Goal: Task Accomplishment & Management: Manage account settings

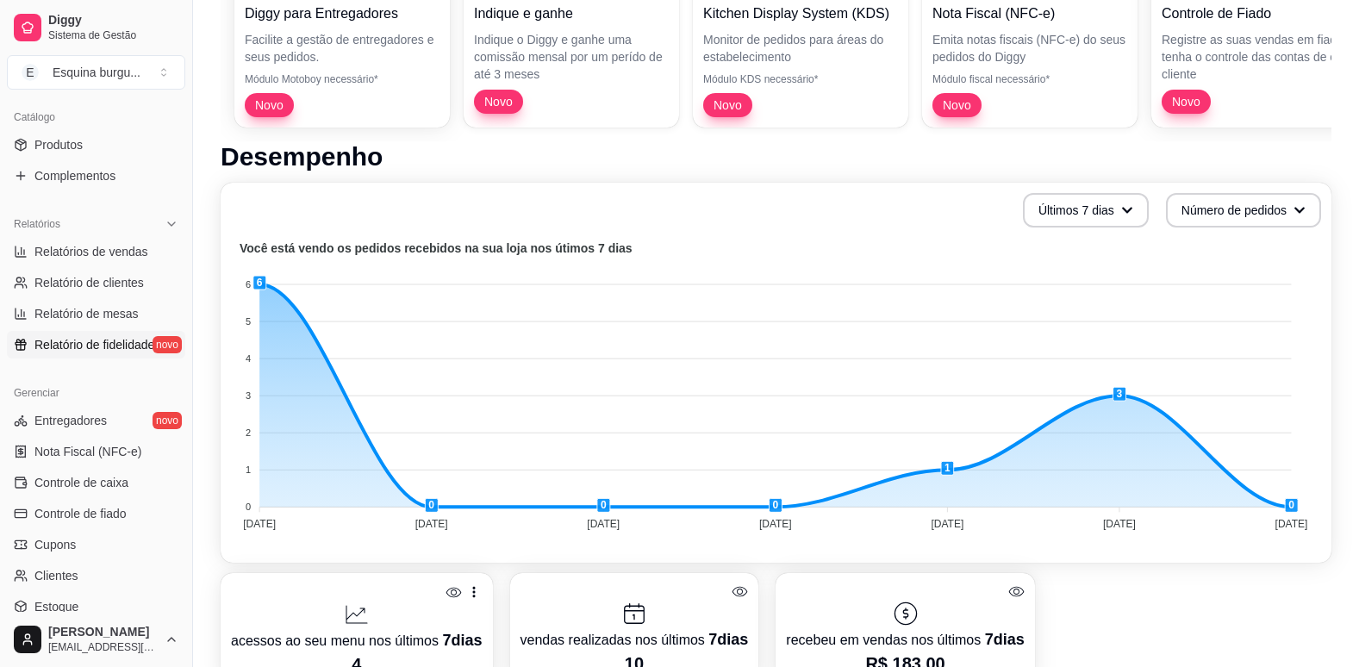
scroll to position [419, 0]
click at [89, 138] on link "Produtos" at bounding box center [96, 146] width 178 height 28
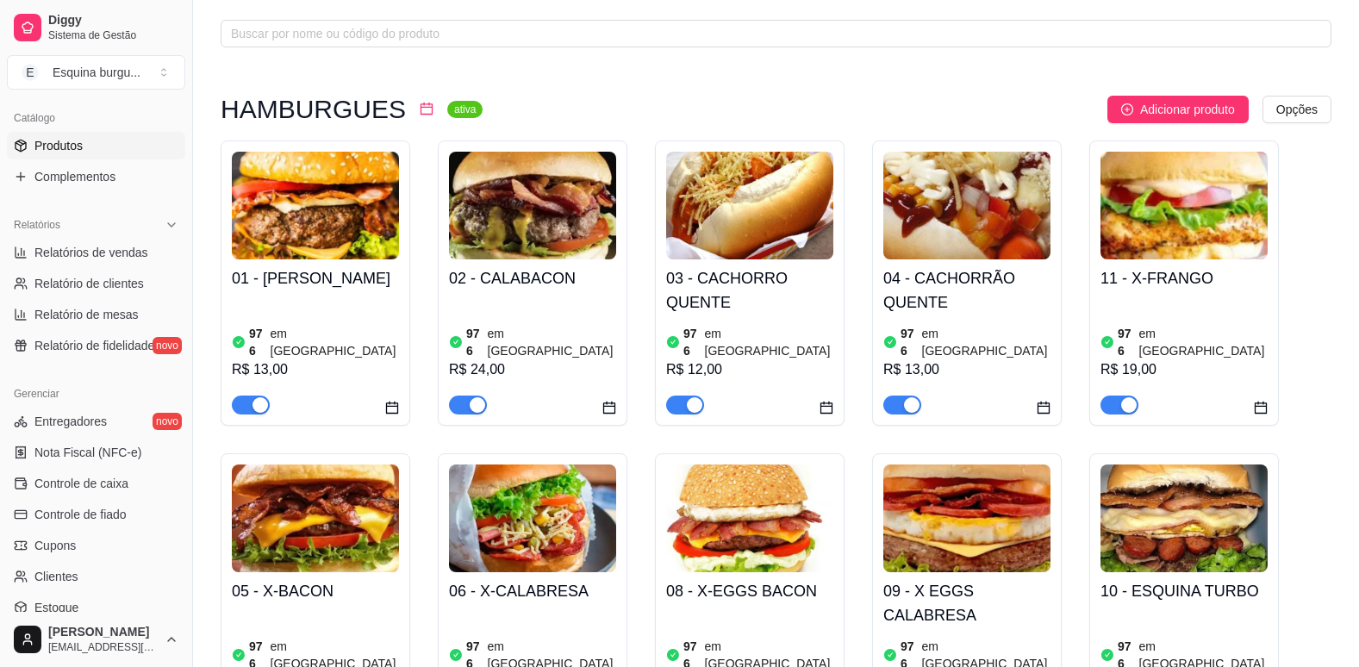
scroll to position [76, 0]
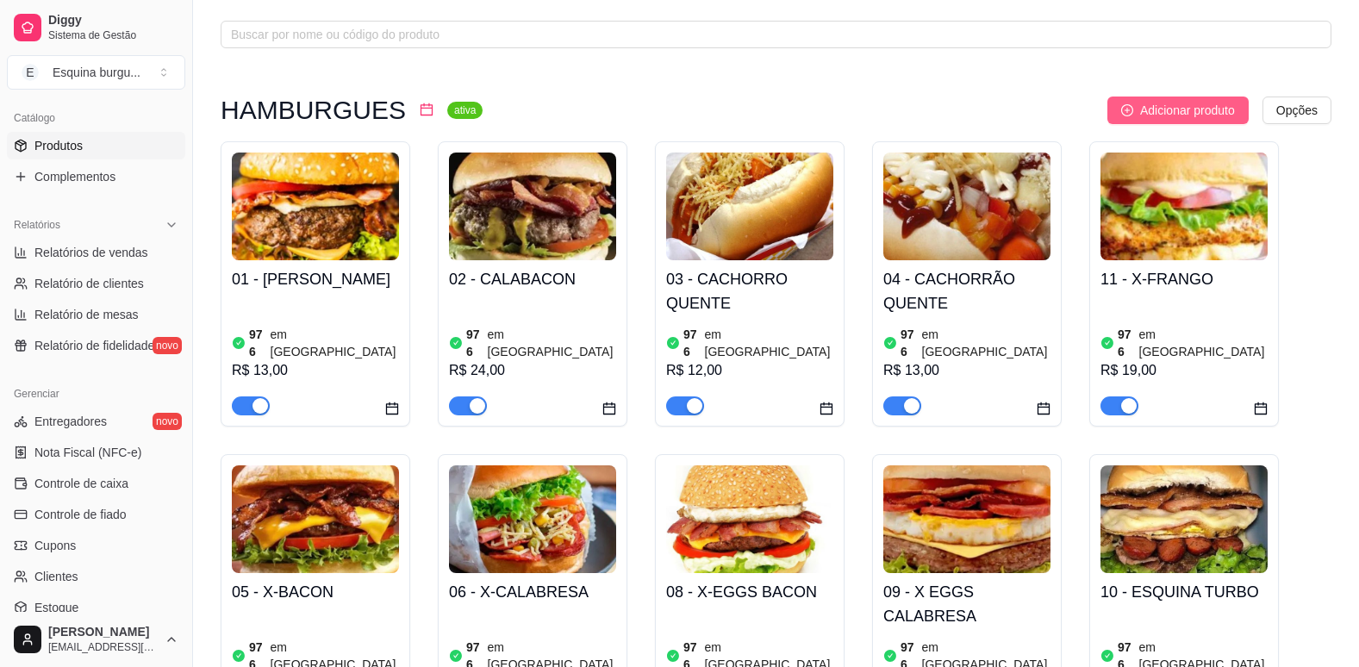
click at [1224, 108] on span "Adicionar produto" at bounding box center [1187, 110] width 95 height 19
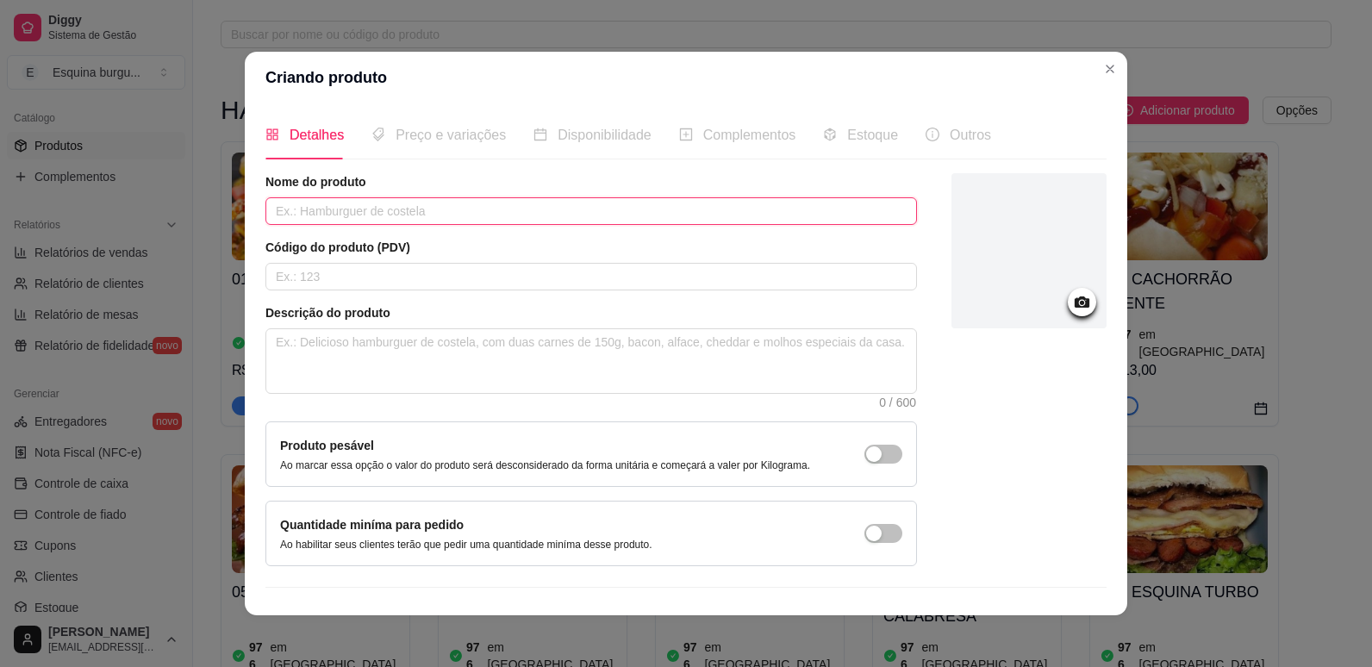
click at [410, 219] on input "text" at bounding box center [590, 211] width 651 height 28
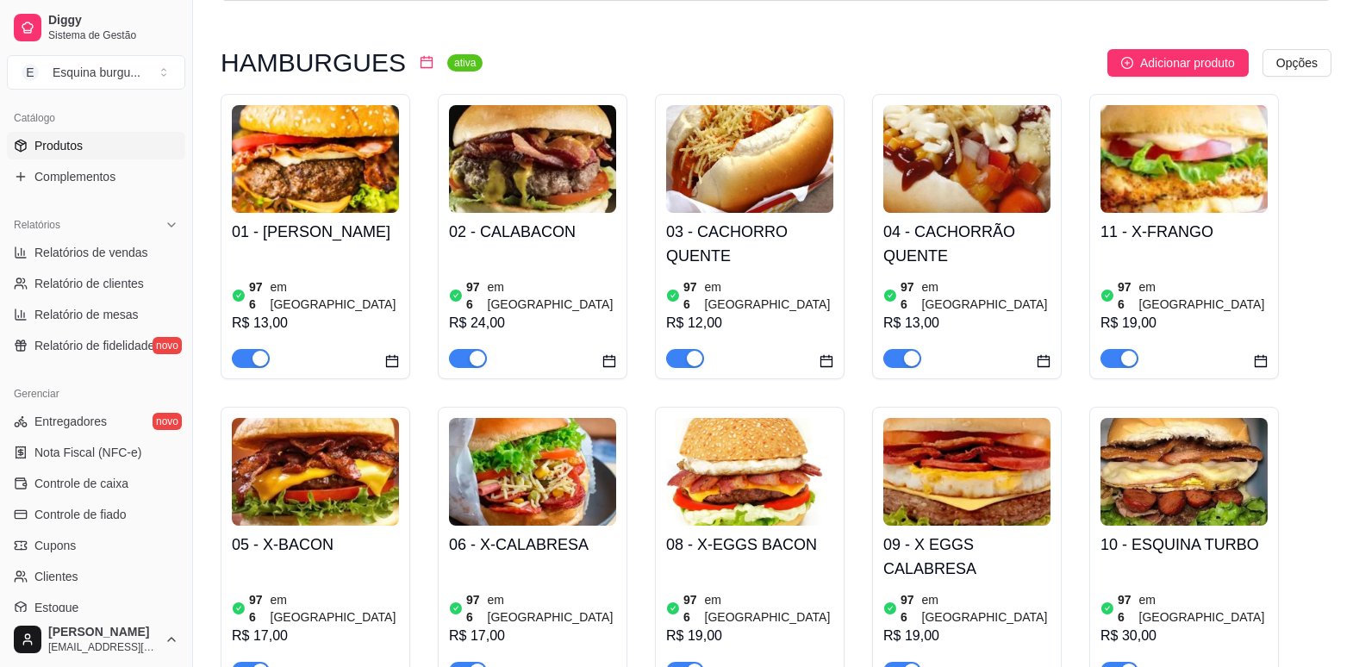
scroll to position [106, 0]
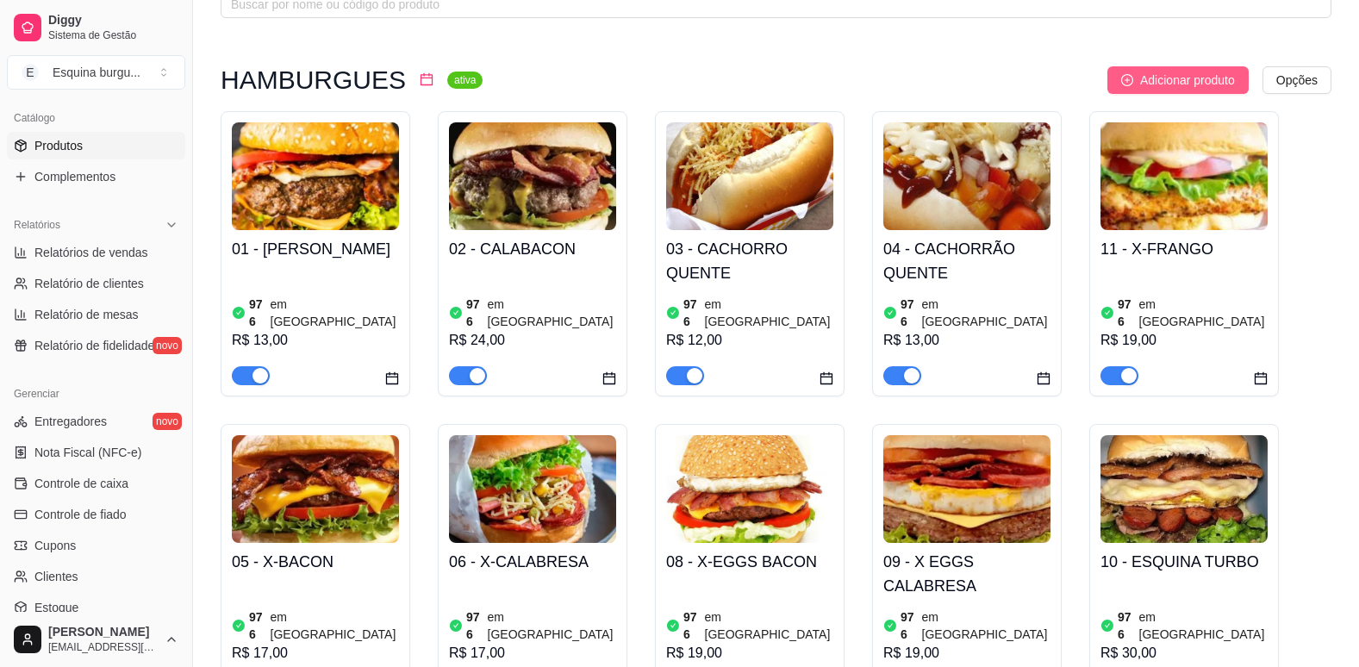
click at [1157, 76] on span "Adicionar produto" at bounding box center [1187, 80] width 95 height 19
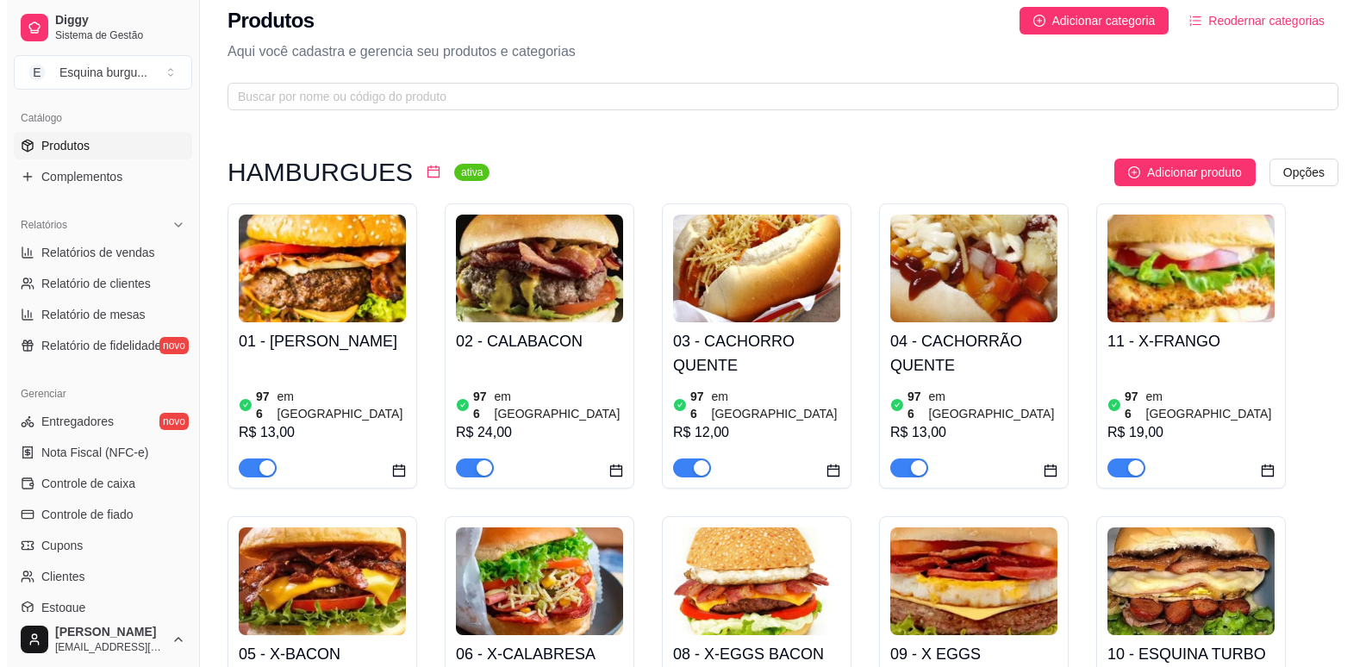
scroll to position [0, 0]
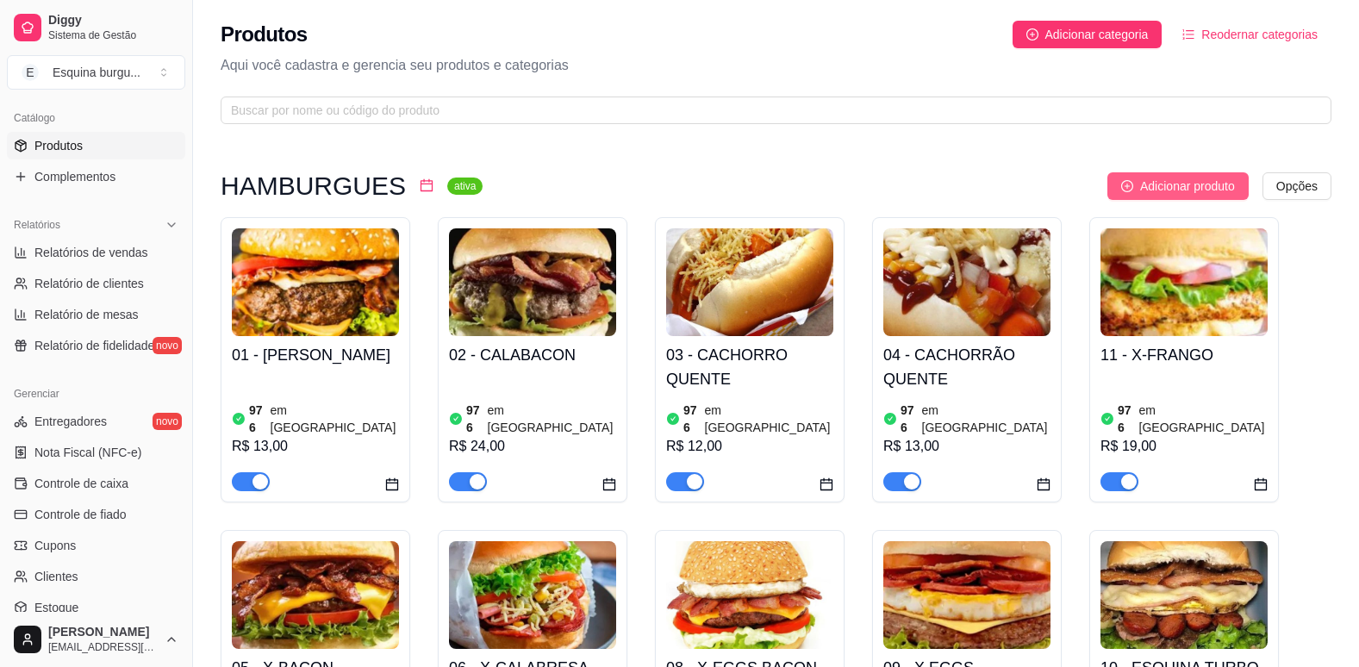
click at [1166, 192] on span "Adicionar produto" at bounding box center [1187, 186] width 95 height 19
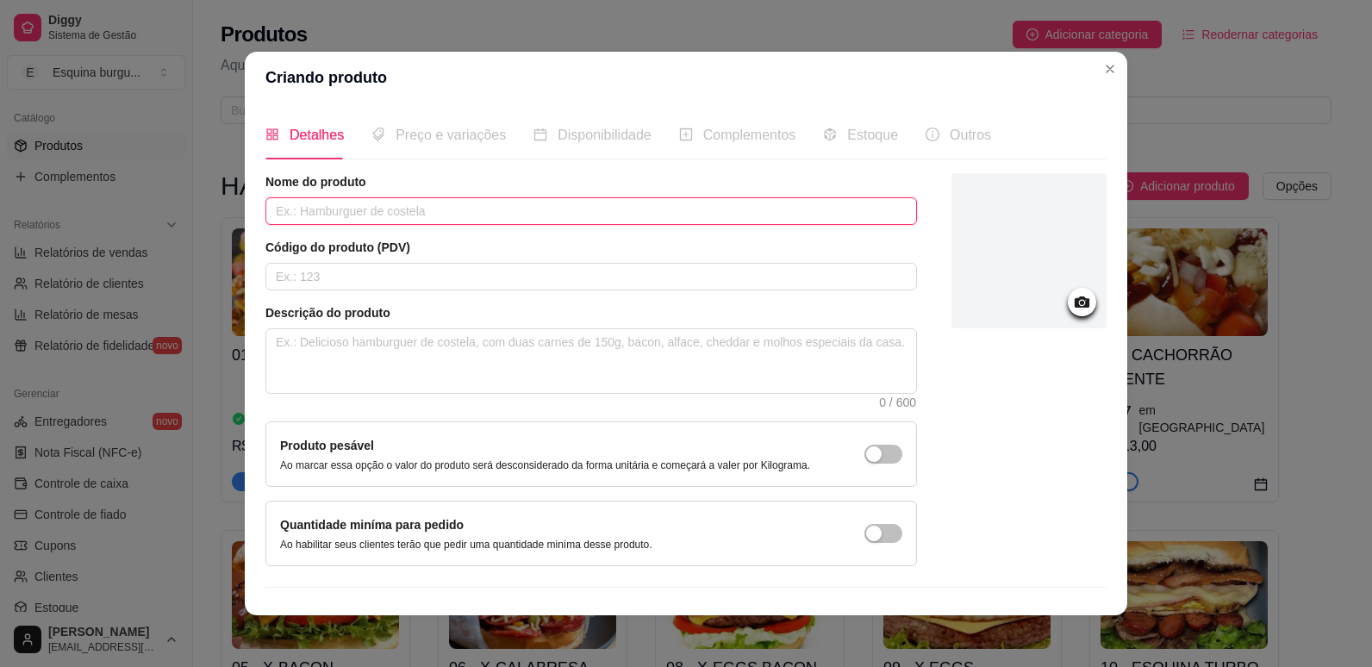
click at [418, 213] on input "text" at bounding box center [590, 211] width 651 height 28
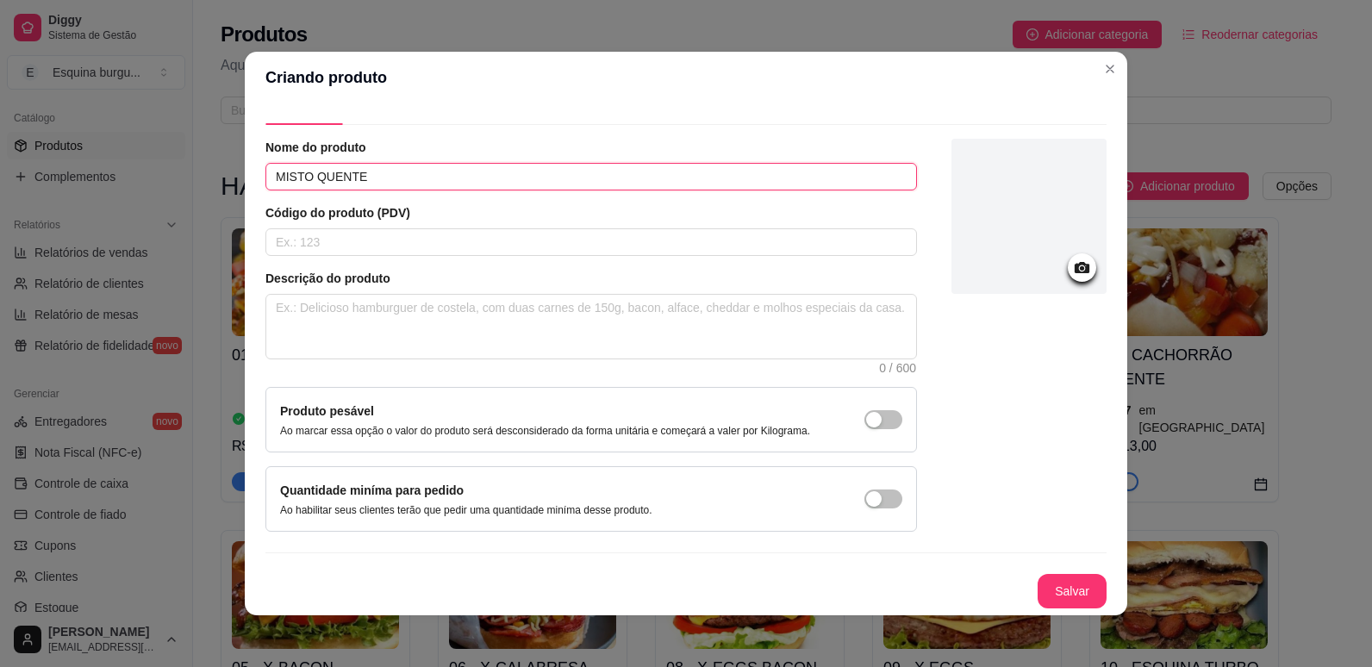
scroll to position [34, 0]
type input "MISTO QUENTE"
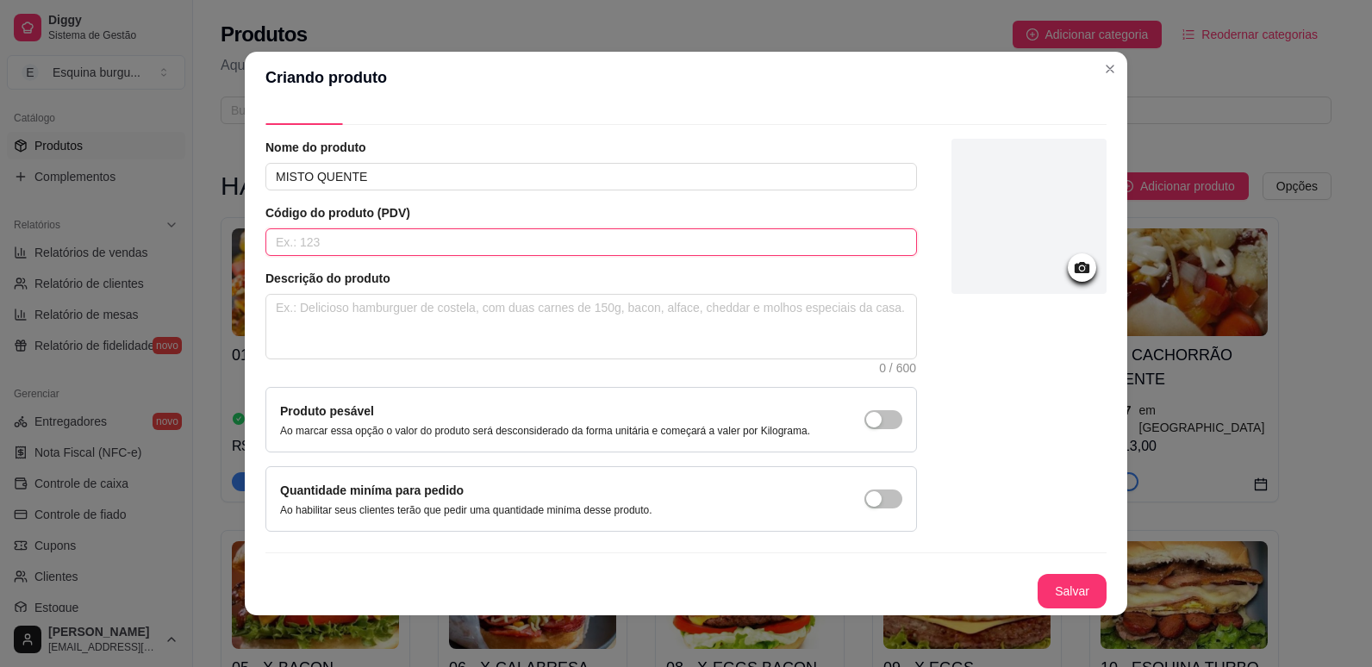
click at [332, 250] on input "text" at bounding box center [590, 242] width 651 height 28
type input "17"
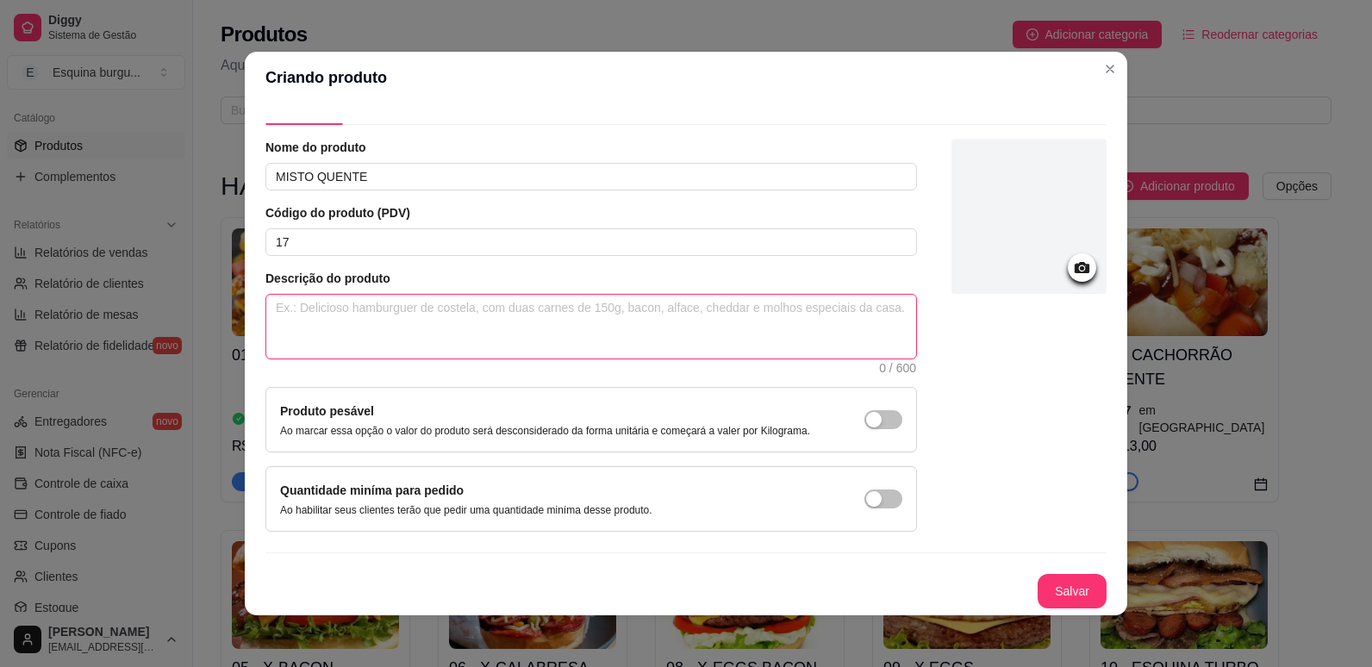
click at [317, 309] on textarea at bounding box center [591, 327] width 650 height 64
type textarea "D"
type textarea "DU"
type textarea "DUA"
type textarea "DU"
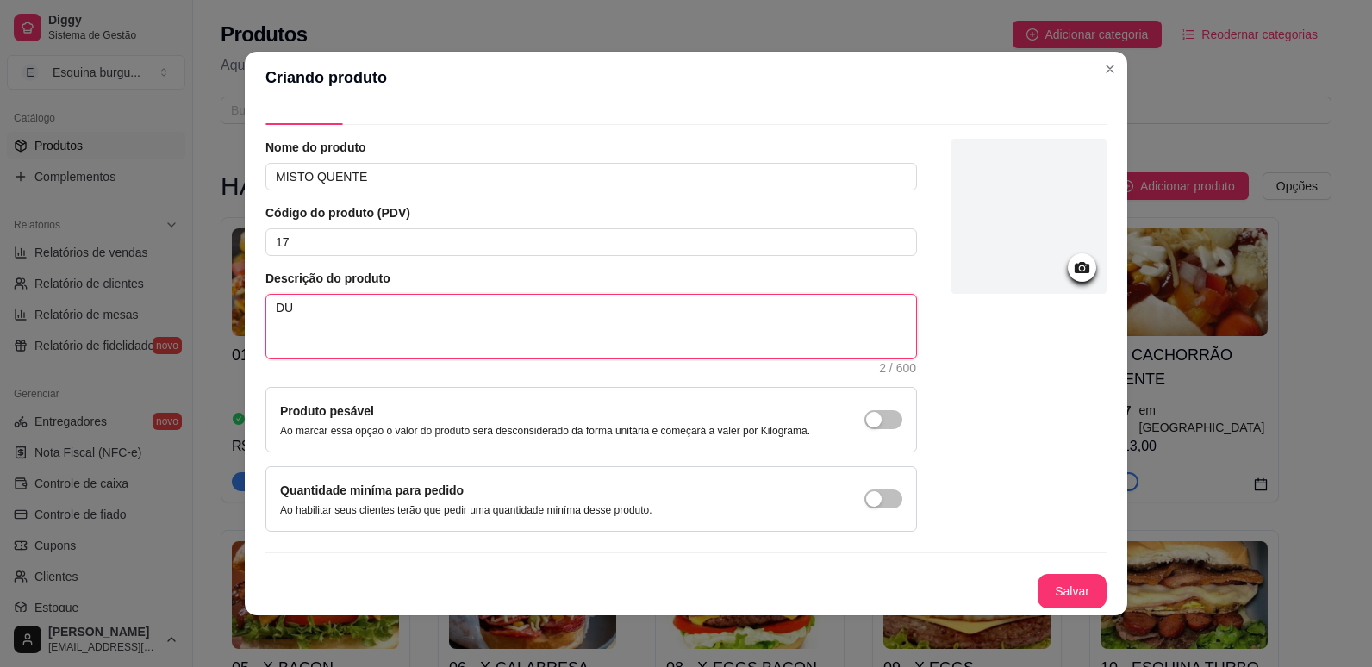
type textarea "D"
type textarea "DU"
type textarea "DUAS"
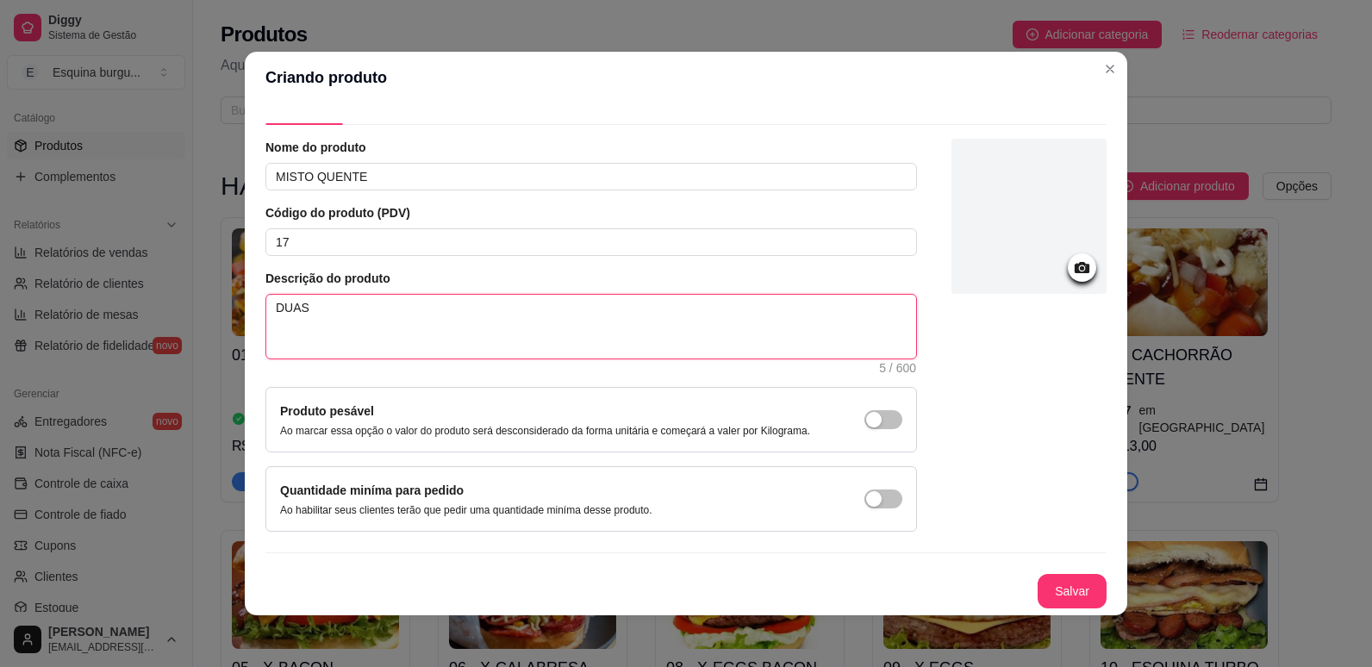
type textarea "DUAS F"
type textarea "DUAS FA"
type textarea "DUAS FAT"
type textarea "DUAS FATI"
type textarea "DUAS FATIAS"
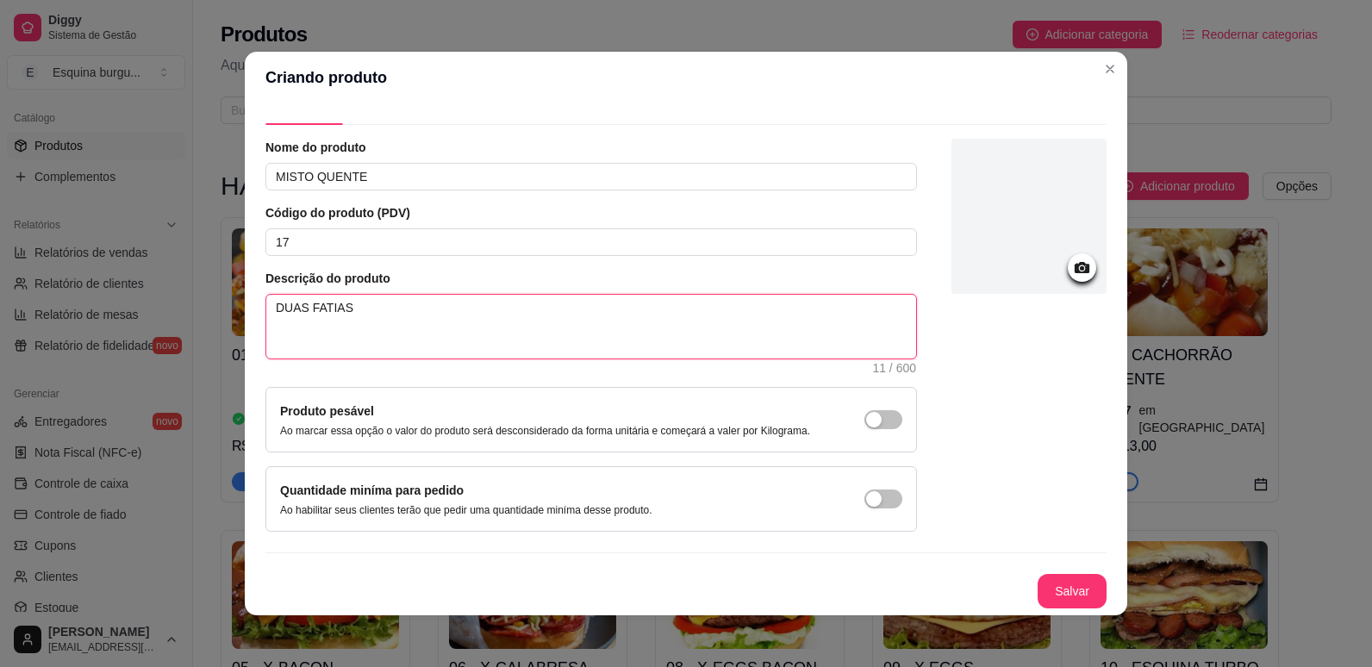
type textarea "DUAS FATIAS"
type textarea "DUAS FATIAS D"
type textarea "DUAS FATIAS DE"
type textarea "DUAS FATIAS DE O"
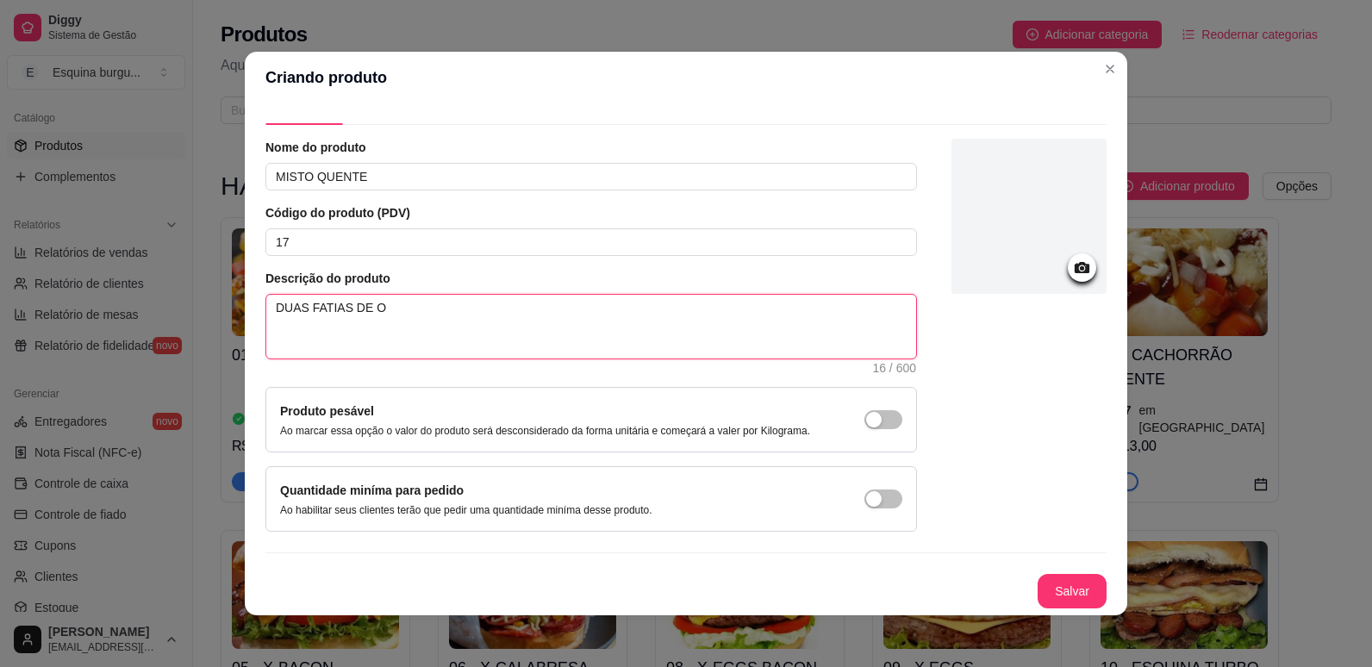
type textarea "DUAS FATIAS DE"
type textarea "DUAS FATIAS DE P"
type textarea "DUAS FATIAS DE PA"
type textarea "DUAS FATIAS DE P"
type textarea "DUAS FATIAS DE PA"
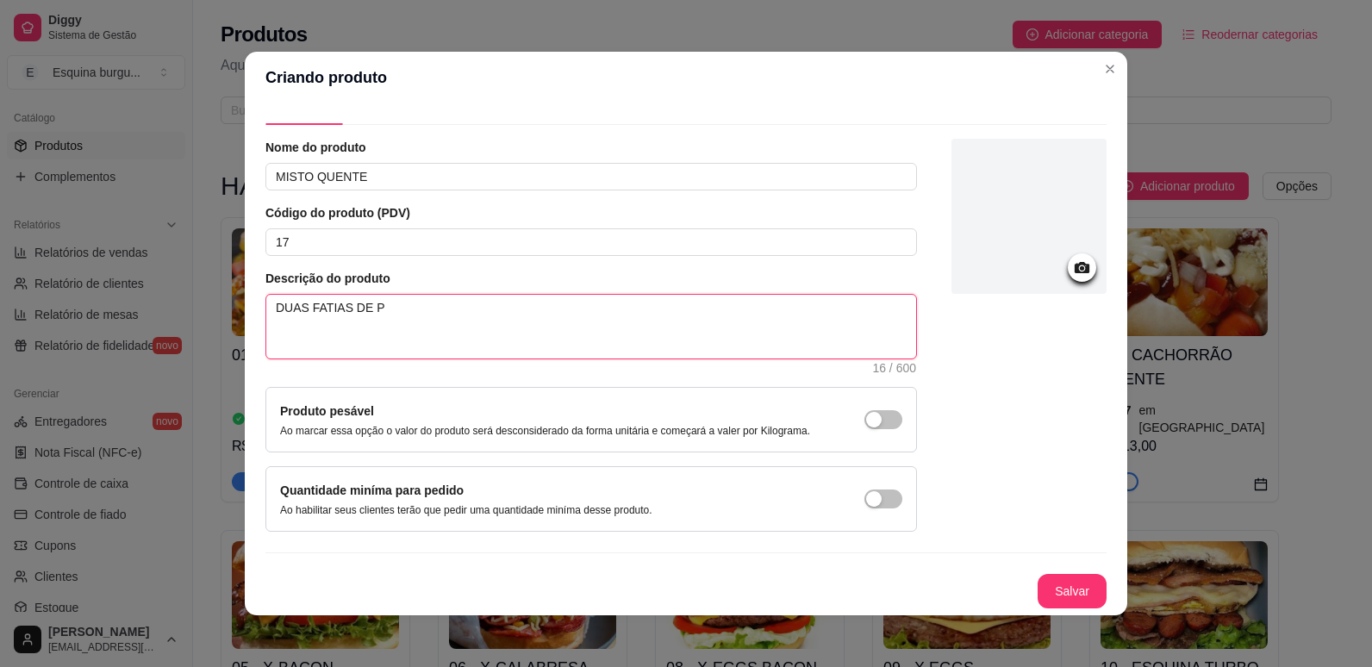
type textarea "DUAS FATIAS DE PÃ"
type textarea "DUAS FATIAS DE PÃO"
type textarea "DUAS FATIAS DE PÃO D"
type textarea "DUAS FATIAS DE PÃO DE"
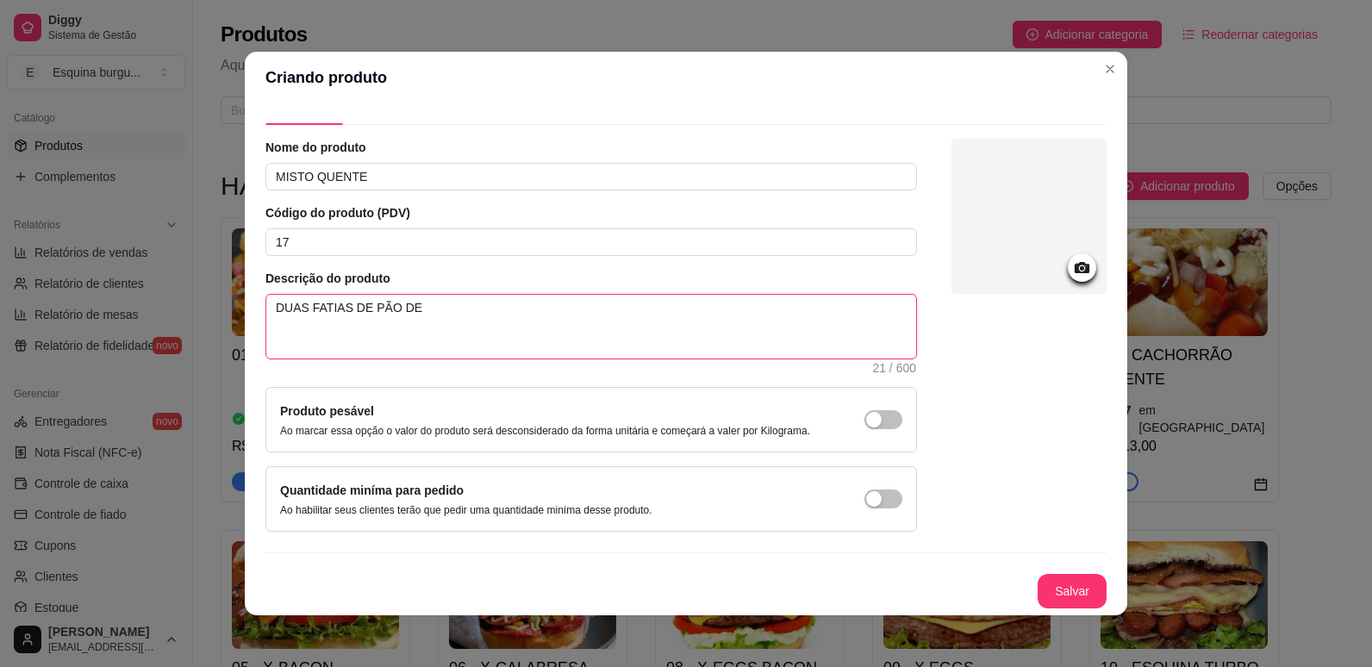
type textarea "DUAS FATIAS DE PÃO DE"
type textarea "DUAS FATIAS DE PÃO DE F"
type textarea "DUAS FATIAS DE PÃO DE FO"
type textarea "DUAS FATIAS DE PÃO DE FOR"
type textarea "DUAS FATIAS DE PÃO DE FORM"
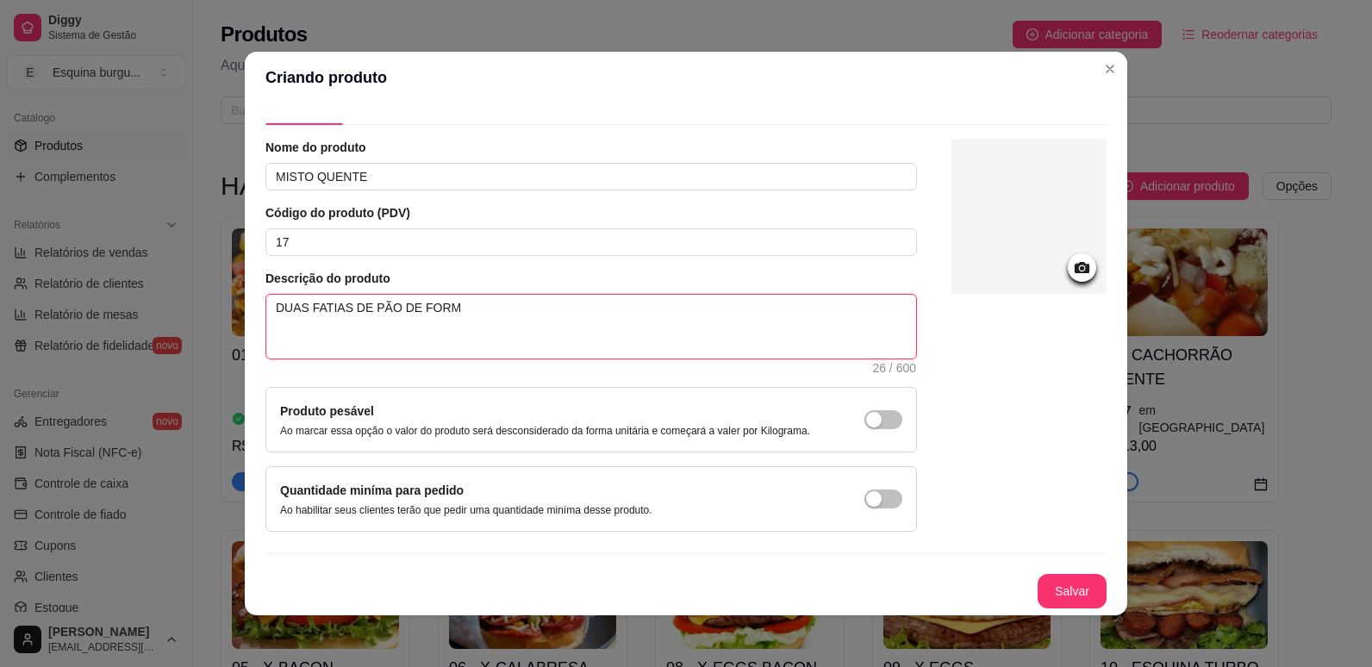
type textarea "DUAS FATIAS DE PÃO DE FORME"
type textarea "DUAS FATIAS DE PÃO DE FORME,"
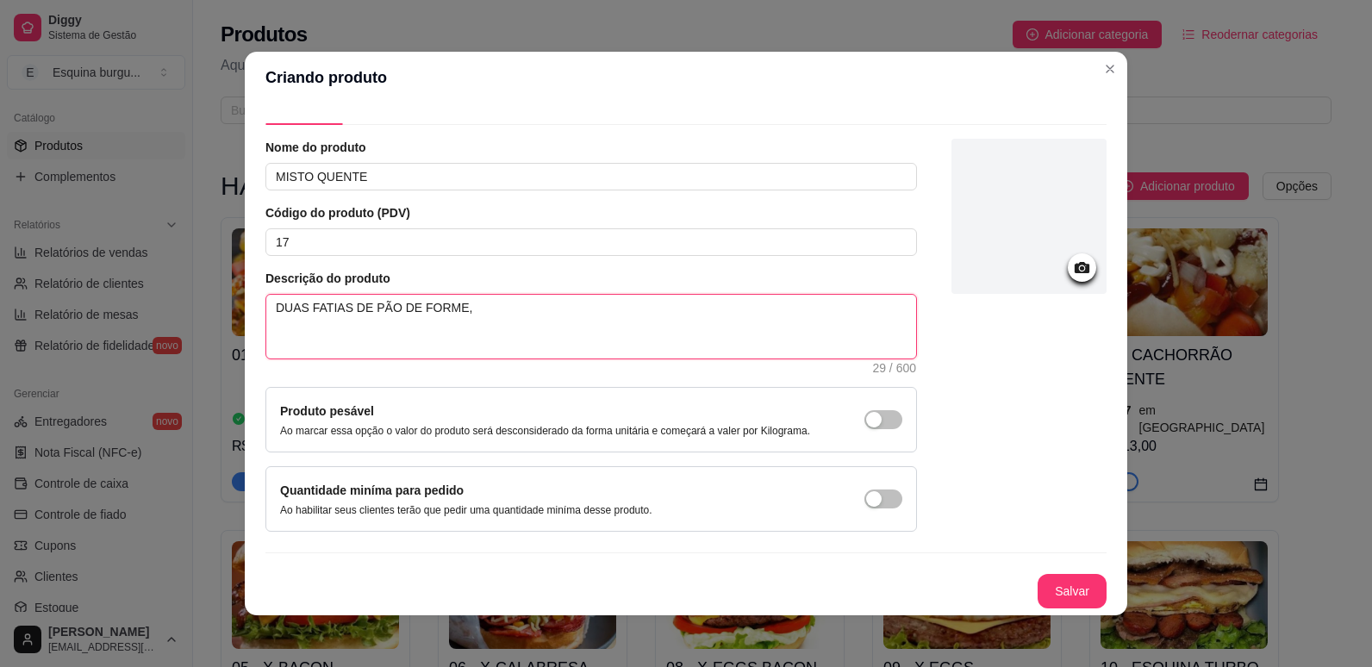
type textarea "DUAS FATIAS DE PÃO DE FORME, Q"
type textarea "DUAS FATIAS DE PÃO DE FORME, QU"
type textarea "DUAS FATIAS DE PÃO DE FORME, QUE"
type textarea "DUAS FATIAS DE PÃO DE FORME, QUEI"
type textarea "DUAS FATIAS DE PÃO DE FORME, QUEIJ"
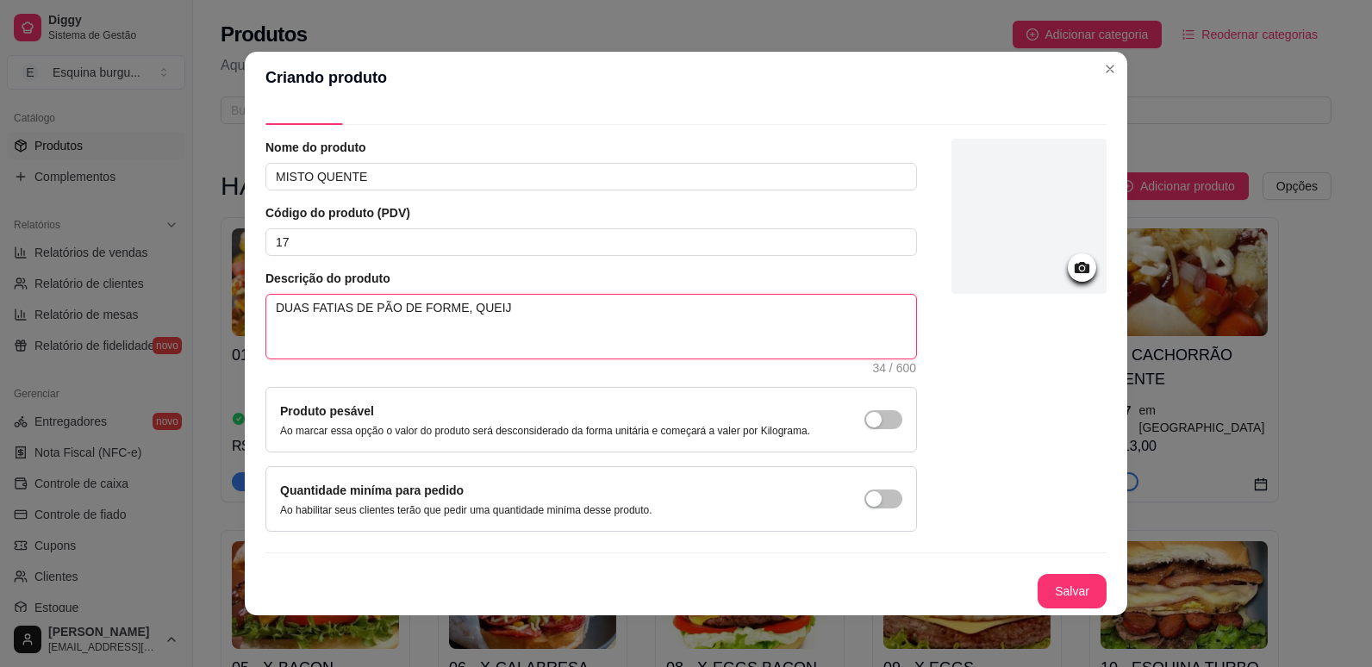
type textarea "DUAS FATIAS DE PÃO DE FORME, QUEIJI"
type textarea "DUAS FATIAS DE PÃO DE FORME, QUEIJ"
type textarea "DUAS FATIAS DE PÃO DE FORME, QUEIJO"
type textarea "DUAS FATIAS DE PÃO DE FORME, QUEIJO,"
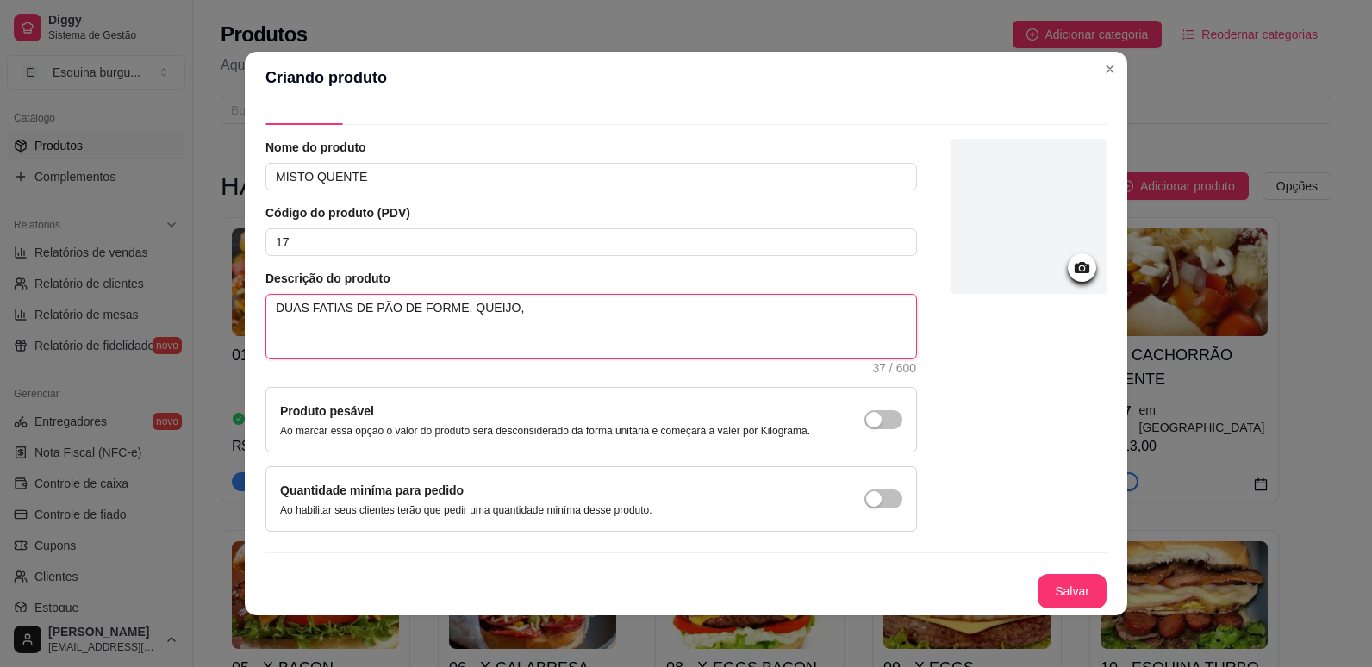
type textarea "DUAS FATIAS DE PÃO DE FORME, [PERSON_NAME], P"
type textarea "DUAS FATIAS DE PÃO DE FORME, QUEIJO, PR"
type textarea "DUAS FATIAS DE PÃO DE FORME, QUEIJO, PRE"
type textarea "DUAS FATIAS DE PÃO DE FORME, QUEIJO, PRES"
type textarea "DUAS FATIAS DE PÃO DE FORME, QUEIJO, PRESU"
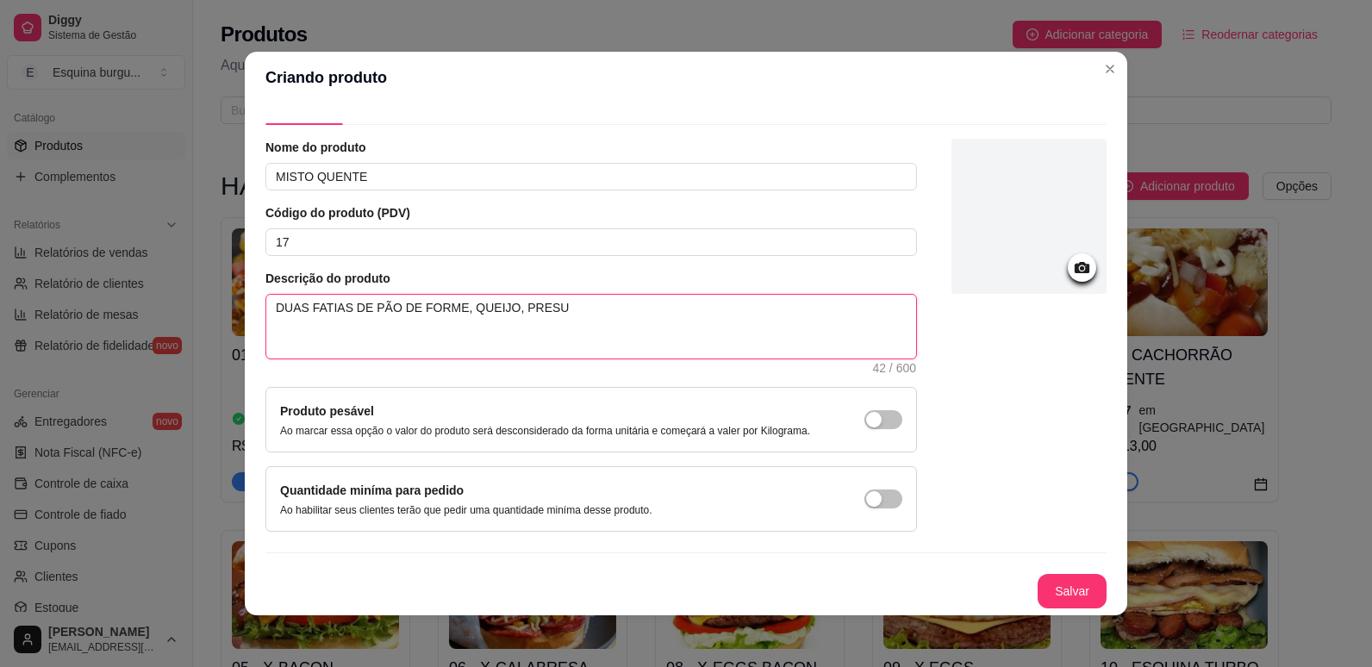
type textarea "DUAS FATIAS DE PÃO DE FORME, QUEIJO, PRESUN"
type textarea "DUAS FATIAS DE PÃO DE FORME, QUEIJO, PRESUNT"
type textarea "DUAS FATIAS DE PÃO DE FORME, QUEIJO, PRESUNTO"
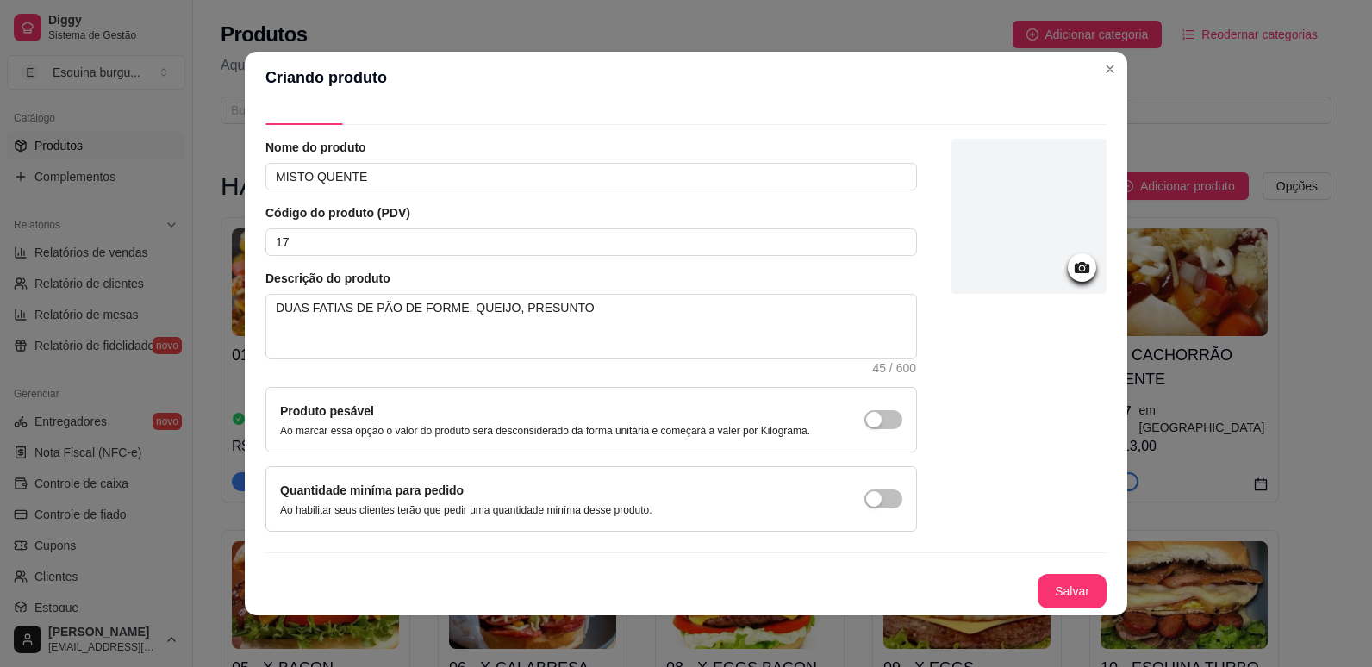
click at [1072, 277] on icon at bounding box center [1082, 268] width 20 height 20
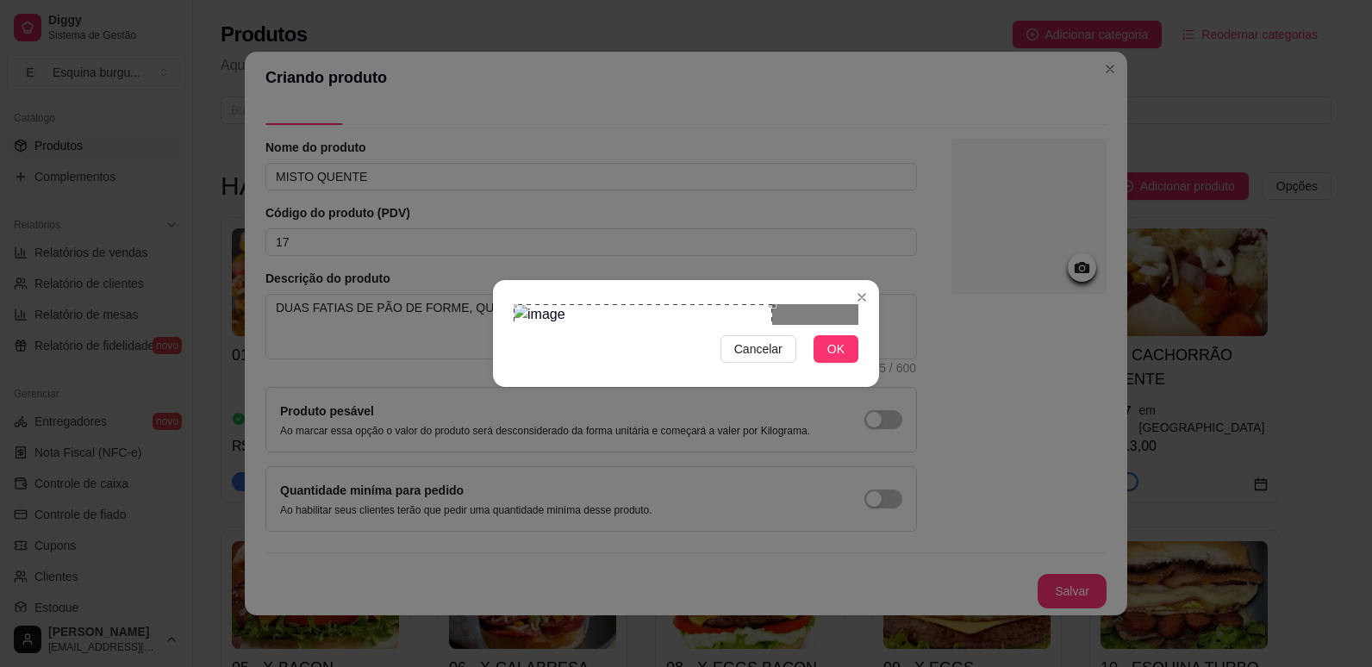
click at [613, 383] on div "Use the arrow keys to move the crop selection area" at bounding box center [643, 433] width 258 height 258
click at [830, 358] on span "OK" at bounding box center [835, 348] width 17 height 19
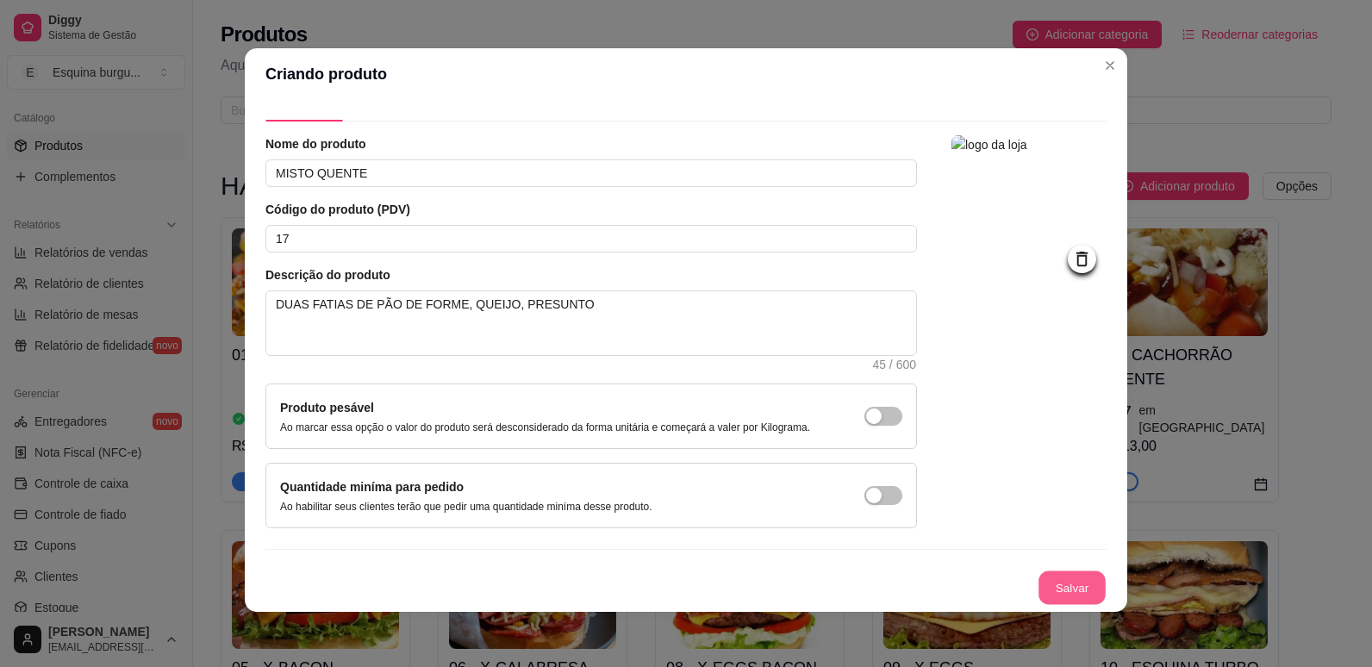
click at [1050, 594] on button "Salvar" at bounding box center [1071, 588] width 67 height 34
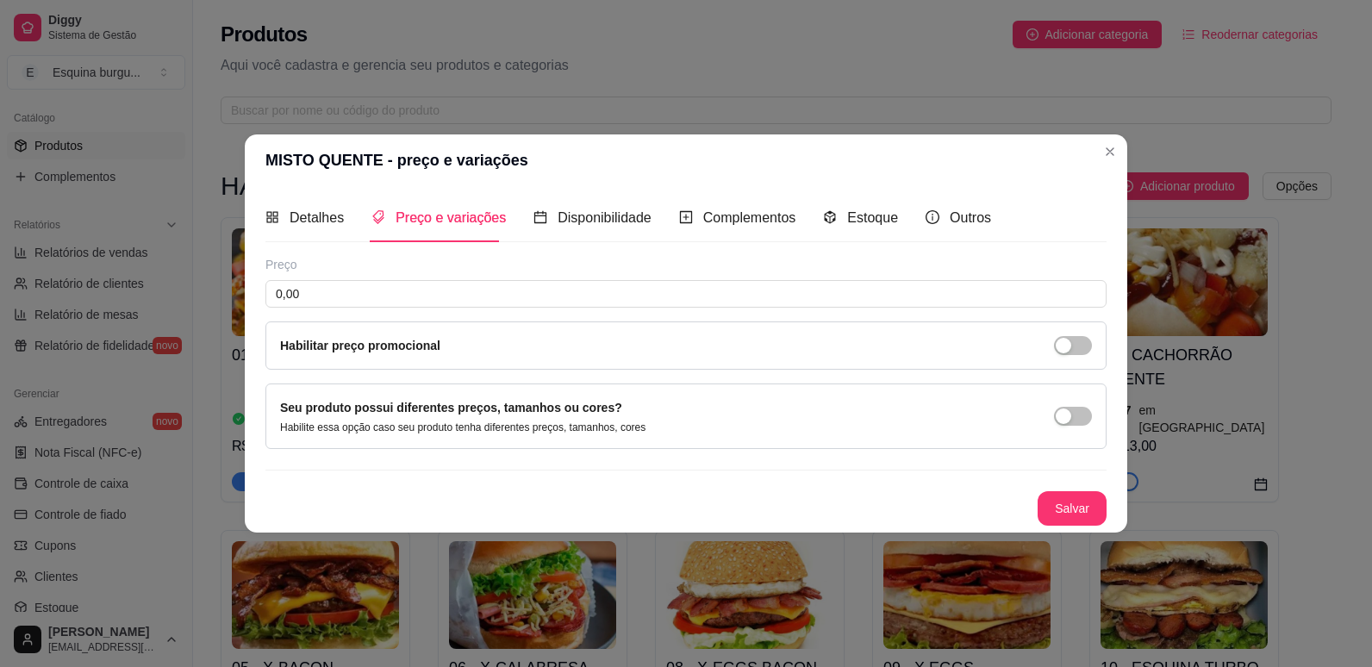
scroll to position [0, 0]
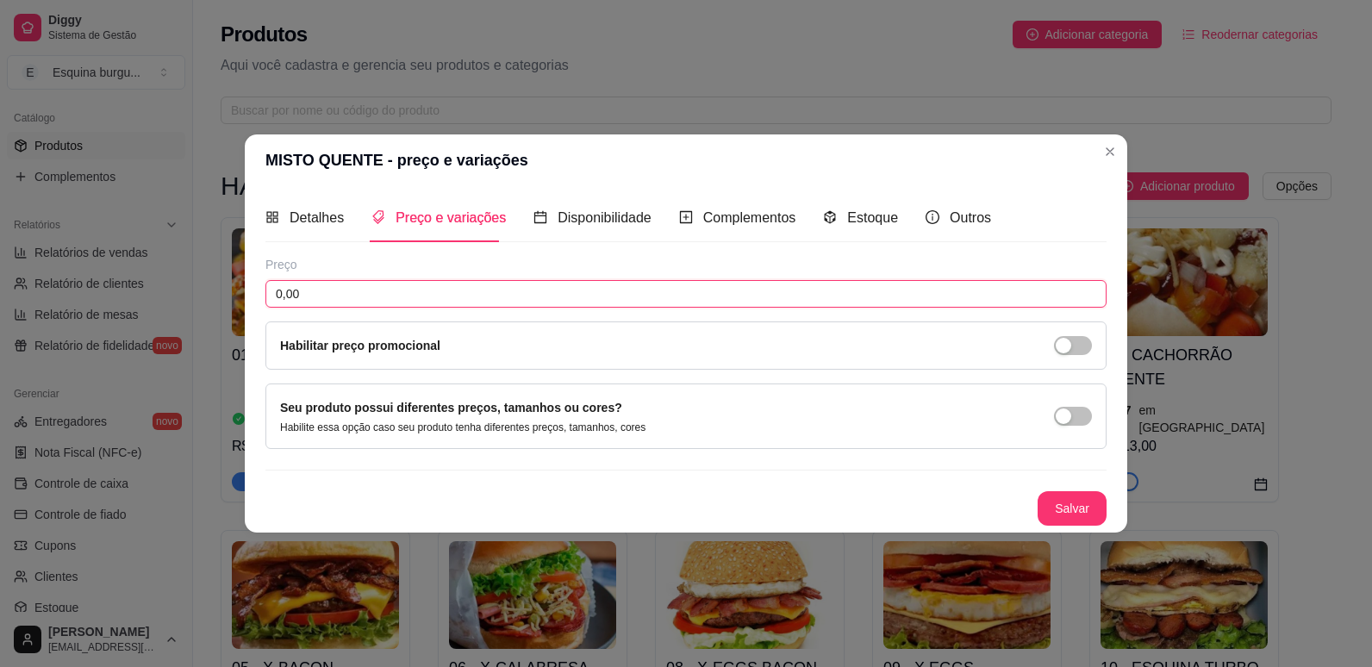
click at [461, 288] on input "0,00" at bounding box center [685, 294] width 841 height 28
type input "12,00"
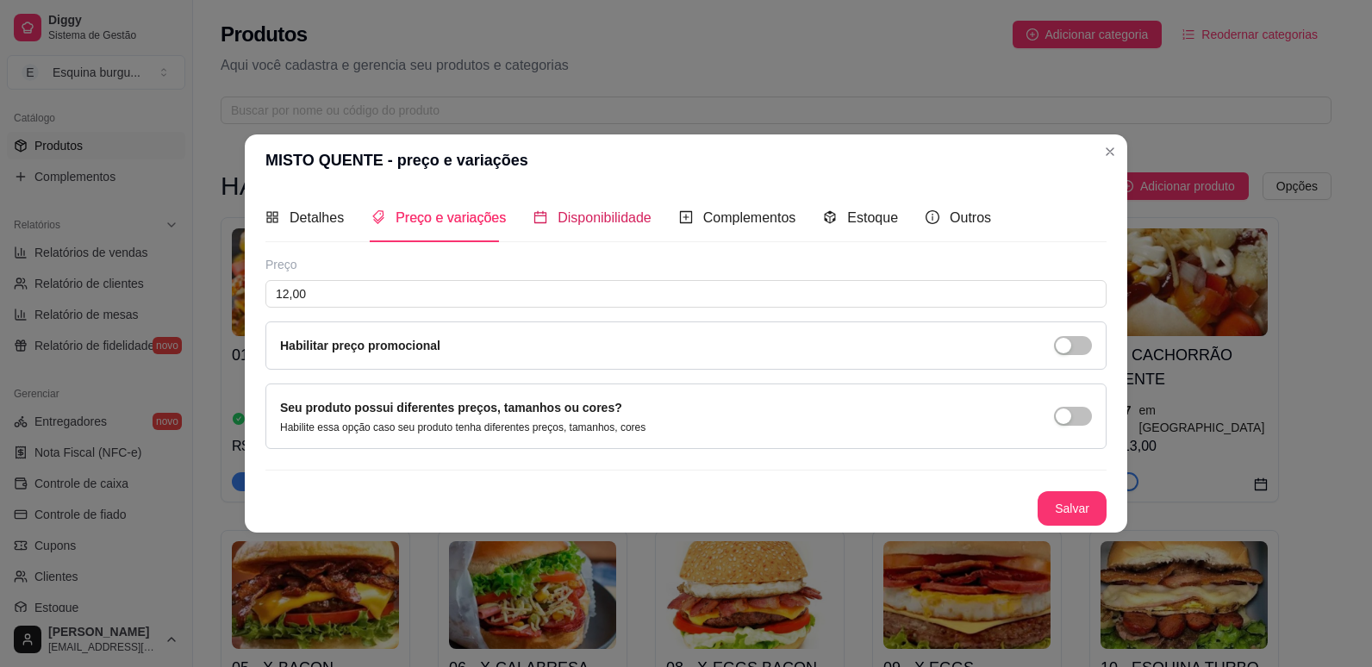
click at [570, 213] on span "Disponibilidade" at bounding box center [604, 217] width 94 height 15
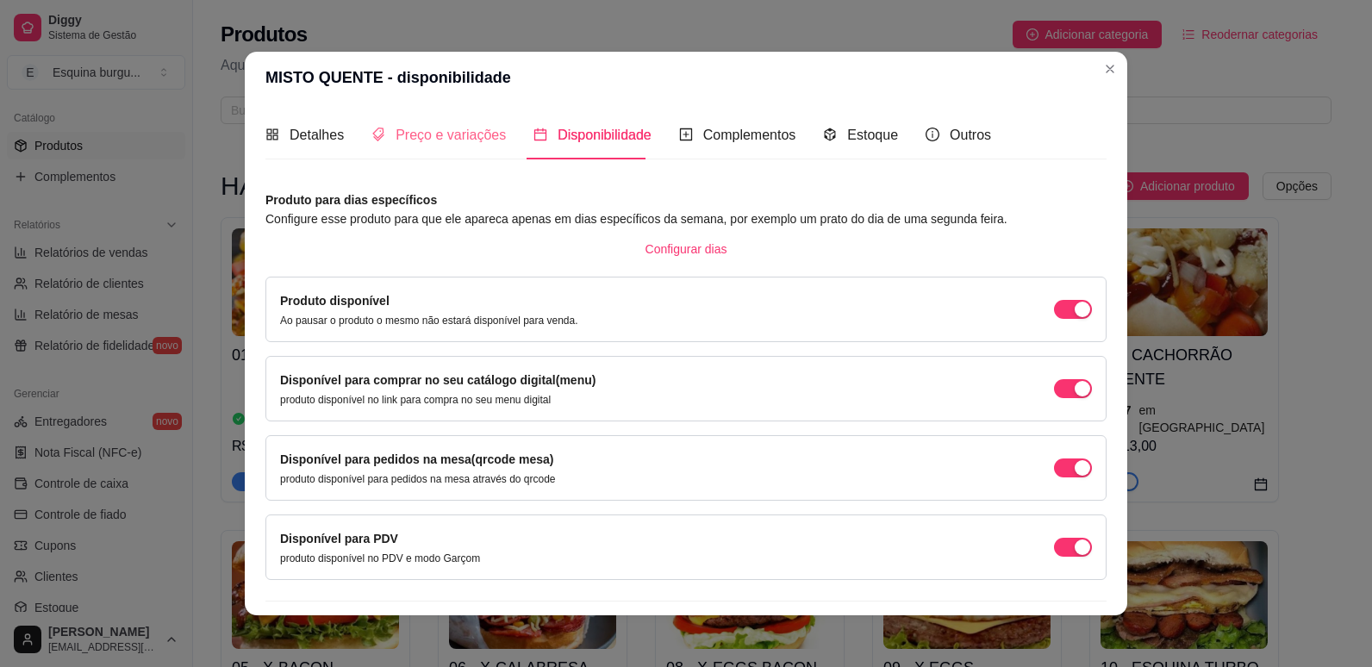
click at [433, 148] on div "Preço e variações" at bounding box center [438, 134] width 134 height 49
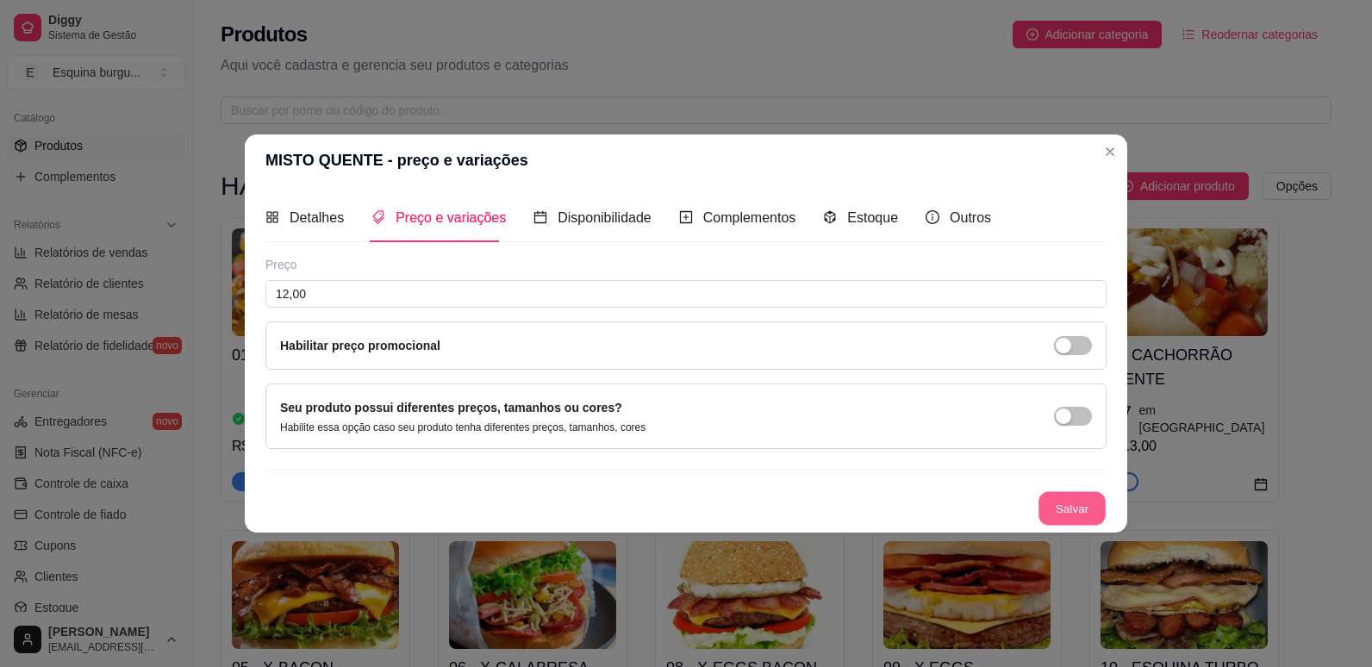
click at [1093, 501] on button "Salvar" at bounding box center [1071, 509] width 67 height 34
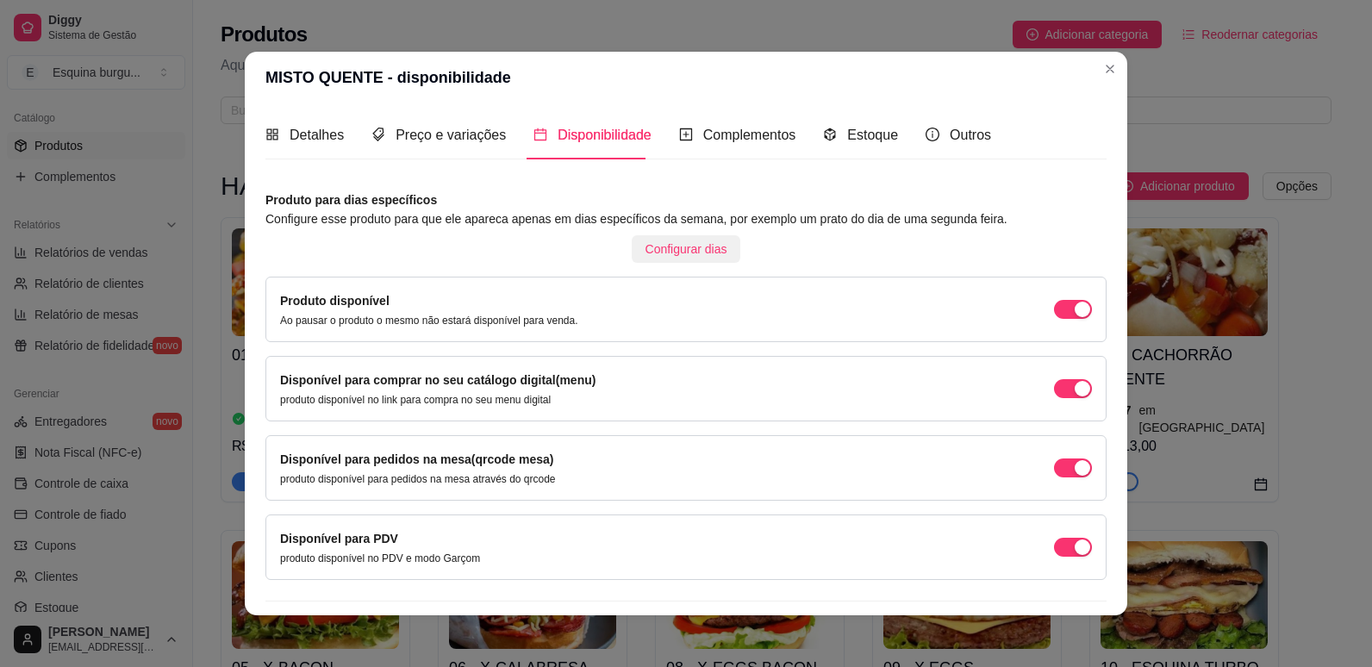
click at [657, 258] on span "Configurar dias" at bounding box center [686, 249] width 82 height 19
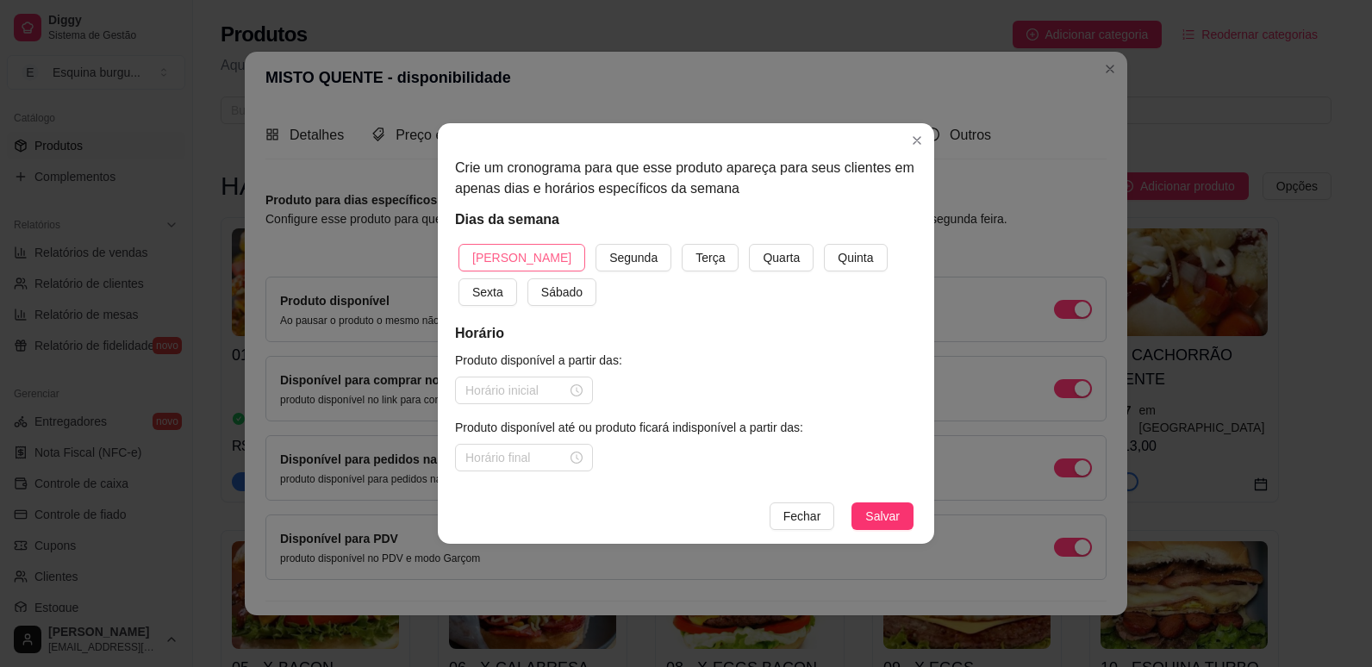
click at [498, 271] on button "[PERSON_NAME]" at bounding box center [521, 258] width 127 height 28
click at [595, 244] on button "Segunda" at bounding box center [633, 258] width 76 height 28
click at [682, 244] on button "Terça" at bounding box center [710, 258] width 57 height 28
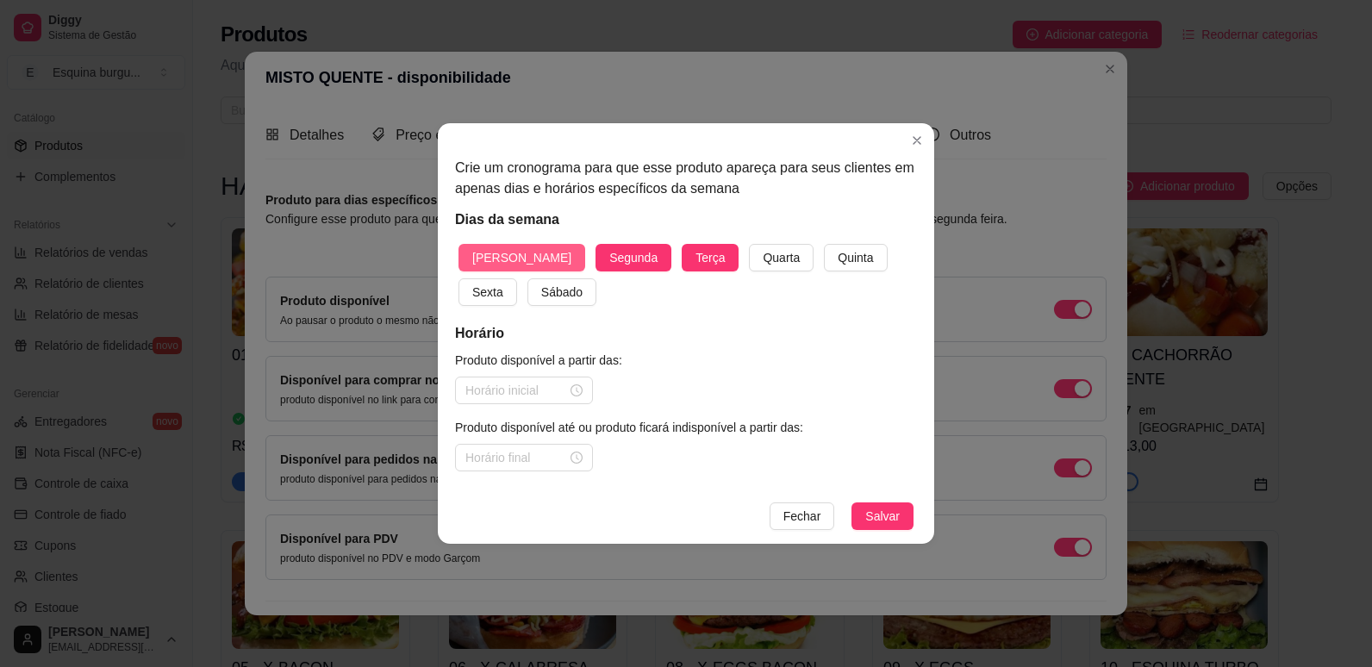
click at [749, 244] on button "Quarta" at bounding box center [781, 258] width 65 height 28
click at [824, 244] on button "Quinta" at bounding box center [855, 258] width 63 height 28
click at [458, 278] on button "Sexta" at bounding box center [487, 292] width 59 height 28
click at [527, 278] on button "Sábado" at bounding box center [561, 292] width 69 height 28
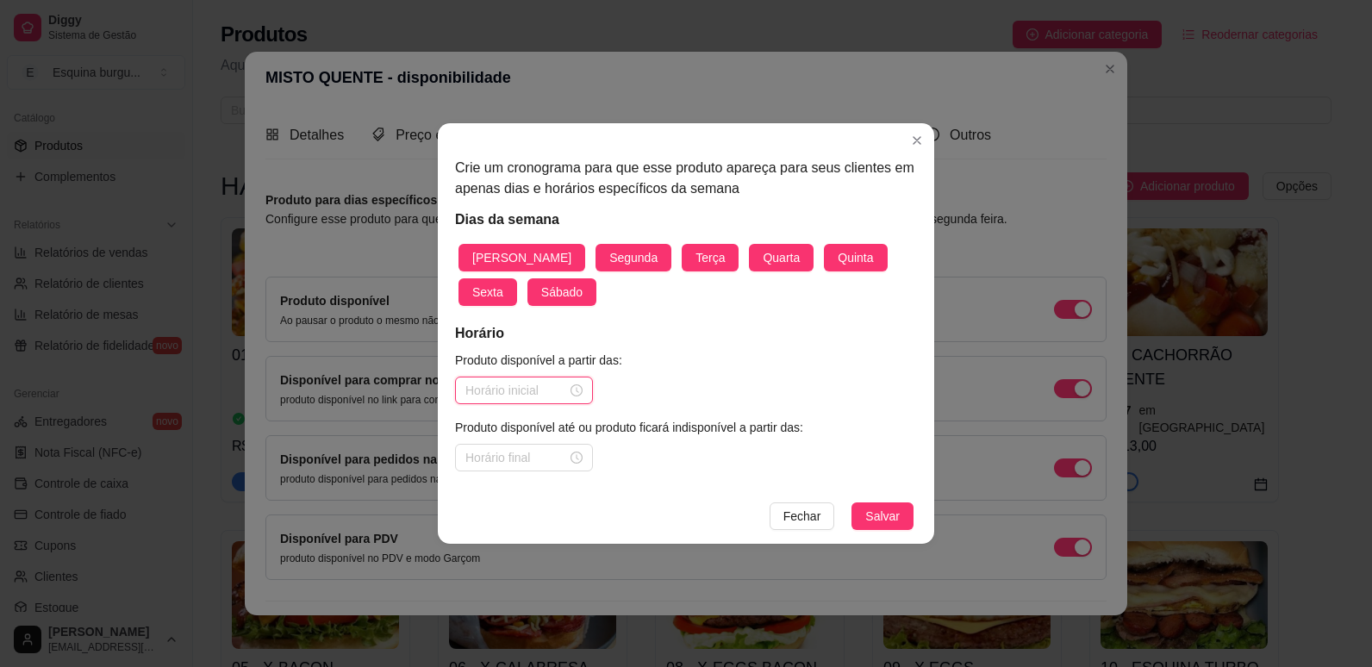
click at [518, 391] on input at bounding box center [516, 390] width 102 height 19
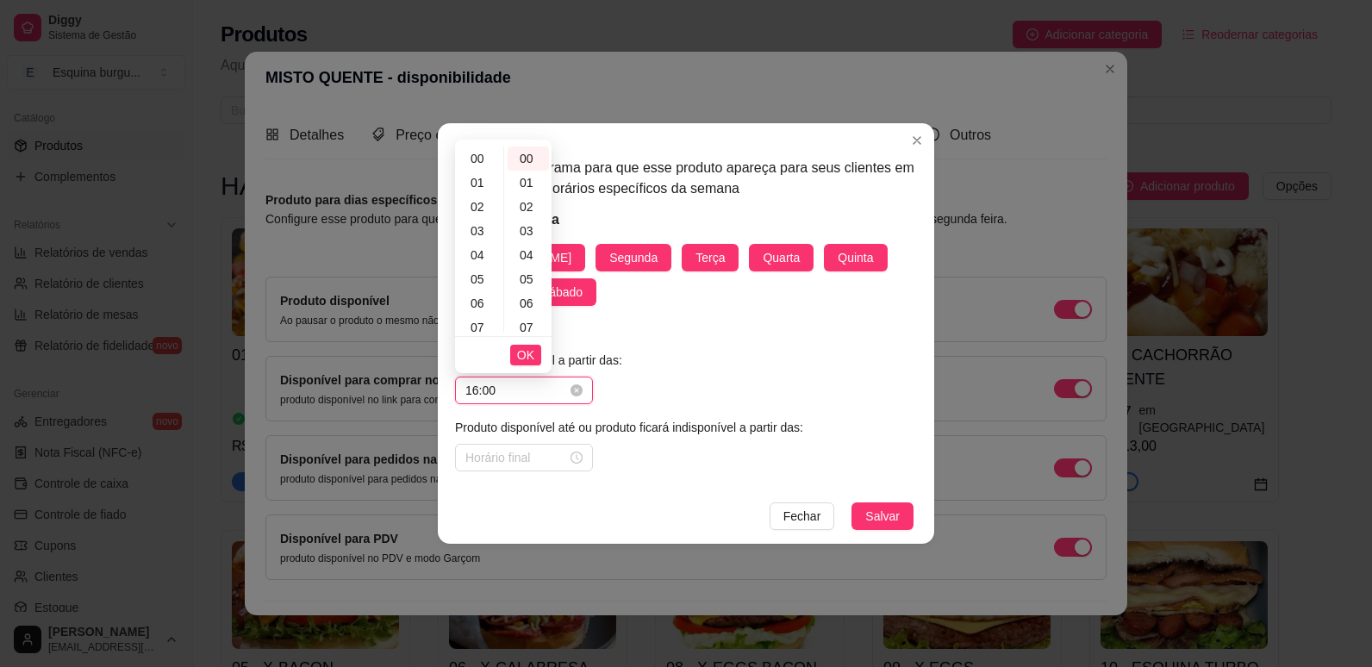
scroll to position [386, 0]
type input "16:00"
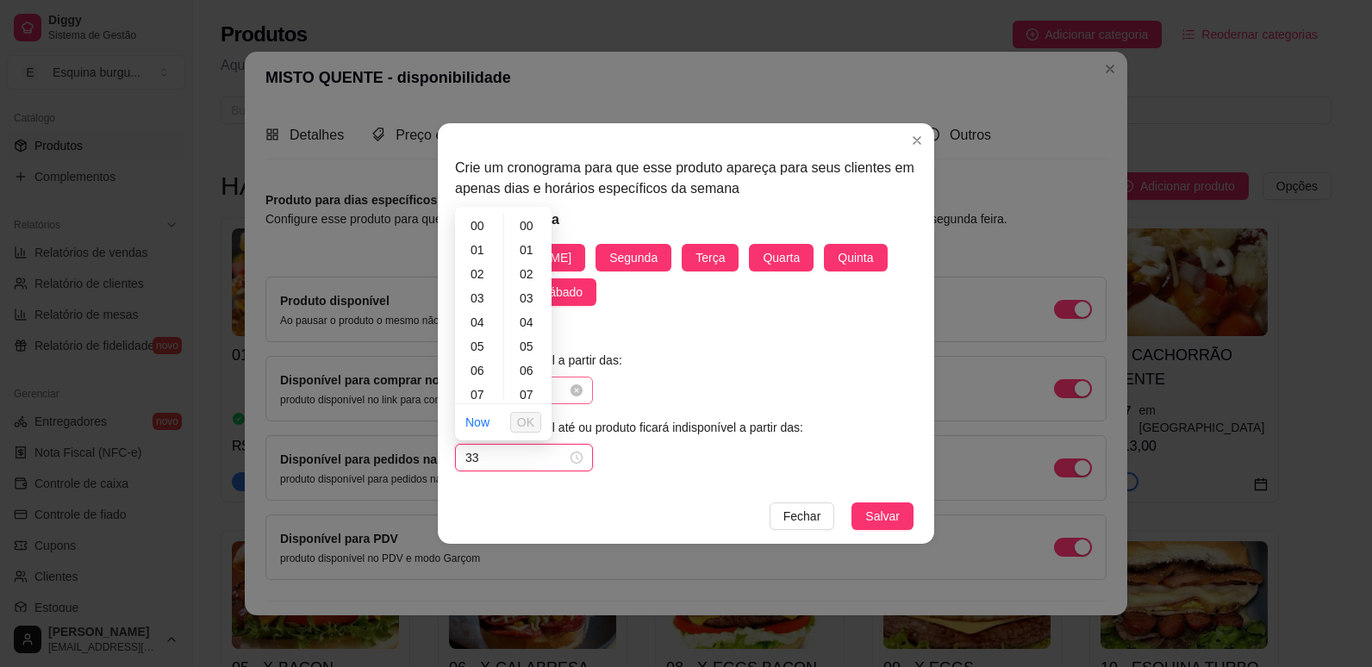
type input "3"
type input "23:59"
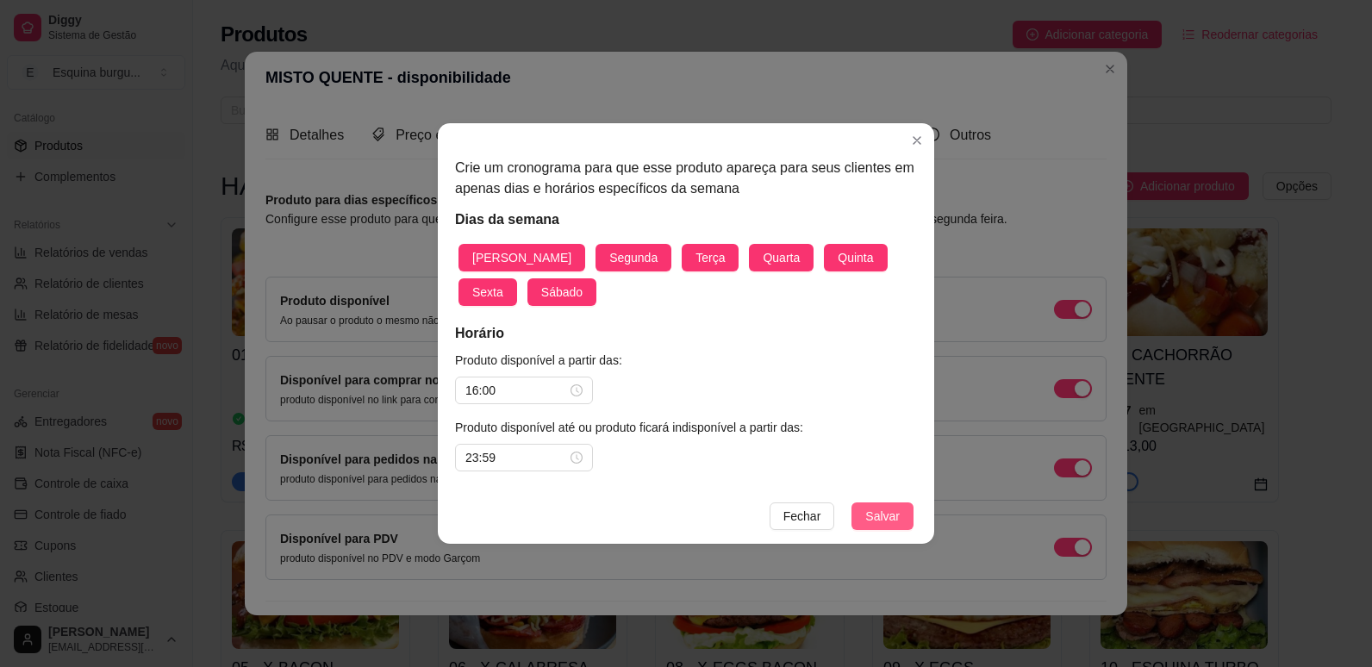
click at [907, 507] on button "Salvar" at bounding box center [882, 516] width 62 height 28
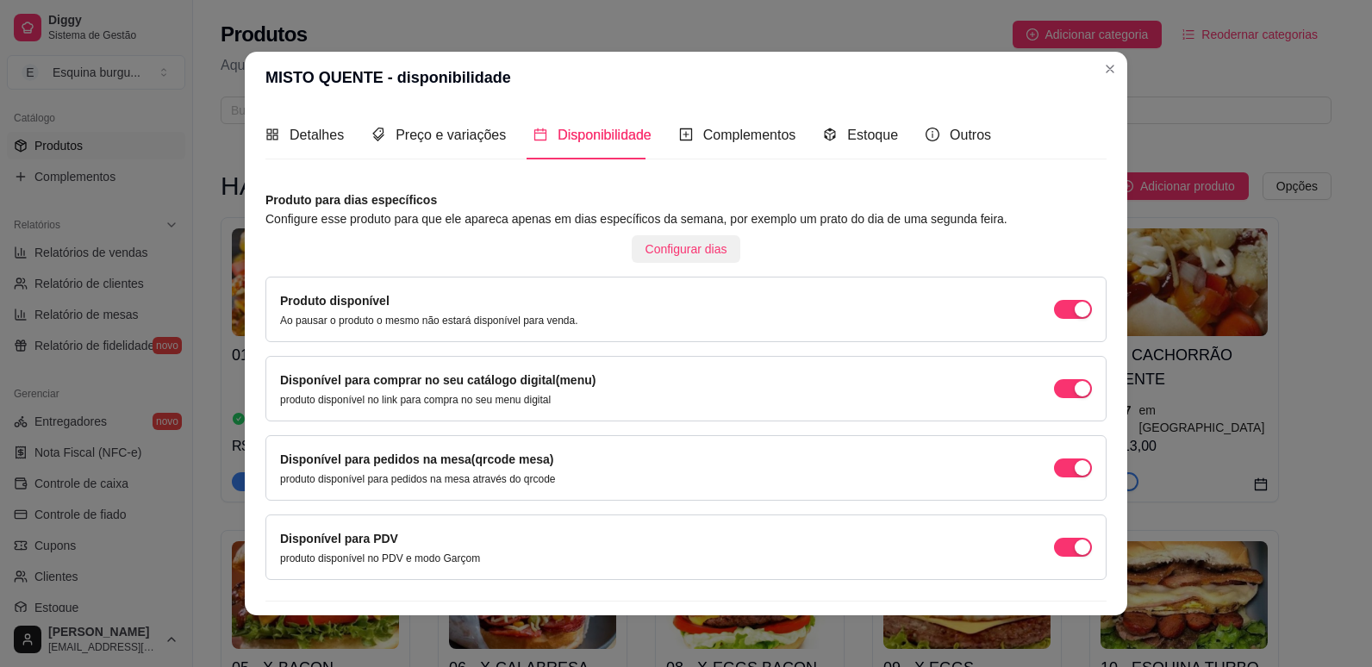
click at [708, 256] on span "Configurar dias" at bounding box center [686, 249] width 82 height 19
click at [712, 122] on div "Complementos" at bounding box center [737, 134] width 117 height 49
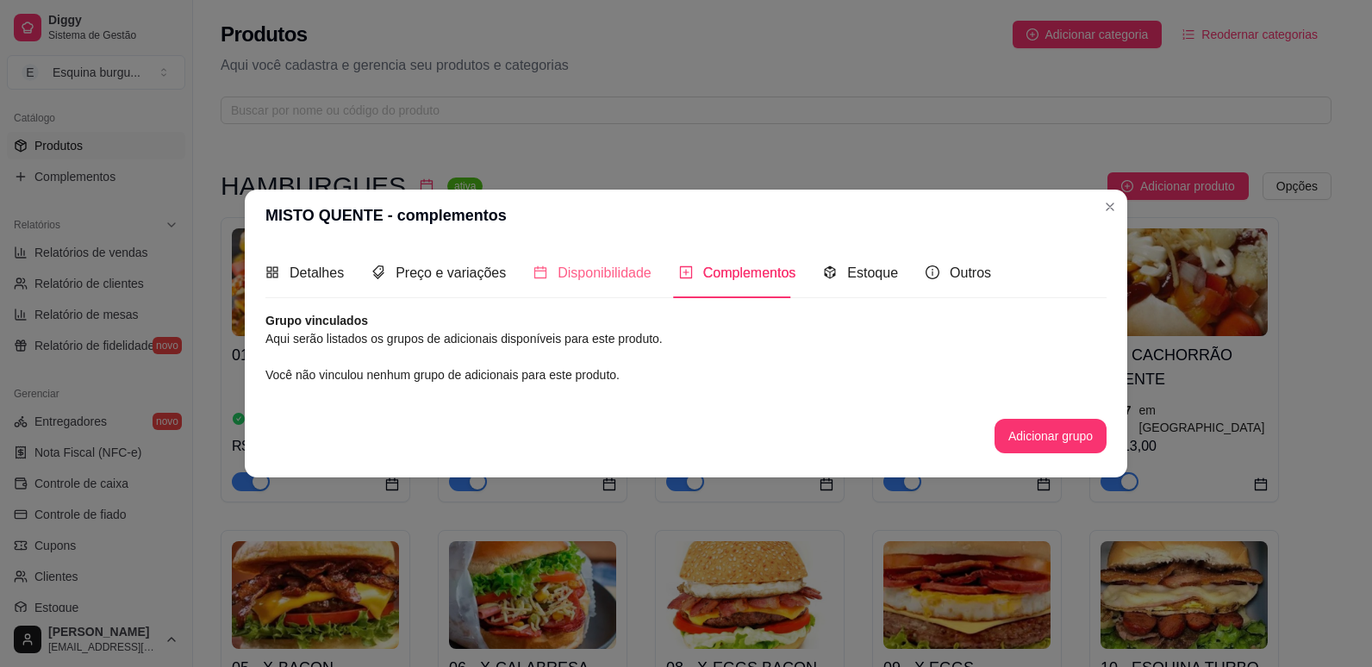
click at [584, 253] on div "Disponibilidade" at bounding box center [592, 272] width 118 height 49
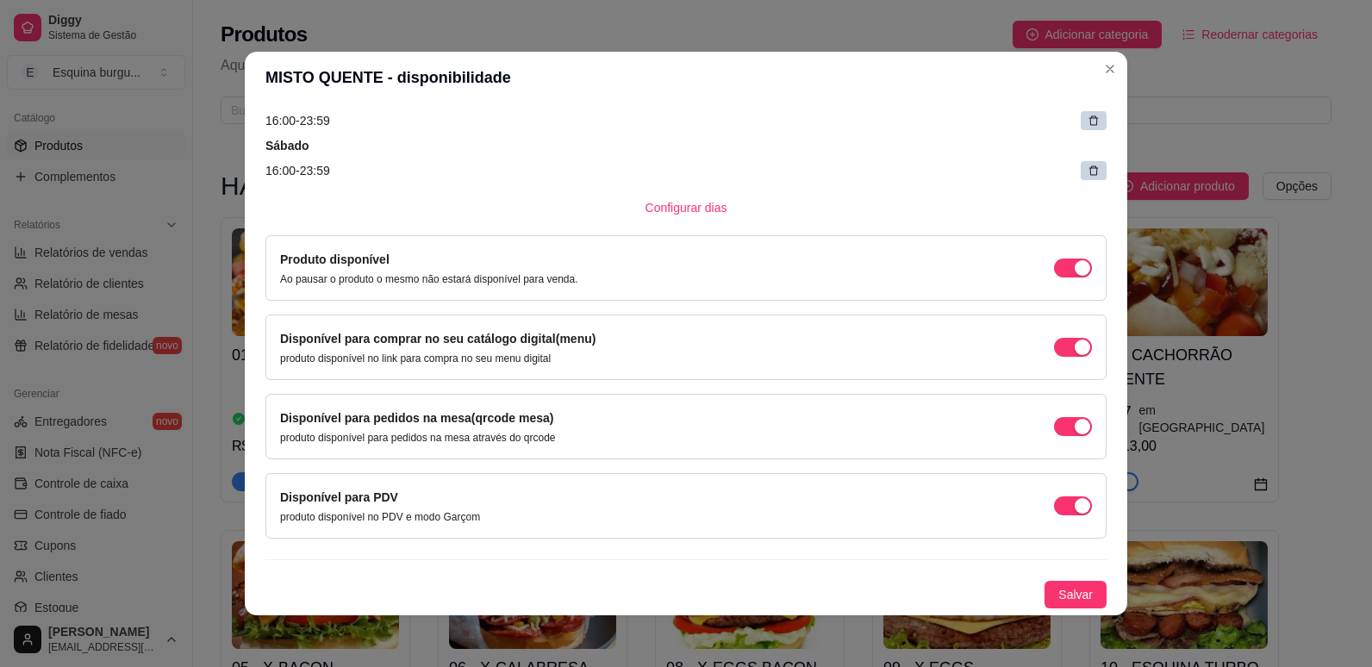
scroll to position [3, 0]
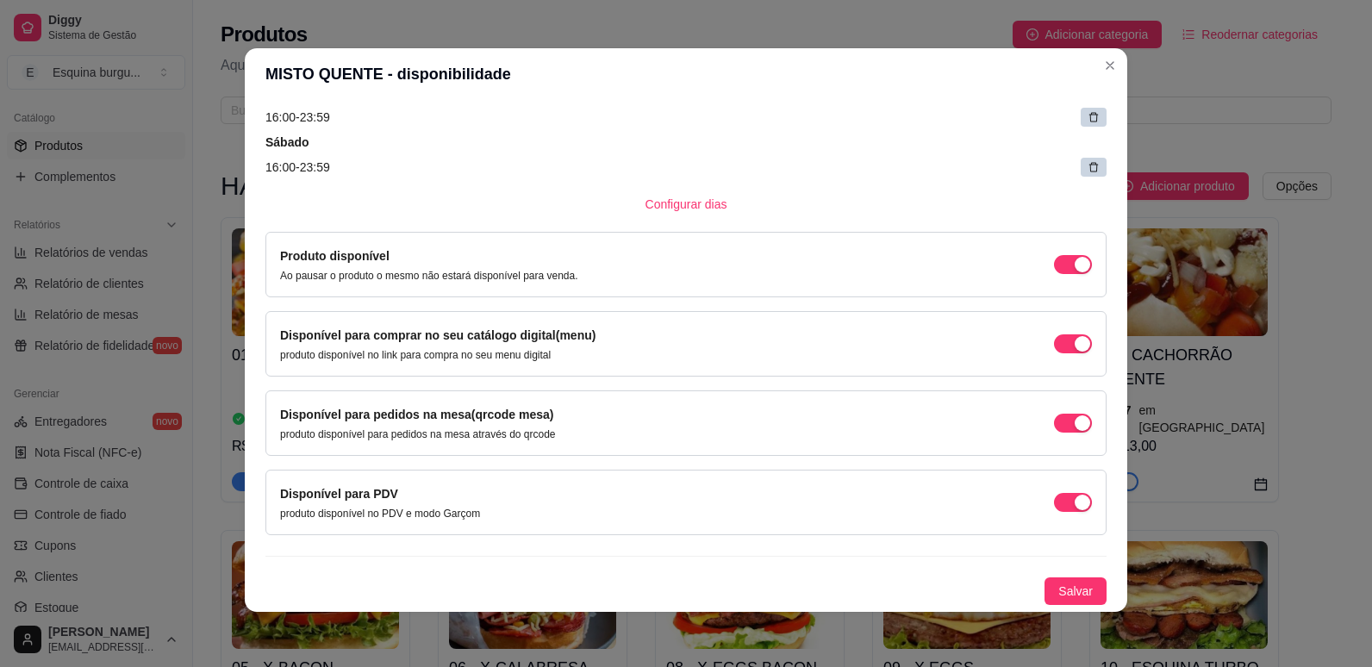
click at [1060, 596] on div "MISTO QUENTE - disponibilidade Detalhes Preço e variações Disponibilidade Compl…" at bounding box center [686, 333] width 1372 height 667
click at [1060, 596] on span "Salvar" at bounding box center [1075, 591] width 34 height 19
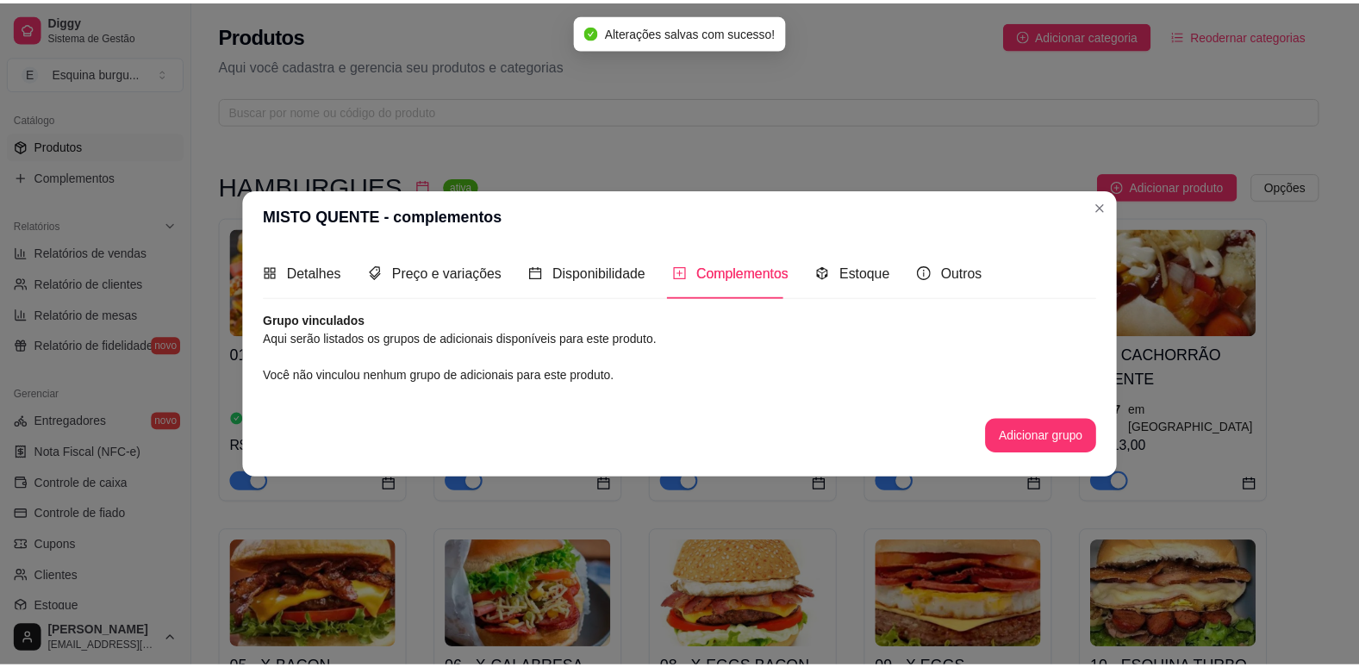
scroll to position [0, 0]
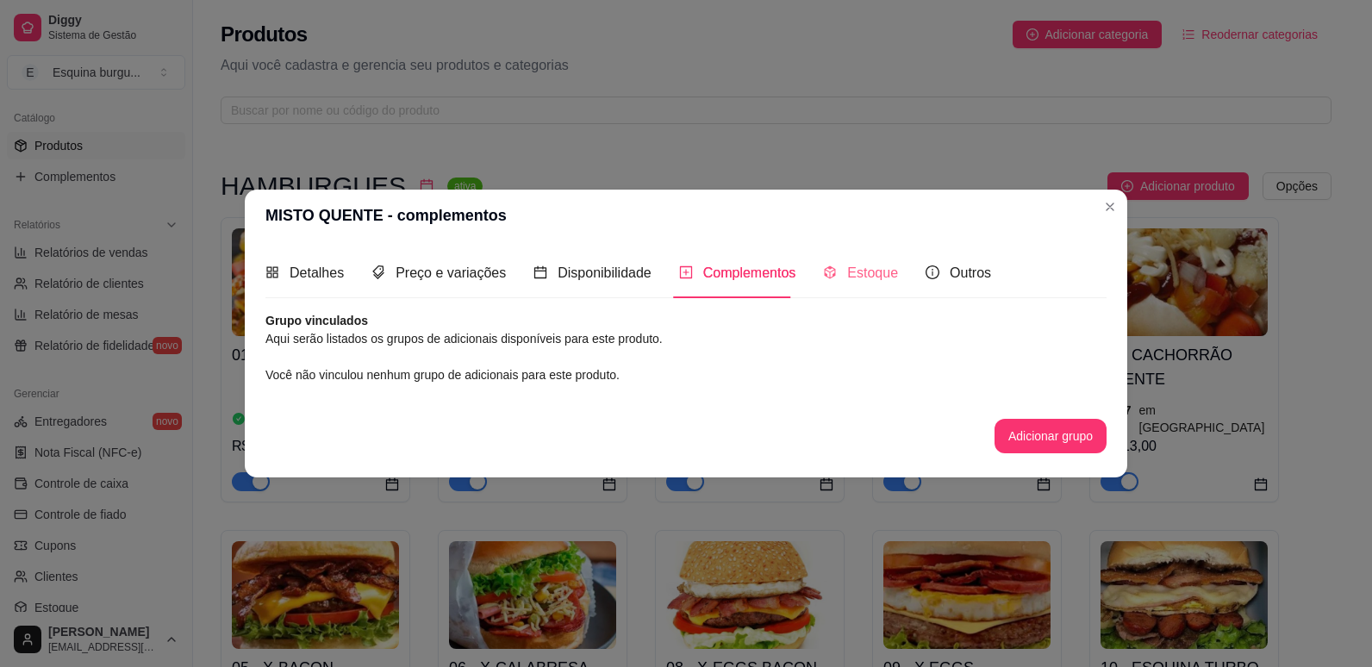
click at [845, 287] on div "Estoque" at bounding box center [860, 272] width 75 height 49
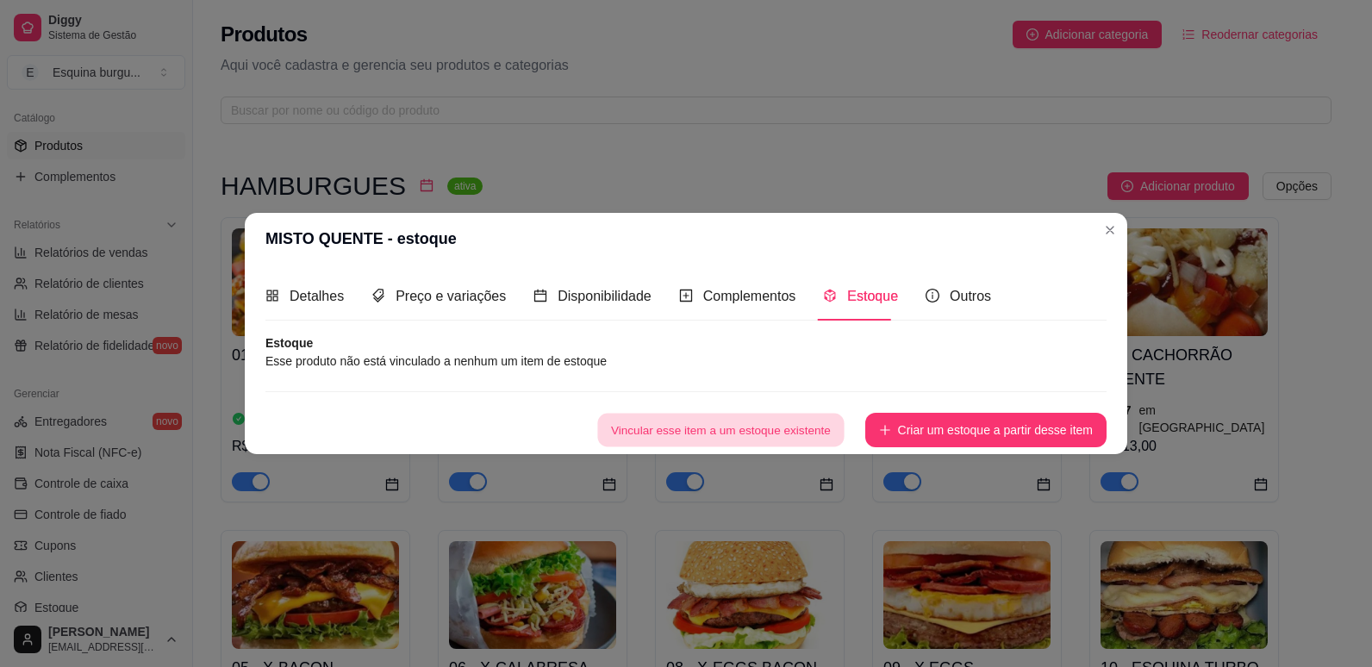
click at [761, 430] on button "Vincular esse item a um estoque existente" at bounding box center [720, 431] width 246 height 34
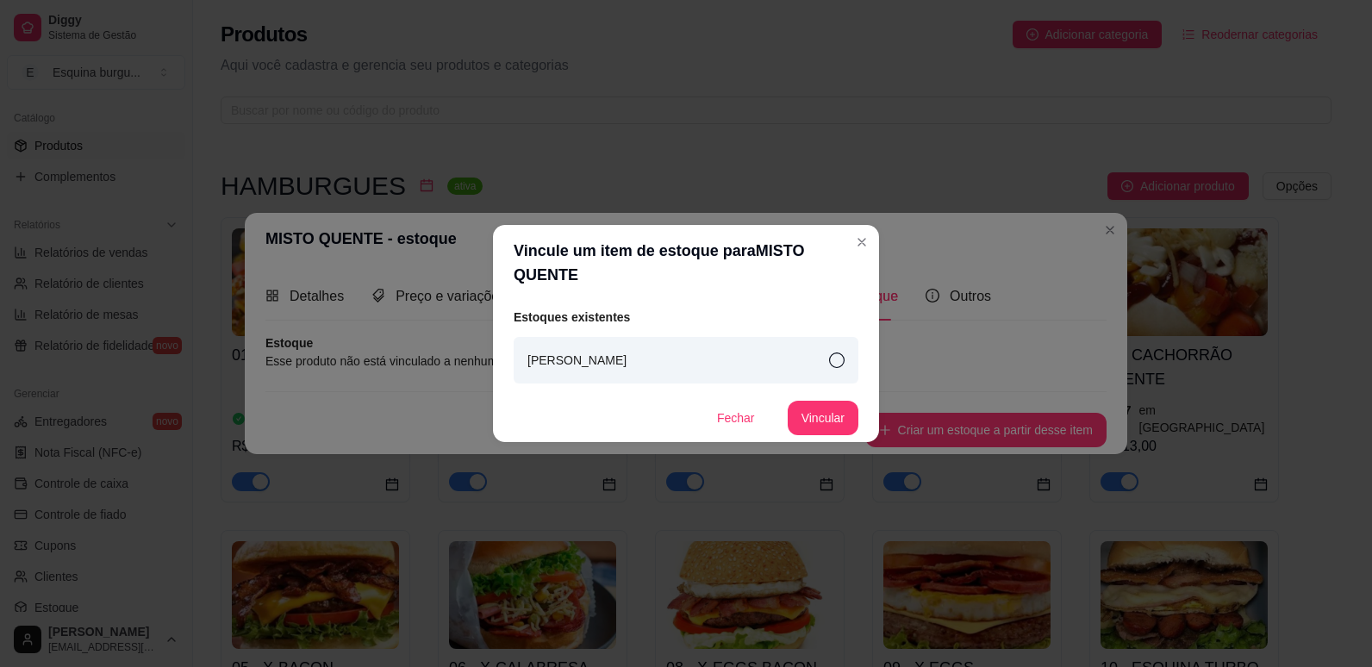
click at [836, 373] on div "[PERSON_NAME]" at bounding box center [686, 360] width 345 height 47
click at [824, 417] on button "Vincular" at bounding box center [822, 419] width 69 height 34
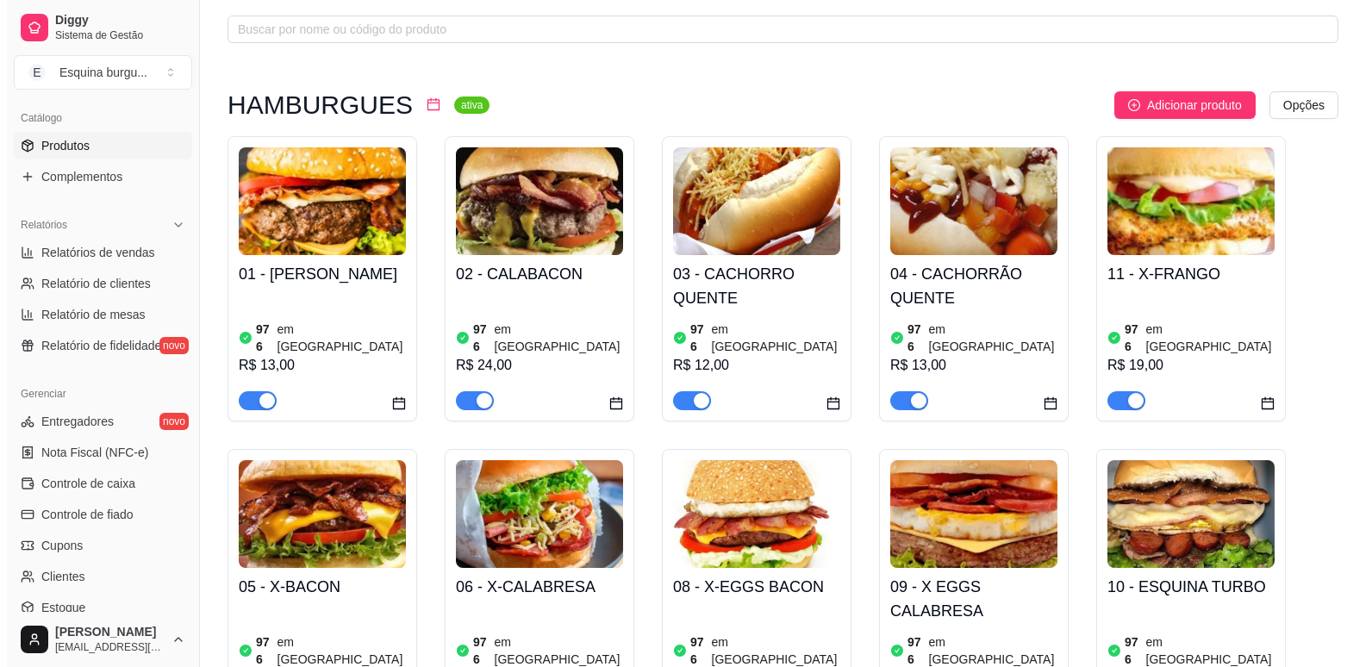
scroll to position [78, 0]
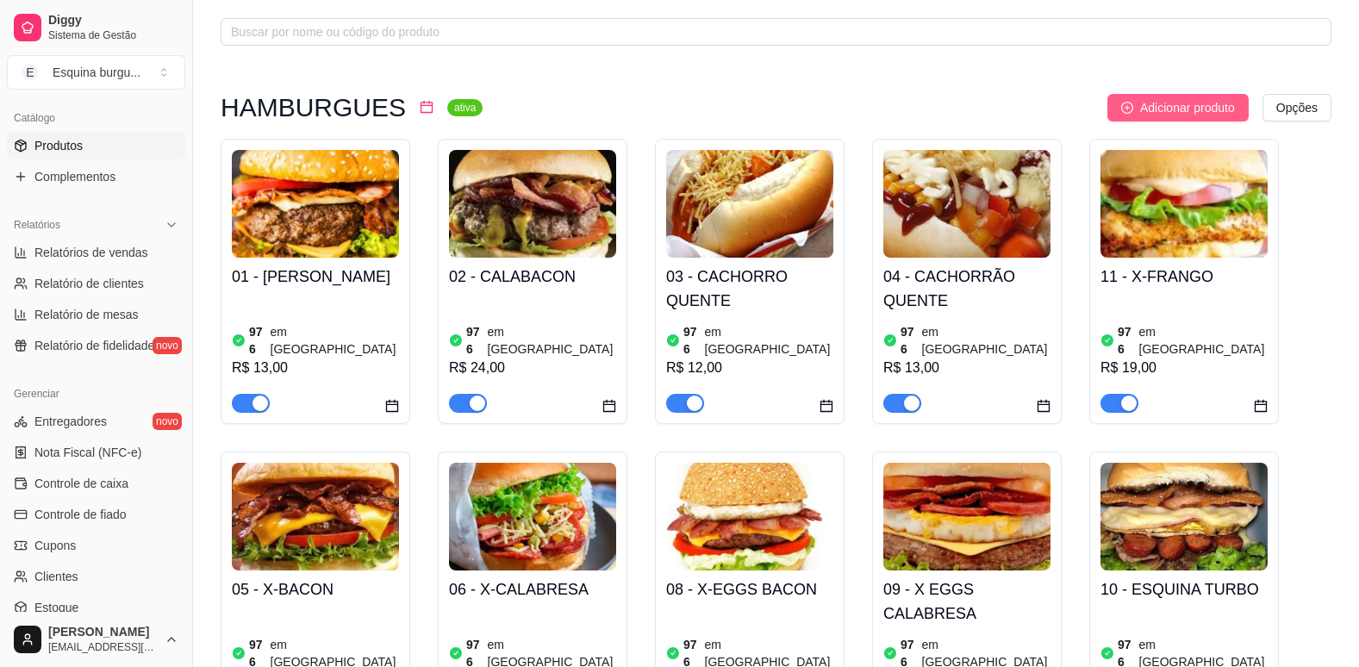
click at [1187, 107] on span "Adicionar produto" at bounding box center [1187, 107] width 95 height 19
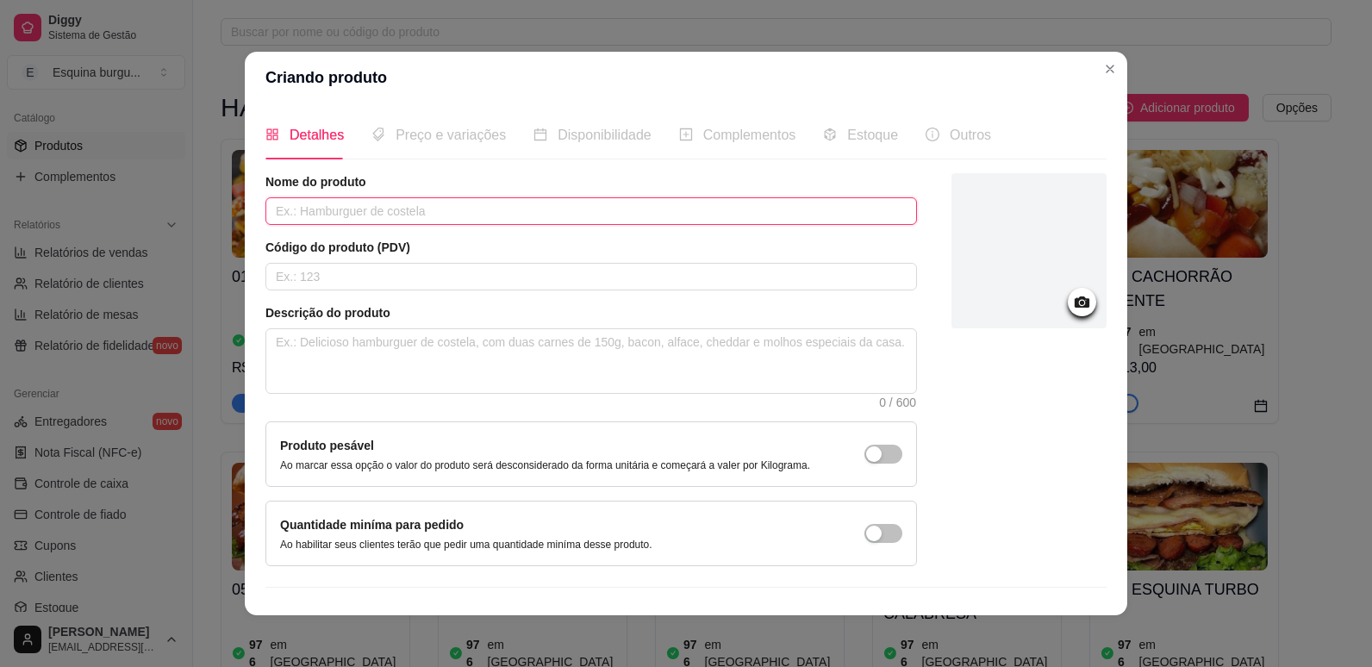
click at [444, 217] on input "text" at bounding box center [590, 211] width 651 height 28
type input "QUEIJO QUENTE"
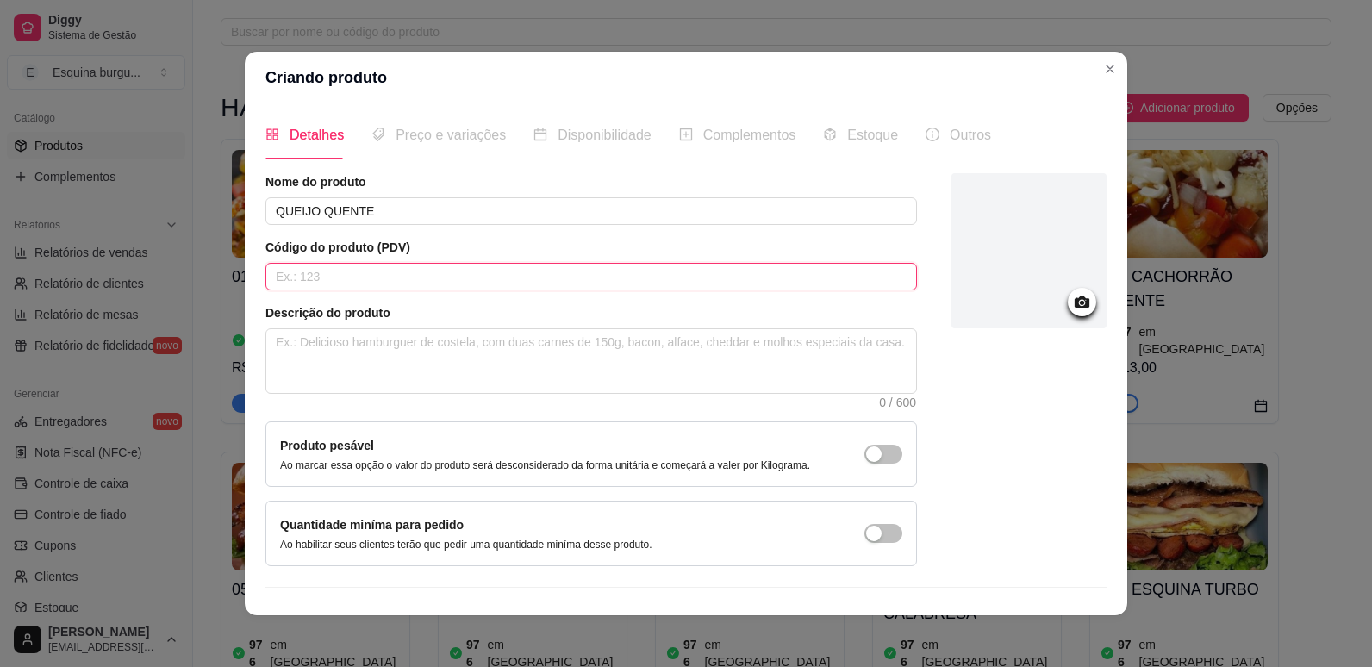
click at [404, 273] on input "text" at bounding box center [590, 277] width 651 height 28
type input "PÃO DE FORMA, DUAS FATIAS DE QUEIJO"
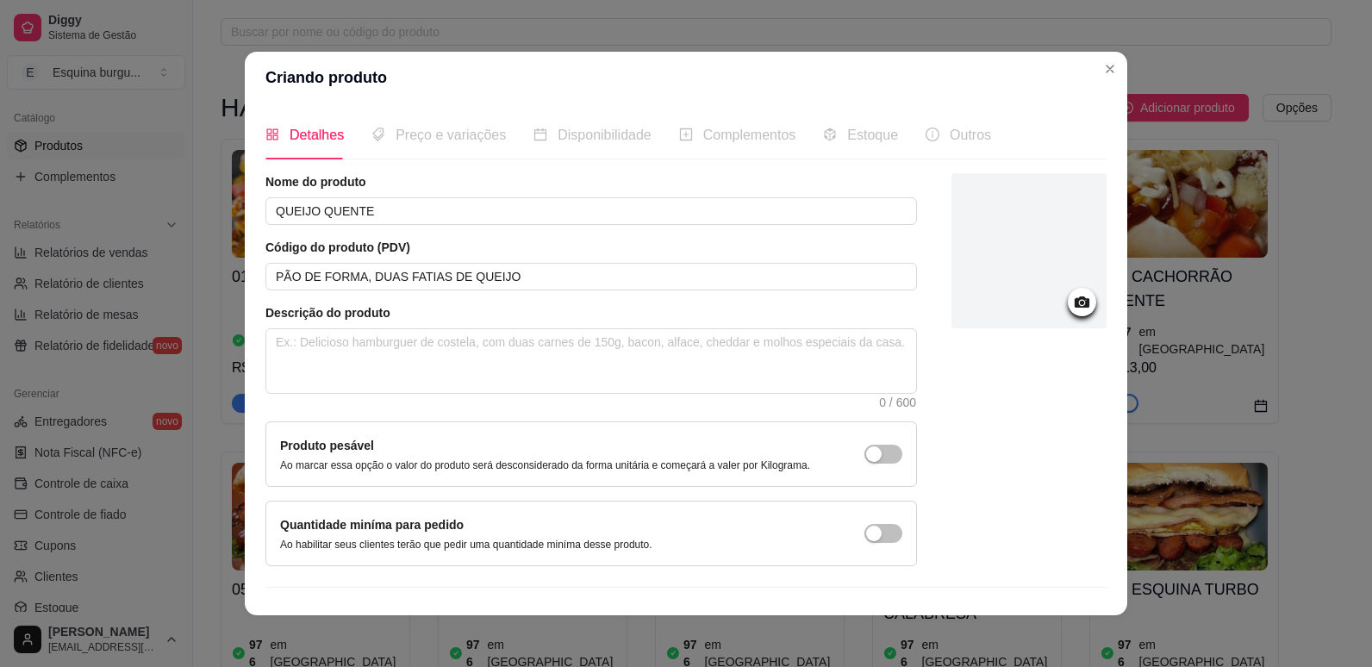
click at [347, 235] on div "Nome do produto QUEIJO QUENTE Código do produto (PDV) PÃO DE FORMA, DUAS FATIAS…" at bounding box center [590, 369] width 651 height 393
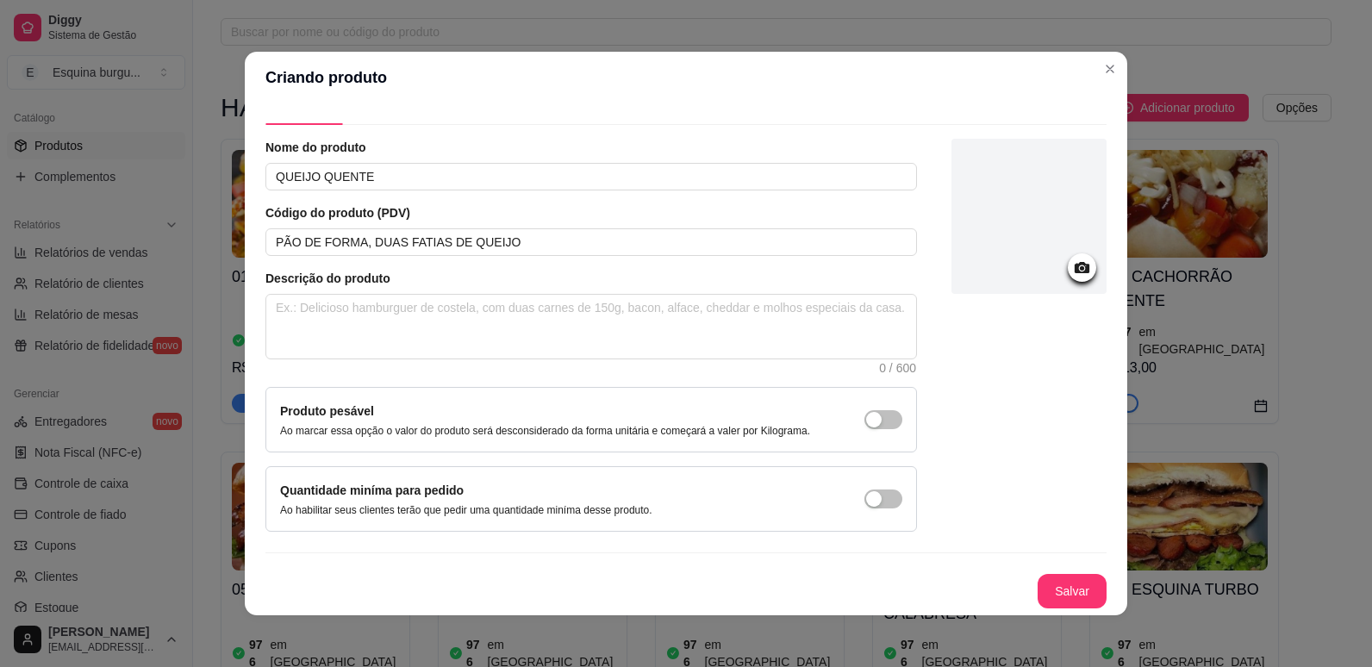
scroll to position [3, 0]
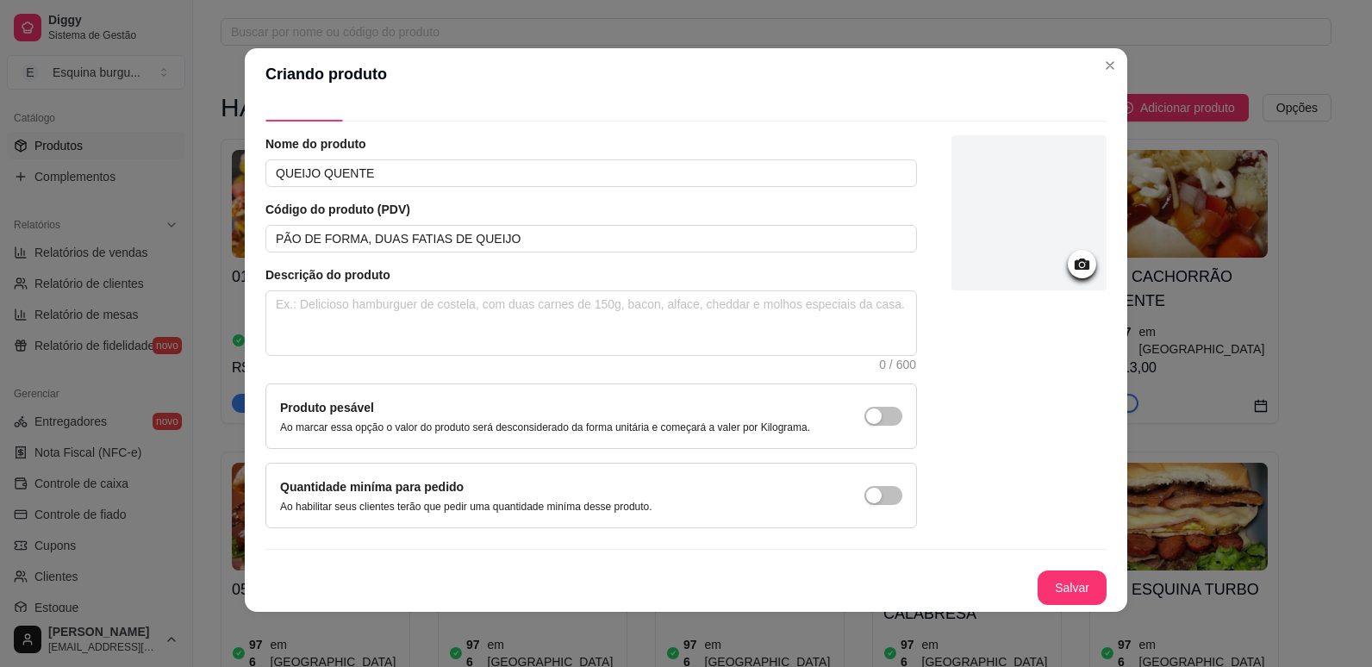
click at [1068, 276] on div at bounding box center [1082, 264] width 28 height 28
click at [1074, 260] on icon at bounding box center [1081, 263] width 15 height 11
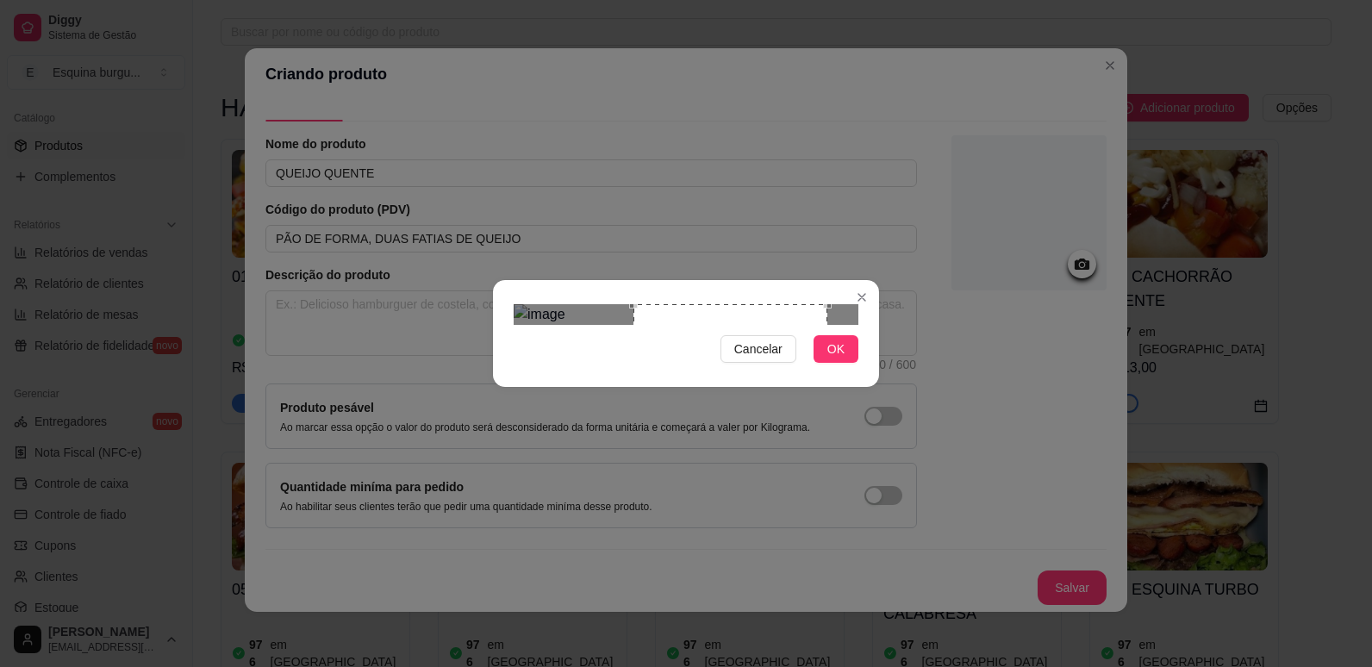
click at [709, 338] on div "Use the arrow keys to move the crop selection area" at bounding box center [730, 401] width 194 height 194
click at [832, 358] on span "OK" at bounding box center [835, 348] width 17 height 19
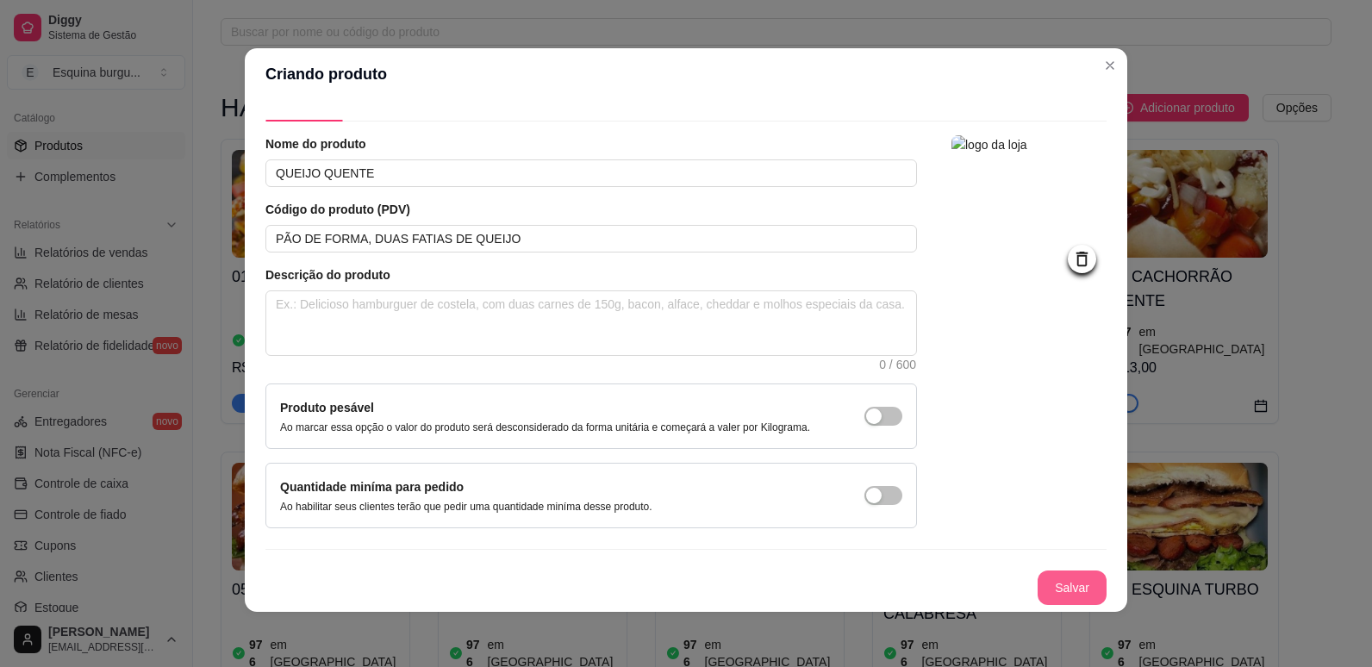
click at [1037, 578] on button "Salvar" at bounding box center [1071, 587] width 69 height 34
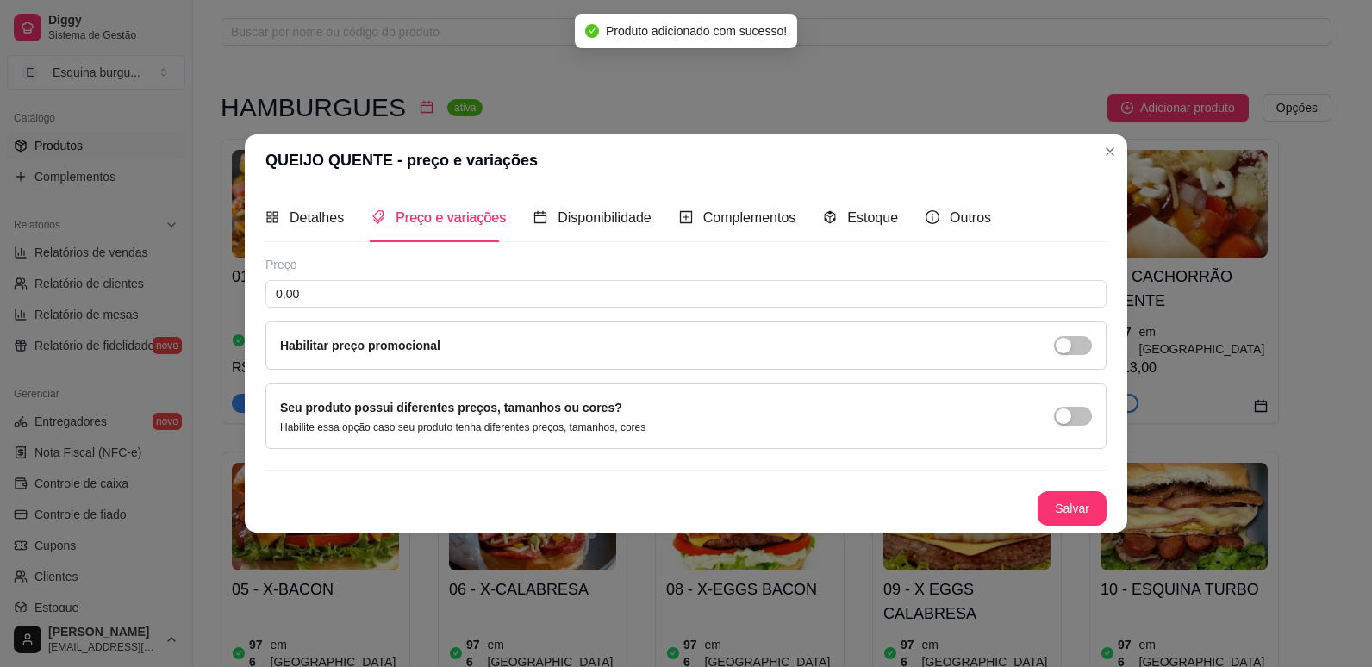
scroll to position [0, 0]
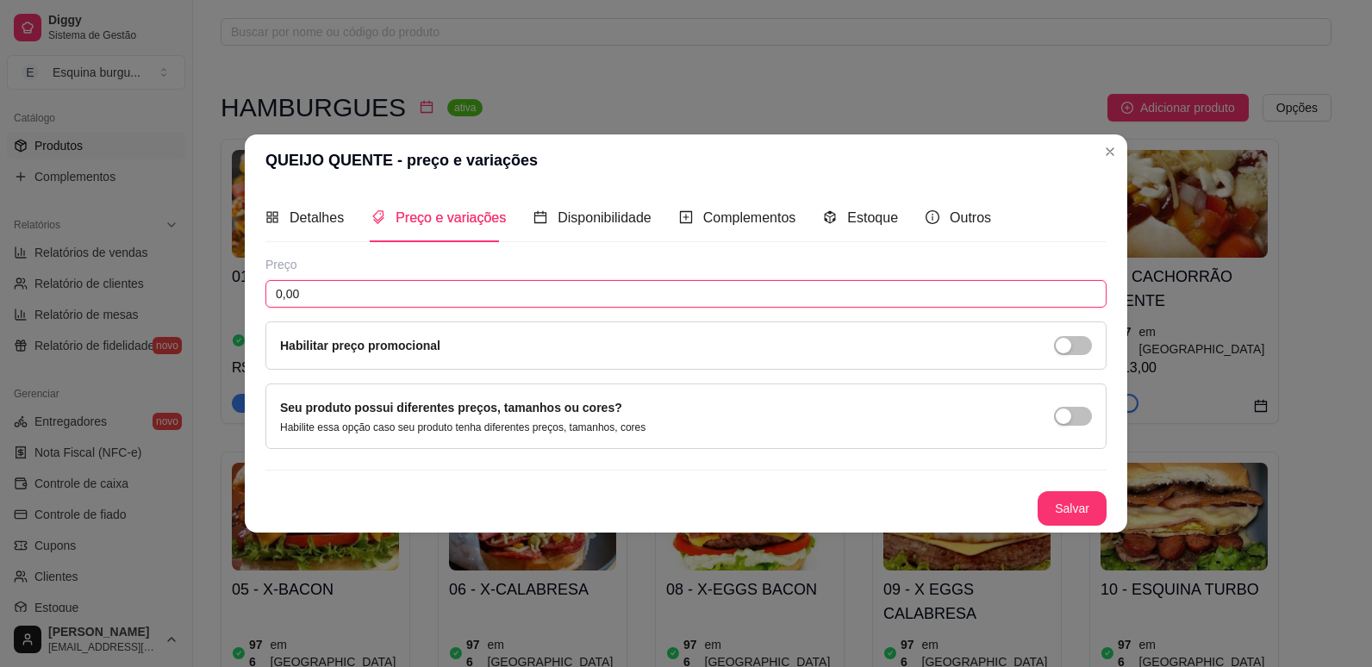
click at [492, 290] on input "0,00" at bounding box center [685, 294] width 841 height 28
type input "9,00"
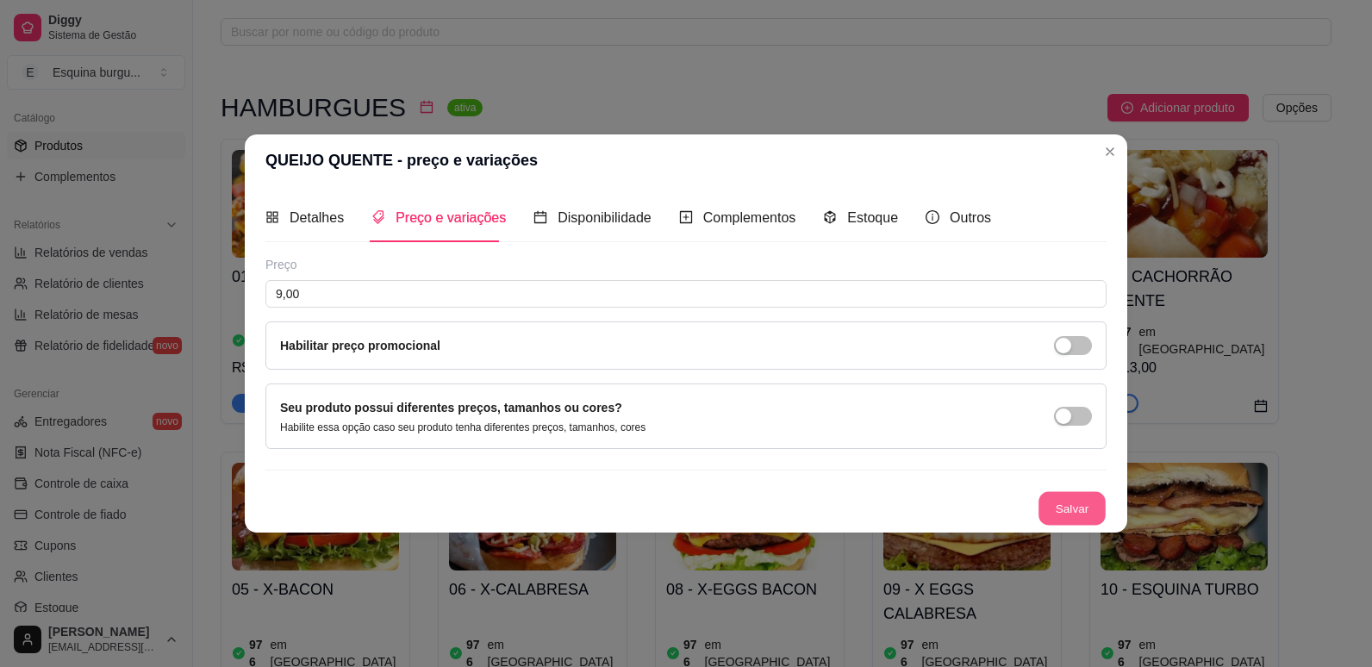
click at [1070, 495] on button "Salvar" at bounding box center [1071, 509] width 67 height 34
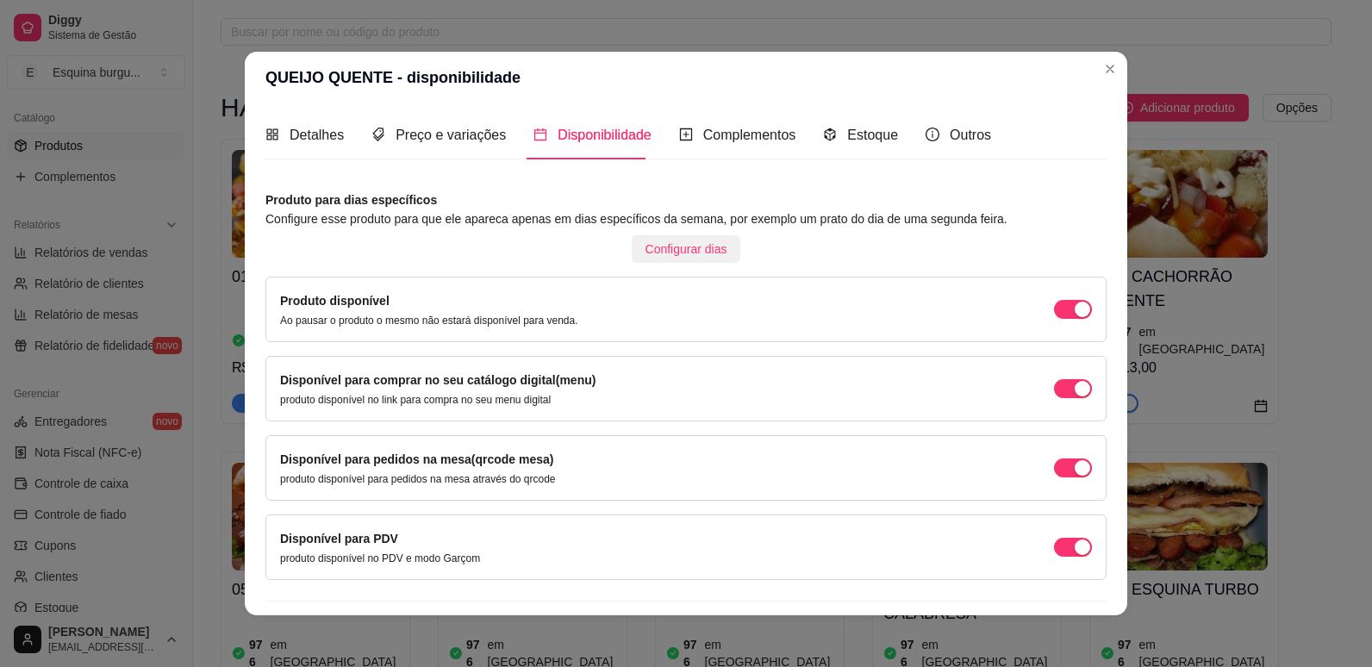
click at [649, 258] on span "Configurar dias" at bounding box center [686, 249] width 82 height 19
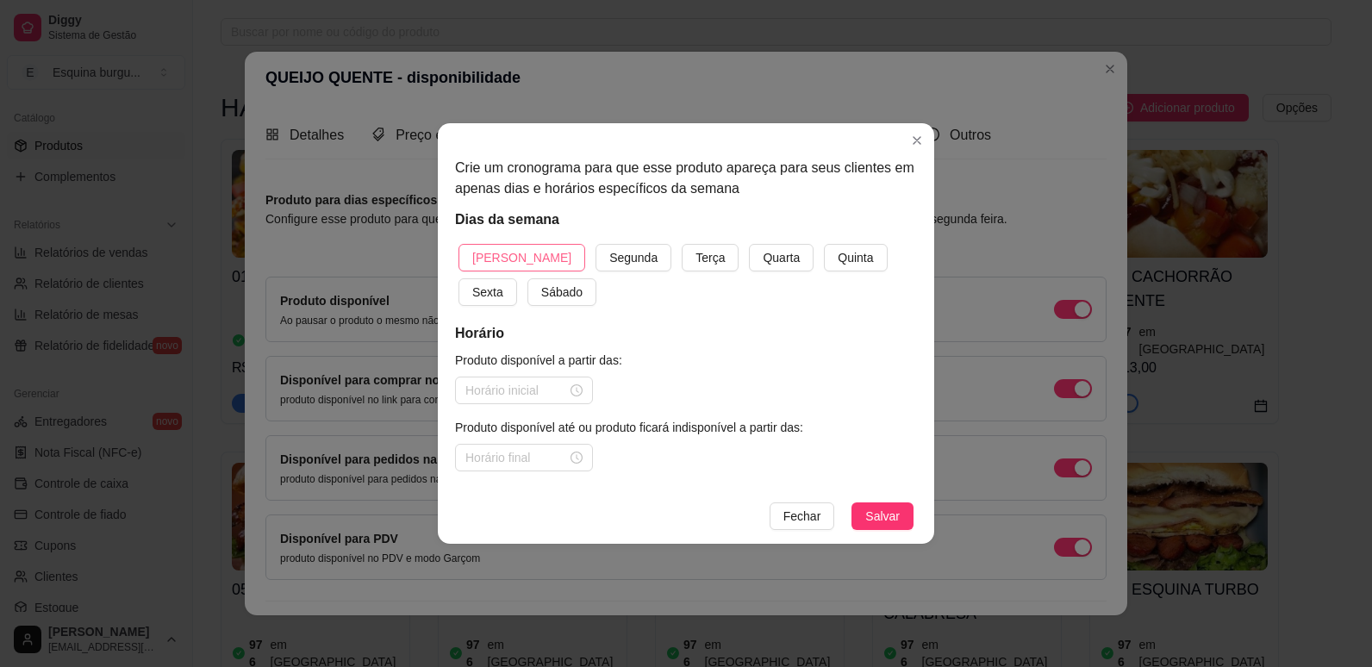
click at [518, 254] on span "[PERSON_NAME]" at bounding box center [521, 257] width 99 height 19
click at [595, 244] on button "Segunda" at bounding box center [633, 258] width 76 height 28
click at [682, 244] on button "Terça" at bounding box center [710, 258] width 57 height 28
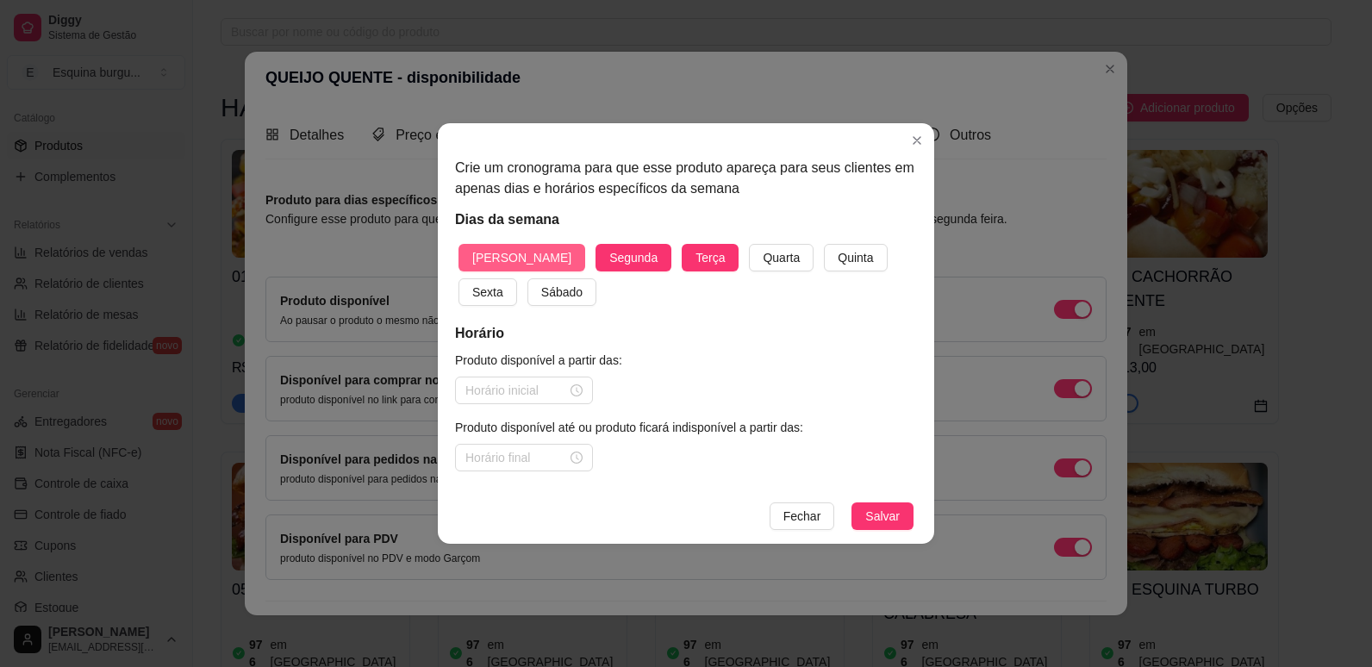
click at [749, 244] on button "Quarta" at bounding box center [781, 258] width 65 height 28
click at [824, 244] on button "Quinta" at bounding box center [855, 258] width 63 height 28
click at [458, 278] on button "Sexta" at bounding box center [487, 292] width 59 height 28
click at [527, 278] on button "Sábado" at bounding box center [561, 292] width 69 height 28
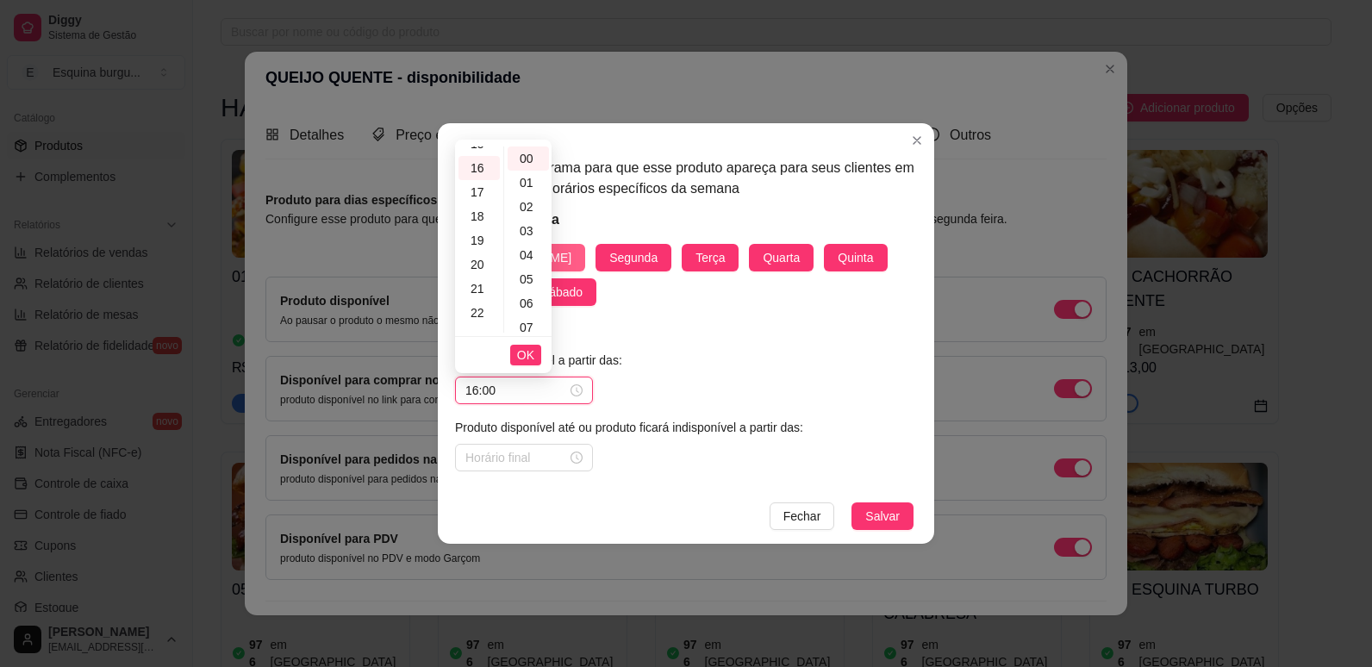
scroll to position [386, 0]
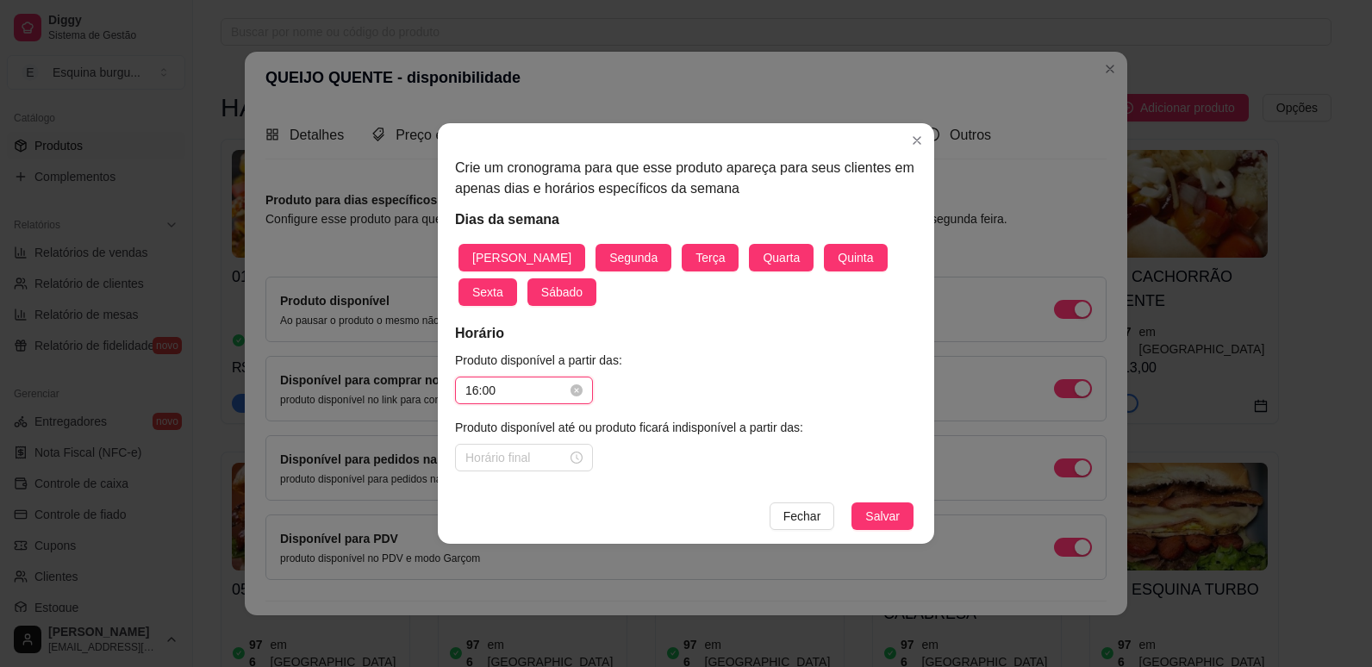
click at [533, 385] on input "16:00" at bounding box center [516, 390] width 102 height 19
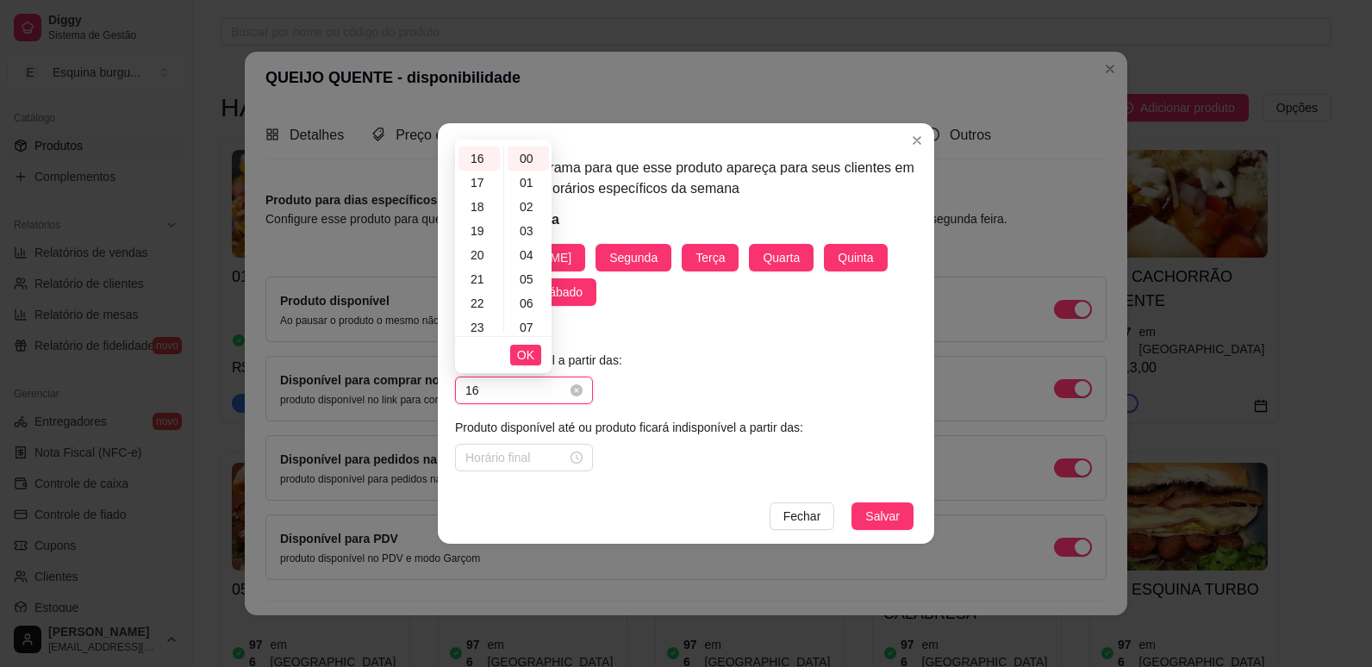
type input "1"
type input "00:00"
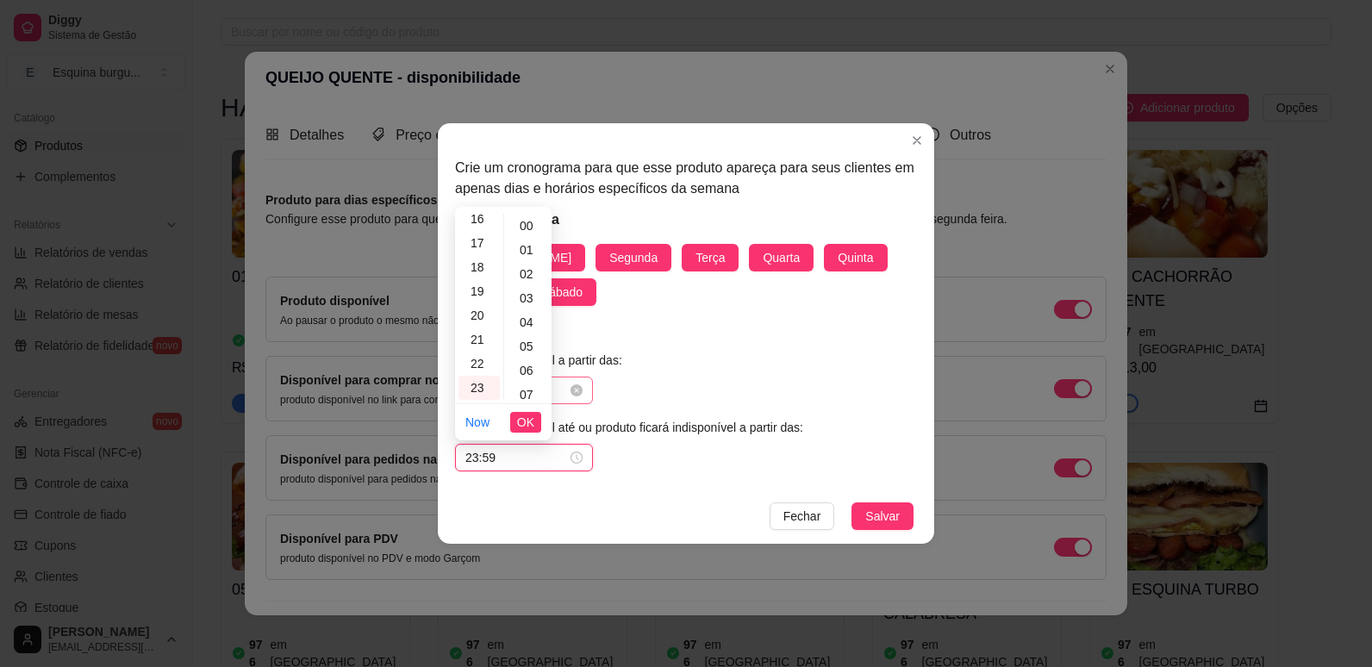
scroll to position [1261, 0]
type input "23:59"
click at [889, 507] on span "Salvar" at bounding box center [882, 516] width 34 height 19
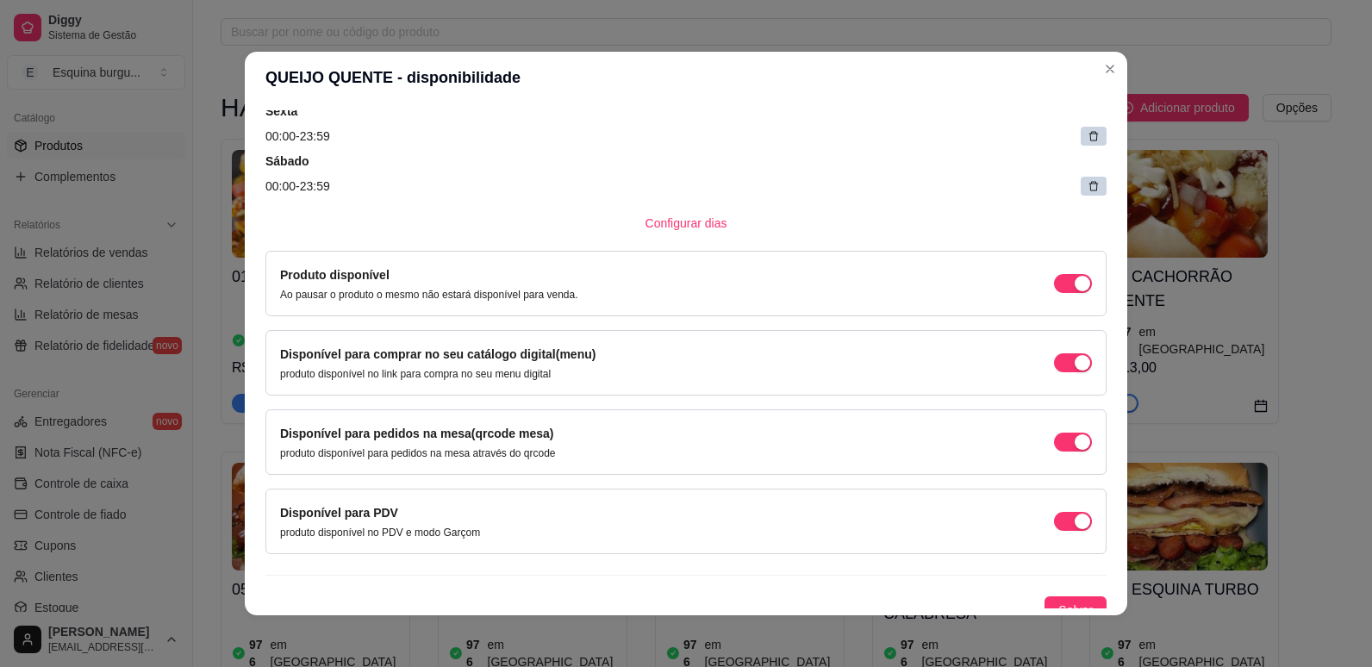
scroll to position [398, 0]
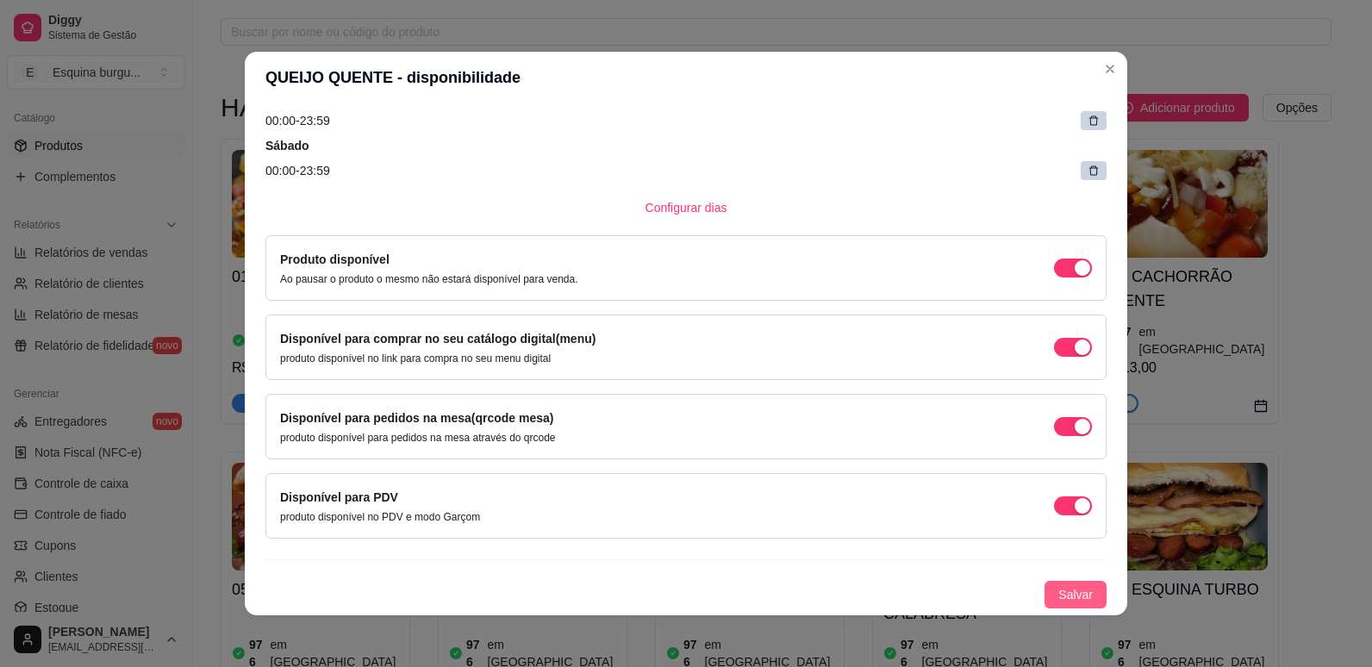
click at [1058, 592] on span "Salvar" at bounding box center [1075, 594] width 34 height 19
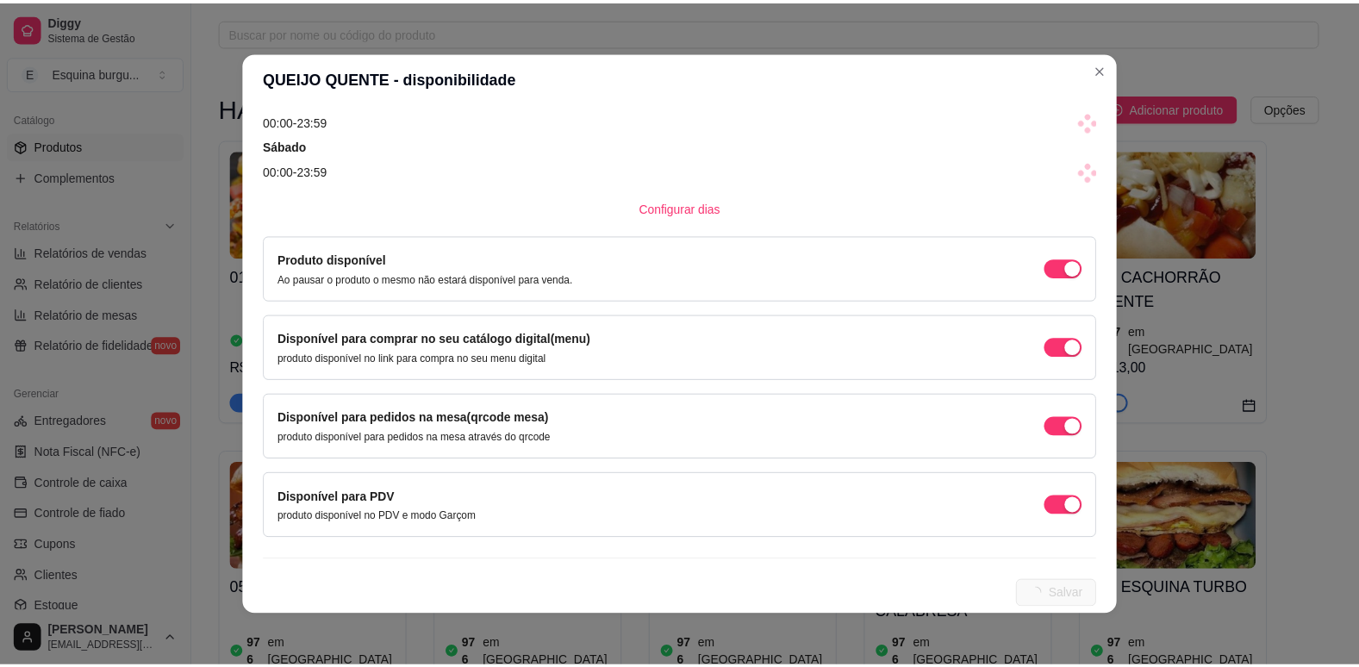
scroll to position [0, 0]
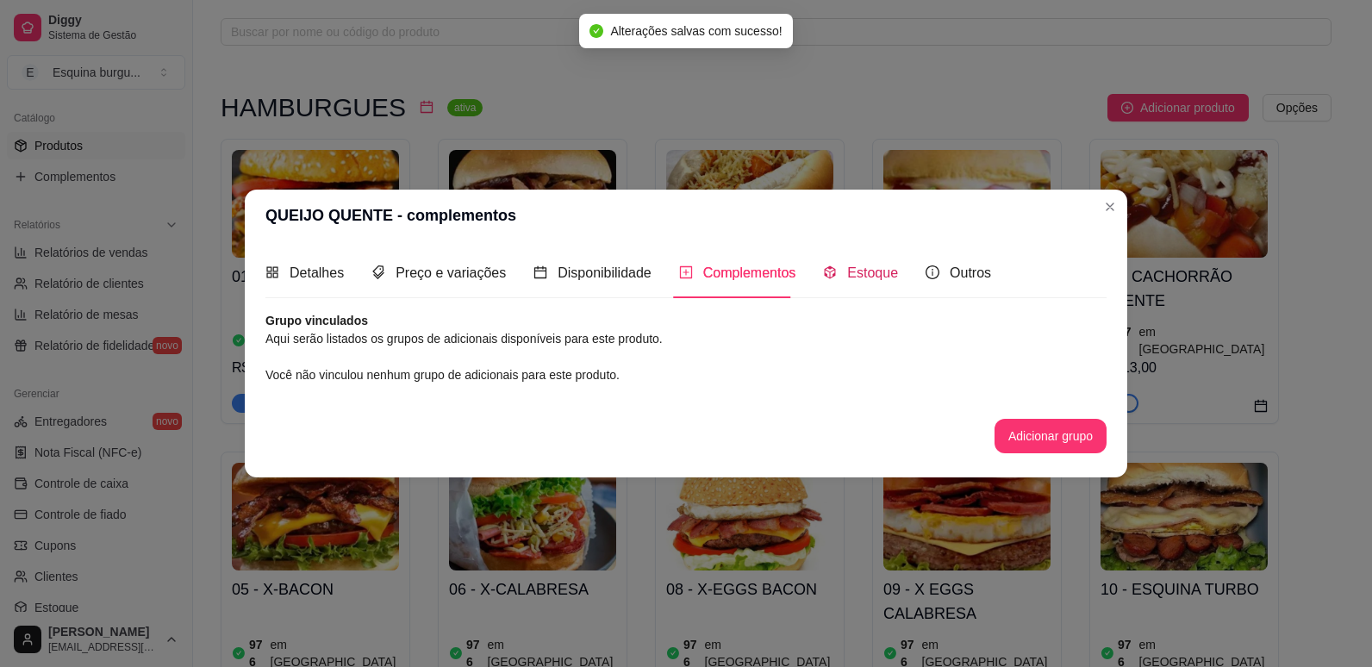
click at [868, 283] on div "Estoque" at bounding box center [860, 273] width 75 height 22
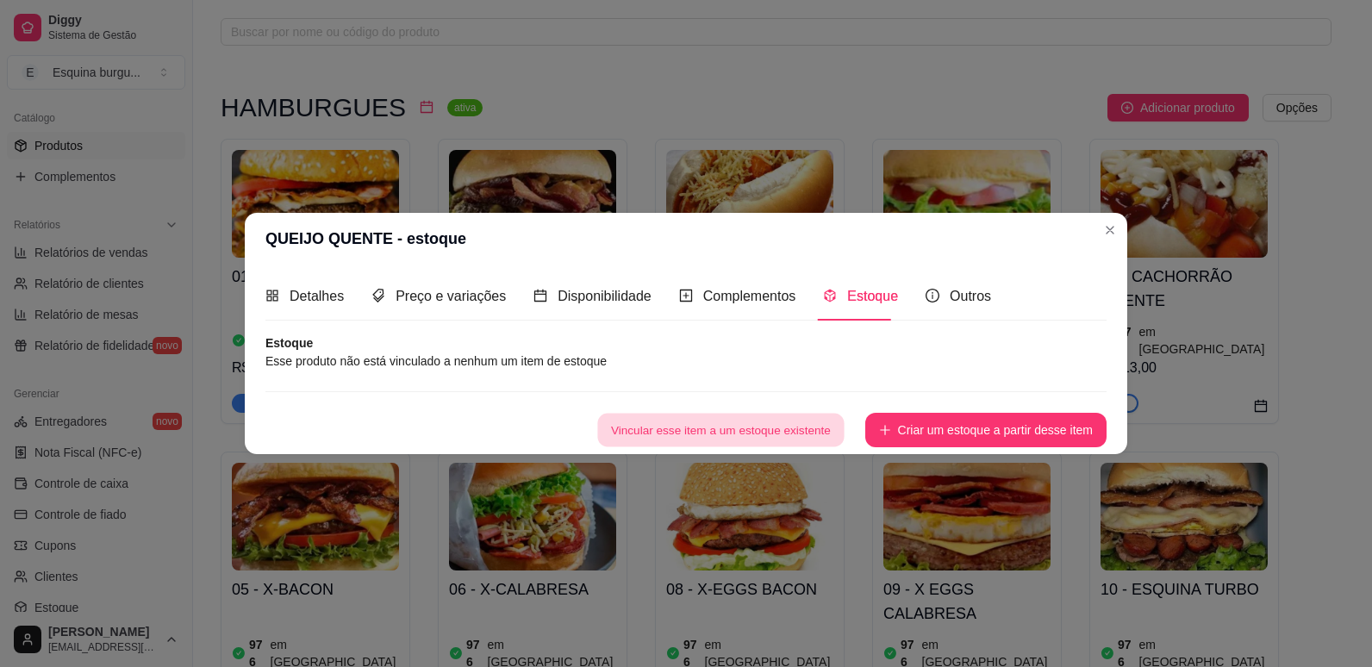
click at [789, 428] on button "Vincular esse item a um estoque existente" at bounding box center [720, 431] width 246 height 34
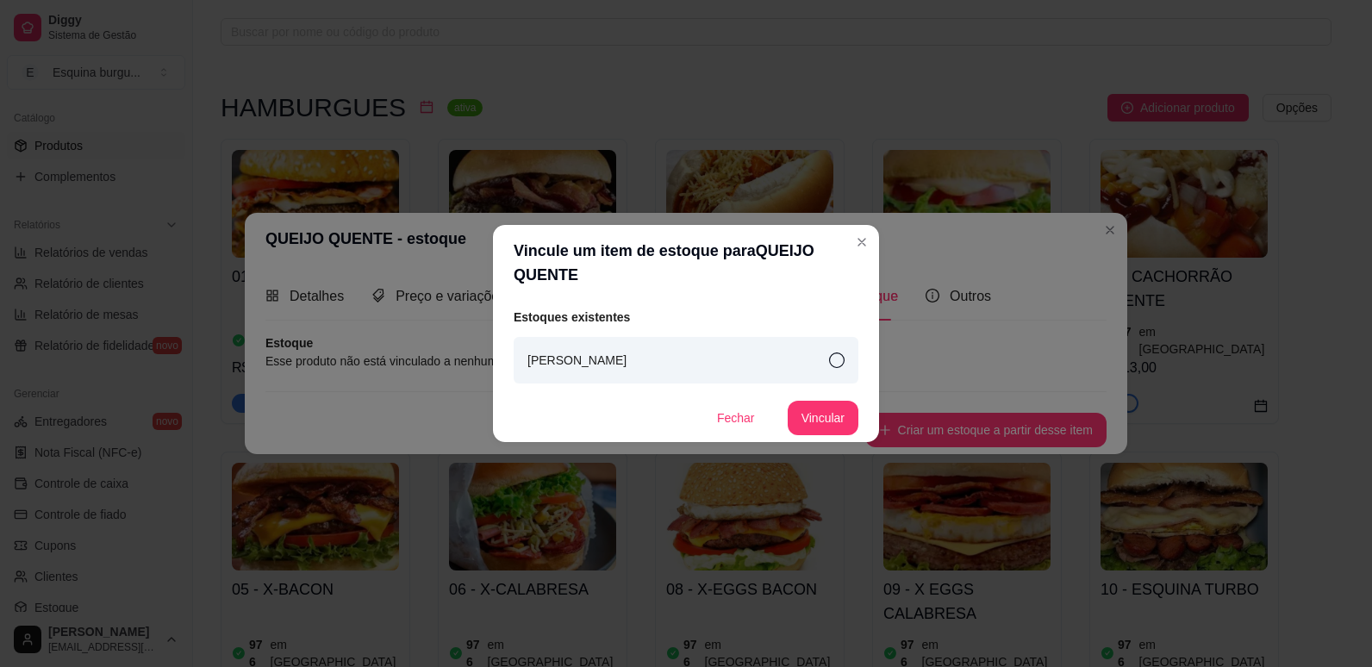
click at [795, 369] on div "[PERSON_NAME]" at bounding box center [686, 360] width 345 height 47
click at [841, 421] on button "Vincular" at bounding box center [822, 419] width 69 height 34
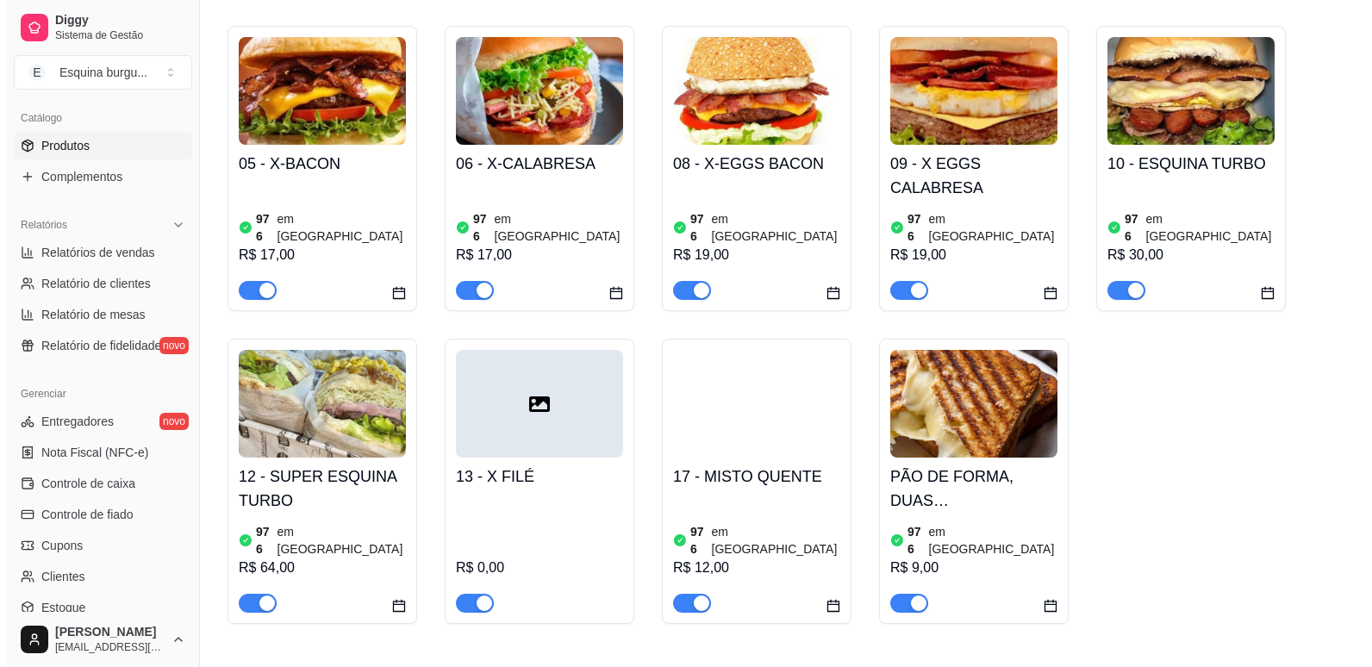
scroll to position [506, 0]
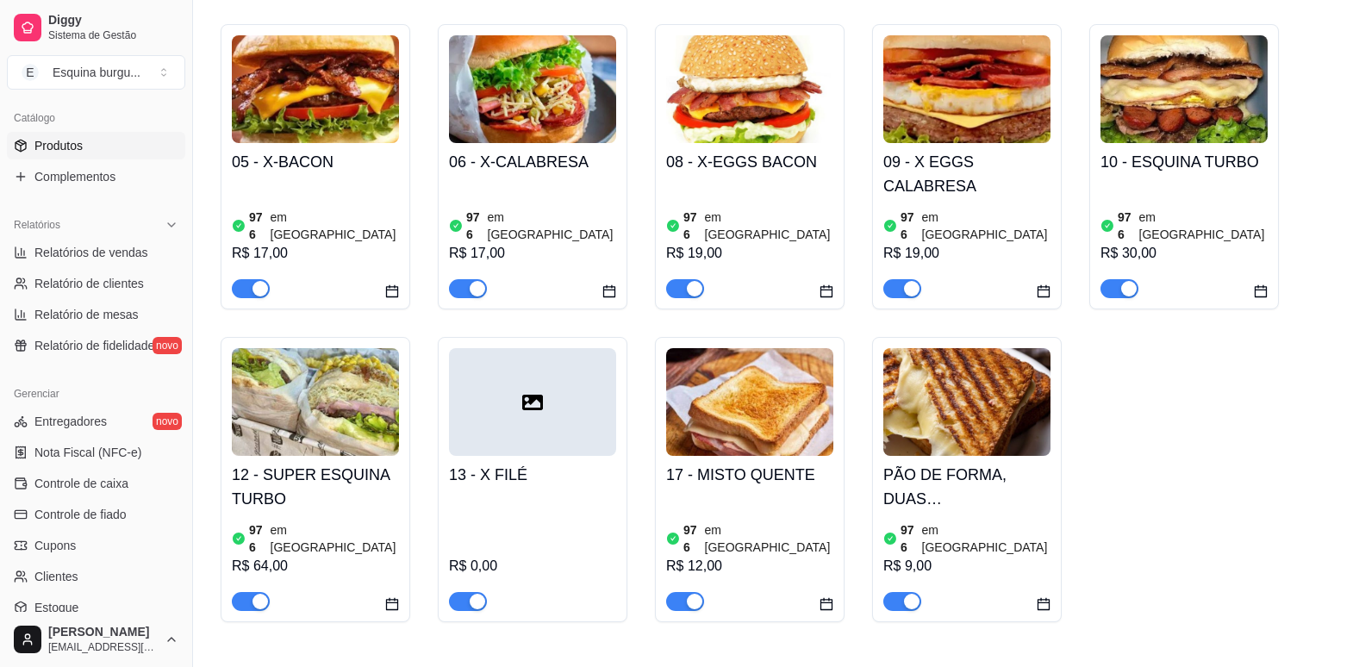
click at [728, 463] on h4 "17 - MISTO QUENTE" at bounding box center [749, 475] width 167 height 24
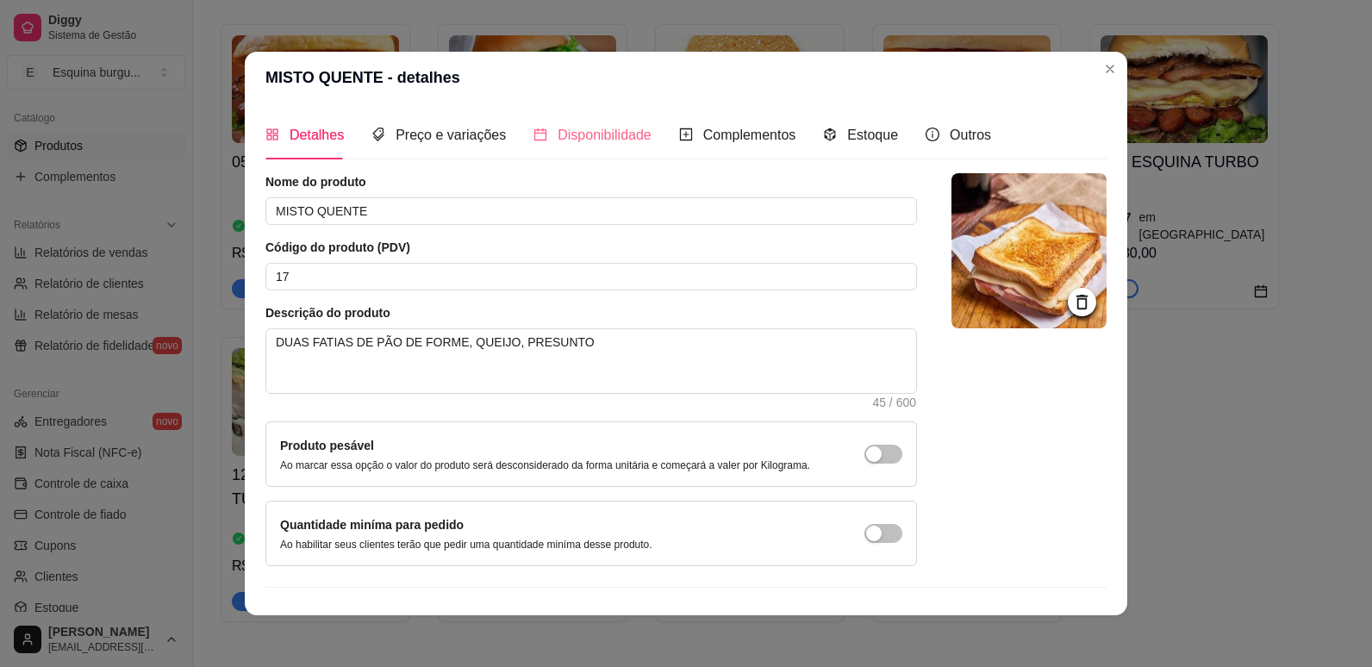
click at [566, 120] on div "Disponibilidade" at bounding box center [592, 134] width 118 height 49
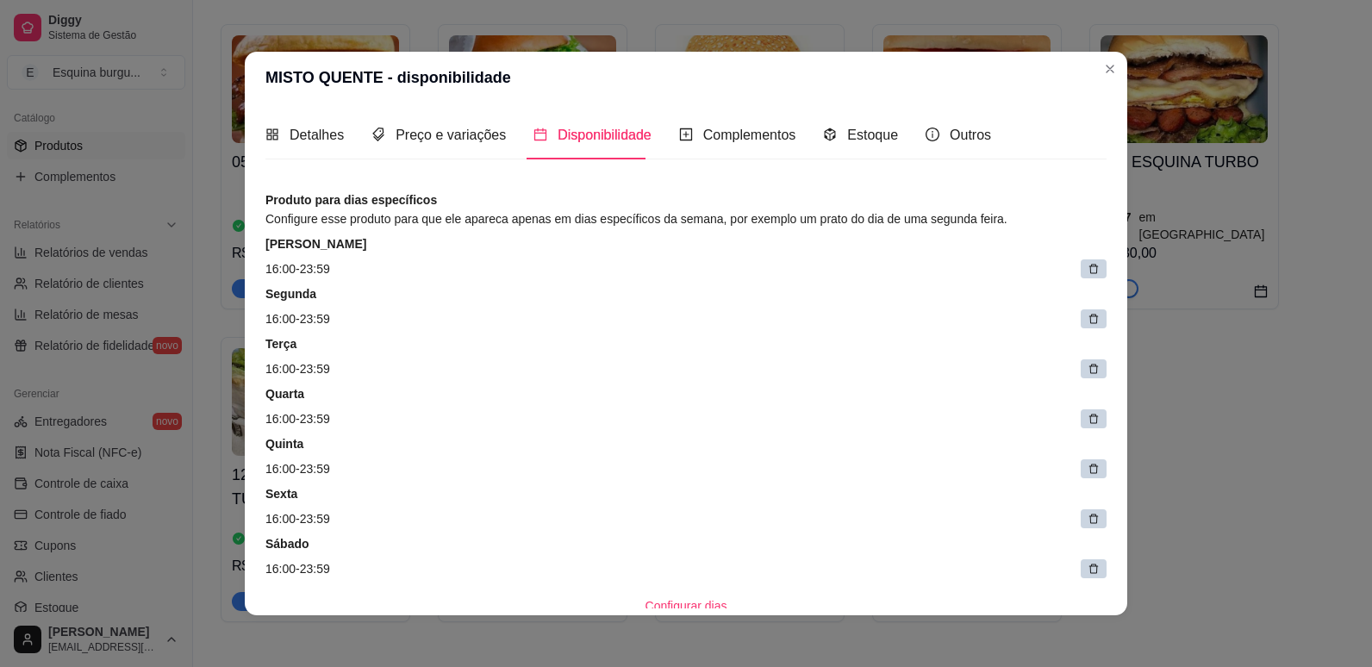
scroll to position [0, 0]
click at [1080, 277] on div at bounding box center [1093, 268] width 26 height 19
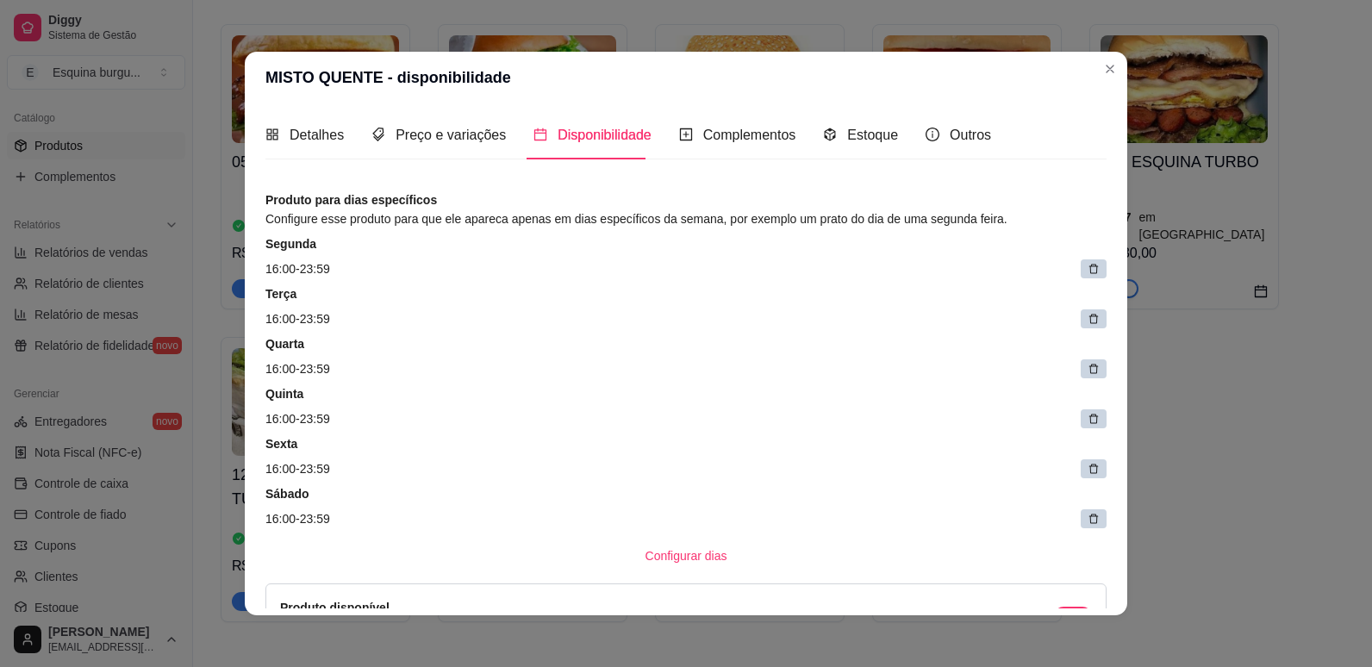
click at [1087, 267] on icon at bounding box center [1093, 269] width 12 height 12
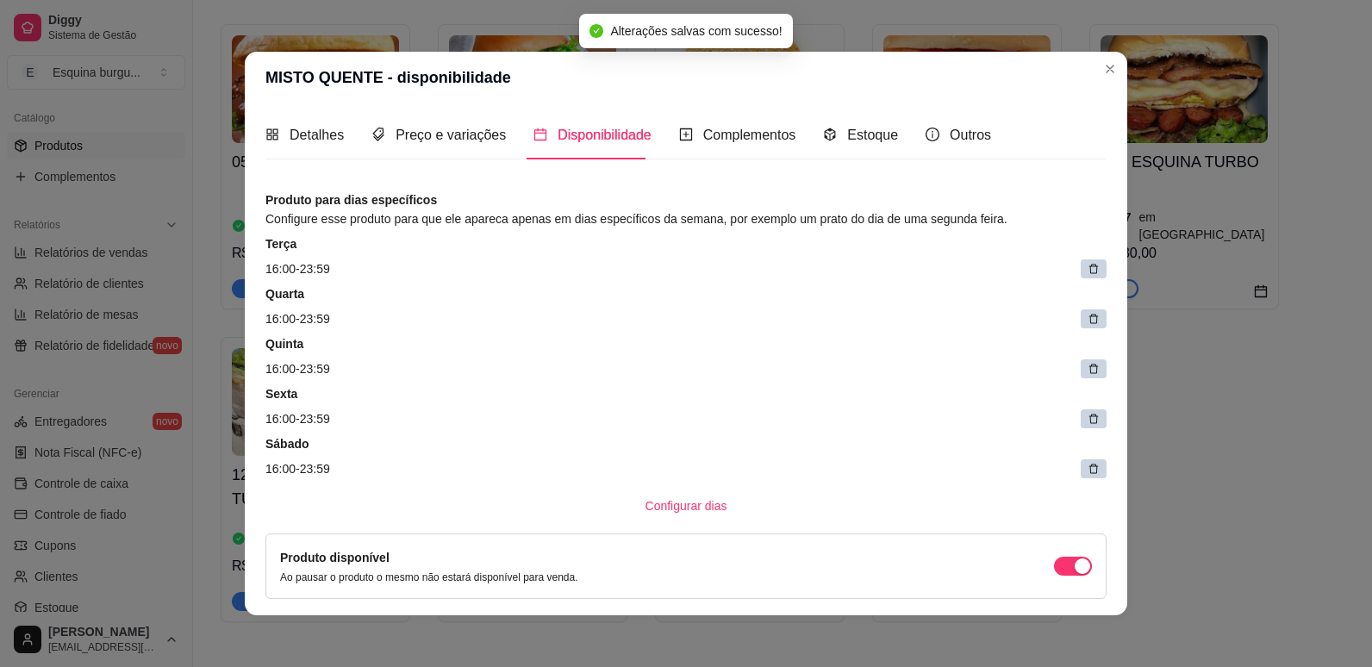
click at [1087, 321] on icon at bounding box center [1093, 319] width 12 height 12
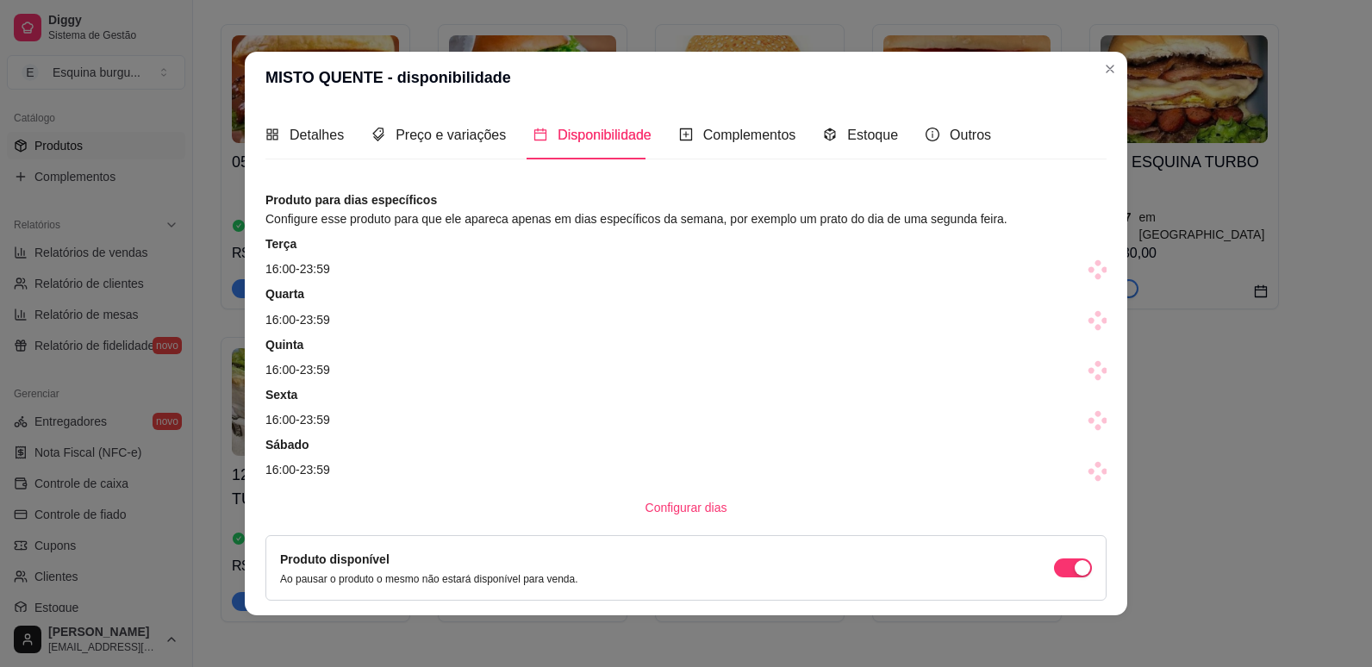
click at [1086, 272] on span at bounding box center [1098, 270] width 24 height 24
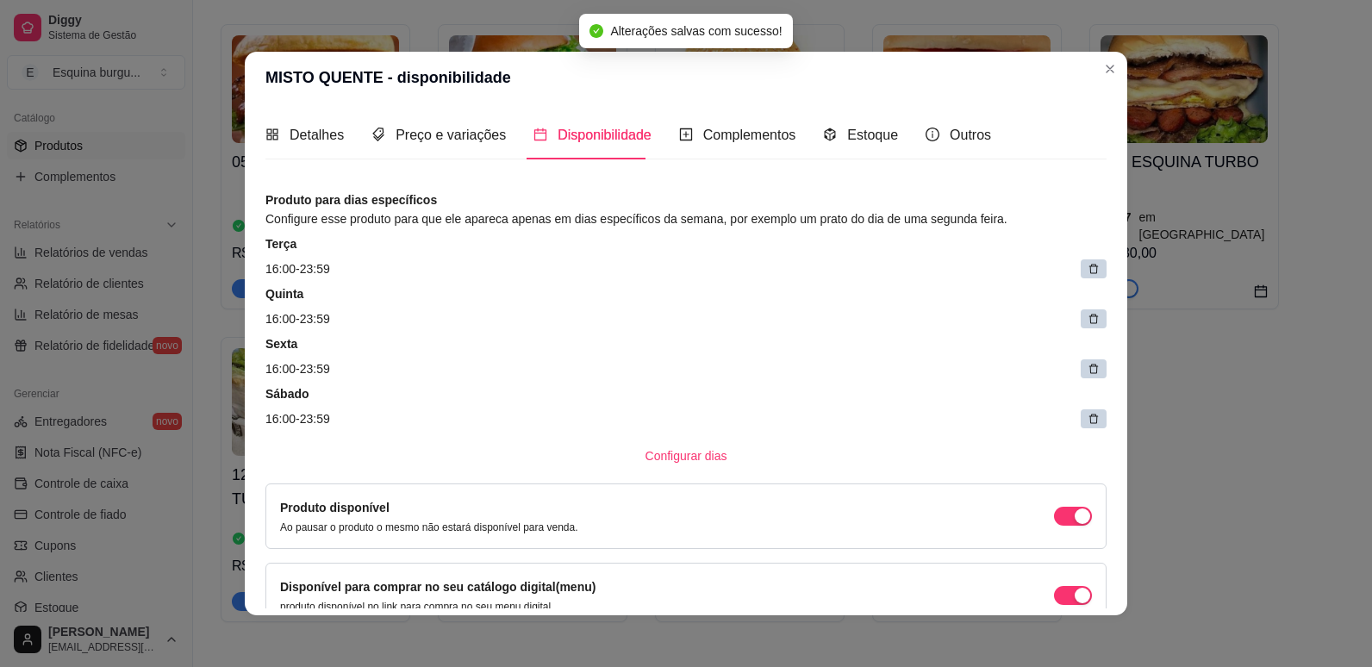
click at [1087, 272] on icon at bounding box center [1093, 269] width 12 height 12
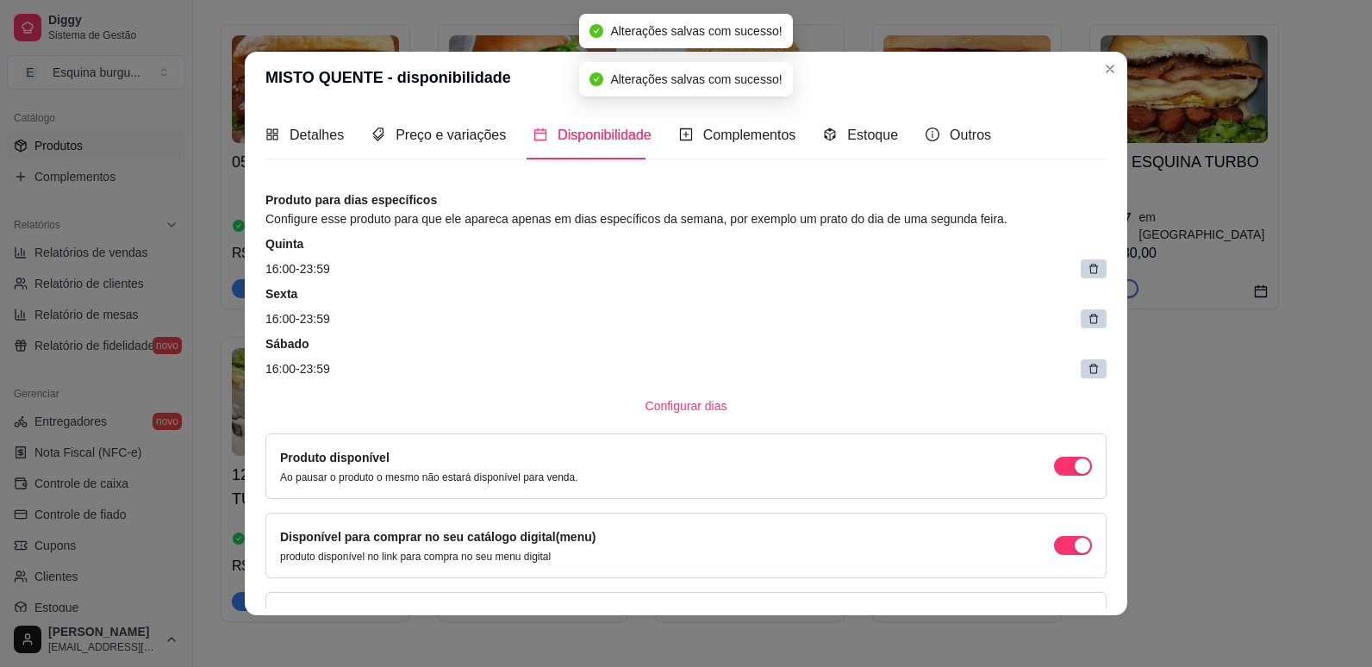
click at [1087, 268] on icon at bounding box center [1093, 269] width 12 height 12
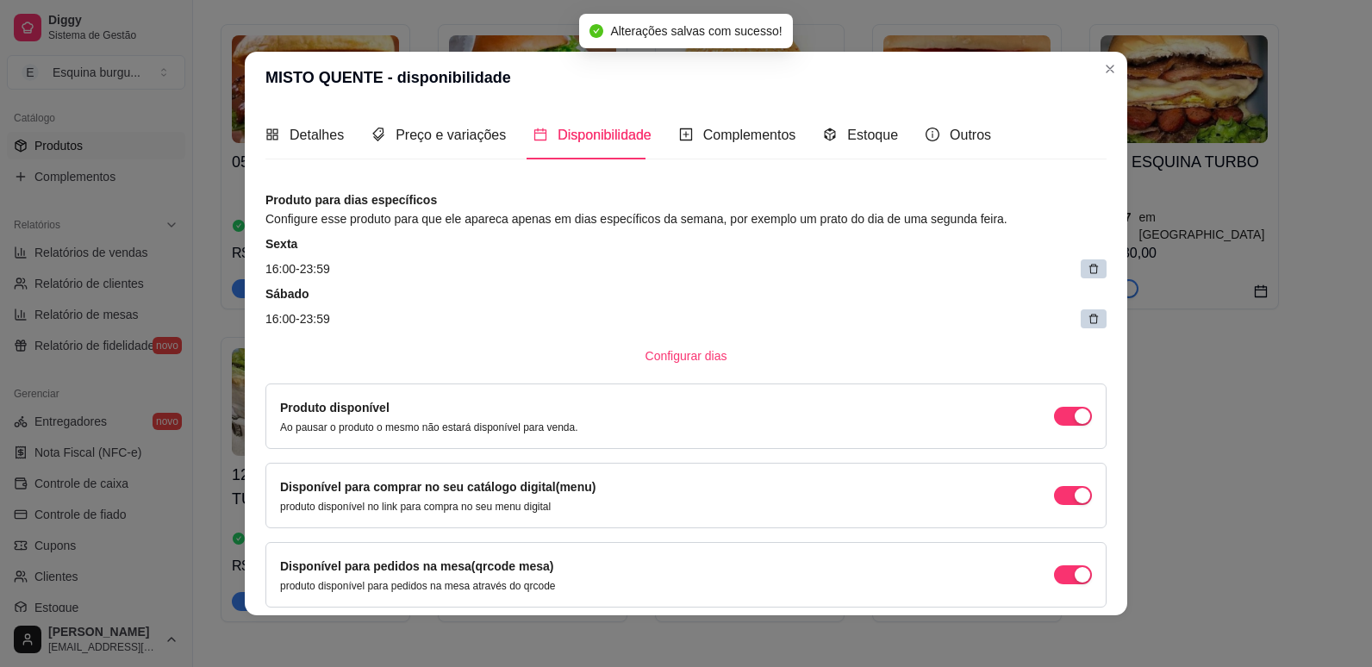
click at [1087, 268] on icon at bounding box center [1093, 269] width 12 height 12
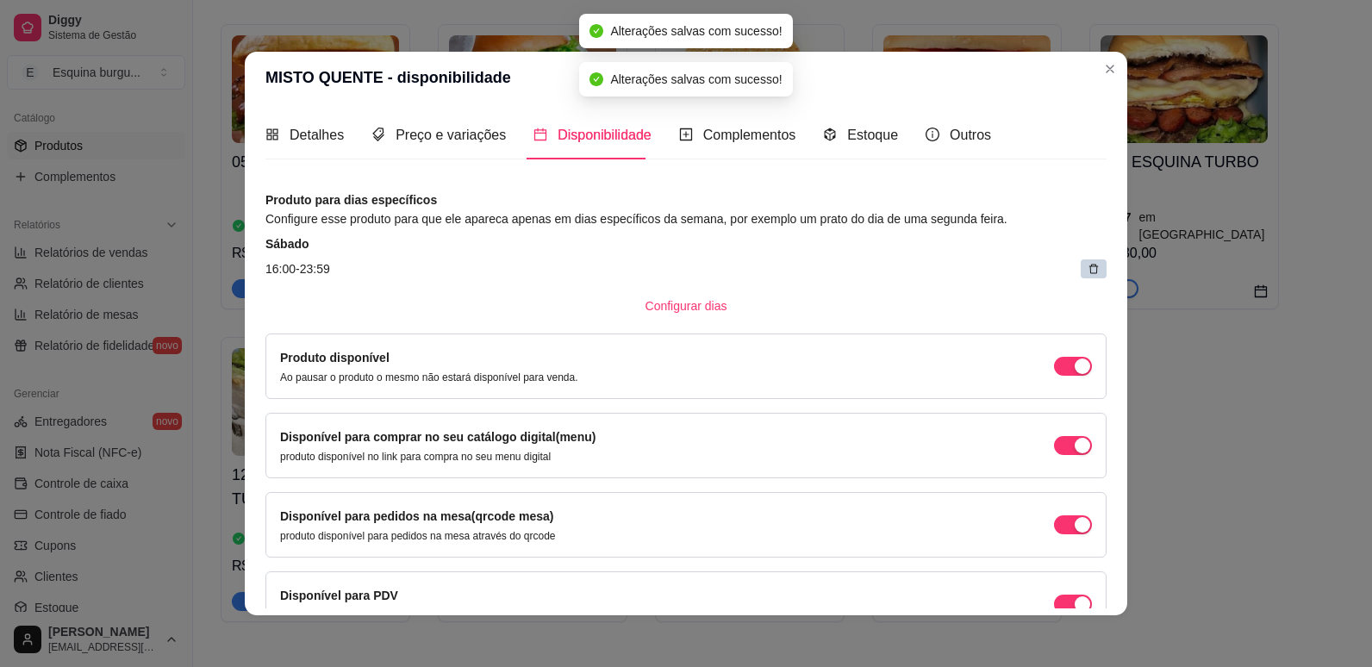
click at [1087, 268] on icon at bounding box center [1093, 269] width 12 height 12
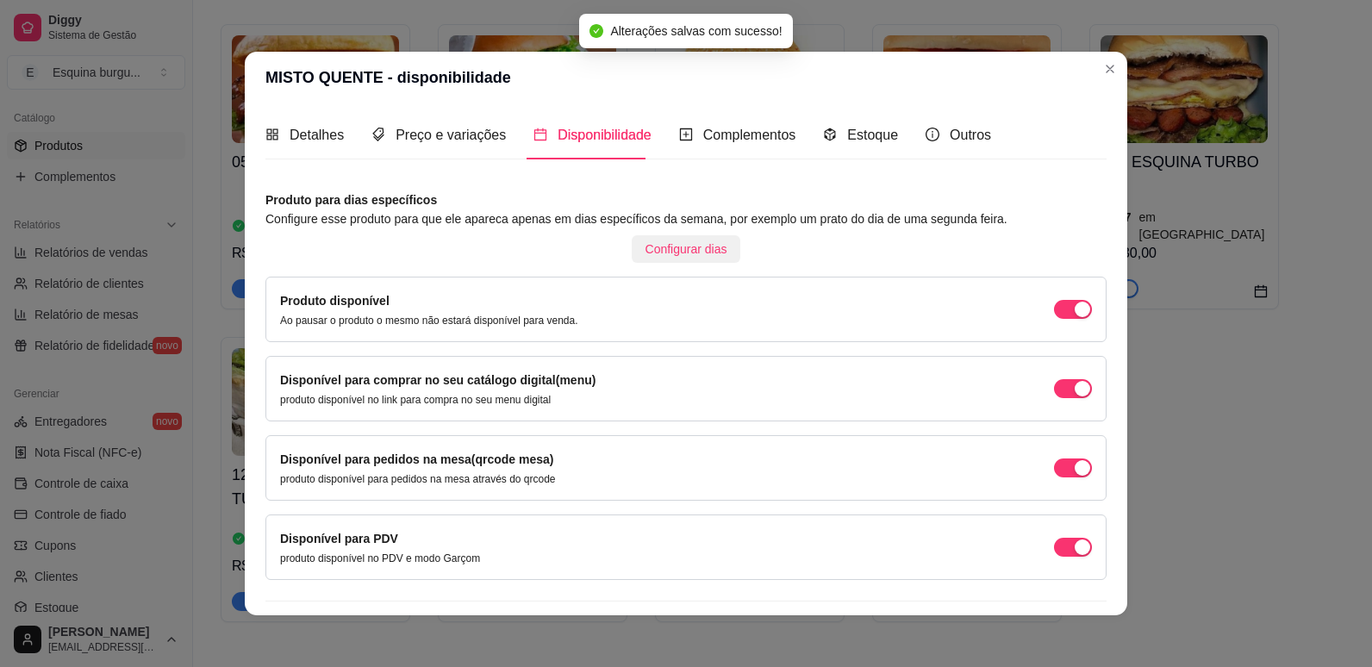
click at [674, 243] on span "Configurar dias" at bounding box center [686, 249] width 82 height 19
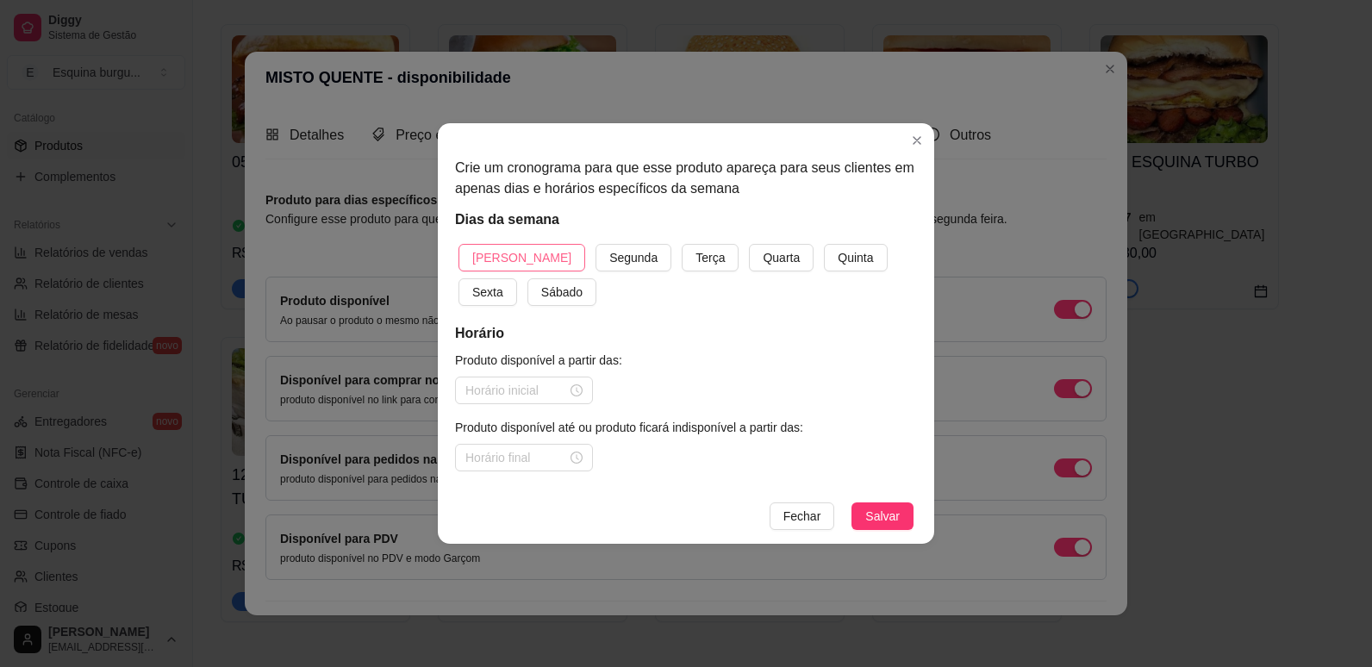
click at [514, 261] on span "[PERSON_NAME]" at bounding box center [521, 257] width 99 height 19
click at [595, 244] on button "Segunda" at bounding box center [633, 258] width 76 height 28
click at [682, 244] on button "Terça" at bounding box center [710, 258] width 57 height 28
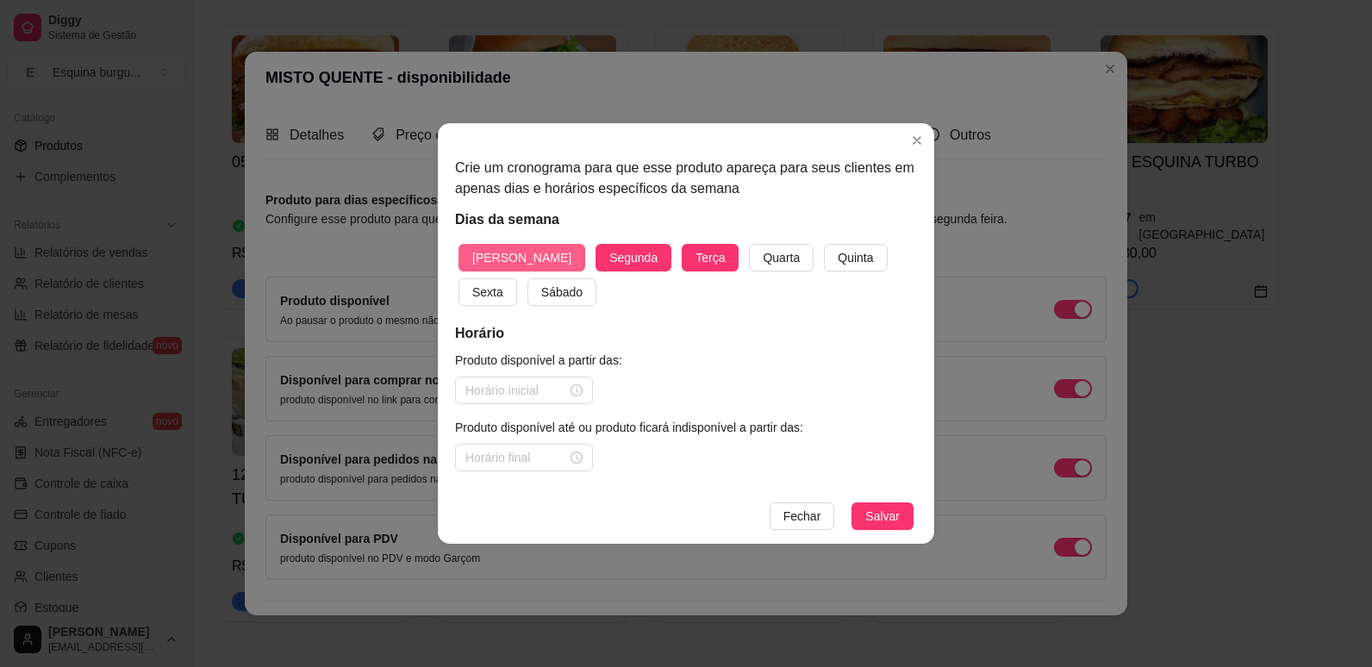
click at [749, 244] on button "Quarta" at bounding box center [781, 258] width 65 height 28
click at [824, 244] on button "Quinta" at bounding box center [855, 258] width 63 height 28
click at [458, 278] on button "Sexta" at bounding box center [487, 292] width 59 height 28
click at [527, 278] on button "Sábado" at bounding box center [561, 292] width 69 height 28
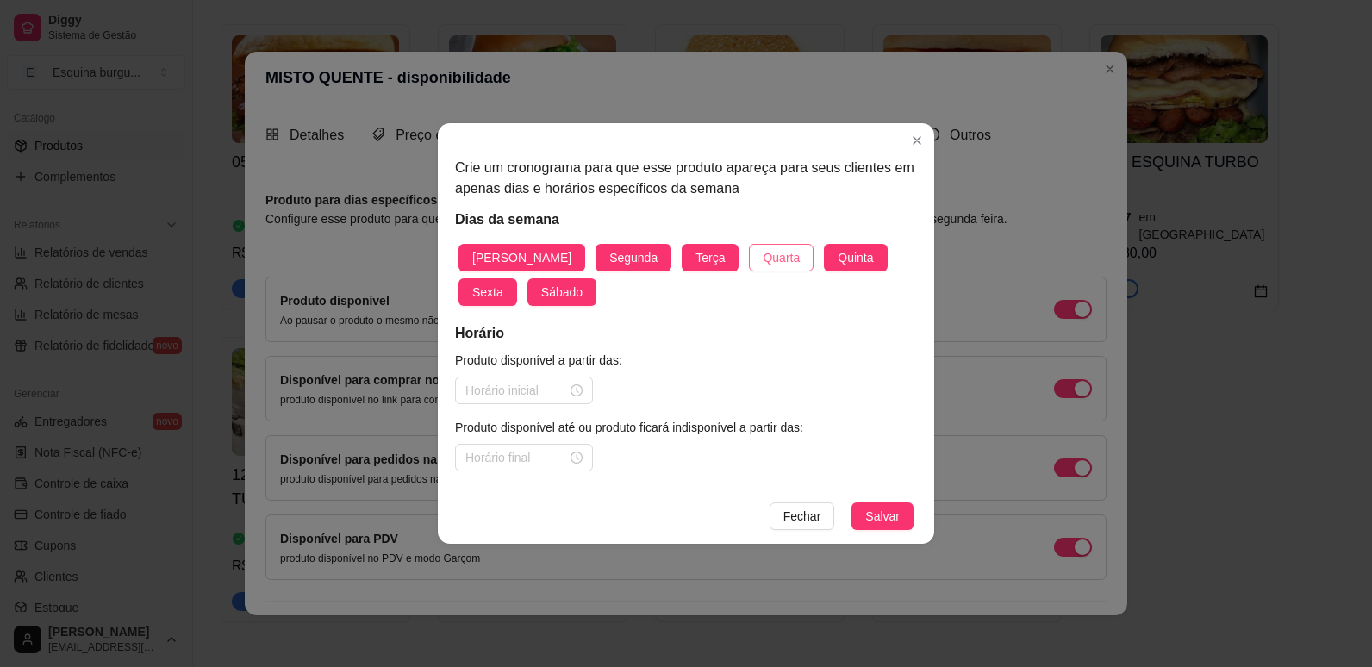
click at [763, 251] on span "Quarta" at bounding box center [781, 257] width 37 height 19
click at [481, 394] on input at bounding box center [516, 390] width 102 height 19
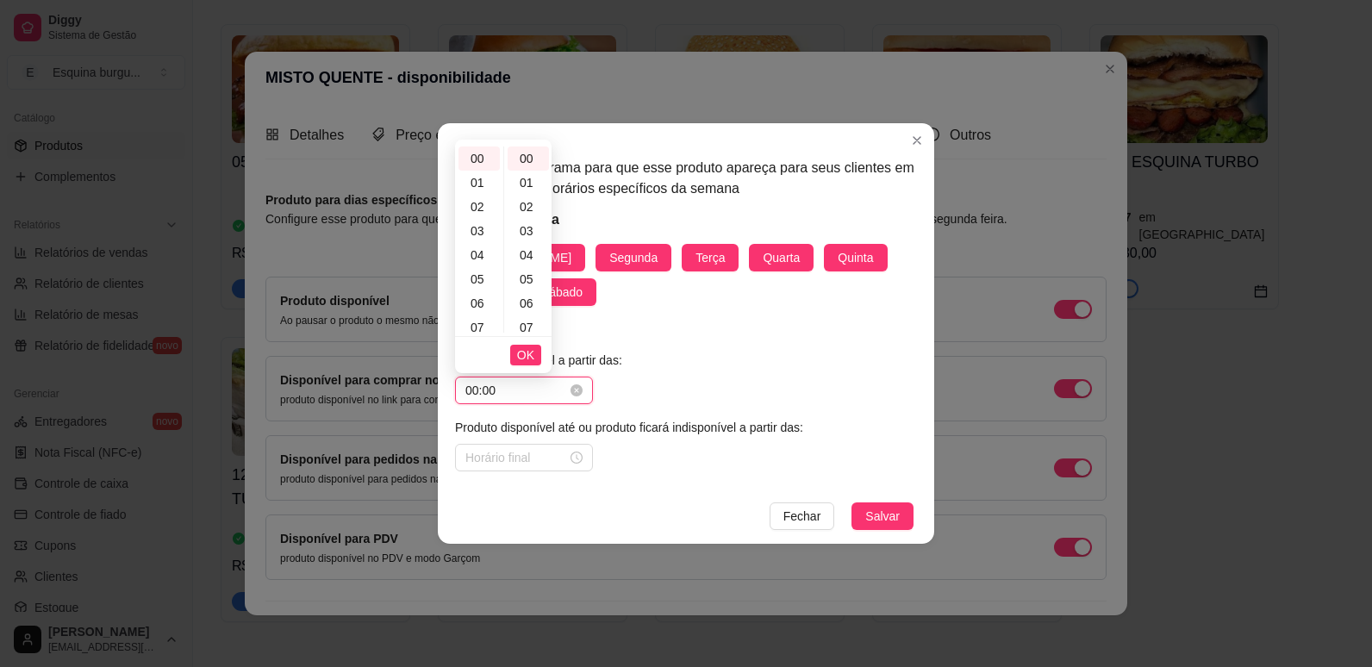
type input "00:00"
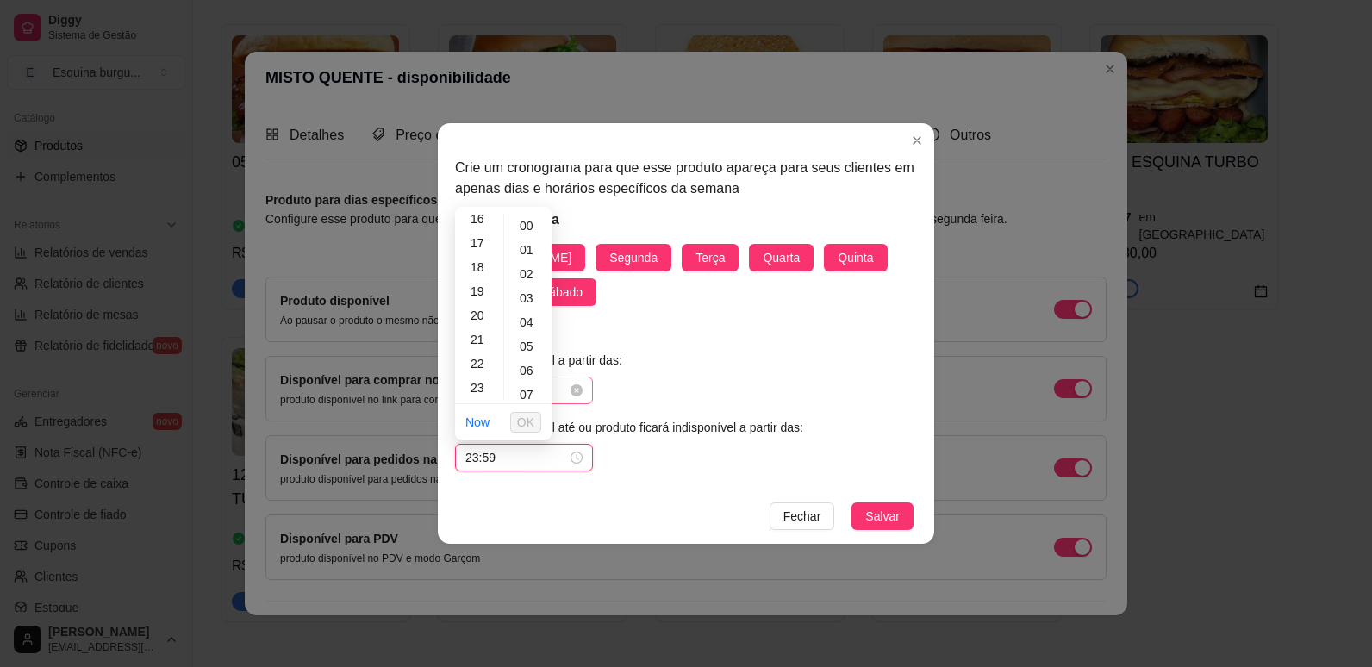
scroll to position [1261, 0]
type input "23:59"
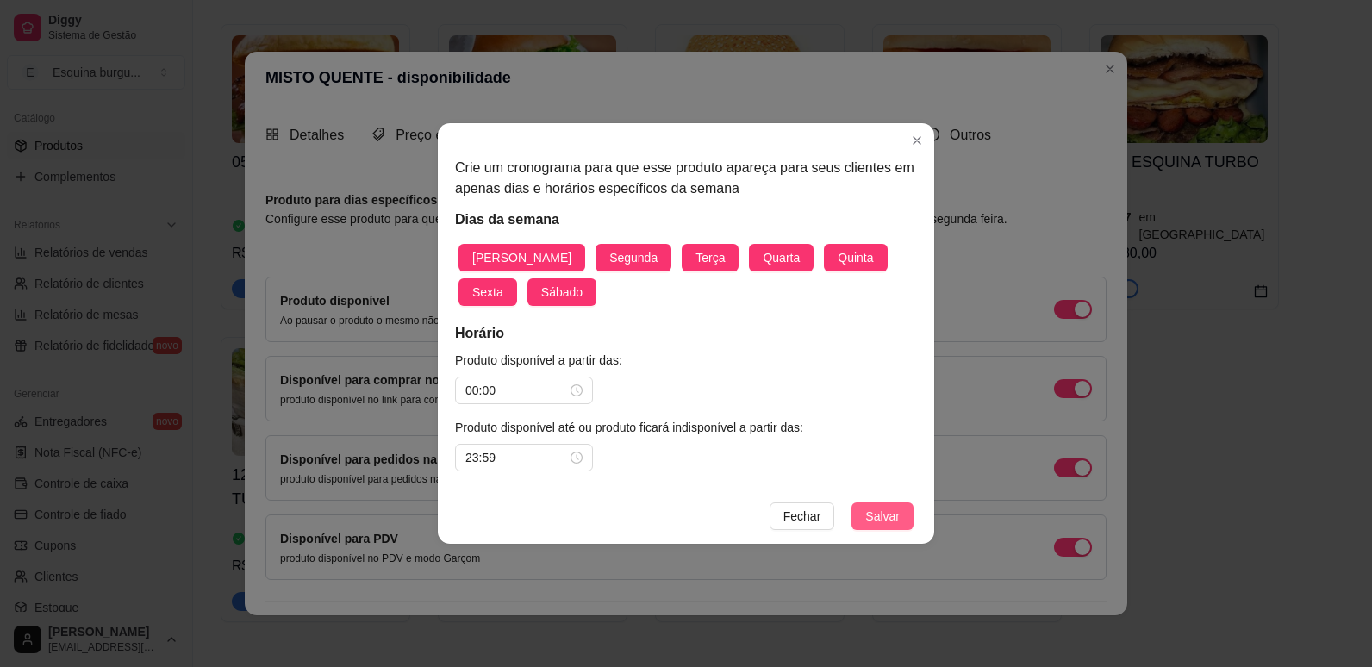
click at [876, 514] on span "Salvar" at bounding box center [882, 516] width 34 height 19
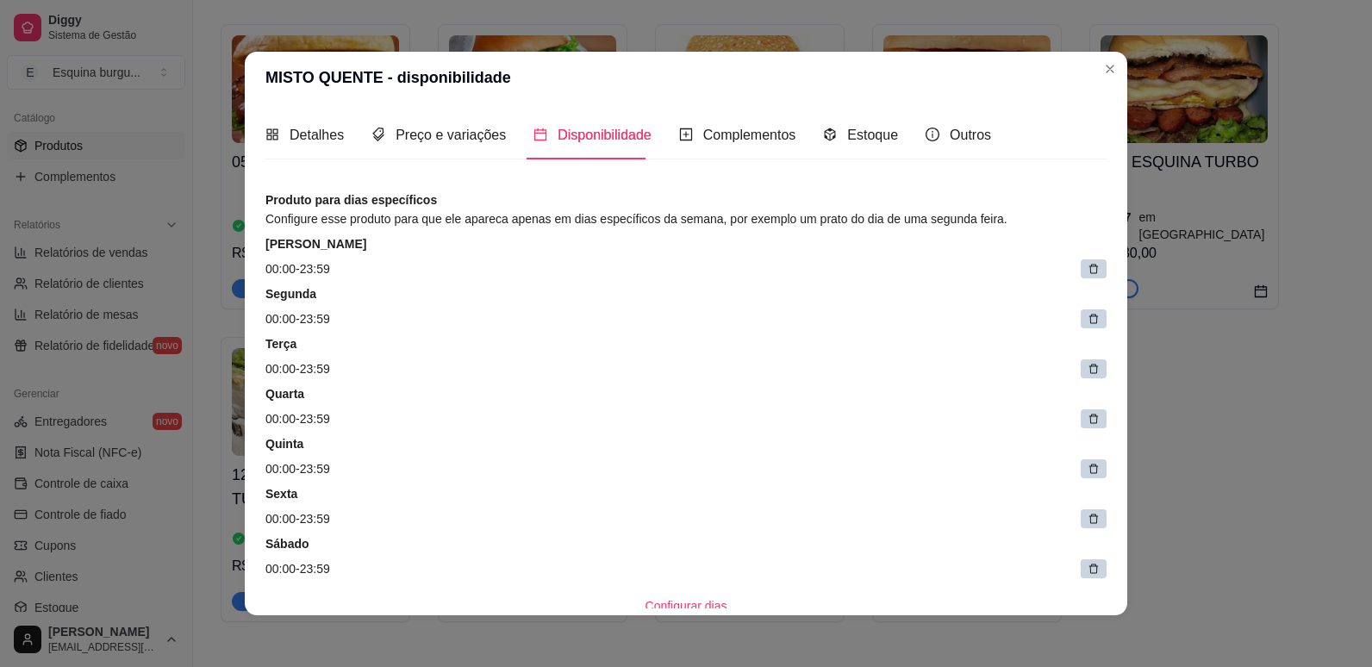
scroll to position [398, 0]
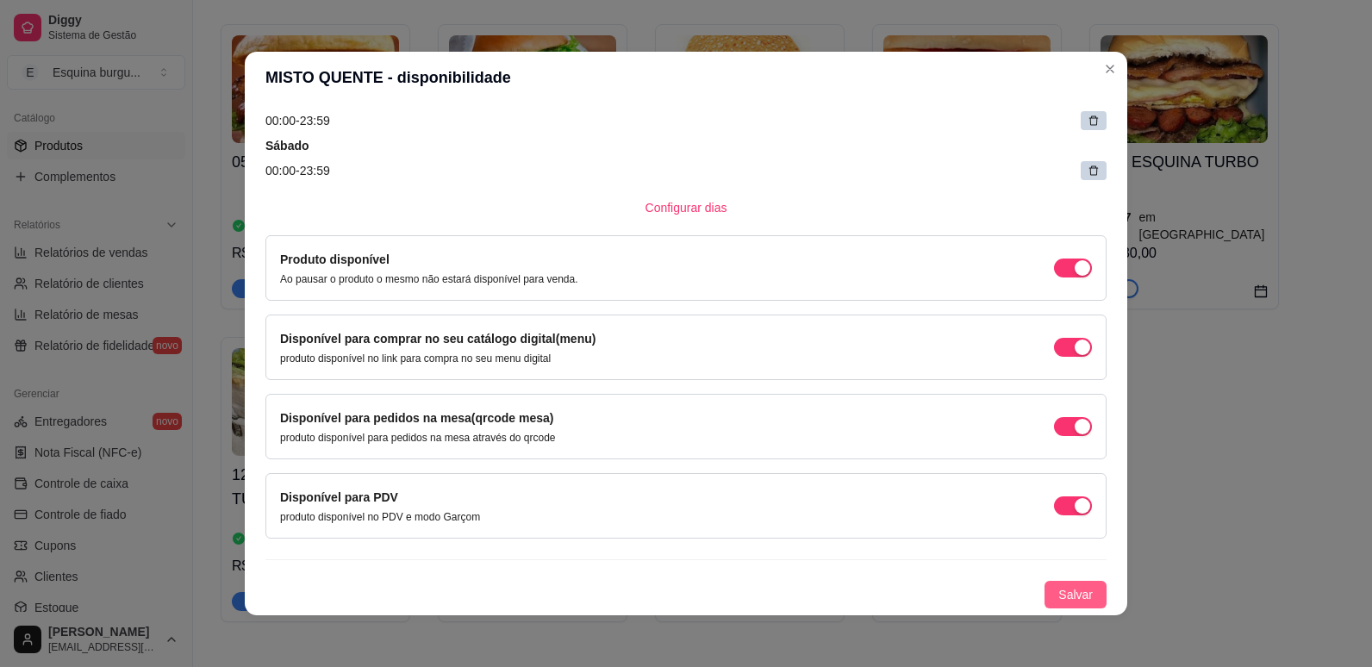
click at [1059, 596] on span "Salvar" at bounding box center [1075, 594] width 34 height 19
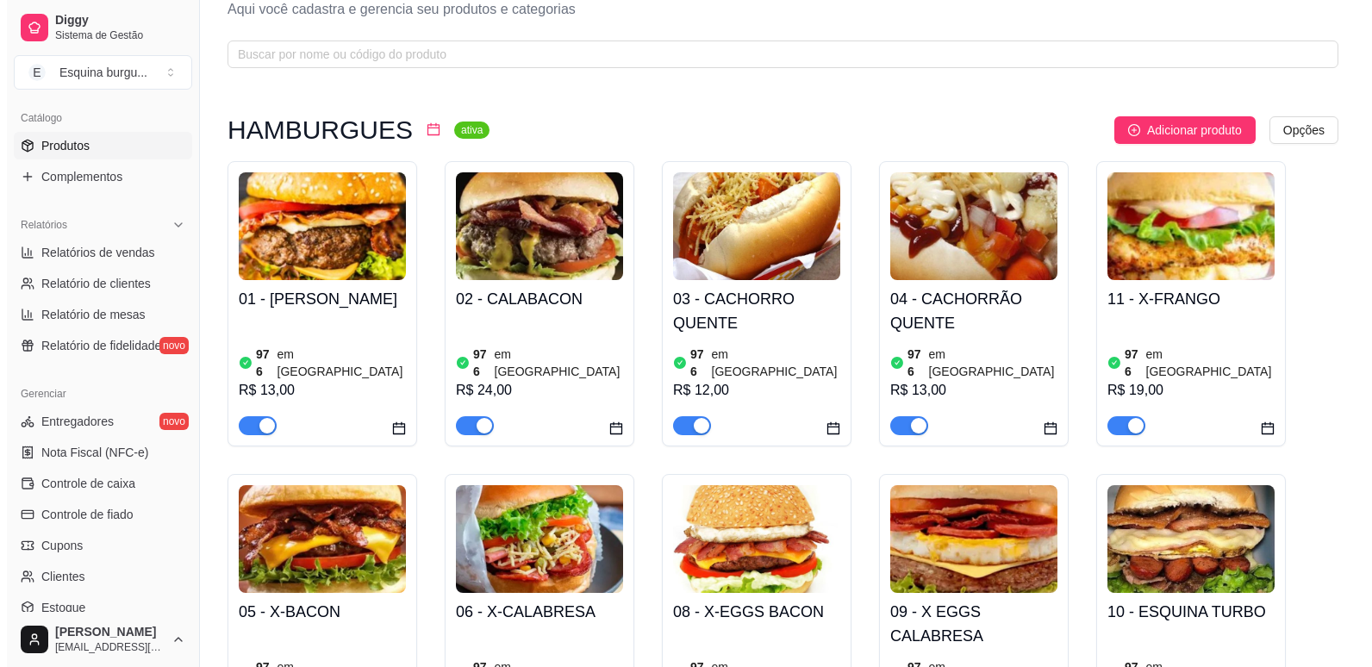
scroll to position [55, 0]
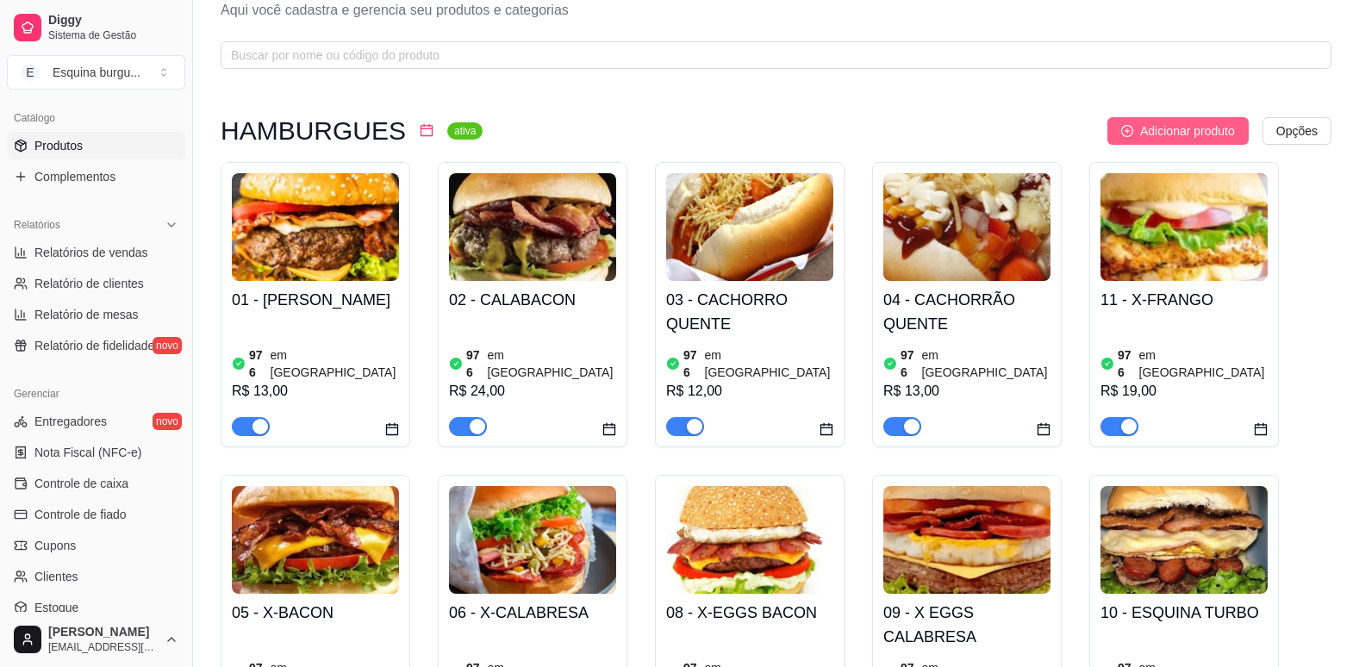
click at [1198, 127] on span "Adicionar produto" at bounding box center [1187, 130] width 95 height 19
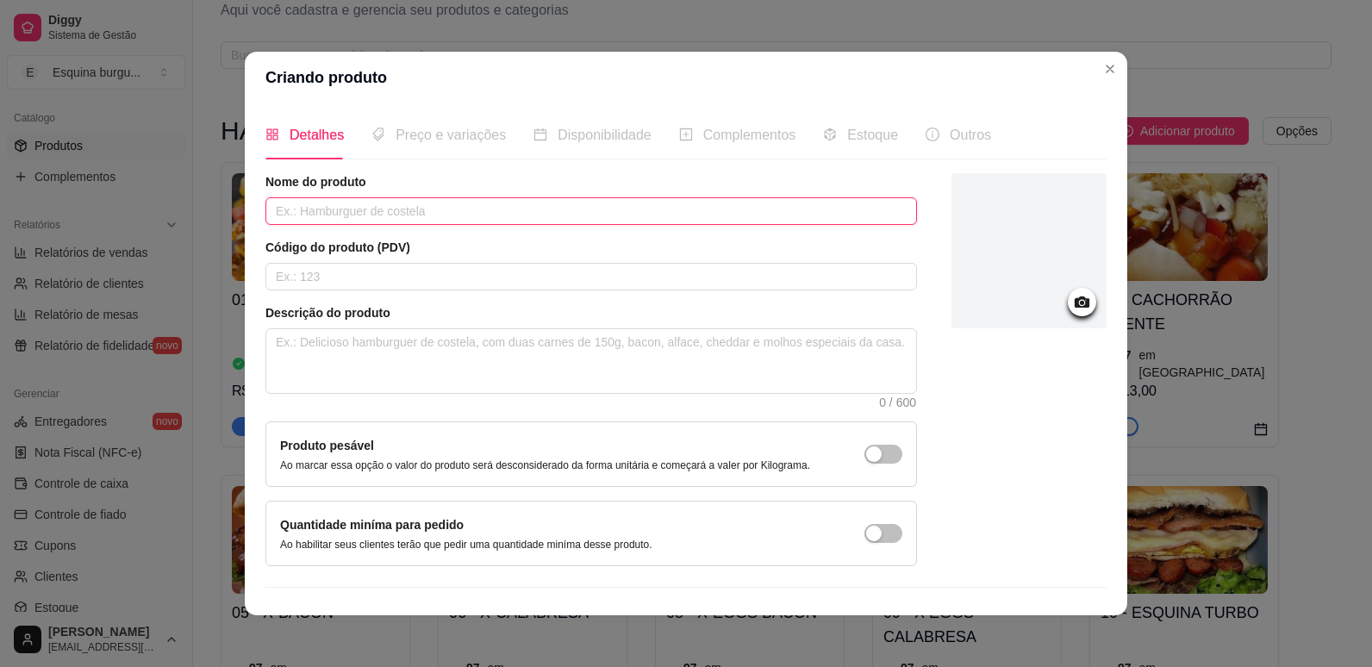
click at [471, 215] on input "text" at bounding box center [590, 211] width 651 height 28
type input "hamburguer"
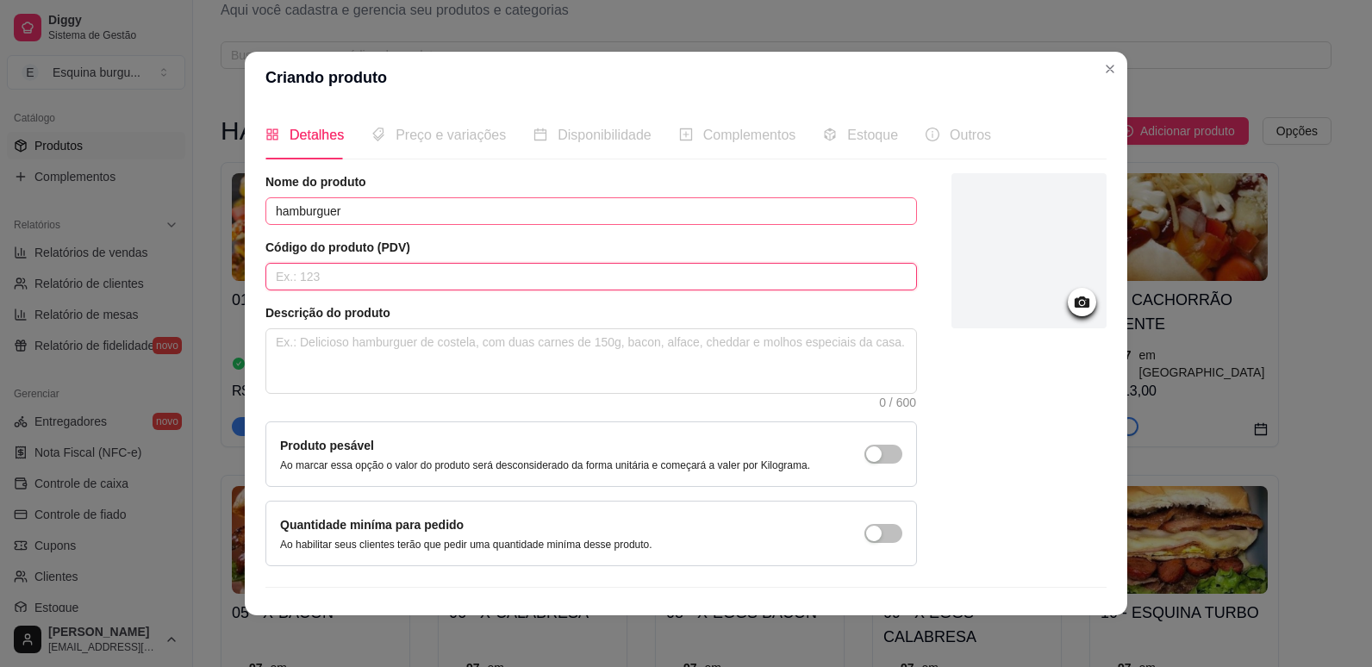
type input "0"
type input "20"
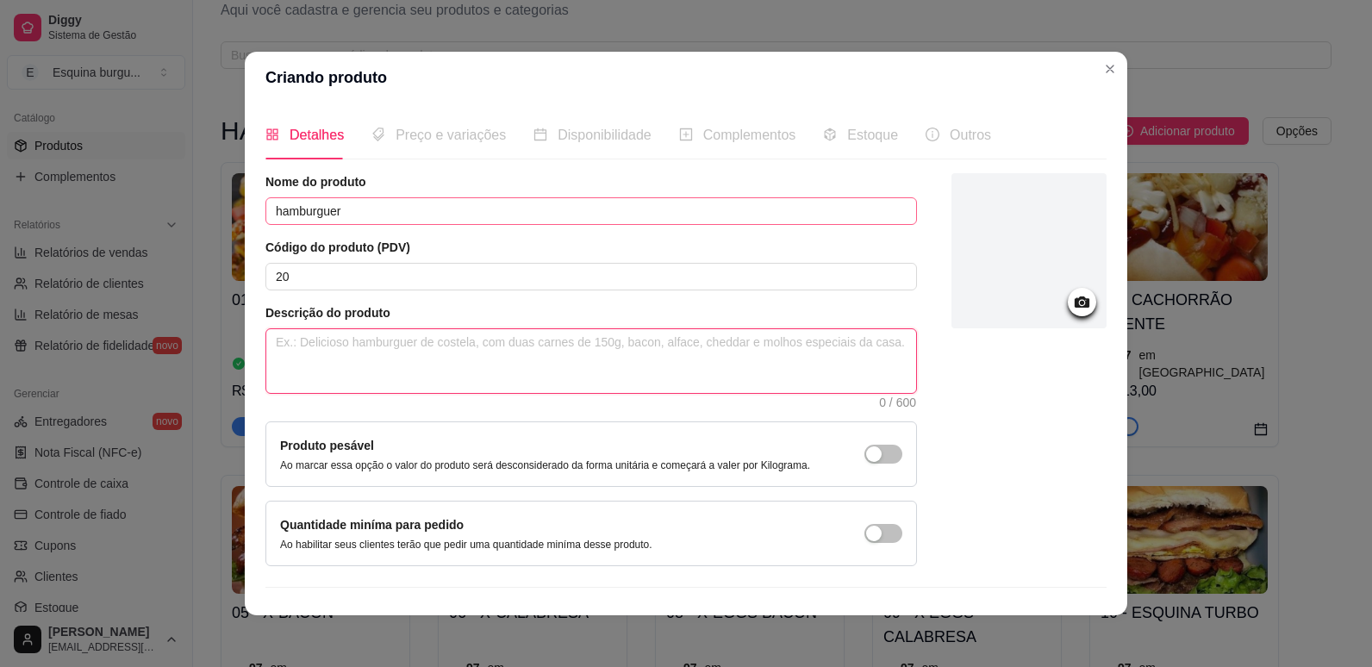
type textarea "p"
type textarea "pã"
type textarea "pão"
type textarea "pão d"
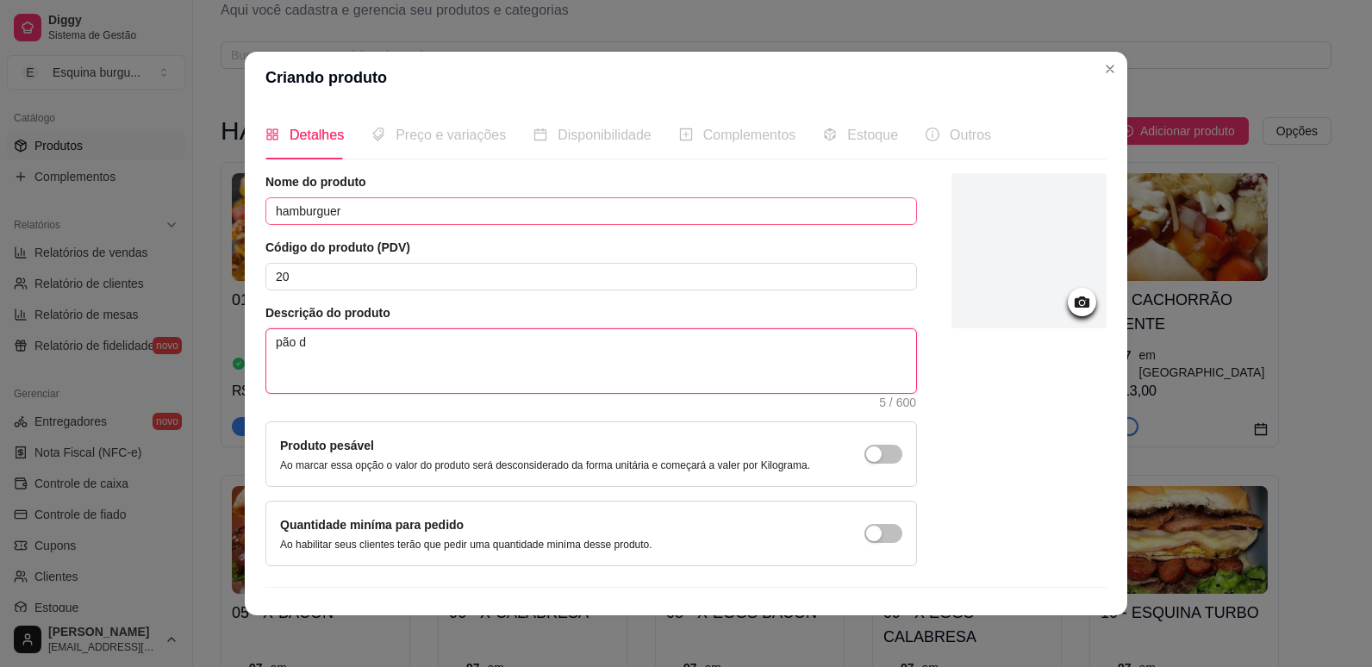
type textarea "pão de"
type textarea "pão de h"
type textarea "pão de ha"
type textarea "pão de ham"
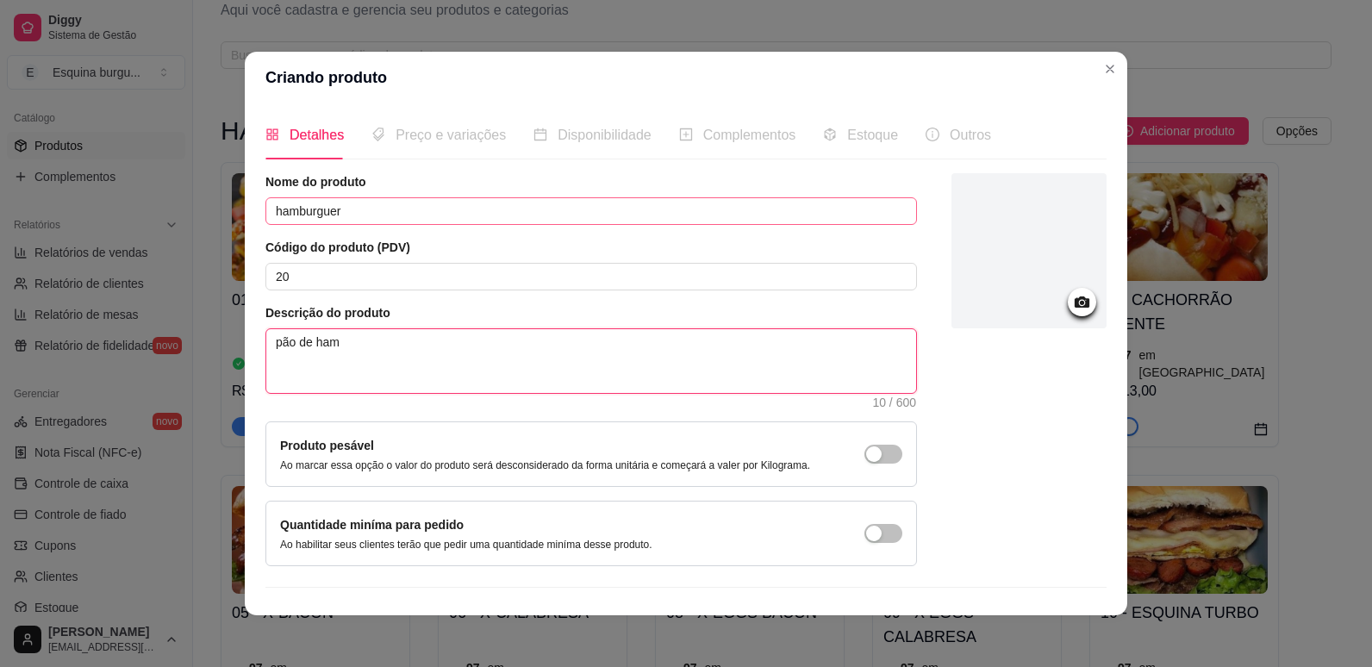
type textarea "pão de hamb"
type textarea "pão de hambu"
type textarea "pão de hambur"
type textarea "pão de hamburg"
type textarea "pão de hamburgu"
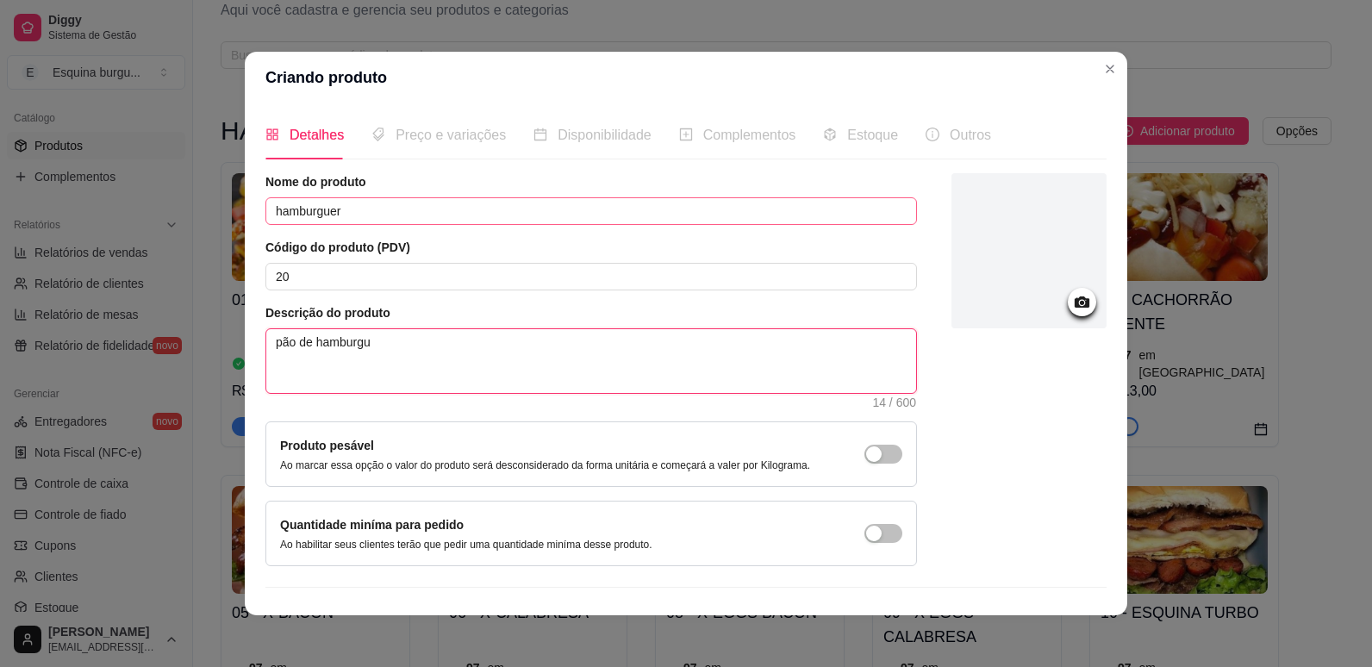
type textarea "pão de hamburgue"
type textarea "pão de hamburguer"
type textarea "pão de hamburguer,"
click at [406, 328] on span "0 / 600" at bounding box center [590, 360] width 651 height 65
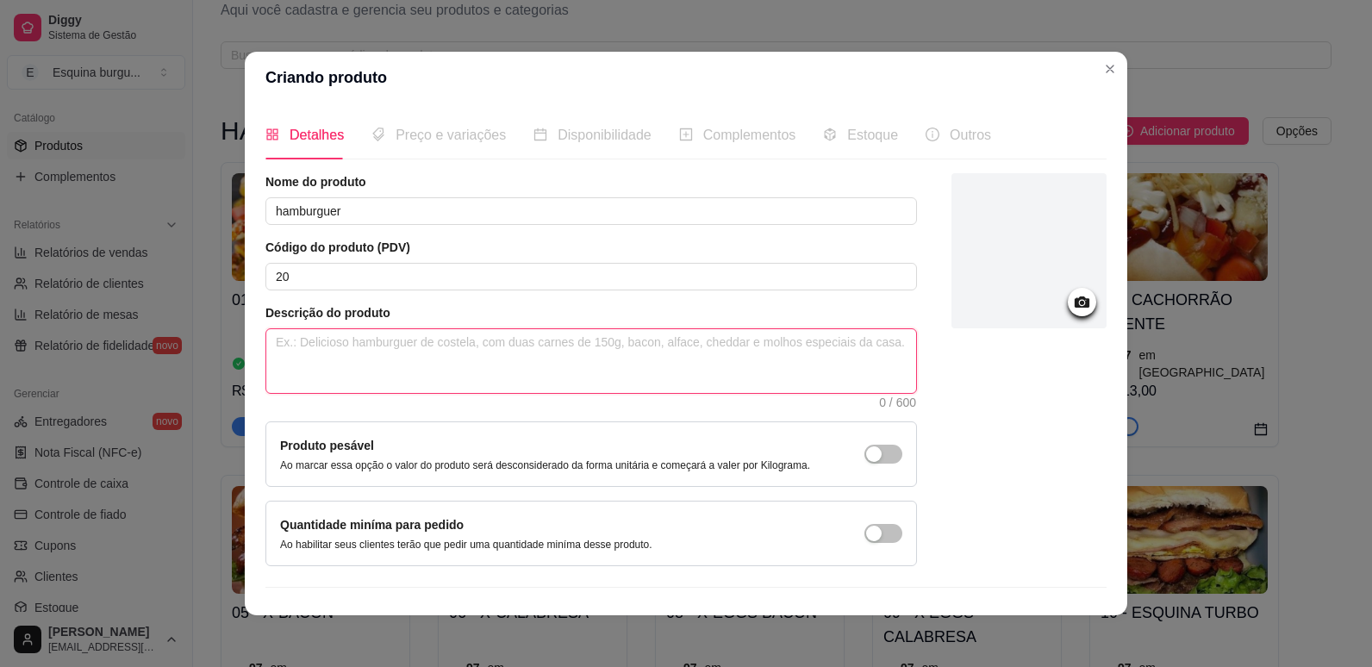
click at [348, 352] on textarea at bounding box center [591, 361] width 650 height 64
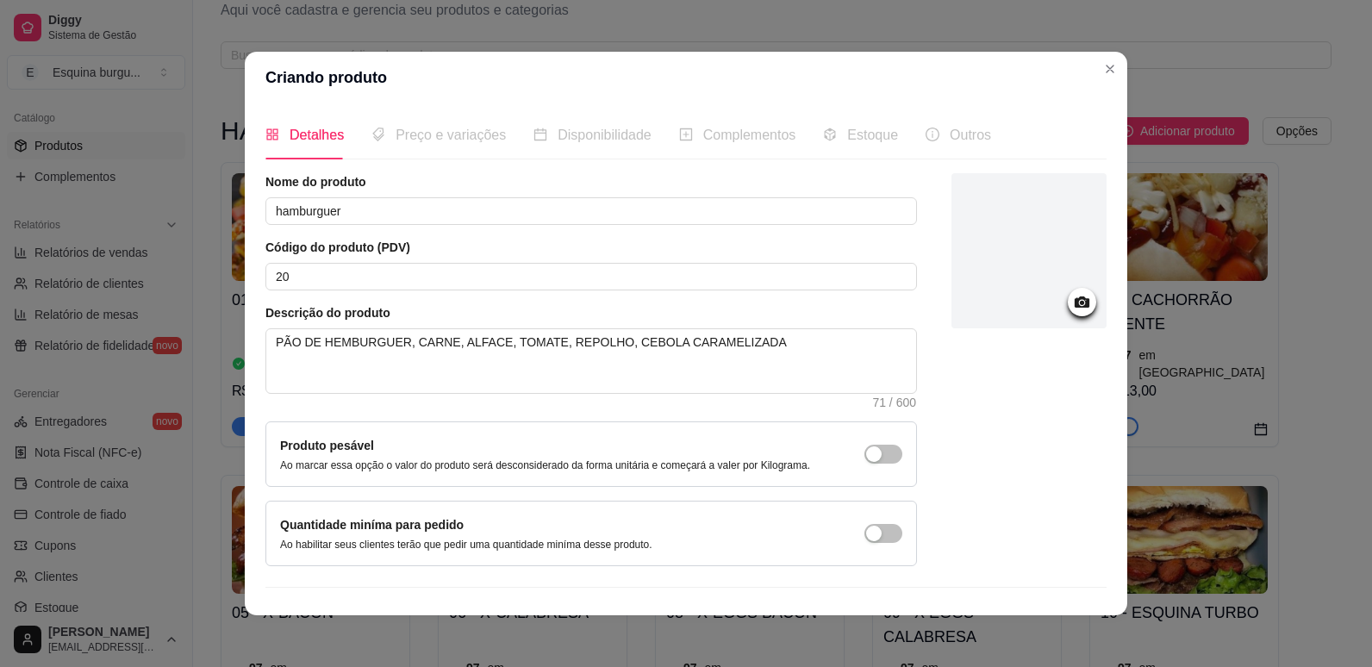
click at [1072, 308] on icon at bounding box center [1082, 302] width 20 height 20
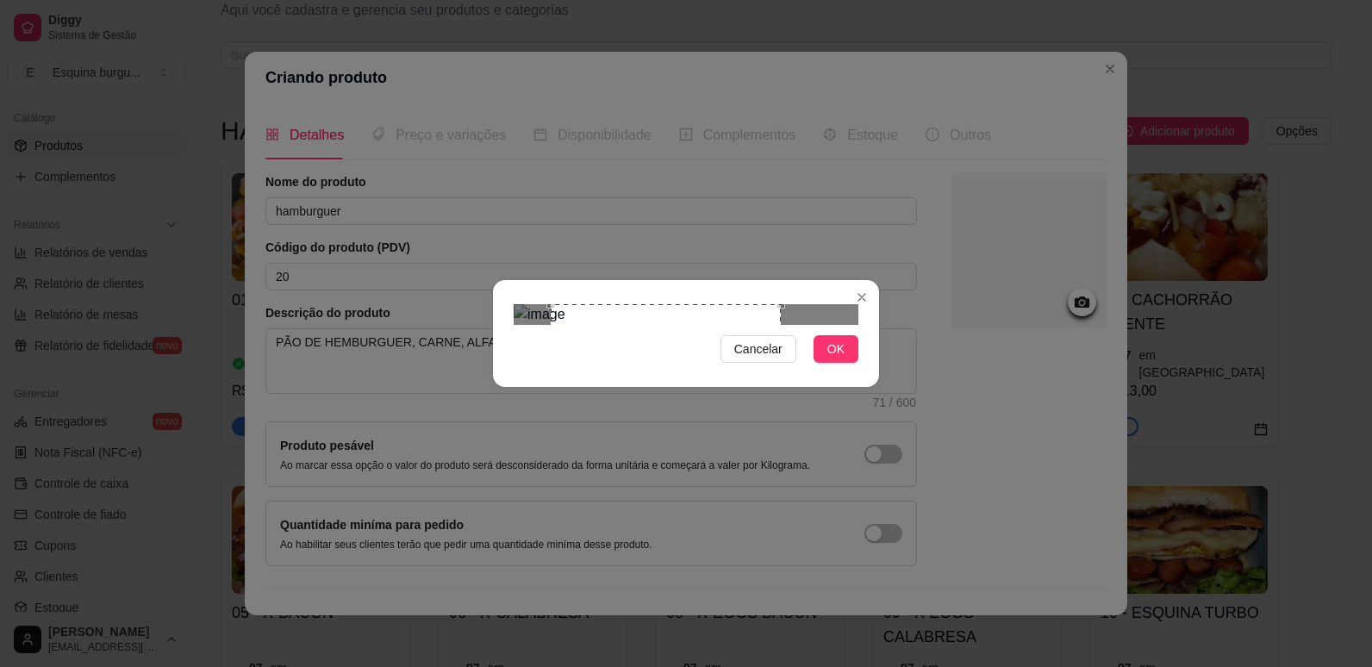
click at [644, 341] on div "Use the arrow keys to move the crop selection area" at bounding box center [666, 419] width 230 height 230
click at [833, 358] on span "OK" at bounding box center [835, 348] width 17 height 19
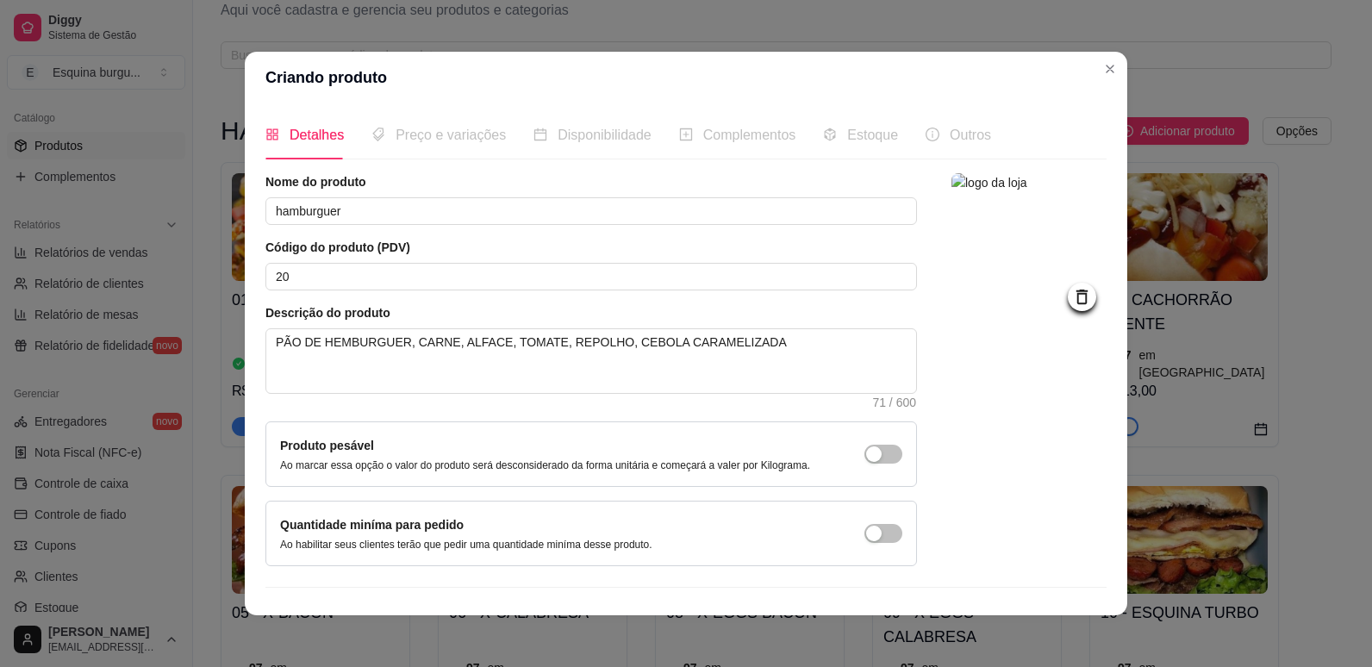
scroll to position [34, 0]
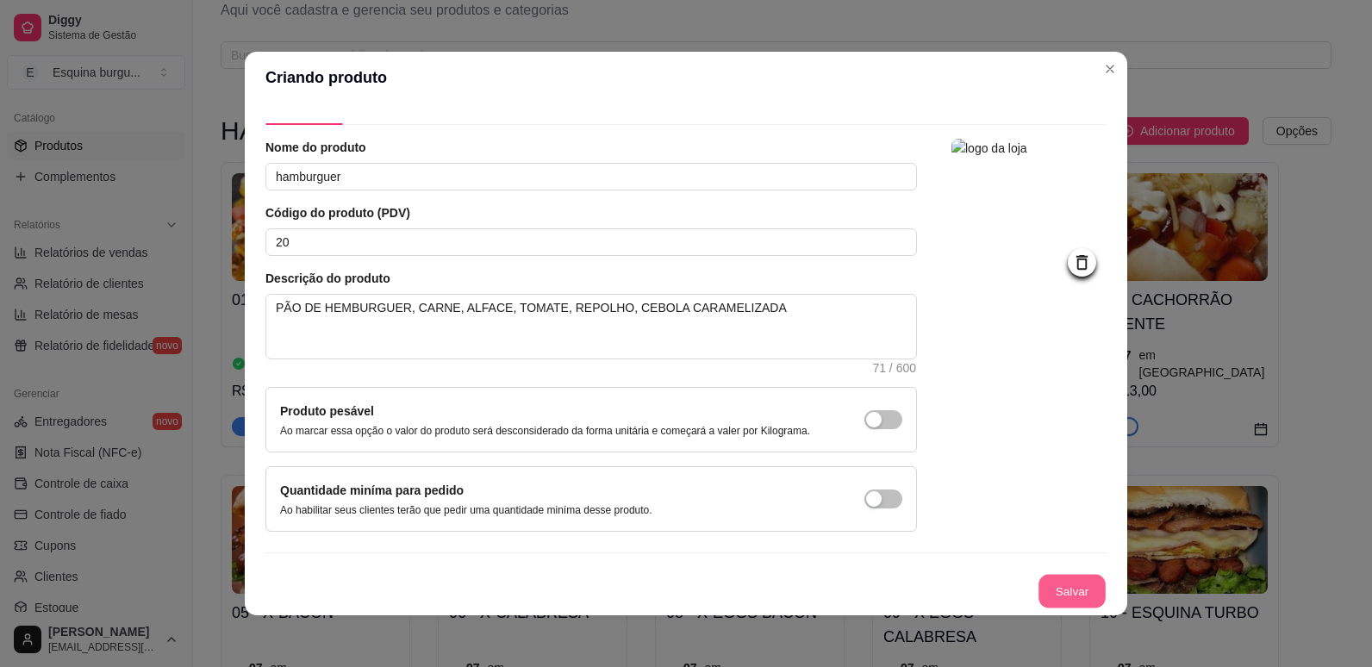
click at [1047, 589] on button "Salvar" at bounding box center [1071, 592] width 67 height 34
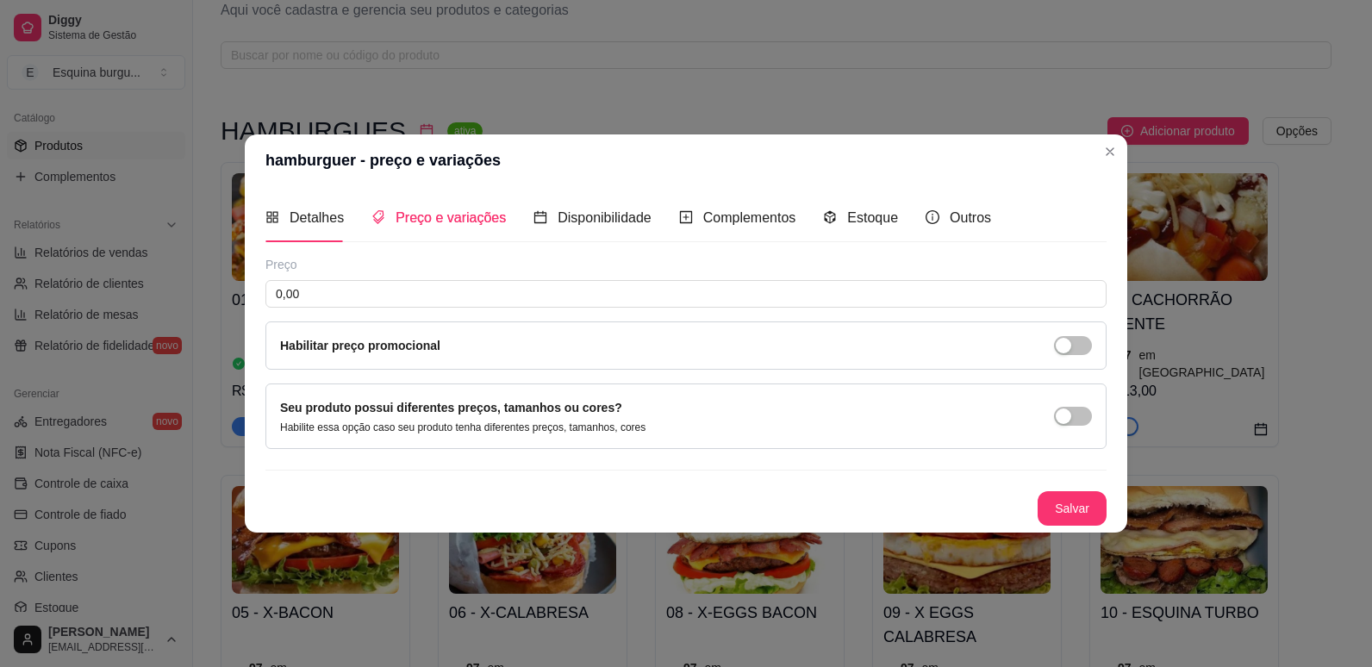
scroll to position [0, 0]
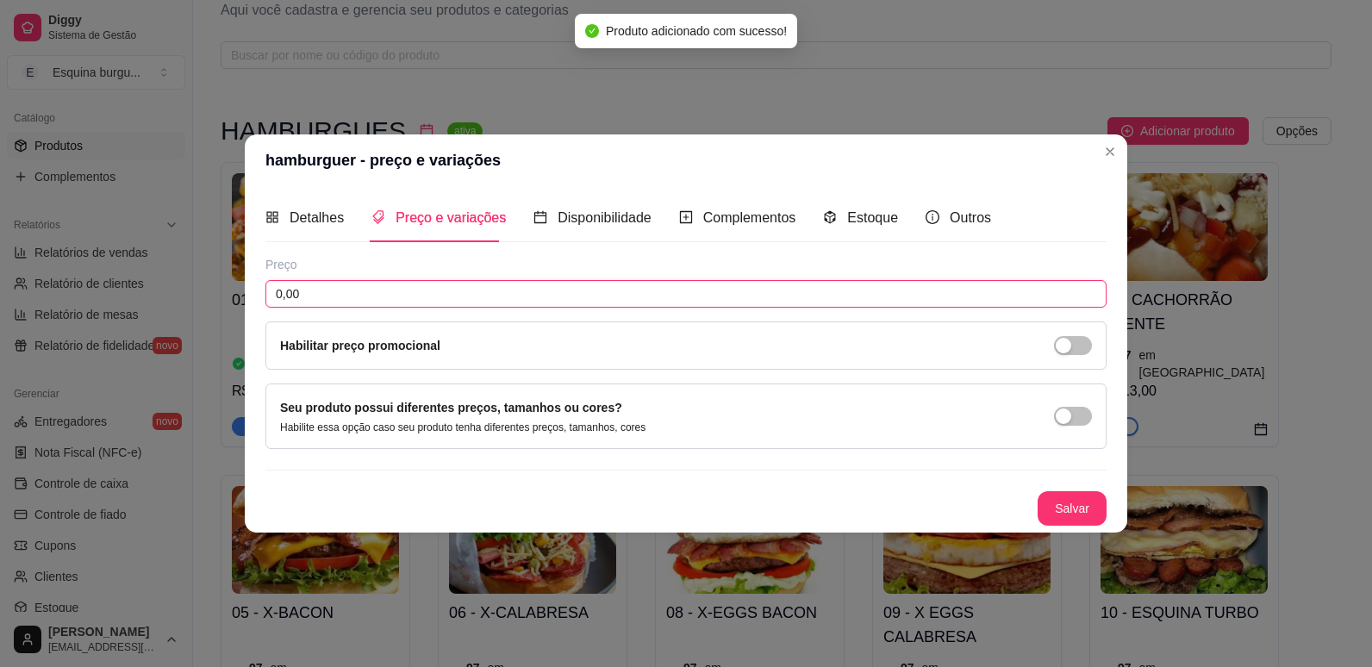
click at [336, 290] on input "0,00" at bounding box center [685, 294] width 841 height 28
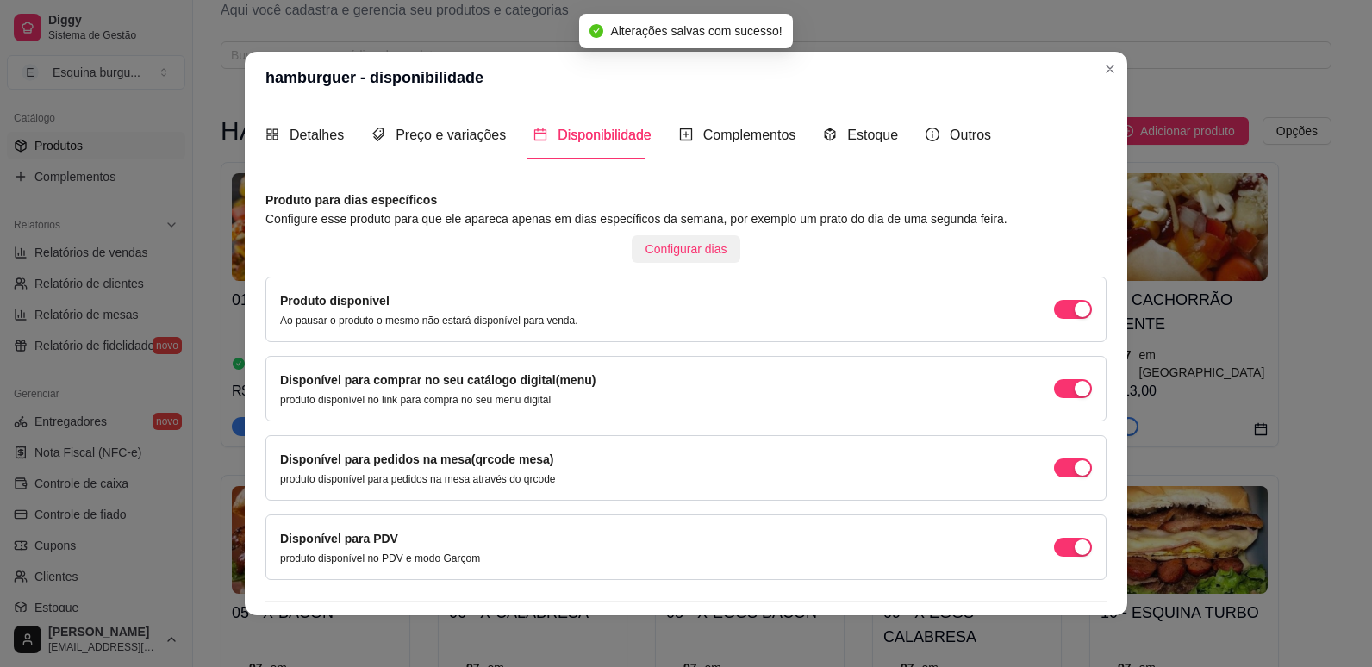
click at [668, 252] on span "Configurar dias" at bounding box center [686, 249] width 82 height 19
click at [652, 261] on button "Configurar dias" at bounding box center [686, 249] width 109 height 28
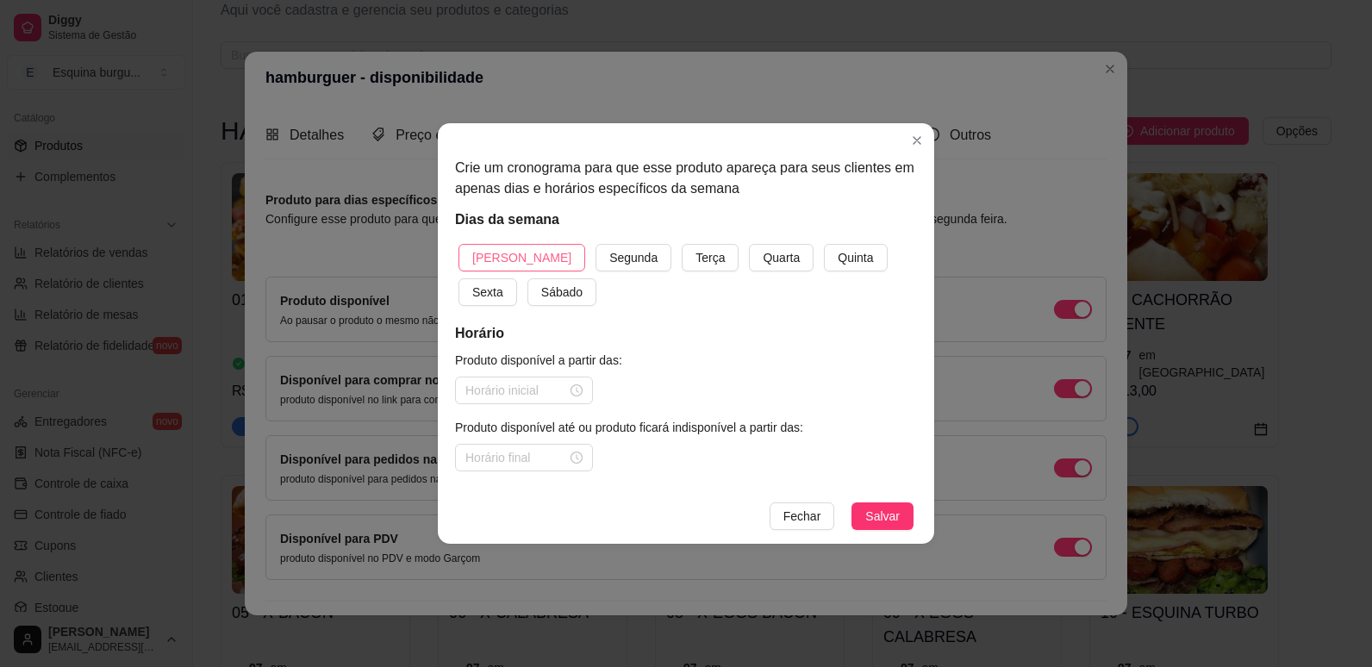
click at [509, 259] on span "[PERSON_NAME]" at bounding box center [521, 257] width 99 height 19
click at [595, 244] on button "Segunda" at bounding box center [633, 258] width 76 height 28
click at [682, 244] on button "Terça" at bounding box center [710, 258] width 57 height 28
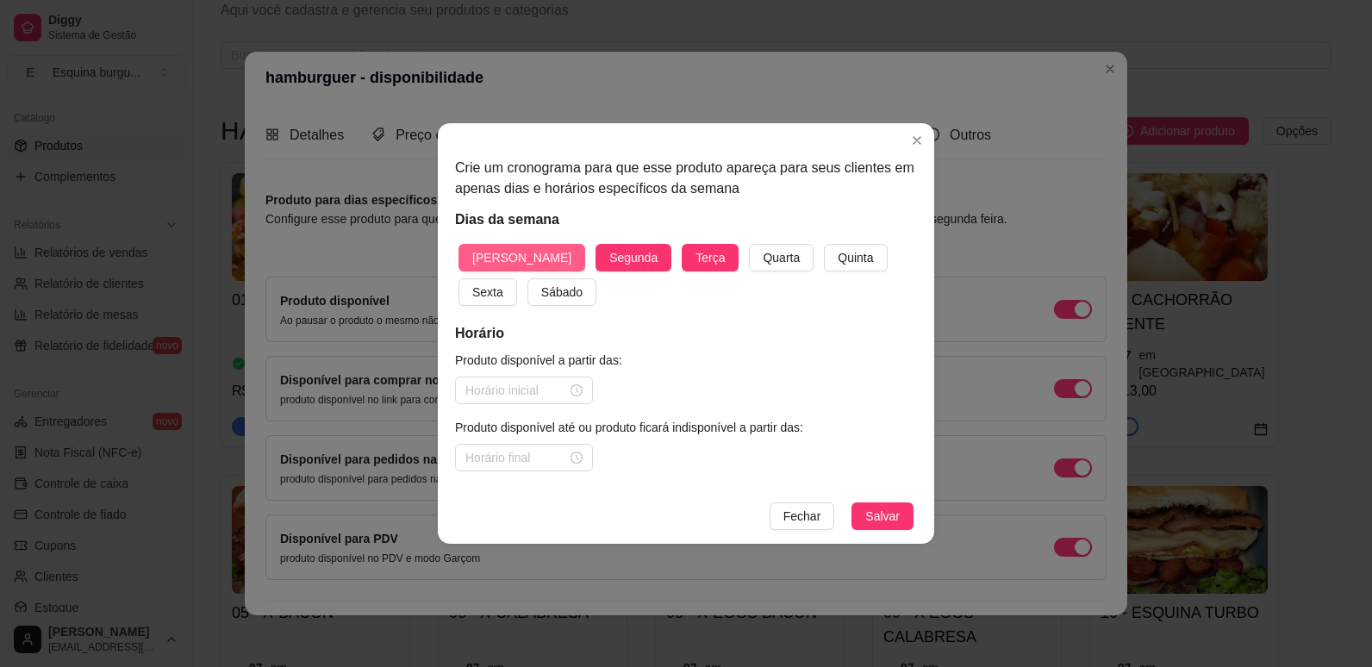
click at [749, 244] on button "Quarta" at bounding box center [781, 258] width 65 height 28
click at [824, 244] on button "Quinta" at bounding box center [855, 258] width 63 height 28
click at [458, 278] on button "Sexta" at bounding box center [487, 292] width 59 height 28
click at [527, 278] on button "Sábado" at bounding box center [561, 292] width 69 height 28
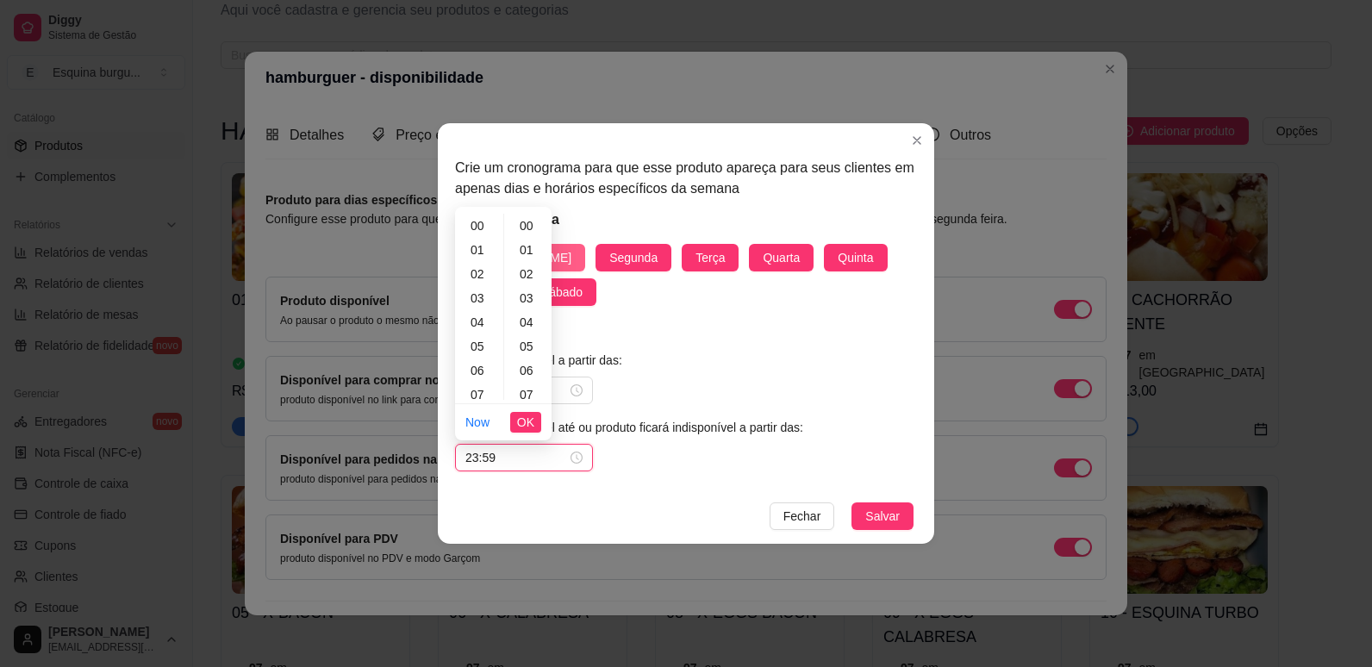
scroll to position [1261, 0]
click at [717, 346] on div "Horário Produto disponível a partir das: 00:00 Produto disponível até ou produt…" at bounding box center [686, 397] width 462 height 148
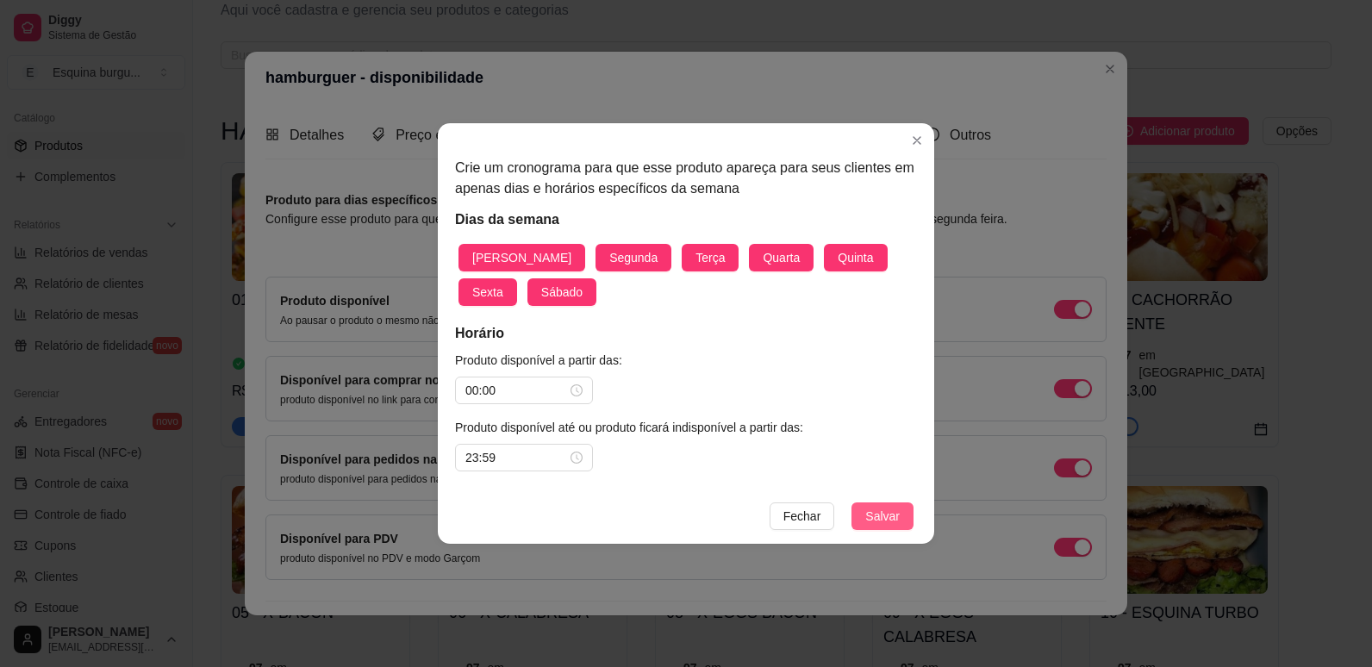
click at [885, 509] on span "Salvar" at bounding box center [882, 516] width 34 height 19
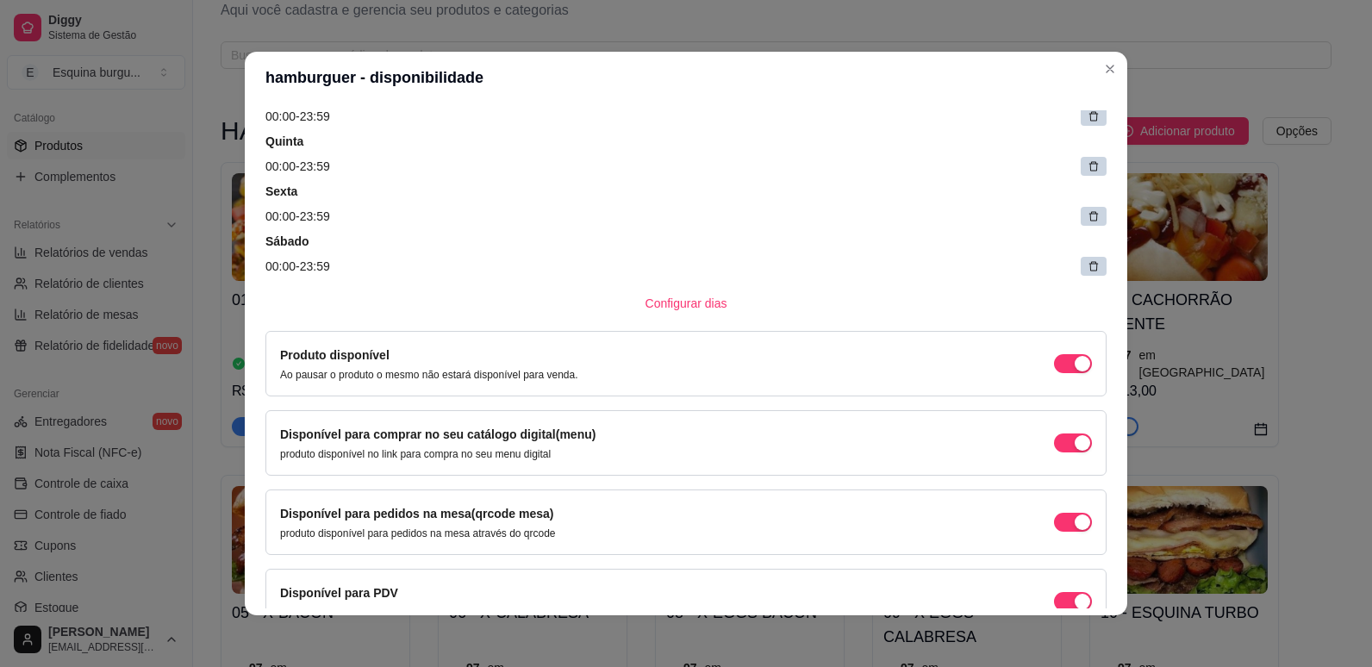
scroll to position [398, 0]
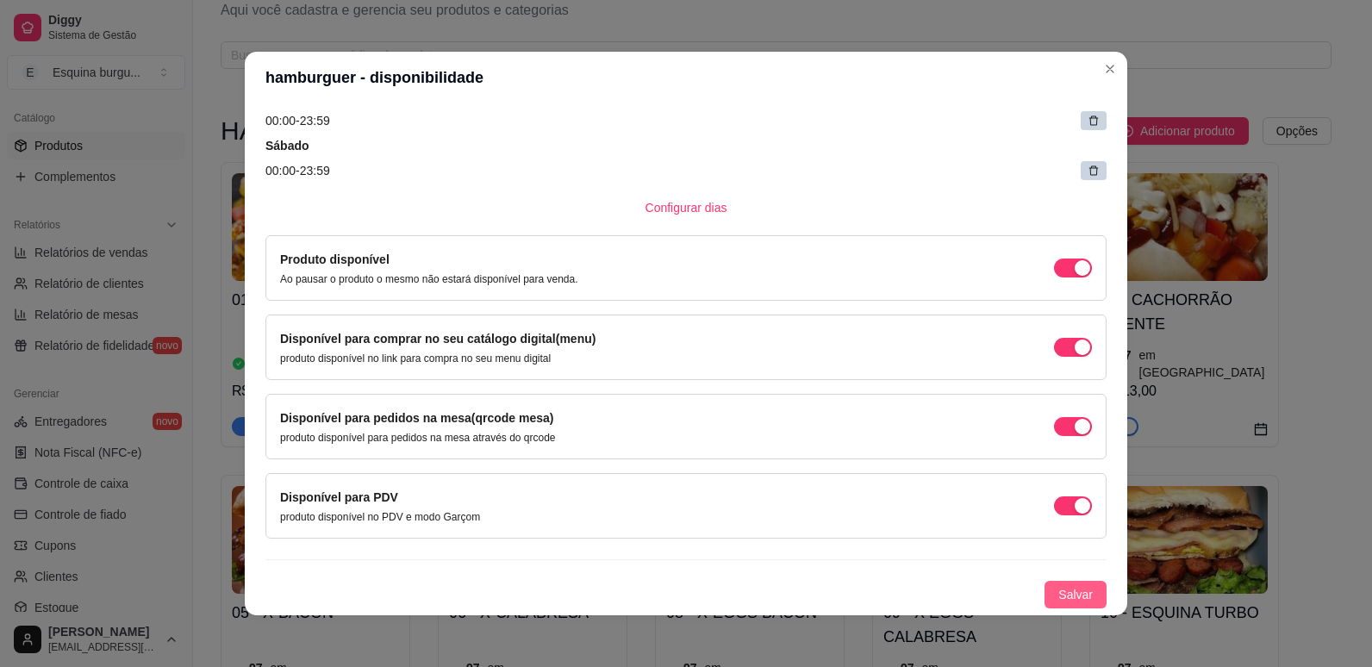
click at [1058, 594] on span "Salvar" at bounding box center [1075, 594] width 34 height 19
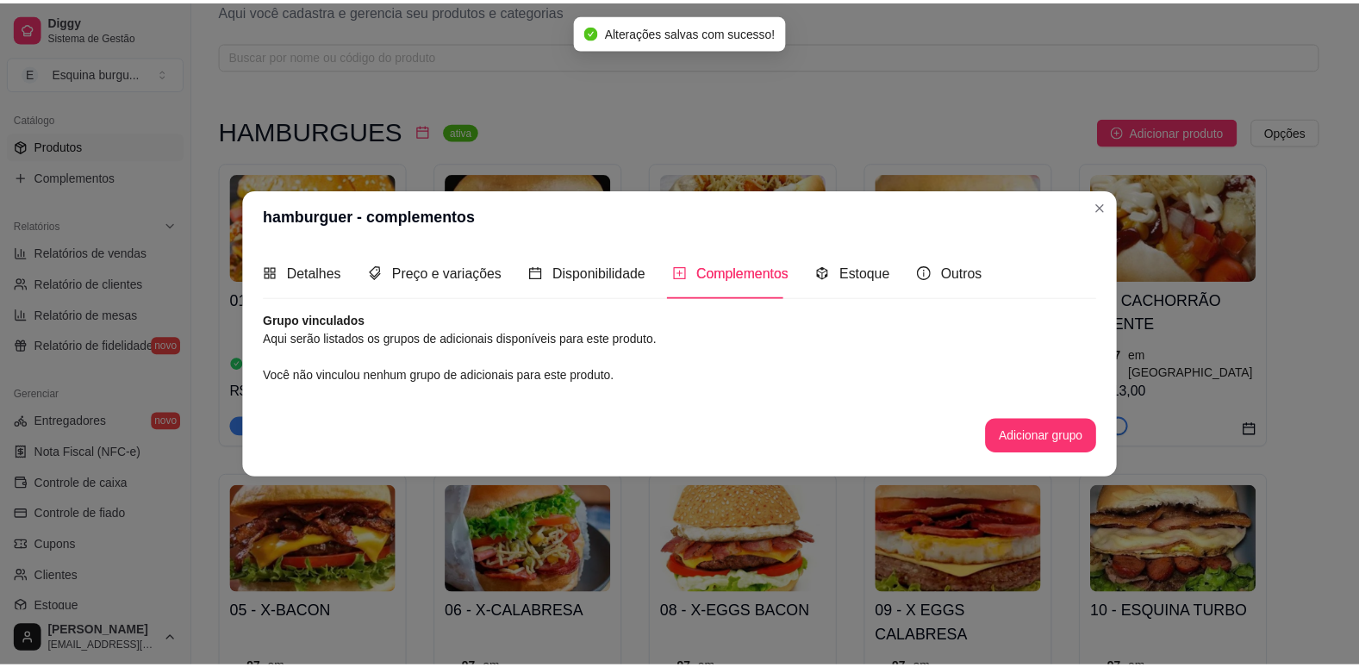
scroll to position [0, 0]
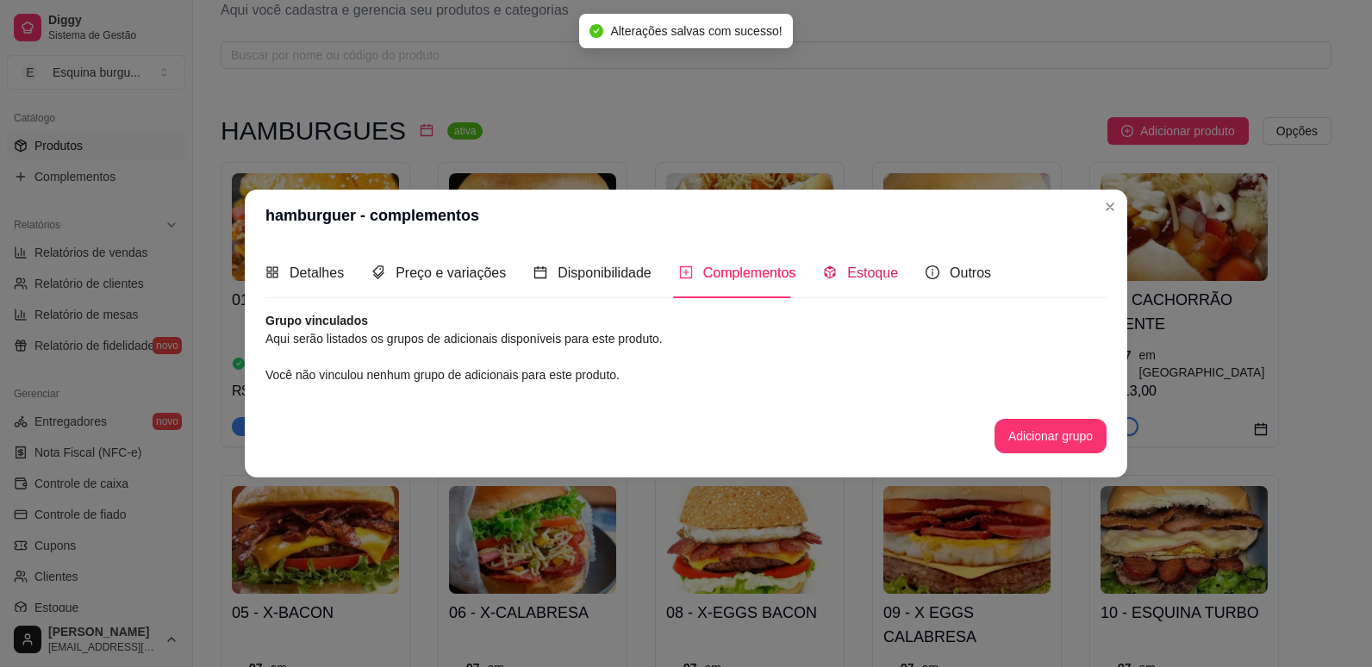
click at [849, 280] on span "Estoque" at bounding box center [872, 272] width 51 height 15
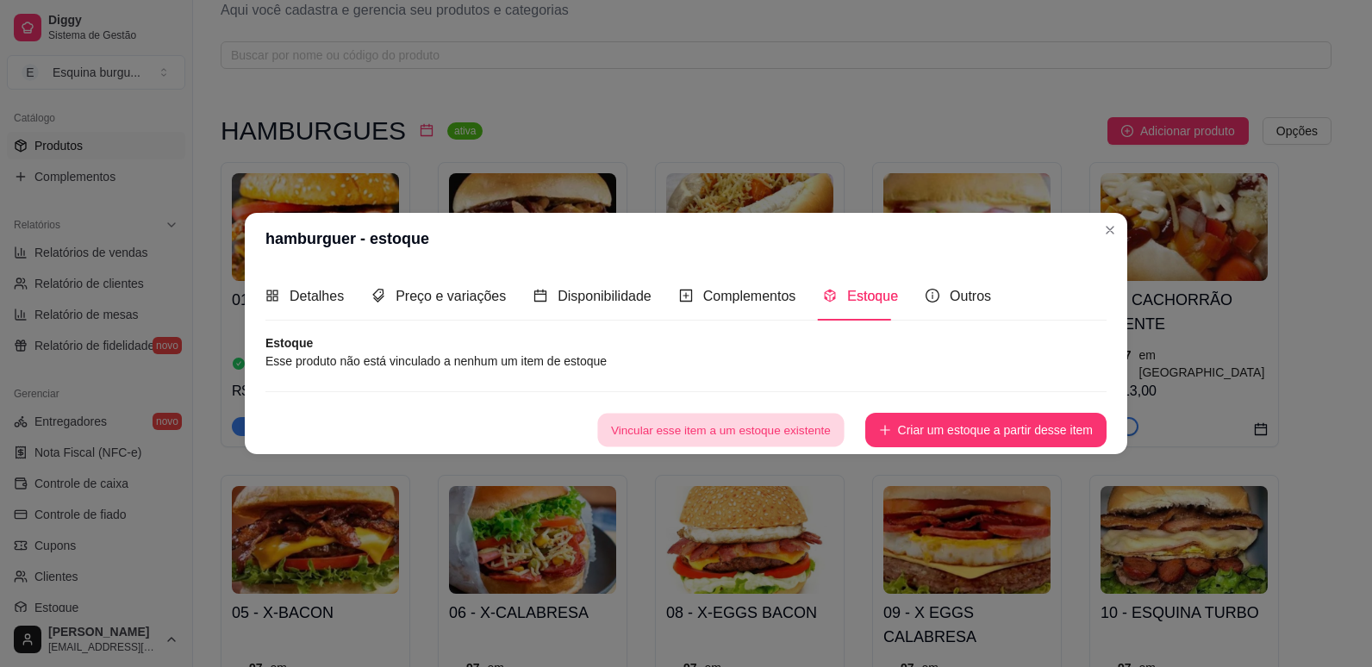
click at [806, 421] on button "Vincular esse item a um estoque existente" at bounding box center [720, 431] width 246 height 34
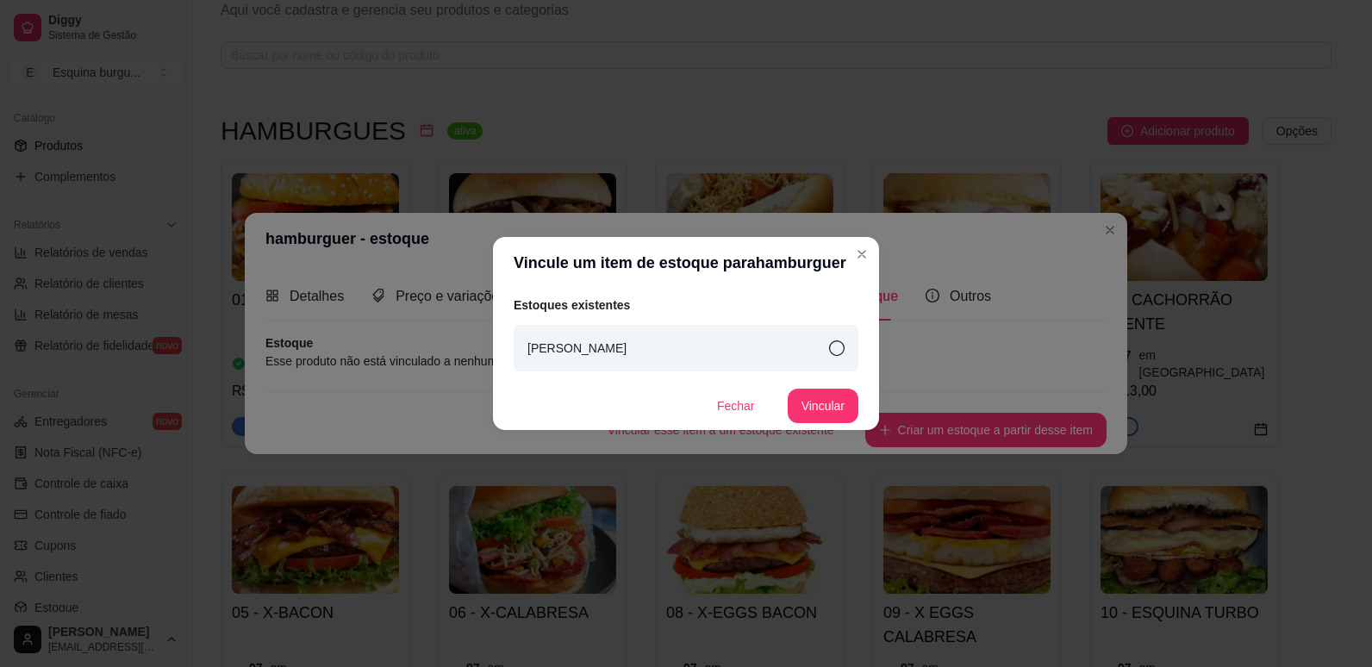
click at [831, 362] on div "[PERSON_NAME]" at bounding box center [686, 348] width 345 height 47
click at [831, 408] on button "Vincular" at bounding box center [822, 406] width 69 height 34
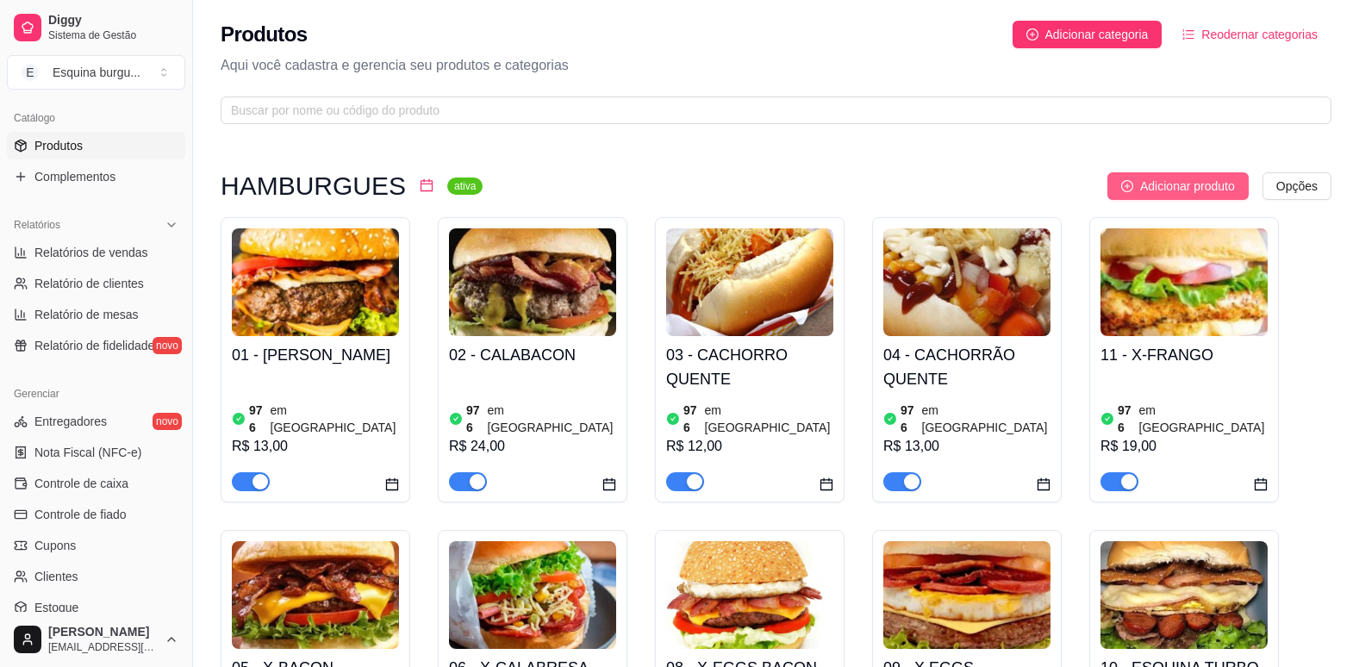
click at [1179, 185] on span "Adicionar produto" at bounding box center [1187, 186] width 95 height 19
click at [1113, 41] on span "Adicionar categoria" at bounding box center [1096, 34] width 103 height 19
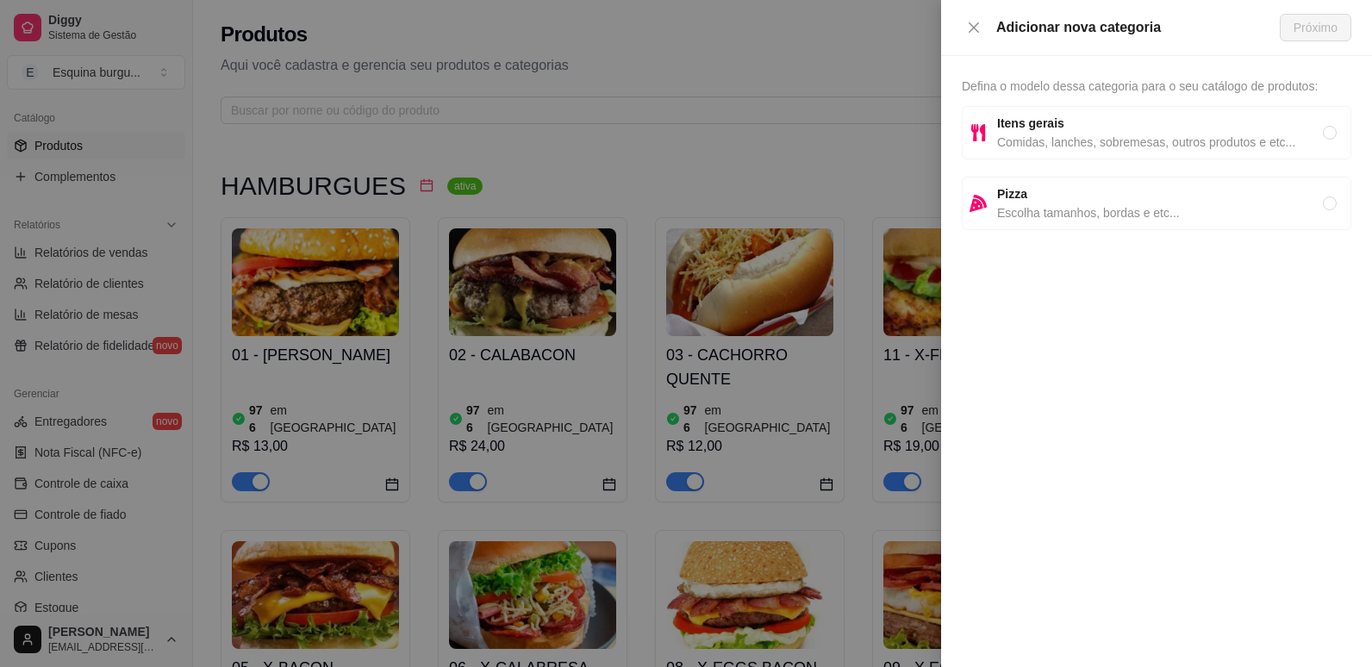
click at [1098, 132] on span "Itens gerais" at bounding box center [1160, 123] width 326 height 19
click at [1316, 29] on span "Próximo" at bounding box center [1315, 27] width 44 height 19
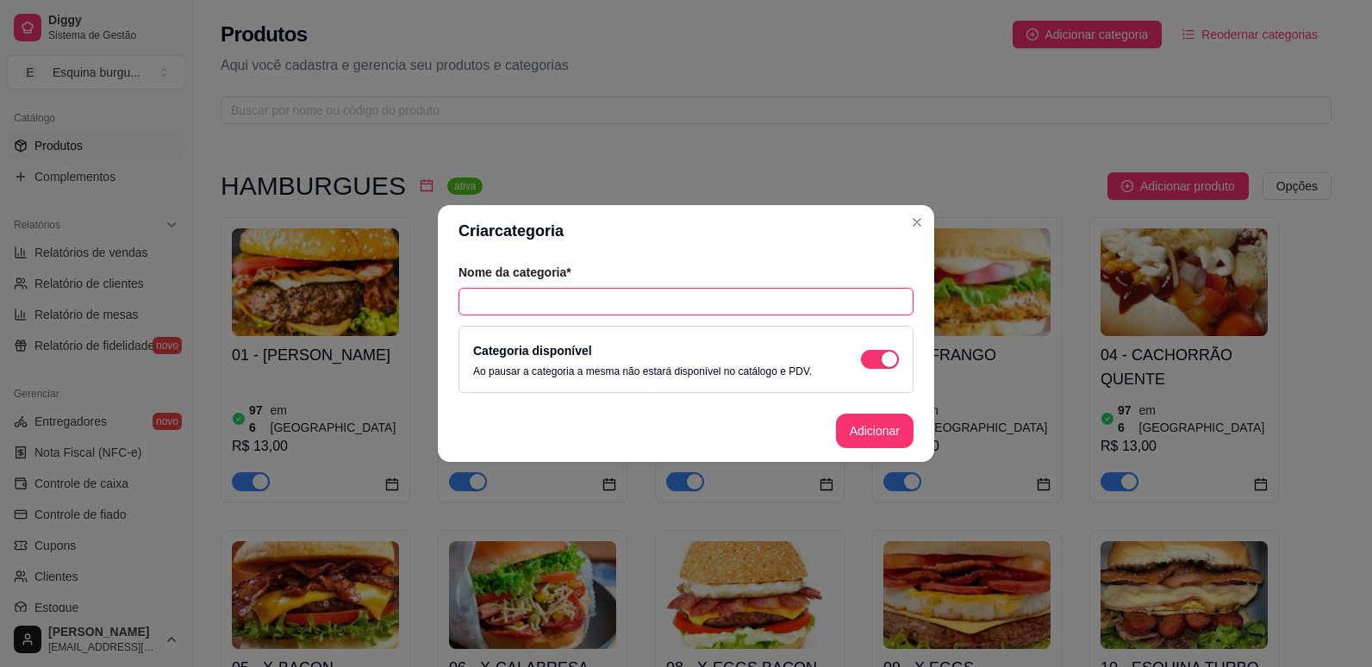
click at [510, 301] on input "text" at bounding box center [685, 302] width 455 height 28
click at [874, 433] on button "Adicionar" at bounding box center [875, 431] width 76 height 34
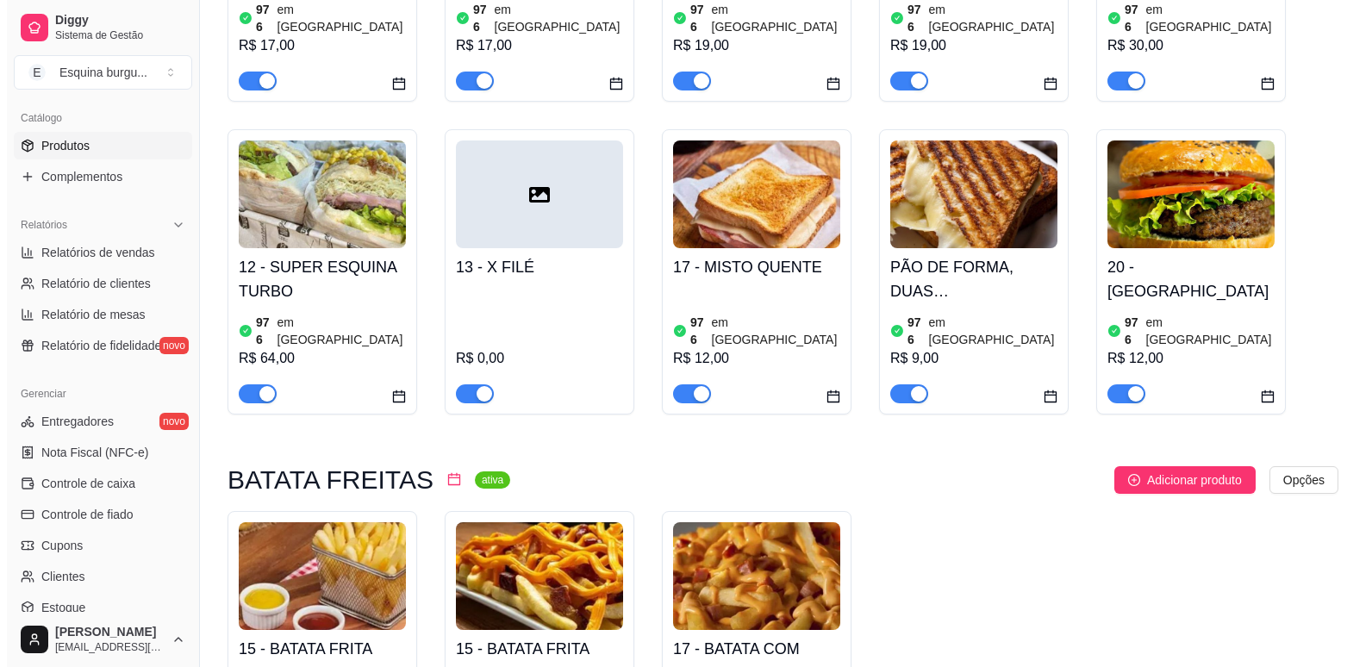
scroll to position [981, 0]
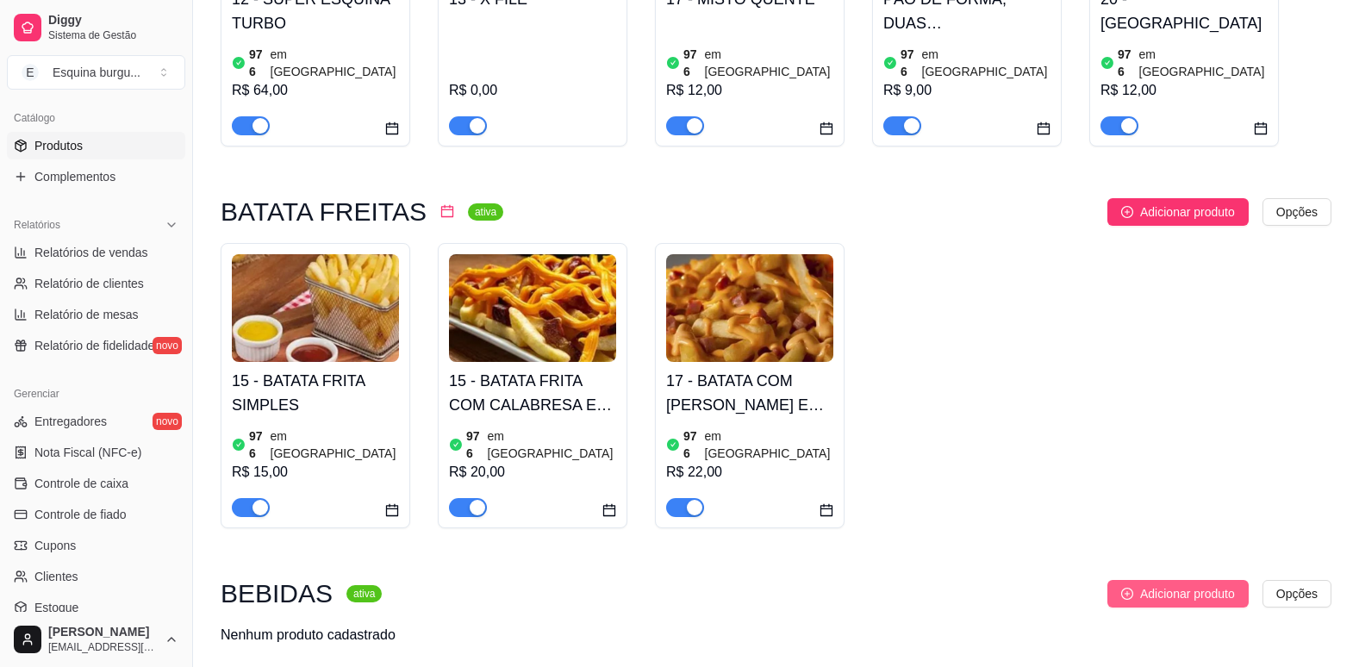
click at [1166, 584] on span "Adicionar produto" at bounding box center [1187, 593] width 95 height 19
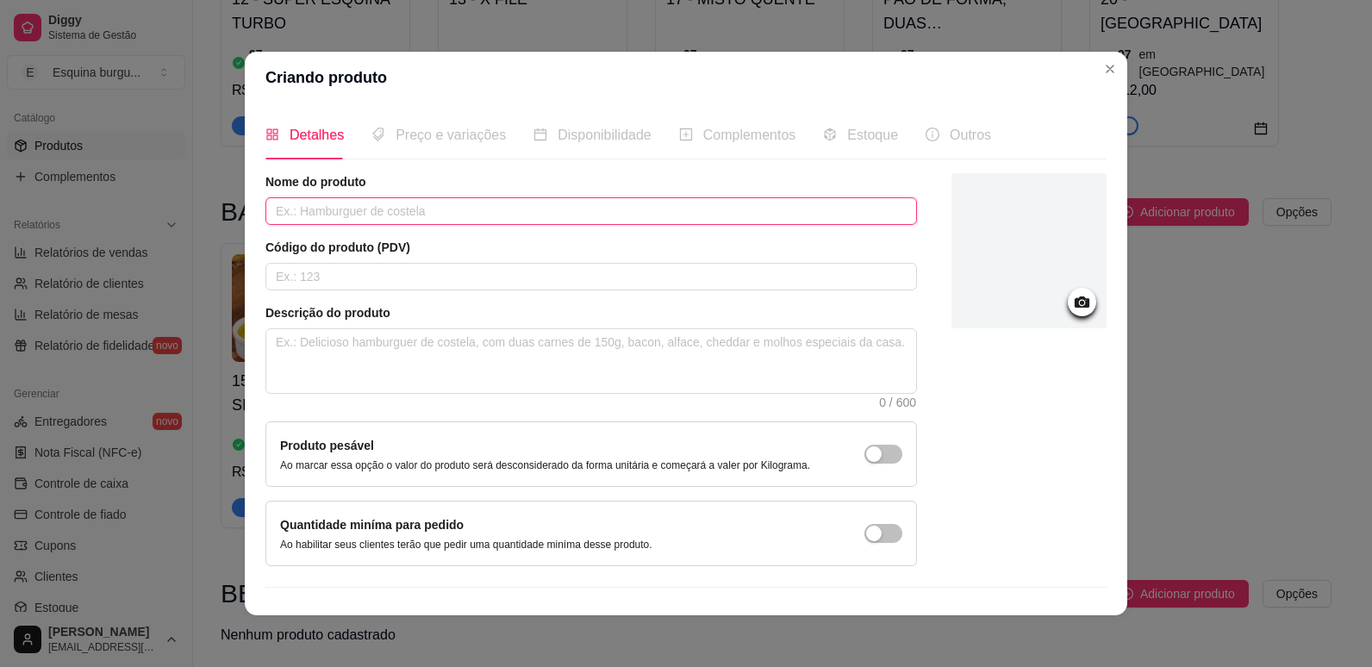
click at [379, 215] on input "text" at bounding box center [590, 211] width 651 height 28
click at [399, 215] on input "COCA COLA 1 LITRO" at bounding box center [590, 211] width 651 height 28
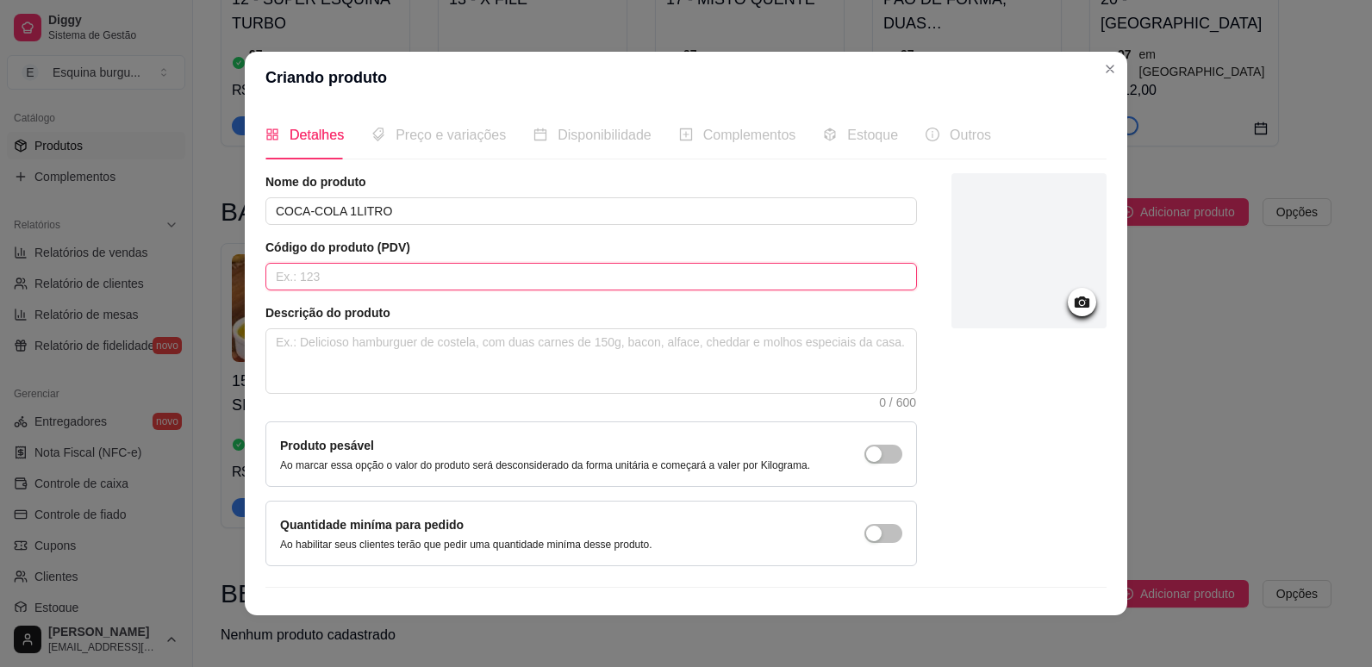
click at [370, 286] on input "text" at bounding box center [590, 277] width 651 height 28
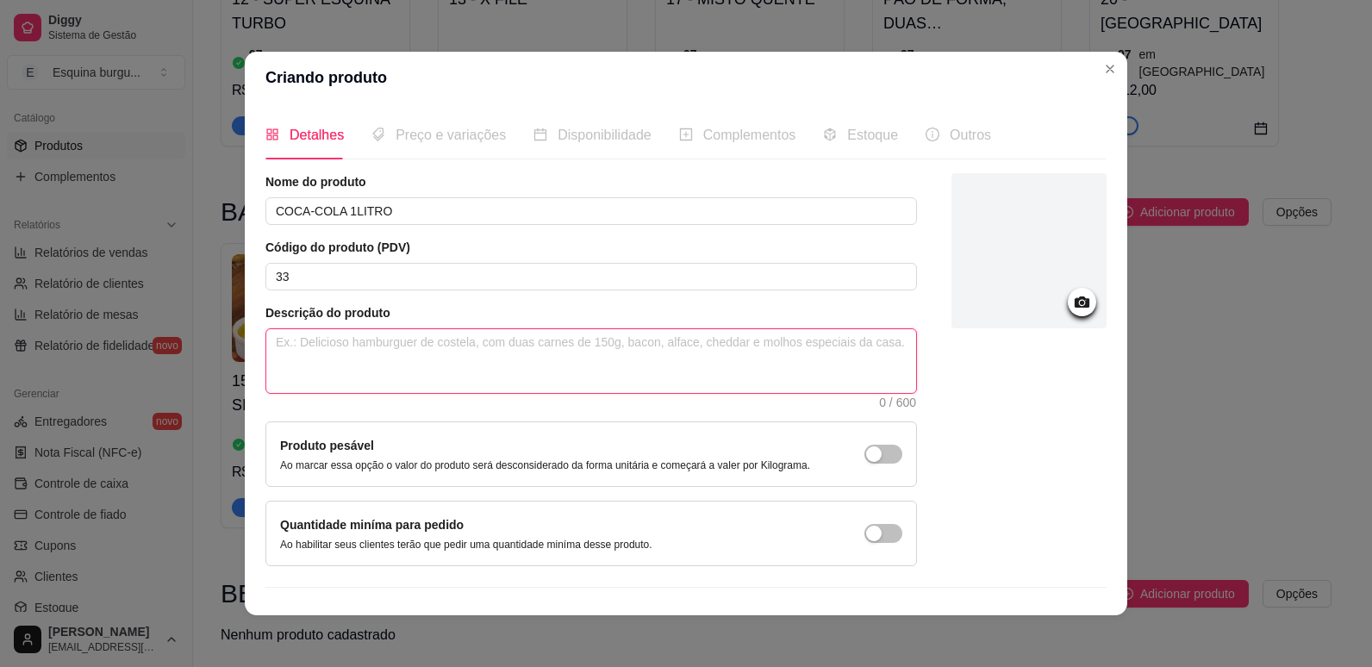
click at [449, 351] on textarea at bounding box center [591, 361] width 650 height 64
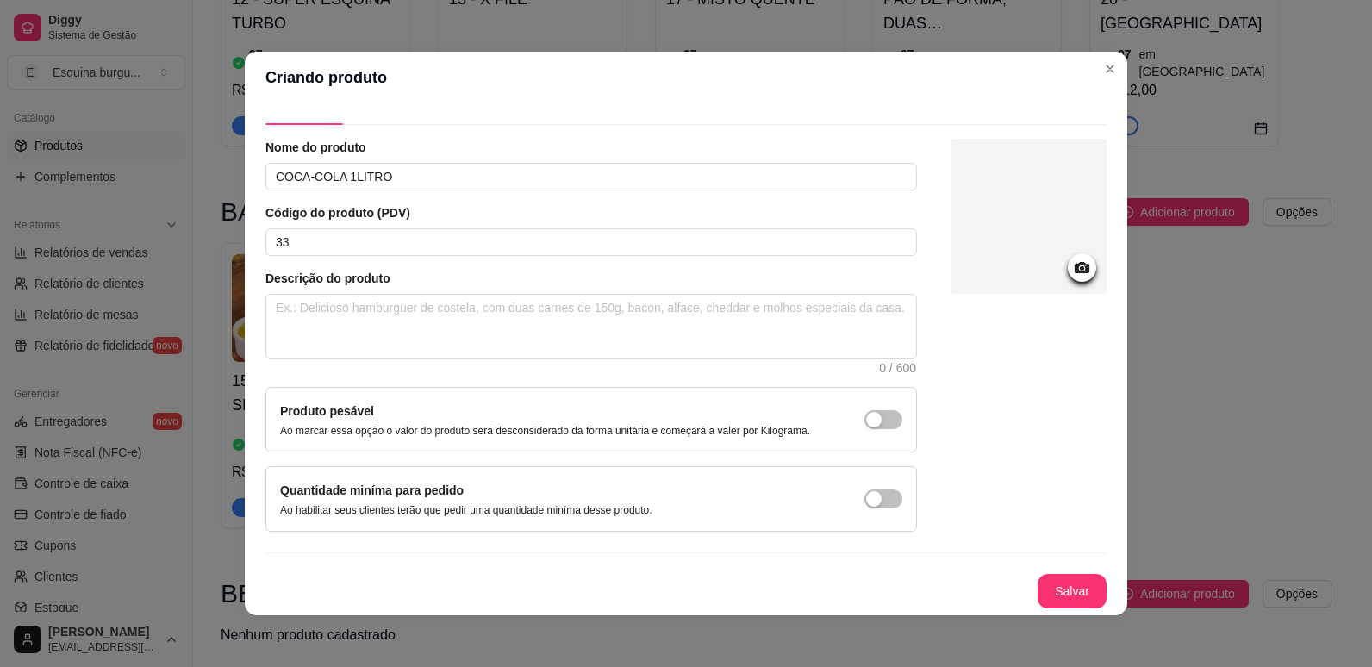
click at [1072, 277] on icon at bounding box center [1082, 268] width 20 height 20
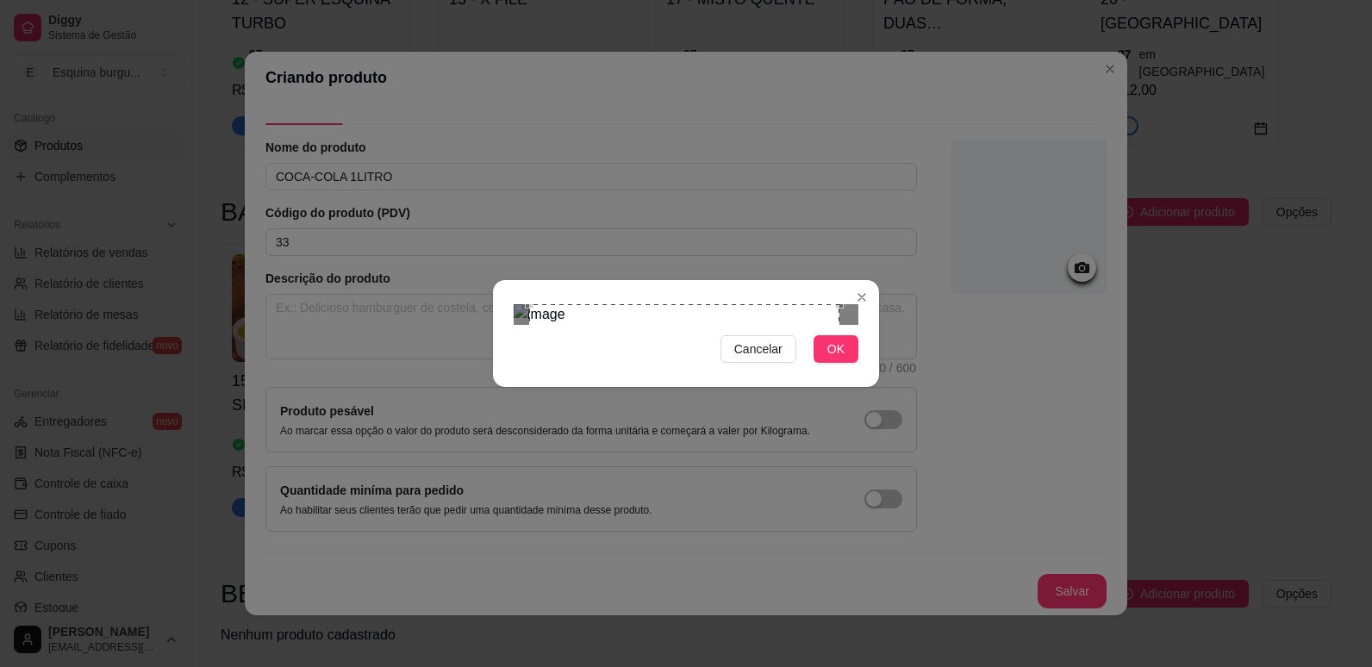
click at [645, 337] on div "Use the arrow keys to move the crop selection area" at bounding box center [684, 459] width 310 height 310
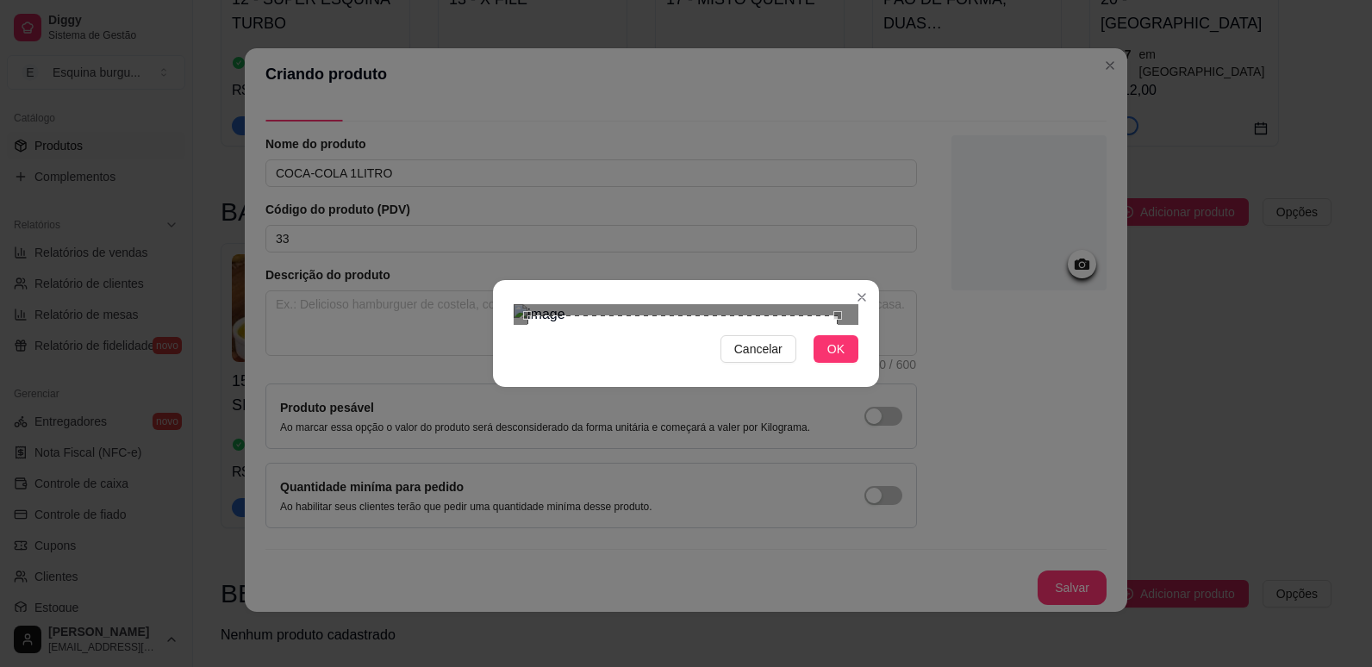
click at [690, 315] on div "Use the arrow keys to move the crop selection area" at bounding box center [682, 470] width 310 height 310
click at [844, 370] on div "Cancelar OK" at bounding box center [686, 333] width 386 height 72
click at [859, 370] on div "Cancelar OK" at bounding box center [686, 333] width 386 height 72
click at [795, 325] on img at bounding box center [686, 314] width 345 height 21
click at [708, 325] on img at bounding box center [686, 314] width 345 height 21
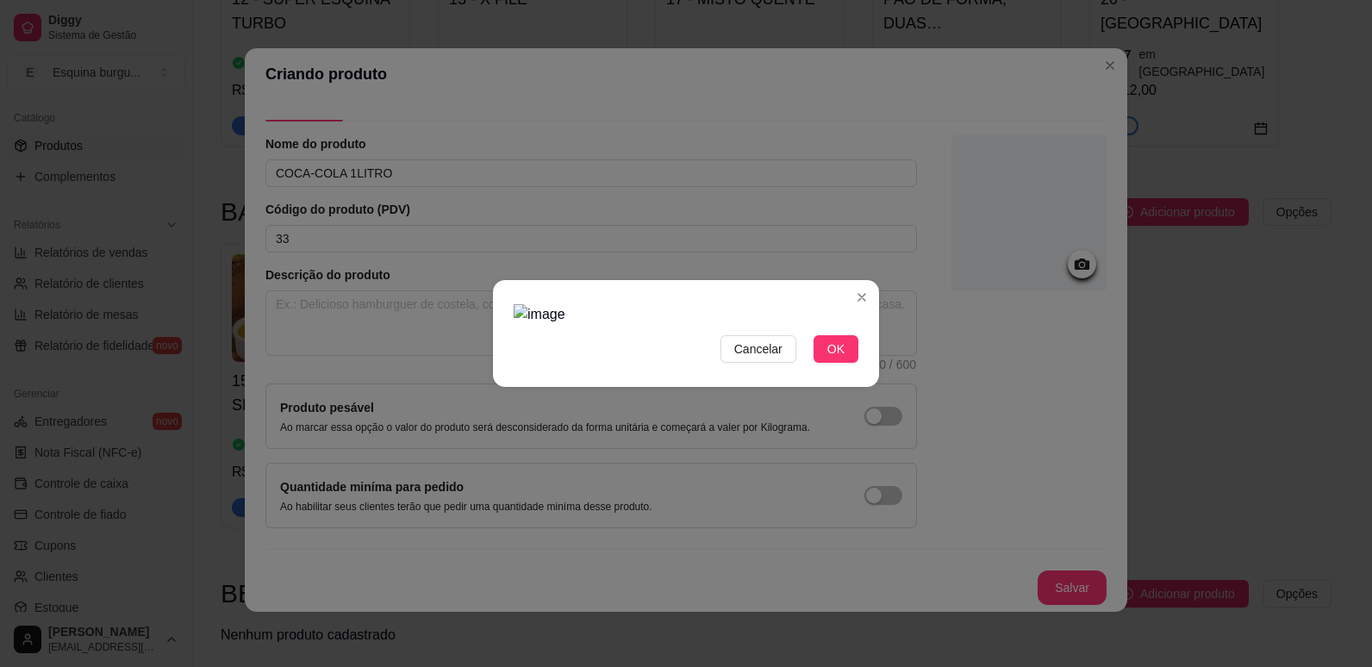
click at [708, 325] on img at bounding box center [686, 314] width 345 height 21
click at [830, 358] on span "OK" at bounding box center [835, 348] width 17 height 19
click at [844, 358] on span "OK" at bounding box center [835, 348] width 17 height 19
click at [682, 325] on img at bounding box center [686, 314] width 345 height 21
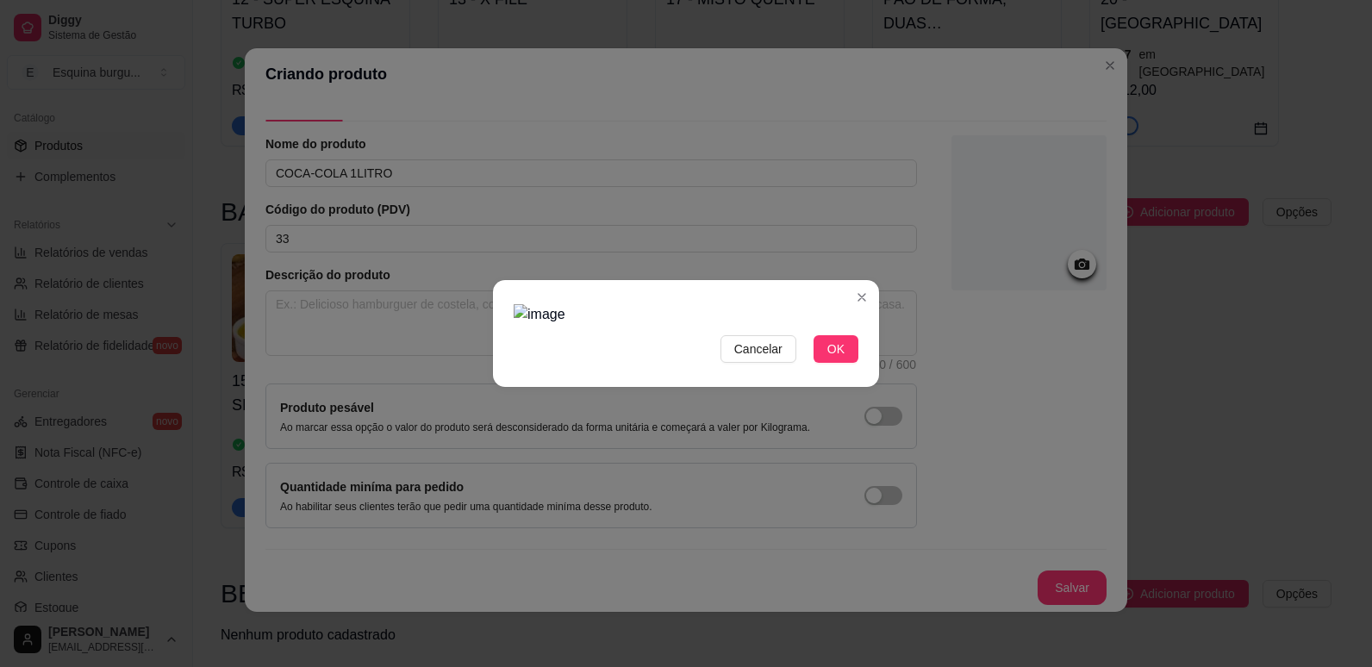
click at [682, 325] on img at bounding box center [686, 314] width 345 height 21
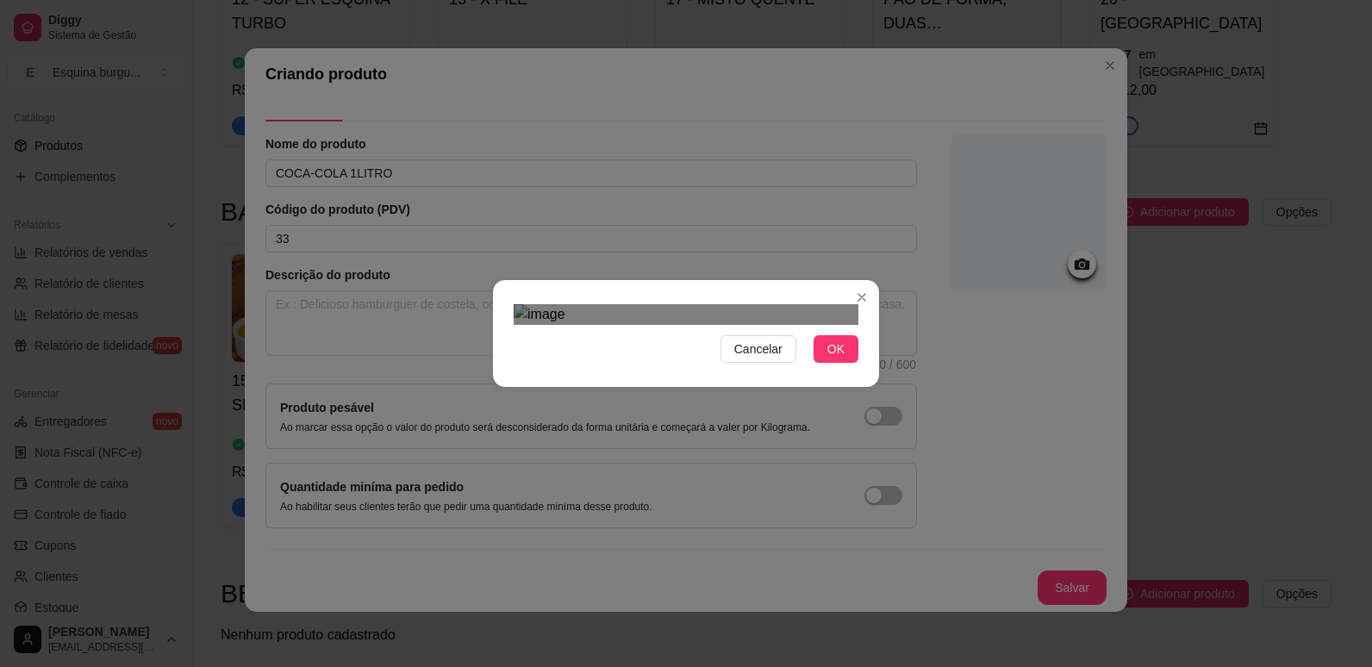
click at [775, 325] on img at bounding box center [686, 314] width 345 height 21
click at [497, 19] on div "Cancelar OK" at bounding box center [686, 333] width 1372 height 667
click at [865, 280] on section "Cancelar OK" at bounding box center [686, 333] width 386 height 107
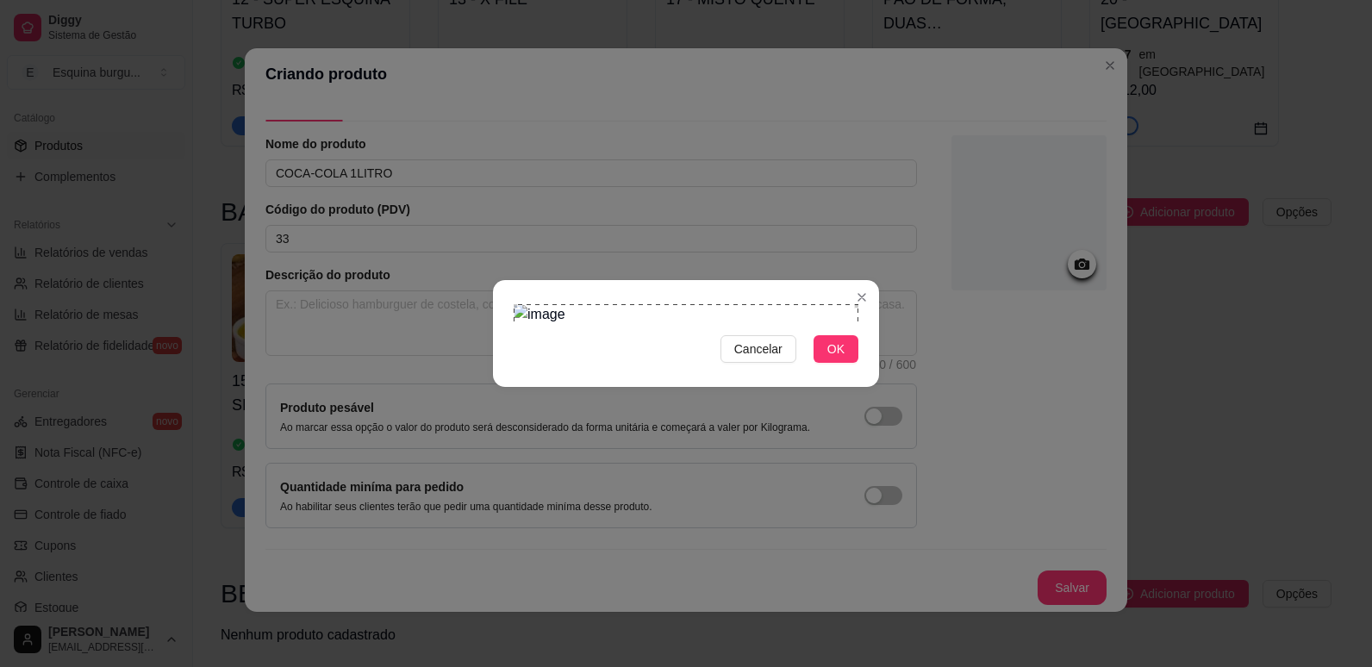
click at [954, 543] on div "Cancelar OK" at bounding box center [686, 333] width 1372 height 667
click at [816, 363] on button "OK" at bounding box center [835, 349] width 45 height 28
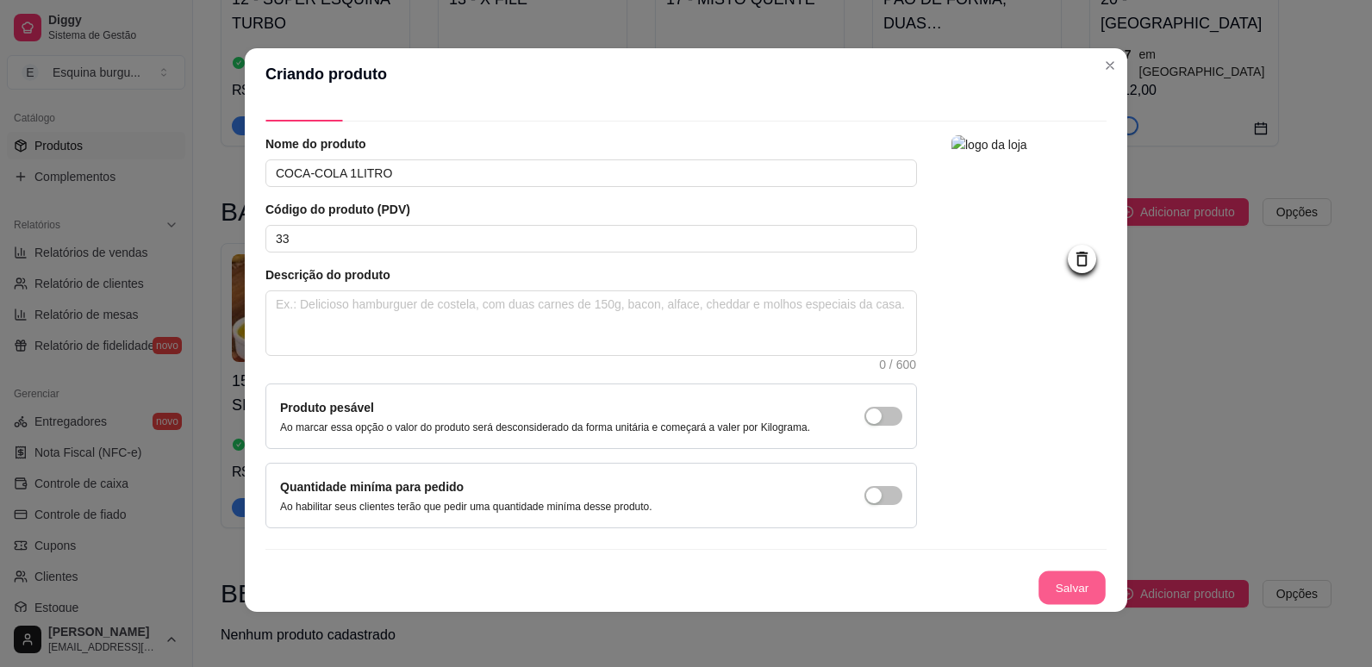
click at [1038, 601] on button "Salvar" at bounding box center [1071, 588] width 67 height 34
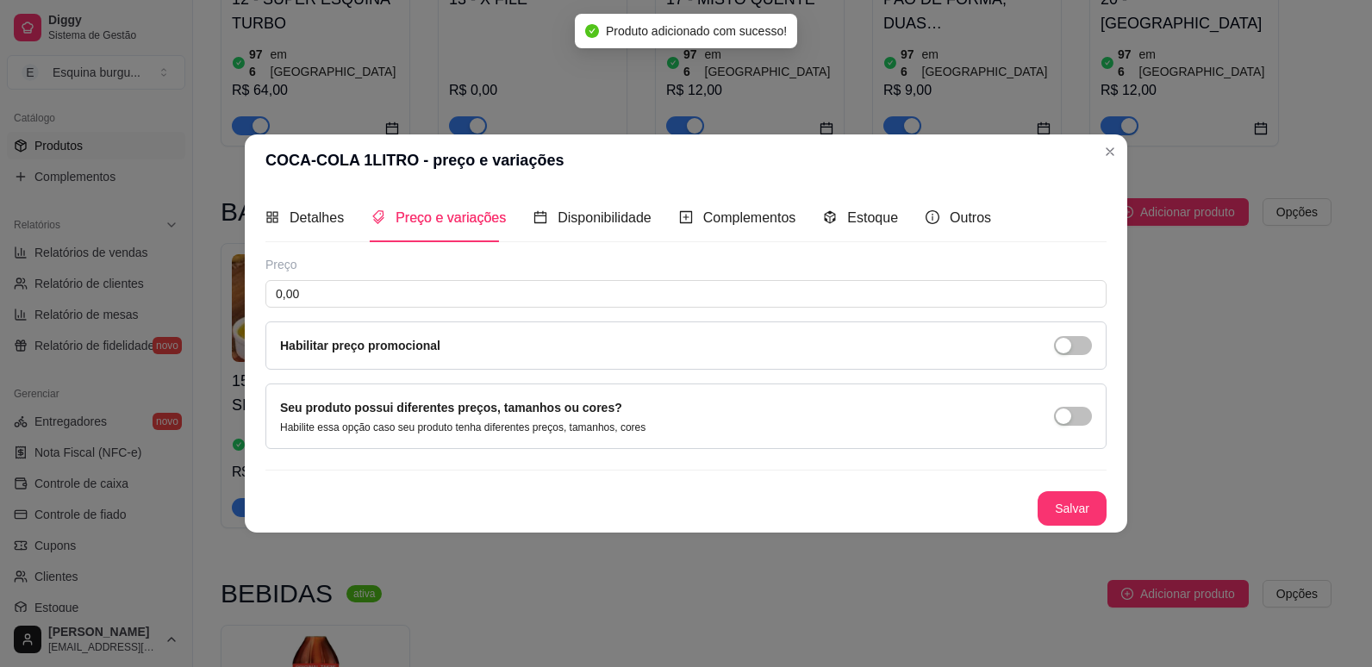
scroll to position [0, 0]
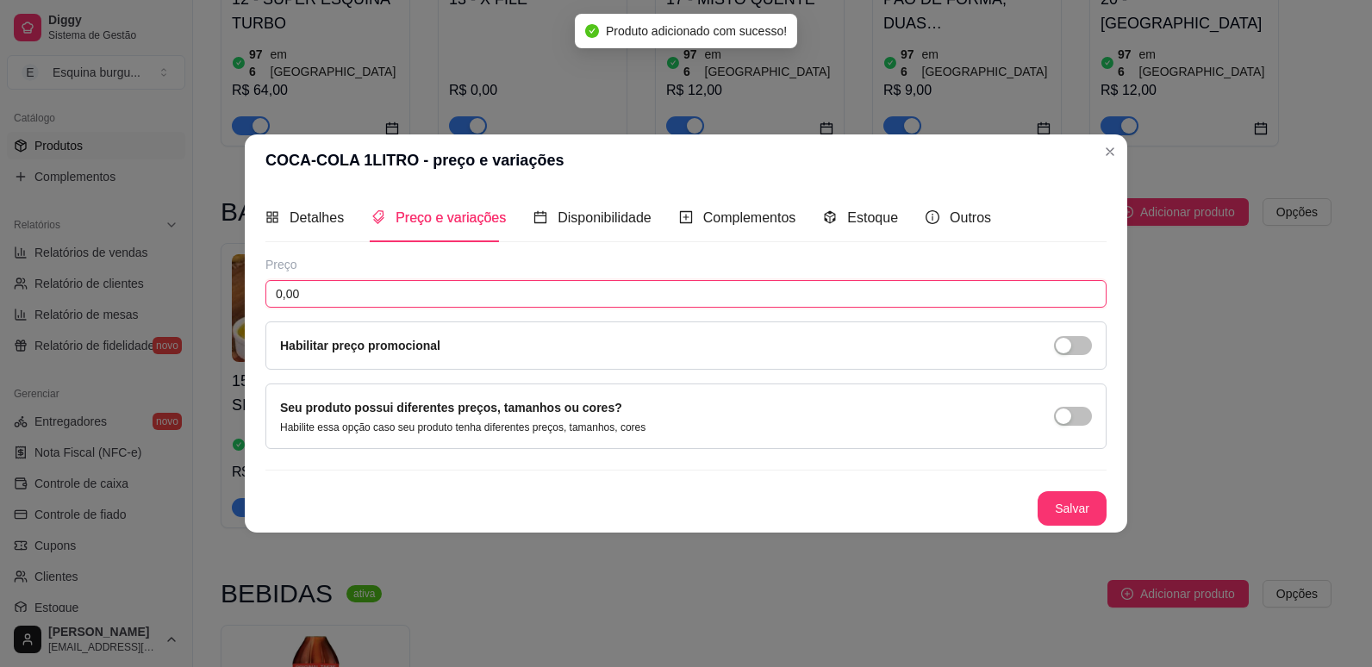
click at [419, 298] on input "0,00" at bounding box center [685, 294] width 841 height 28
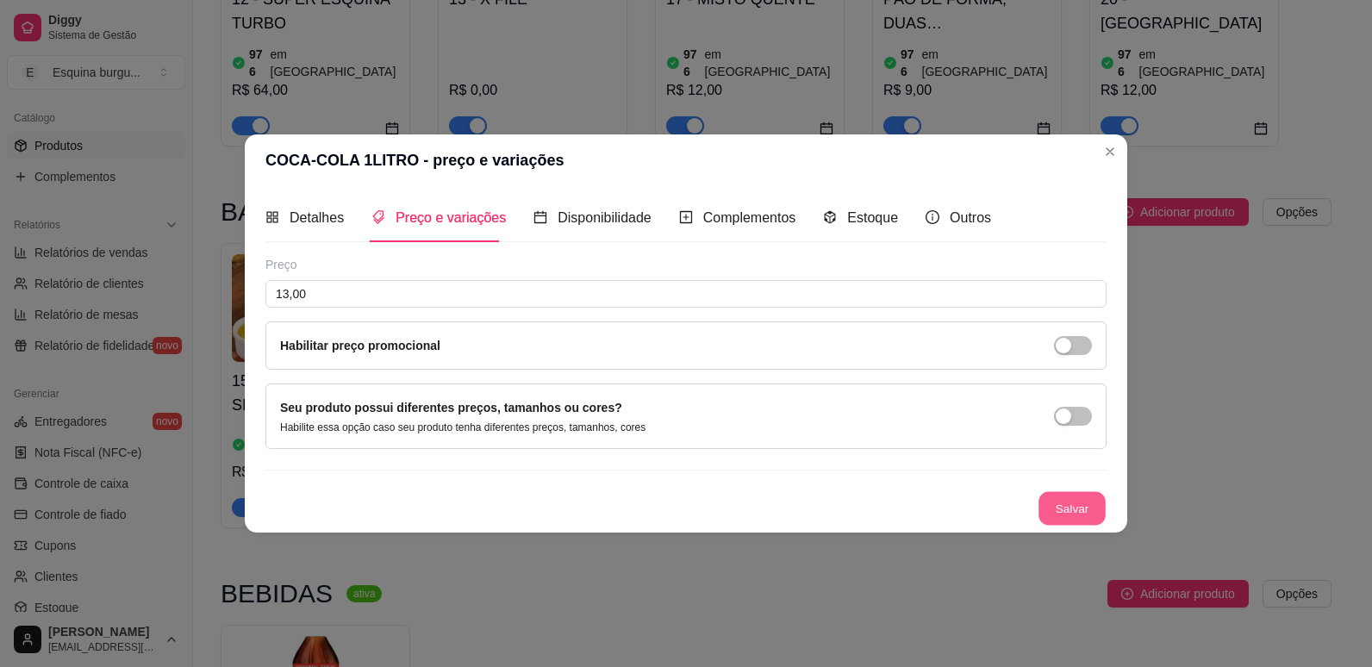
click at [1070, 498] on button "Salvar" at bounding box center [1071, 509] width 67 height 34
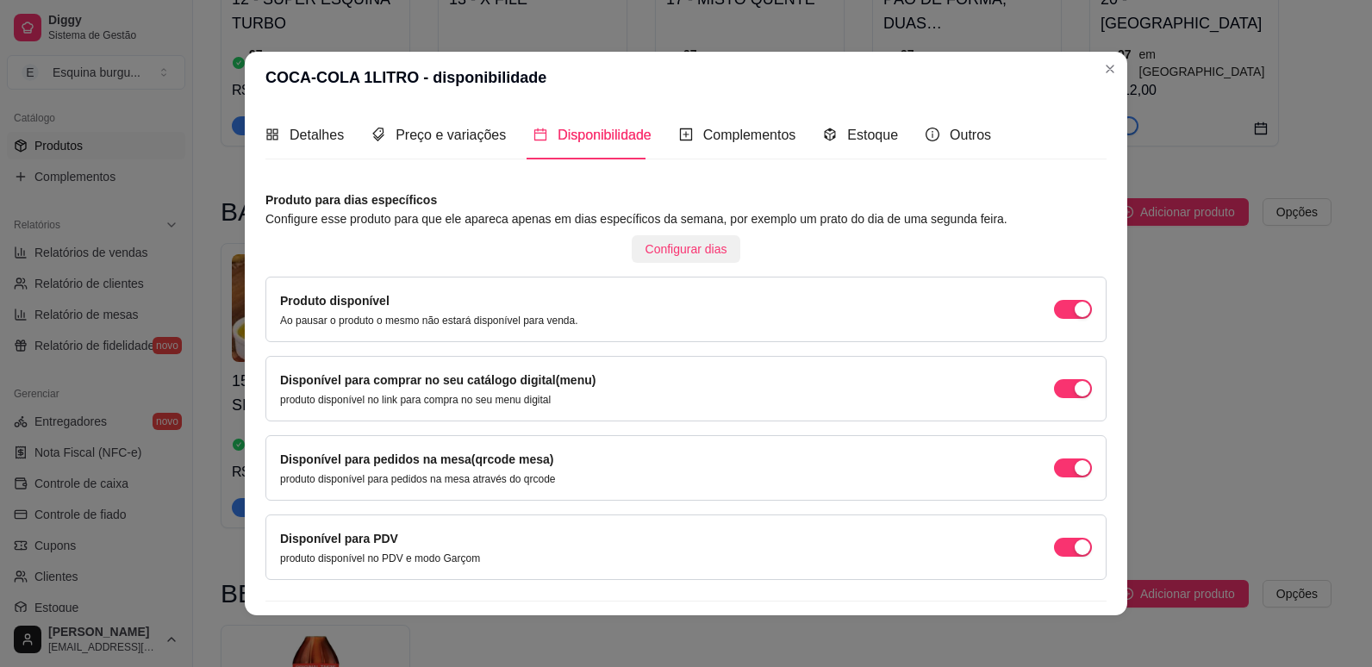
click at [657, 259] on button "Configurar dias" at bounding box center [686, 249] width 109 height 28
click at [676, 242] on span "Configurar dias" at bounding box center [686, 249] width 82 height 19
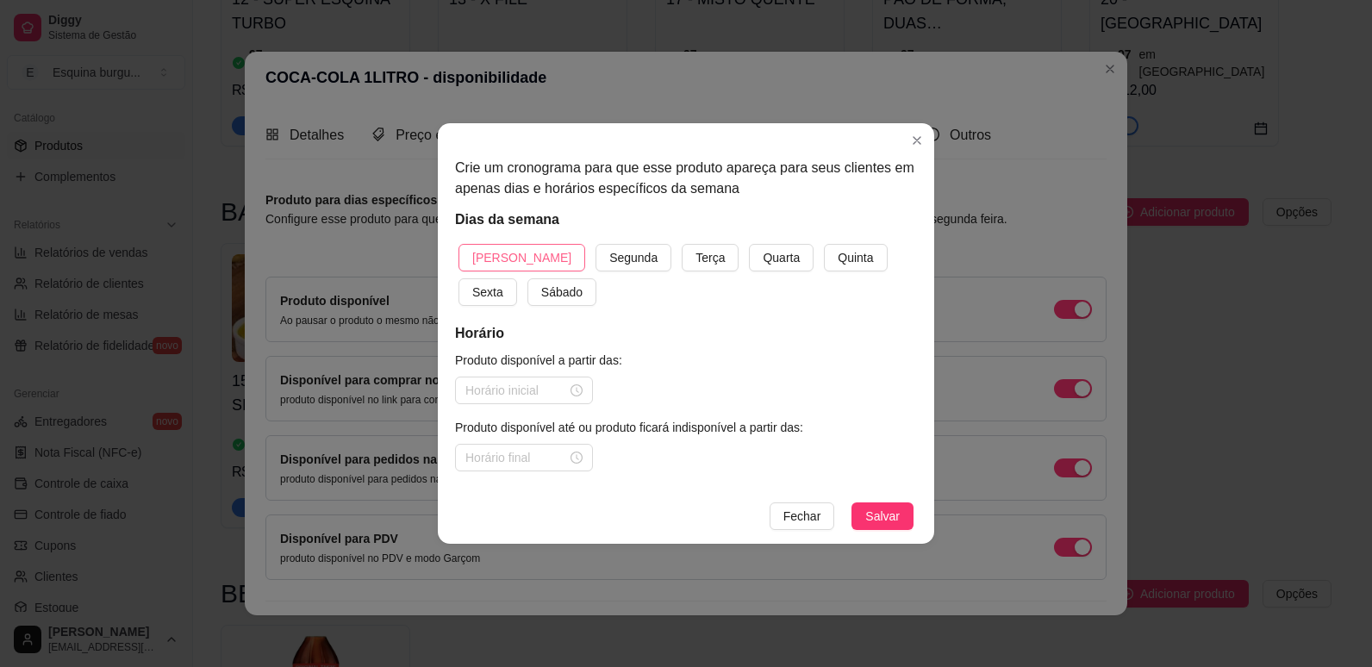
click at [534, 256] on button "[PERSON_NAME]" at bounding box center [521, 258] width 127 height 28
click at [595, 244] on button "Segunda" at bounding box center [633, 258] width 76 height 28
click at [682, 244] on button "Terça" at bounding box center [710, 258] width 57 height 28
click at [749, 244] on button "Quarta" at bounding box center [781, 258] width 65 height 28
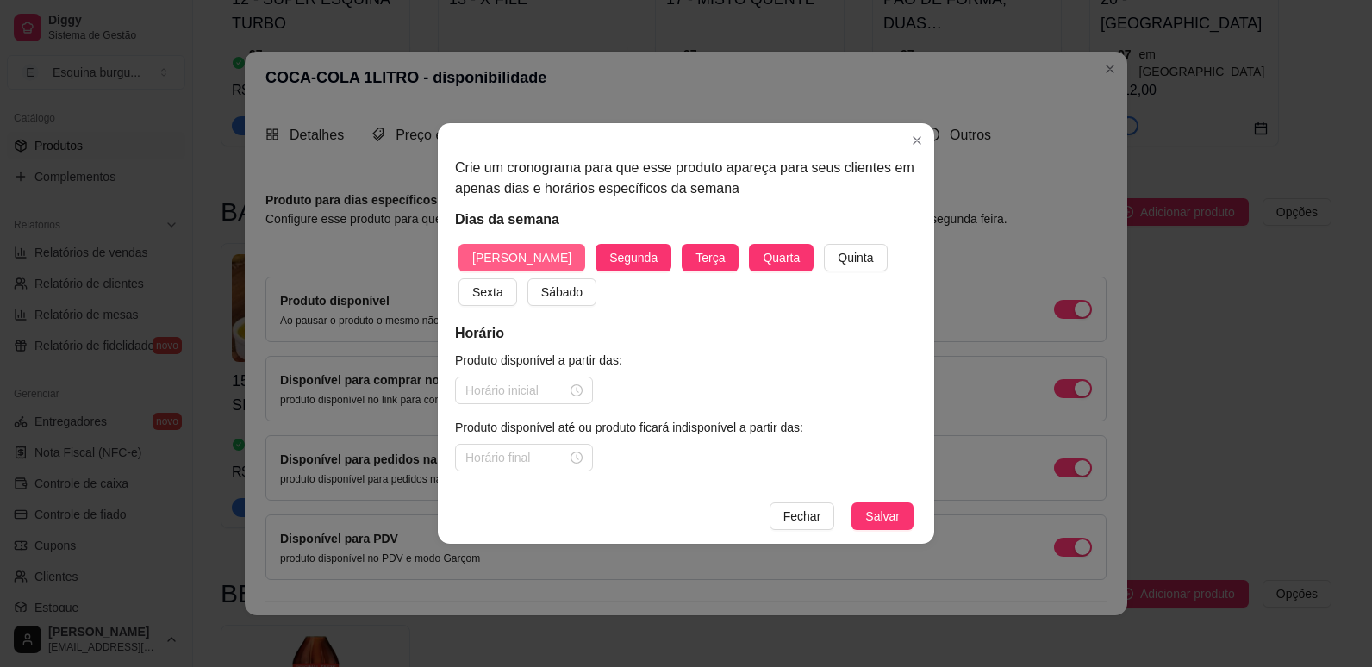
click at [824, 244] on button "Quinta" at bounding box center [855, 258] width 63 height 28
click at [458, 278] on button "Sexta" at bounding box center [487, 292] width 59 height 28
click at [527, 278] on button "Sábado" at bounding box center [561, 292] width 69 height 28
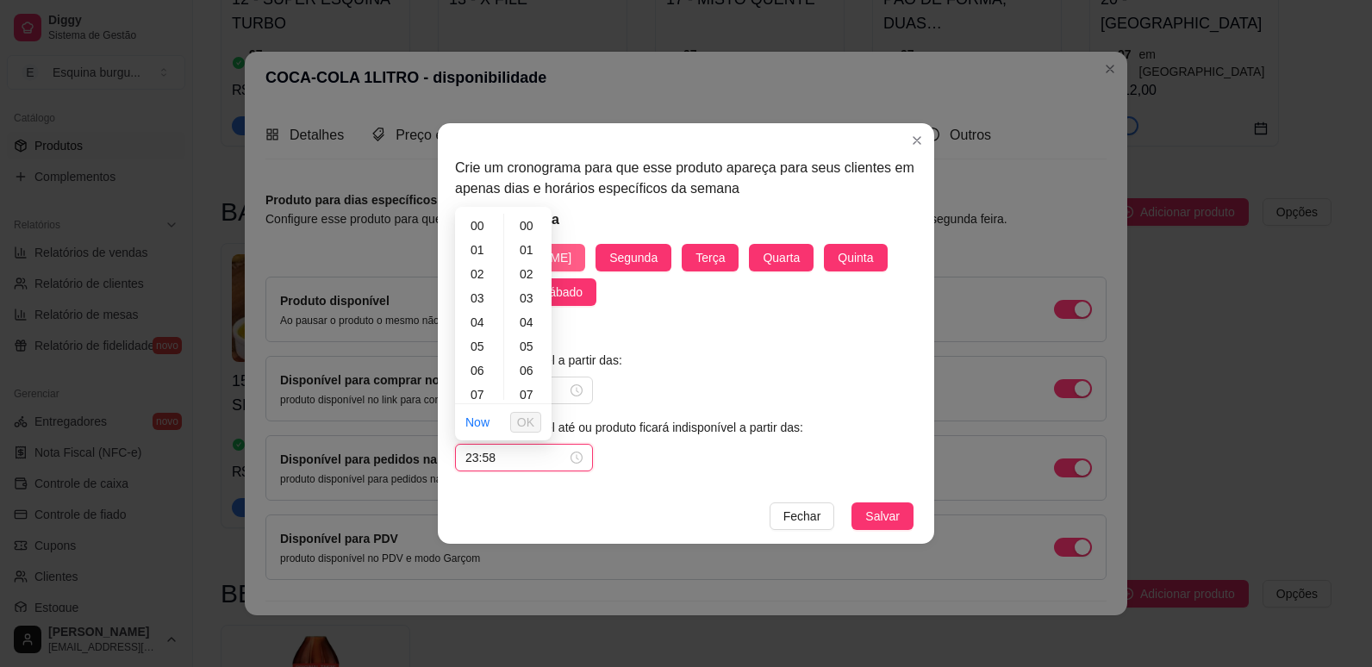
scroll to position [1261, 0]
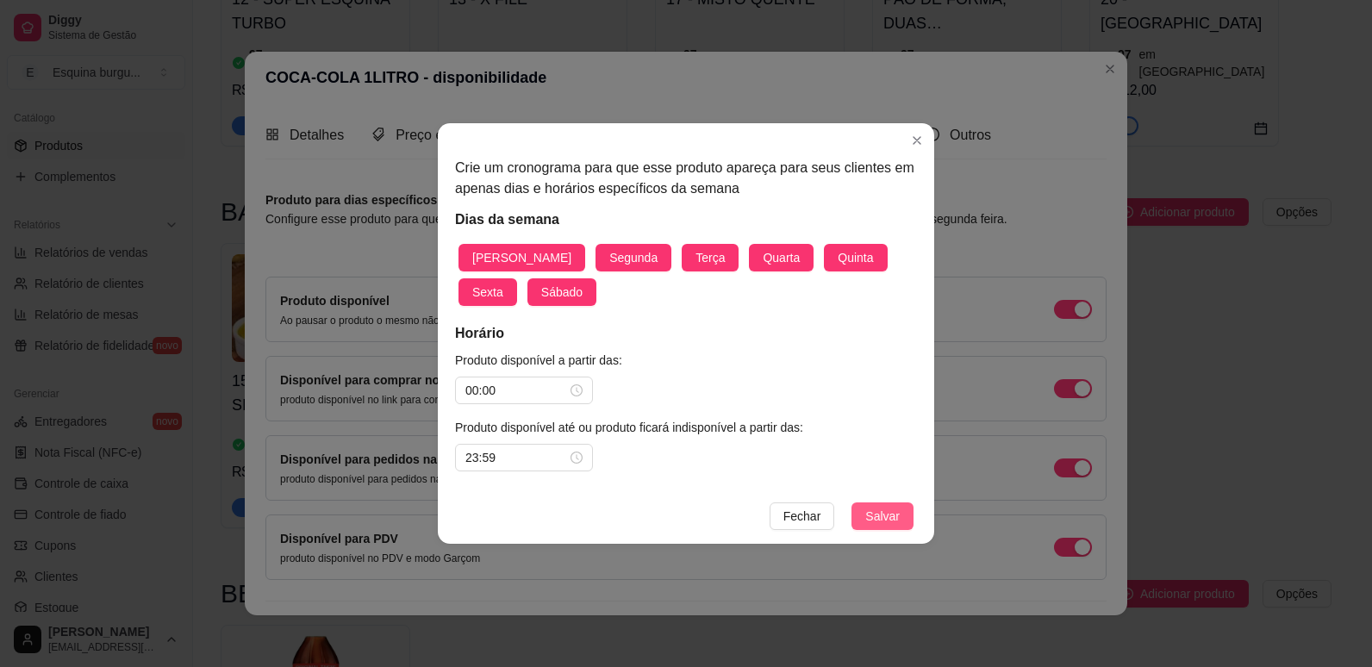
click at [890, 506] on button "Salvar" at bounding box center [882, 516] width 62 height 28
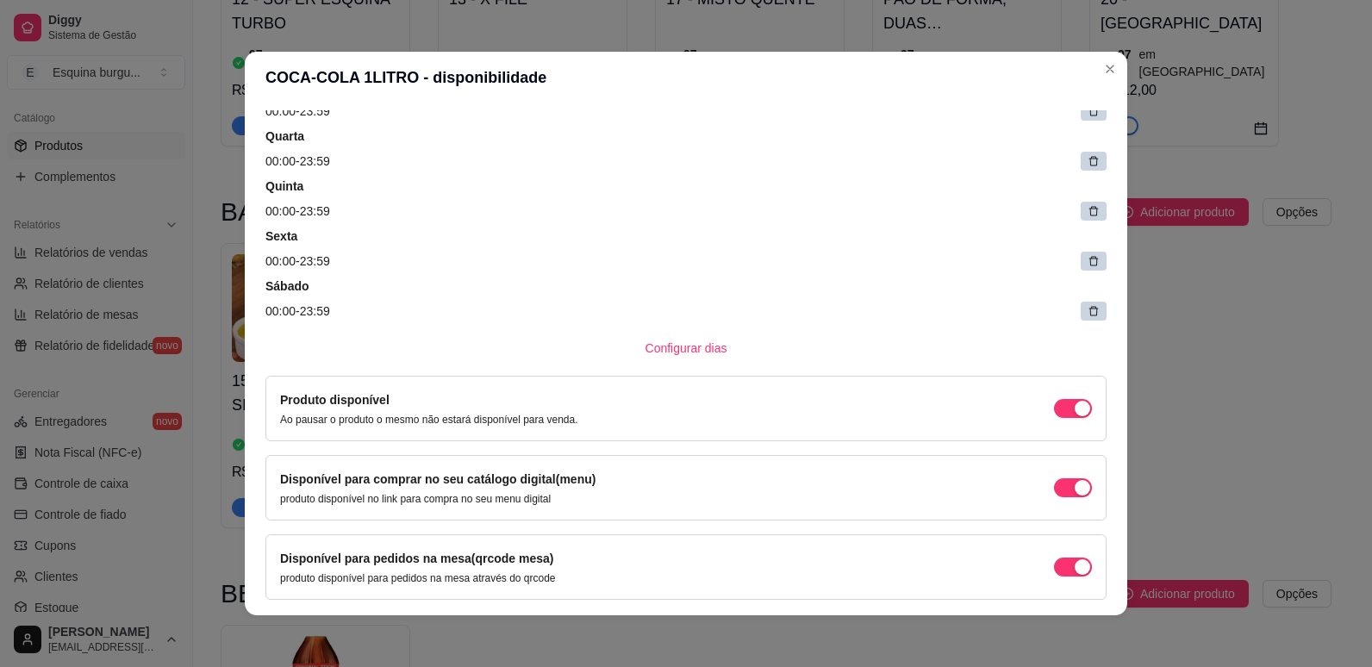
scroll to position [398, 0]
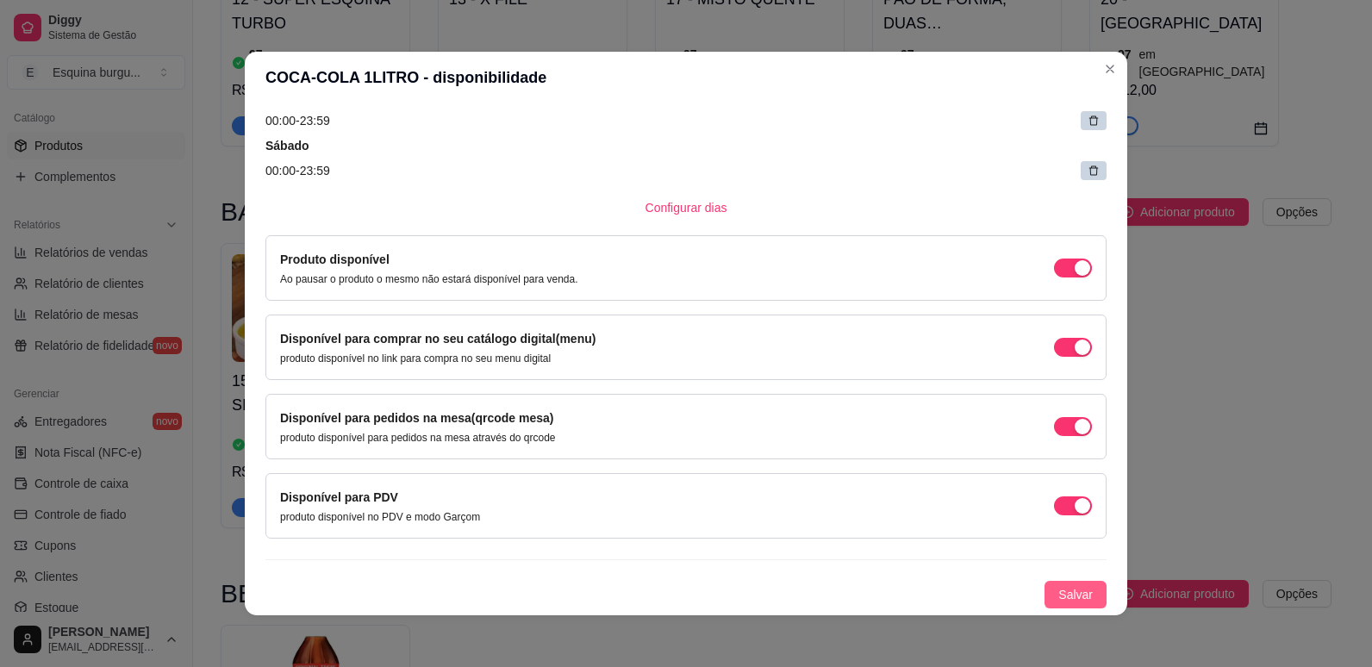
click at [1061, 588] on span "Salvar" at bounding box center [1075, 594] width 34 height 19
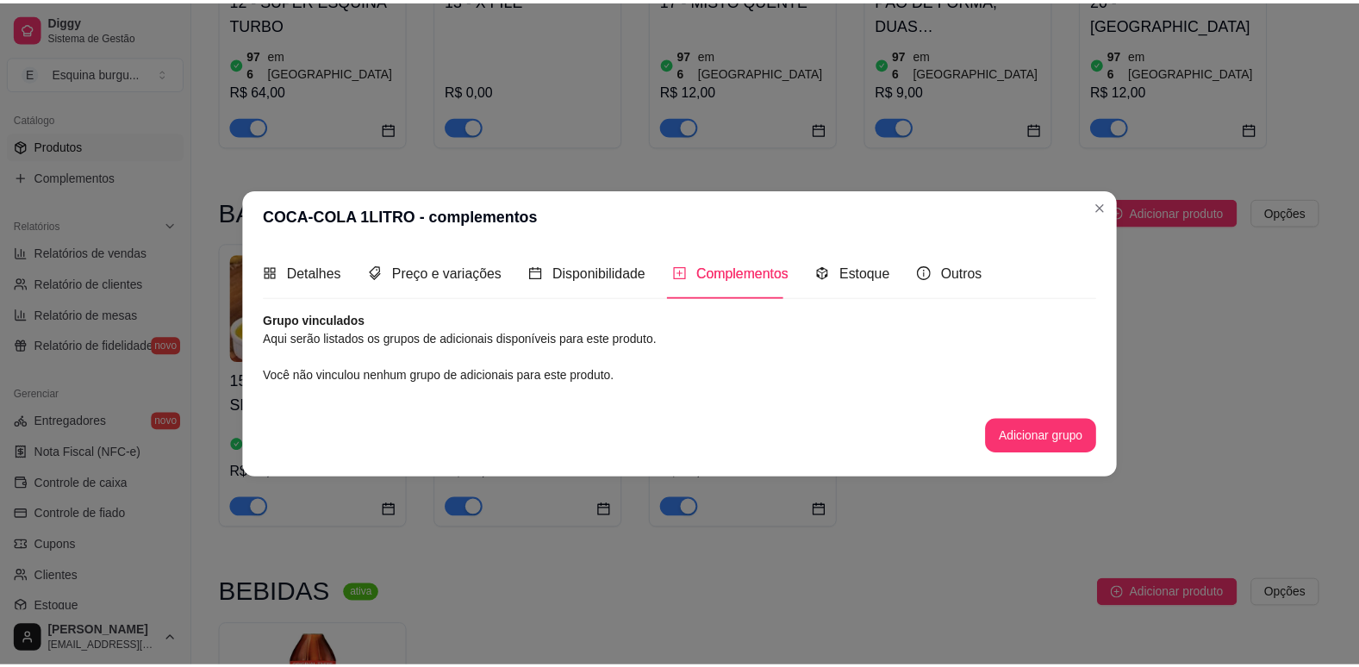
scroll to position [0, 0]
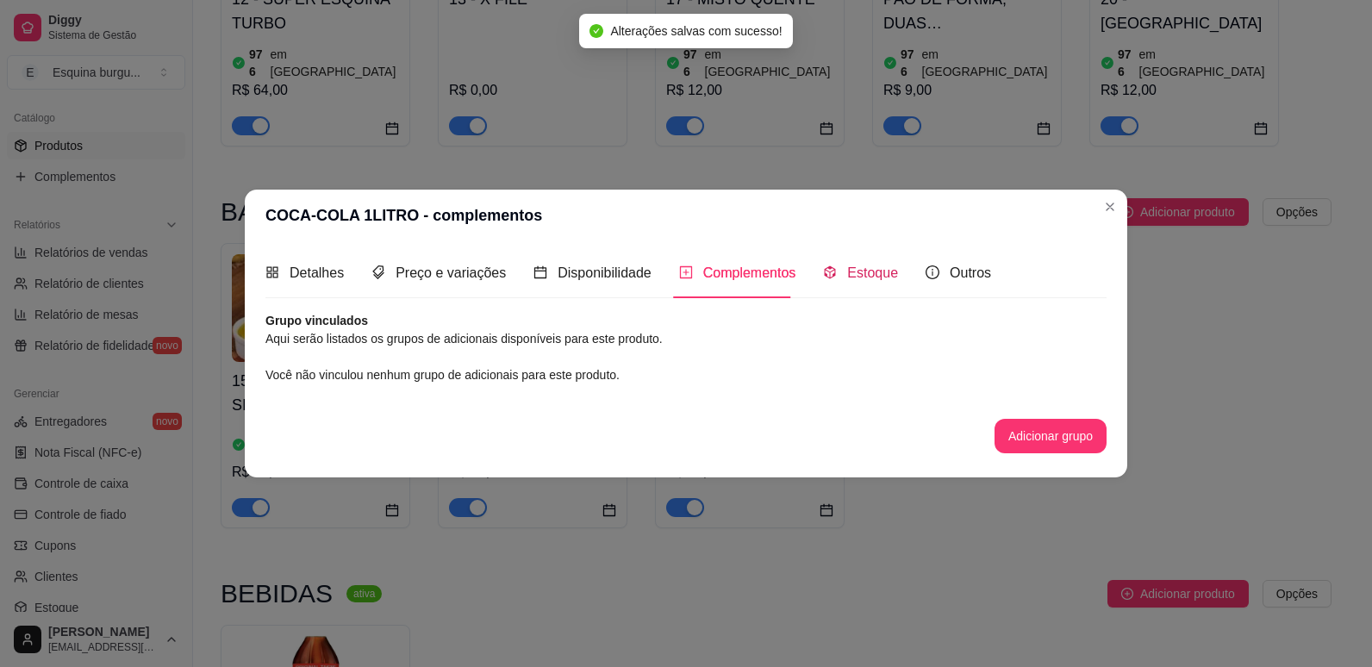
click at [838, 273] on div "Estoque" at bounding box center [860, 273] width 75 height 22
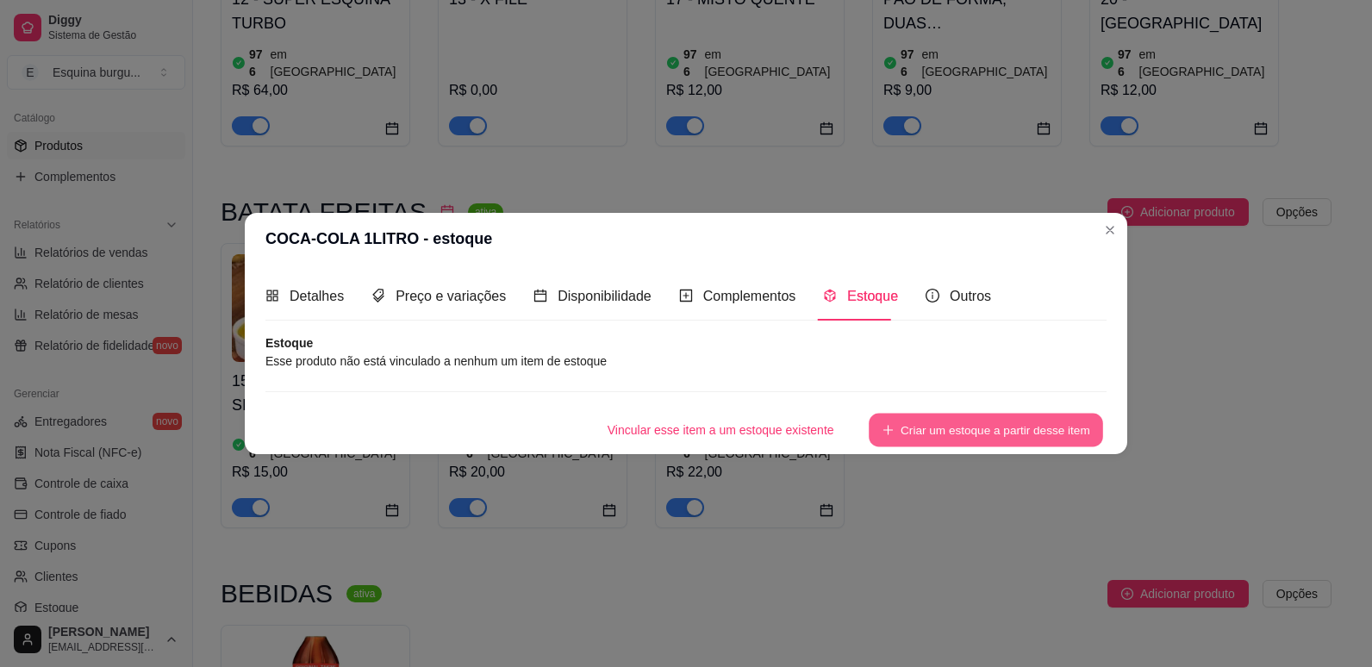
click at [954, 437] on button "Criar um estoque a partir desse item" at bounding box center [985, 431] width 234 height 34
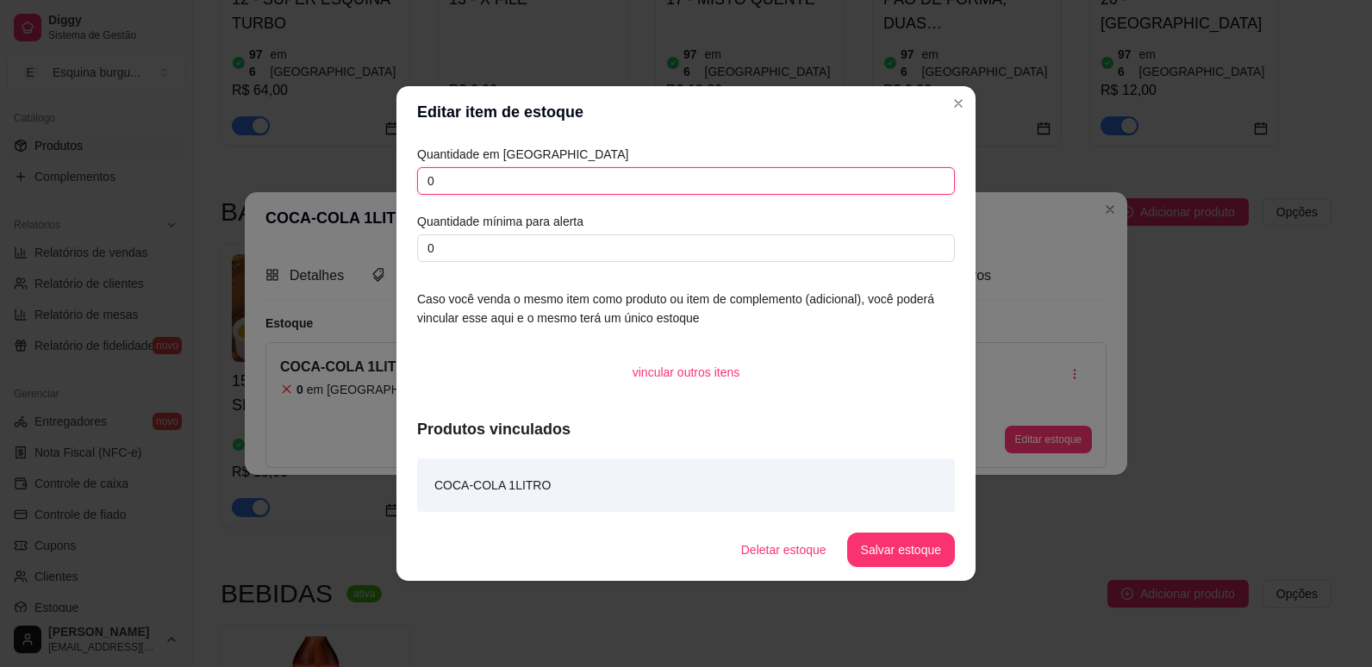
click at [472, 178] on input "0" at bounding box center [686, 181] width 538 height 28
click at [495, 256] on input "0" at bounding box center [686, 248] width 538 height 28
click at [896, 551] on button "Salvar estoque" at bounding box center [900, 550] width 105 height 34
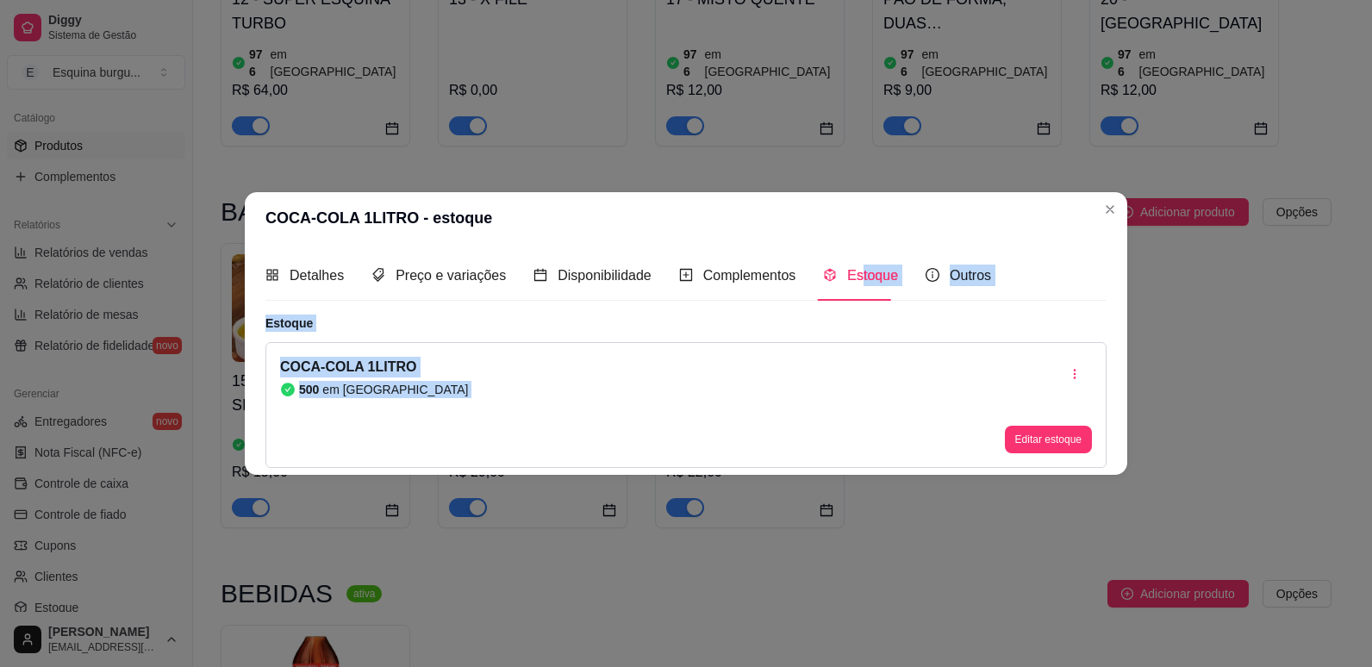
drag, startPoint x: 854, startPoint y: 277, endPoint x: 830, endPoint y: 348, distance: 75.5
click at [830, 348] on div "Detalhes Preço e variações Disponibilidade Complementos Estoque Outros Nome do …" at bounding box center [685, 359] width 841 height 216
click at [830, 348] on div "COCA-COLA 1LITRO 500 em estoque Editar estoque" at bounding box center [685, 405] width 841 height 126
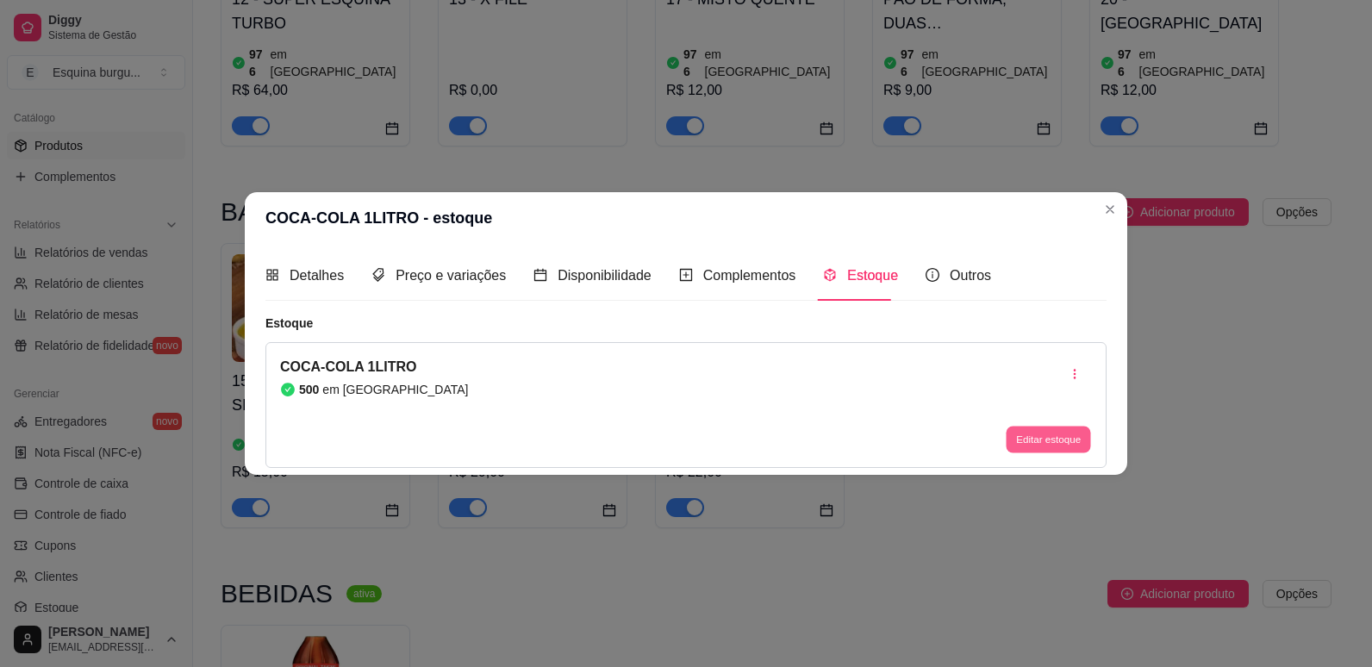
click at [1024, 432] on button "Editar estoque" at bounding box center [1047, 439] width 84 height 27
click at [1043, 447] on button "Editar estoque" at bounding box center [1047, 439] width 84 height 27
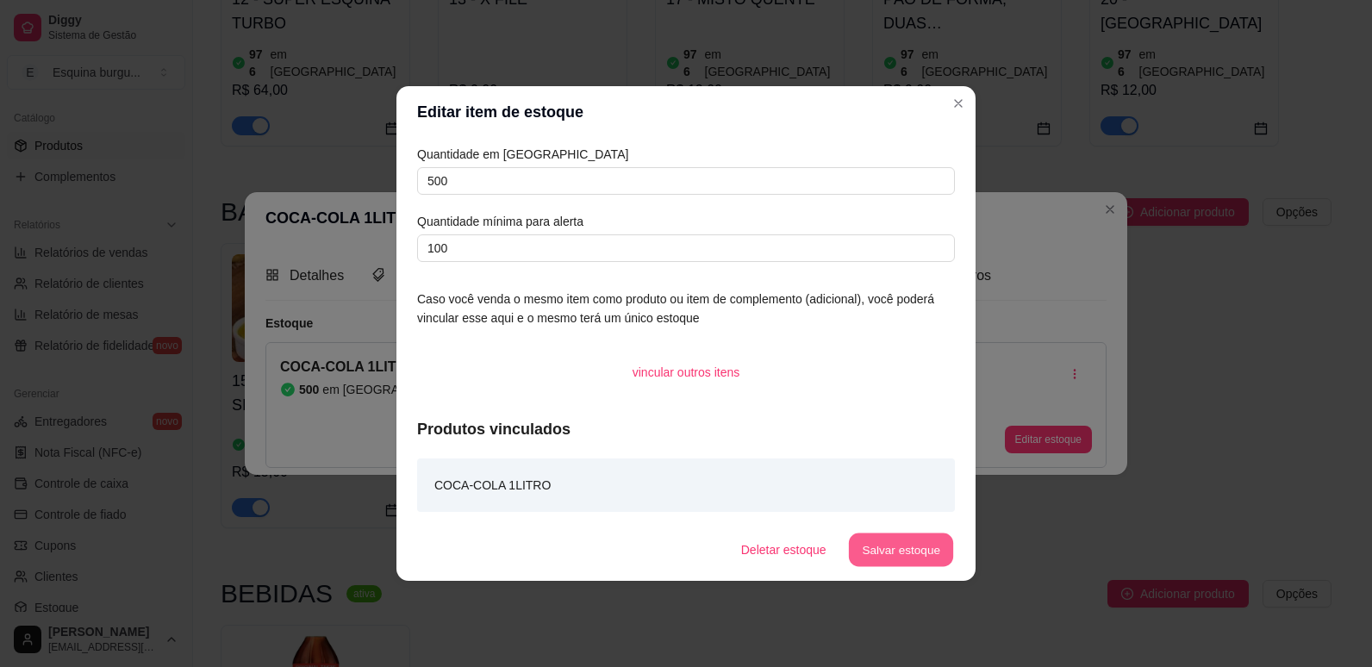
click at [898, 554] on button "Salvar estoque" at bounding box center [900, 550] width 105 height 34
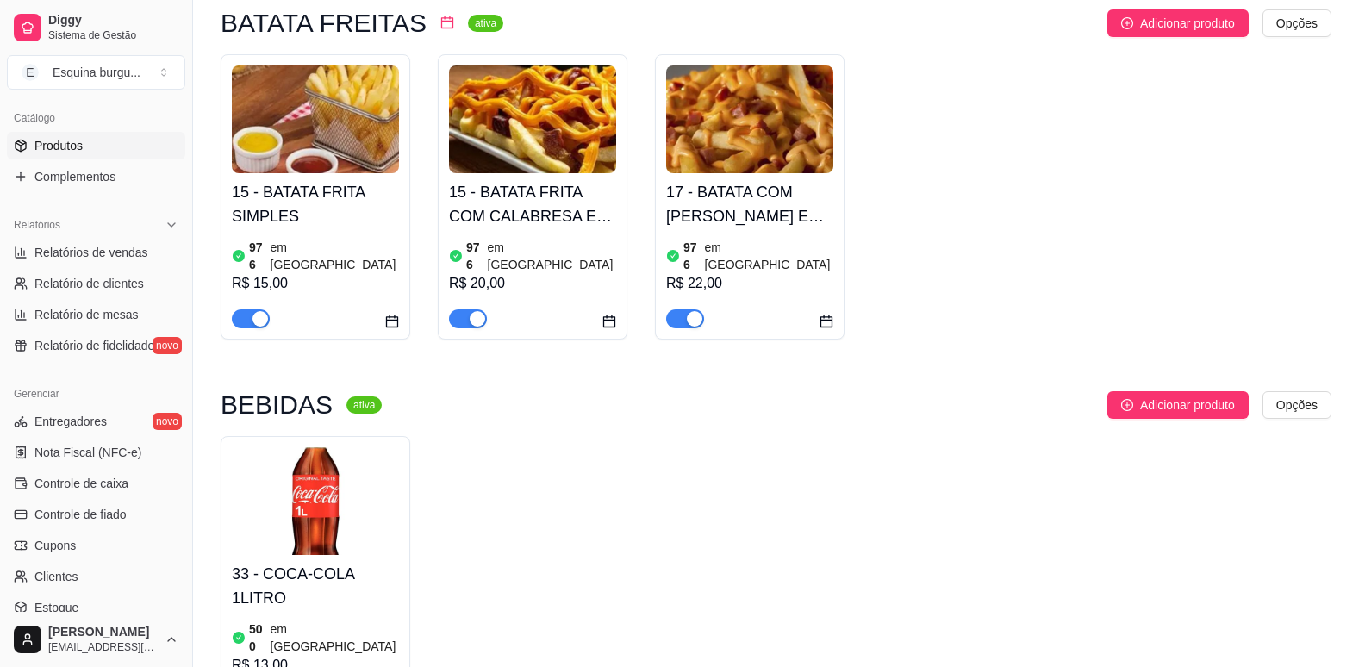
scroll to position [1171, 0]
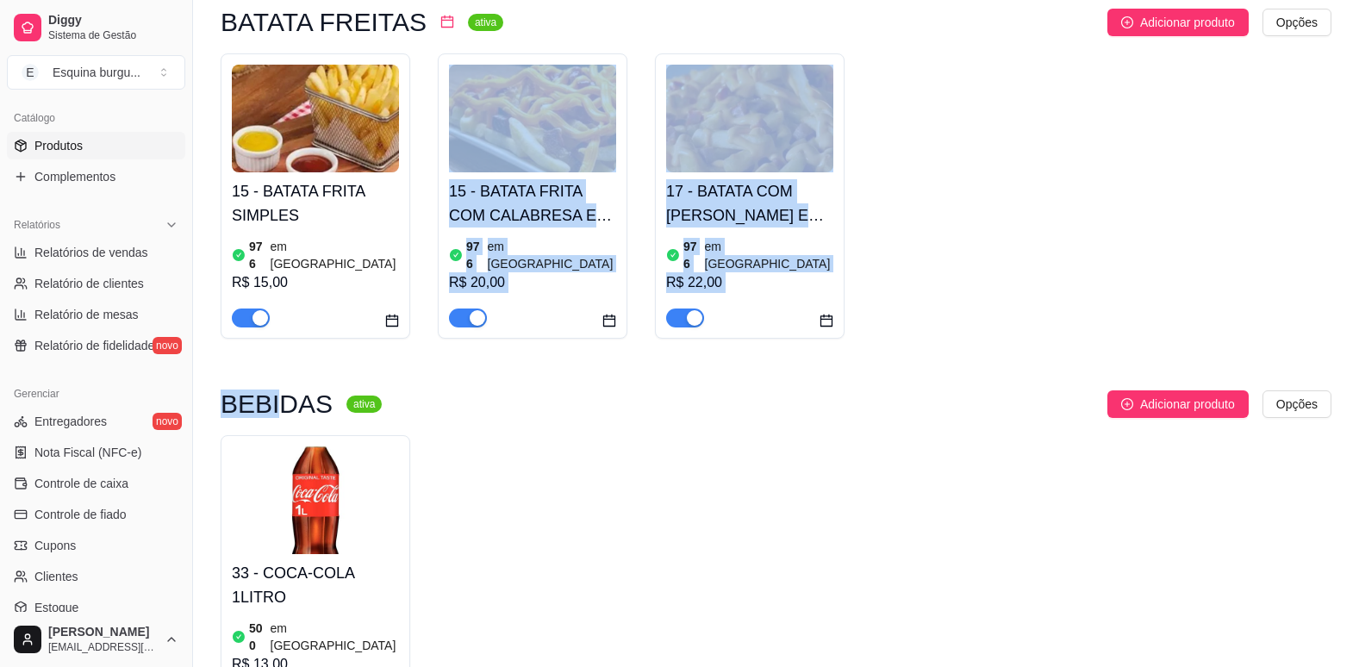
drag, startPoint x: 271, startPoint y: 338, endPoint x: 333, endPoint y: 306, distance: 69.7
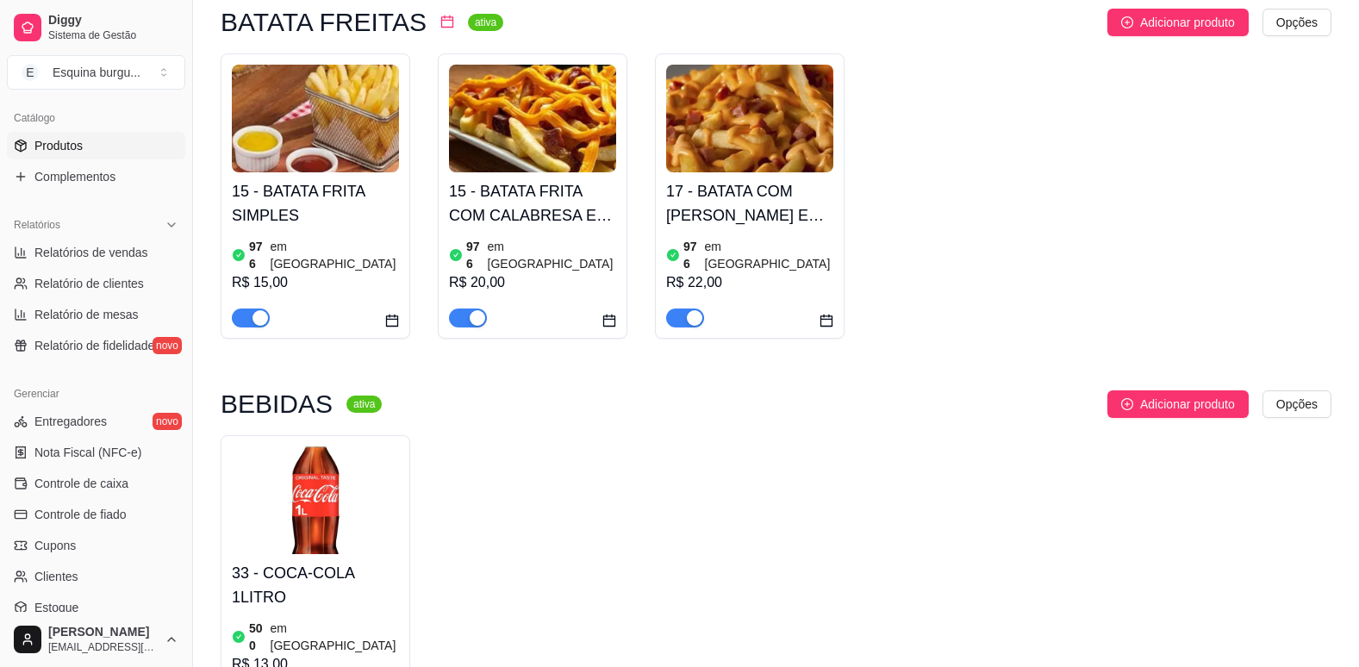
click at [557, 435] on div "33 - COCA-COLA 1LITRO 500 em estoque R$ 13,00" at bounding box center [776, 577] width 1111 height 285
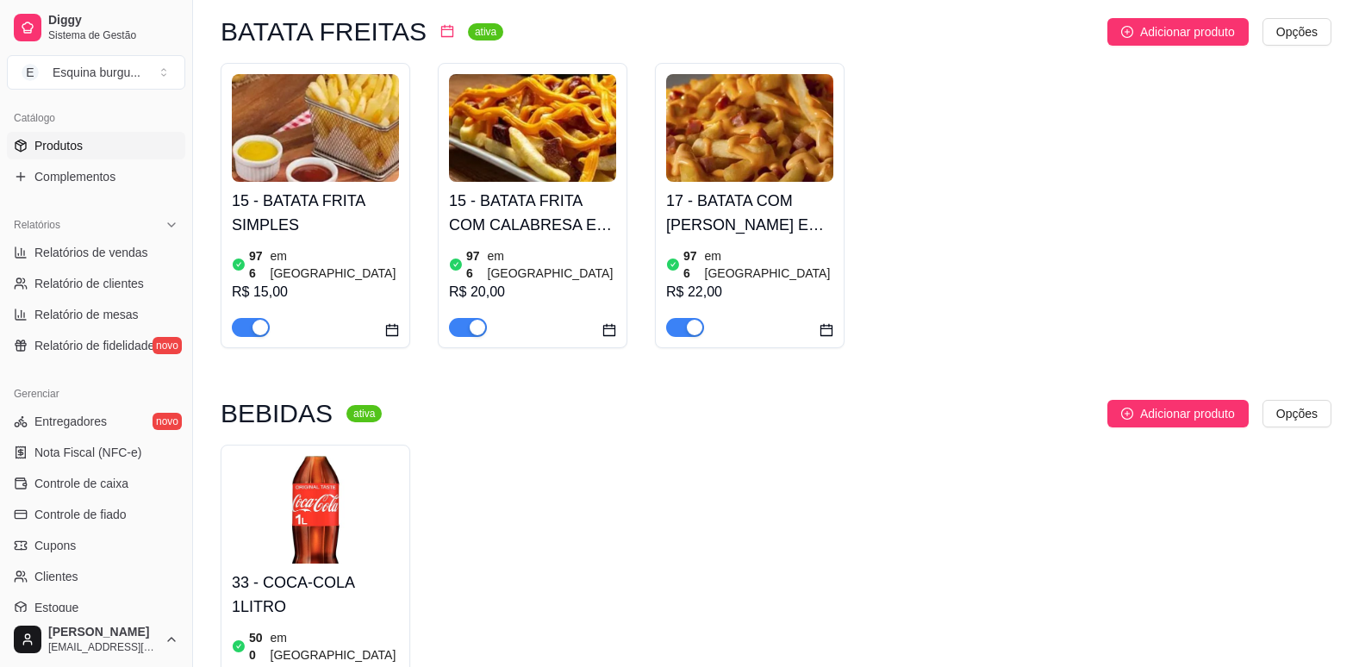
scroll to position [1162, 0]
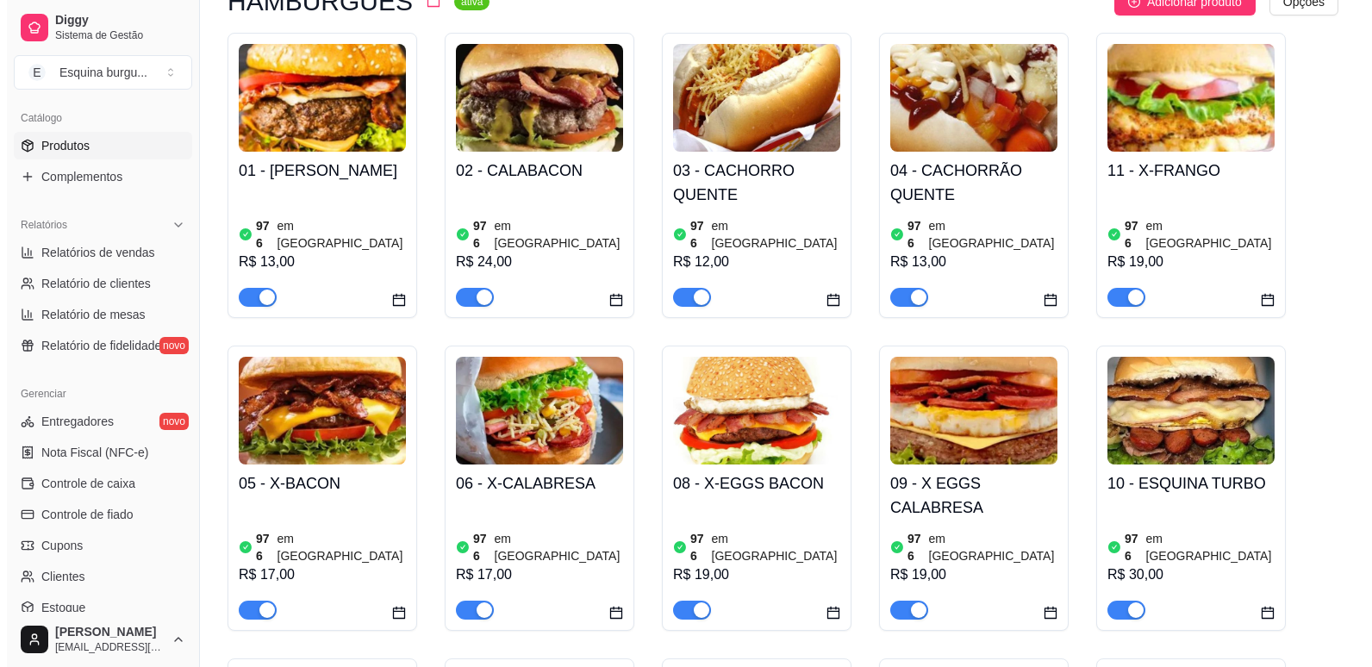
scroll to position [0, 0]
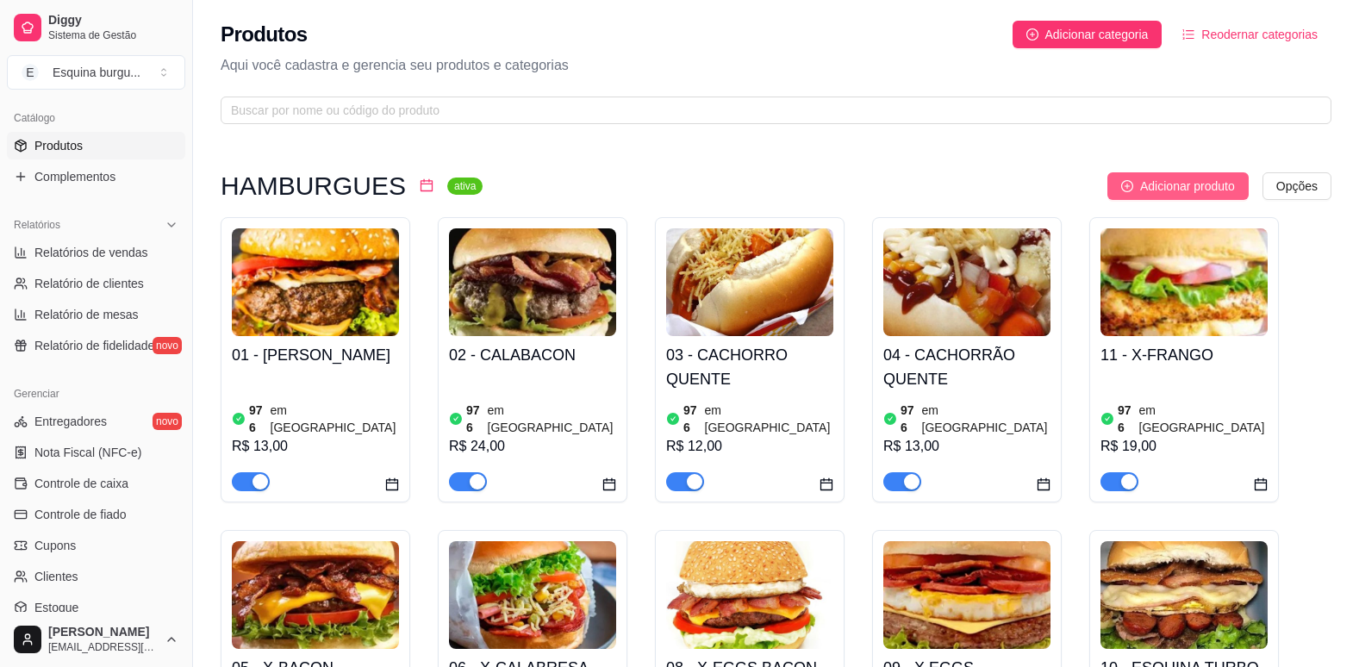
click at [1196, 190] on span "Adicionar produto" at bounding box center [1187, 186] width 95 height 19
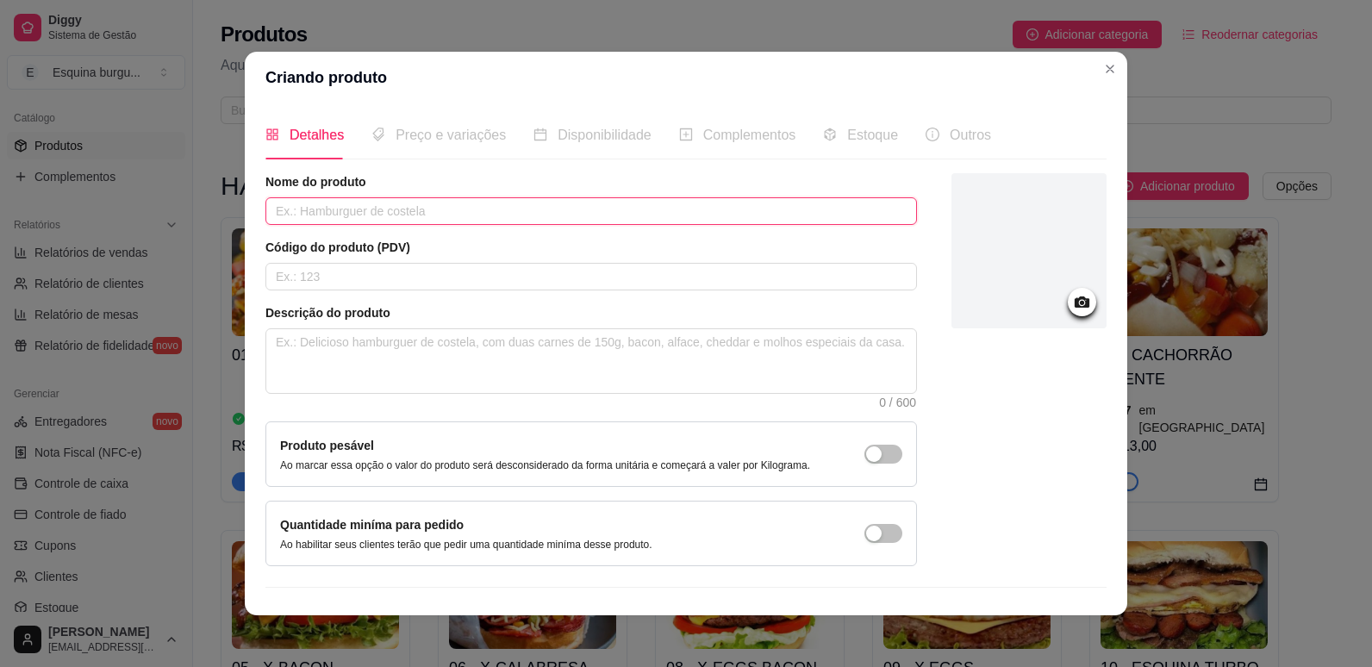
click at [425, 208] on input "text" at bounding box center [590, 211] width 651 height 28
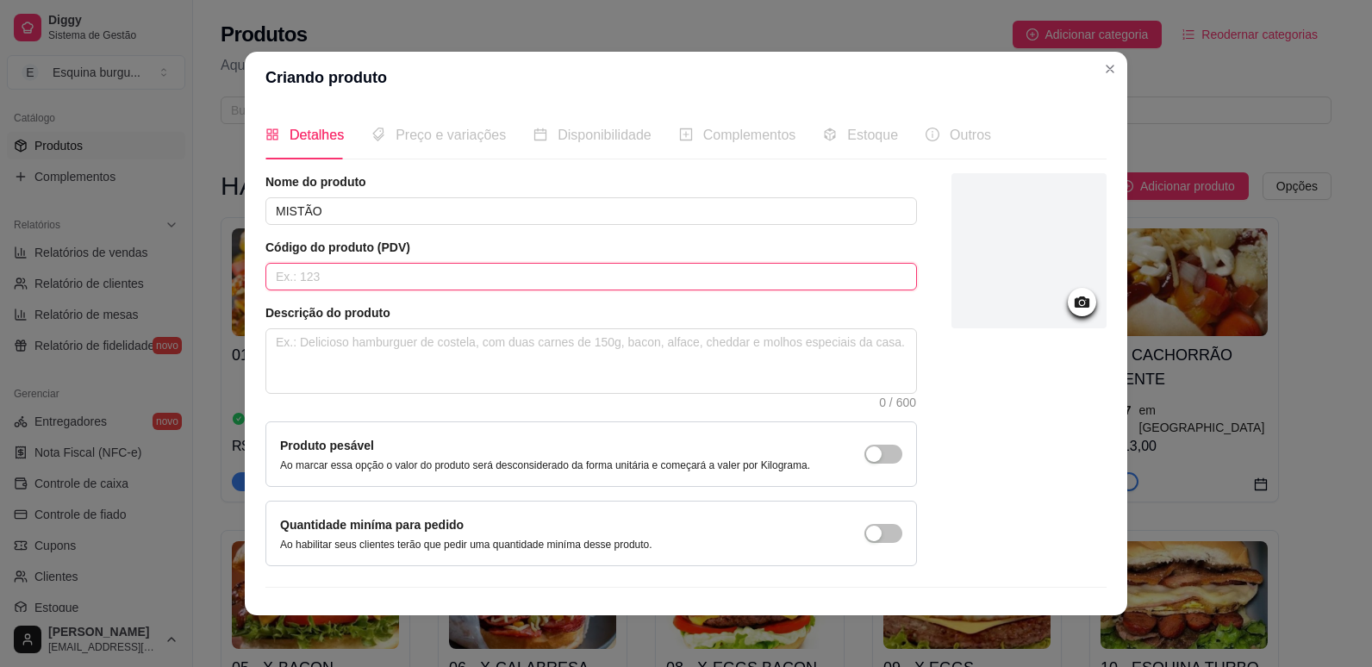
click at [408, 281] on input "text" at bounding box center [590, 277] width 651 height 28
click at [731, 268] on input "33" at bounding box center [590, 277] width 651 height 28
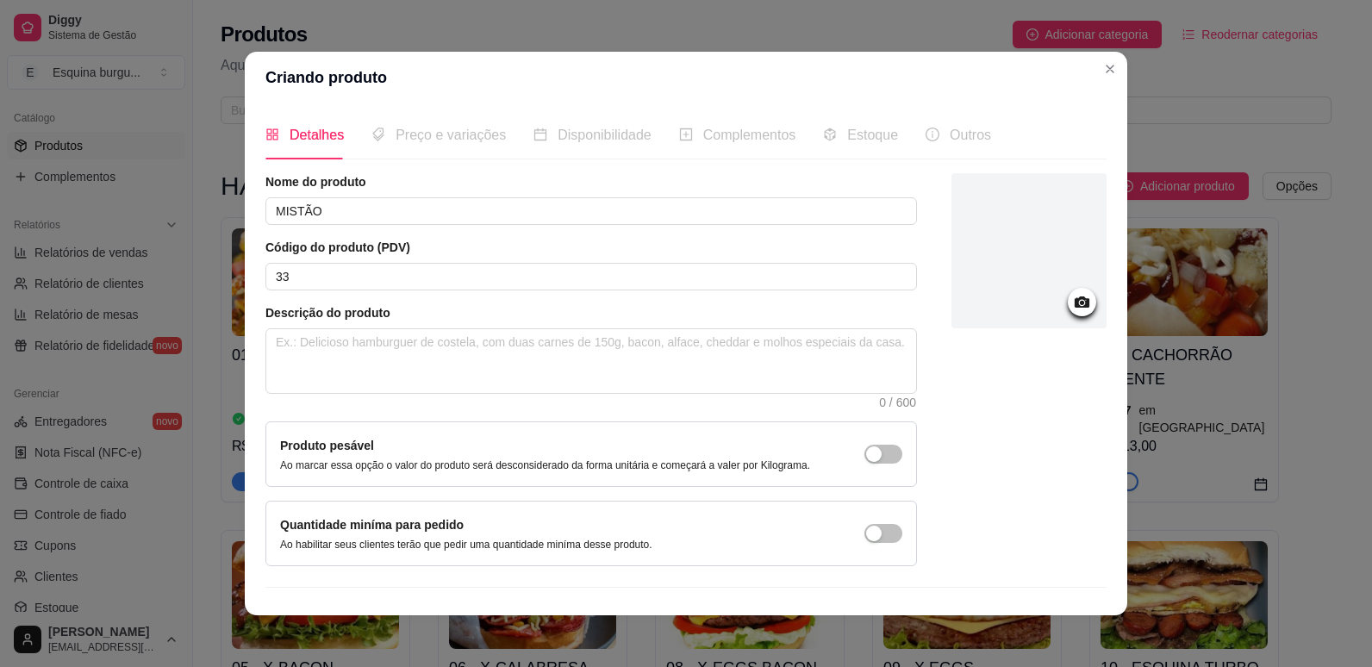
click at [1073, 291] on div at bounding box center [1082, 302] width 28 height 28
click at [1072, 306] on icon at bounding box center [1082, 302] width 20 height 20
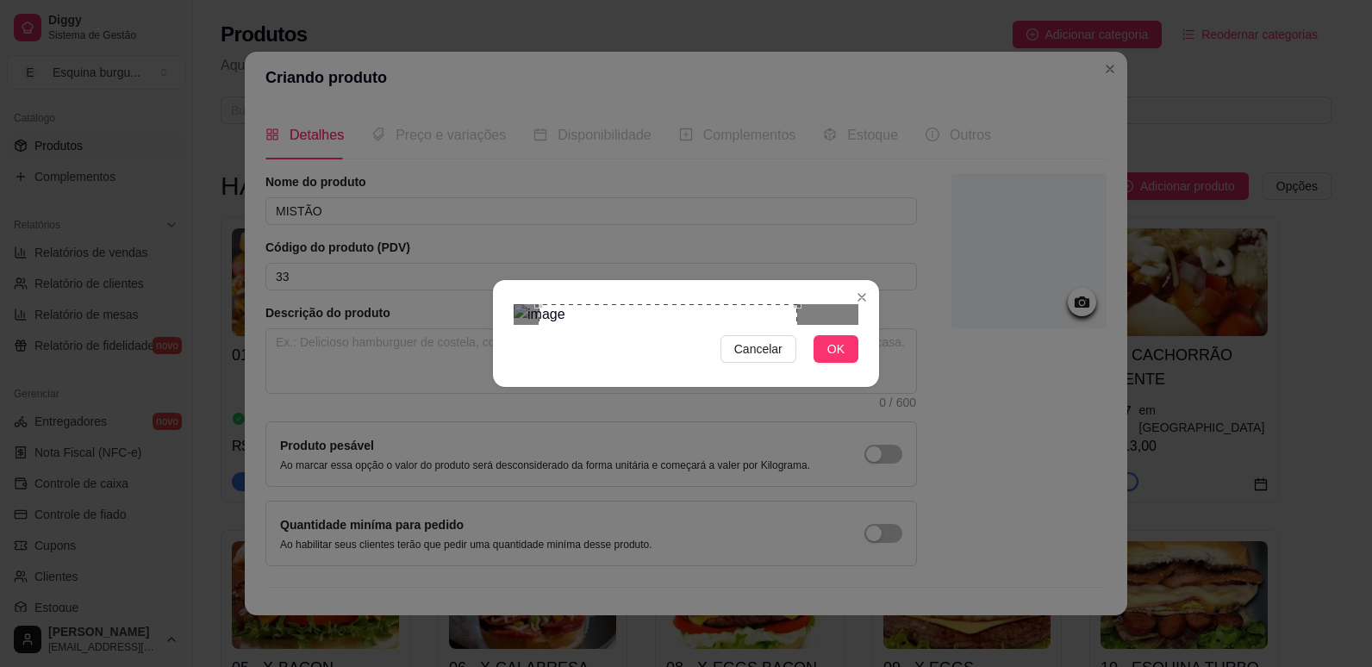
click at [605, 327] on div "Use the arrow keys to move the crop selection area" at bounding box center [668, 433] width 258 height 258
click at [777, 358] on span "Cancelar" at bounding box center [758, 348] width 48 height 19
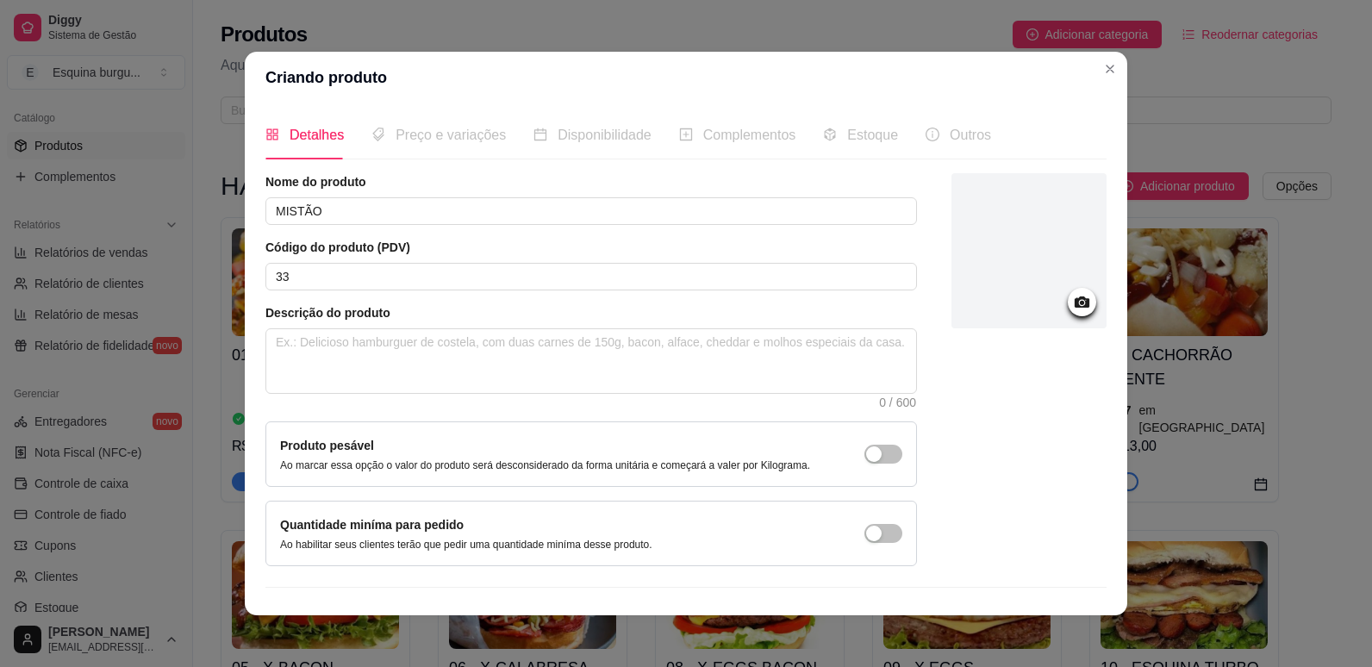
click at [1068, 290] on div at bounding box center [1082, 302] width 28 height 28
click at [1072, 312] on icon at bounding box center [1082, 302] width 20 height 20
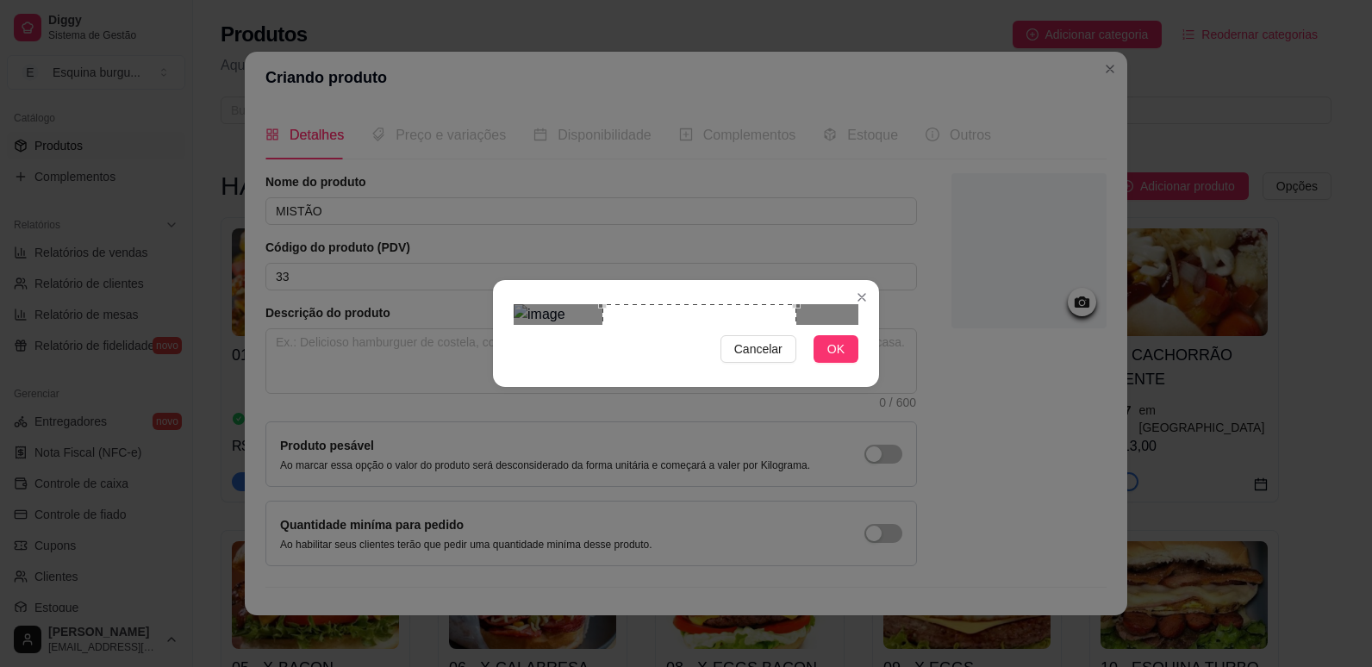
click at [710, 362] on div "Use the arrow keys to move the crop selection area" at bounding box center [699, 401] width 194 height 194
click at [853, 363] on button "OK" at bounding box center [835, 349] width 45 height 28
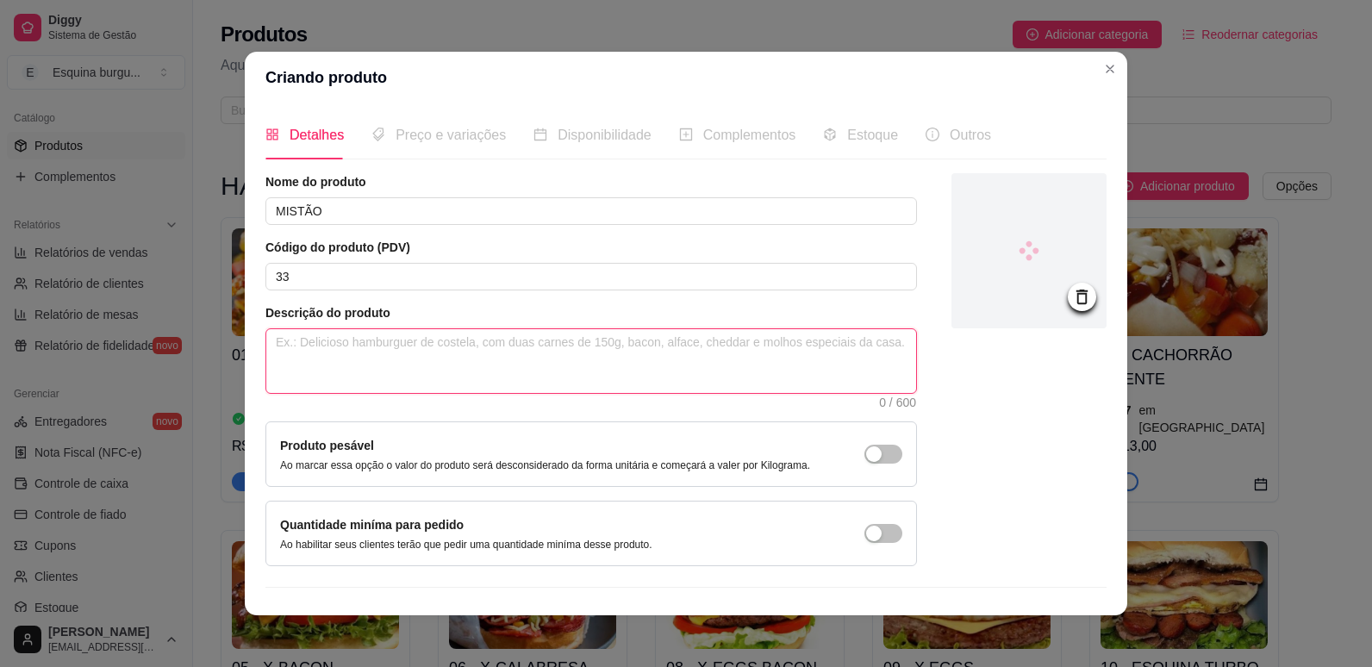
click at [344, 339] on textarea at bounding box center [591, 361] width 650 height 64
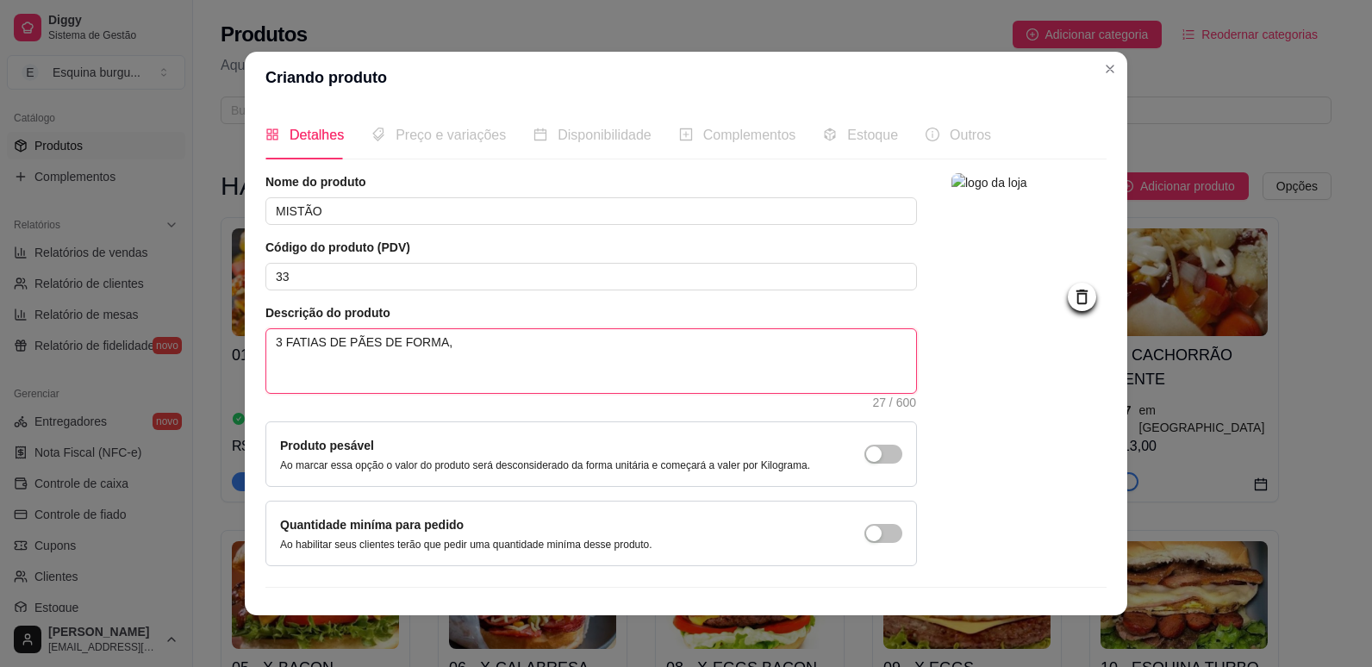
click at [364, 343] on textarea "3 FATIAS DE PÃES DE FORMA," at bounding box center [591, 361] width 650 height 64
click at [439, 338] on textarea "3 FATIAS DE PÃO DE FORMA," at bounding box center [591, 361] width 650 height 64
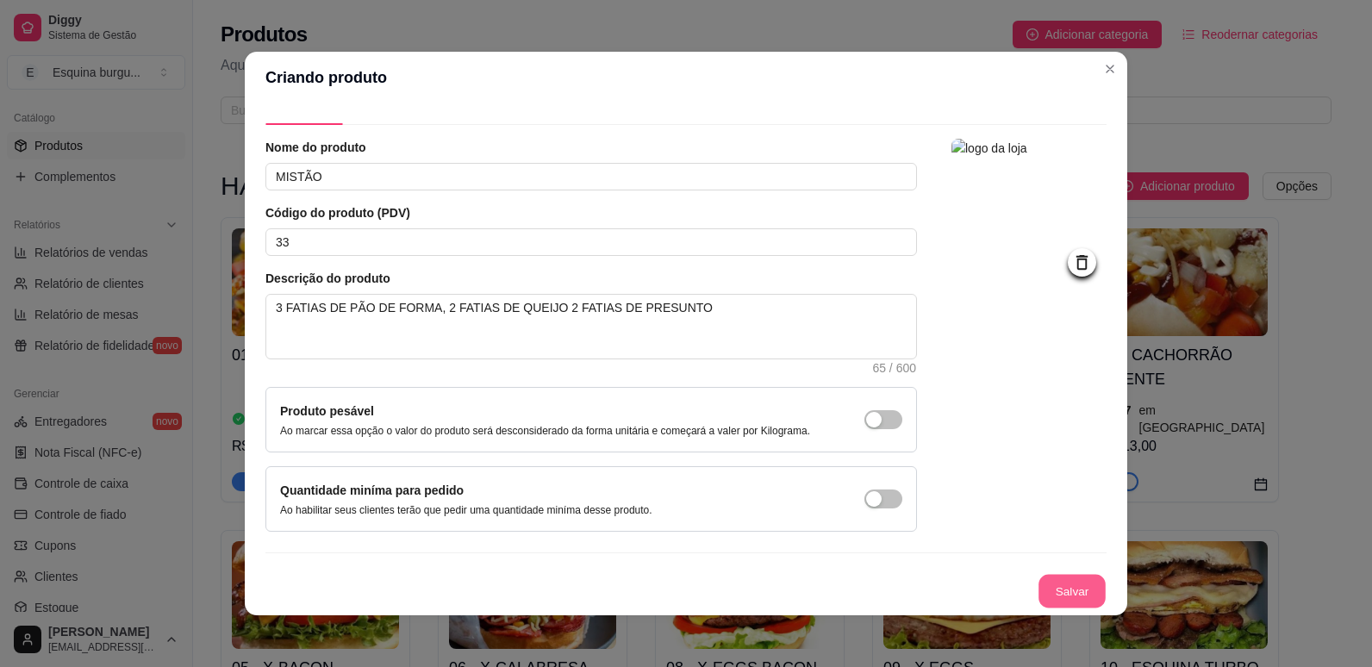
click at [1043, 601] on button "Salvar" at bounding box center [1071, 592] width 67 height 34
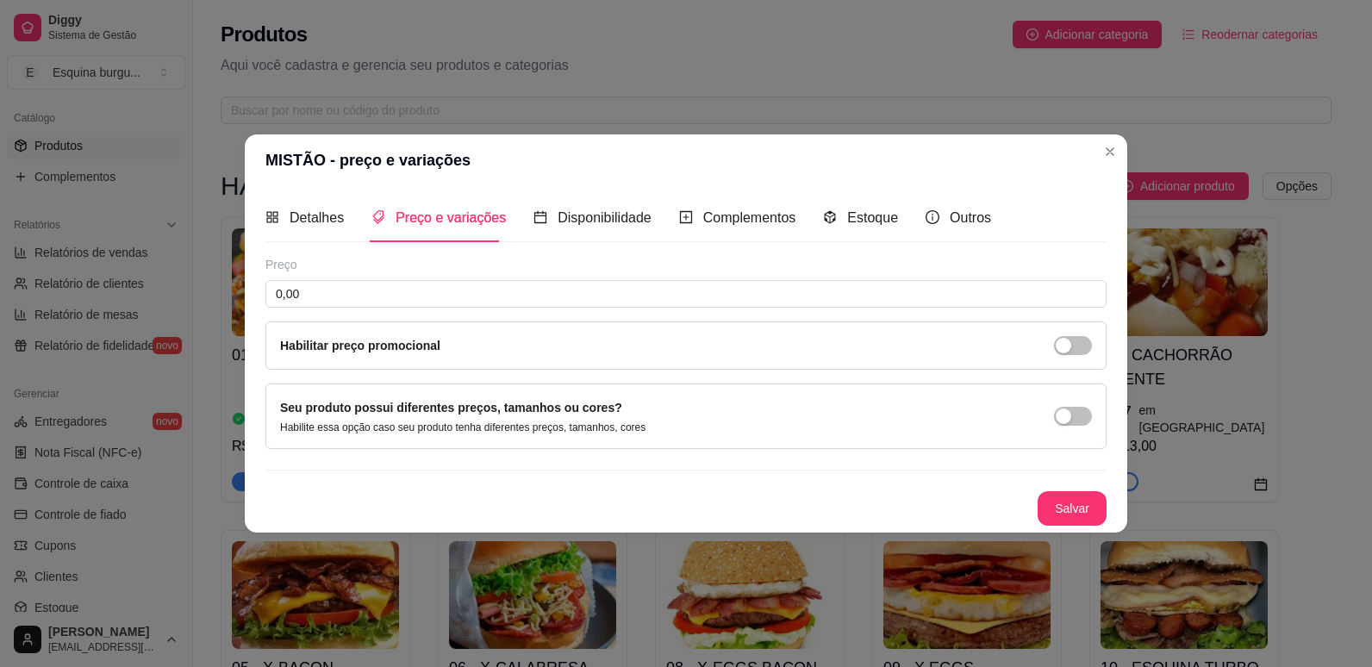
scroll to position [0, 0]
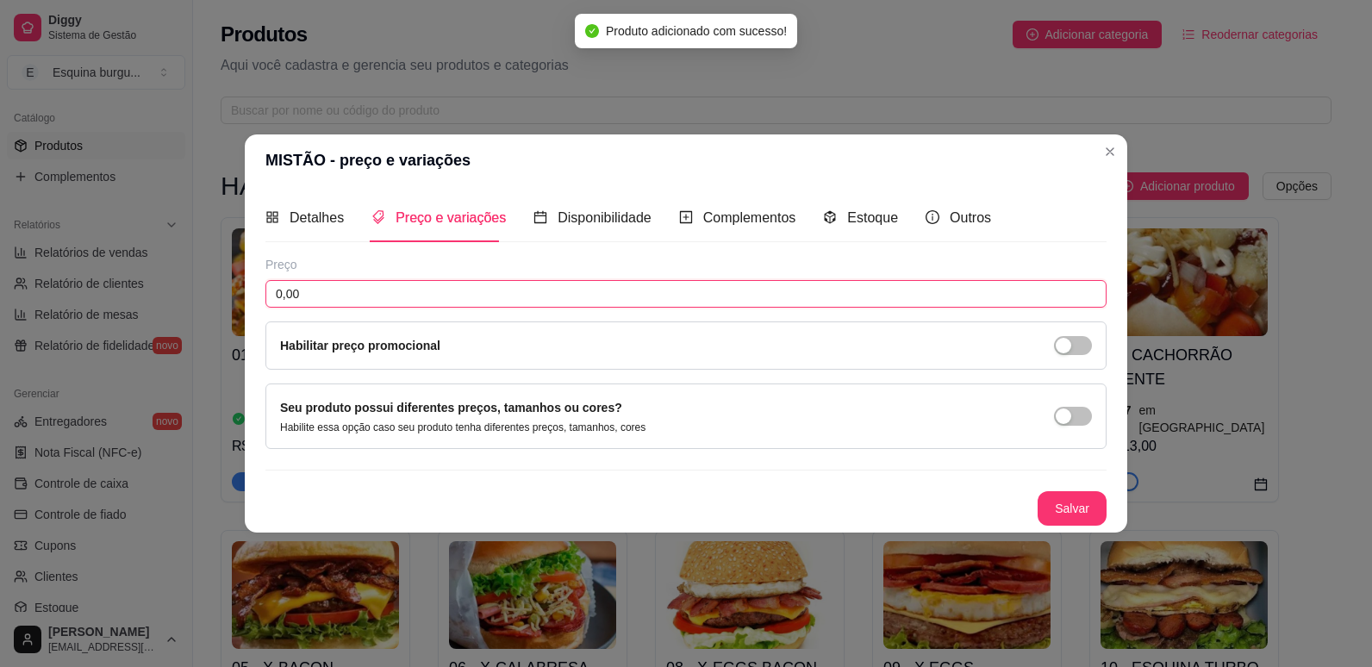
click at [439, 283] on input "0,00" at bounding box center [685, 294] width 841 height 28
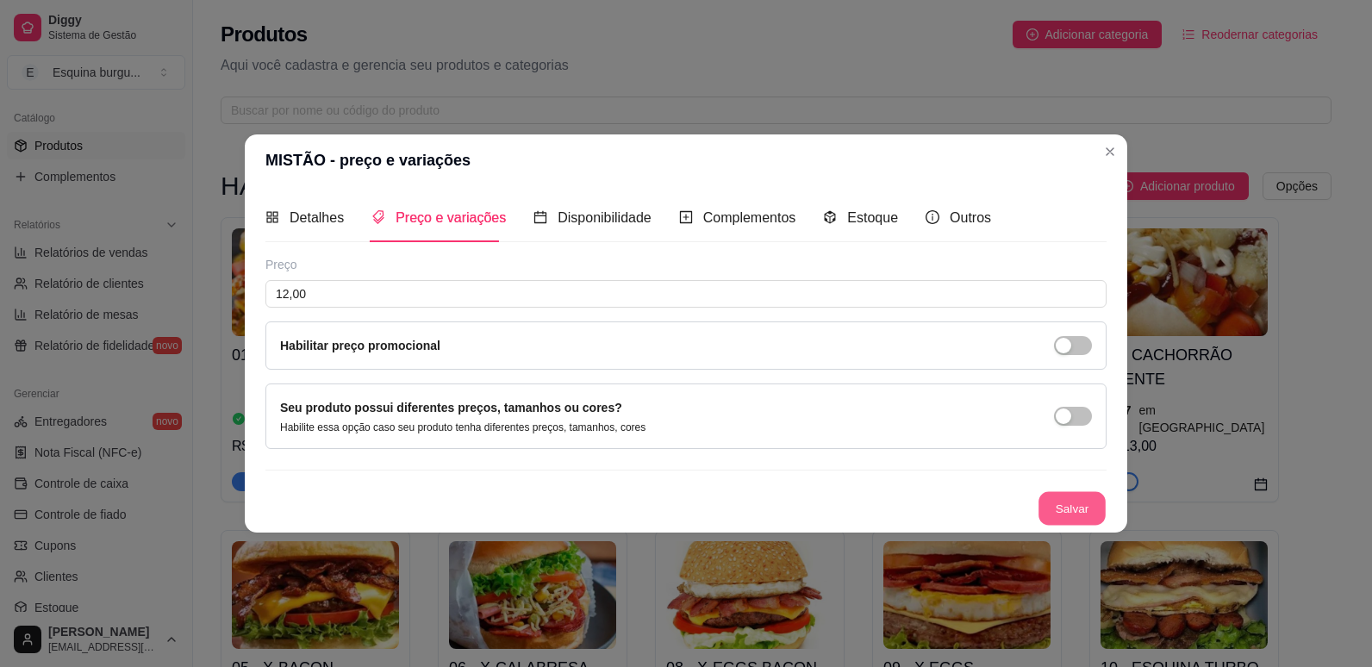
click at [1081, 502] on button "Salvar" at bounding box center [1071, 509] width 67 height 34
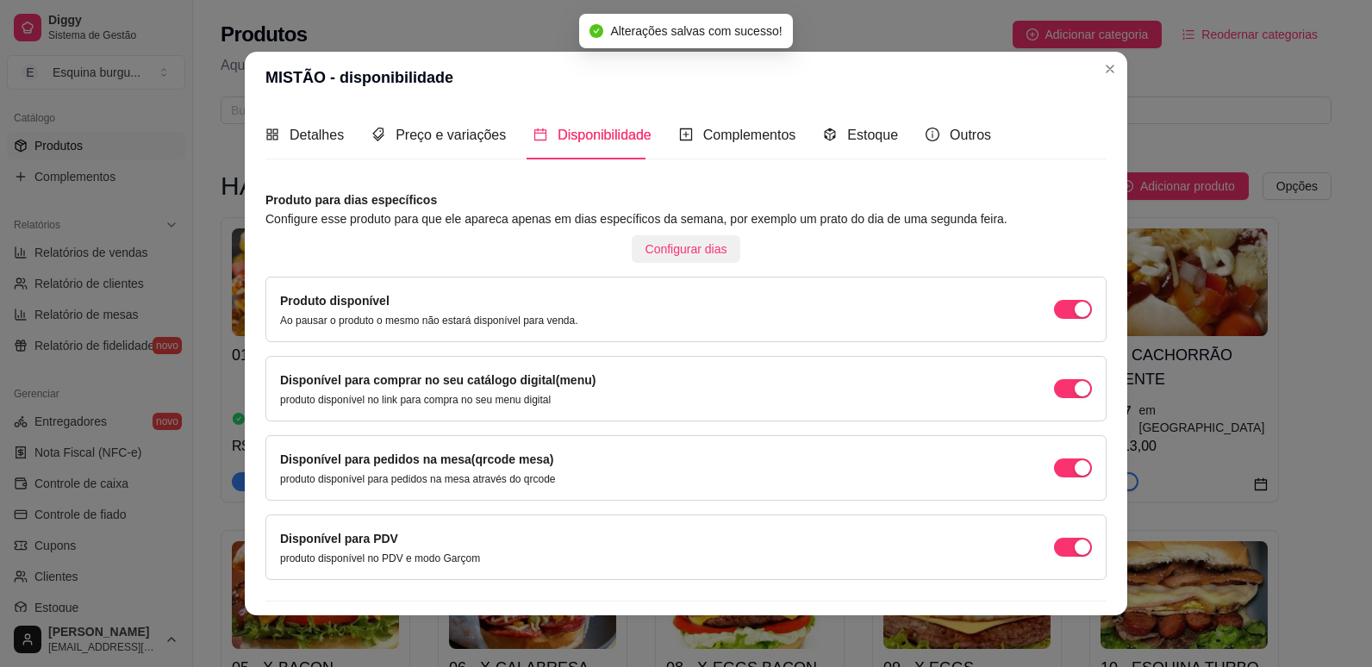
click at [697, 242] on span "Configurar dias" at bounding box center [686, 249] width 82 height 19
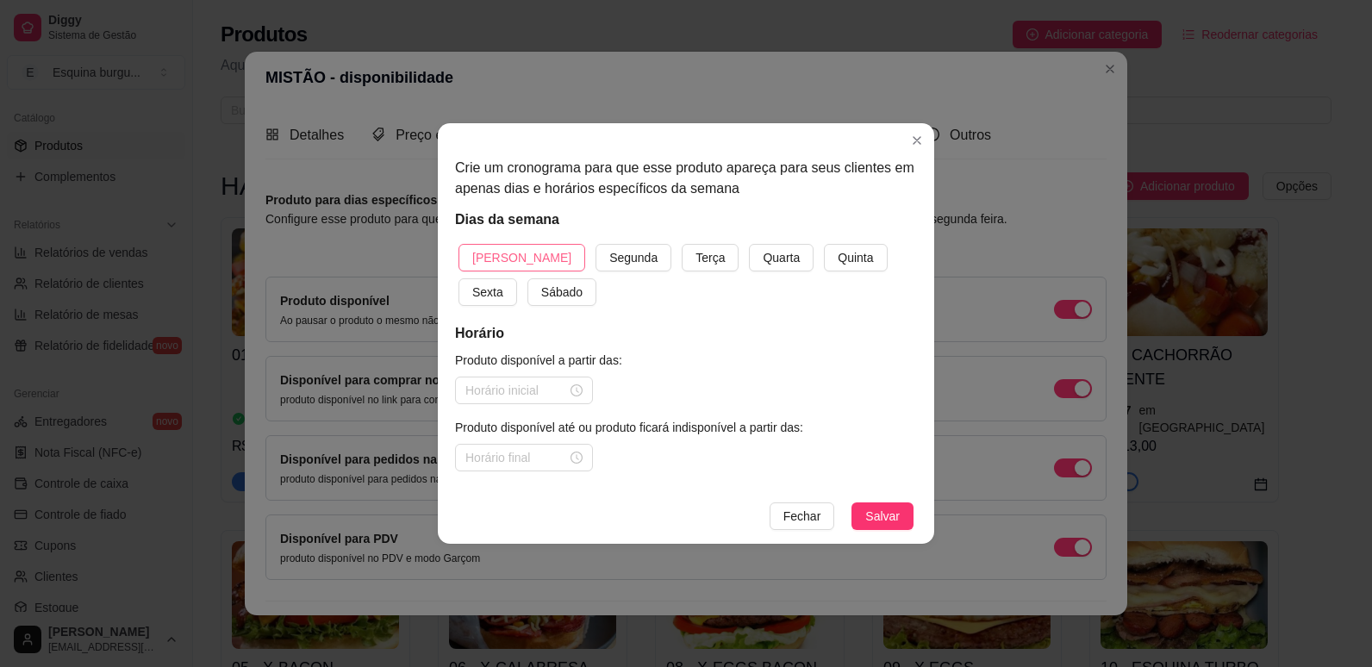
click at [516, 252] on span "[PERSON_NAME]" at bounding box center [521, 257] width 99 height 19
click at [595, 244] on button "Segunda" at bounding box center [633, 258] width 76 height 28
click at [682, 244] on button "Terça" at bounding box center [710, 258] width 57 height 28
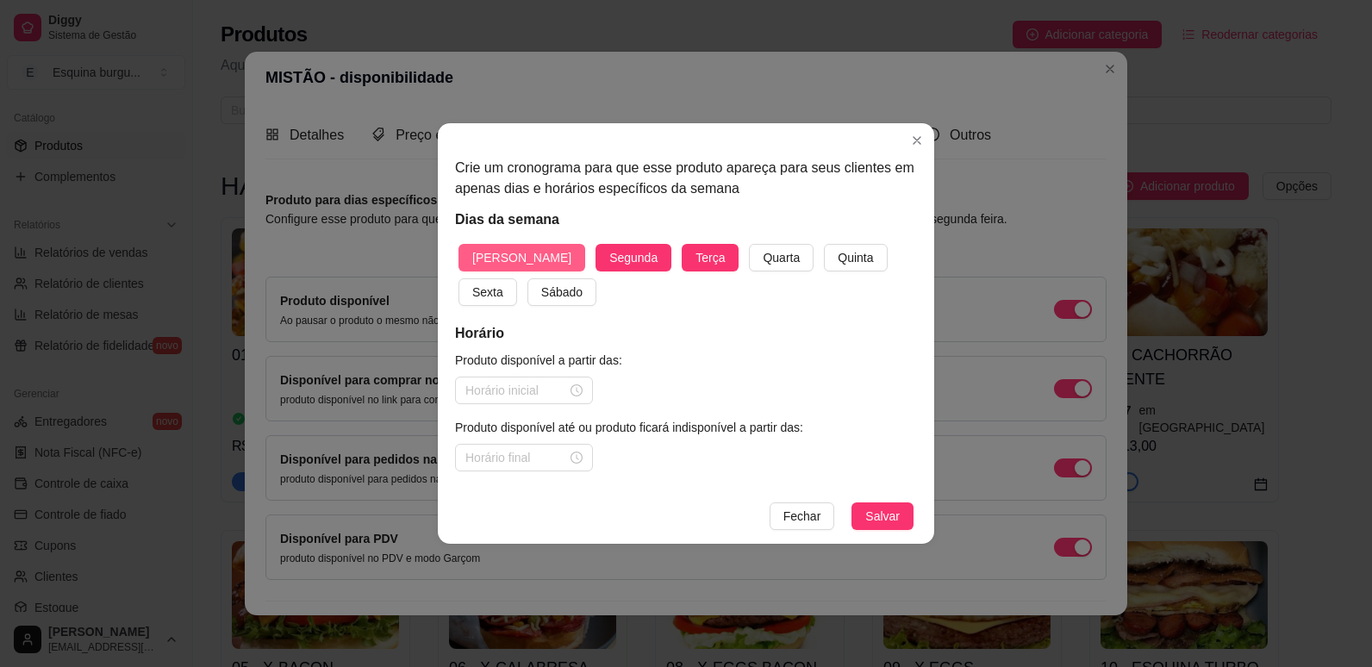
click at [749, 244] on button "Quarta" at bounding box center [781, 258] width 65 height 28
click at [824, 244] on button "Quinta" at bounding box center [855, 258] width 63 height 28
click at [458, 278] on button "Sexta" at bounding box center [487, 292] width 59 height 28
click at [527, 278] on button "Sábado" at bounding box center [561, 292] width 69 height 28
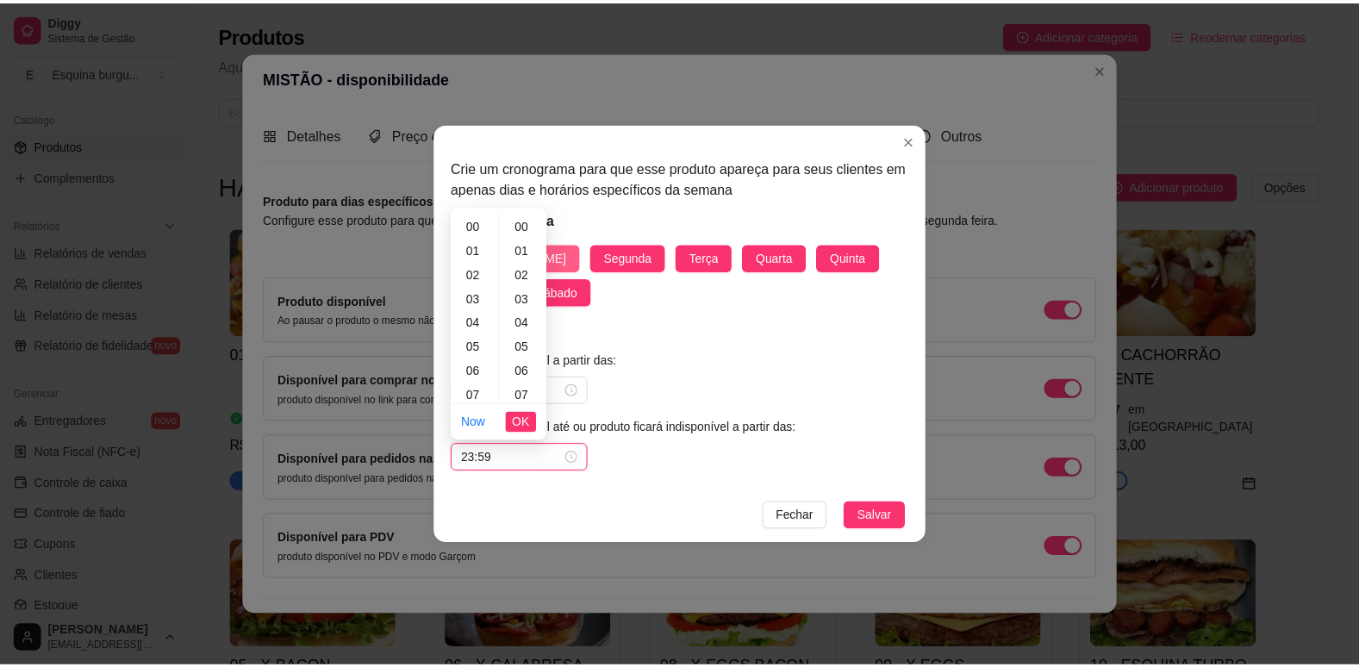
scroll to position [1261, 0]
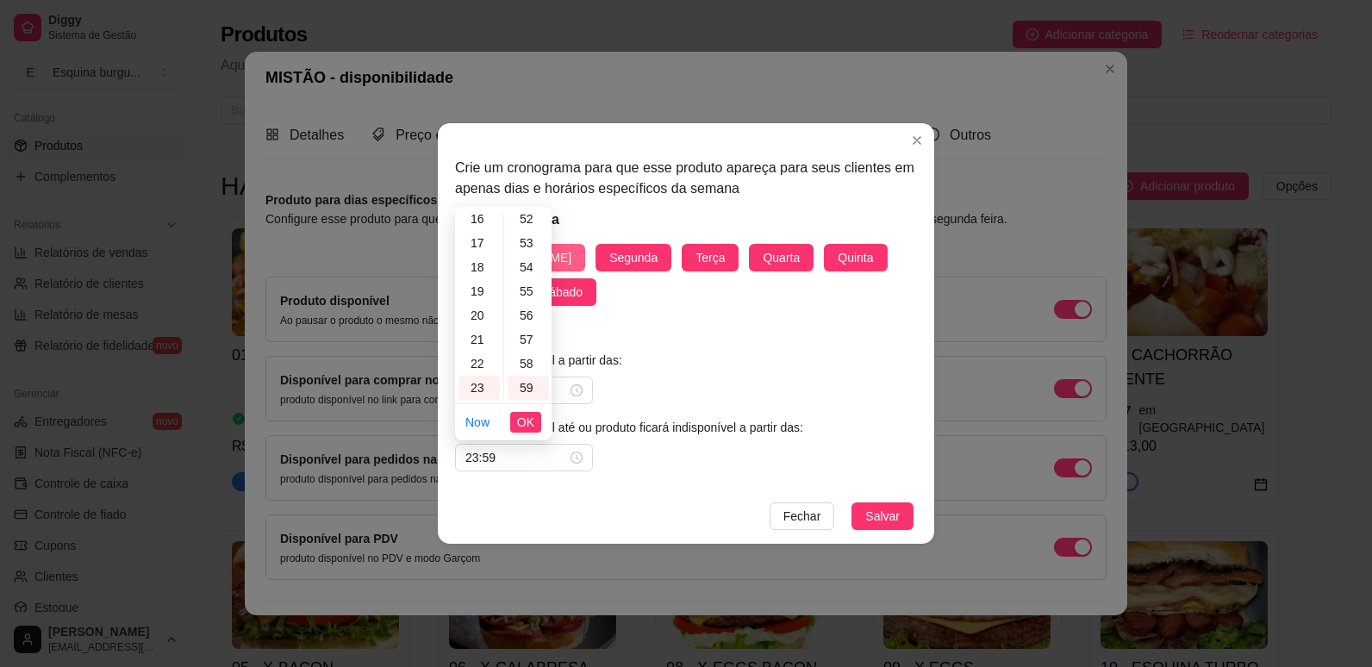
click at [851, 502] on button "Salvar" at bounding box center [882, 516] width 62 height 28
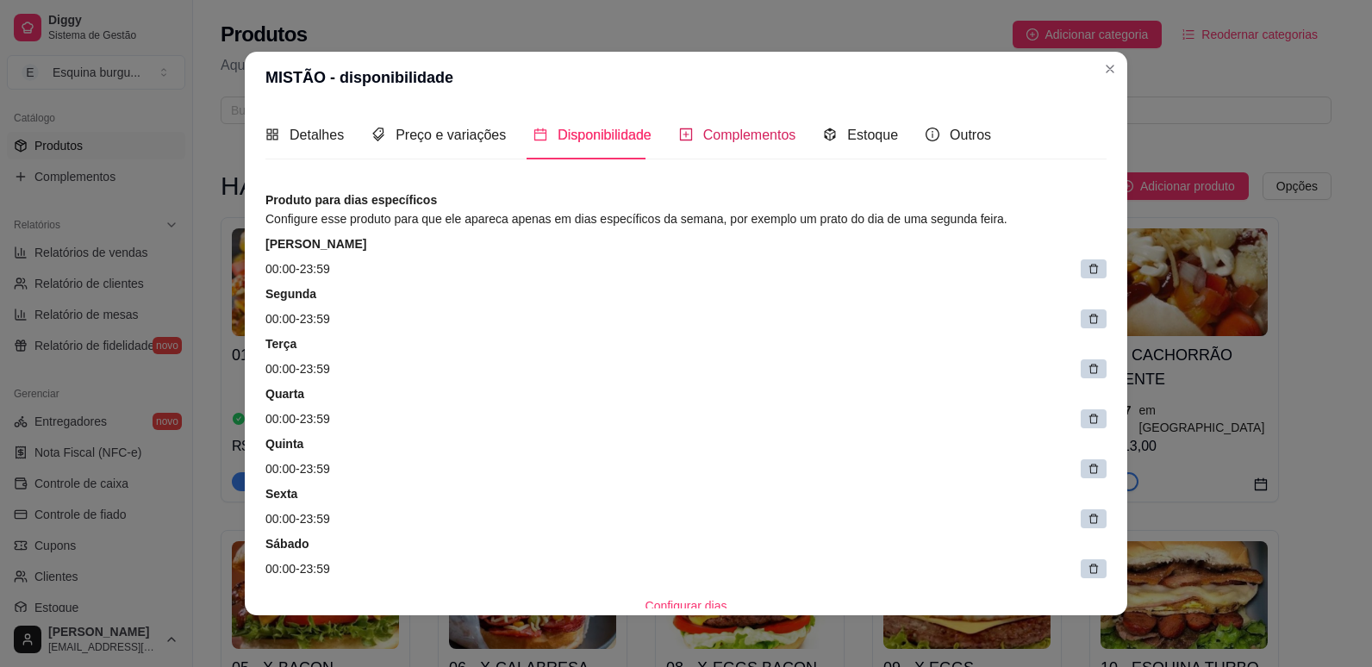
click at [756, 128] on span "Complementos" at bounding box center [749, 135] width 93 height 15
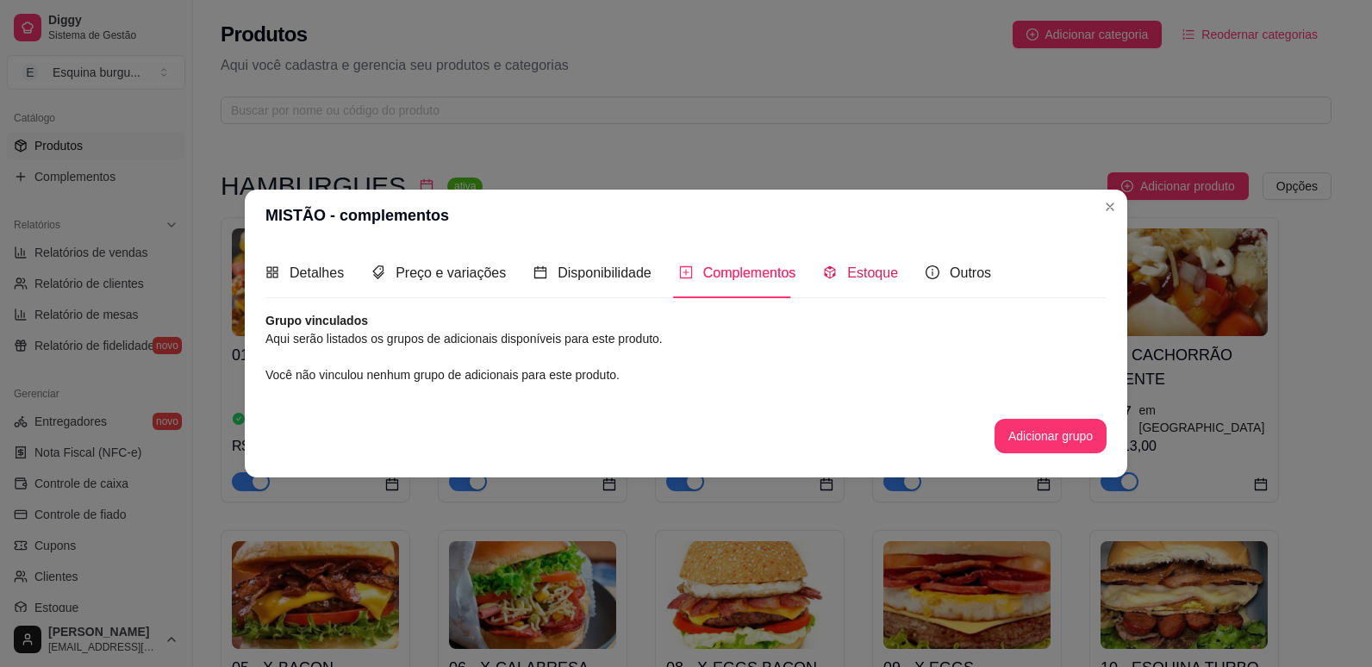
click at [865, 273] on span "Estoque" at bounding box center [872, 272] width 51 height 15
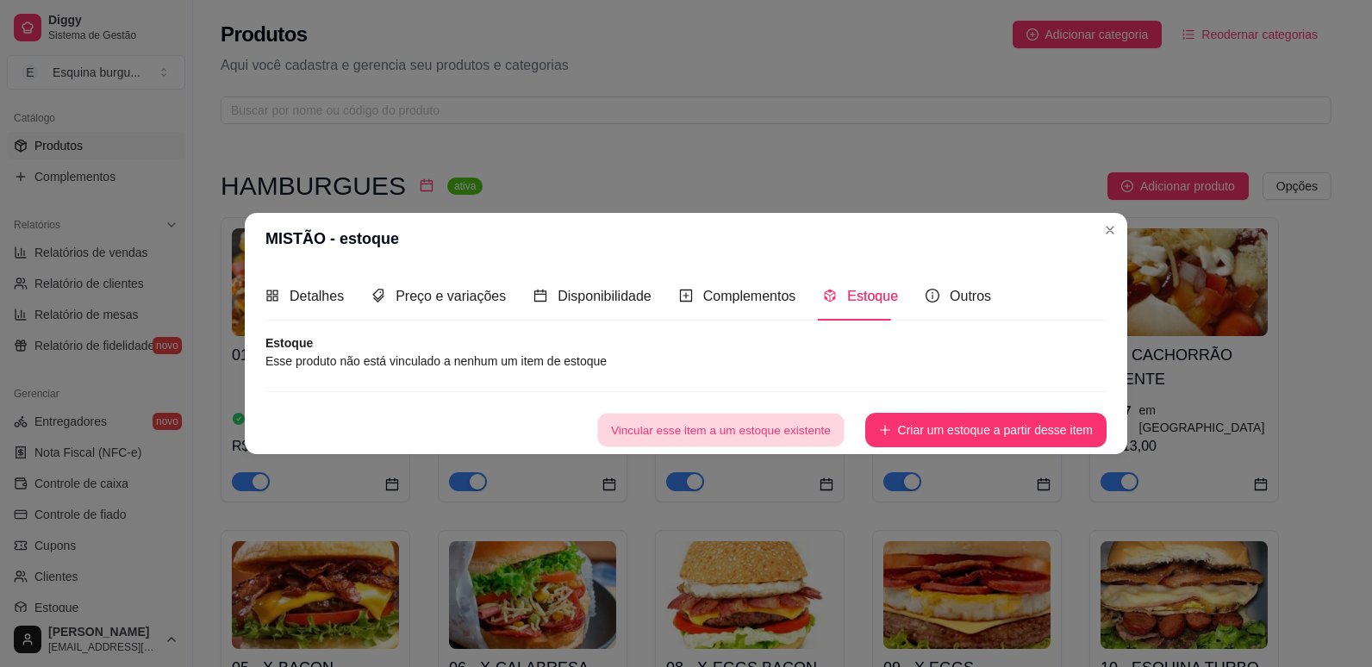
click at [788, 432] on button "Vincular esse item a um estoque existente" at bounding box center [720, 431] width 246 height 34
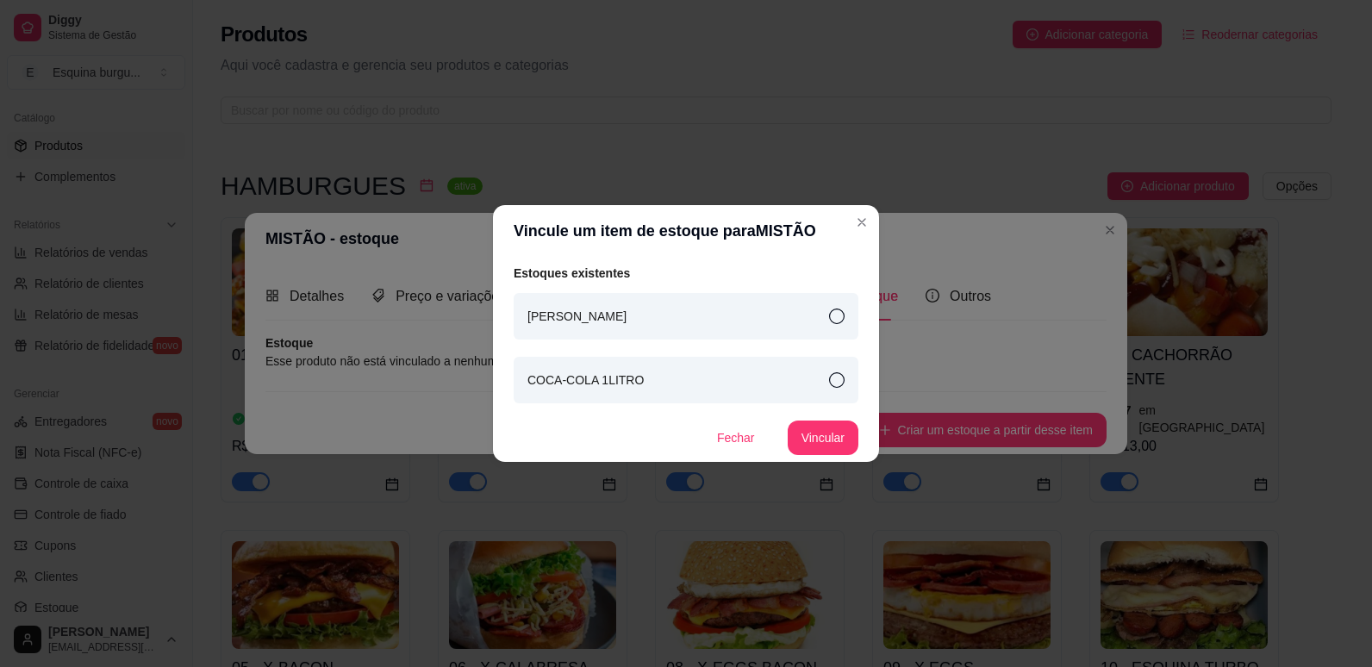
click at [812, 309] on div "[PERSON_NAME]" at bounding box center [686, 316] width 345 height 47
click at [831, 435] on button "Vincular" at bounding box center [822, 438] width 69 height 34
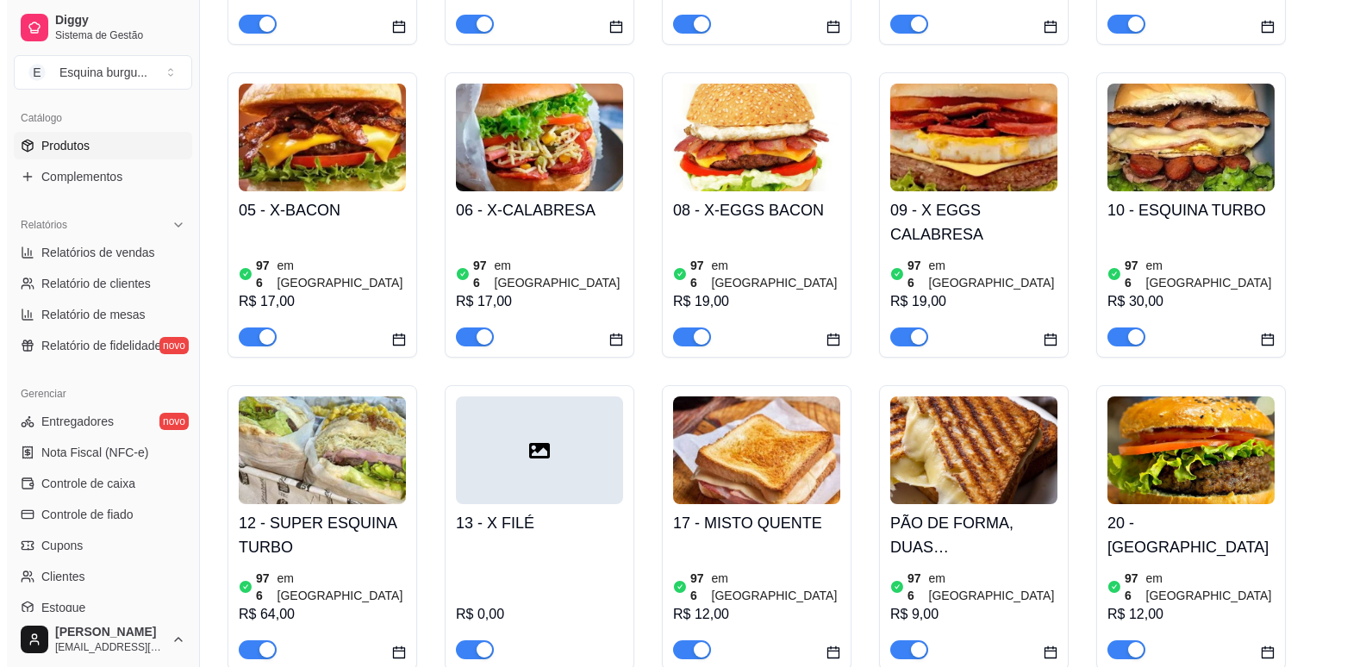
scroll to position [470, 0]
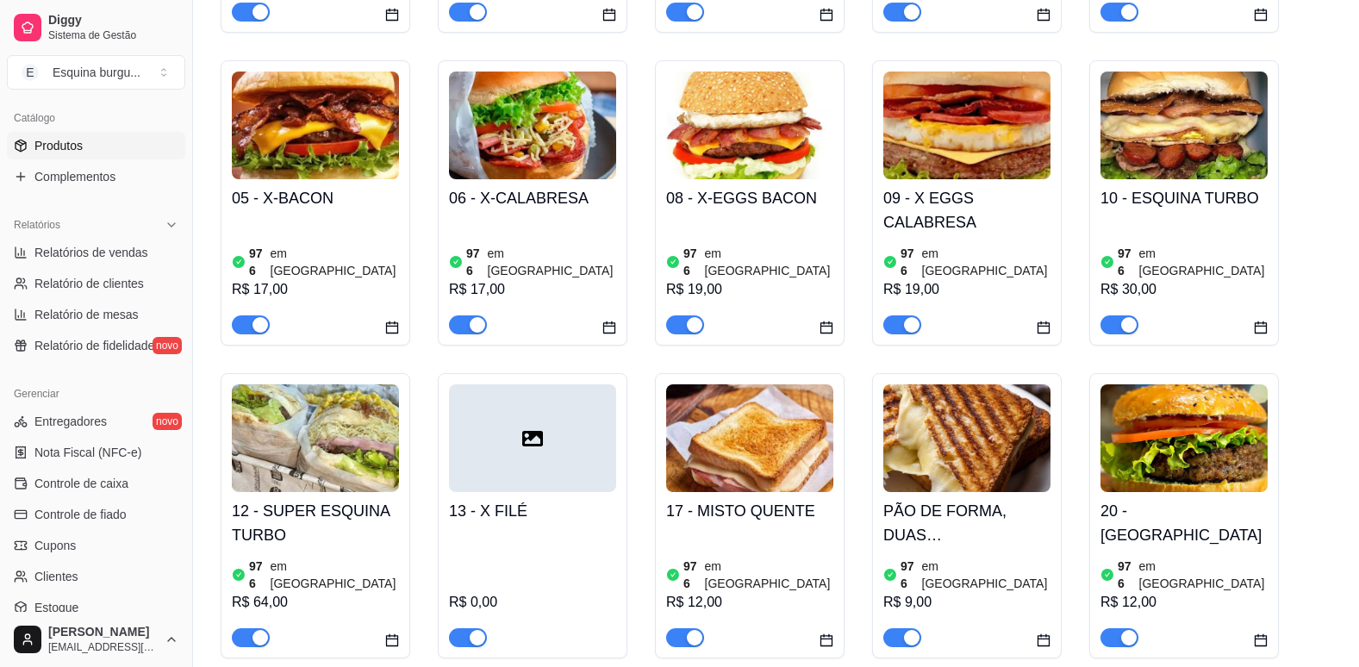
click at [724, 592] on div "R$ 12,00" at bounding box center [749, 602] width 167 height 21
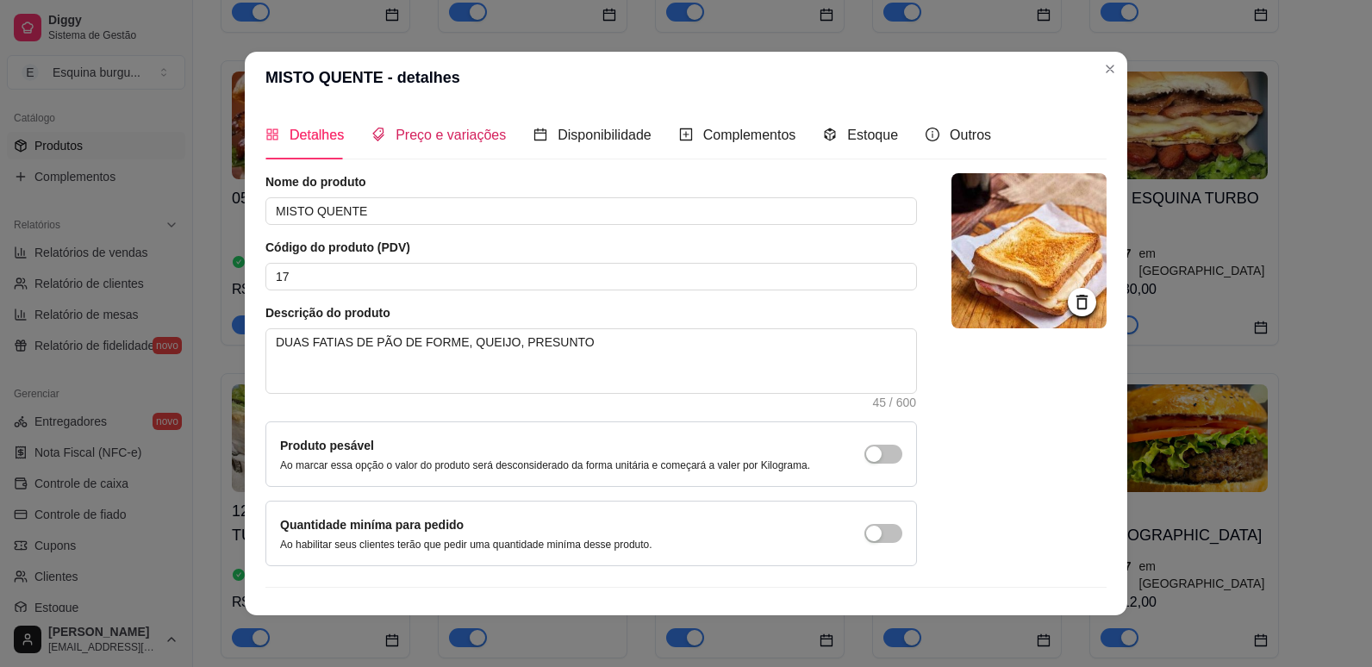
click at [439, 128] on span "Preço e variações" at bounding box center [450, 135] width 110 height 15
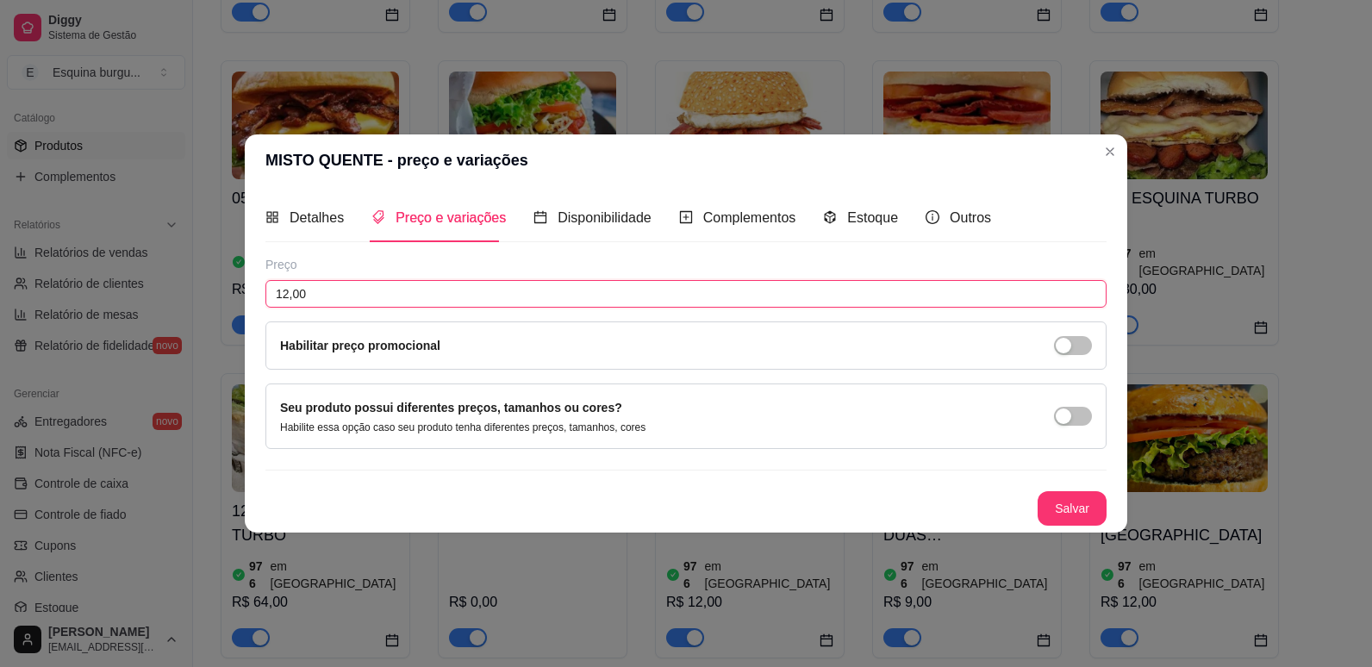
click at [362, 290] on input "12,00" at bounding box center [685, 294] width 841 height 28
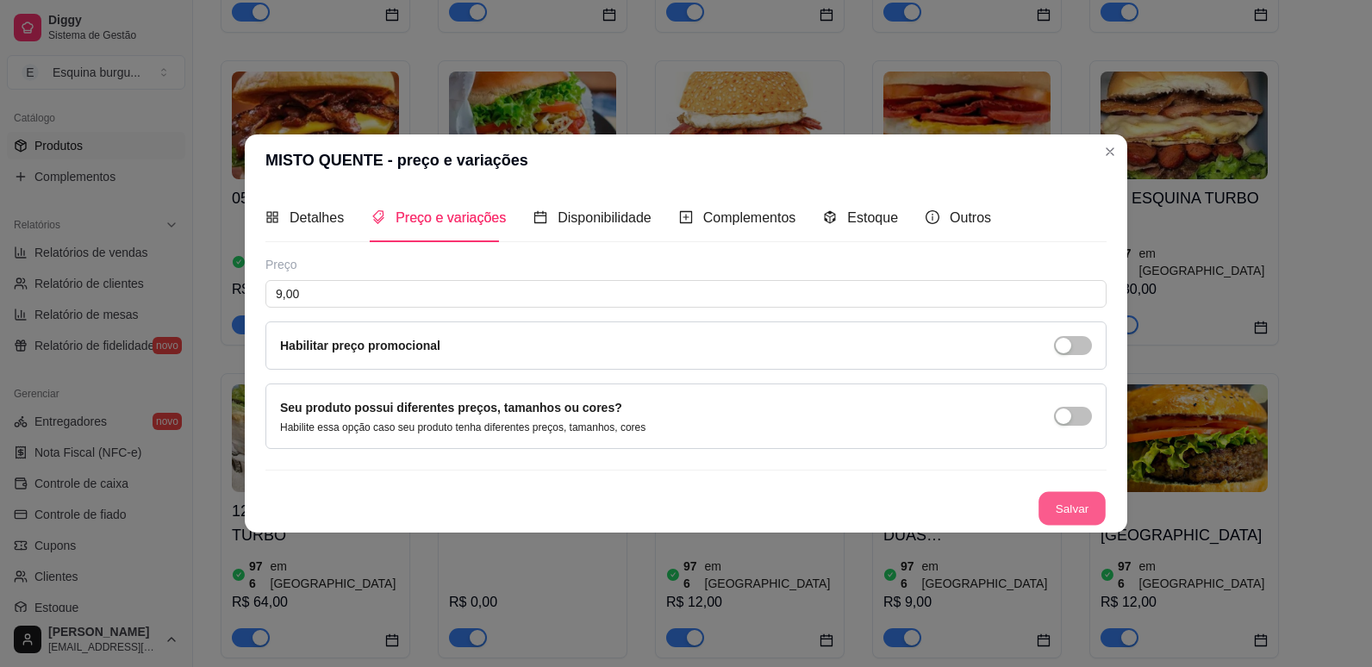
click at [1094, 505] on button "Salvar" at bounding box center [1071, 509] width 67 height 34
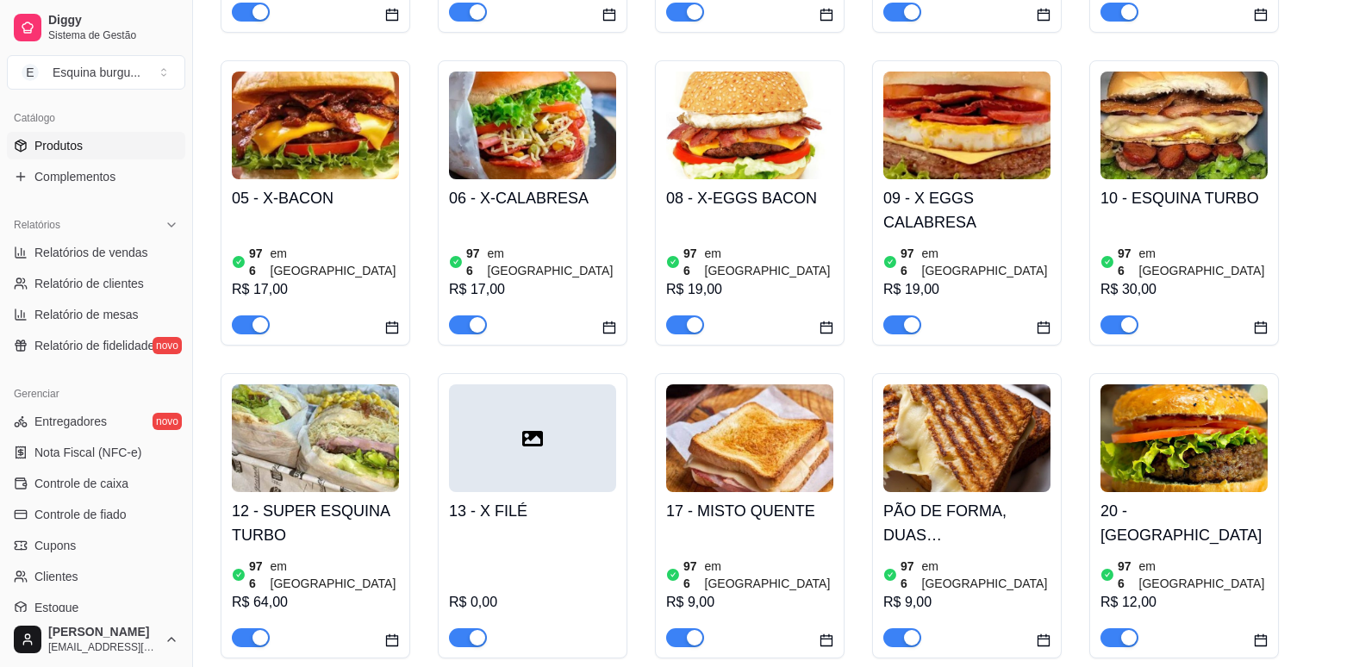
click at [993, 500] on h4 "PÃO DE FORMA, DUAS [PERSON_NAME]" at bounding box center [966, 523] width 167 height 48
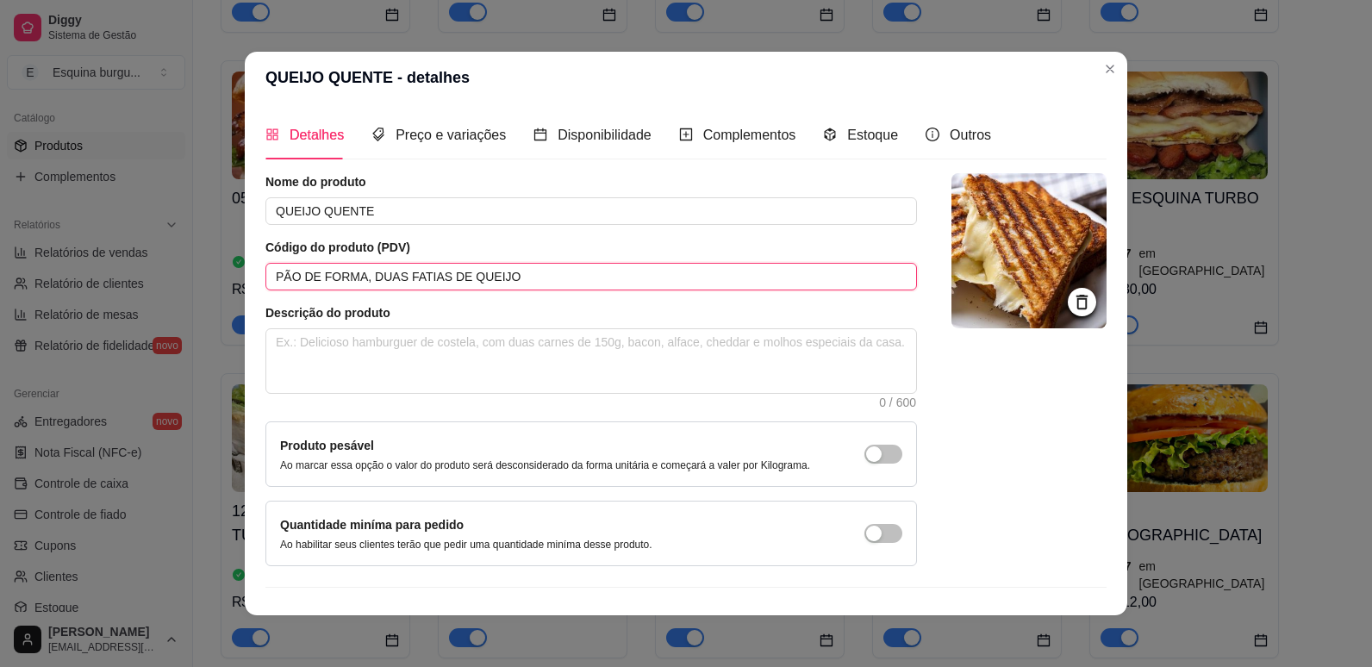
click at [488, 276] on input "PÃO DE FORMA, DUAS FATIAS DE QUEIJO" at bounding box center [590, 277] width 651 height 28
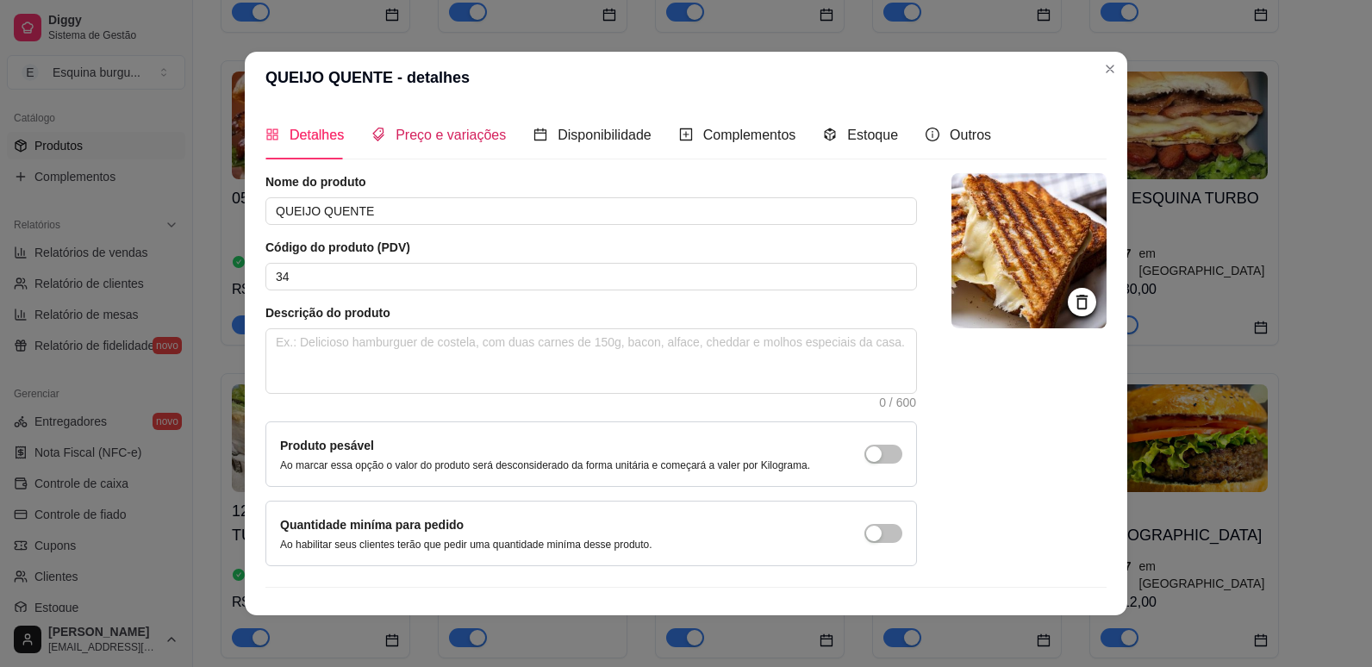
click at [479, 128] on span "Preço e variações" at bounding box center [450, 135] width 110 height 15
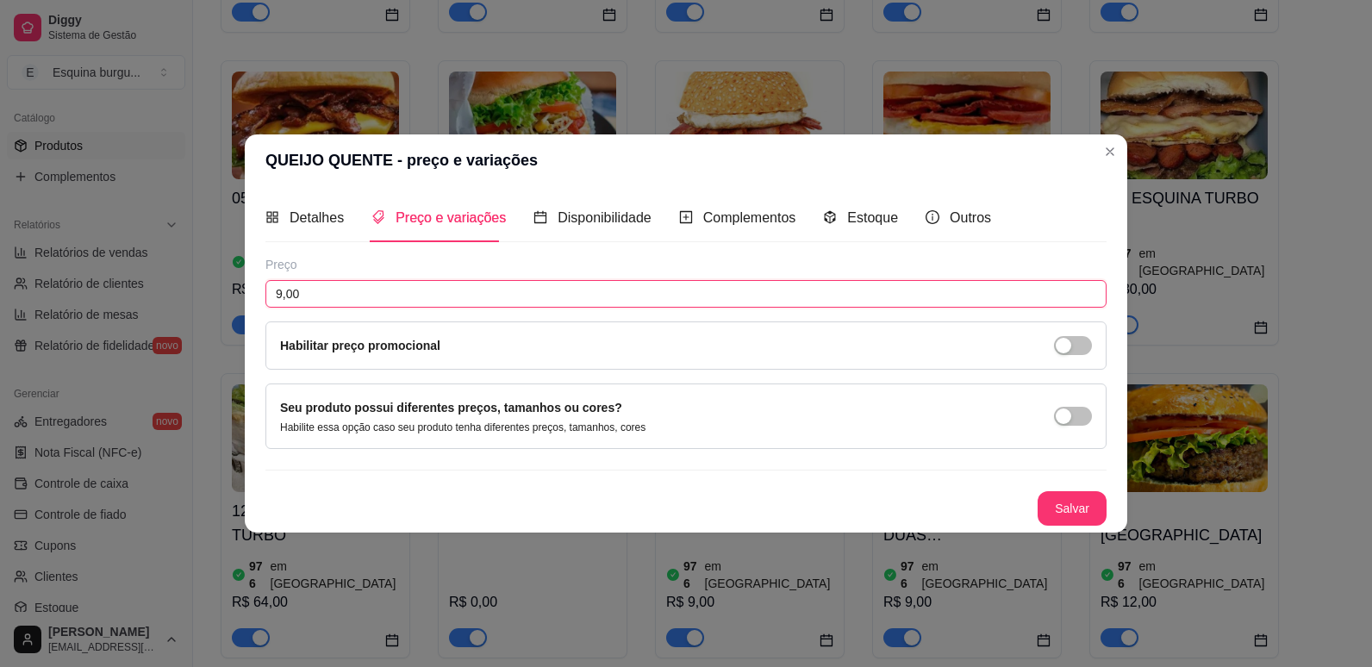
click at [423, 297] on input "9,00" at bounding box center [685, 294] width 841 height 28
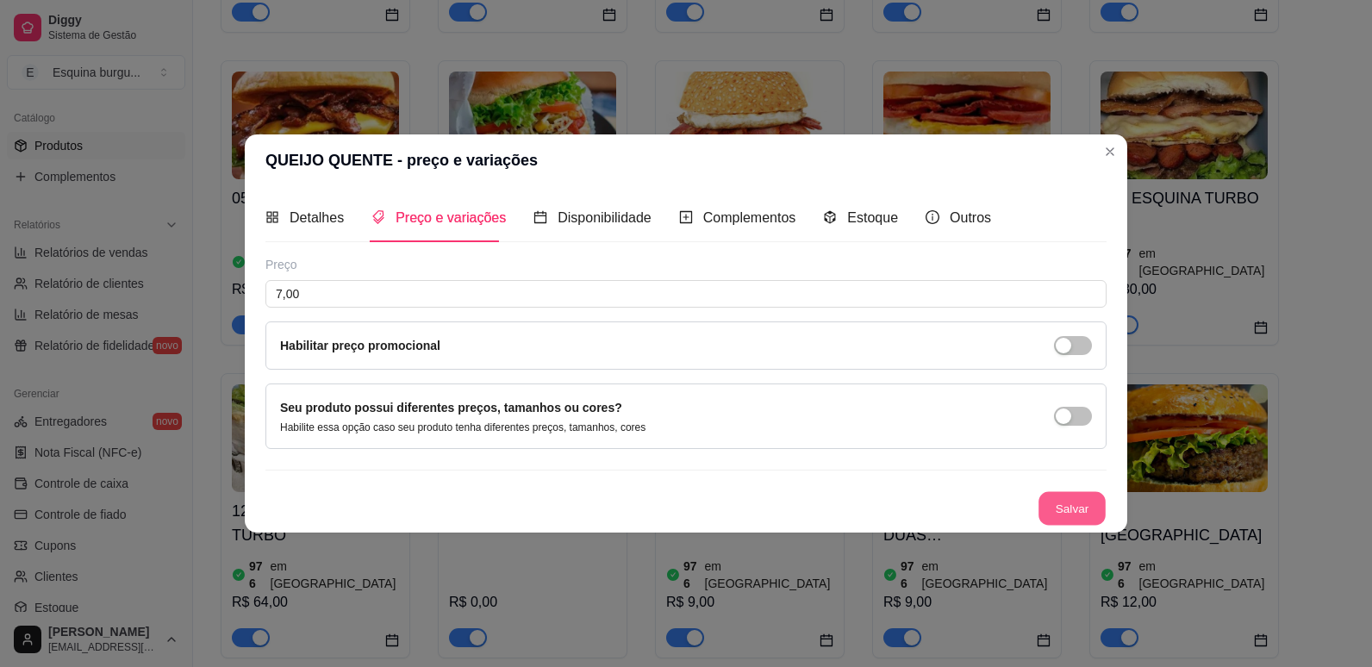
click at [1069, 496] on button "Salvar" at bounding box center [1071, 509] width 67 height 34
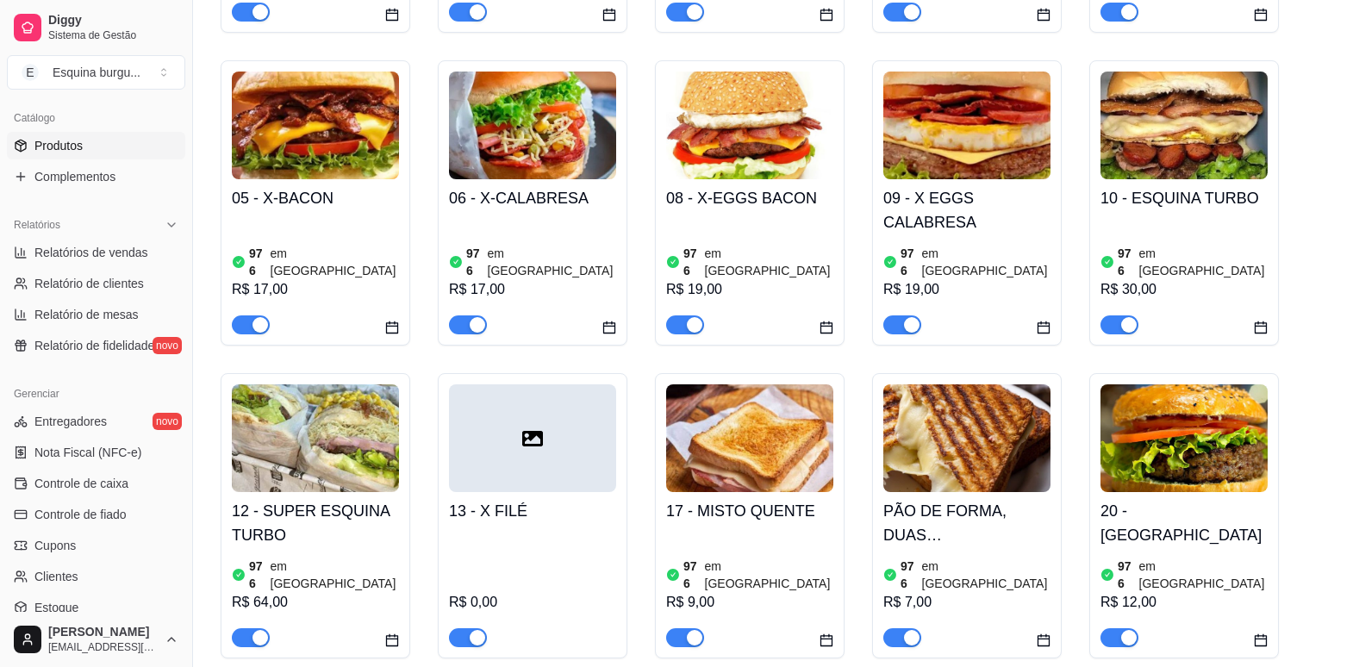
click at [964, 507] on h4 "PÃO DE FORMA, DUAS [PERSON_NAME]" at bounding box center [966, 523] width 167 height 48
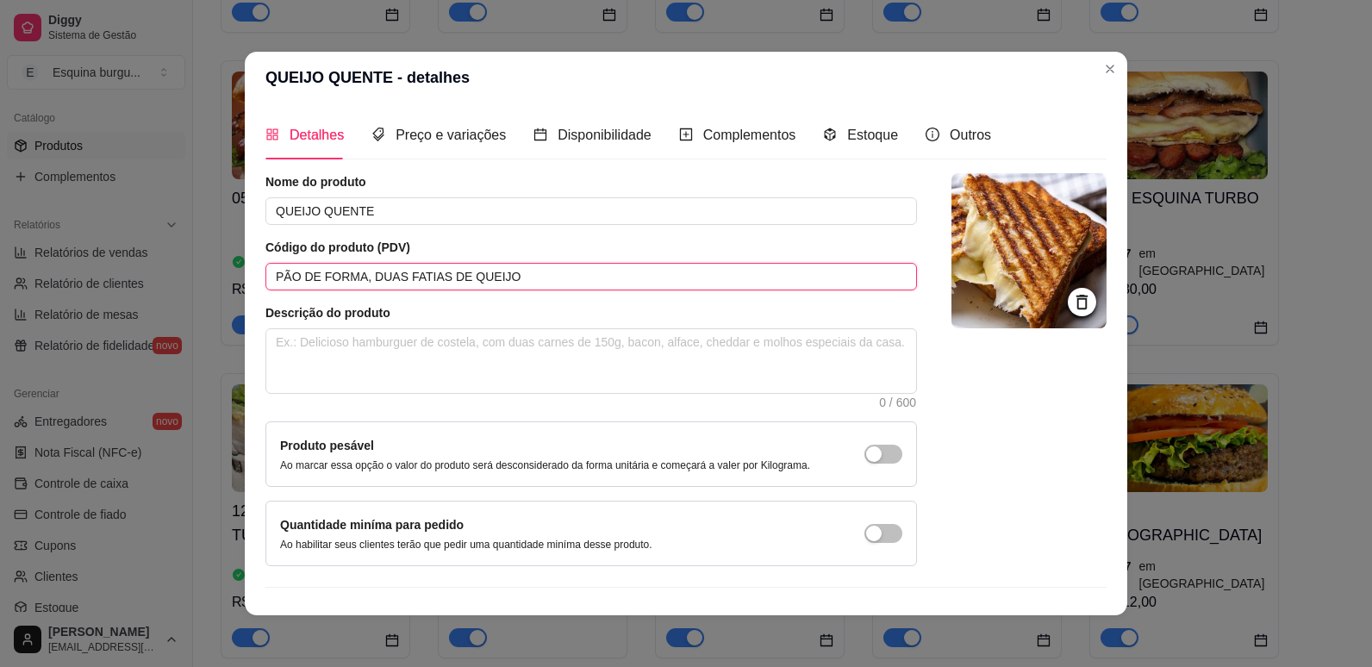
click at [489, 277] on input "PÃO DE FORMA, DUAS FATIAS DE QUEIJO" at bounding box center [590, 277] width 651 height 28
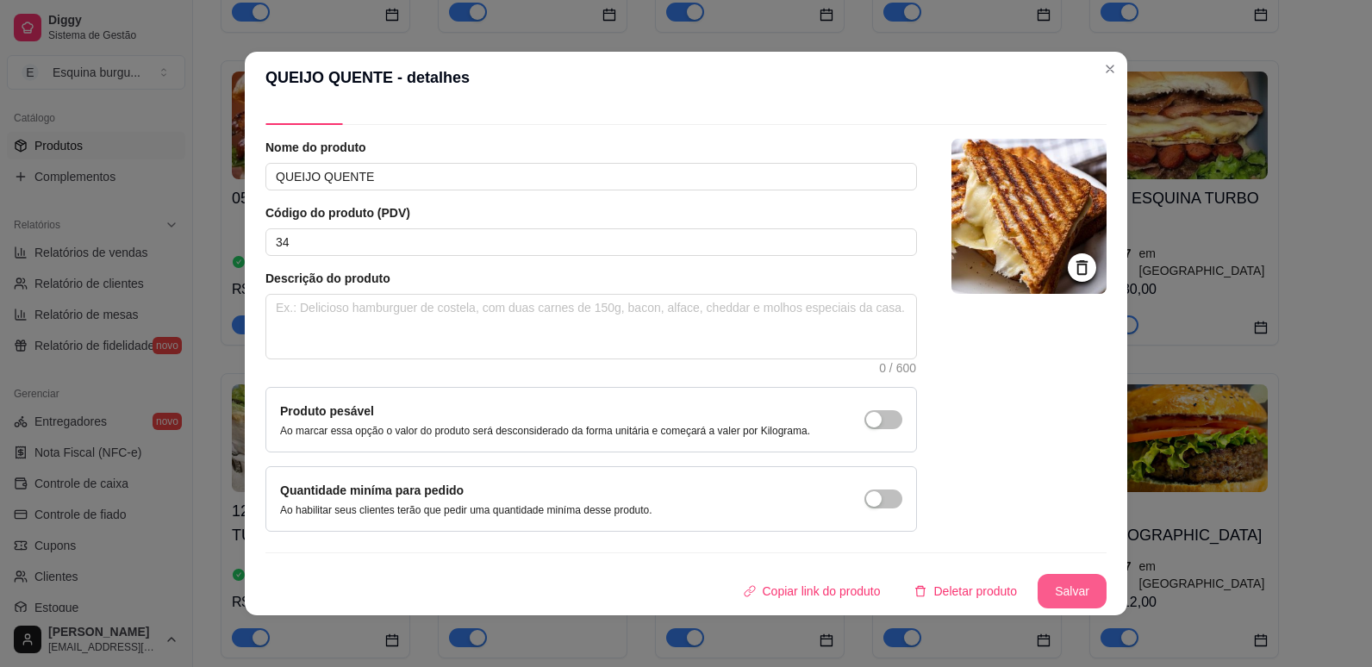
click at [1050, 597] on button "Salvar" at bounding box center [1071, 591] width 69 height 34
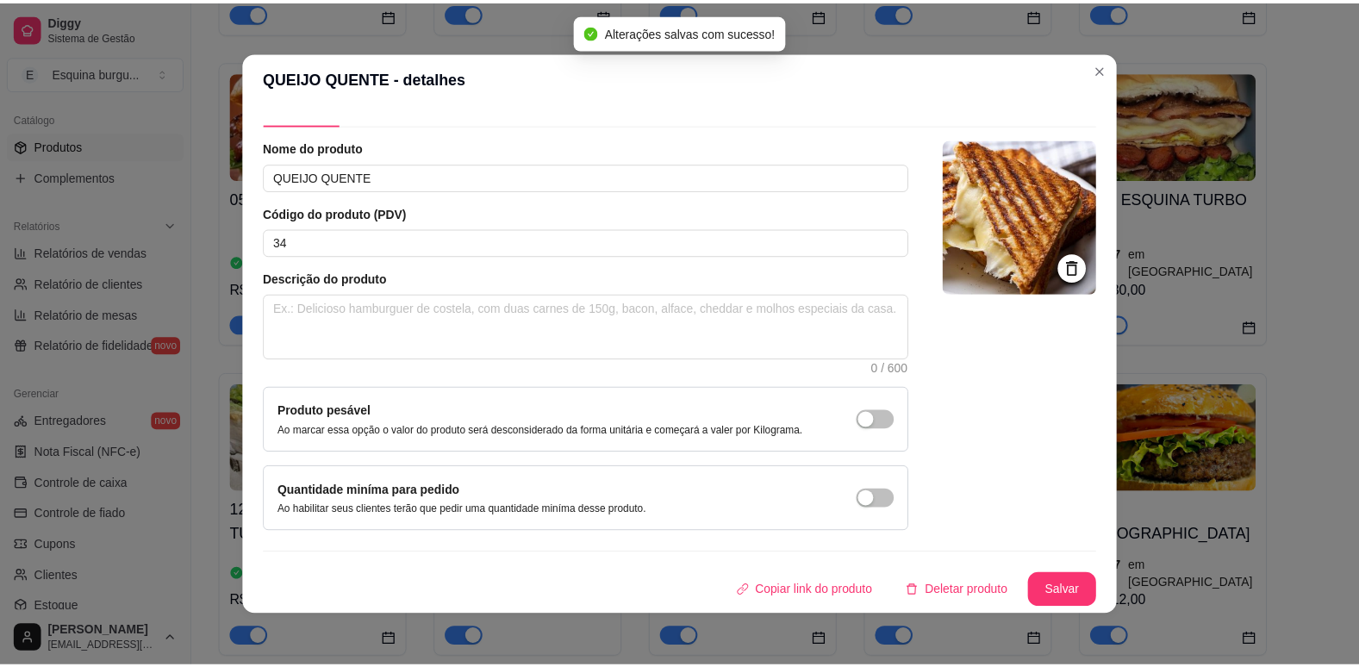
scroll to position [0, 0]
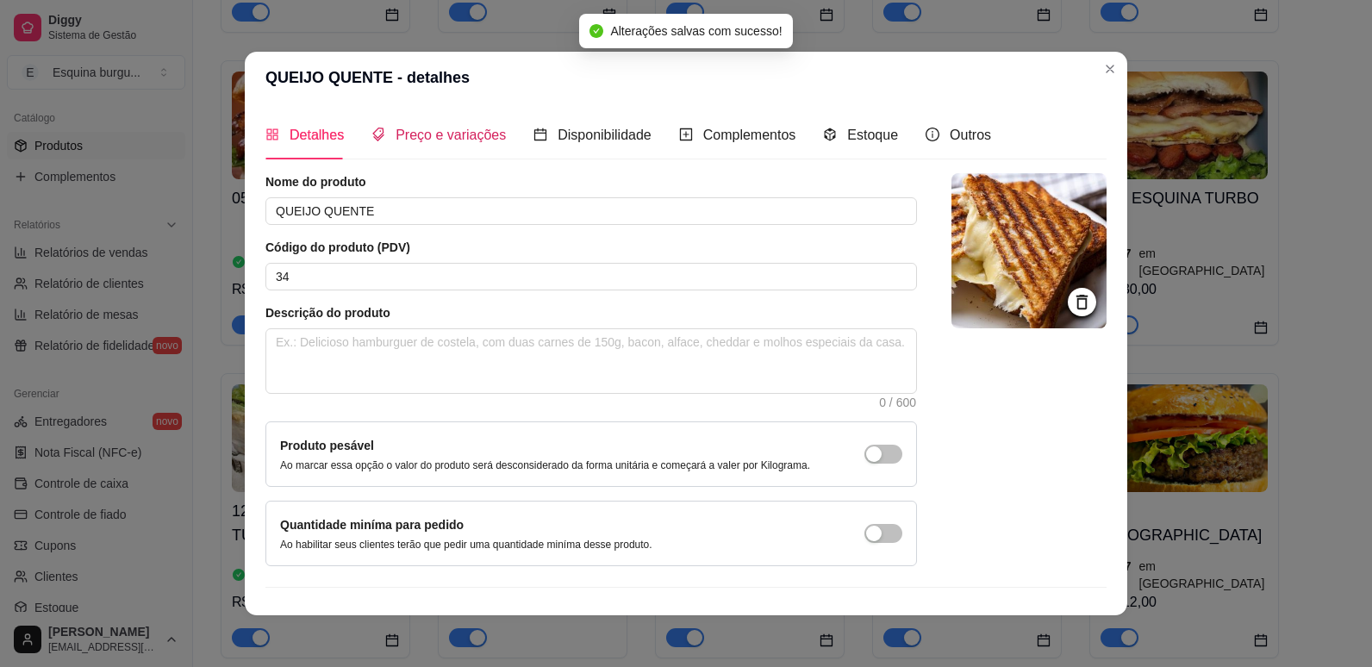
click at [472, 128] on span "Preço e variações" at bounding box center [450, 135] width 110 height 15
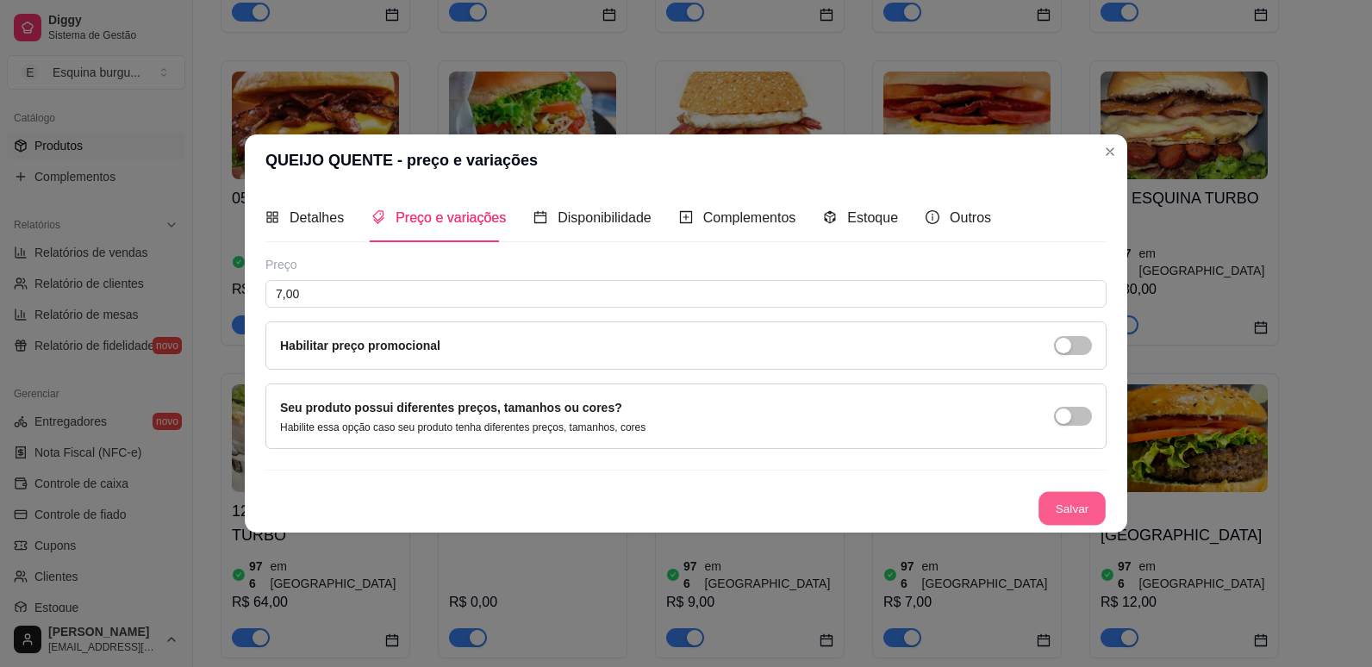
click at [1056, 498] on button "Salvar" at bounding box center [1071, 509] width 67 height 34
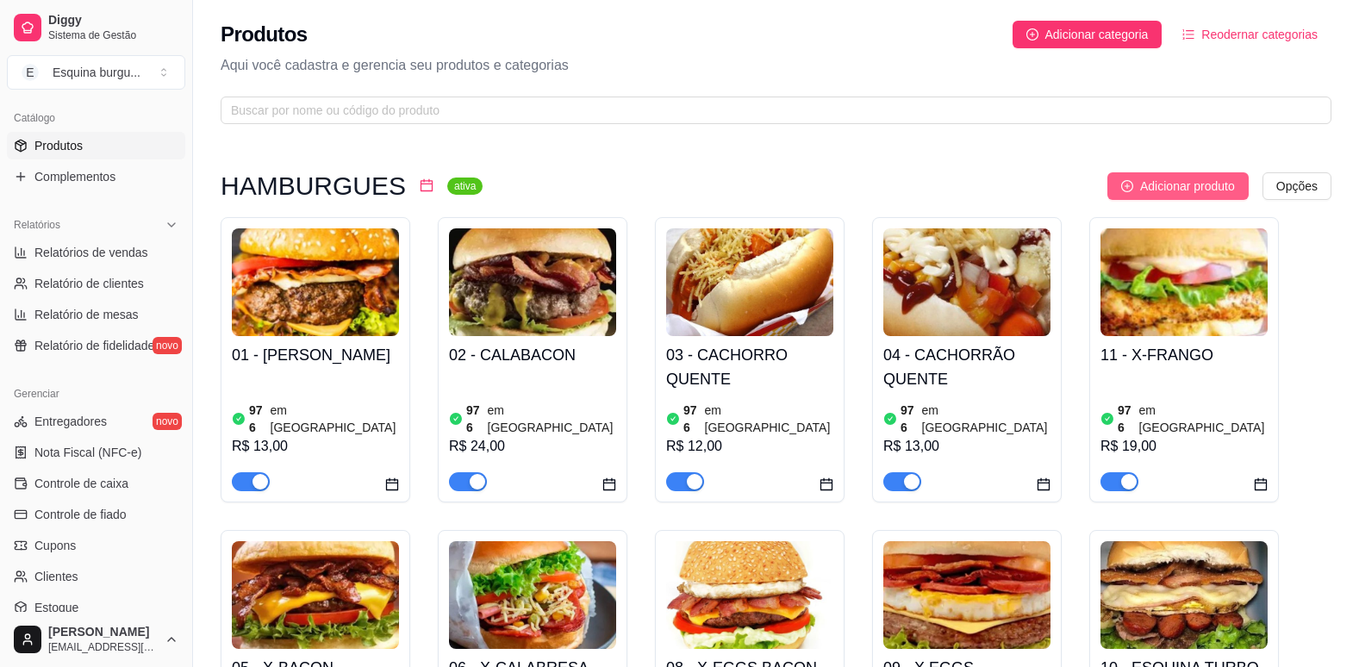
click at [1172, 177] on span "Adicionar produto" at bounding box center [1187, 186] width 95 height 19
click at [1051, 392] on div "04 - CACHORRÃO QUENTE 976 em estoque R$ 13,00" at bounding box center [967, 359] width 190 height 285
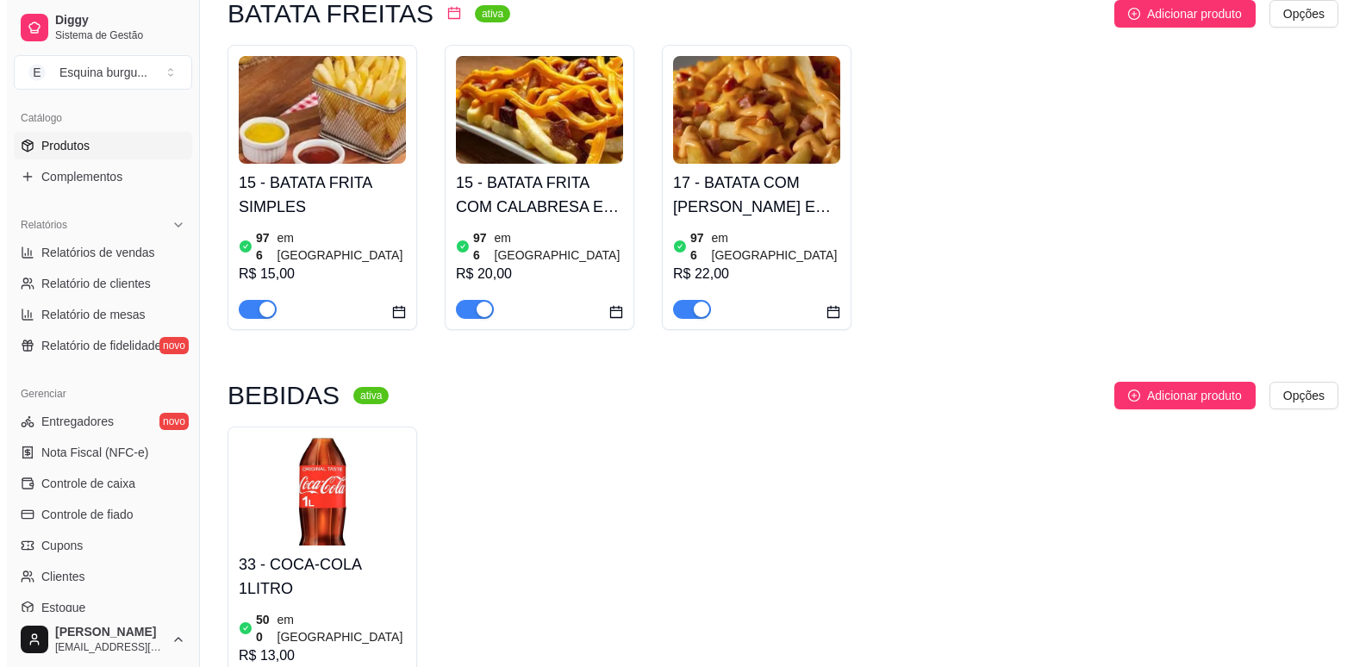
scroll to position [1472, 0]
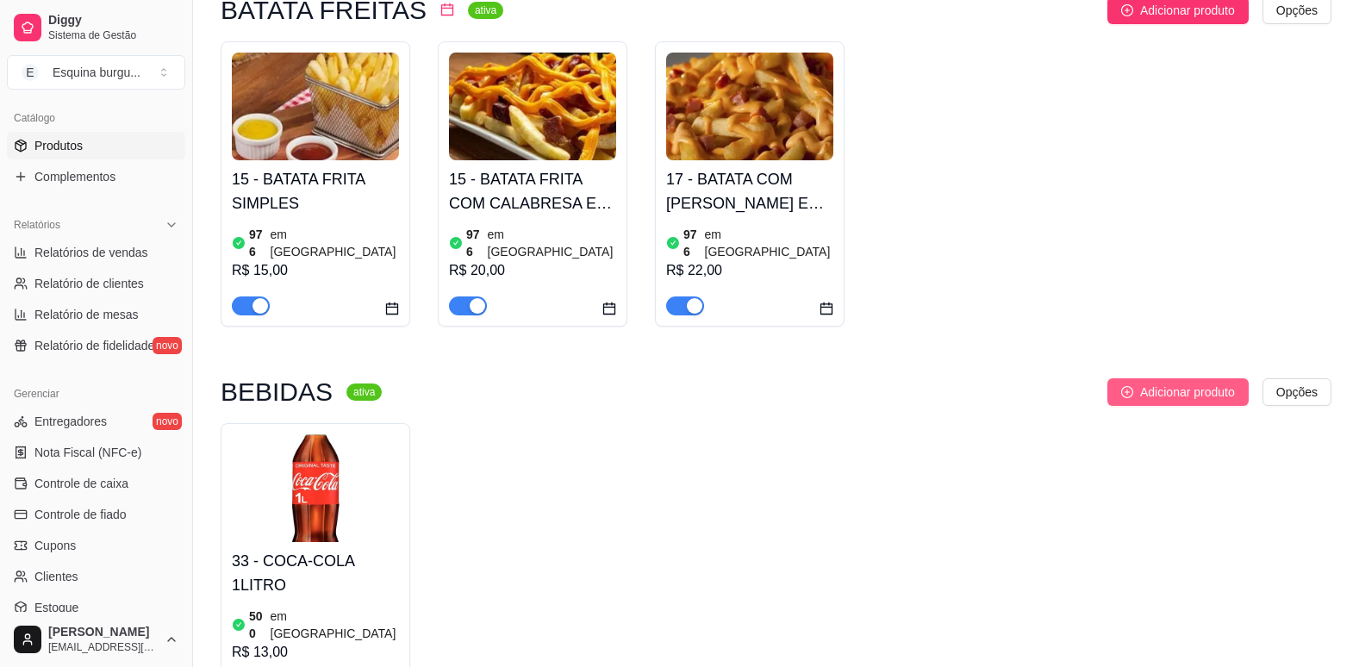
click at [1207, 383] on span "Adicionar produto" at bounding box center [1187, 392] width 95 height 19
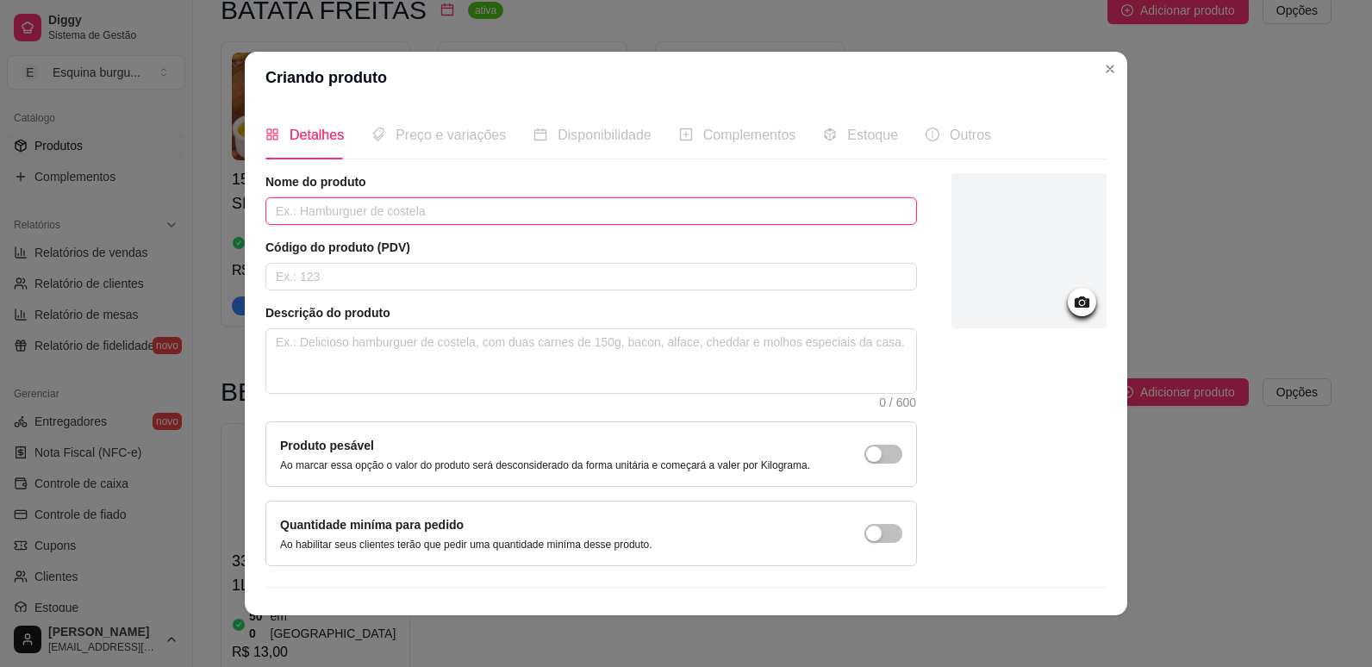
click at [399, 209] on input "text" at bounding box center [590, 211] width 651 height 28
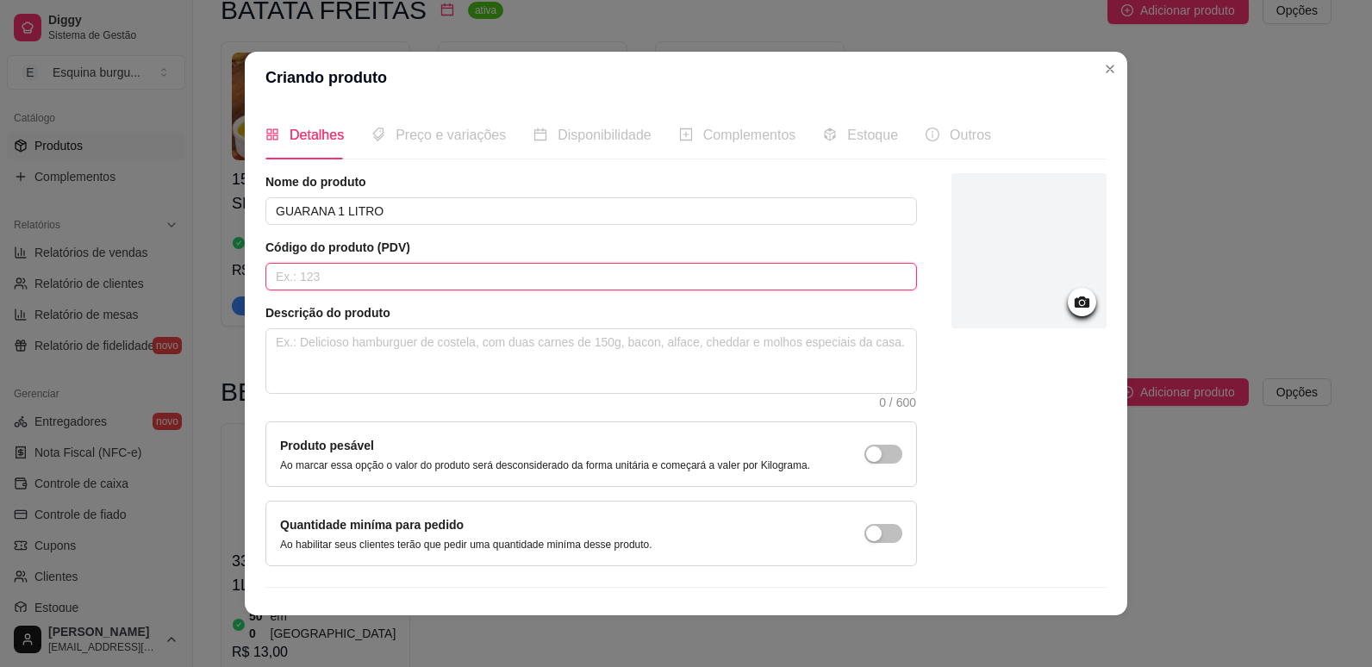
click at [391, 271] on input "text" at bounding box center [590, 277] width 651 height 28
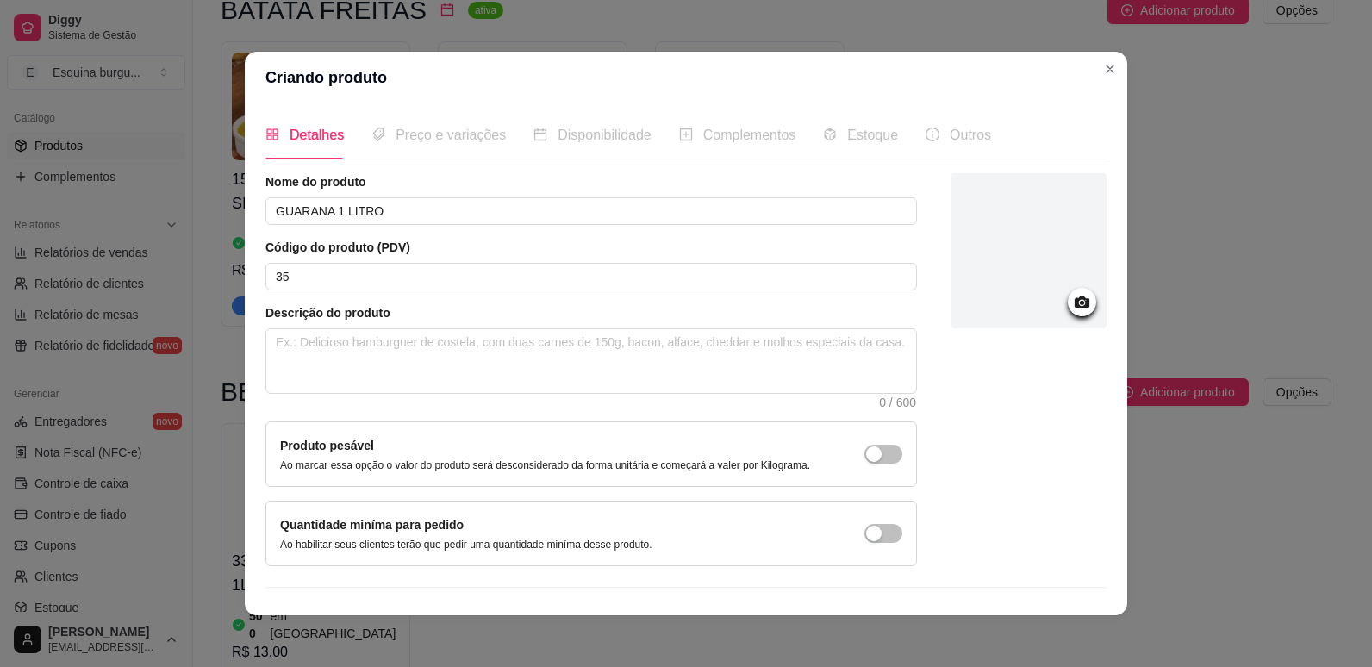
click at [1072, 308] on icon at bounding box center [1082, 302] width 20 height 20
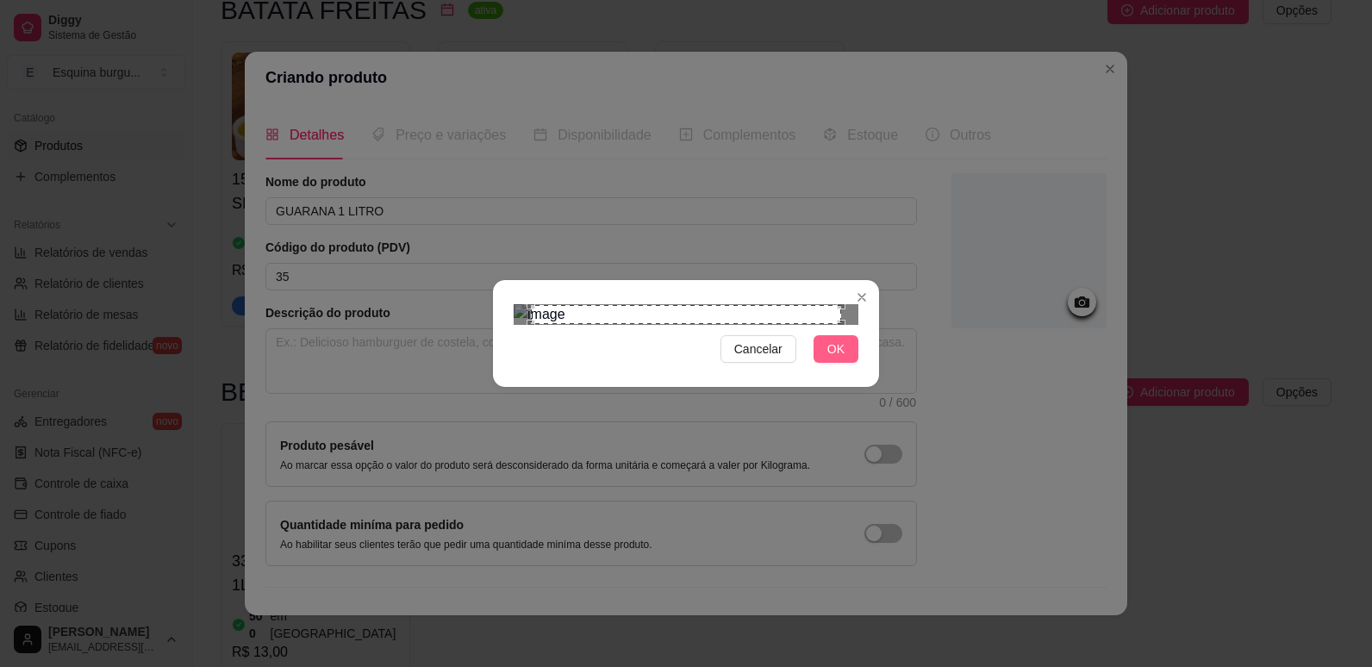
click at [829, 358] on span "OK" at bounding box center [835, 348] width 17 height 19
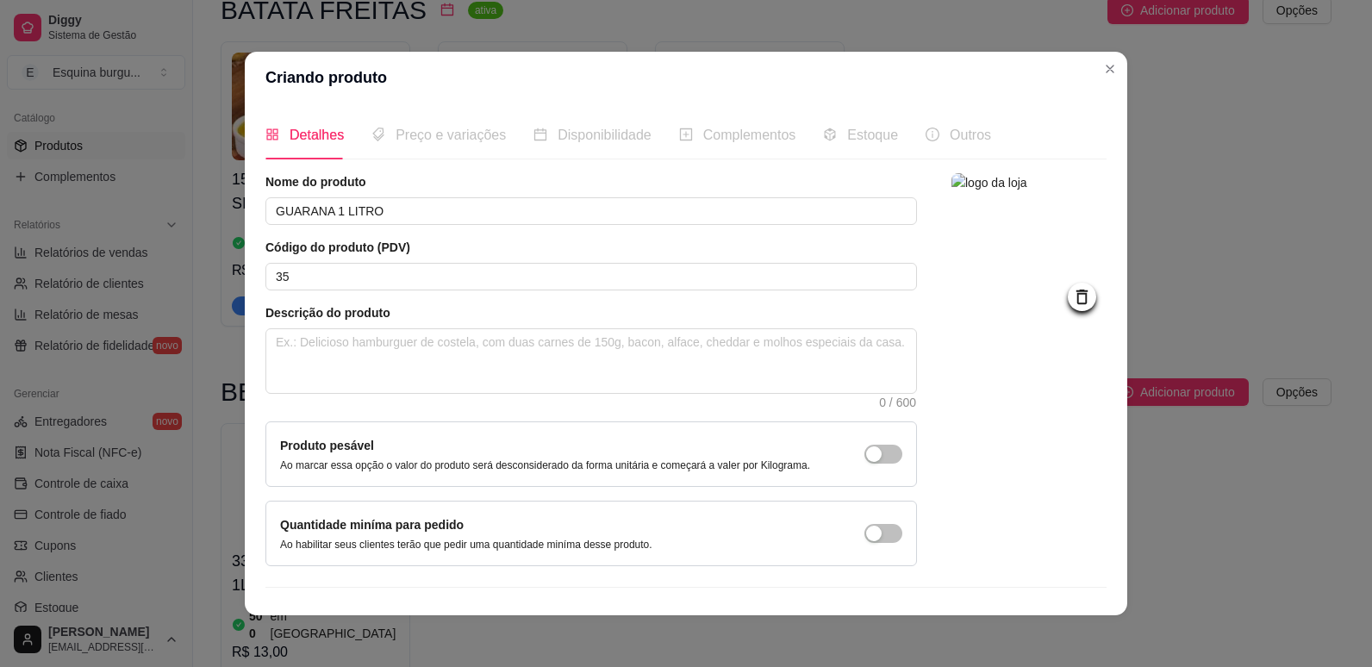
click at [468, 138] on span "Preço e variações" at bounding box center [450, 135] width 110 height 15
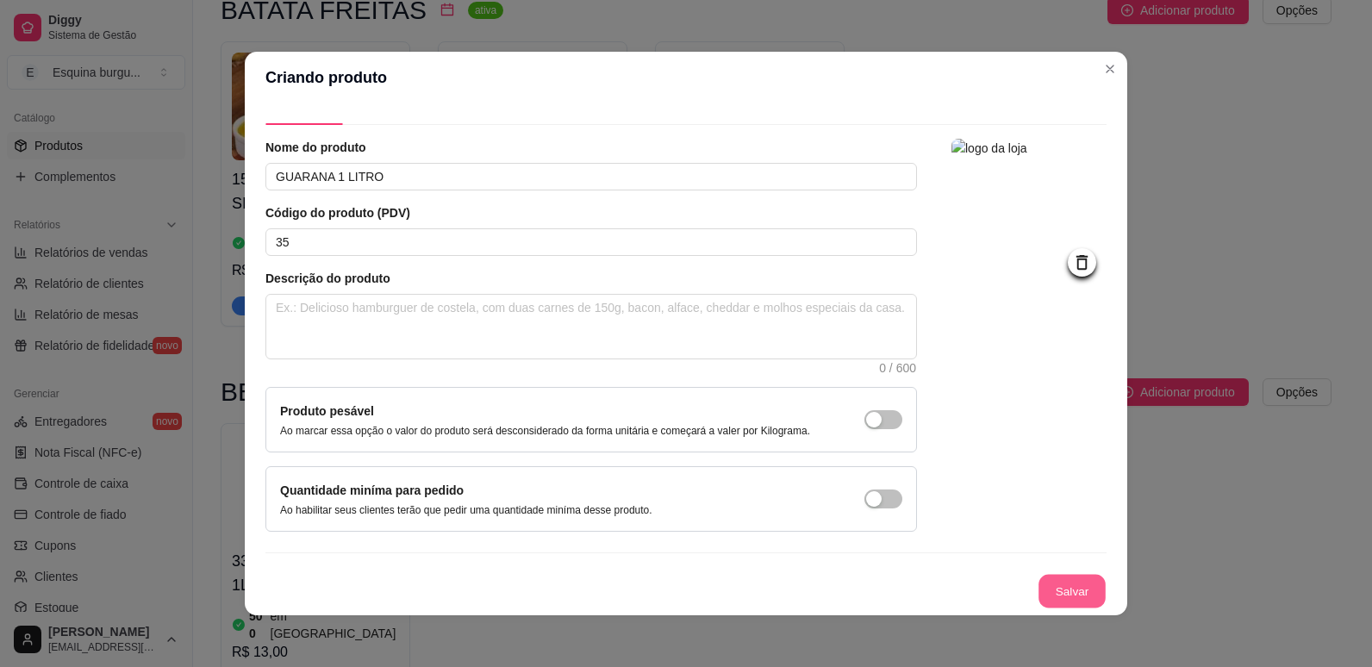
click at [1055, 586] on button "Salvar" at bounding box center [1071, 592] width 67 height 34
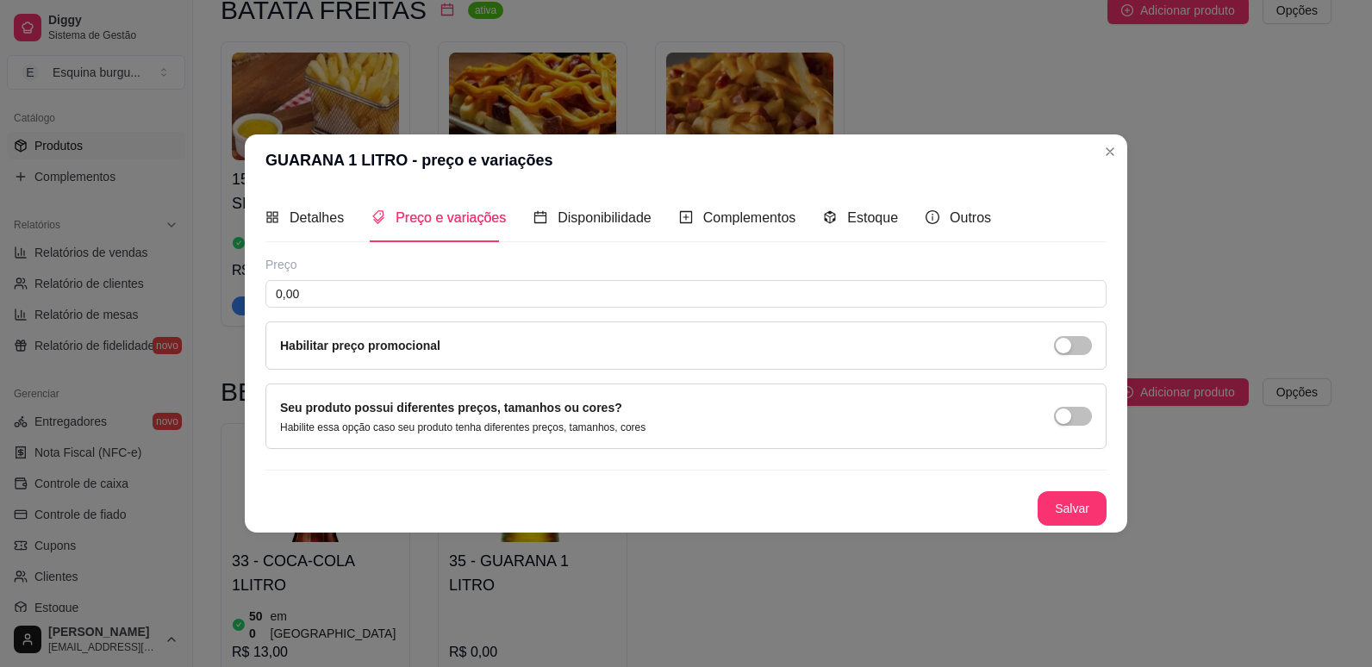
scroll to position [0, 0]
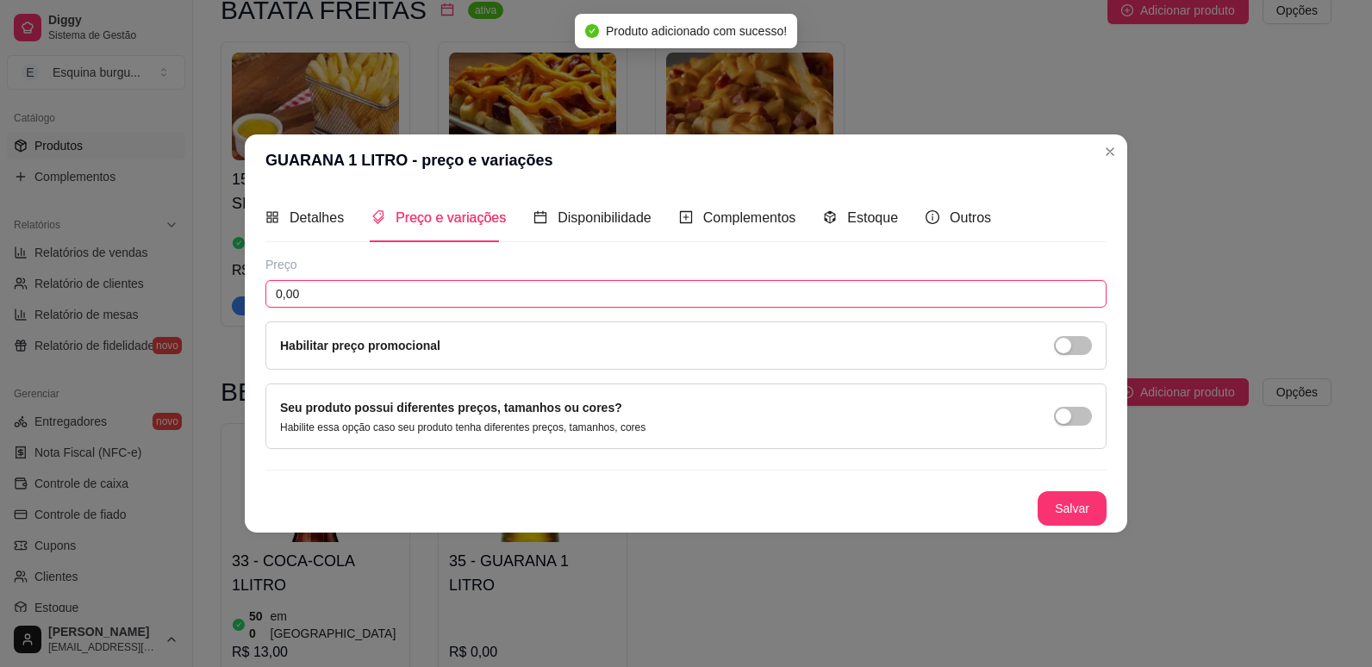
click at [407, 293] on input "0,00" at bounding box center [685, 294] width 841 height 28
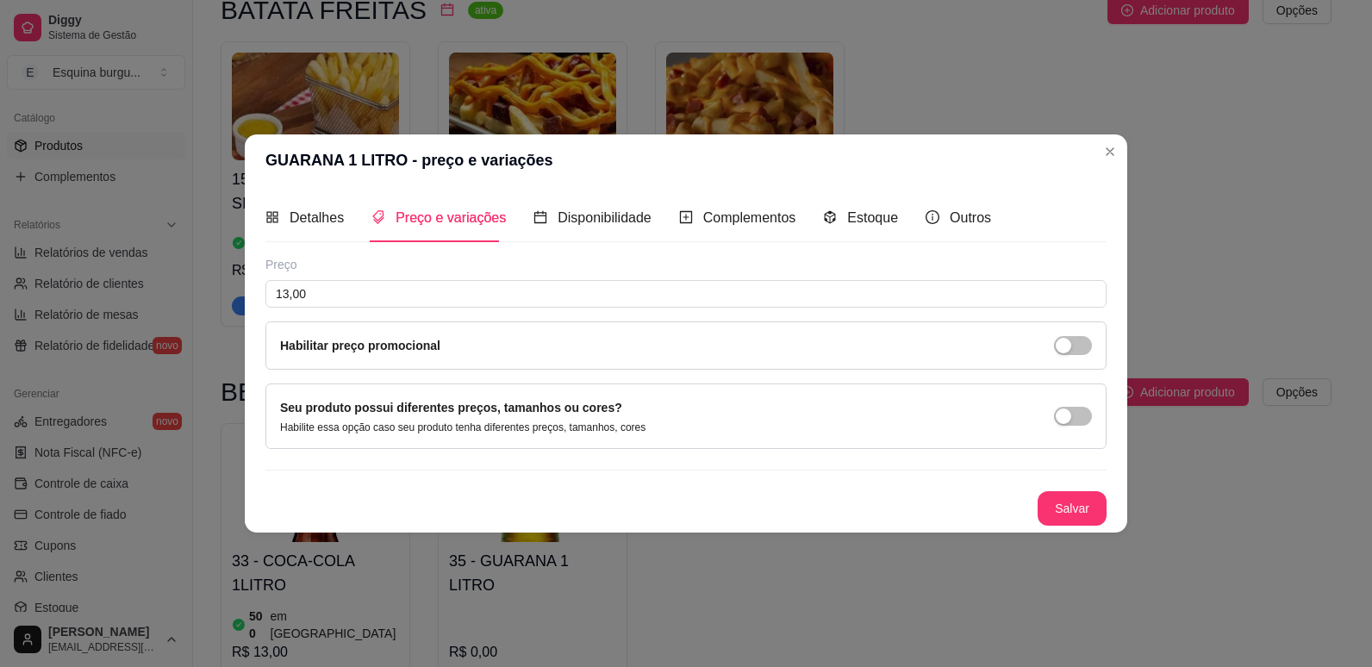
click at [1101, 491] on div "Salvar" at bounding box center [685, 508] width 841 height 34
click at [1086, 495] on button "Salvar" at bounding box center [1071, 509] width 67 height 34
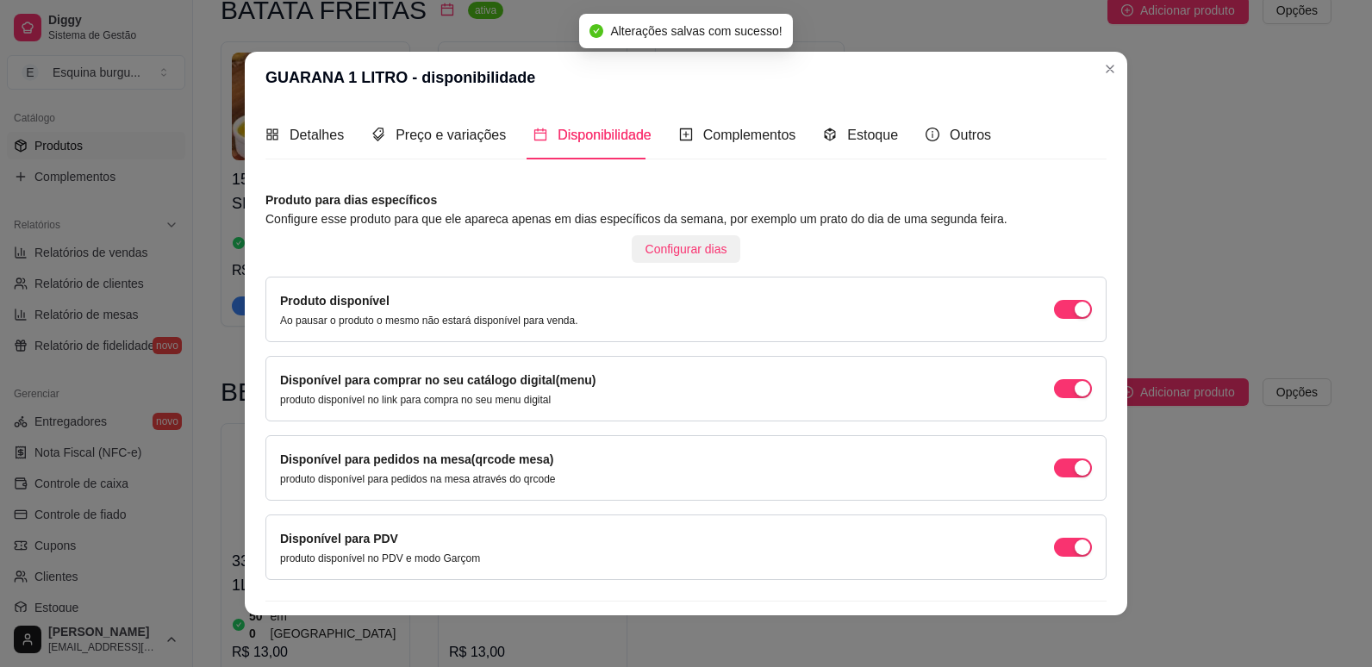
click at [653, 252] on span "Configurar dias" at bounding box center [686, 249] width 82 height 19
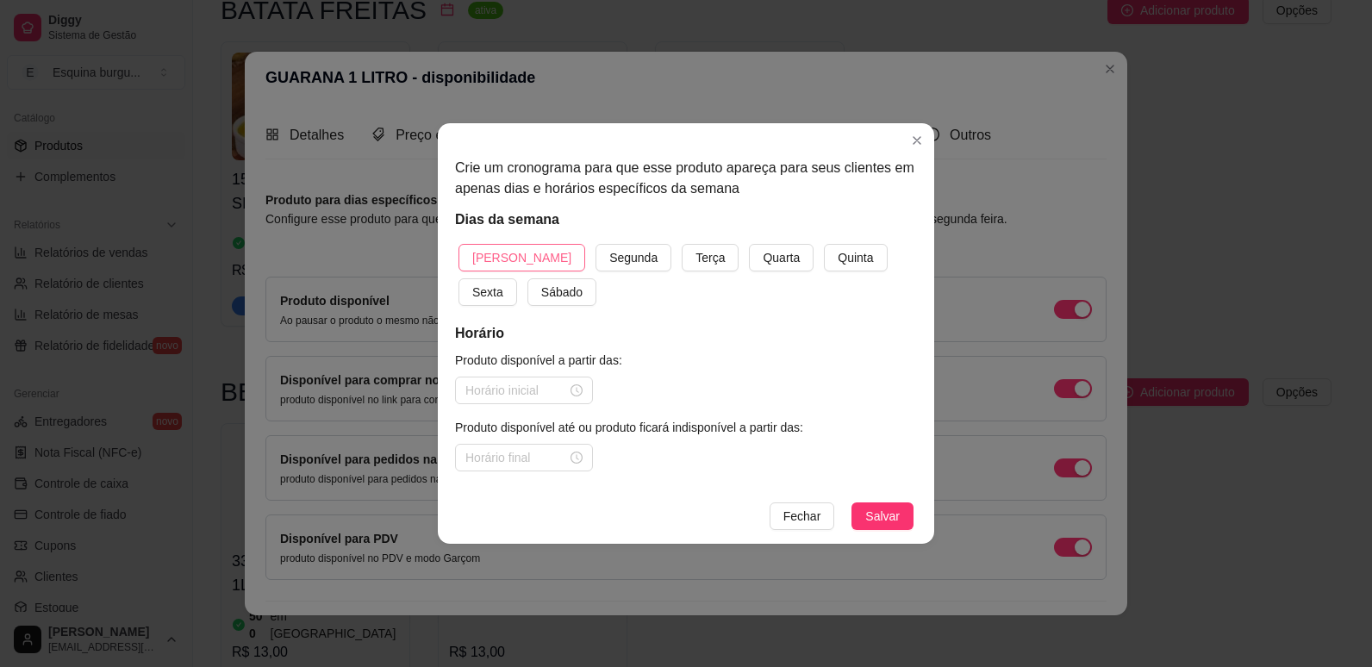
click at [507, 246] on button "[PERSON_NAME]" at bounding box center [521, 258] width 127 height 28
click at [595, 244] on button "Segunda" at bounding box center [633, 258] width 76 height 28
click at [682, 244] on button "Terça" at bounding box center [710, 258] width 57 height 28
click at [749, 244] on button "Quarta" at bounding box center [781, 258] width 65 height 28
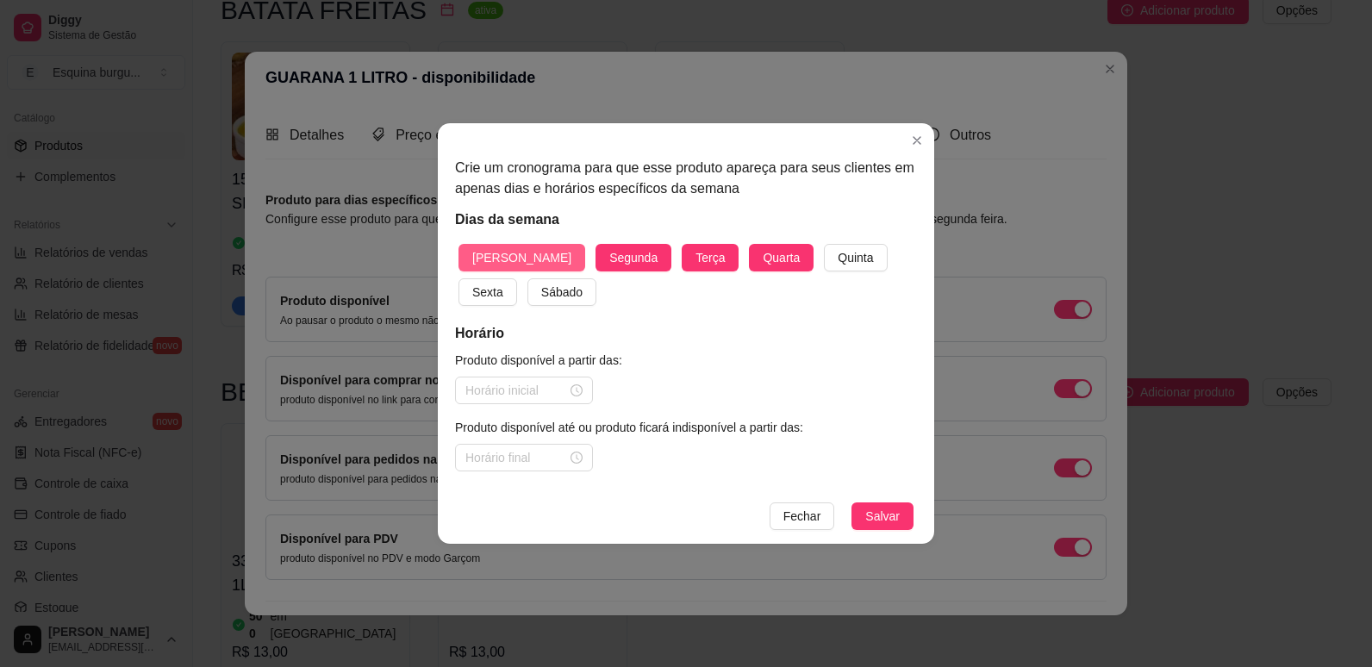
click at [824, 244] on button "Quinta" at bounding box center [855, 258] width 63 height 28
click at [458, 278] on button "Sexta" at bounding box center [487, 292] width 59 height 28
click at [527, 278] on button "Sábado" at bounding box center [561, 292] width 69 height 28
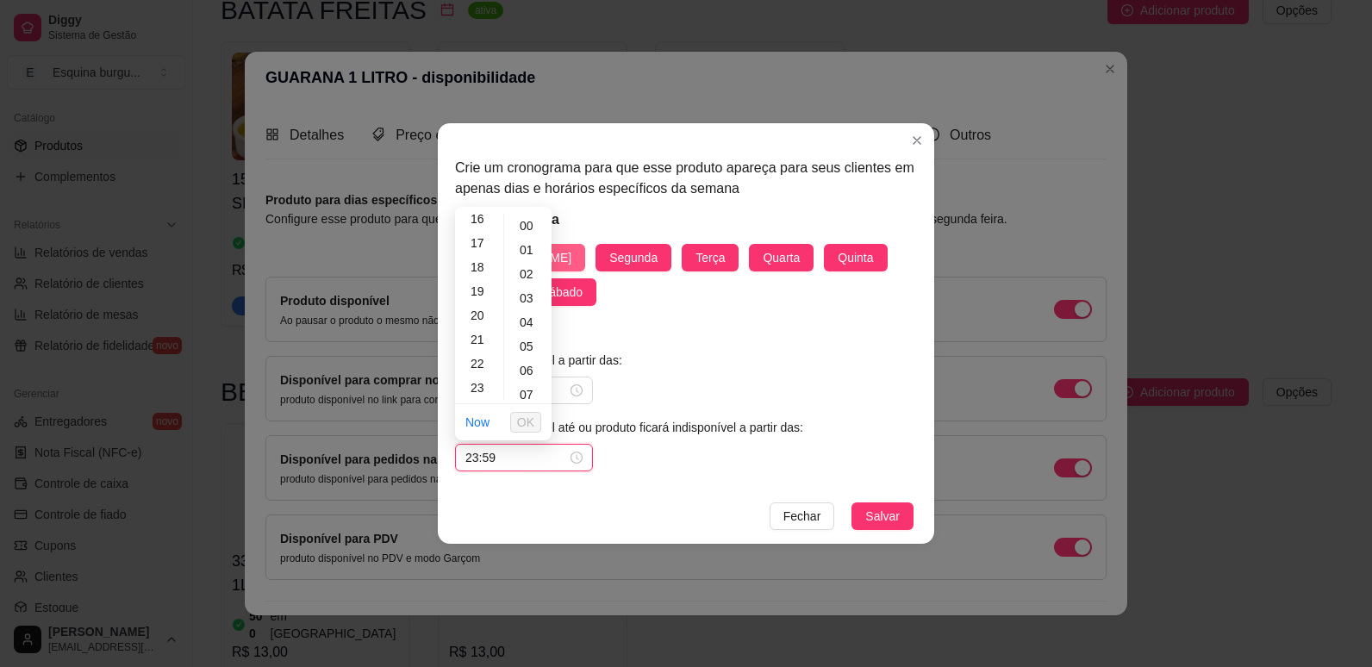
scroll to position [1261, 0]
click at [851, 502] on button "Salvar" at bounding box center [882, 516] width 62 height 28
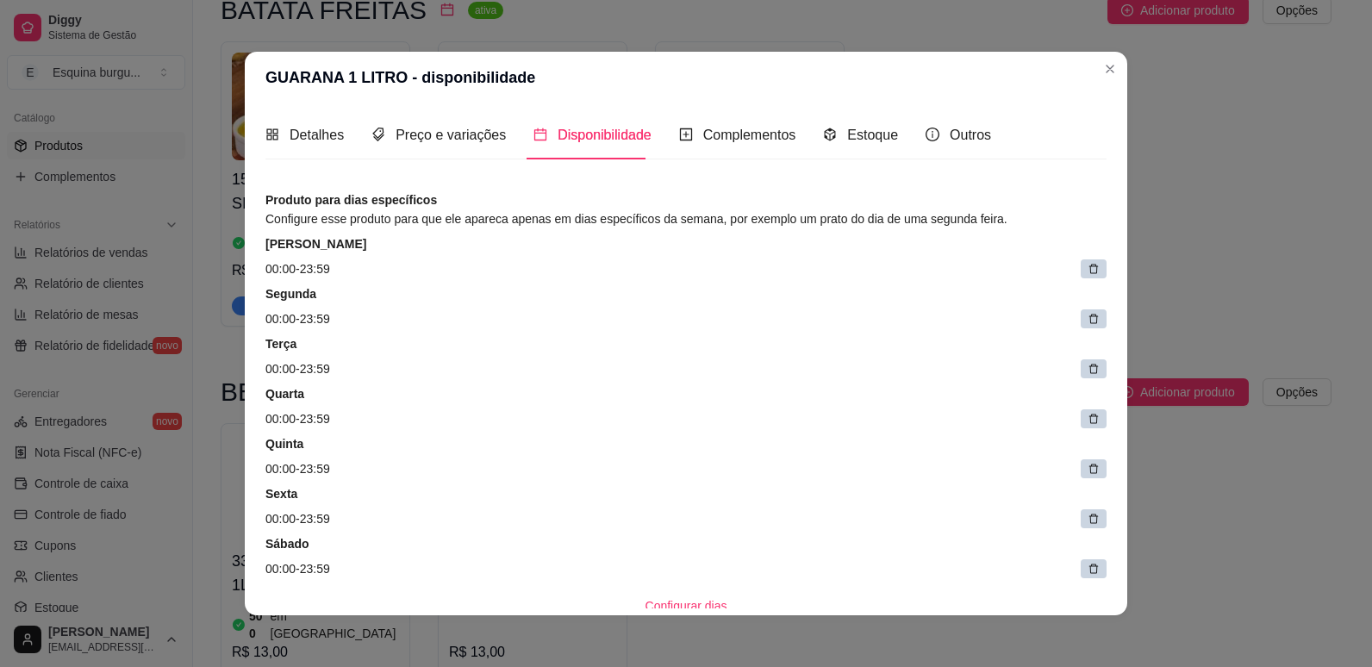
click at [493, 135] on div "Detalhes Preço e variações Disponibilidade Complementos Estoque Outros" at bounding box center [627, 134] width 725 height 49
click at [474, 140] on span "Preço e variações" at bounding box center [450, 135] width 110 height 15
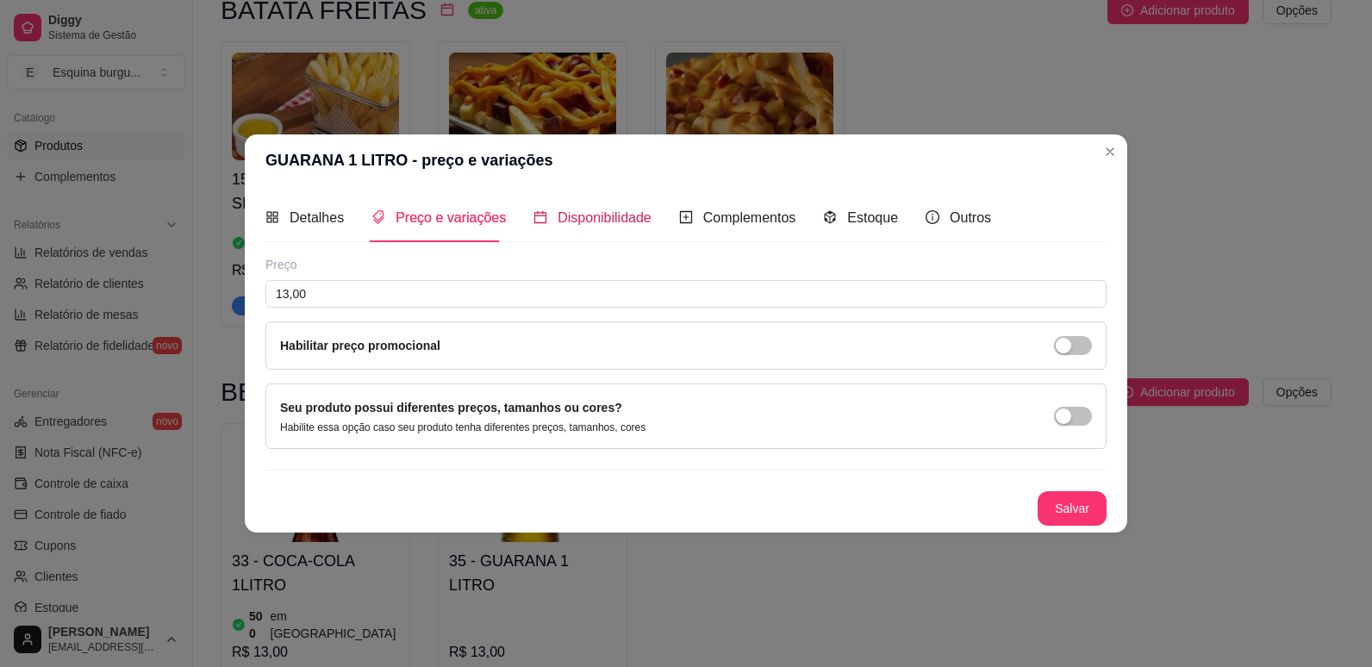
click at [575, 218] on span "Disponibilidade" at bounding box center [604, 217] width 94 height 15
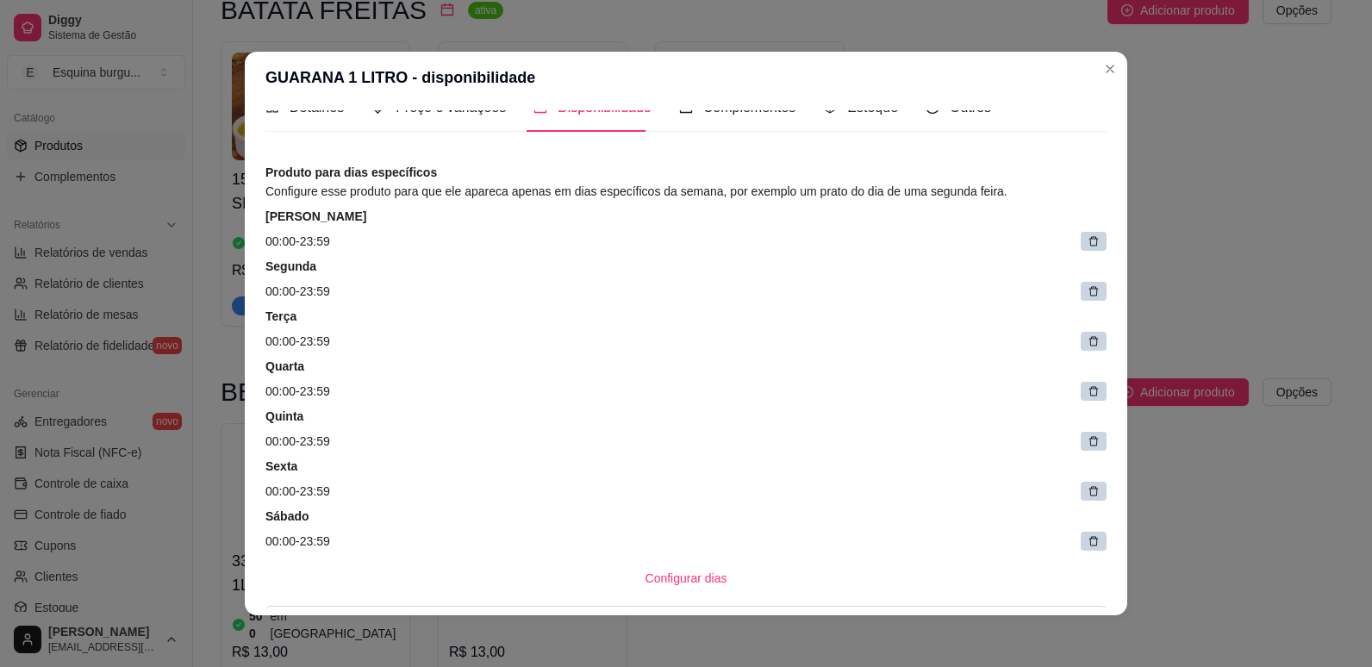
scroll to position [19, 0]
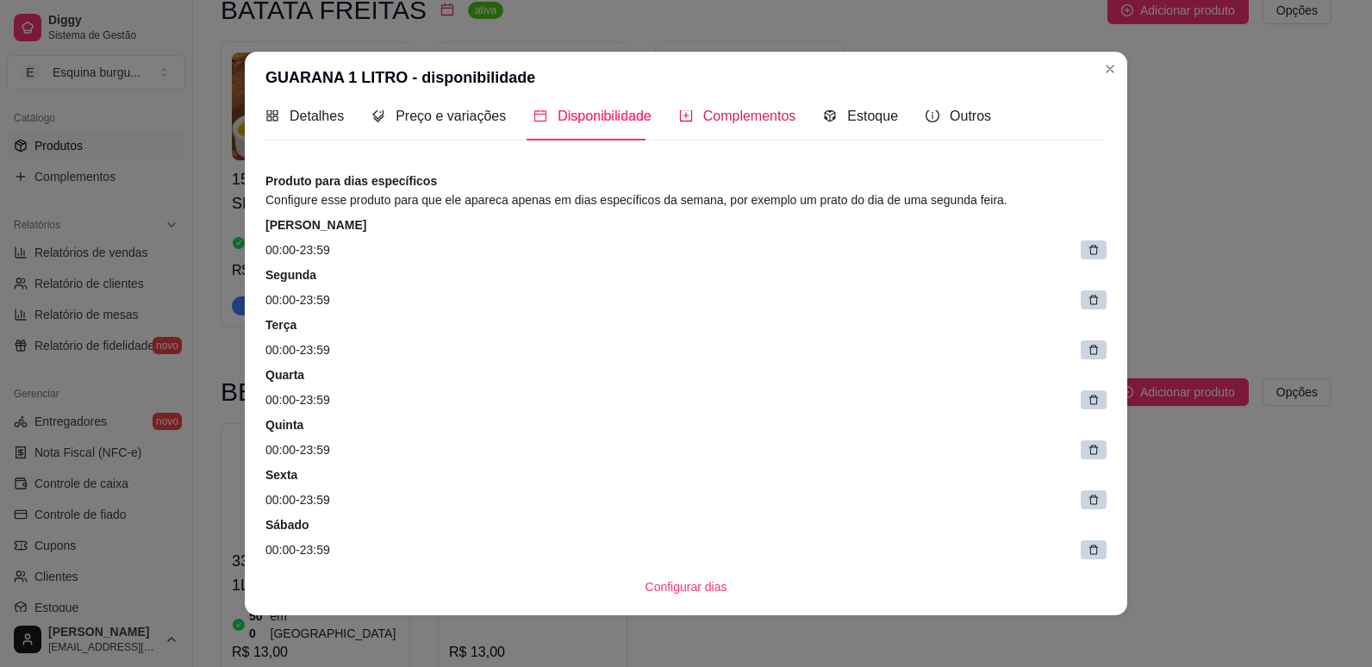
click at [713, 123] on span "Complementos" at bounding box center [749, 116] width 93 height 15
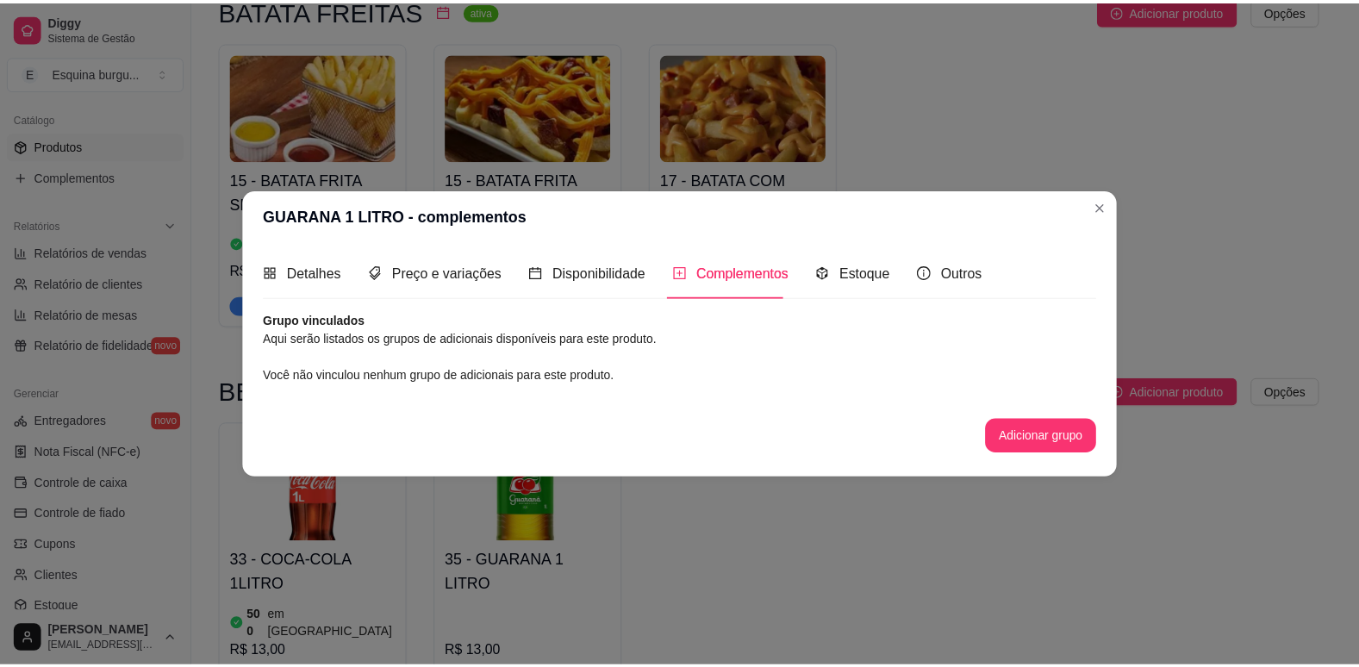
scroll to position [0, 0]
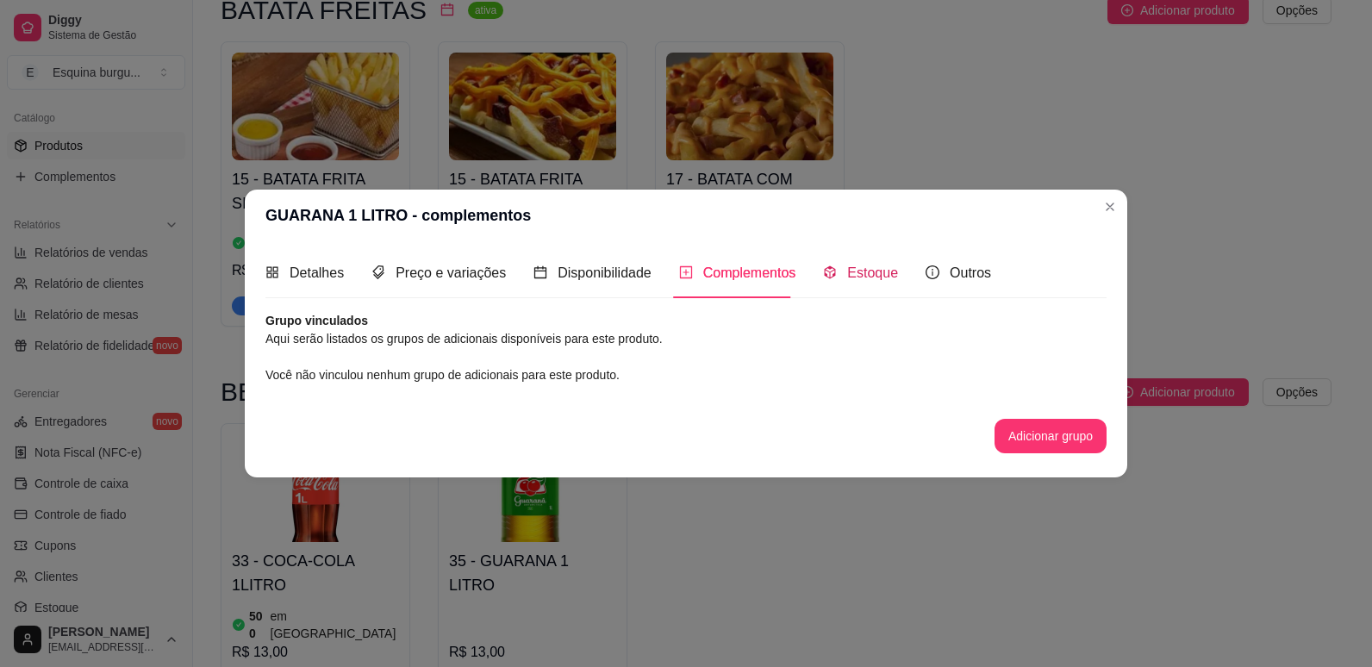
click at [875, 268] on span "Estoque" at bounding box center [872, 272] width 51 height 15
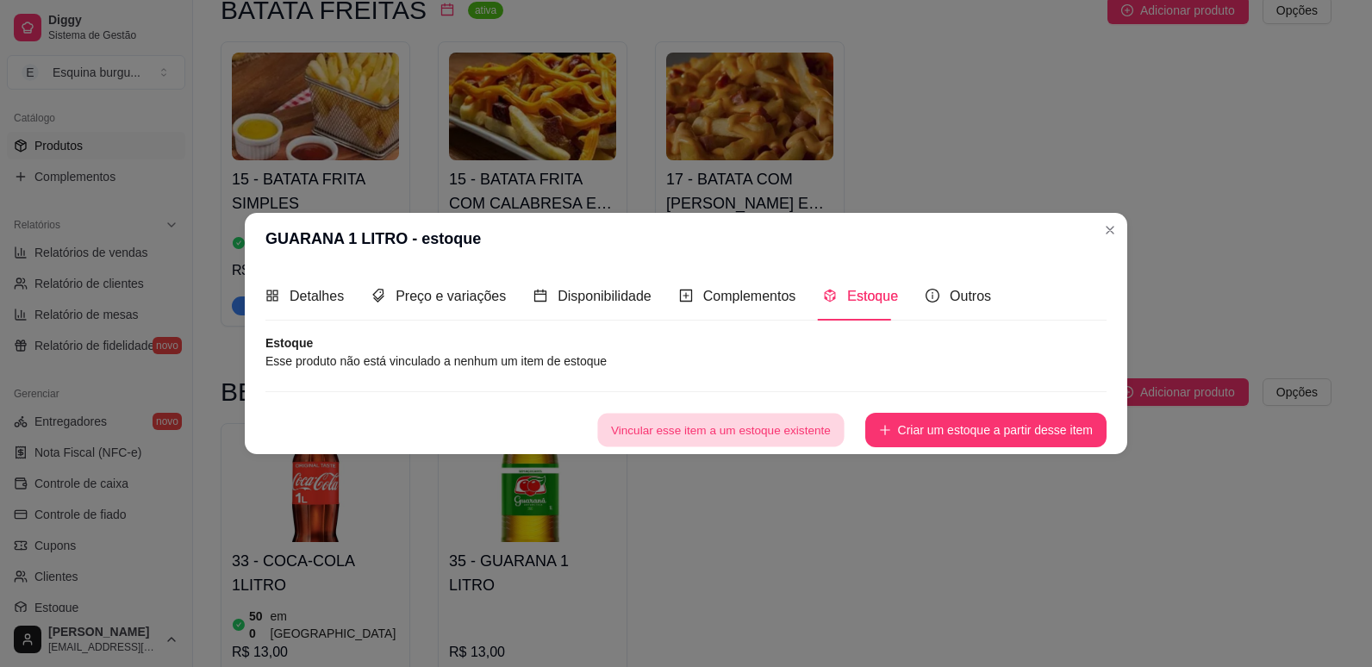
click at [791, 420] on button "Vincular esse item a um estoque existente" at bounding box center [720, 431] width 246 height 34
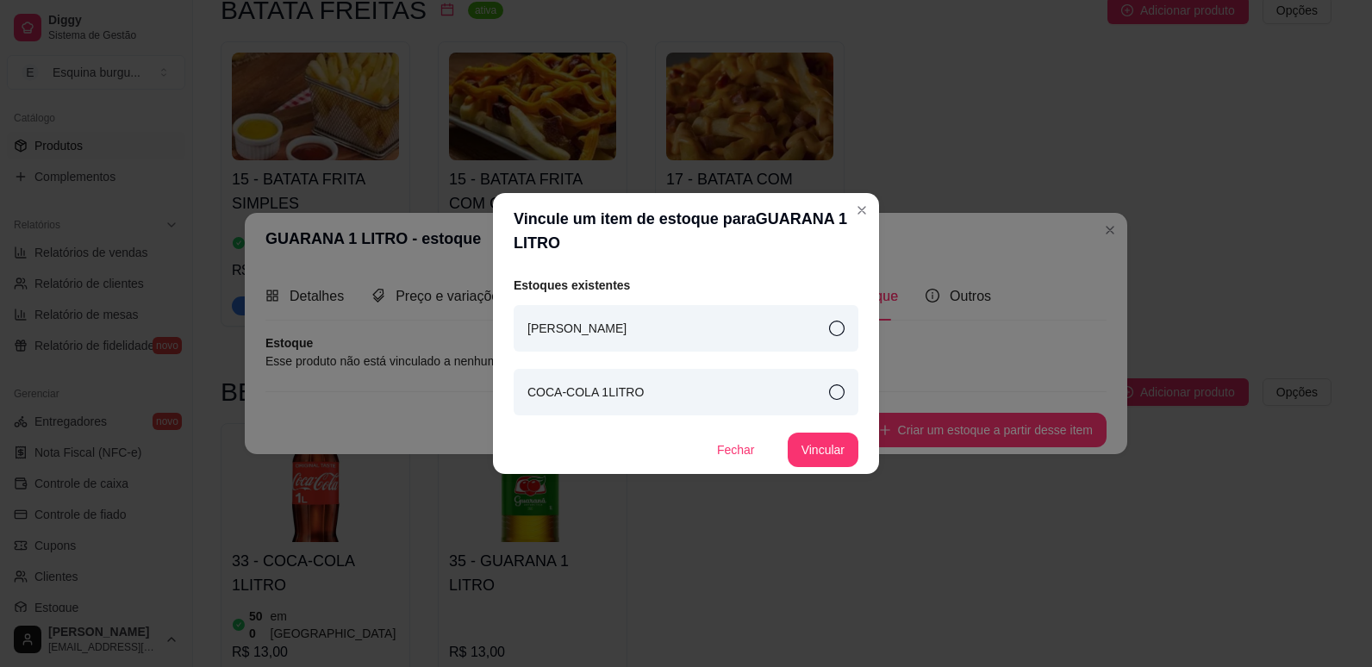
click at [827, 392] on div "COCA-COLA 1LITRO" at bounding box center [686, 392] width 345 height 47
click at [827, 448] on button "Vincular" at bounding box center [822, 450] width 69 height 34
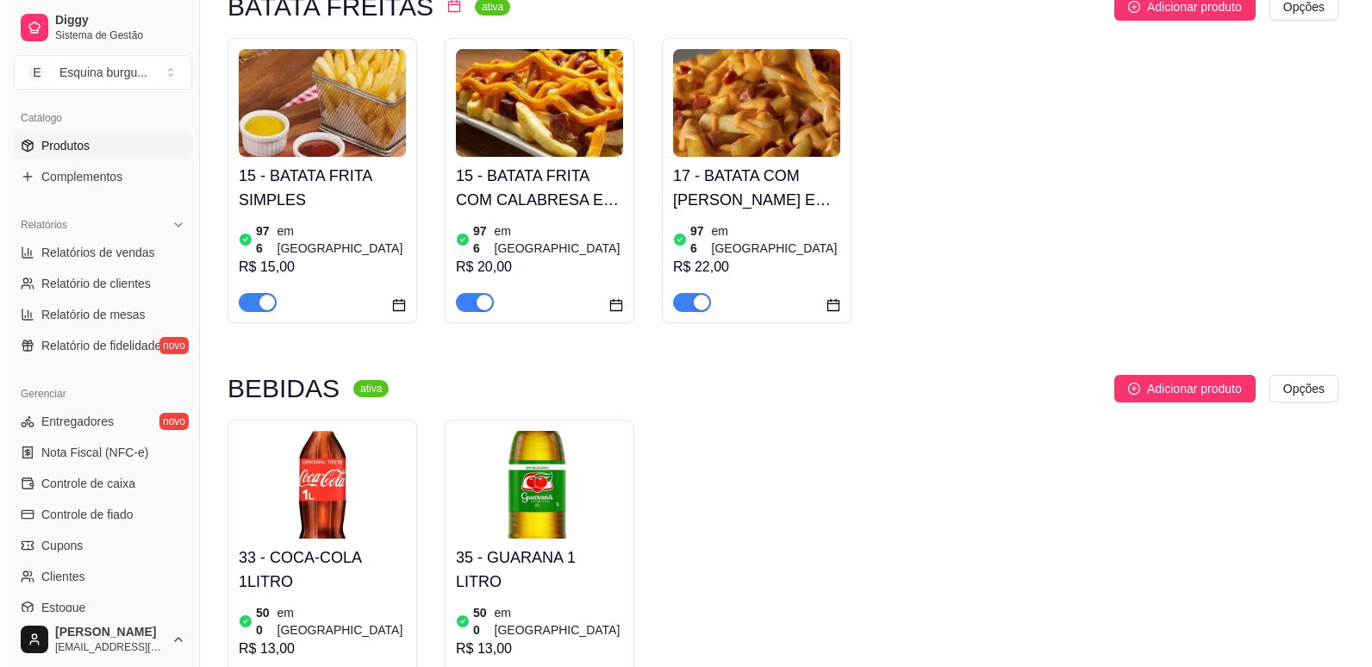
scroll to position [1476, 0]
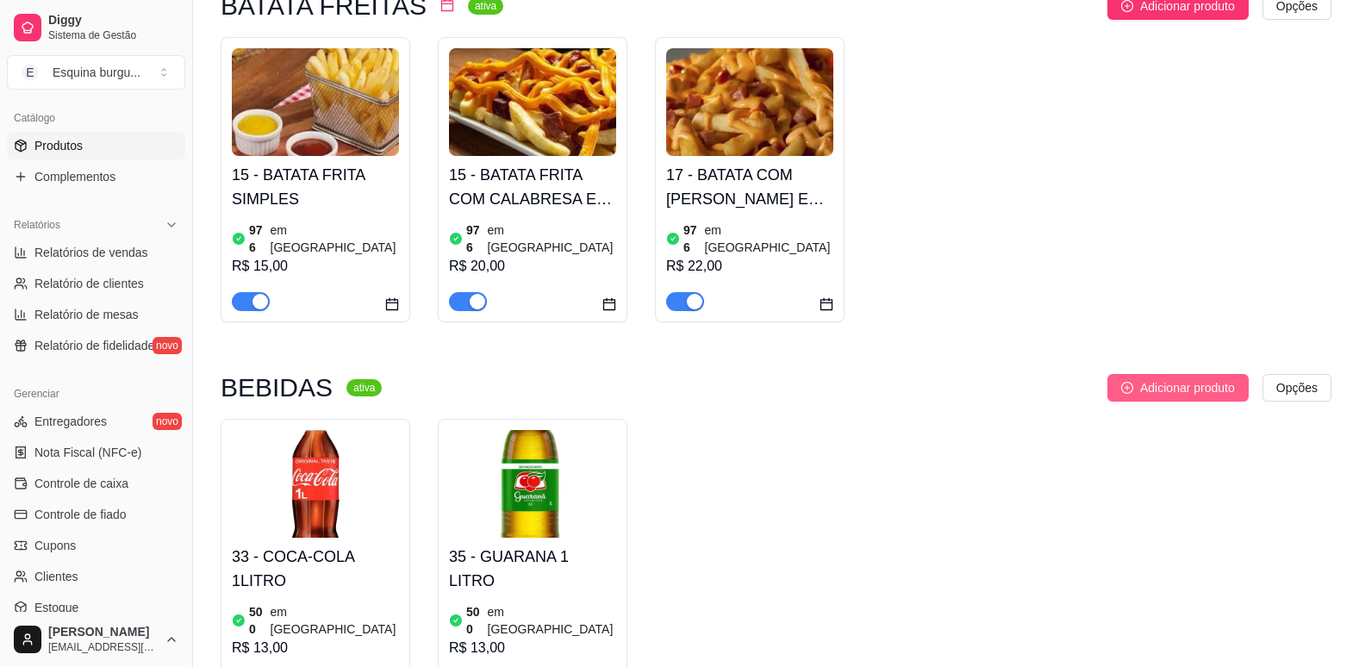
click at [1144, 378] on span "Adicionar produto" at bounding box center [1187, 387] width 95 height 19
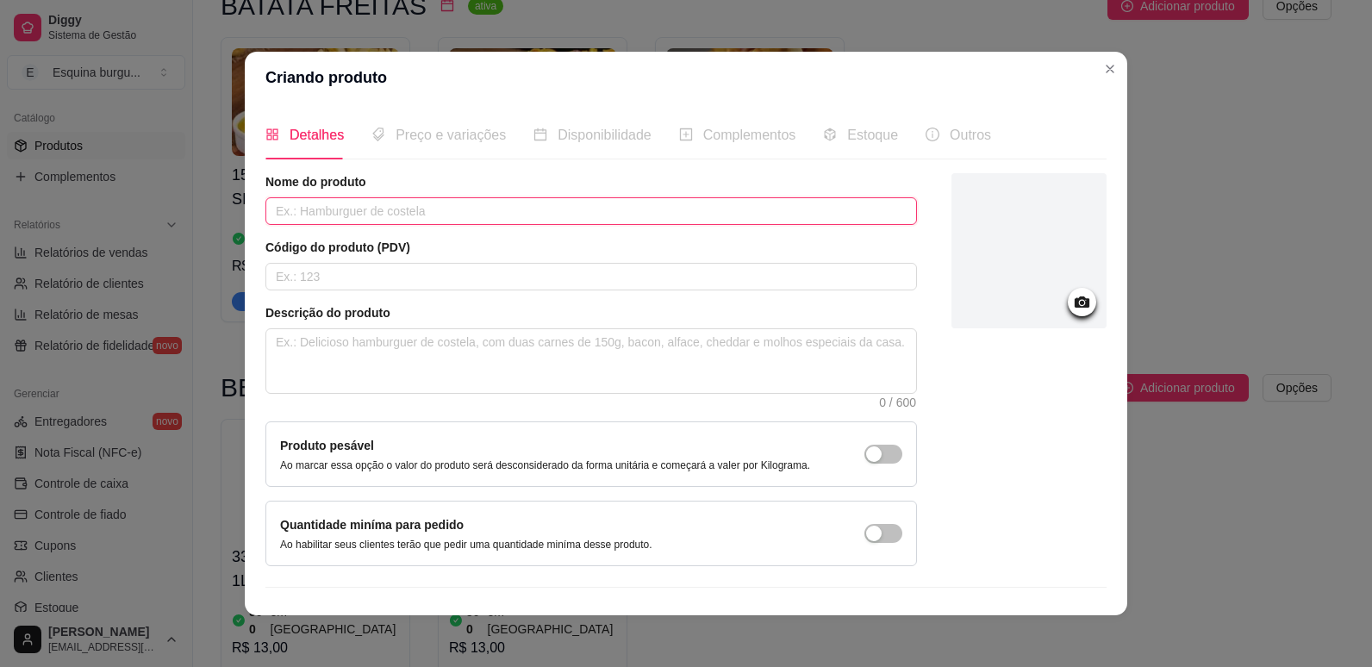
click at [402, 212] on input "text" at bounding box center [590, 211] width 651 height 28
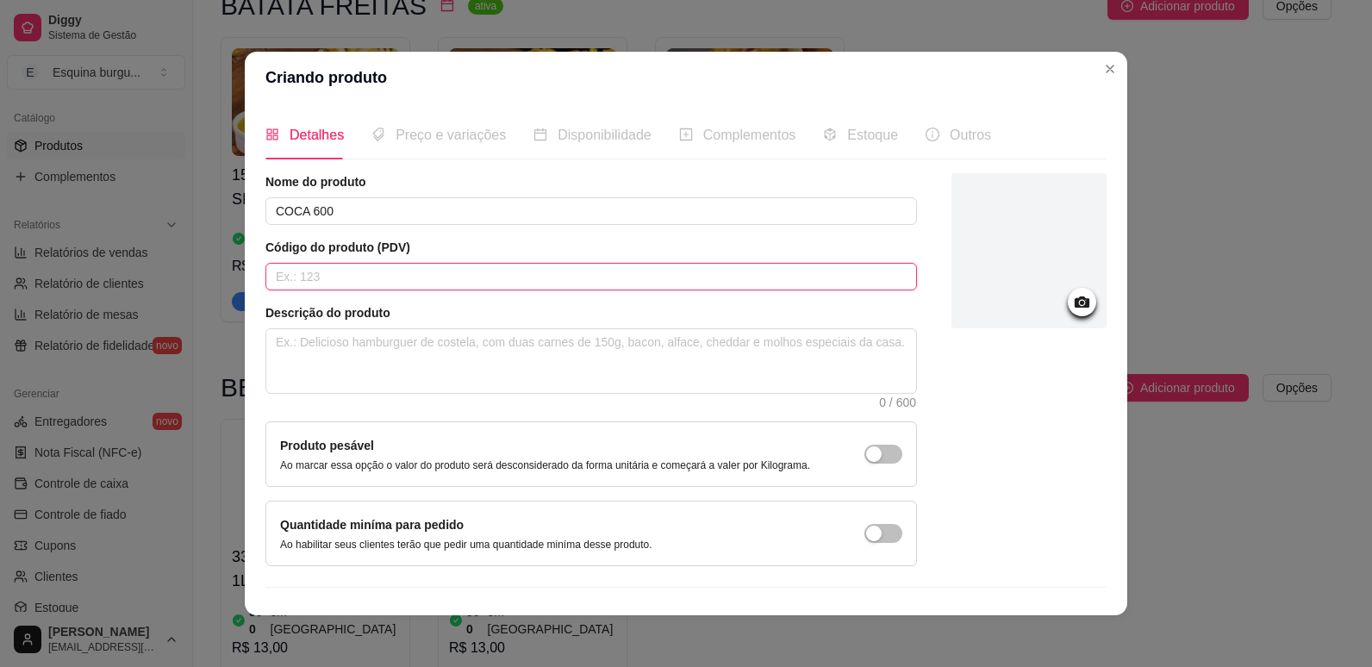
click at [394, 281] on input "text" at bounding box center [590, 277] width 651 height 28
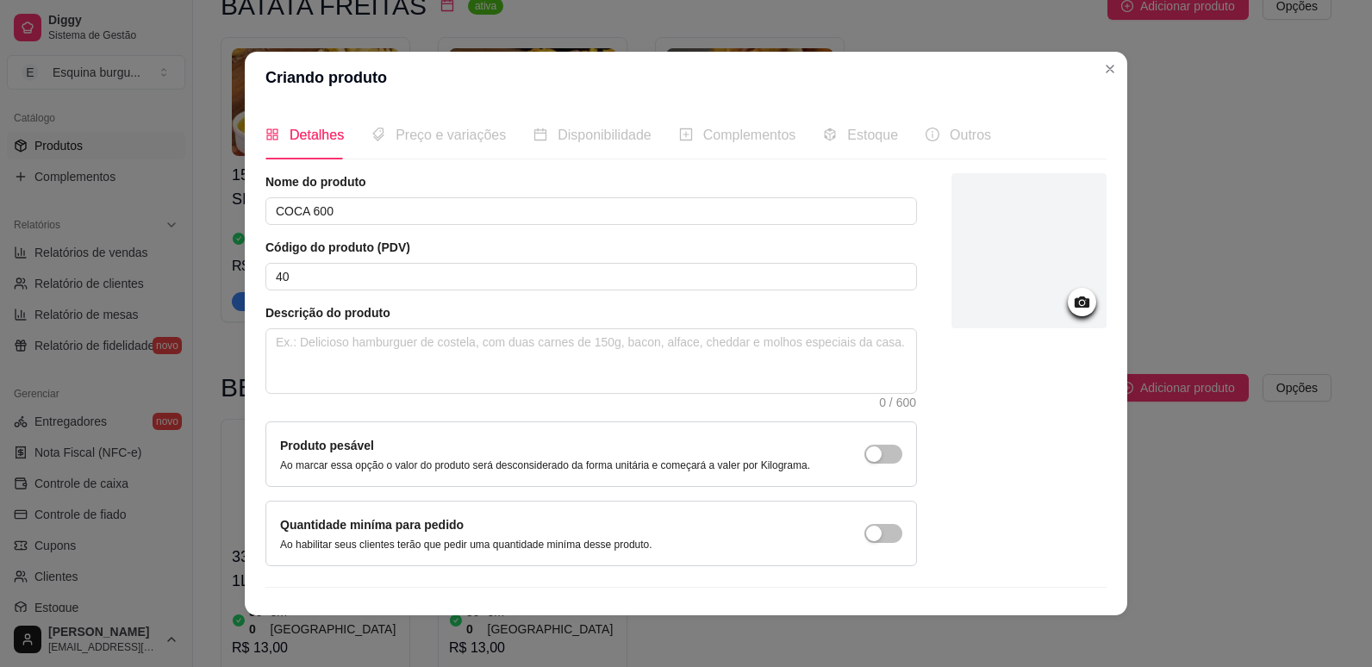
click at [1074, 304] on icon at bounding box center [1081, 301] width 15 height 11
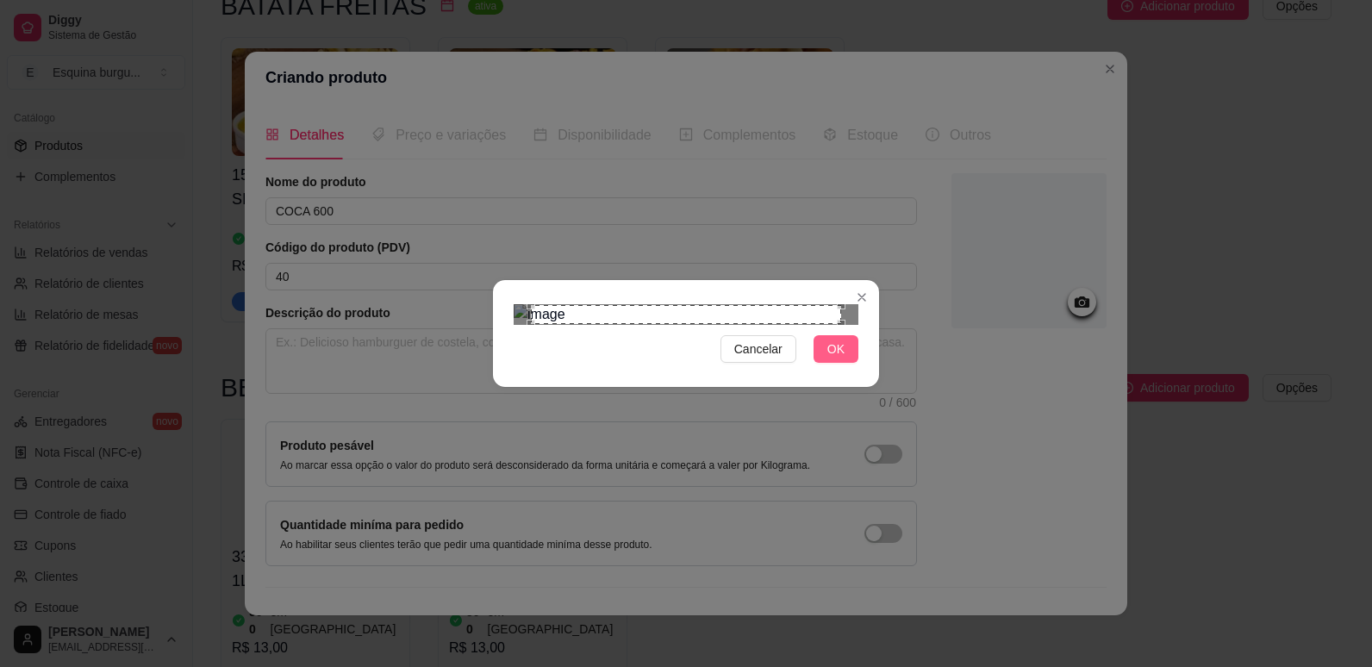
click at [825, 363] on button "OK" at bounding box center [835, 349] width 45 height 28
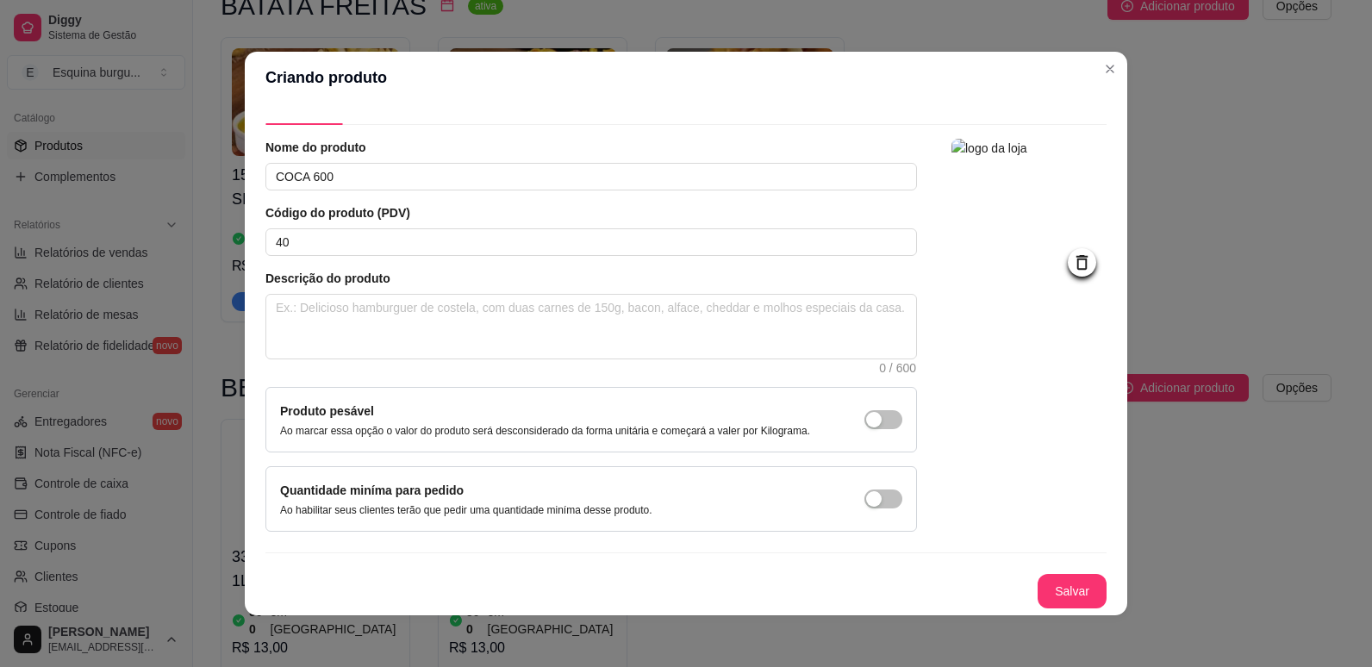
scroll to position [3, 0]
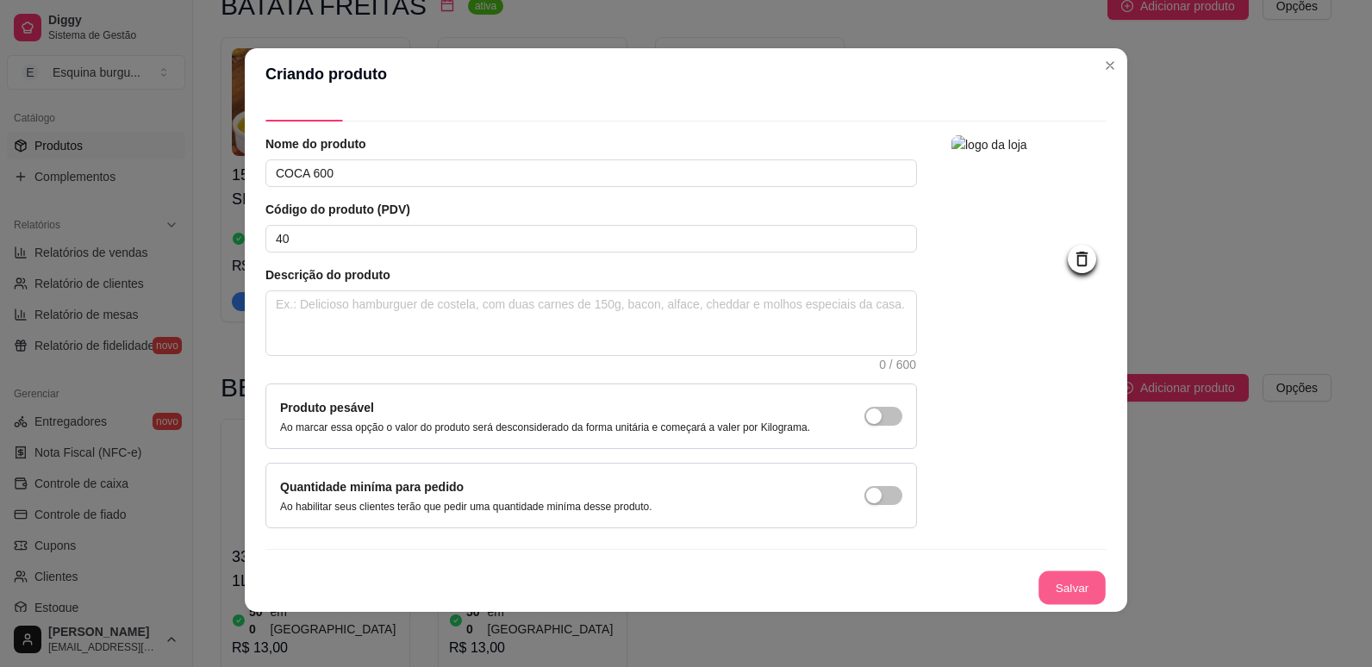
click at [1038, 582] on button "Salvar" at bounding box center [1071, 588] width 67 height 34
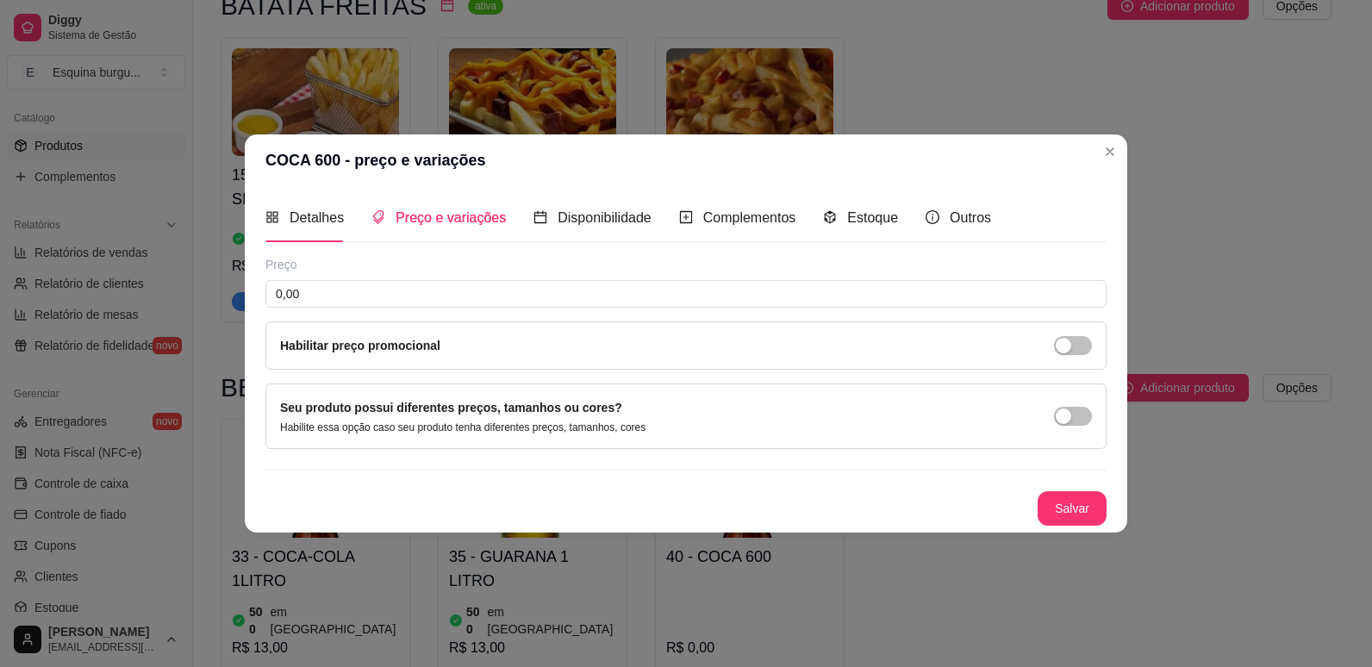
scroll to position [0, 0]
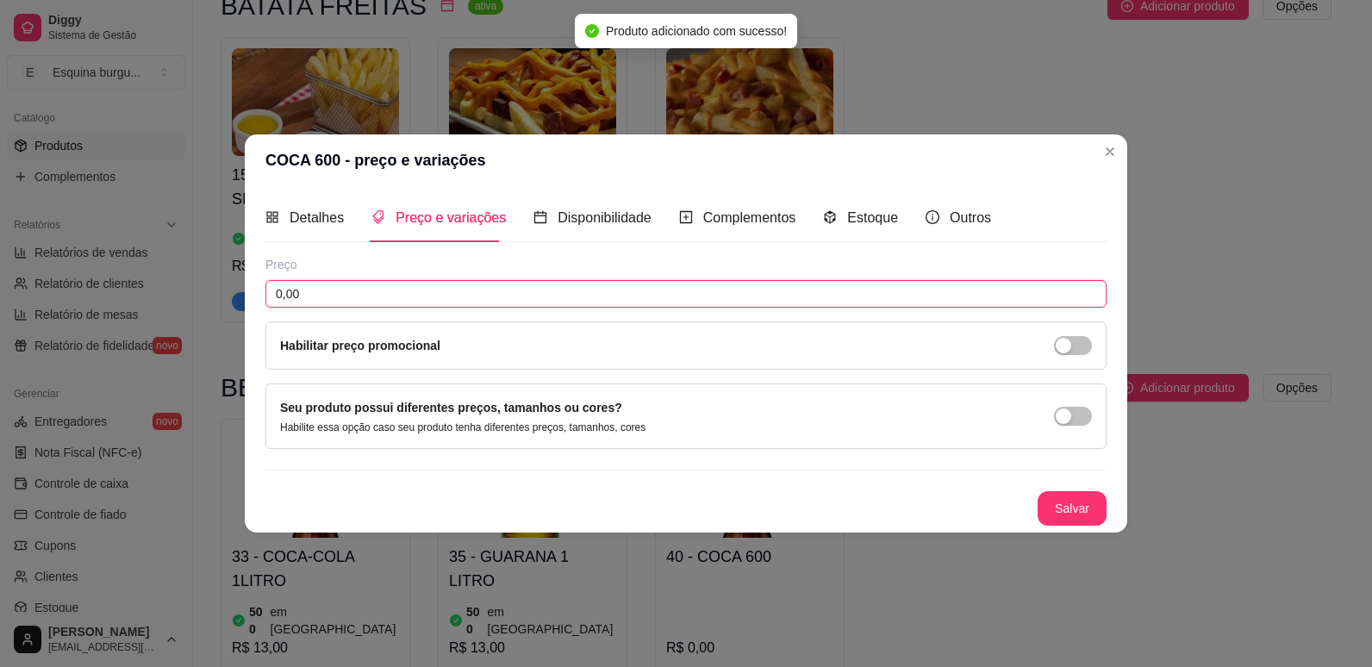
click at [395, 281] on input "0,00" at bounding box center [685, 294] width 841 height 28
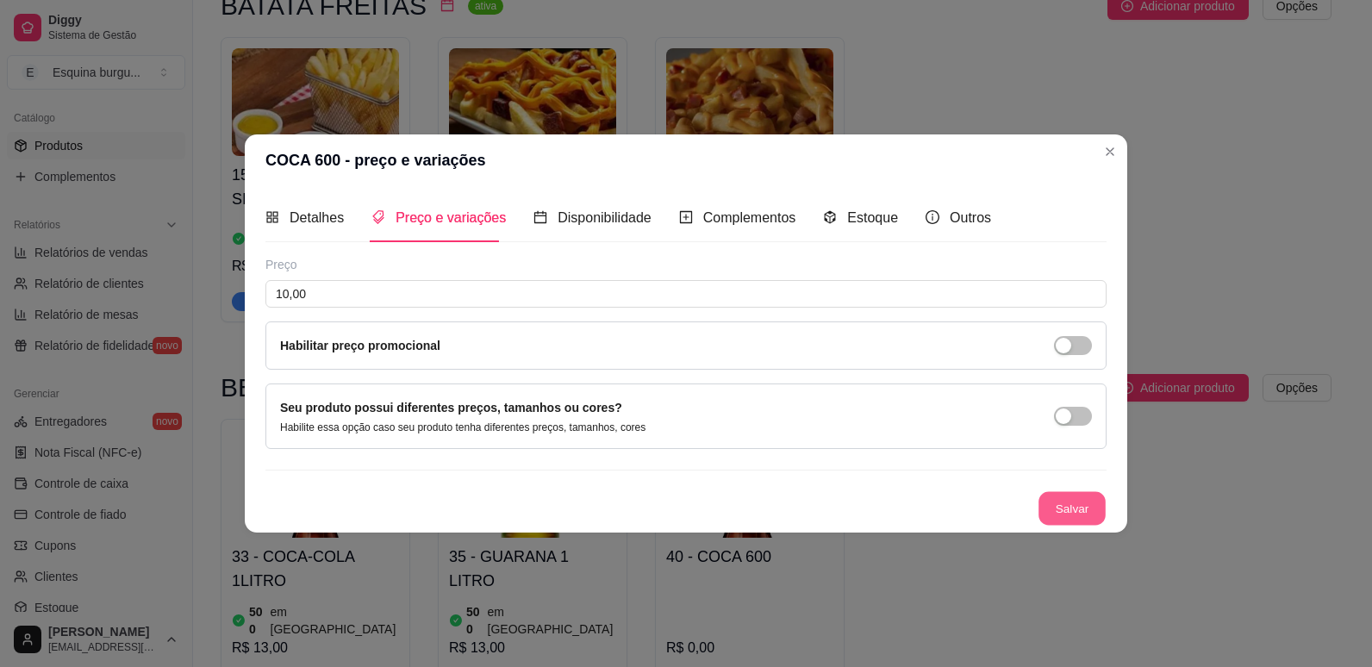
click at [1049, 510] on button "Salvar" at bounding box center [1071, 509] width 67 height 34
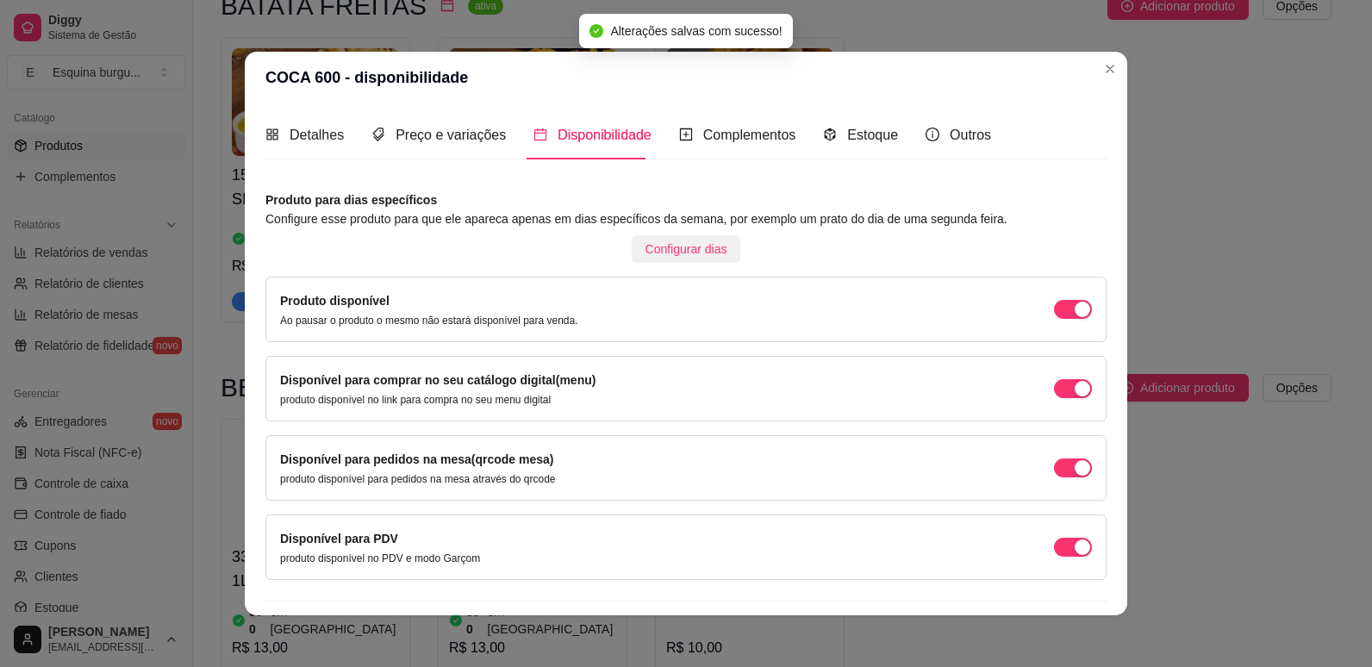
click at [663, 261] on button "Configurar dias" at bounding box center [686, 249] width 109 height 28
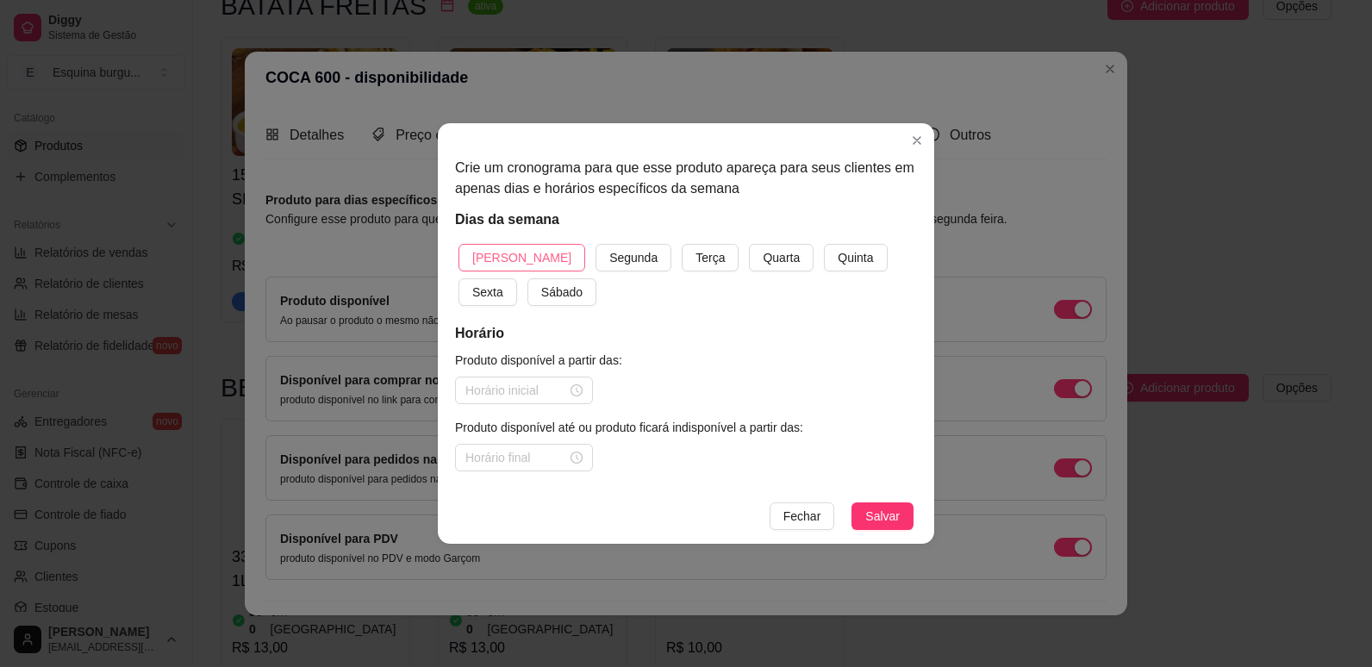
click at [477, 261] on span "[PERSON_NAME]" at bounding box center [521, 257] width 99 height 19
click at [595, 244] on button "Segunda" at bounding box center [633, 258] width 76 height 28
click at [682, 244] on button "Terça" at bounding box center [710, 258] width 57 height 28
click at [749, 244] on button "Quarta" at bounding box center [781, 258] width 65 height 28
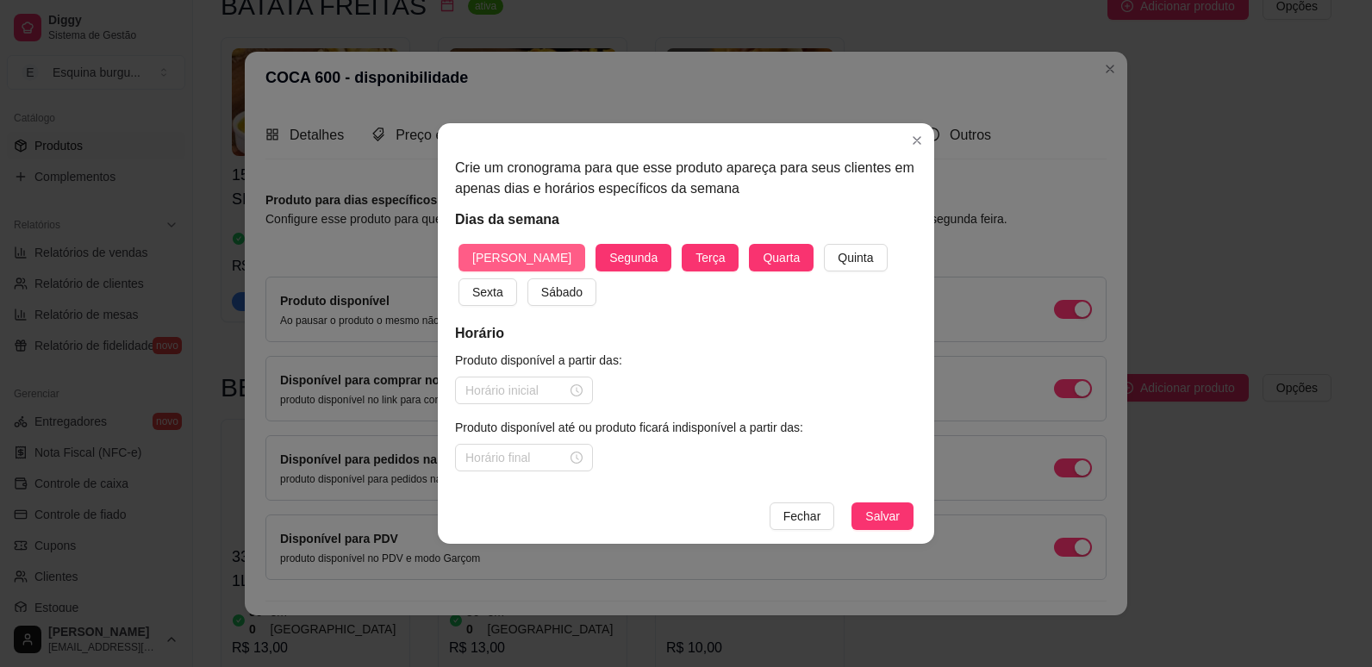
click at [824, 244] on button "Quinta" at bounding box center [855, 258] width 63 height 28
click at [458, 278] on button "Sexta" at bounding box center [487, 292] width 59 height 28
click at [527, 278] on button "Sábado" at bounding box center [561, 292] width 69 height 28
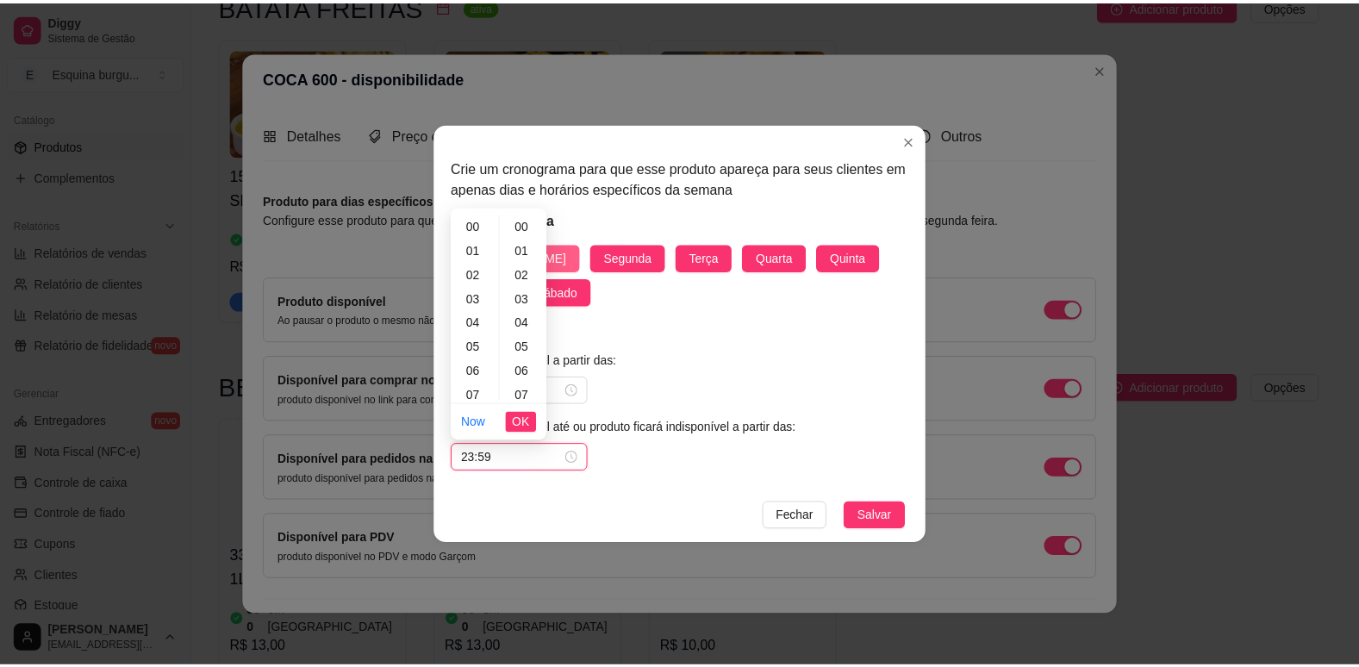
scroll to position [1261, 0]
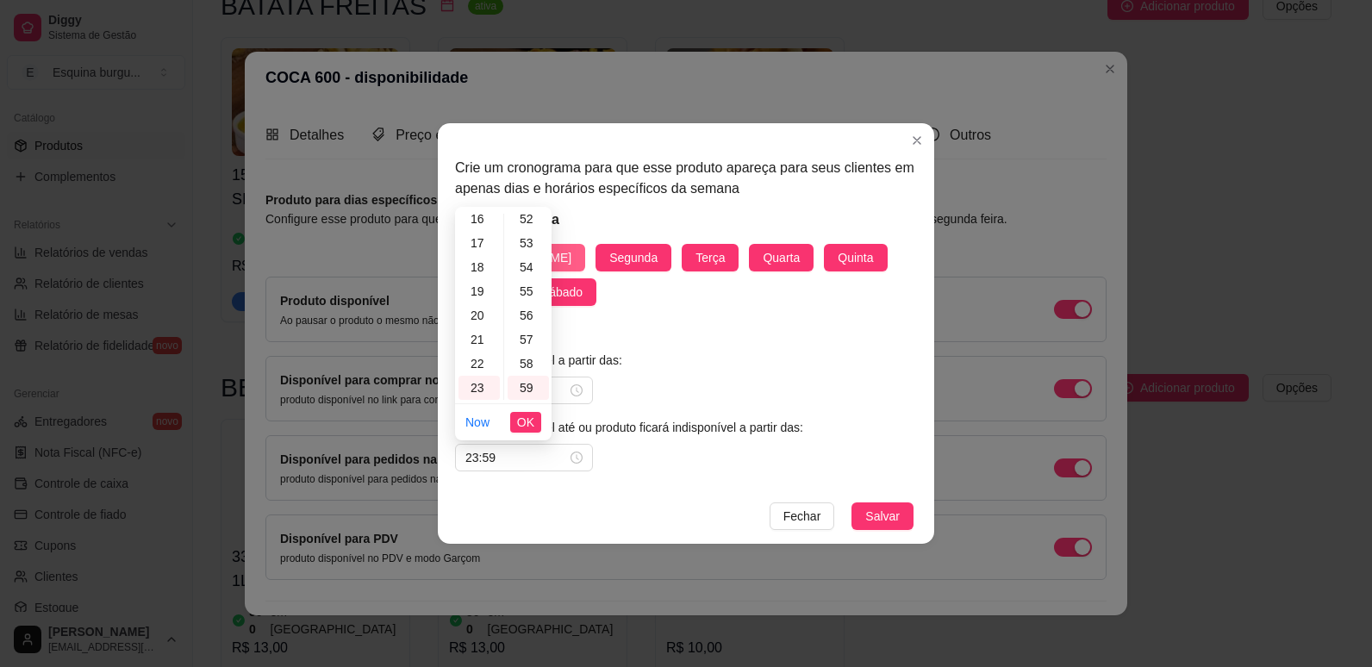
click at [851, 502] on button "Salvar" at bounding box center [882, 516] width 62 height 28
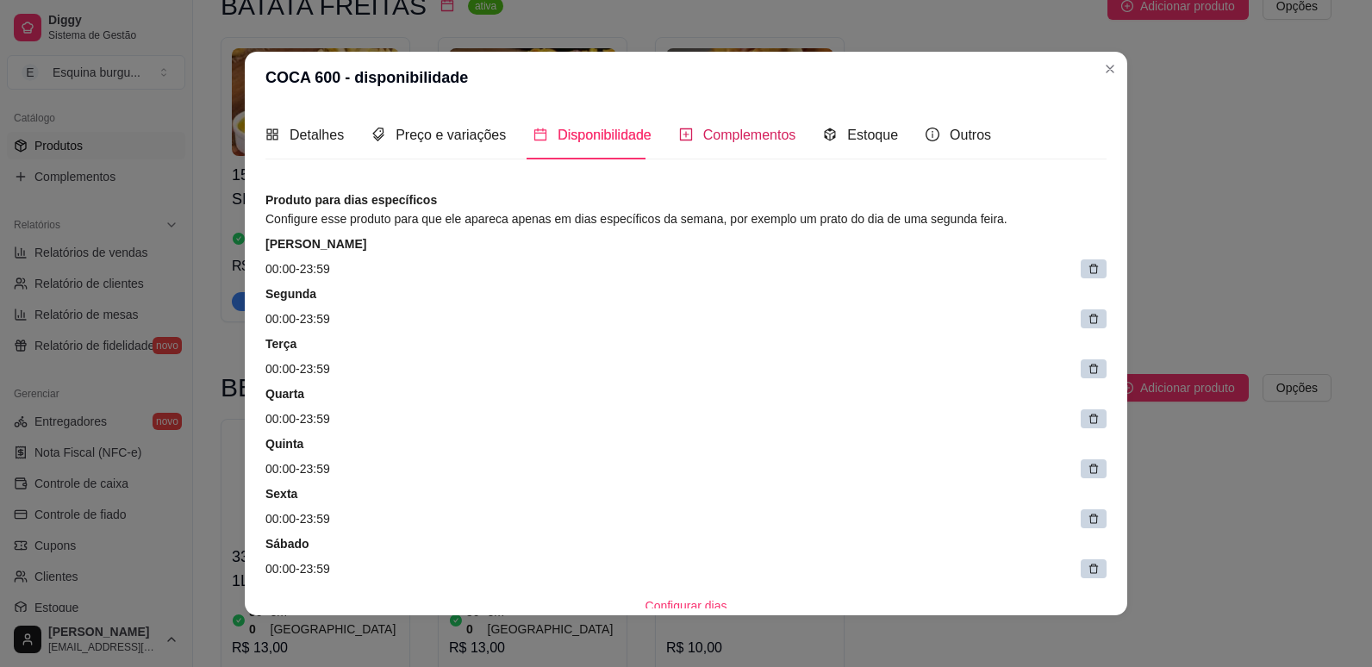
click at [756, 145] on div "Complementos" at bounding box center [737, 135] width 117 height 22
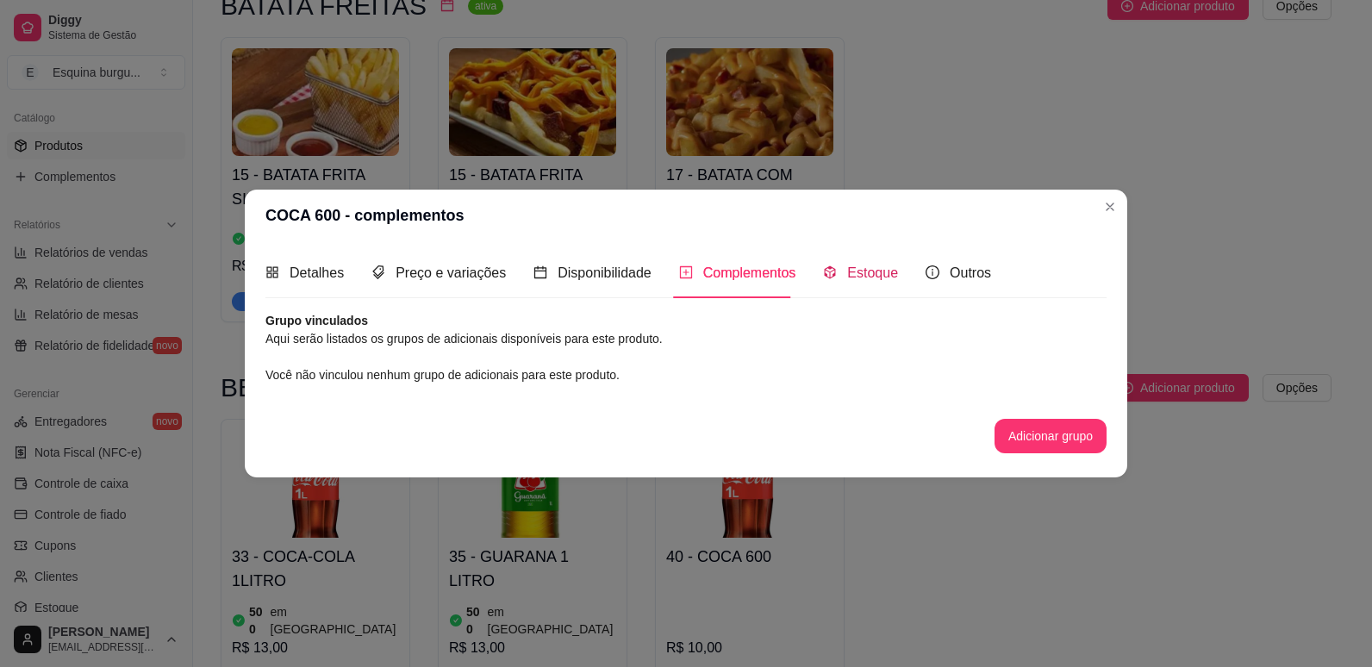
click at [868, 270] on span "Estoque" at bounding box center [872, 272] width 51 height 15
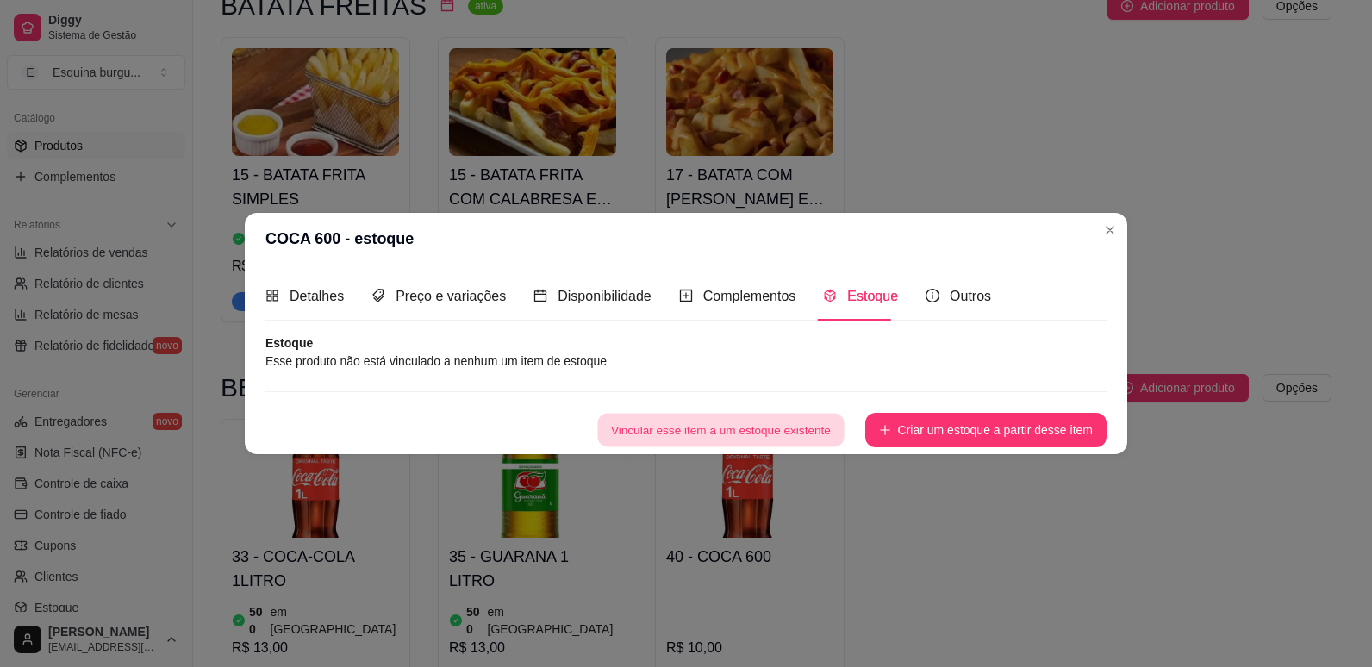
click at [800, 424] on button "Vincular esse item a um estoque existente" at bounding box center [720, 431] width 246 height 34
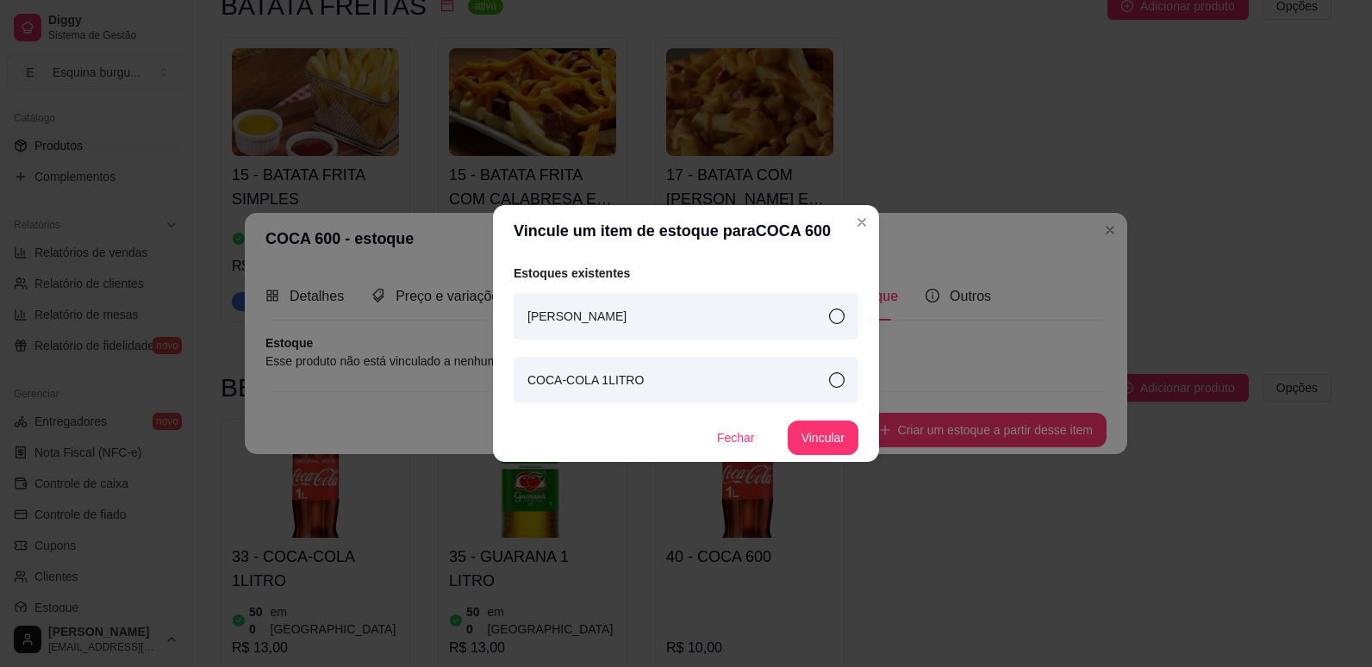
click at [807, 387] on div "COCA-COLA 1LITRO" at bounding box center [686, 380] width 345 height 47
click at [827, 434] on button "Vincular" at bounding box center [822, 438] width 69 height 34
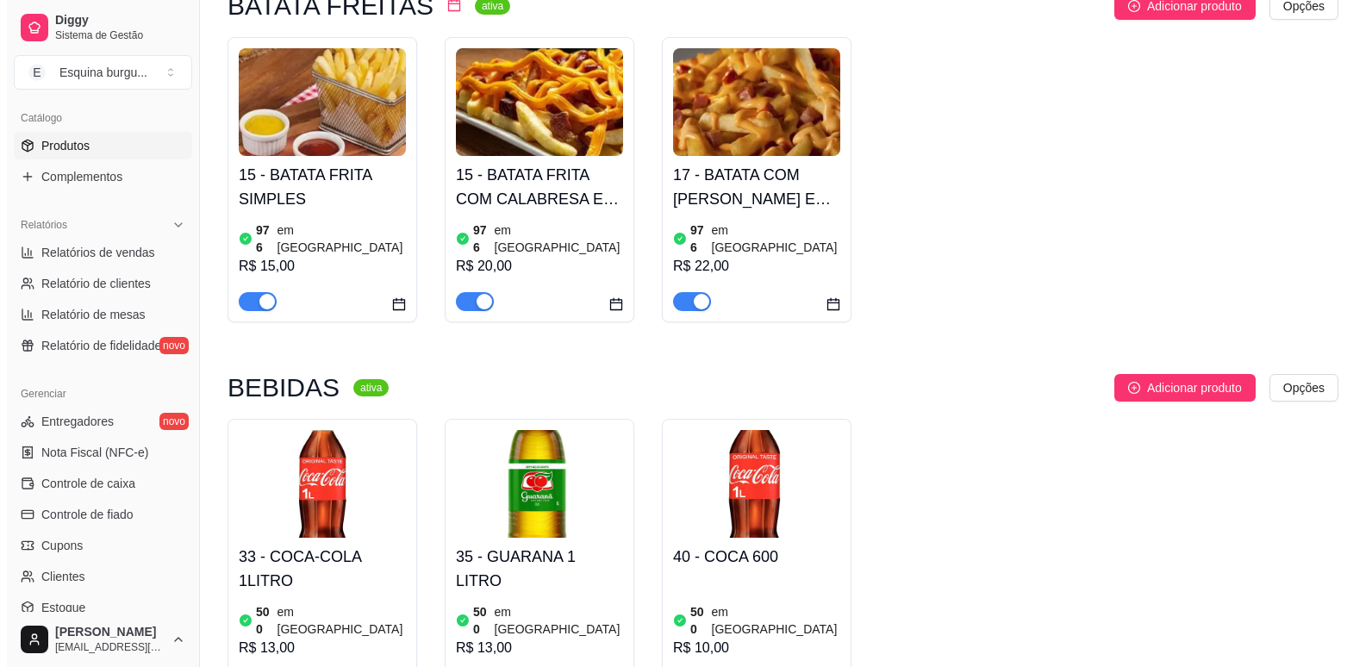
scroll to position [1502, 0]
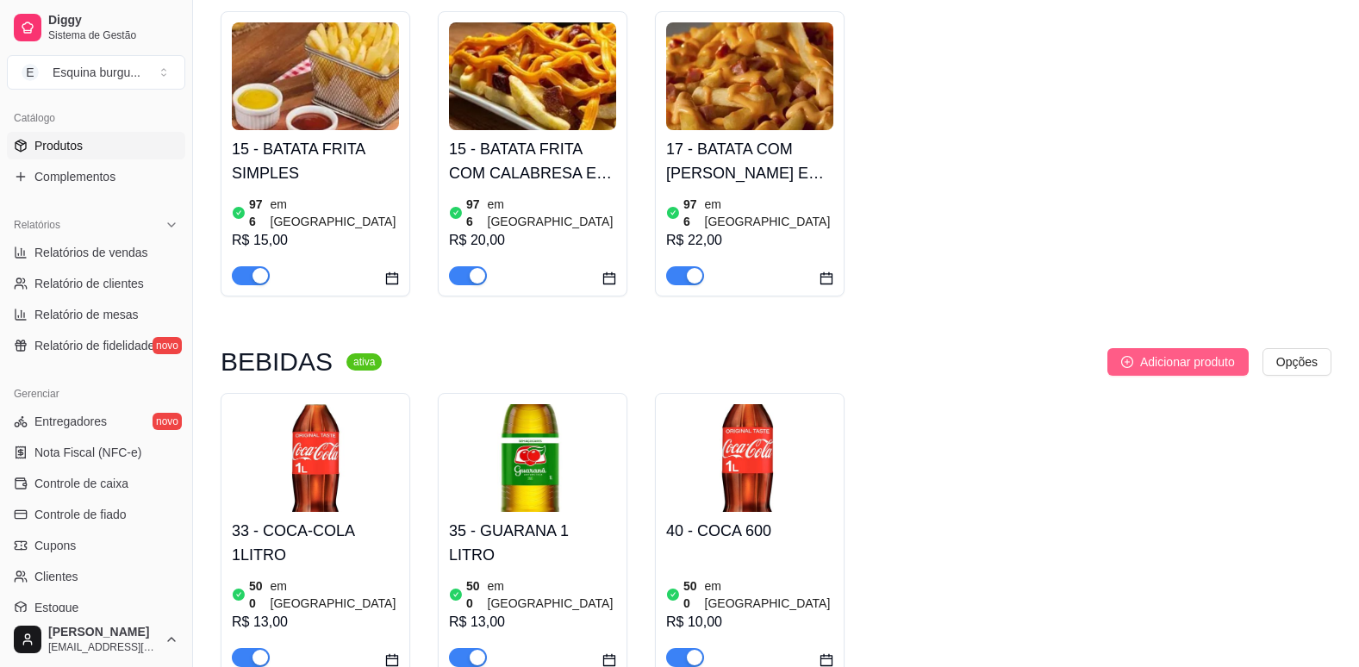
click at [1176, 352] on span "Adicionar produto" at bounding box center [1187, 361] width 95 height 19
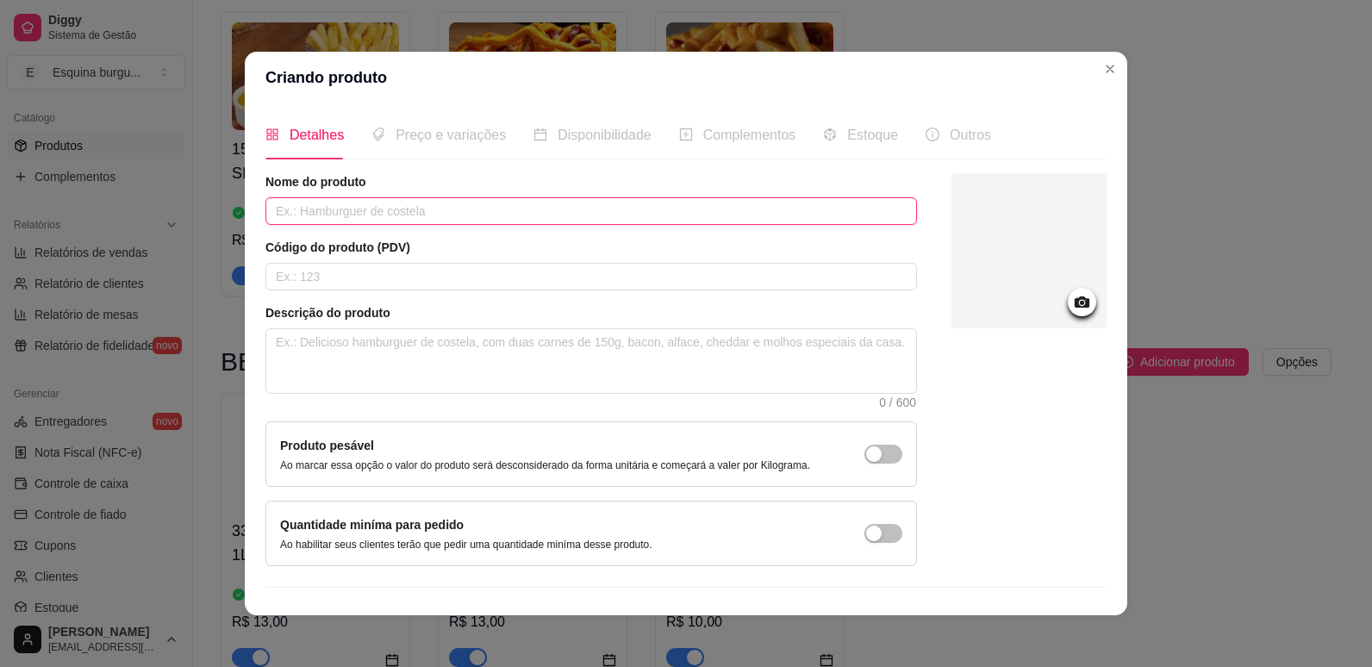
click at [404, 212] on input "text" at bounding box center [590, 211] width 651 height 28
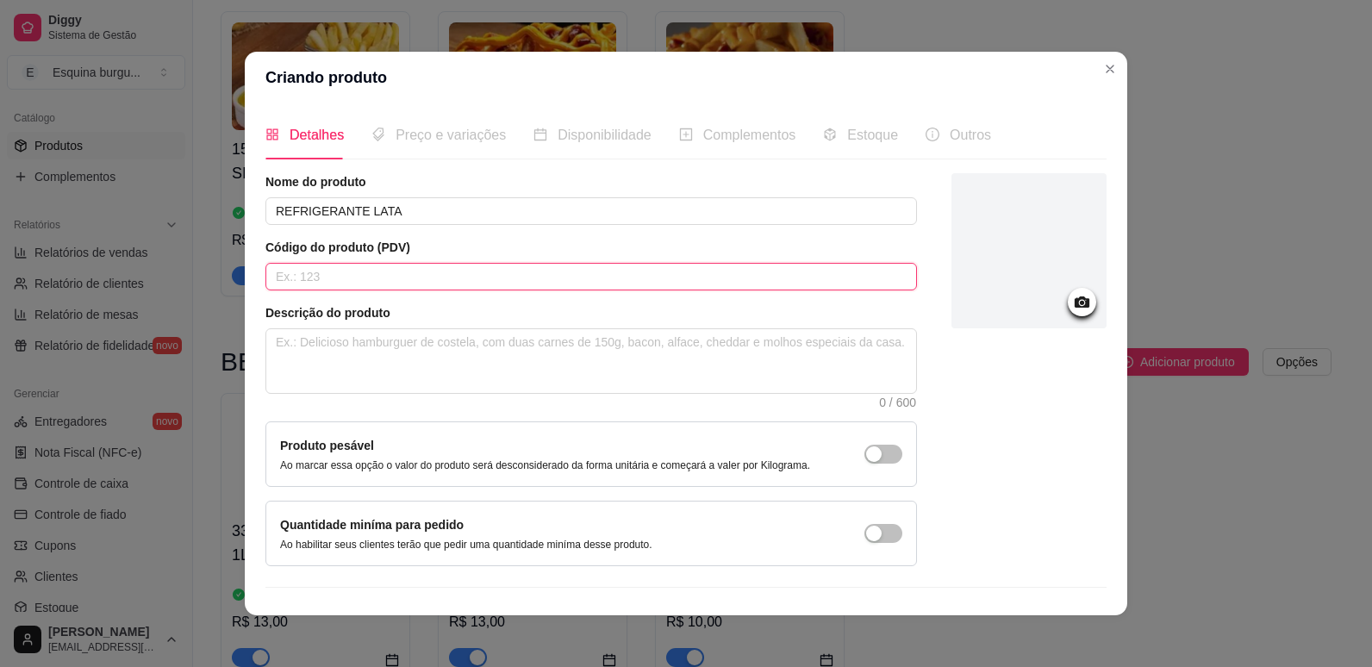
click at [545, 276] on input "text" at bounding box center [590, 277] width 651 height 28
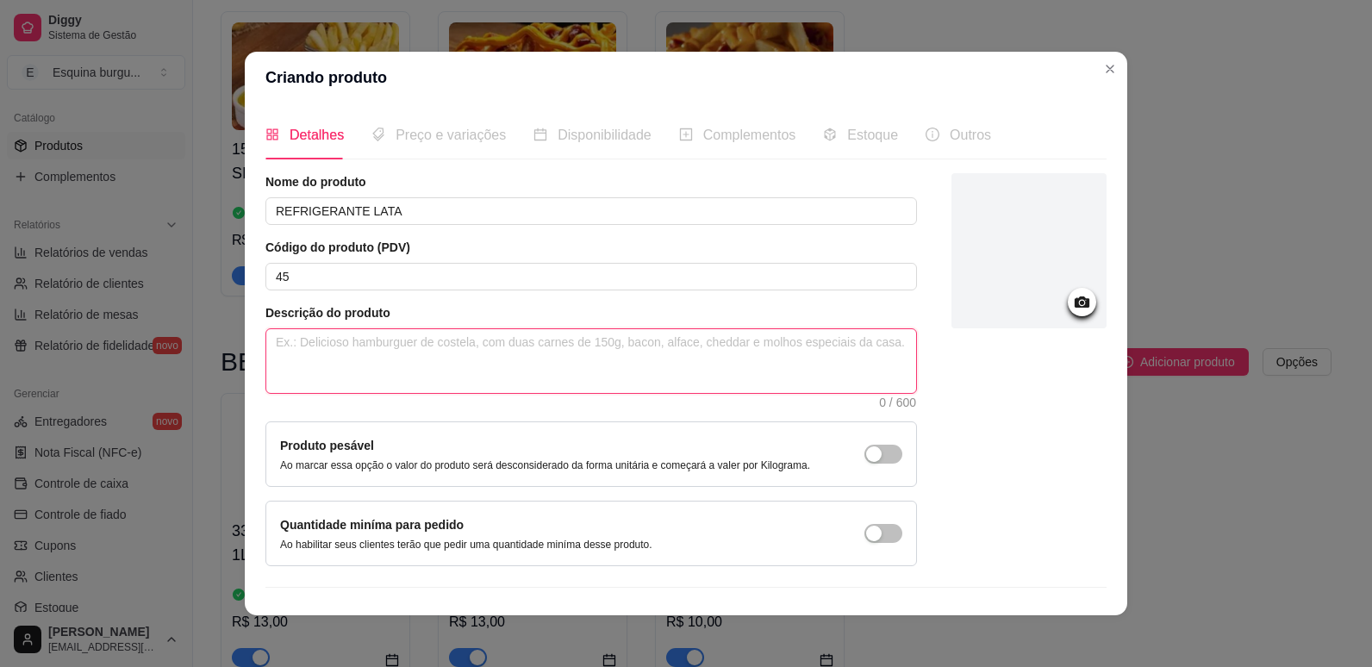
click at [530, 348] on textarea at bounding box center [591, 361] width 650 height 64
click at [1072, 294] on icon at bounding box center [1082, 302] width 20 height 20
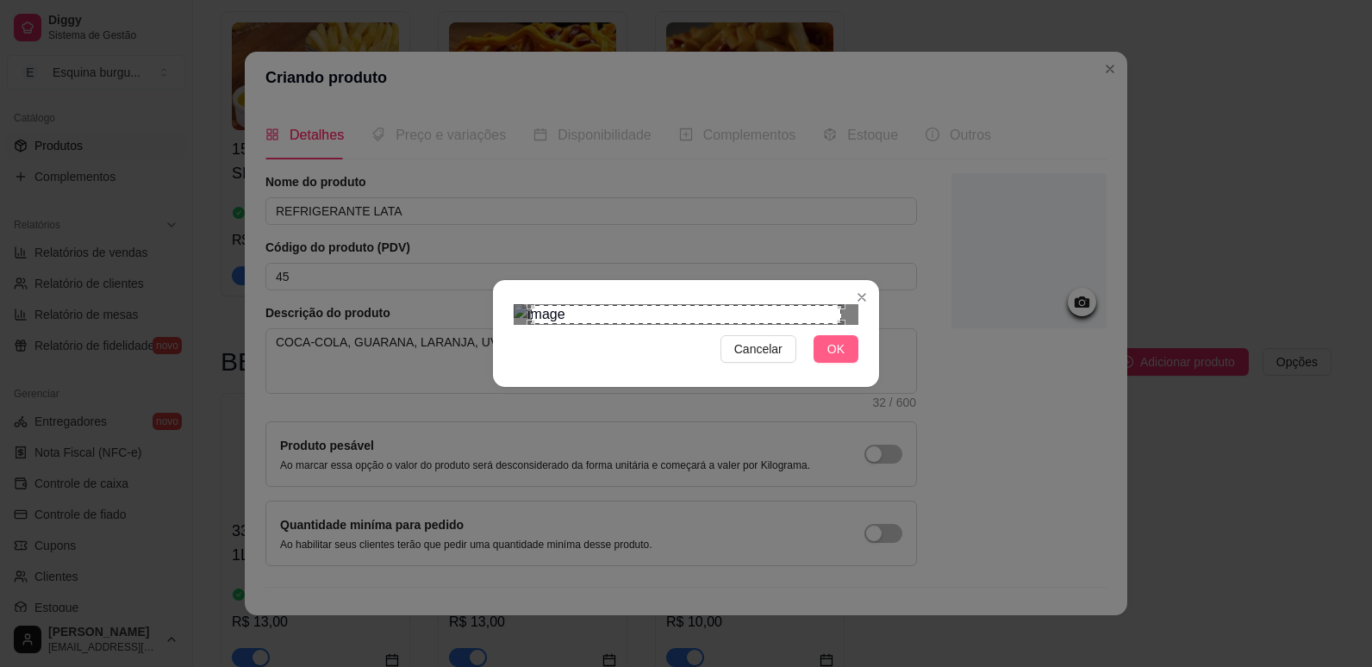
click at [820, 363] on button "OK" at bounding box center [835, 349] width 45 height 28
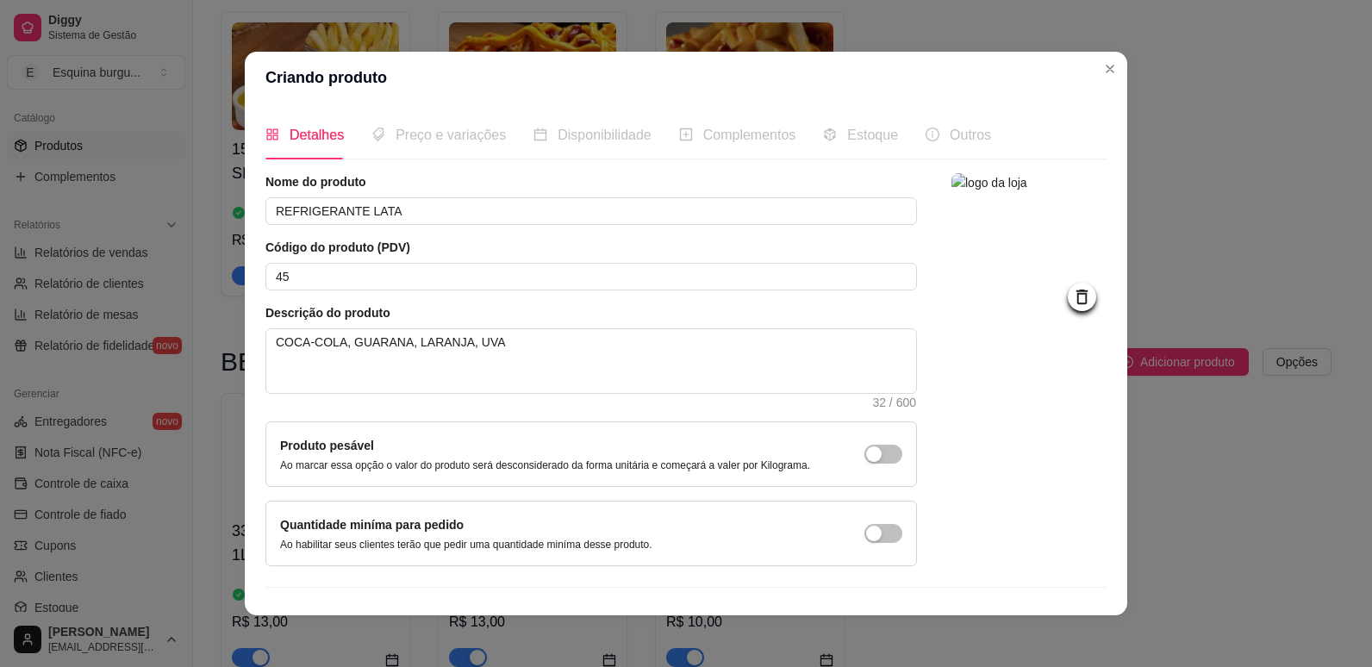
scroll to position [34, 0]
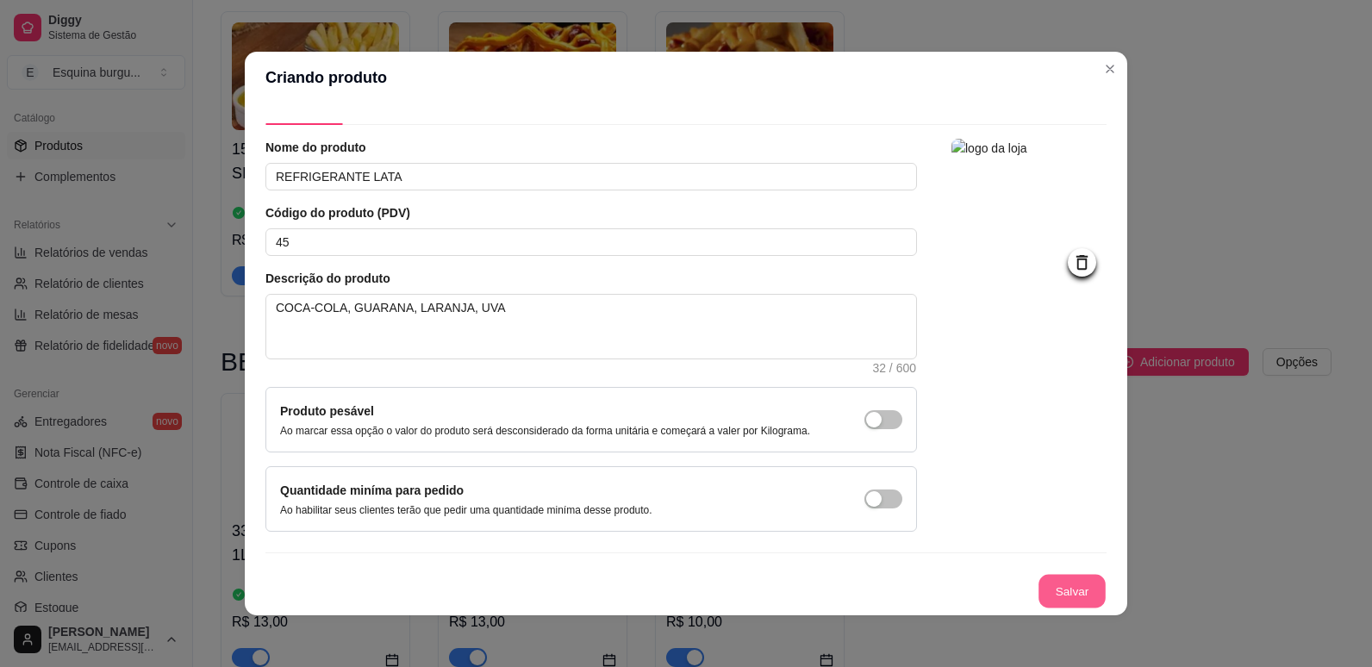
click at [1047, 595] on button "Salvar" at bounding box center [1071, 592] width 67 height 34
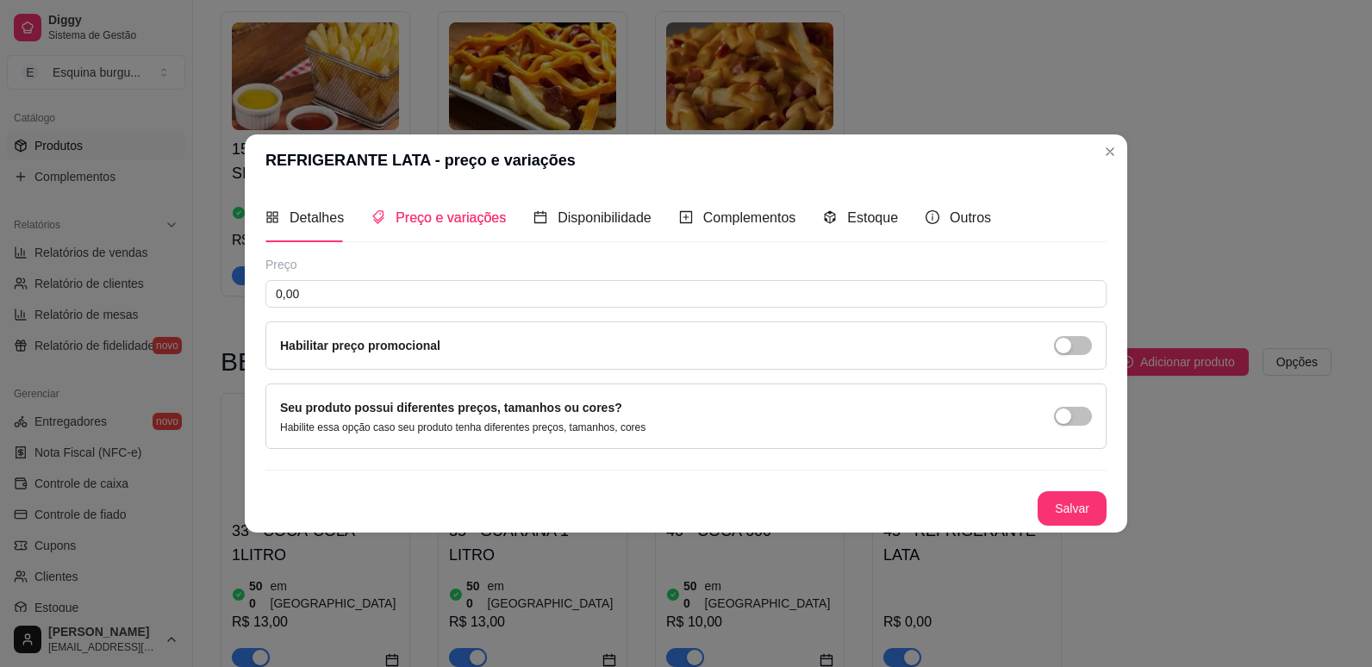
scroll to position [0, 0]
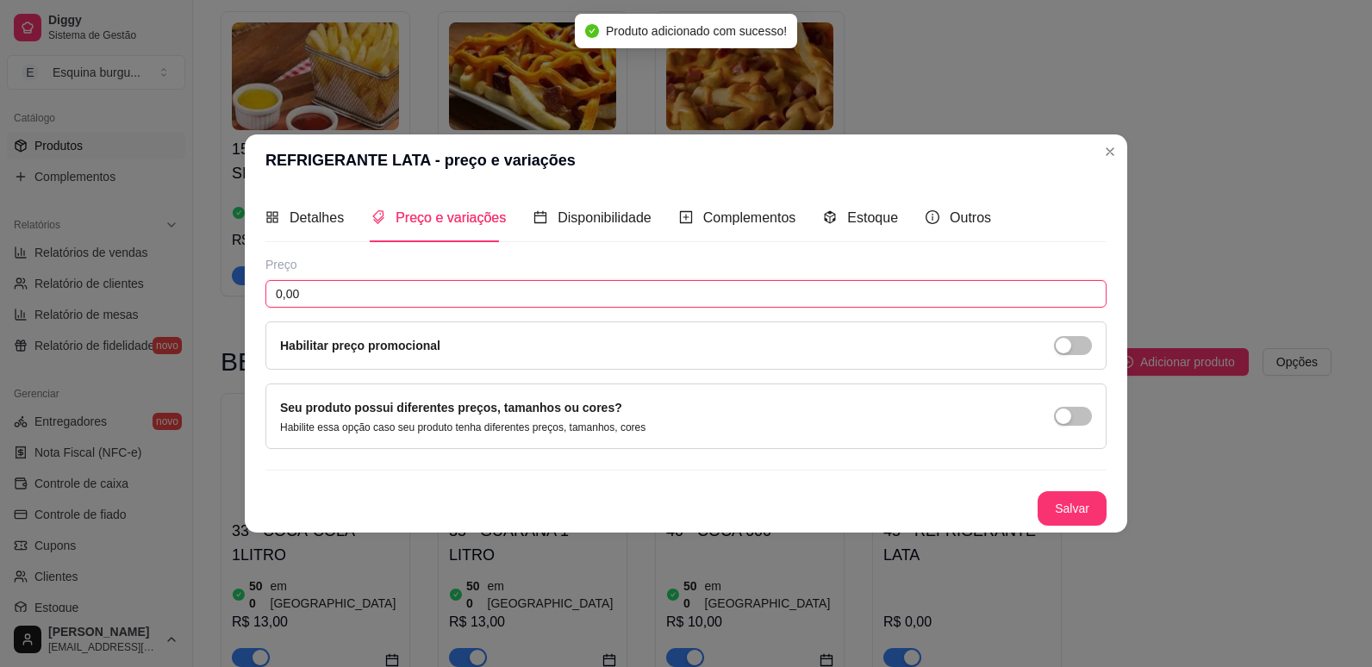
click at [440, 289] on input "0,00" at bounding box center [685, 294] width 841 height 28
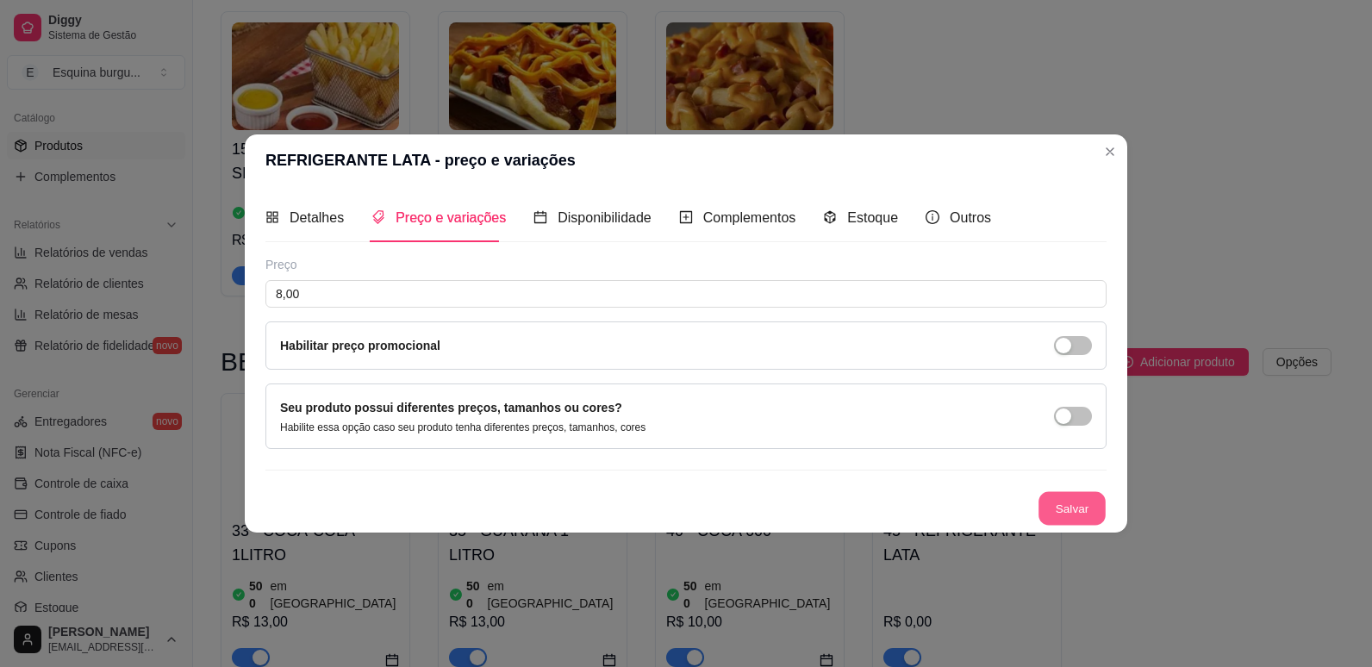
click at [1061, 500] on button "Salvar" at bounding box center [1071, 509] width 67 height 34
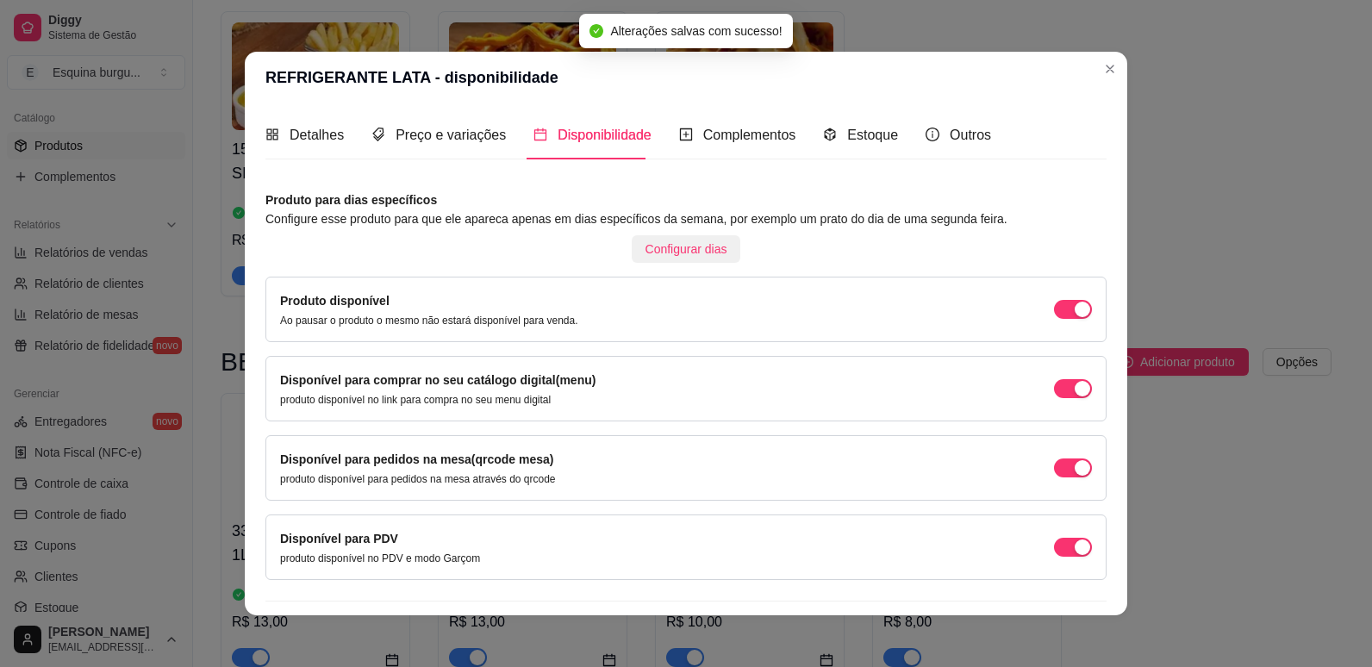
click at [659, 242] on span "Configurar dias" at bounding box center [686, 249] width 82 height 19
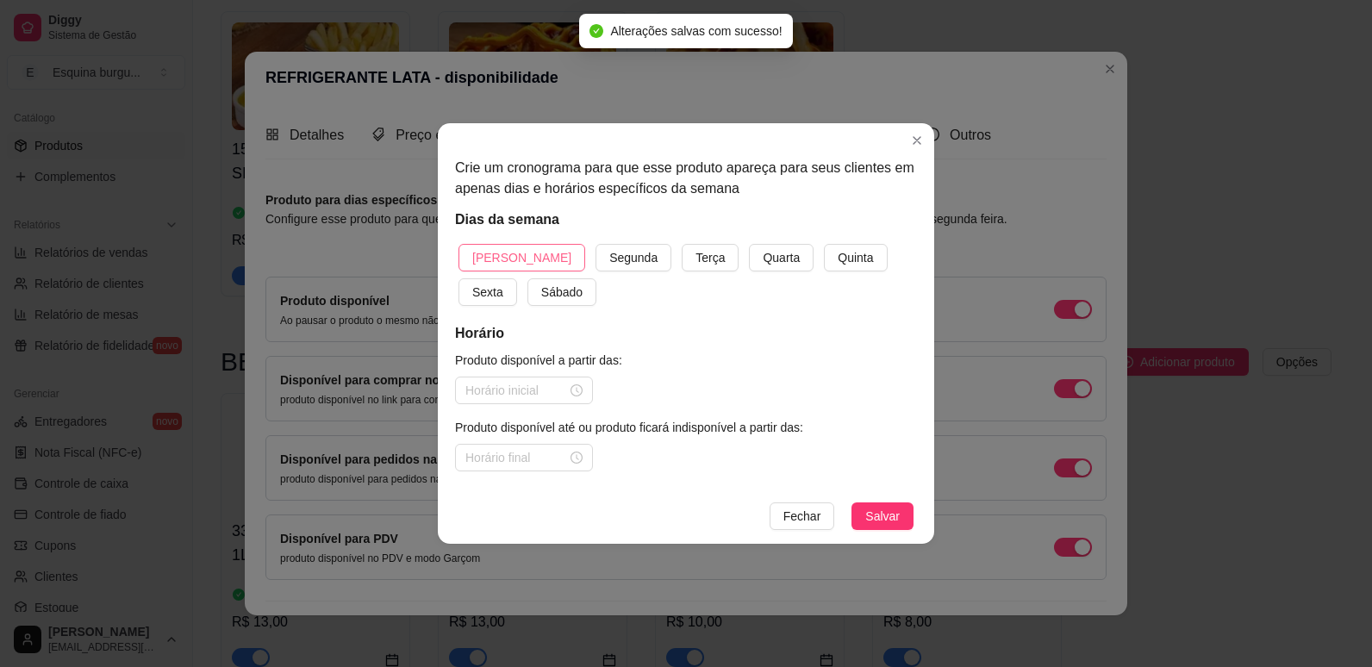
click at [489, 252] on span "[PERSON_NAME]" at bounding box center [521, 257] width 99 height 19
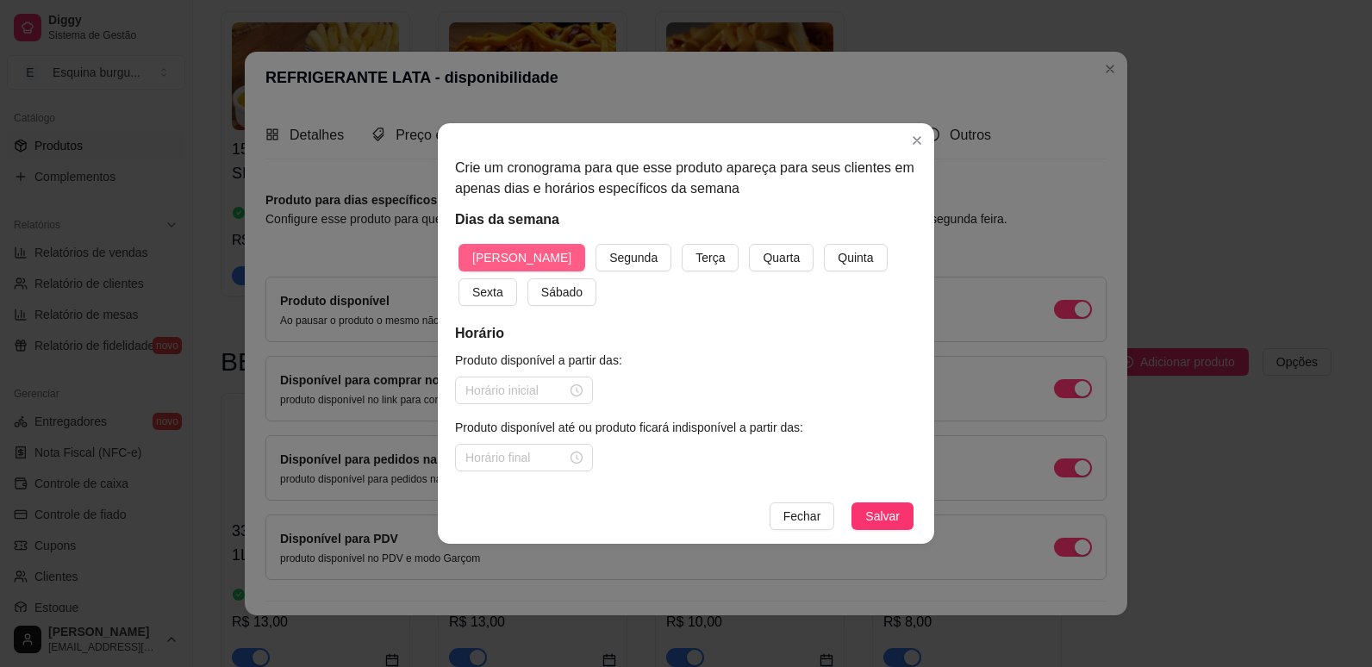
click at [595, 244] on button "Segunda" at bounding box center [633, 258] width 76 height 28
click at [682, 244] on button "Terça" at bounding box center [710, 258] width 57 height 28
click at [749, 244] on button "Quarta" at bounding box center [781, 258] width 65 height 28
click at [824, 244] on button "Quinta" at bounding box center [855, 258] width 63 height 28
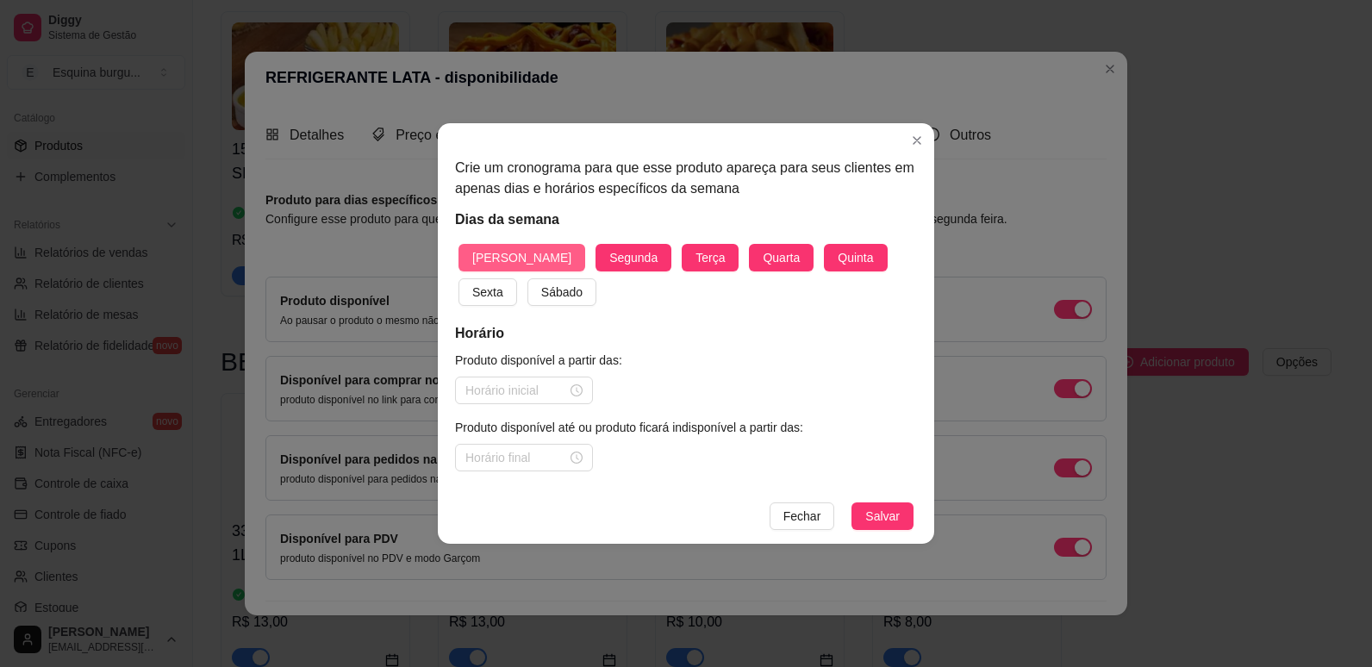
click at [527, 278] on button "Sábado" at bounding box center [561, 292] width 69 height 28
click at [503, 283] on span "Sexta" at bounding box center [487, 292] width 31 height 19
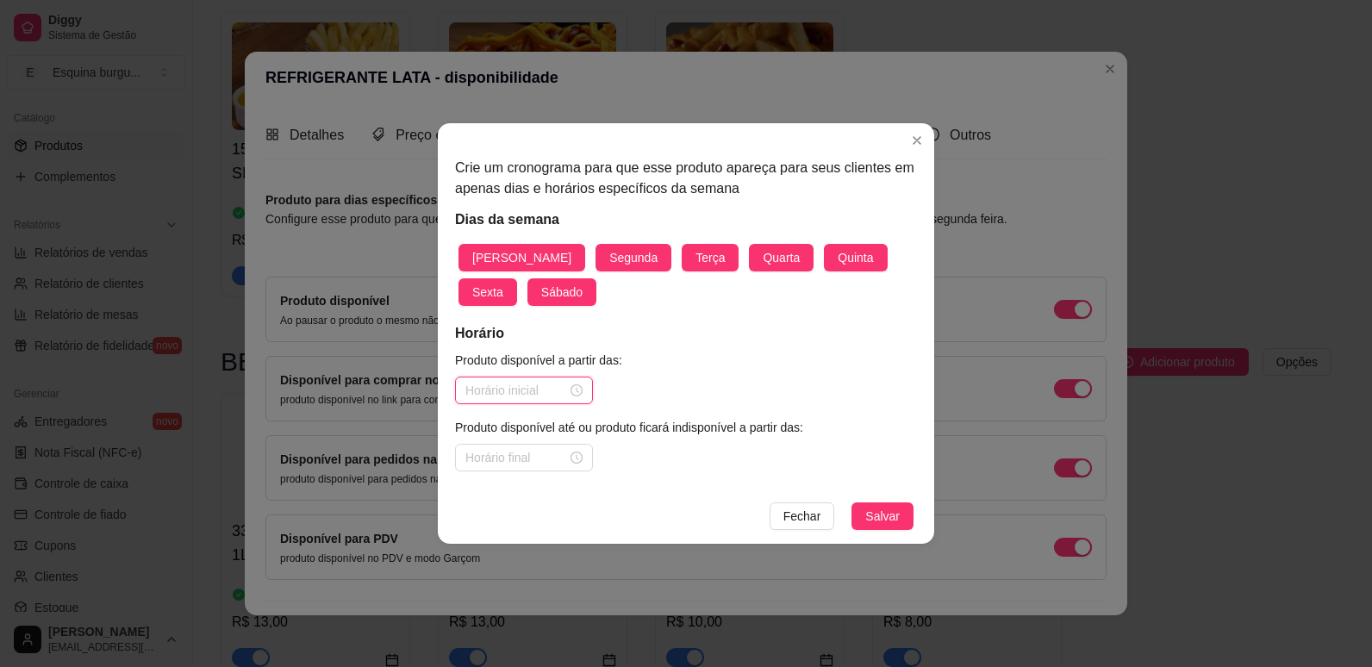
click at [534, 398] on input at bounding box center [516, 390] width 102 height 19
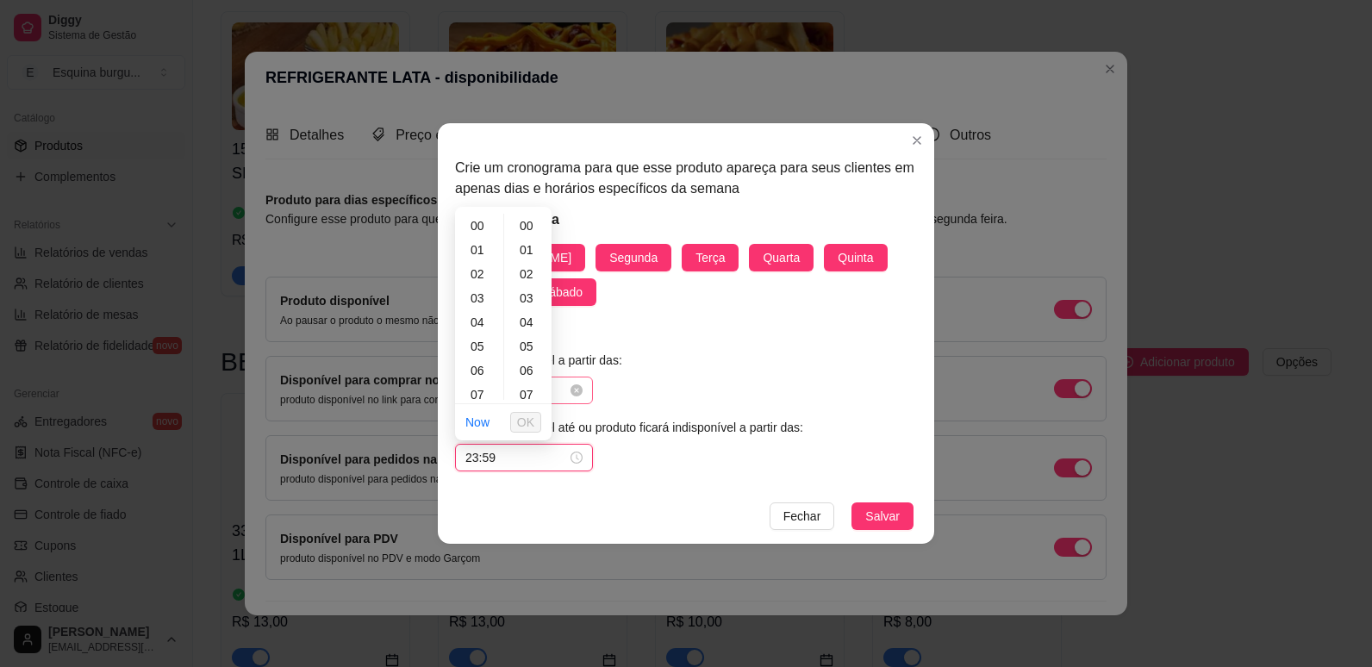
scroll to position [1261, 0]
click at [873, 514] on span "Salvar" at bounding box center [882, 516] width 34 height 19
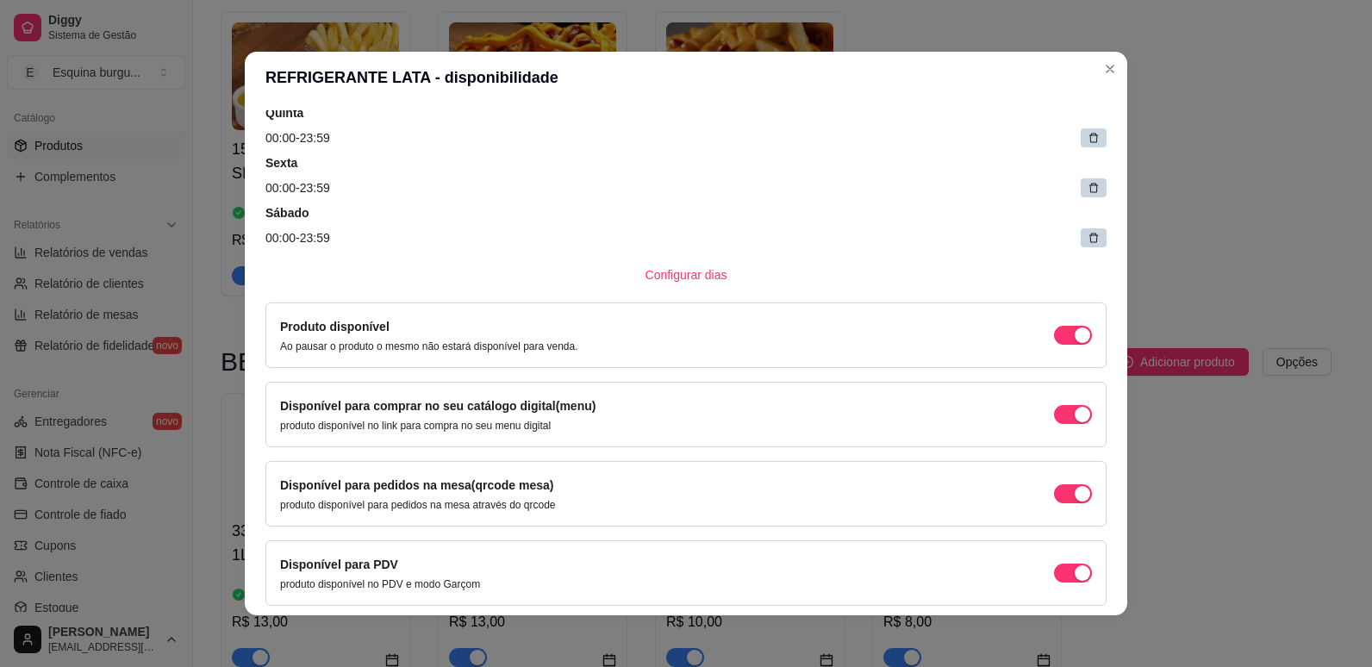
scroll to position [398, 0]
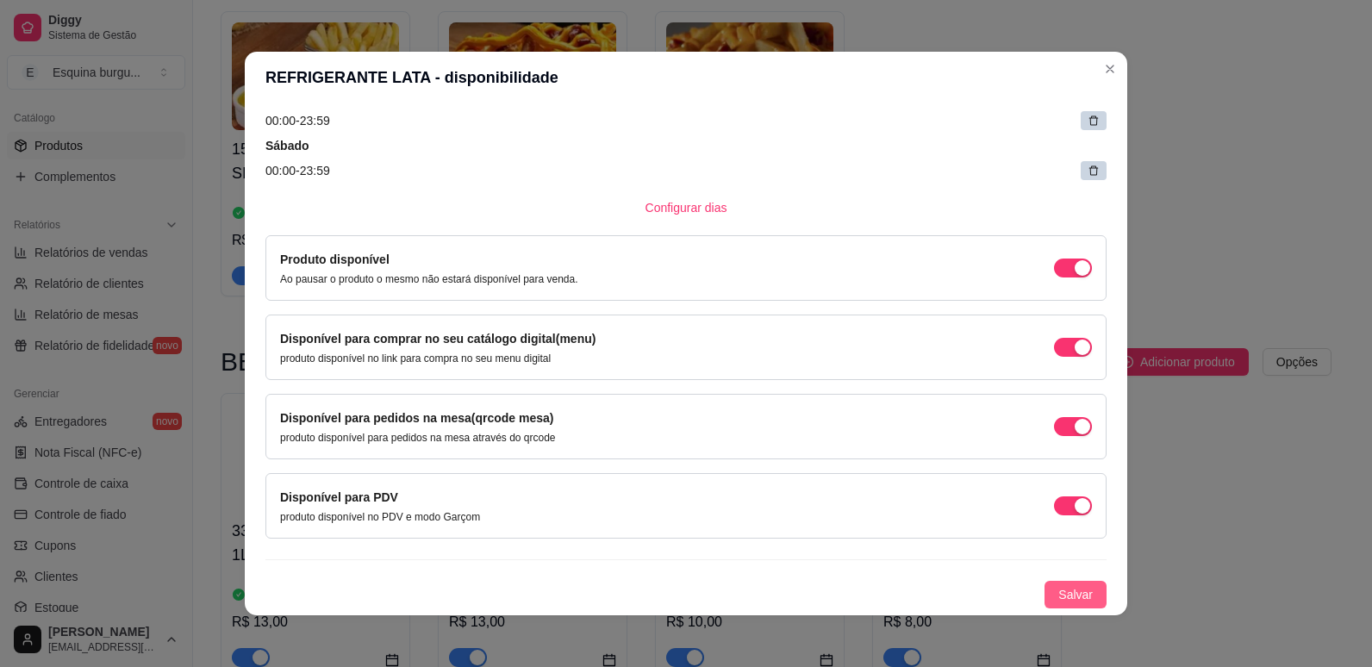
click at [1058, 595] on span "Salvar" at bounding box center [1075, 594] width 34 height 19
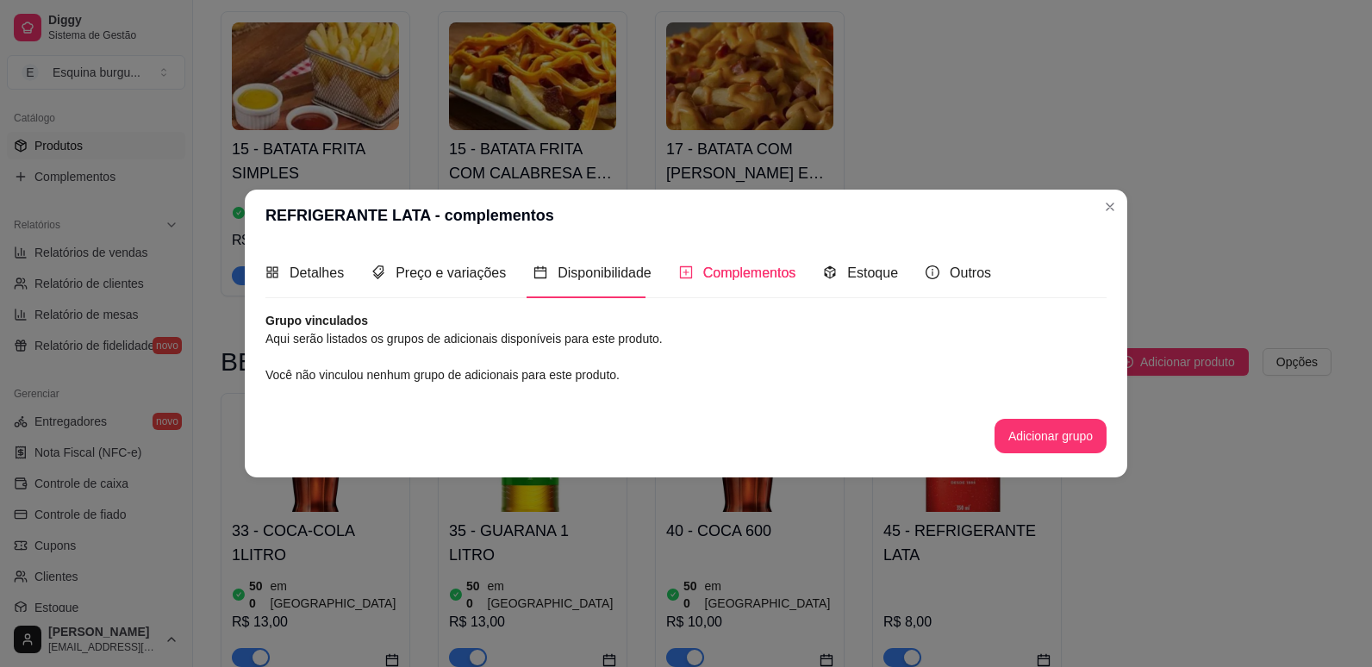
scroll to position [0, 0]
click at [878, 277] on span "Estoque" at bounding box center [872, 272] width 51 height 15
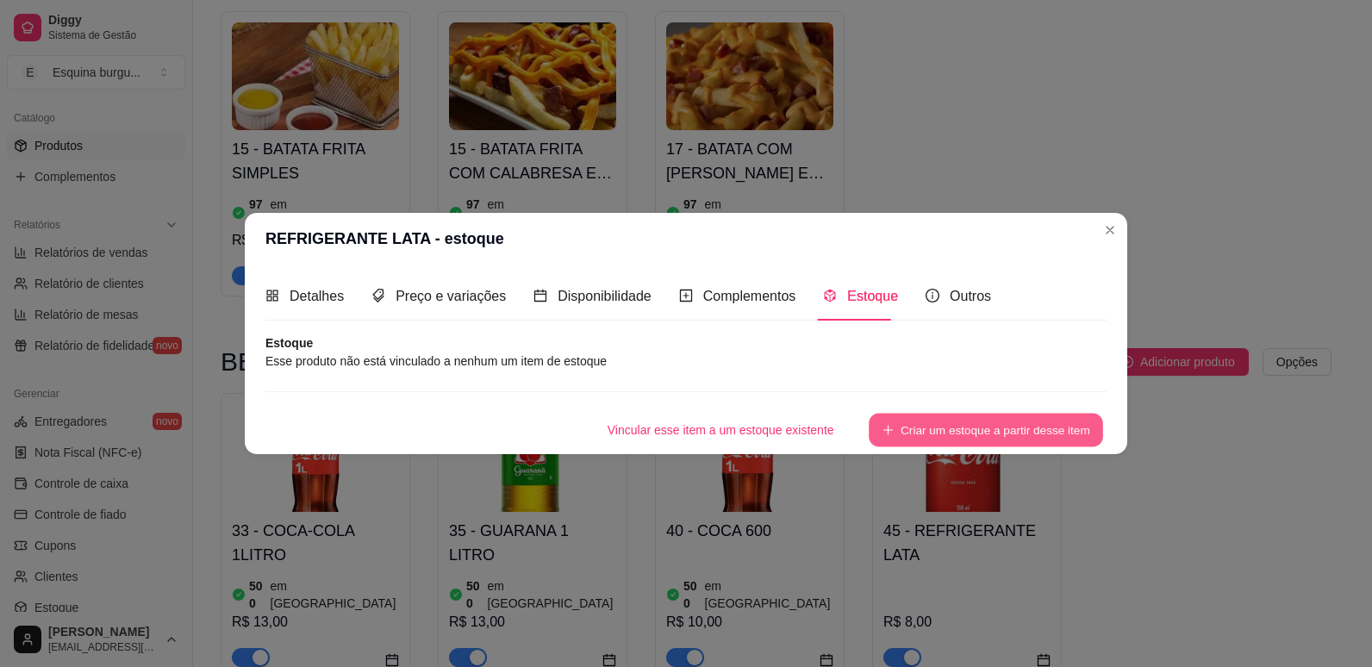
click at [1028, 426] on button "Criar um estoque a partir desse item" at bounding box center [985, 431] width 234 height 34
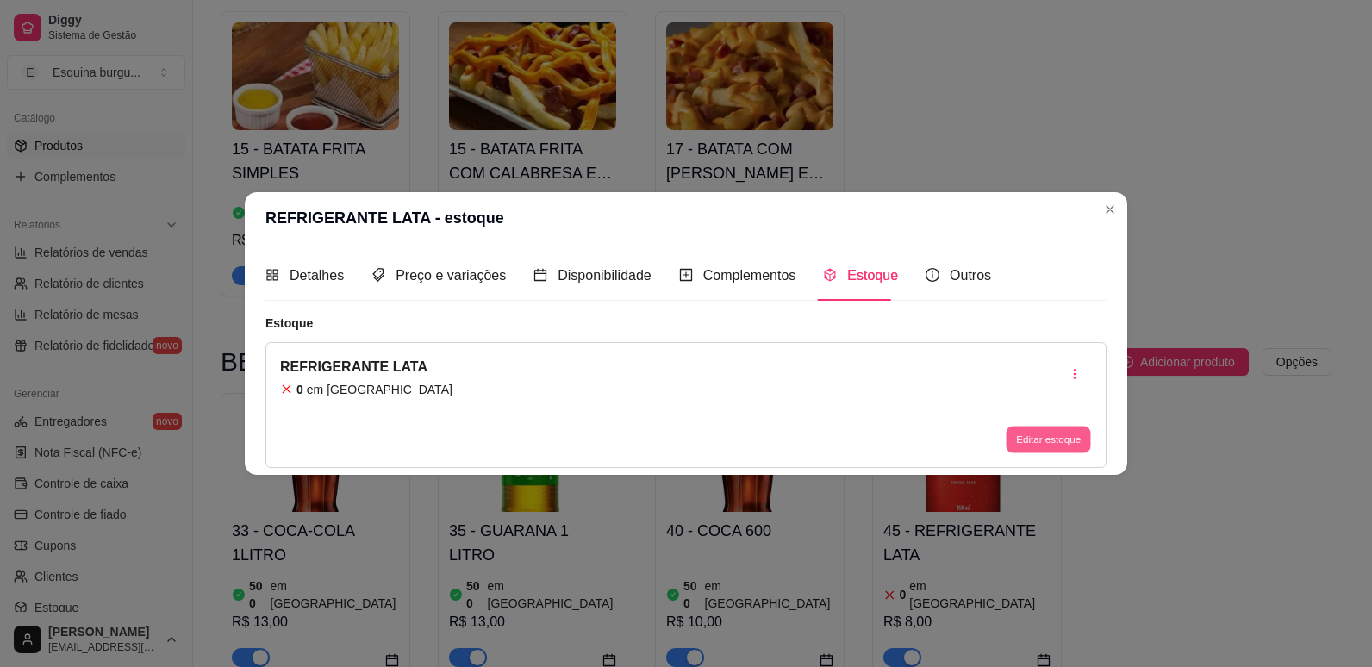
click at [1024, 438] on button "Editar estoque" at bounding box center [1047, 439] width 84 height 27
click at [765, 269] on span "Complementos" at bounding box center [749, 275] width 93 height 15
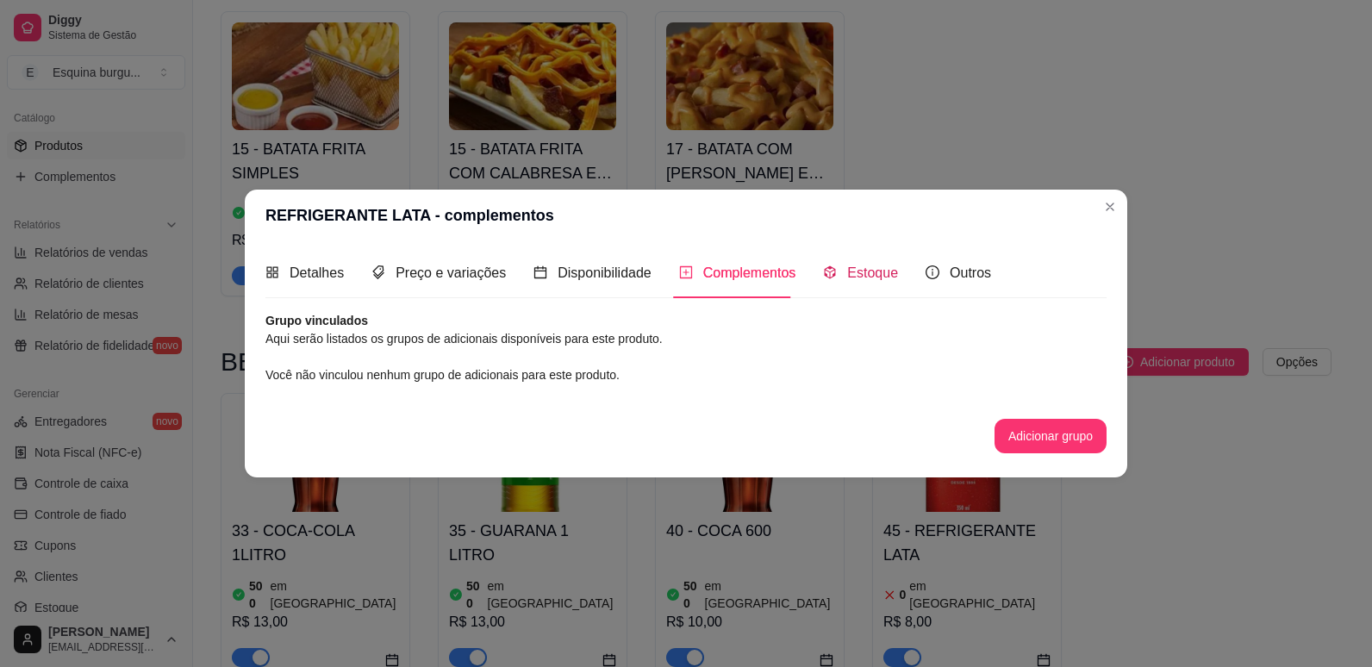
click at [839, 269] on div "Estoque" at bounding box center [860, 273] width 75 height 22
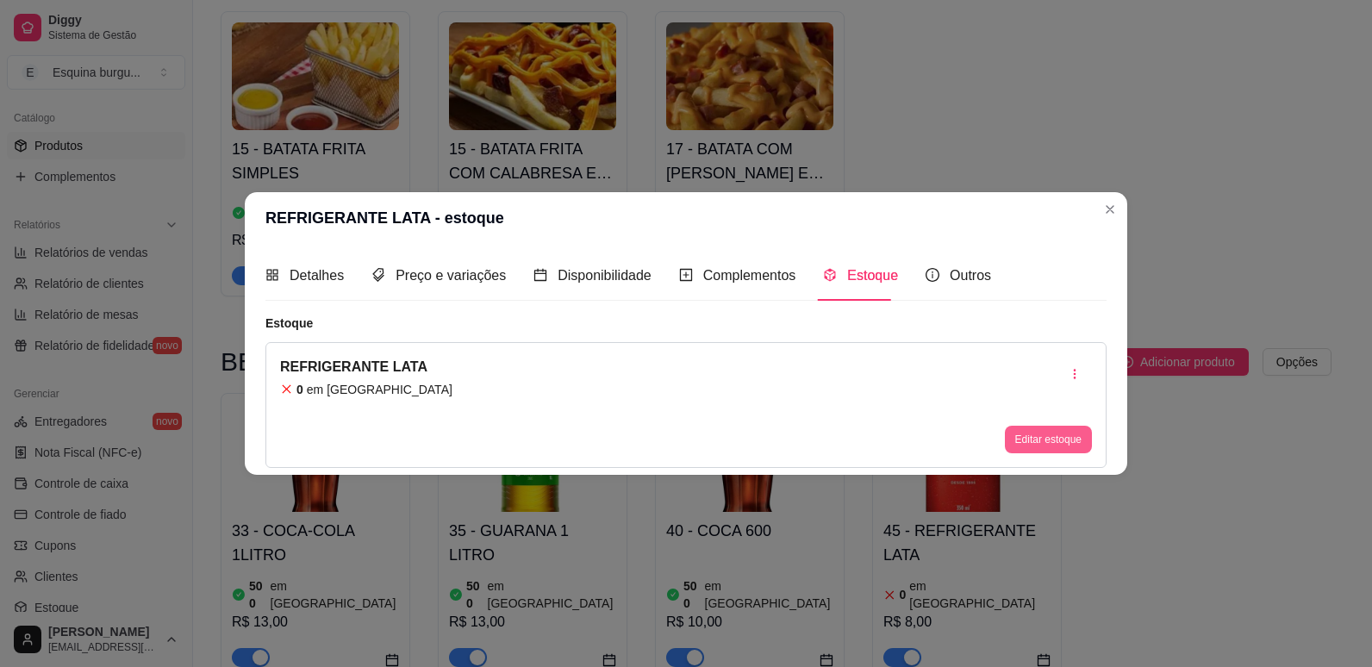
click at [1028, 436] on button "Editar estoque" at bounding box center [1048, 440] width 87 height 28
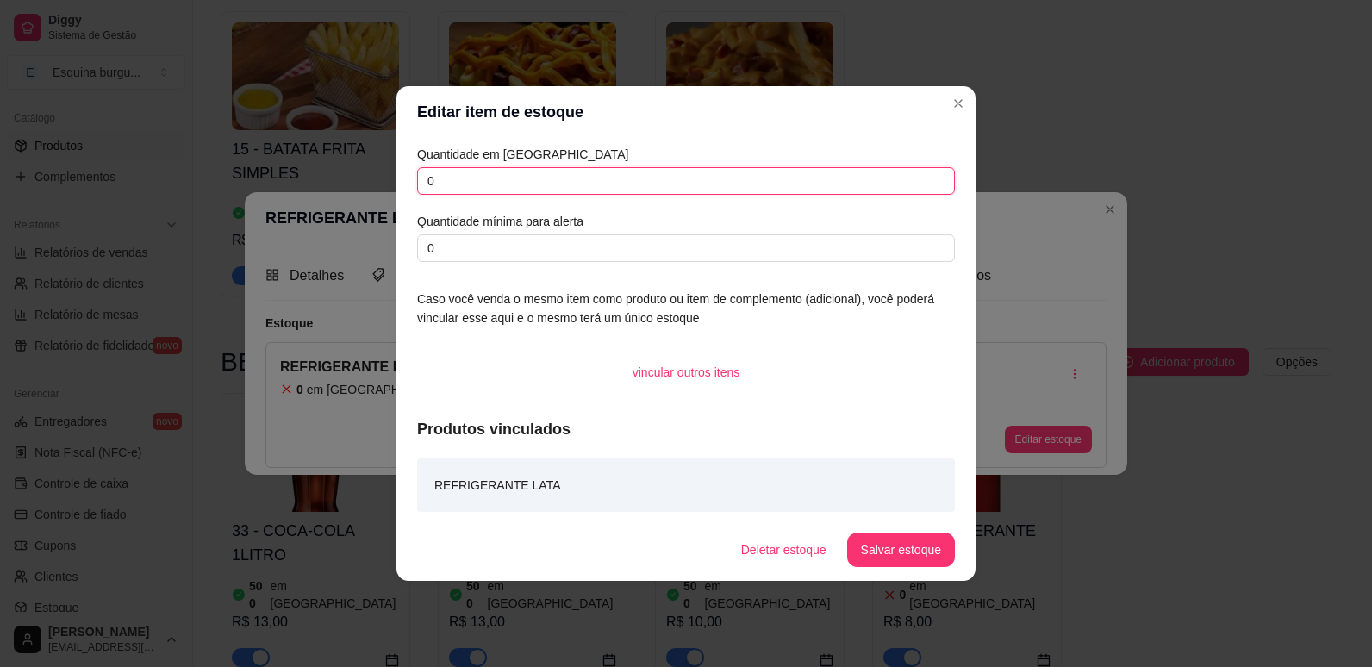
click at [528, 177] on input "0" at bounding box center [686, 181] width 538 height 28
click at [873, 551] on button "Salvar estoque" at bounding box center [900, 550] width 105 height 34
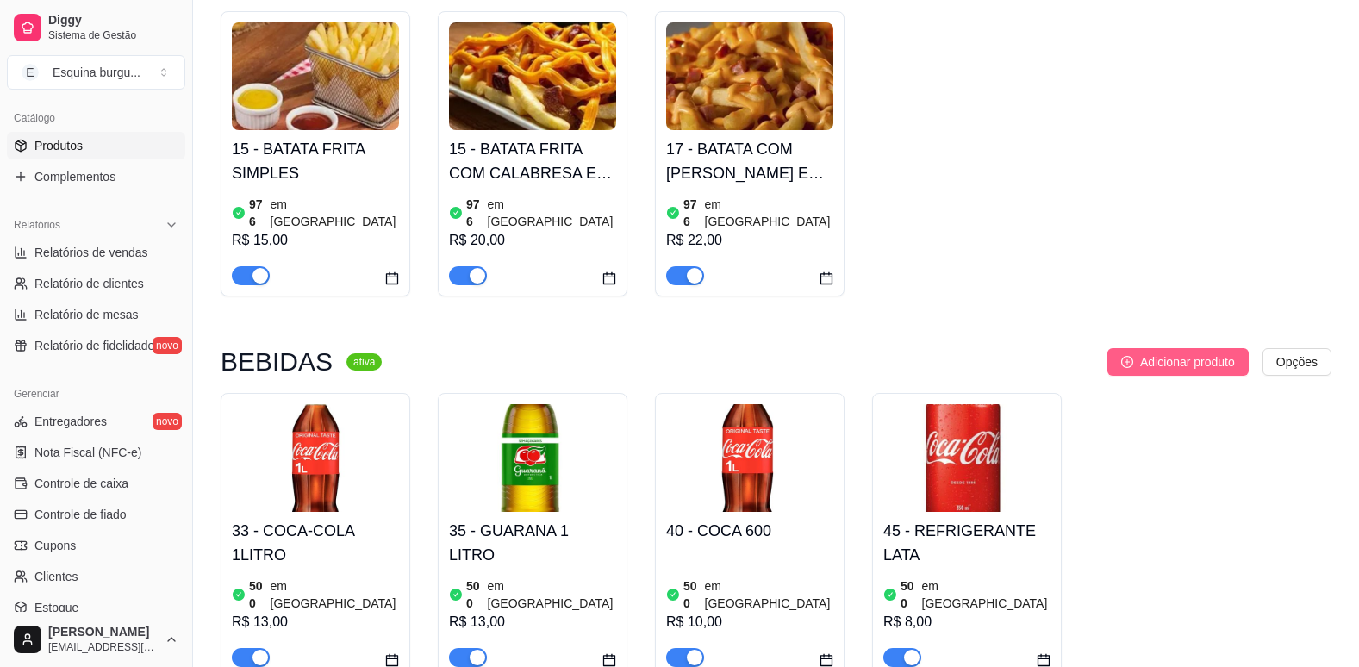
click at [1174, 352] on span "Adicionar produto" at bounding box center [1187, 361] width 95 height 19
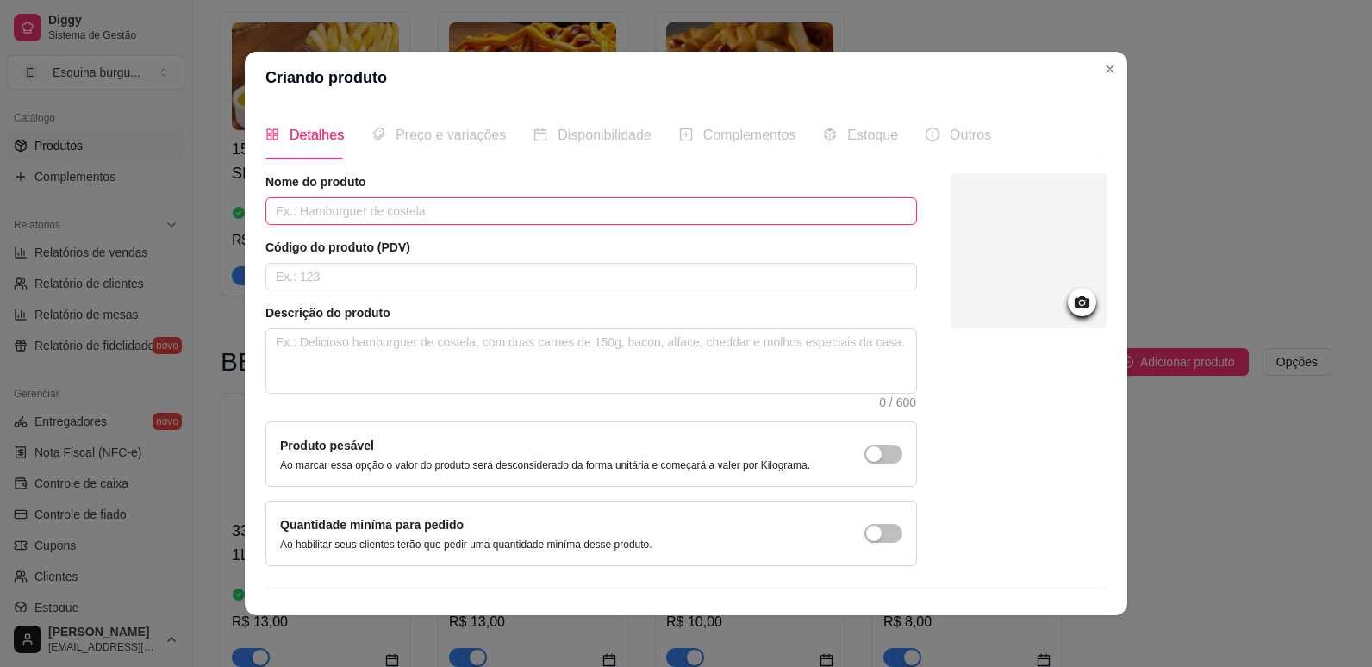
click at [395, 212] on input "text" at bounding box center [590, 211] width 651 height 28
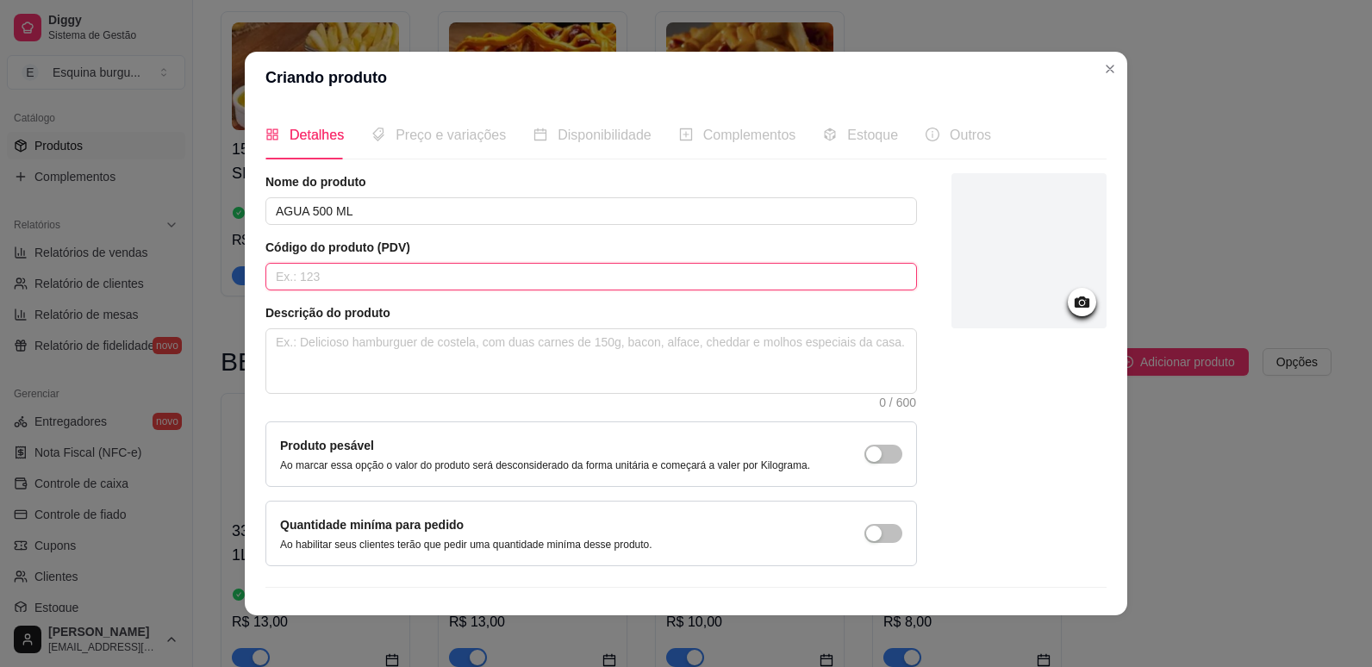
click at [348, 281] on input "text" at bounding box center [590, 277] width 651 height 28
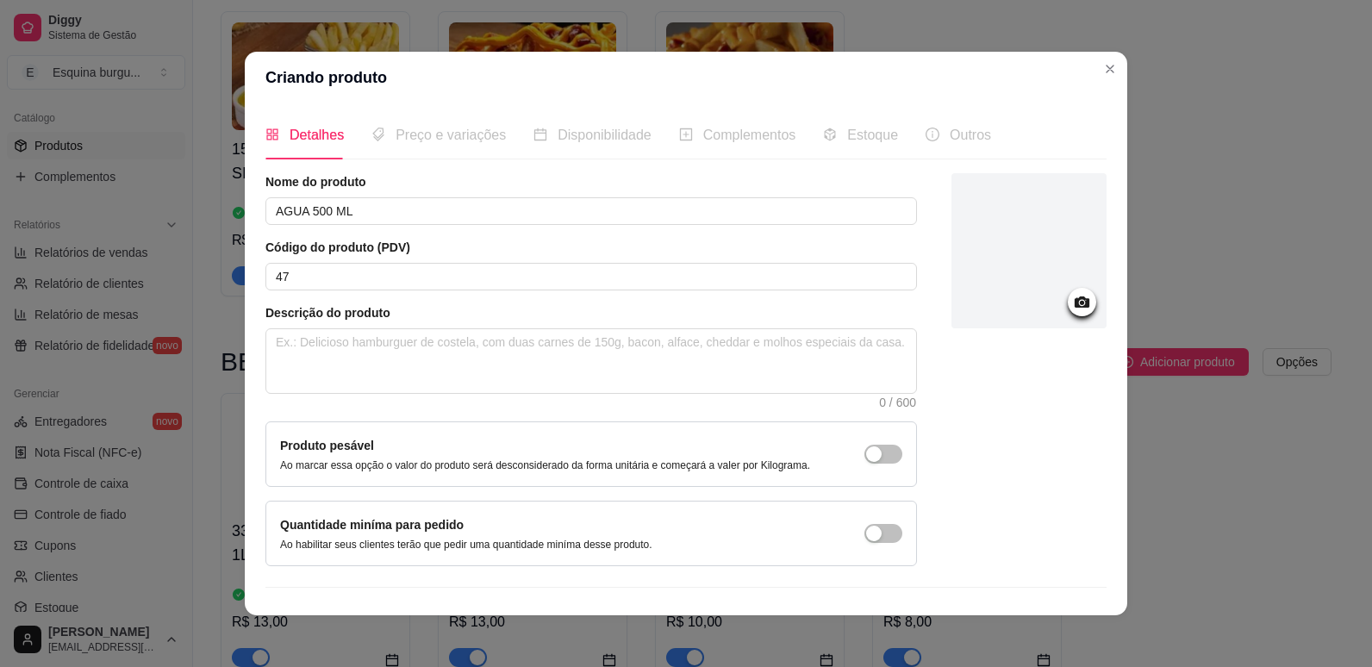
click at [1074, 298] on icon at bounding box center [1081, 301] width 15 height 11
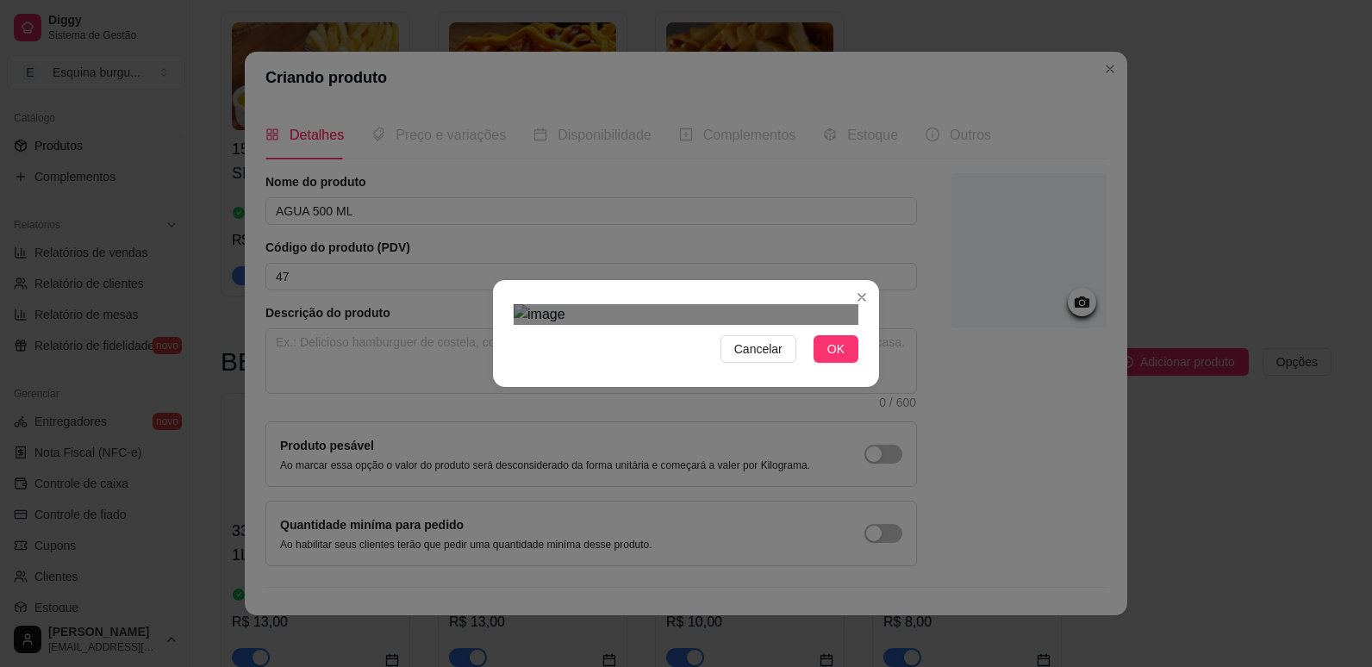
click at [765, 325] on div at bounding box center [686, 314] width 345 height 21
click at [619, 315] on div "Use the arrow keys to move the crop selection area" at bounding box center [624, 425] width 221 height 221
click at [837, 358] on span "OK" at bounding box center [835, 348] width 17 height 19
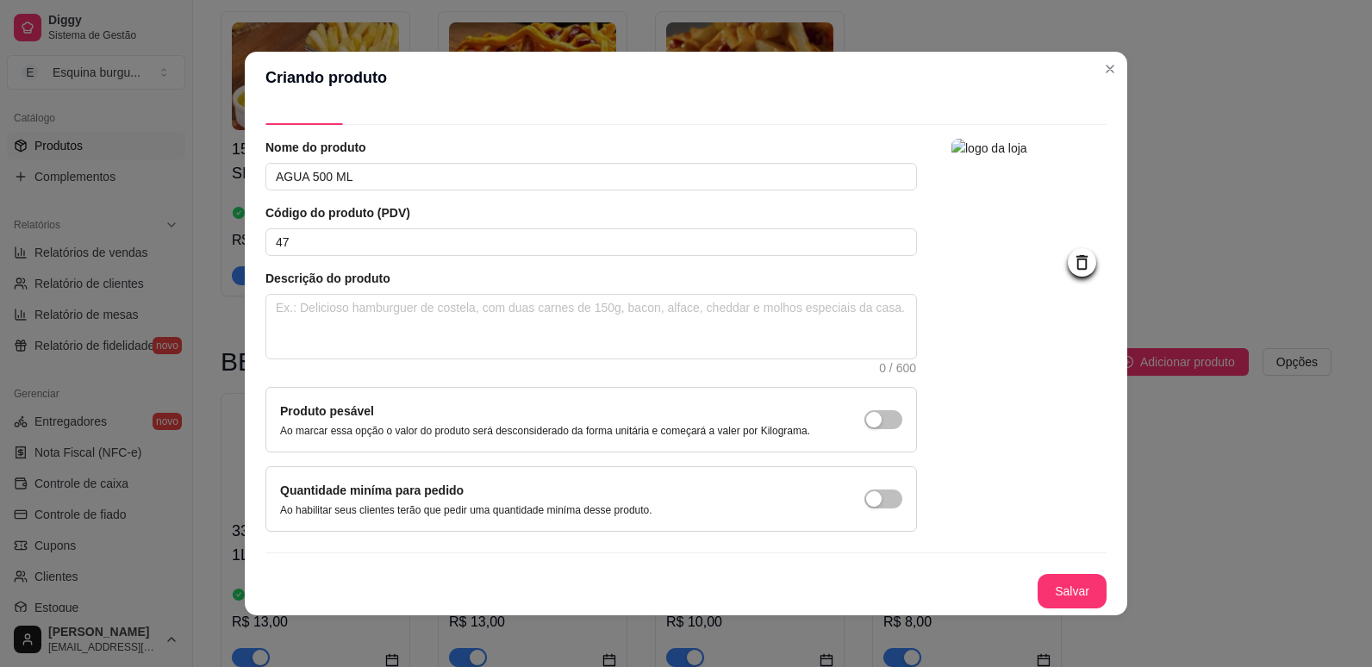
scroll to position [3, 0]
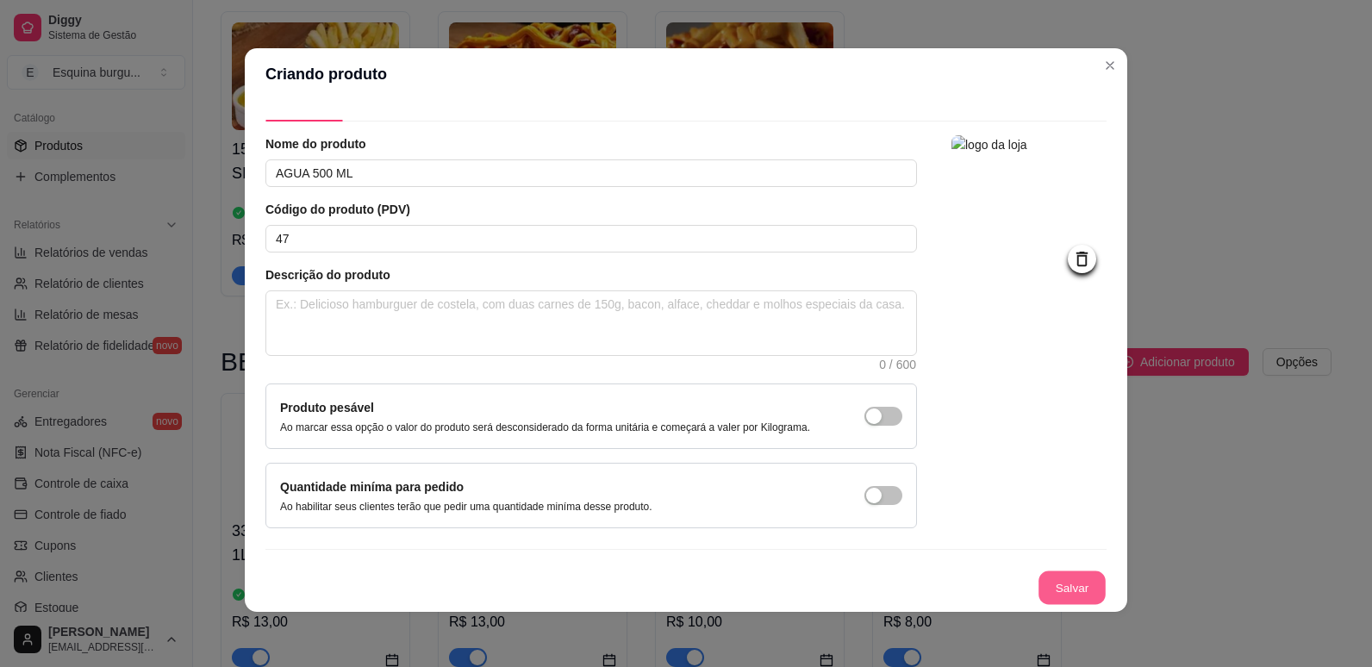
click at [1061, 591] on button "Salvar" at bounding box center [1071, 588] width 67 height 34
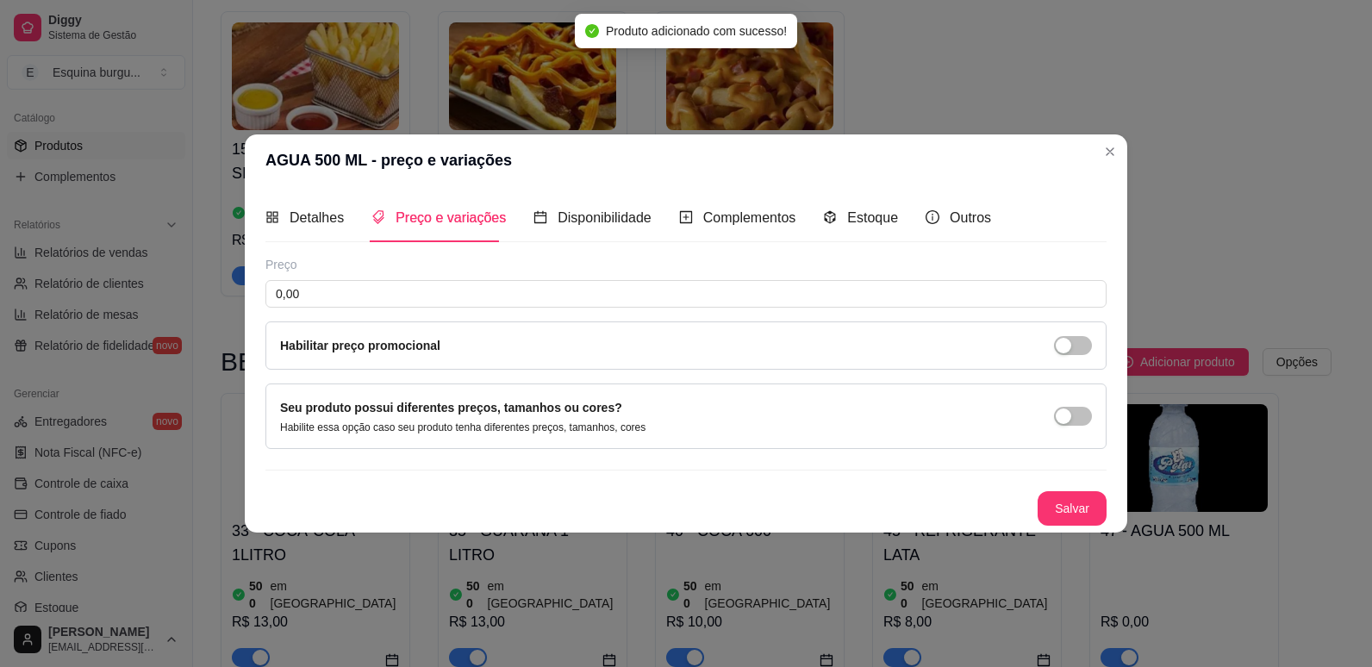
scroll to position [0, 0]
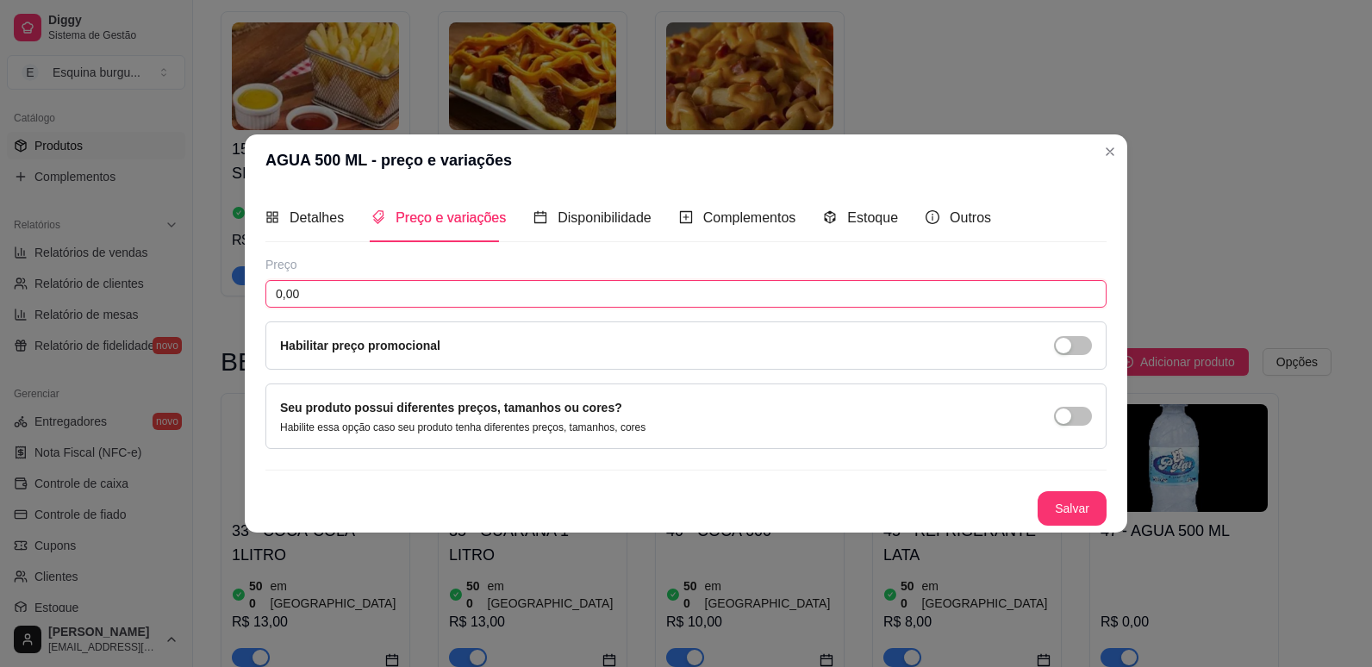
click at [570, 289] on input "0,00" at bounding box center [685, 294] width 841 height 28
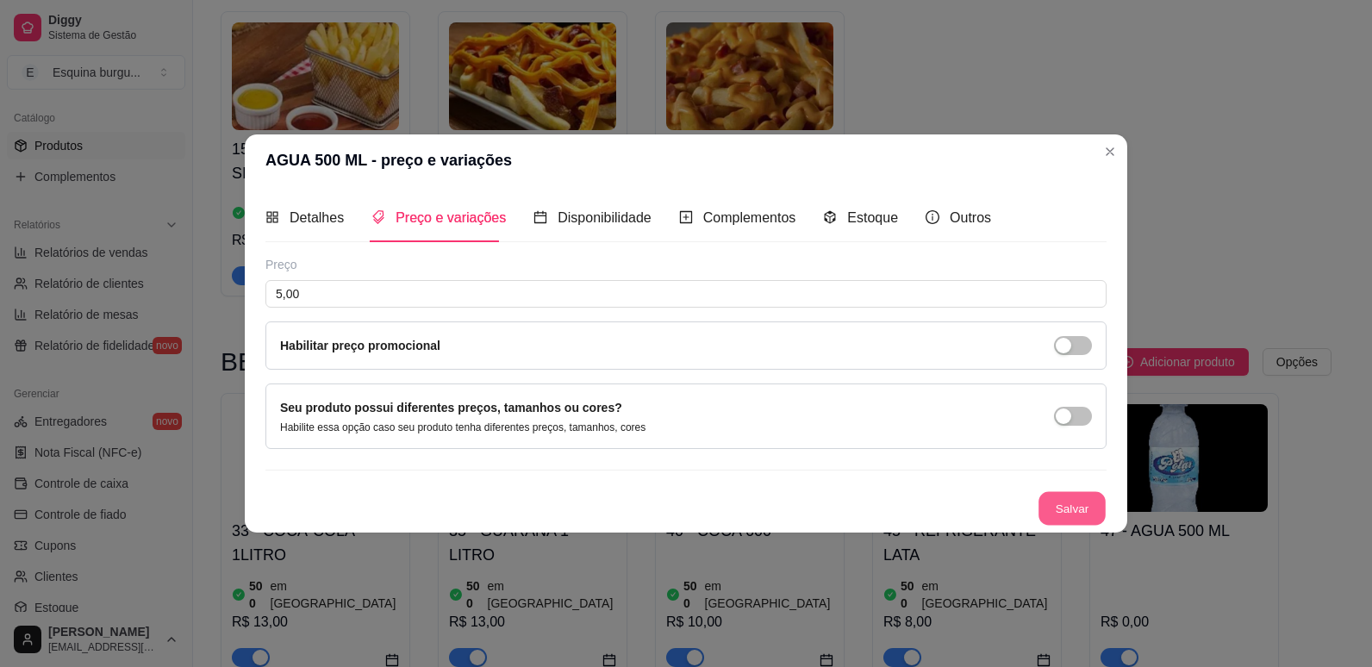
click at [1075, 506] on button "Salvar" at bounding box center [1071, 509] width 67 height 34
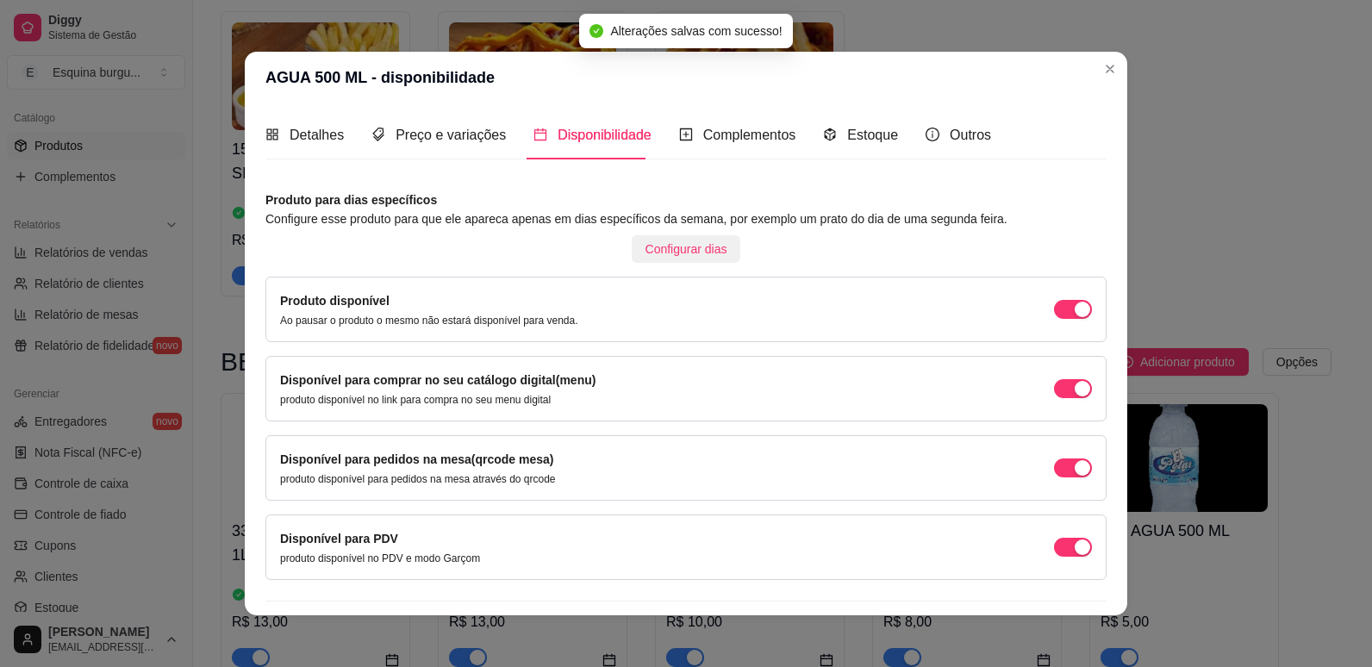
click at [648, 253] on span "Configurar dias" at bounding box center [686, 249] width 82 height 19
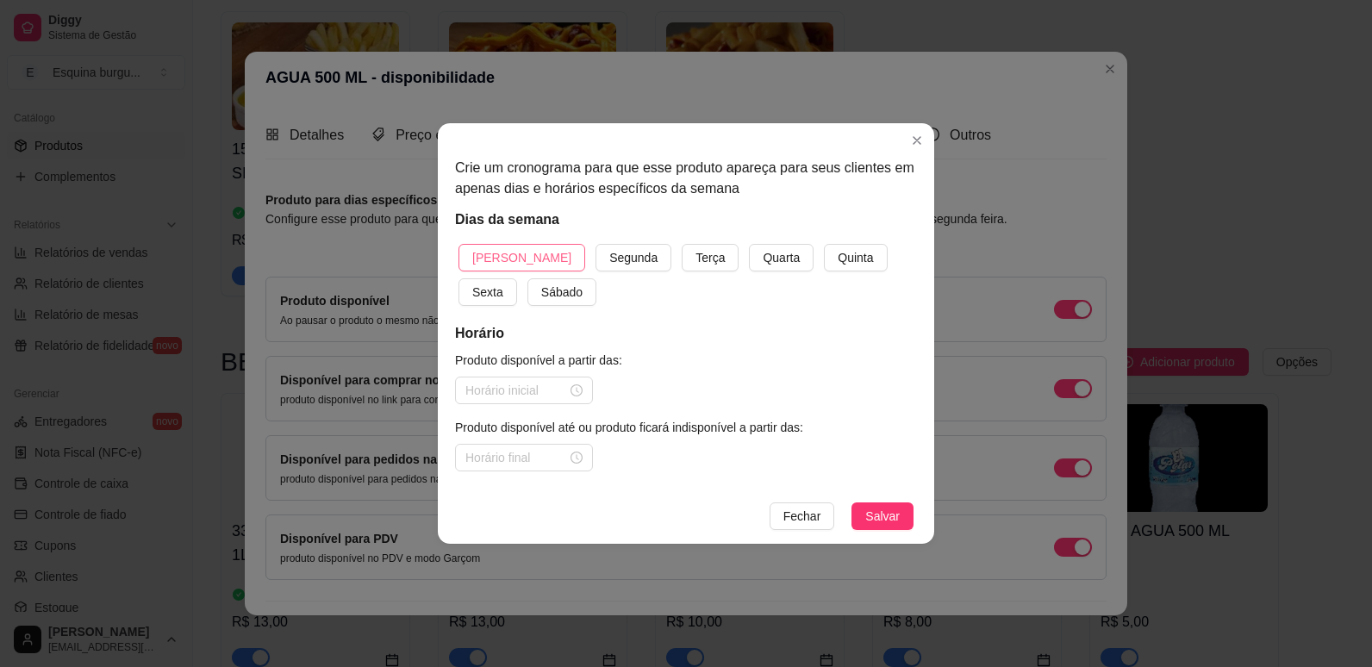
click at [501, 258] on span "[PERSON_NAME]" at bounding box center [521, 257] width 99 height 19
click at [595, 244] on button "Segunda" at bounding box center [633, 258] width 76 height 28
click at [682, 244] on button "Terça" at bounding box center [710, 258] width 57 height 28
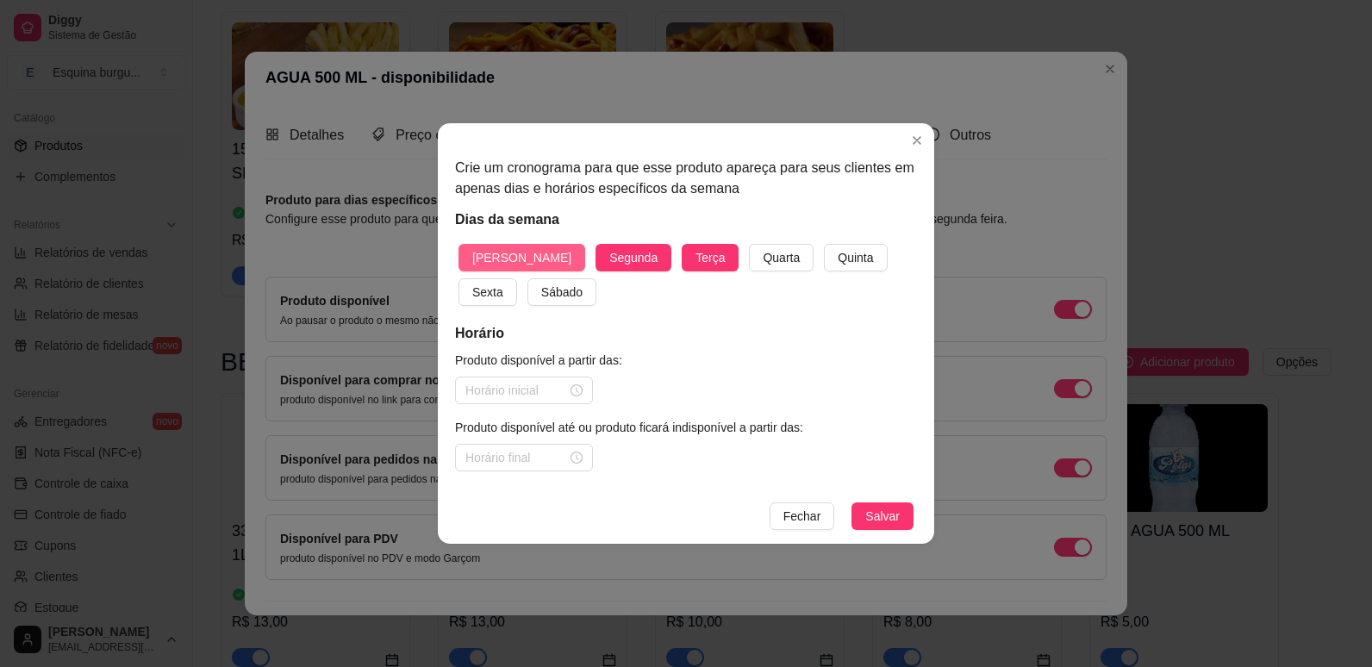
click at [749, 244] on button "Quarta" at bounding box center [781, 258] width 65 height 28
click at [824, 244] on button "Quinta" at bounding box center [855, 258] width 63 height 28
click at [458, 278] on button "Sexta" at bounding box center [487, 292] width 59 height 28
click at [527, 278] on button "Sábado" at bounding box center [561, 292] width 69 height 28
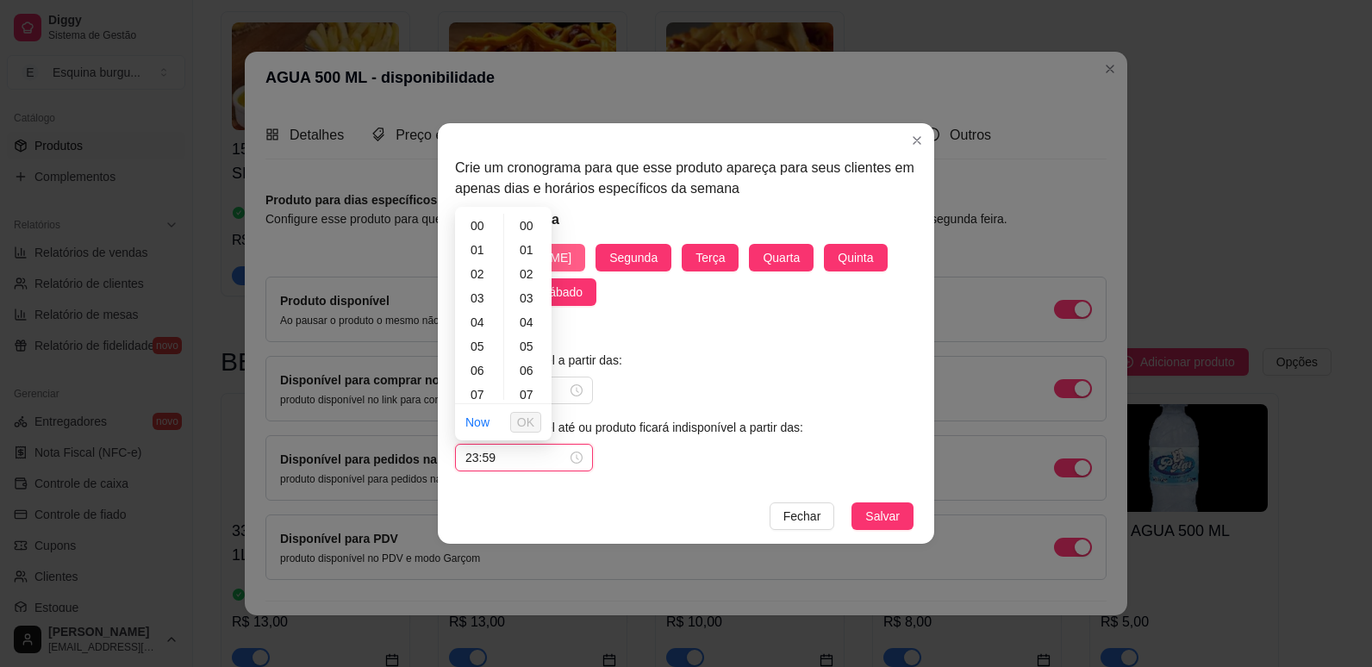
scroll to position [1261, 0]
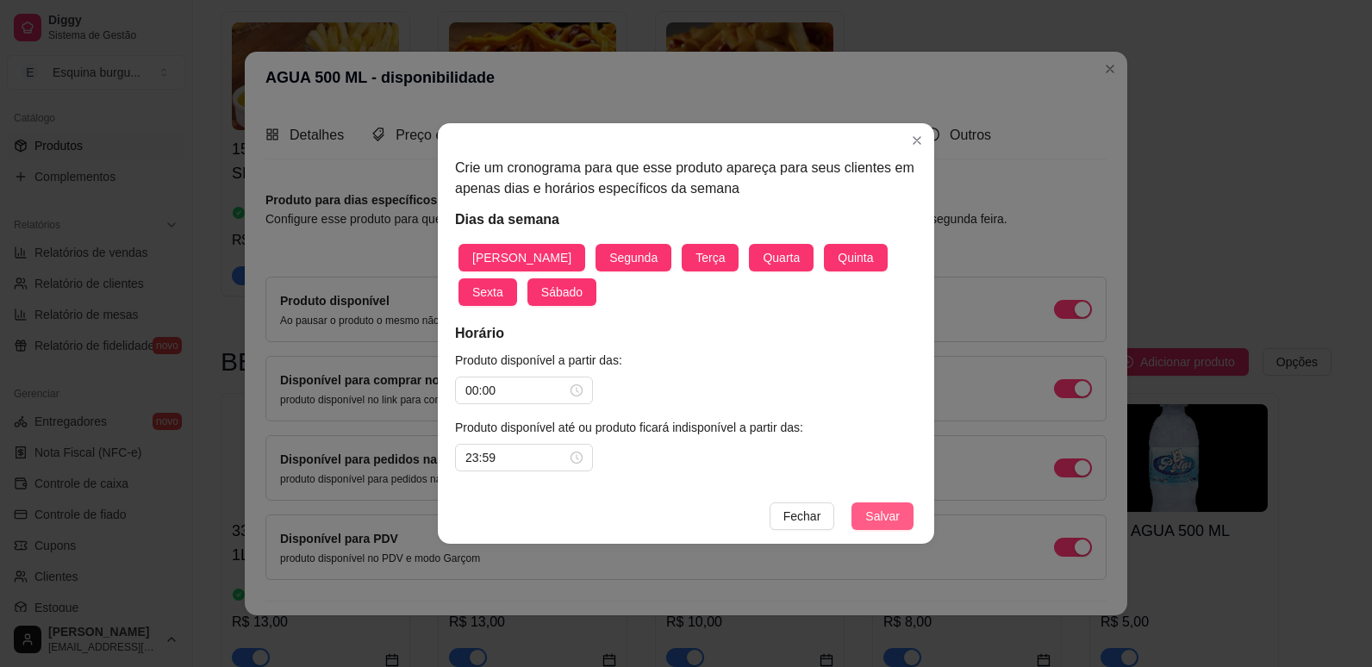
click at [874, 513] on span "Salvar" at bounding box center [882, 516] width 34 height 19
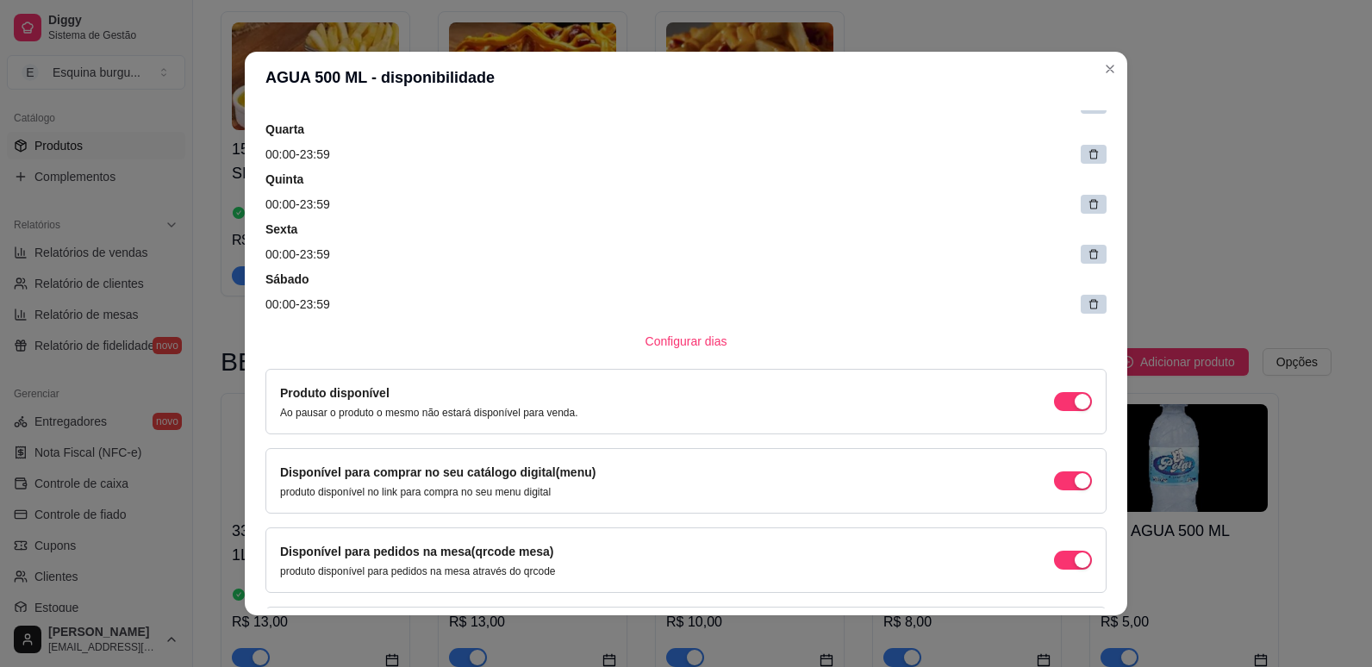
scroll to position [398, 0]
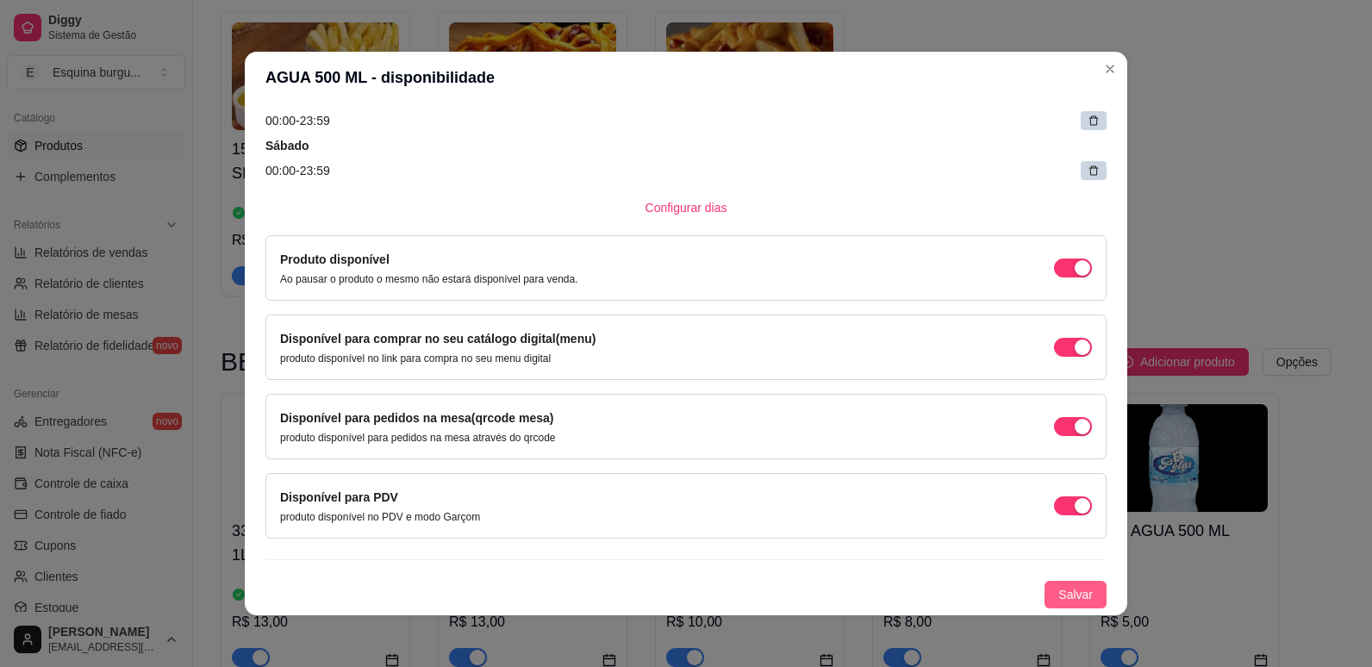
click at [1062, 593] on span "Salvar" at bounding box center [1075, 594] width 34 height 19
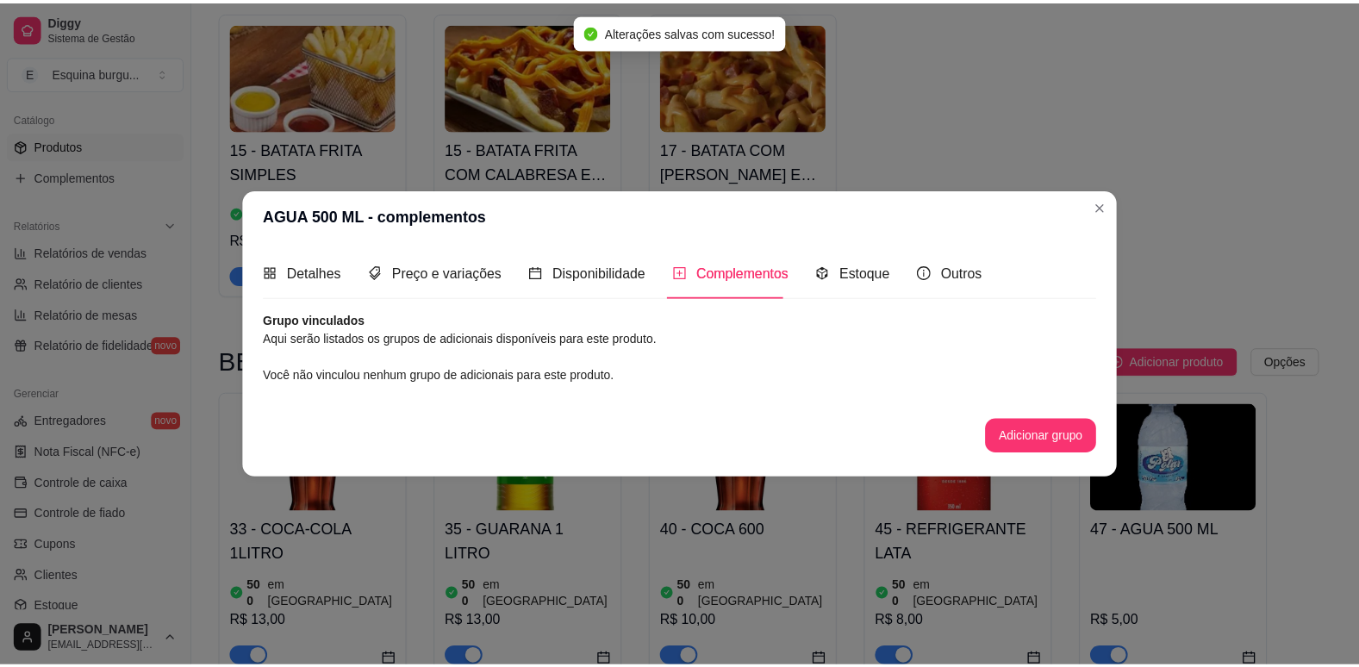
scroll to position [0, 0]
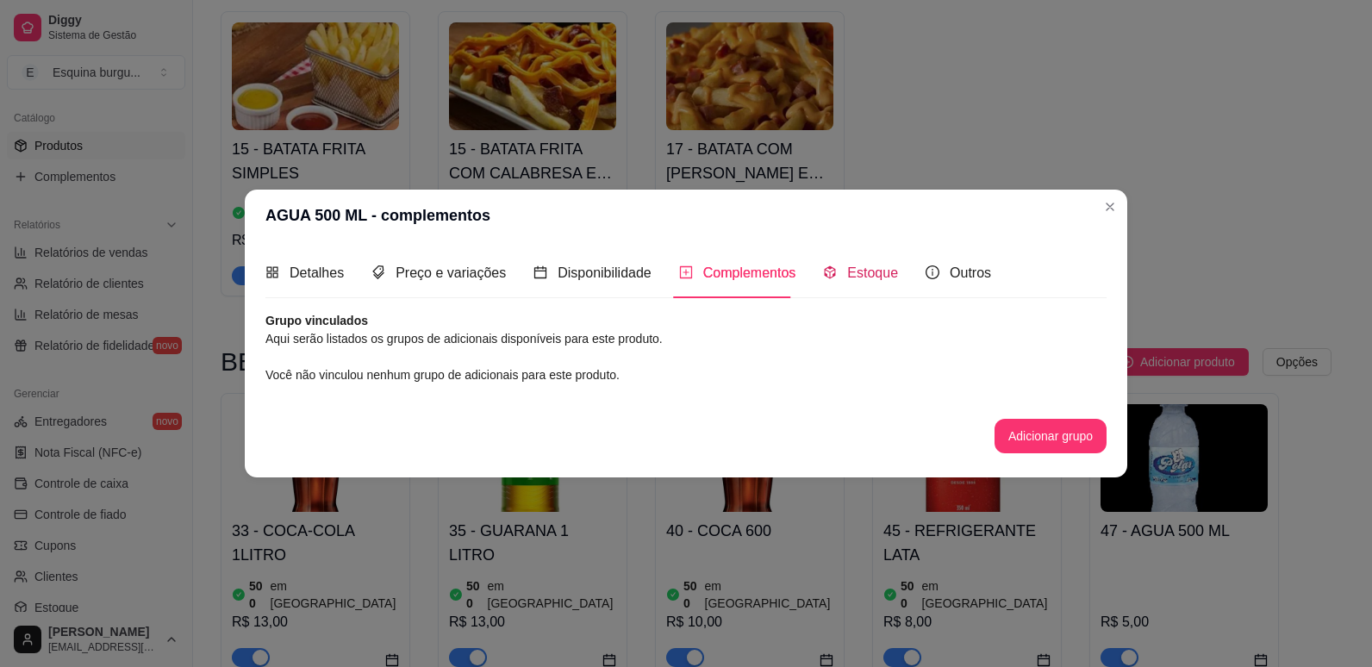
click at [859, 266] on span "Estoque" at bounding box center [872, 272] width 51 height 15
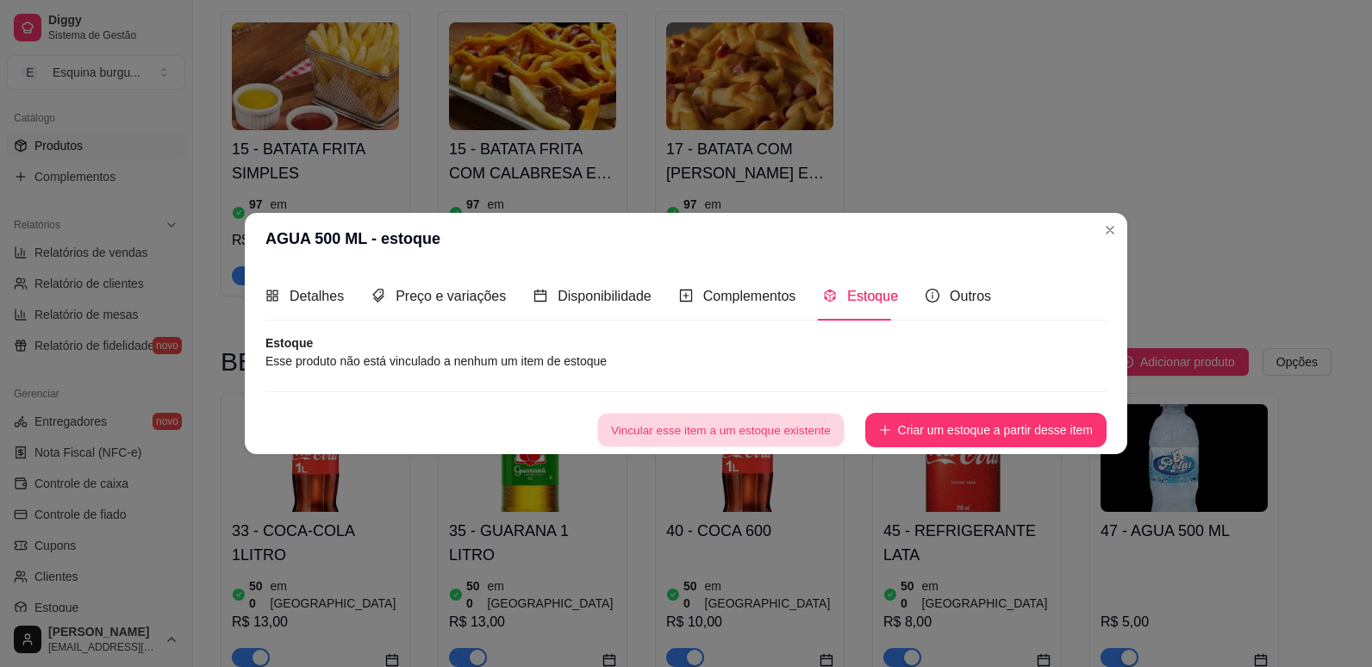
click at [813, 438] on button "Vincular esse item a um estoque existente" at bounding box center [720, 431] width 246 height 34
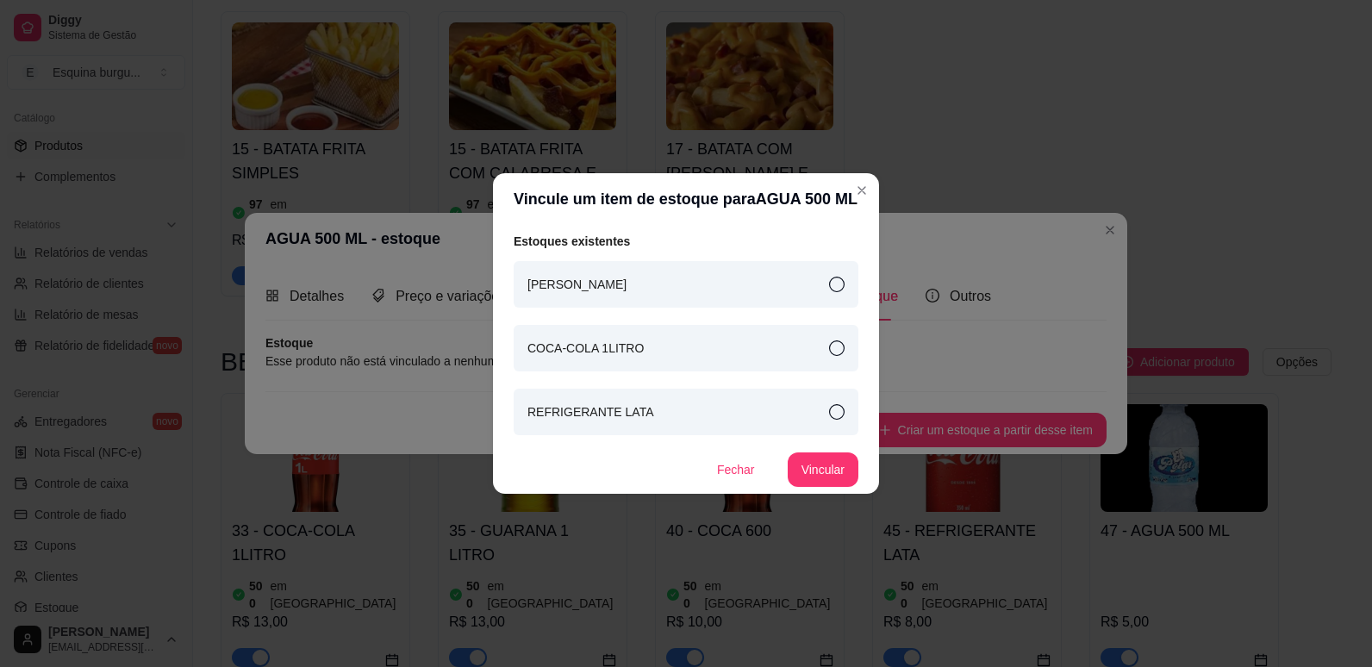
click at [769, 413] on div "REFRIGERANTE LATA" at bounding box center [686, 412] width 345 height 47
click at [840, 470] on button "Vincular" at bounding box center [822, 470] width 69 height 34
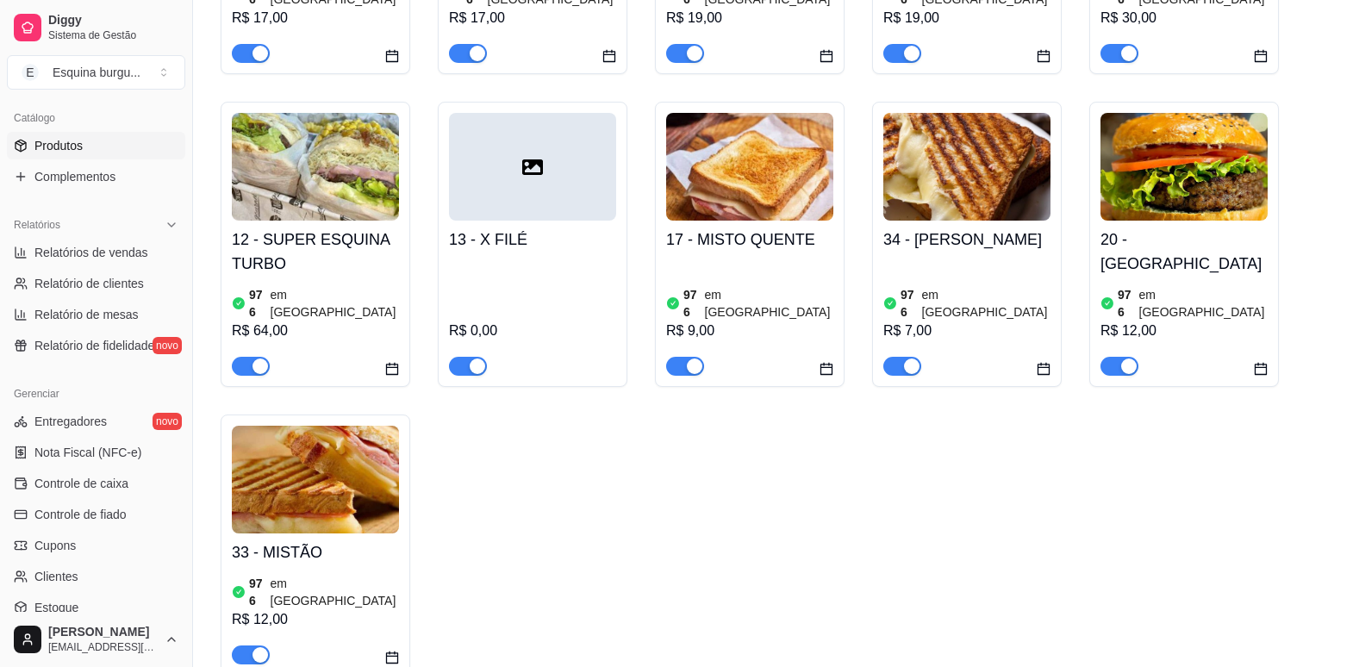
scroll to position [742, 0]
click at [1112, 533] on div "01 - Smesh burgue 976 em estoque R$ 13,00 02 - CALABACON 976 em estoque R$ 24,0…" at bounding box center [776, 74] width 1111 height 1199
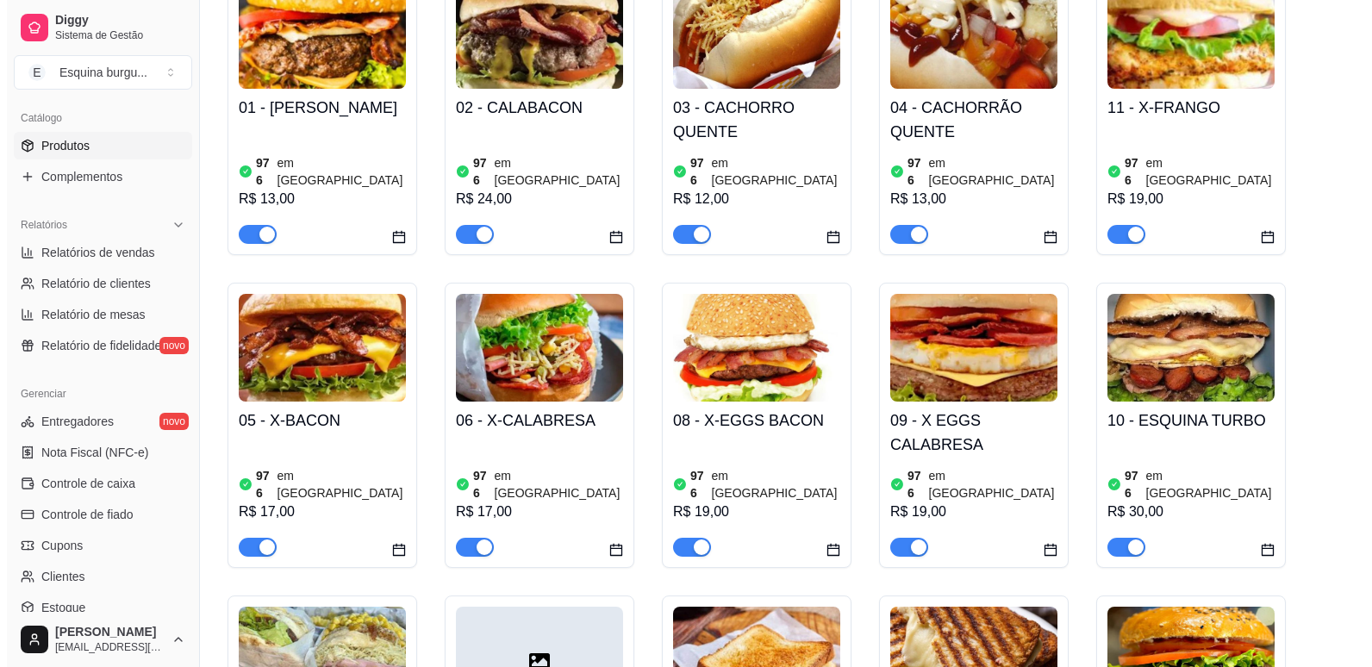
scroll to position [0, 0]
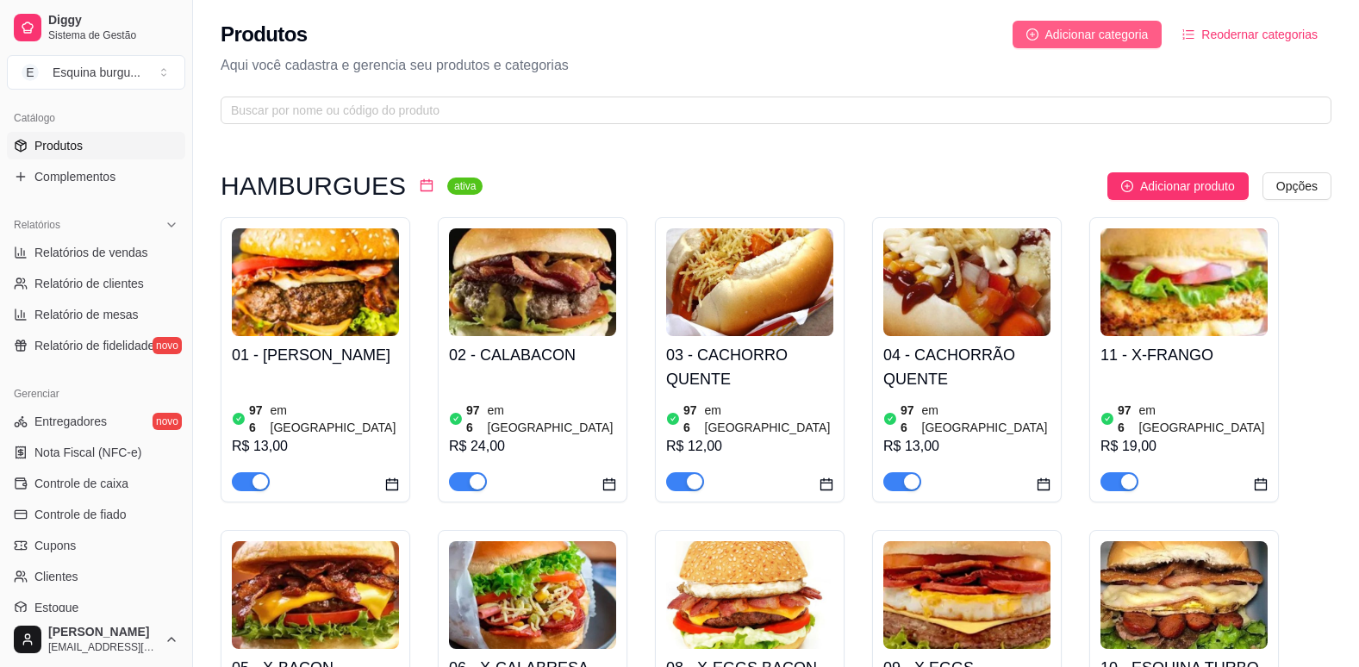
click at [1063, 36] on span "Adicionar categoria" at bounding box center [1096, 34] width 103 height 19
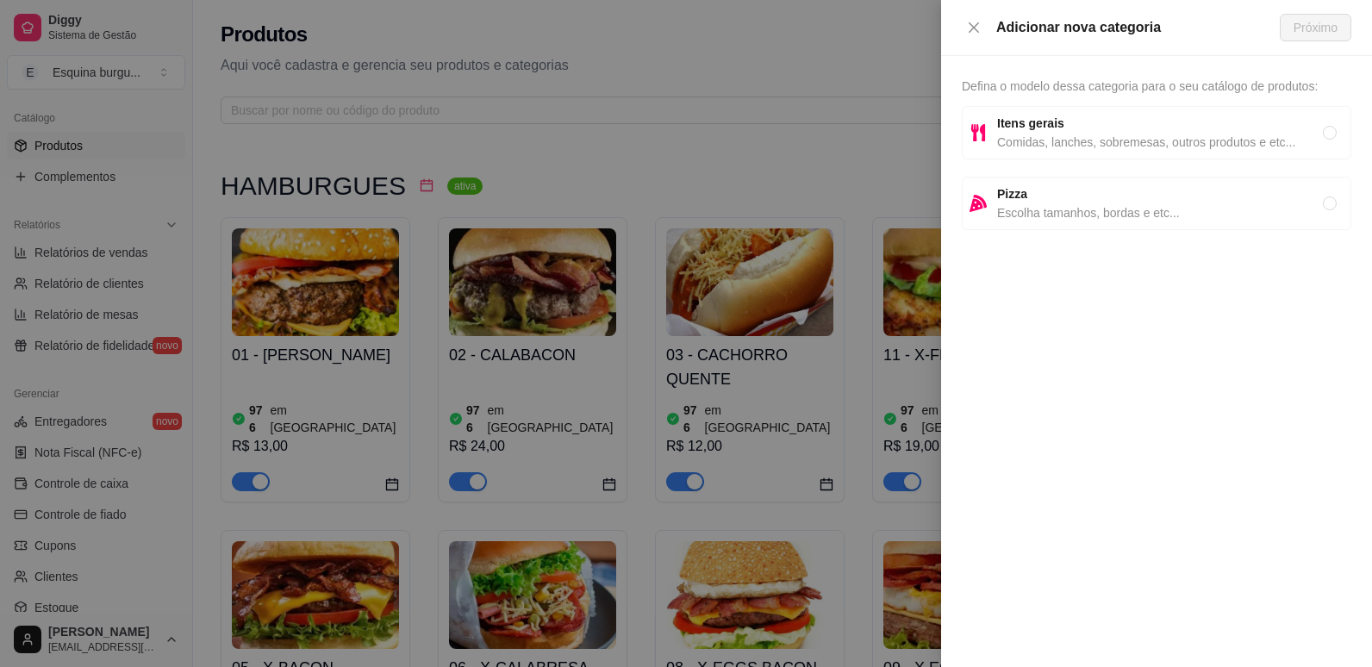
click at [1078, 201] on span "Pizza" at bounding box center [1160, 193] width 326 height 19
click at [1308, 11] on div "Adicionar nova categoria Próximo" at bounding box center [1156, 28] width 431 height 56
click at [1306, 21] on span "Próximo" at bounding box center [1315, 27] width 44 height 19
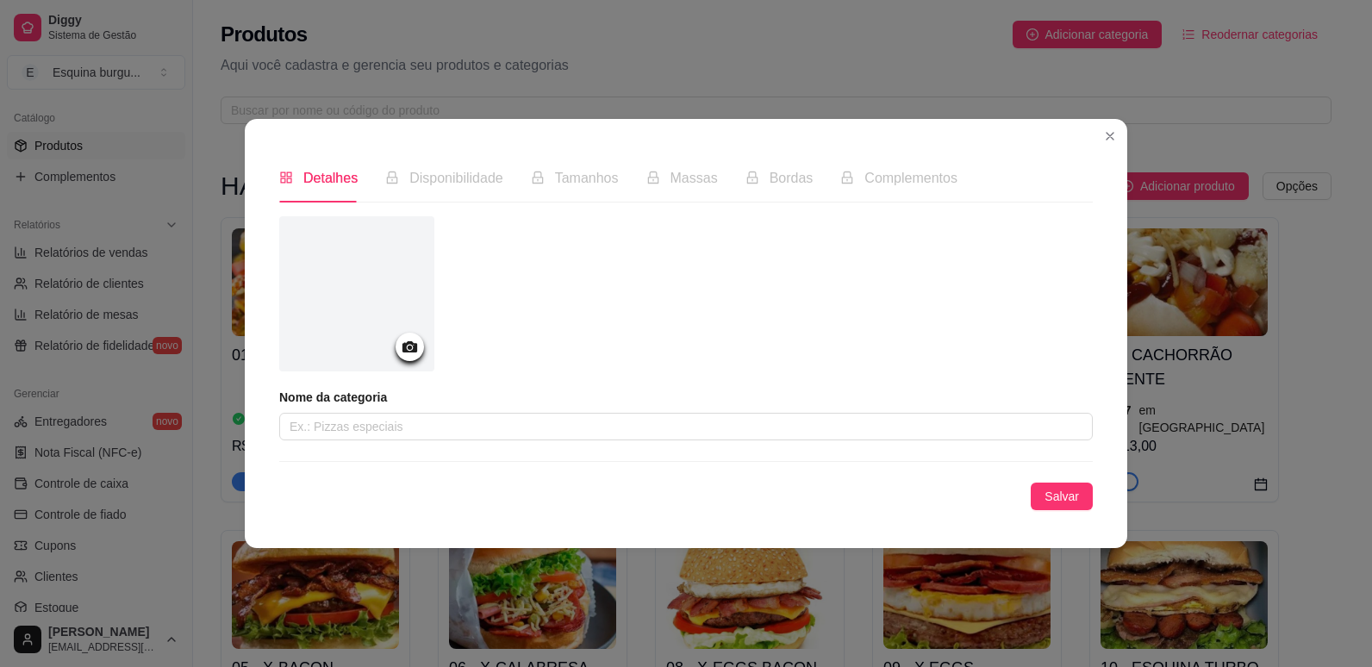
click at [414, 349] on icon at bounding box center [409, 346] width 15 height 11
click at [401, 330] on div at bounding box center [356, 293] width 155 height 155
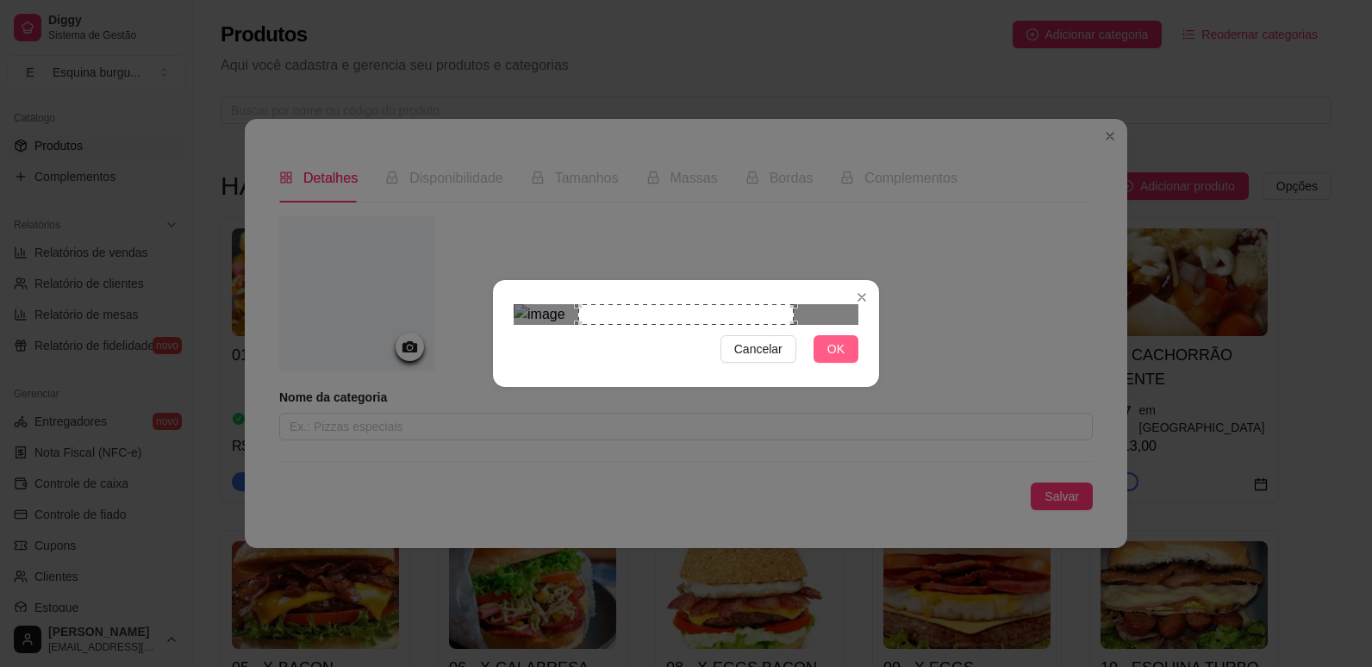
click at [824, 363] on button "OK" at bounding box center [835, 349] width 45 height 28
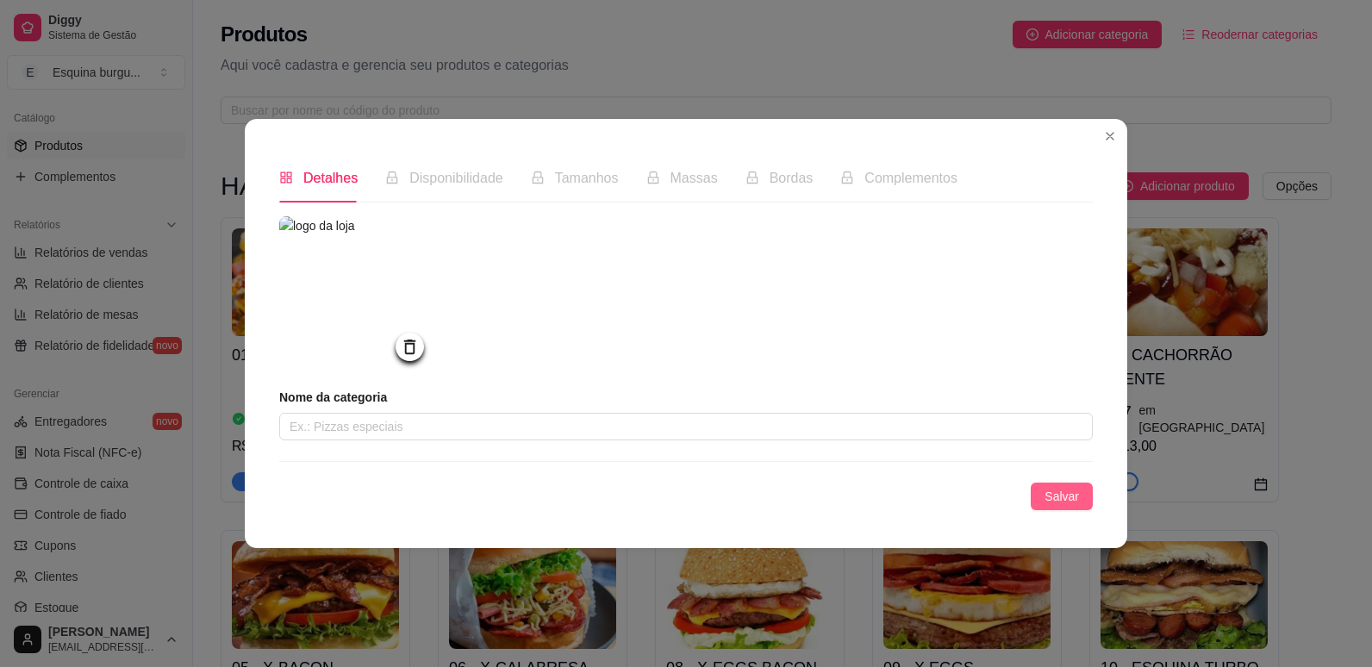
click at [1082, 503] on button "Salvar" at bounding box center [1061, 496] width 62 height 28
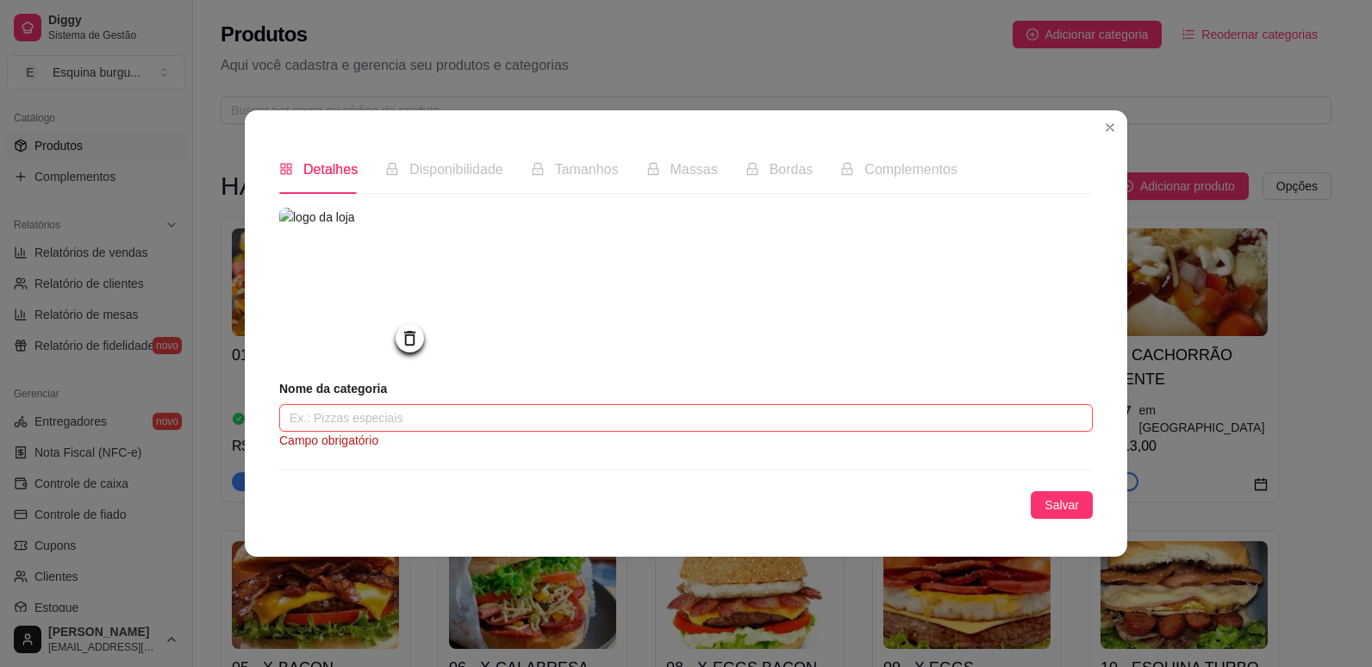
click at [425, 416] on input "text" at bounding box center [685, 418] width 813 height 28
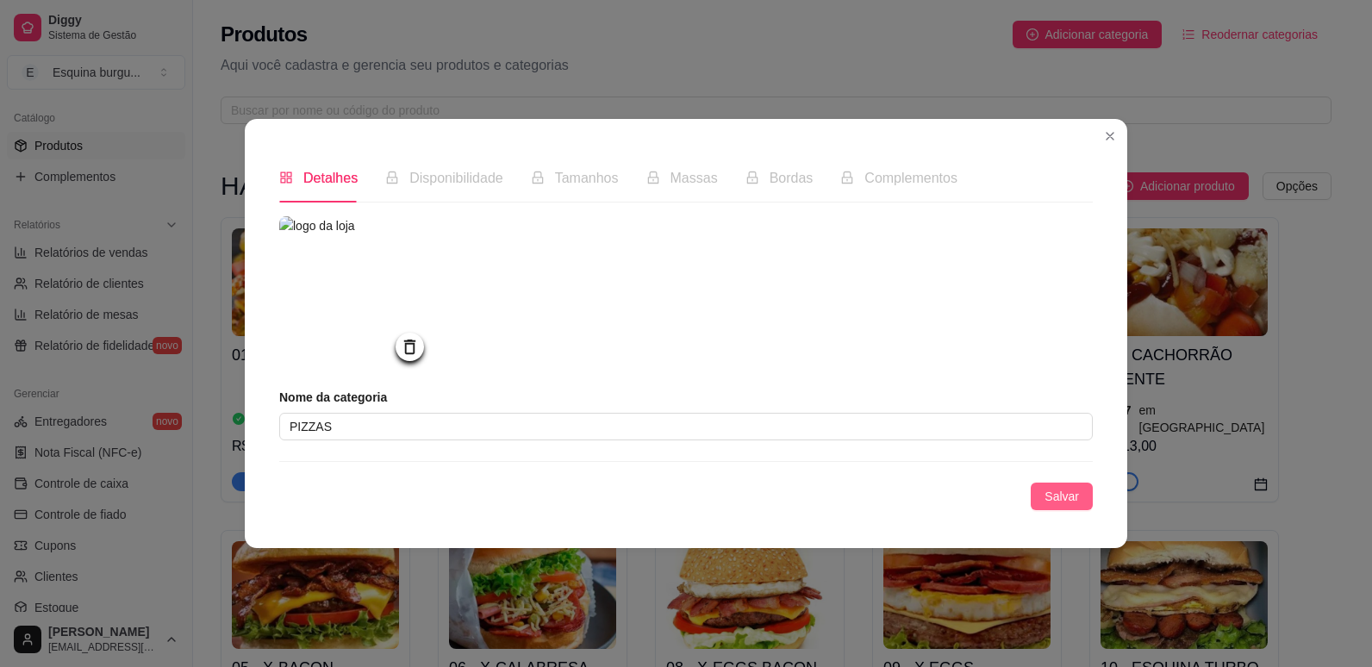
click at [1061, 501] on span "Salvar" at bounding box center [1061, 496] width 34 height 19
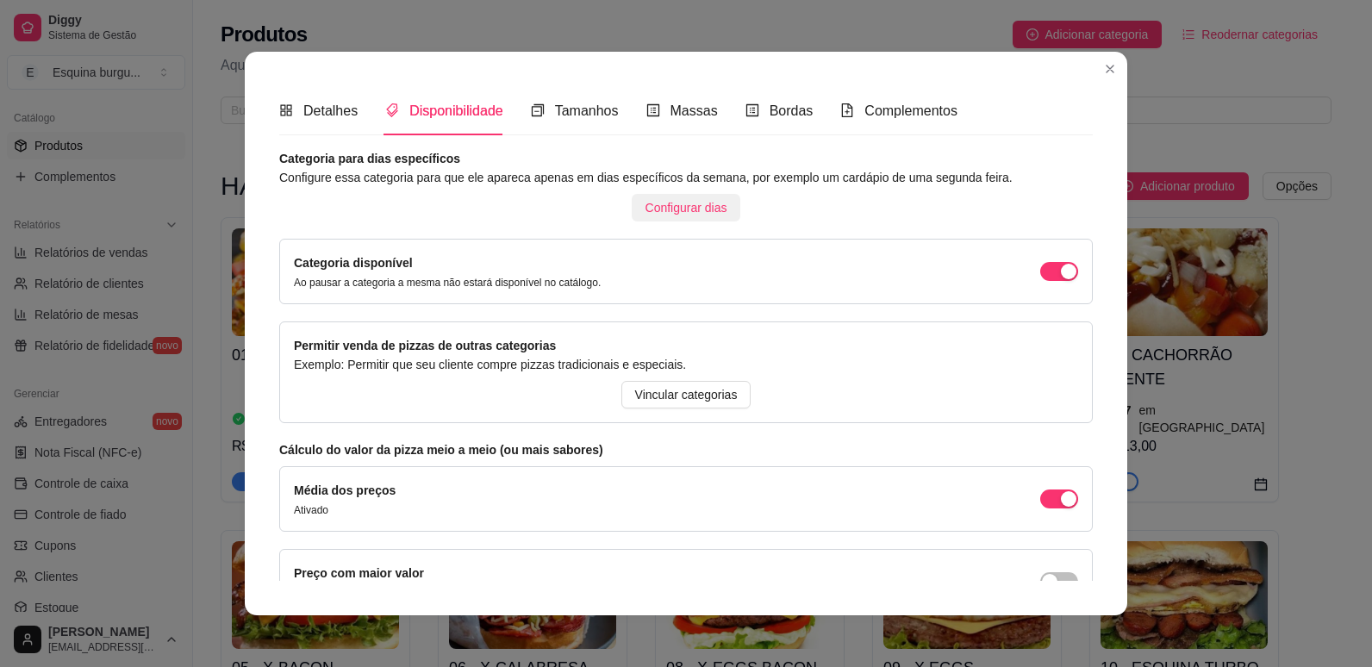
click at [663, 206] on span "Configurar dias" at bounding box center [686, 207] width 82 height 19
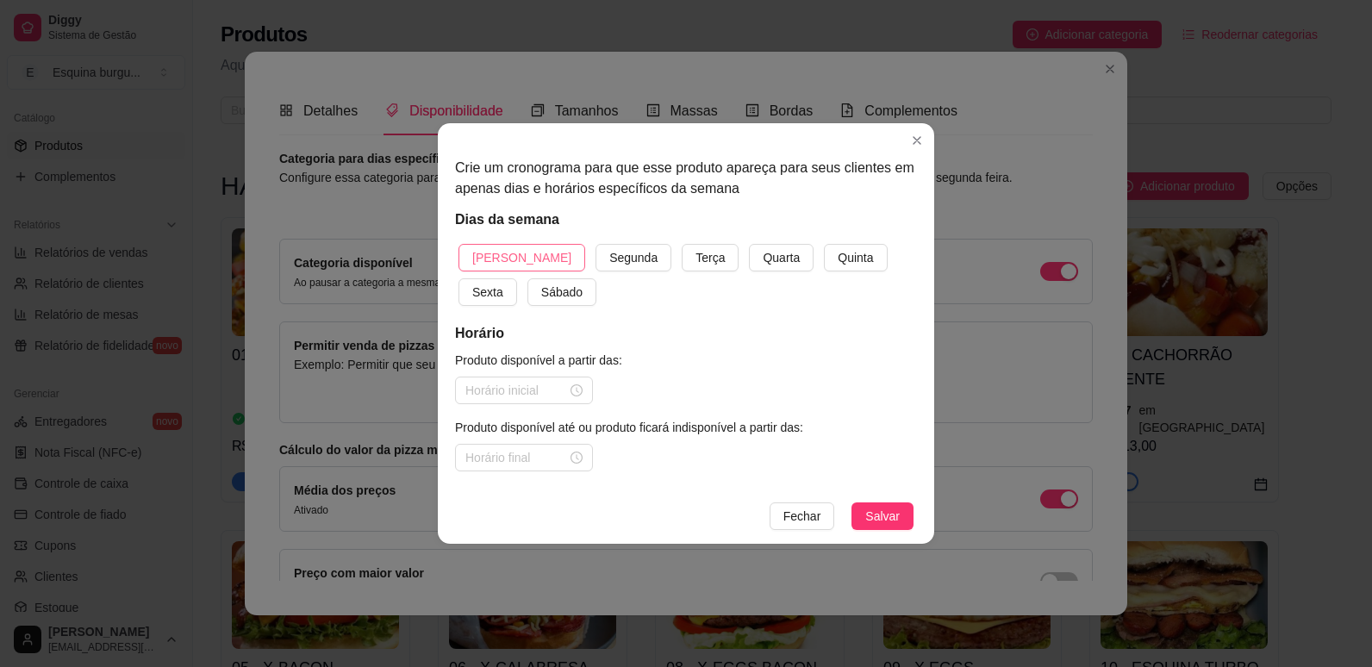
click at [520, 256] on span "[PERSON_NAME]" at bounding box center [521, 257] width 99 height 19
click at [595, 244] on button "Segunda" at bounding box center [633, 258] width 76 height 28
click at [682, 244] on button "Terça" at bounding box center [710, 258] width 57 height 28
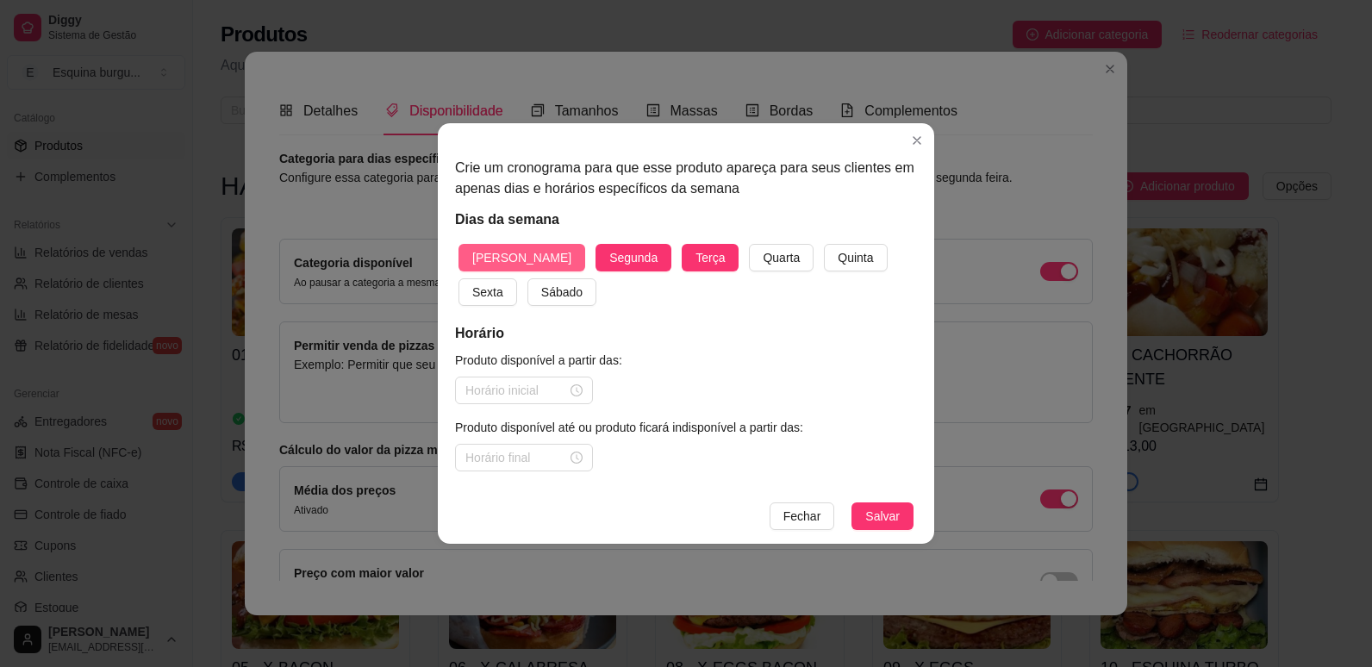
click at [749, 244] on button "Quarta" at bounding box center [781, 258] width 65 height 28
click at [824, 244] on button "Quinta" at bounding box center [855, 258] width 63 height 28
click at [458, 278] on button "Sexta" at bounding box center [487, 292] width 59 height 28
click at [527, 278] on button "Sábado" at bounding box center [561, 292] width 69 height 28
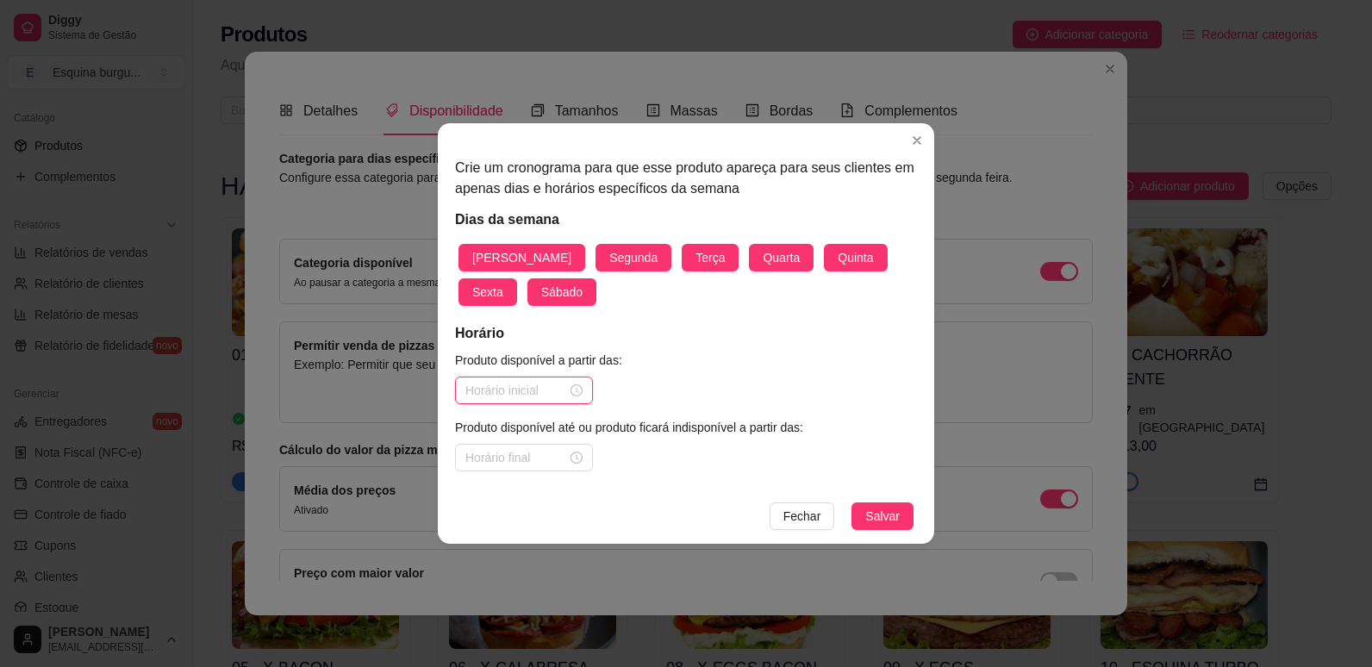
click at [538, 393] on input at bounding box center [516, 390] width 102 height 19
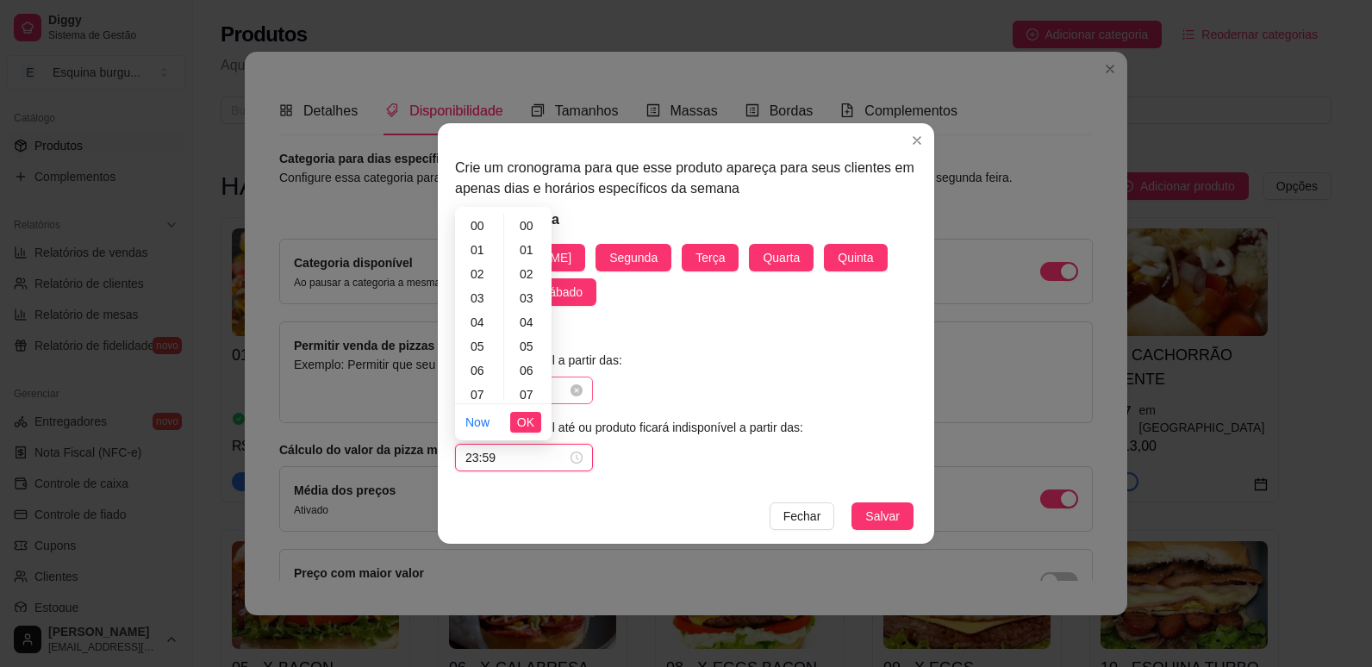
scroll to position [1261, 0]
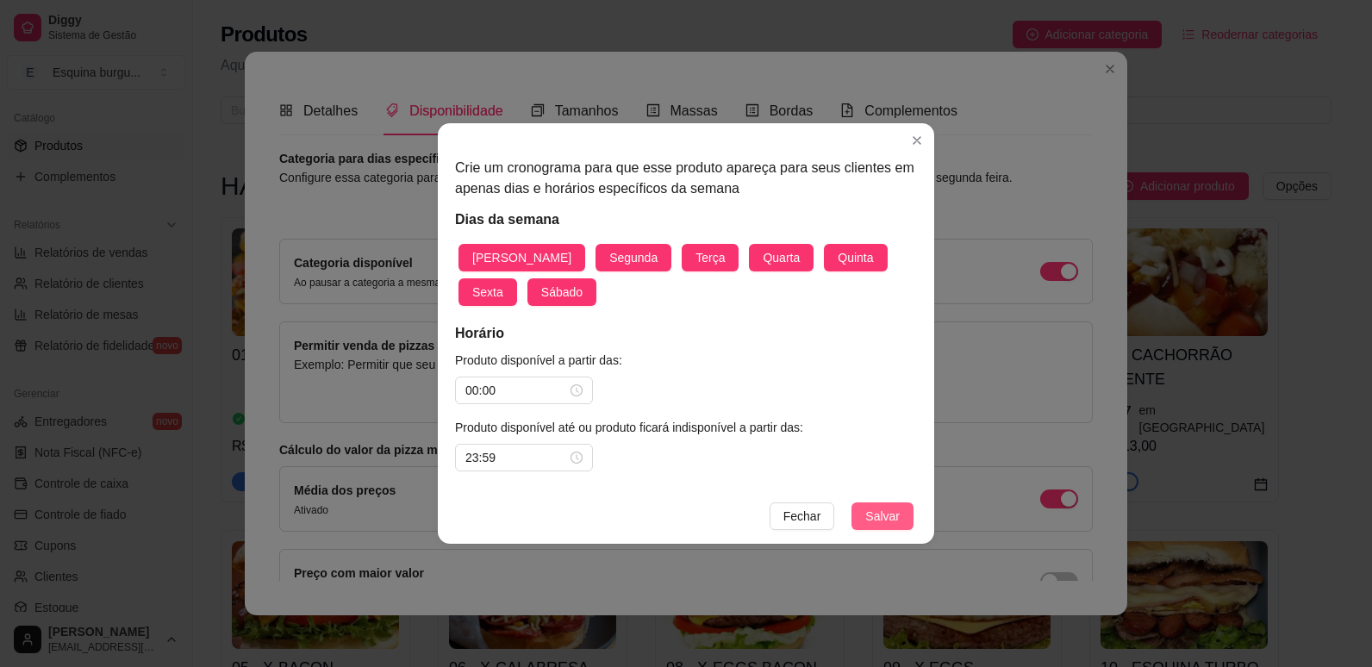
click at [868, 517] on span "Salvar" at bounding box center [882, 516] width 34 height 19
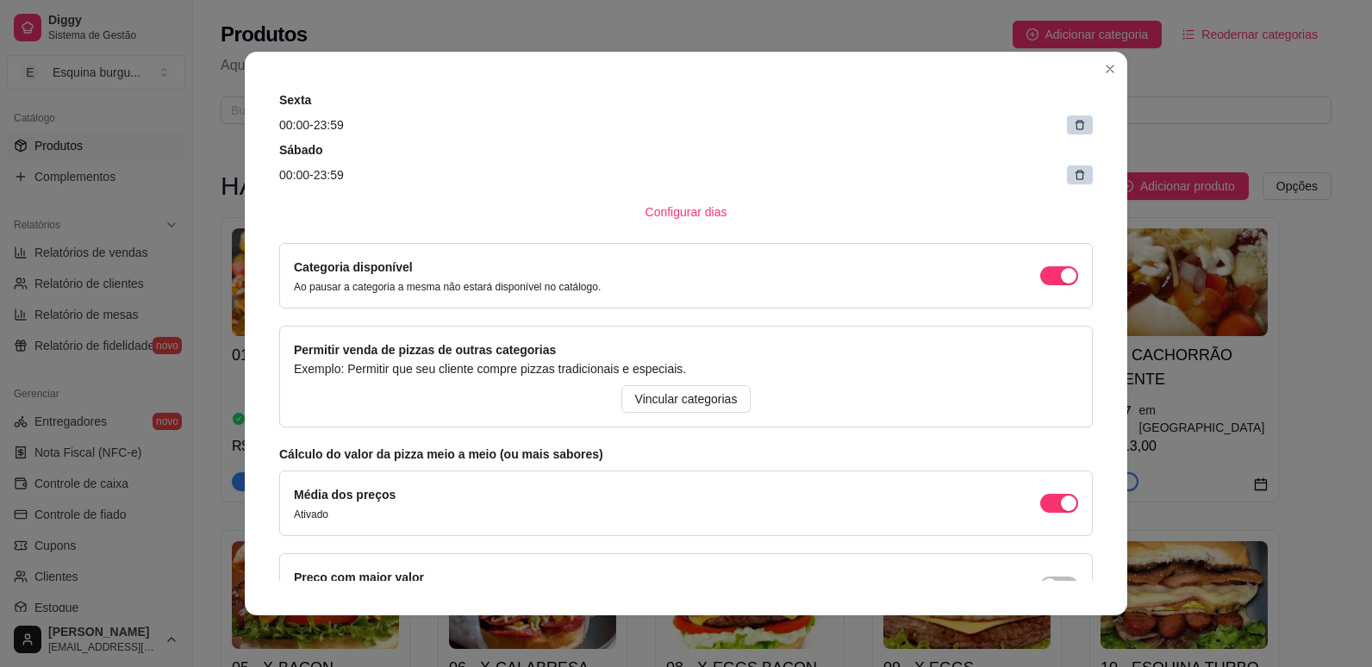
scroll to position [349, 0]
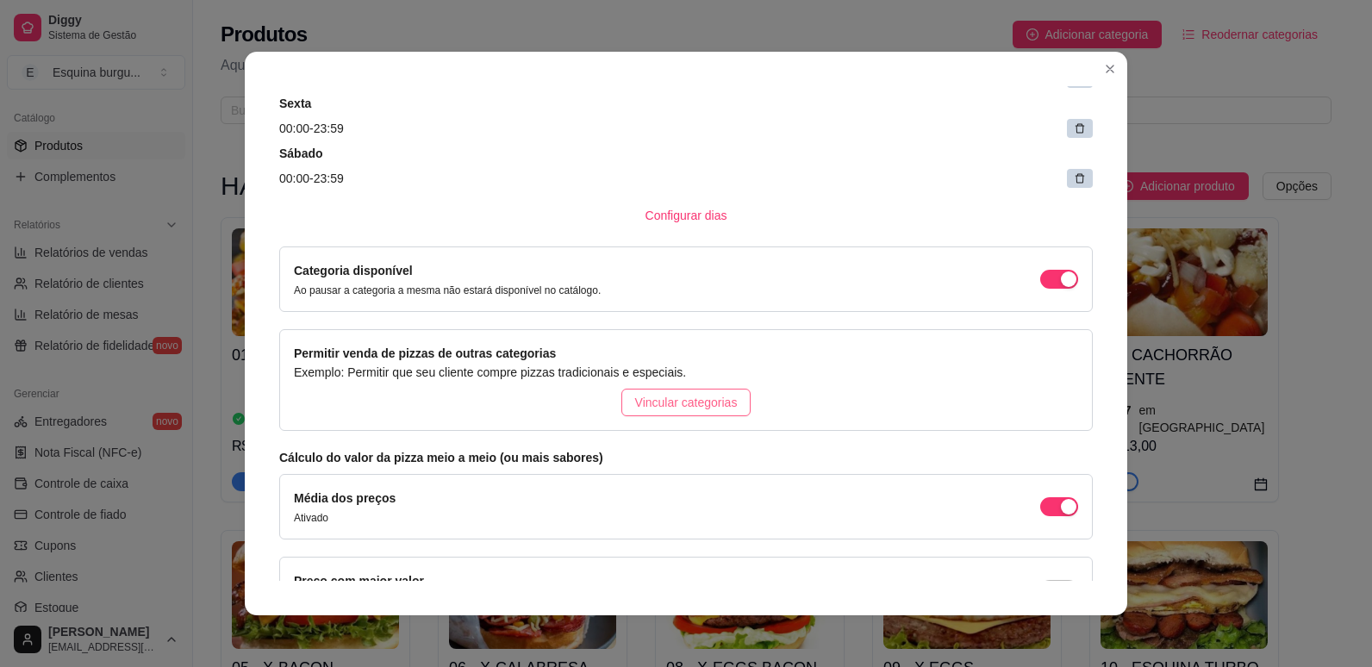
click at [643, 398] on span "Vincular categorias" at bounding box center [686, 402] width 103 height 19
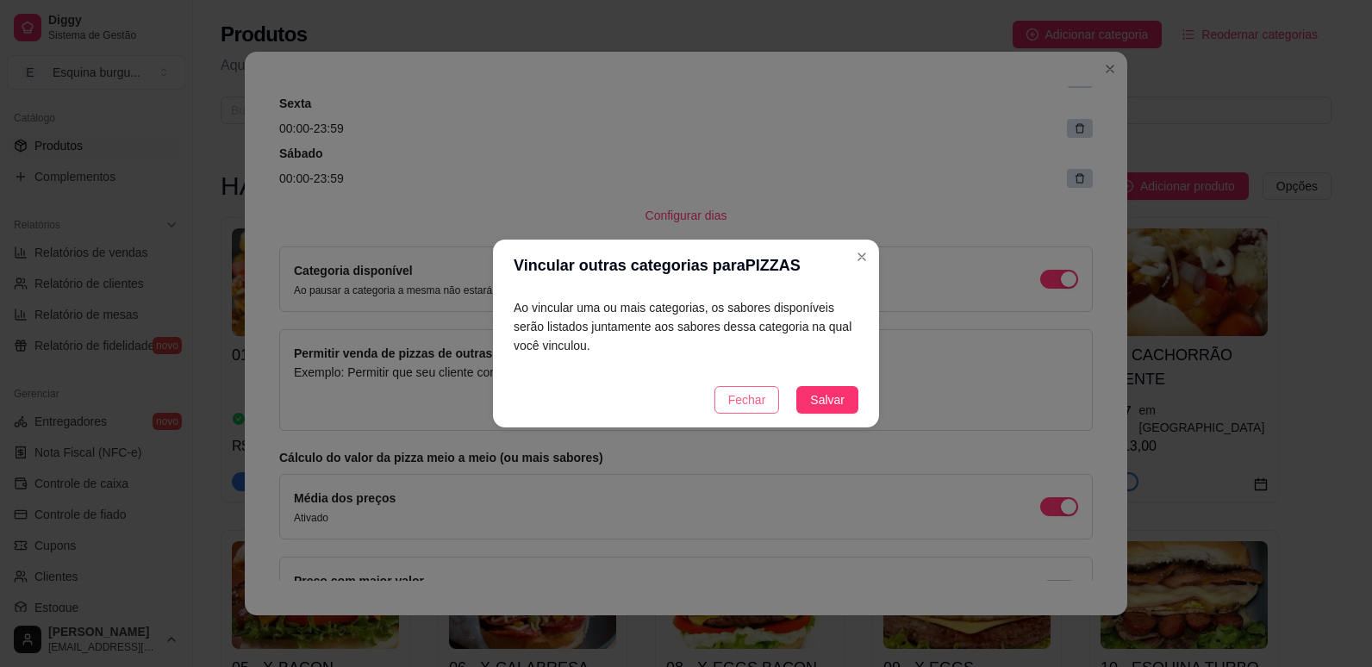
click at [746, 392] on span "Fechar" at bounding box center [747, 399] width 38 height 19
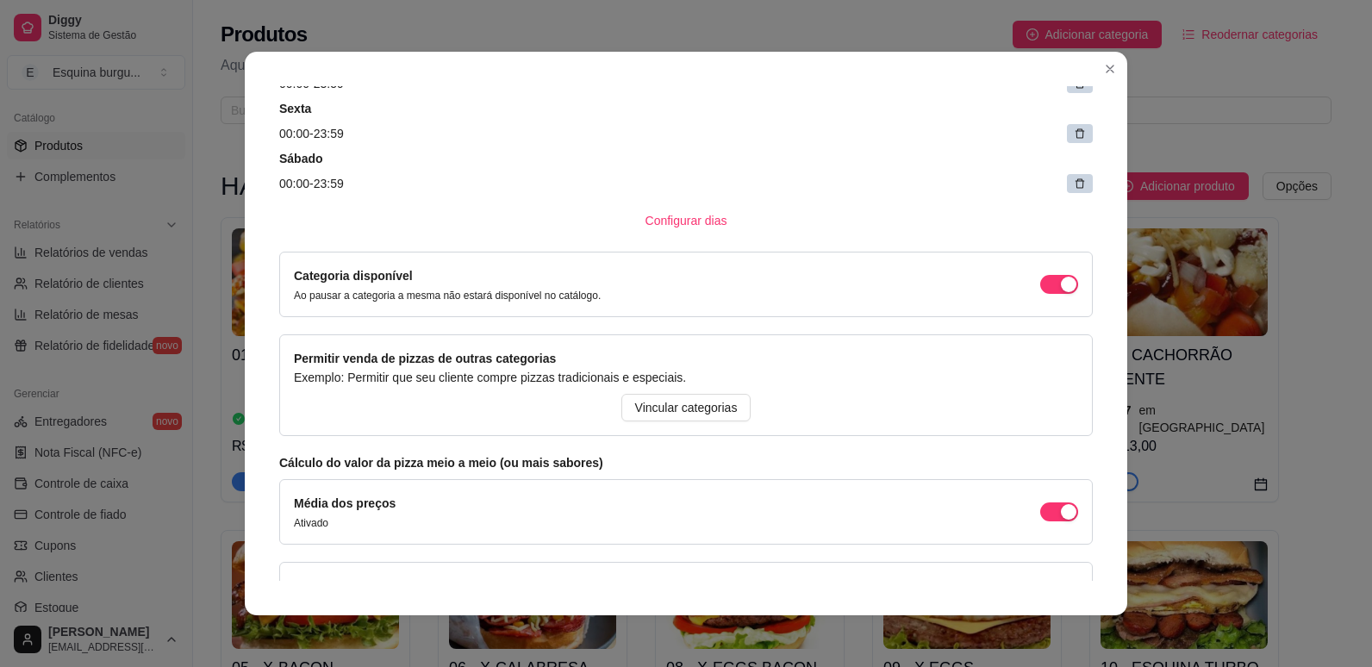
scroll to position [460, 0]
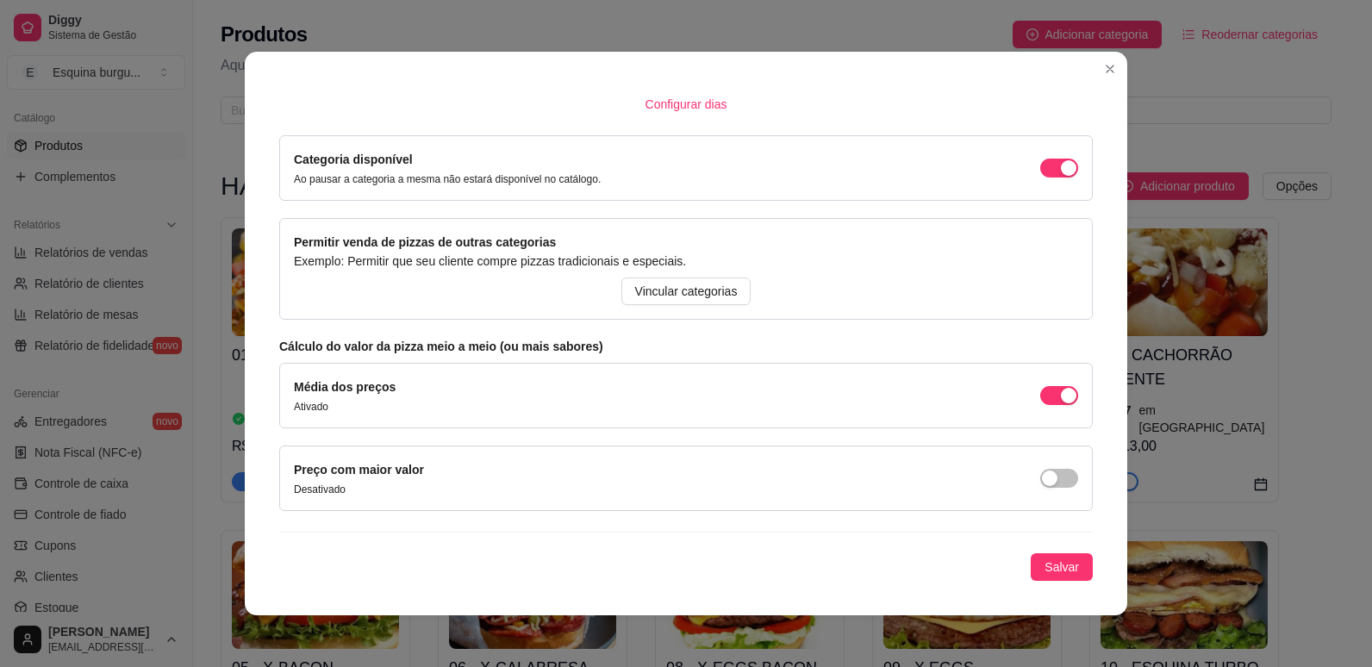
click at [1033, 552] on div "Categoria para dias específicos Configure essa categoria para que ele apareca a…" at bounding box center [685, 135] width 813 height 892
click at [1044, 557] on span "Salvar" at bounding box center [1061, 566] width 34 height 19
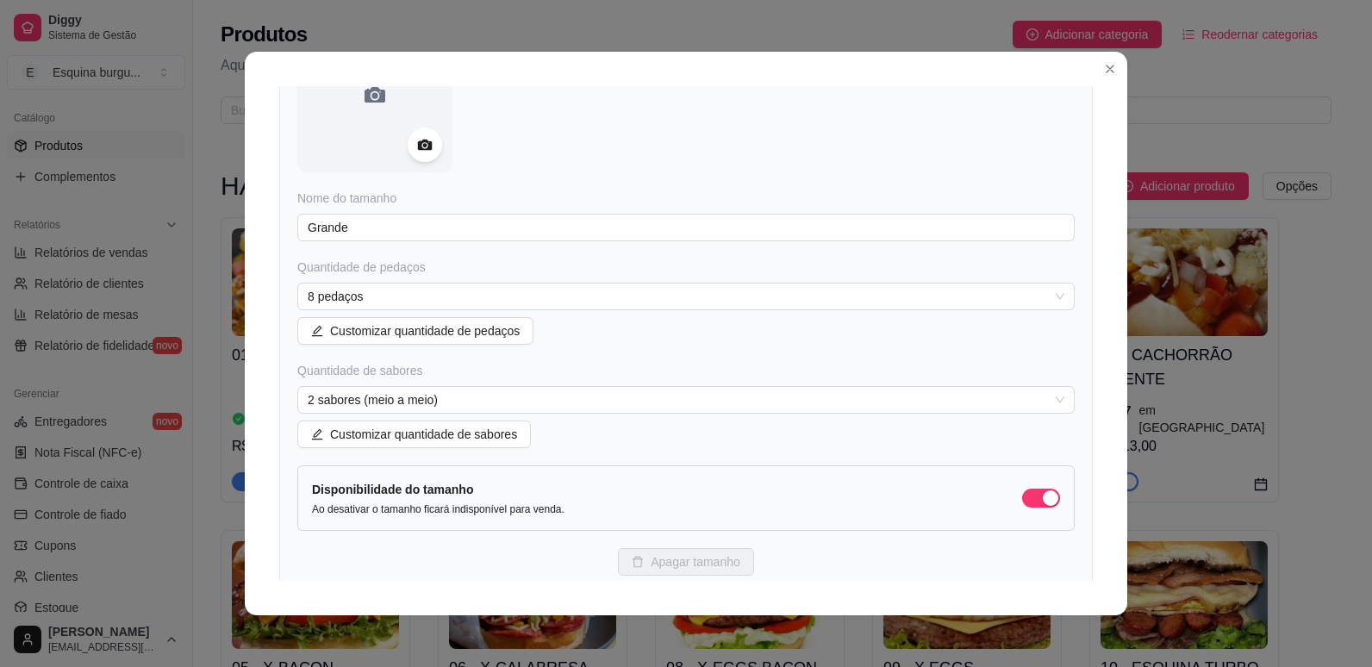
scroll to position [206, 0]
click at [457, 431] on span "Customizar quantidade de sabores" at bounding box center [423, 433] width 187 height 19
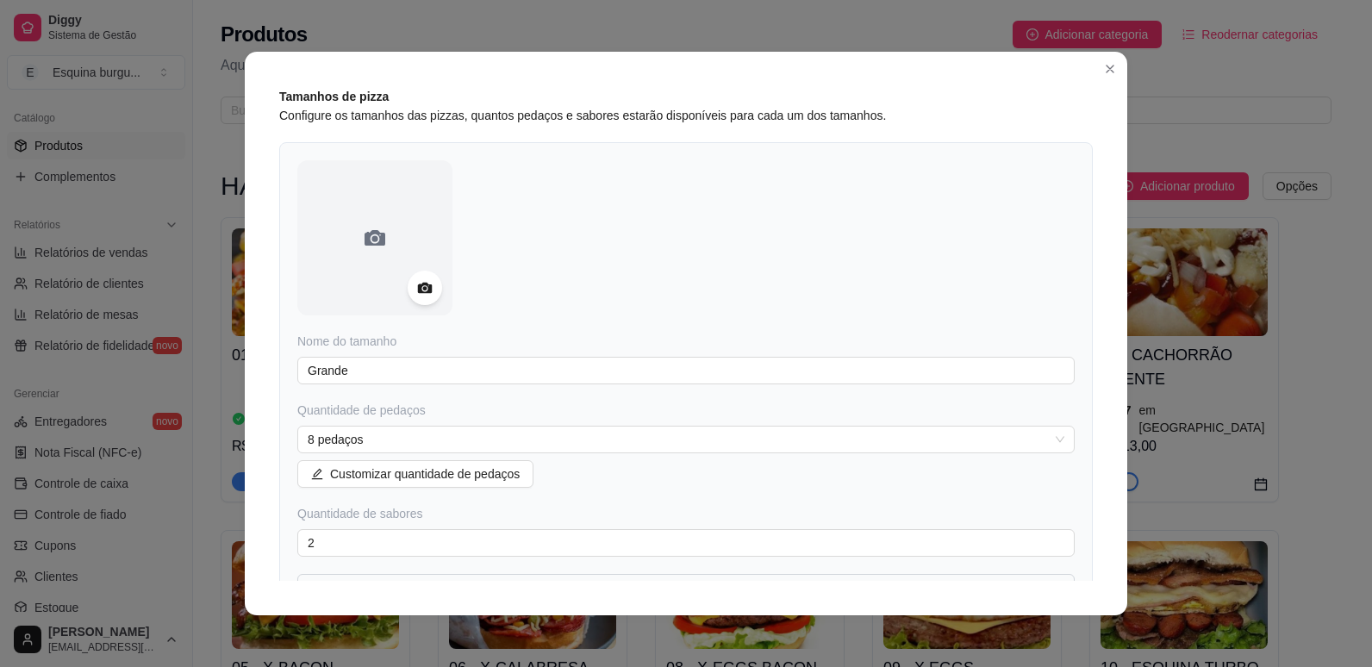
scroll to position [58, 0]
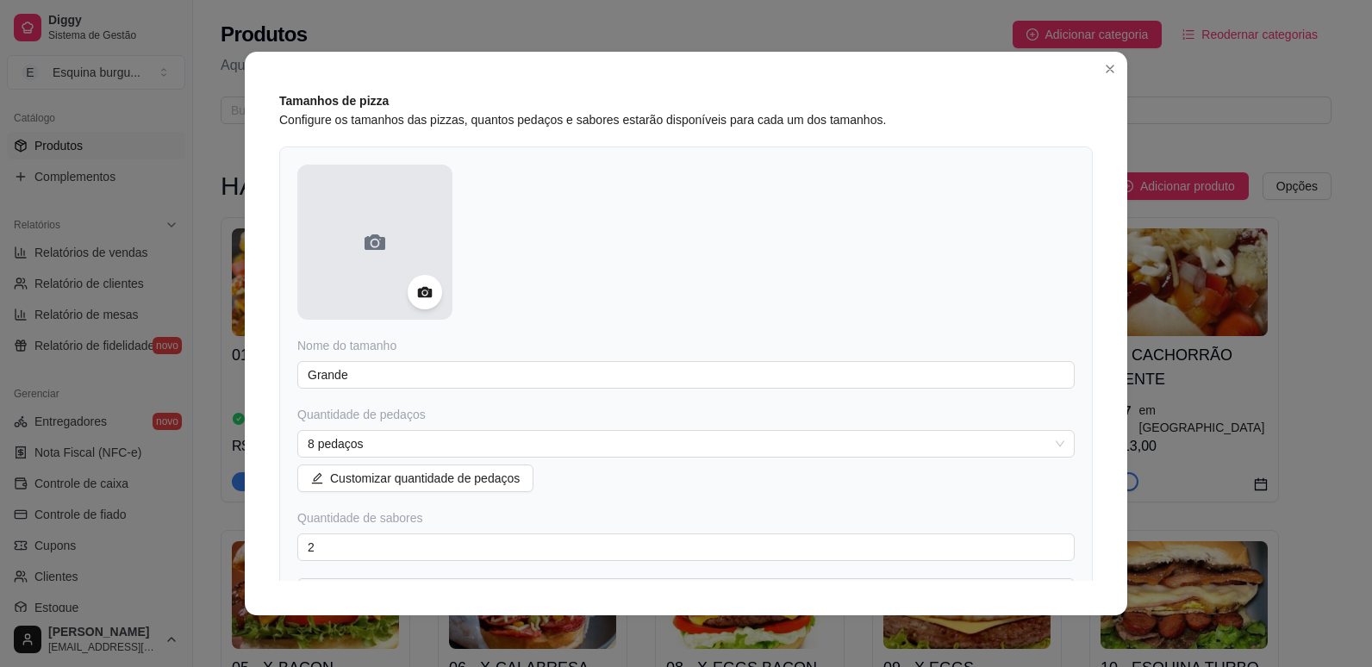
click at [360, 258] on div at bounding box center [374, 242] width 155 height 155
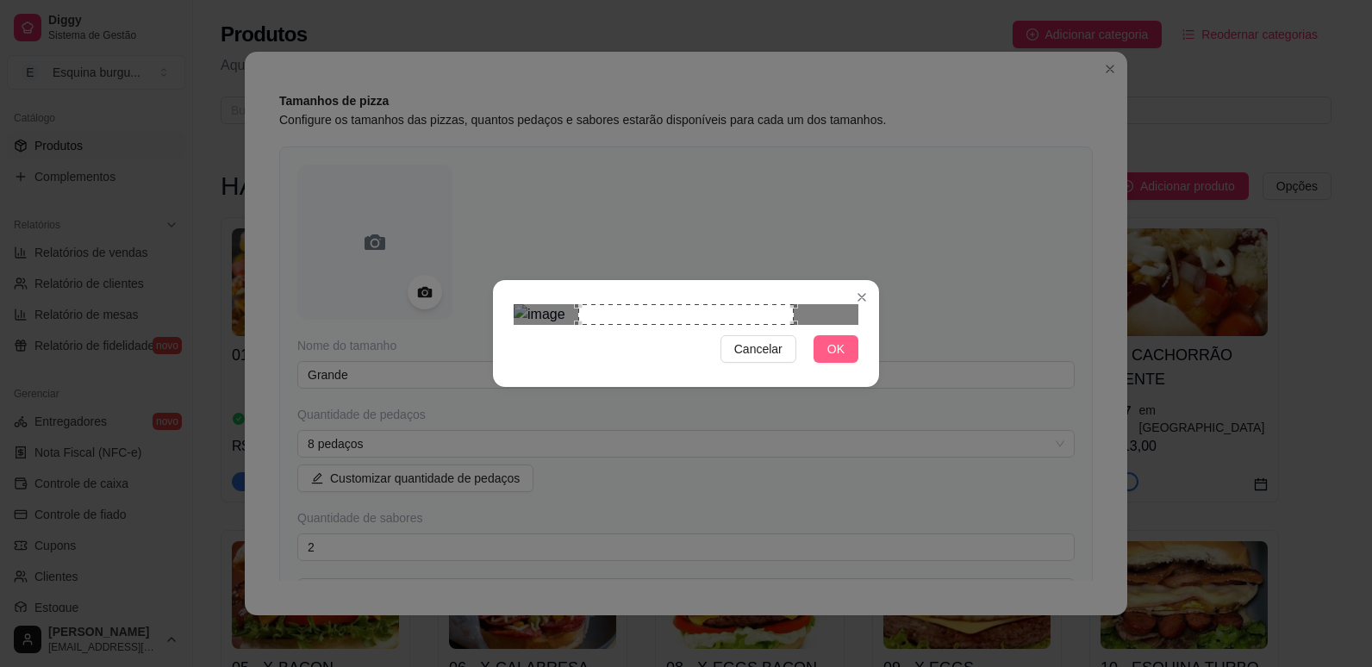
click at [840, 358] on span "OK" at bounding box center [835, 348] width 17 height 19
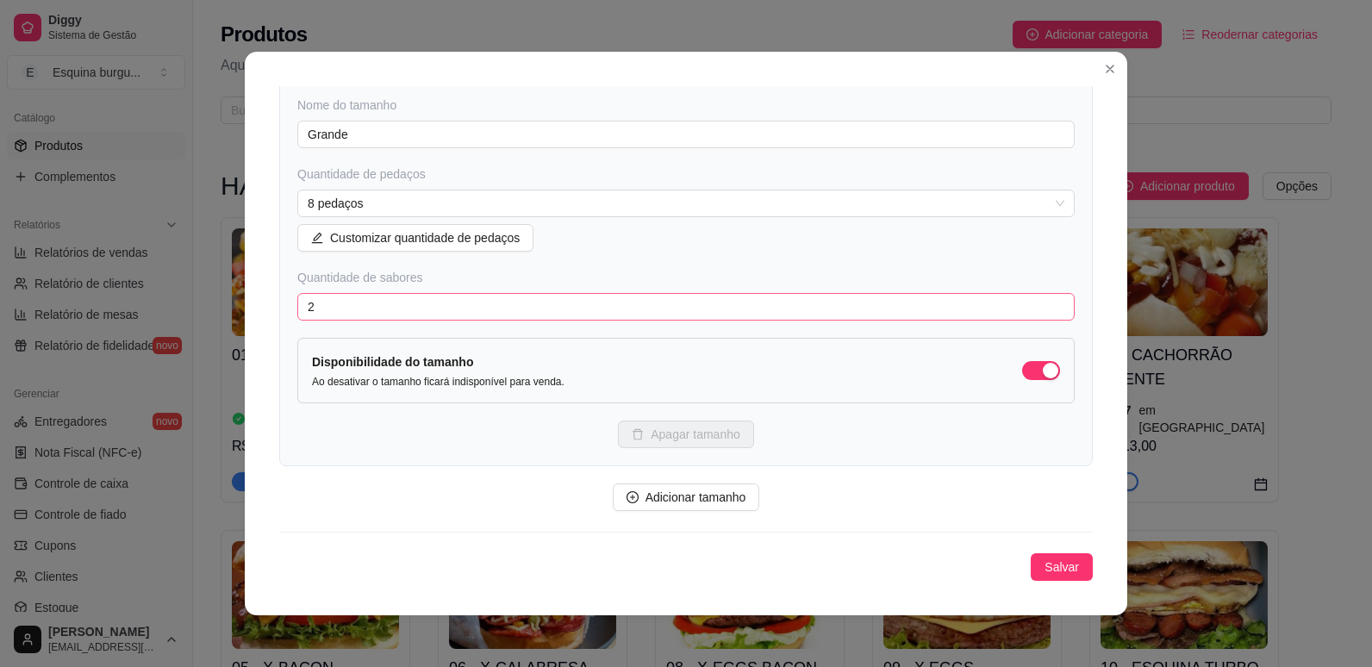
scroll to position [3, 0]
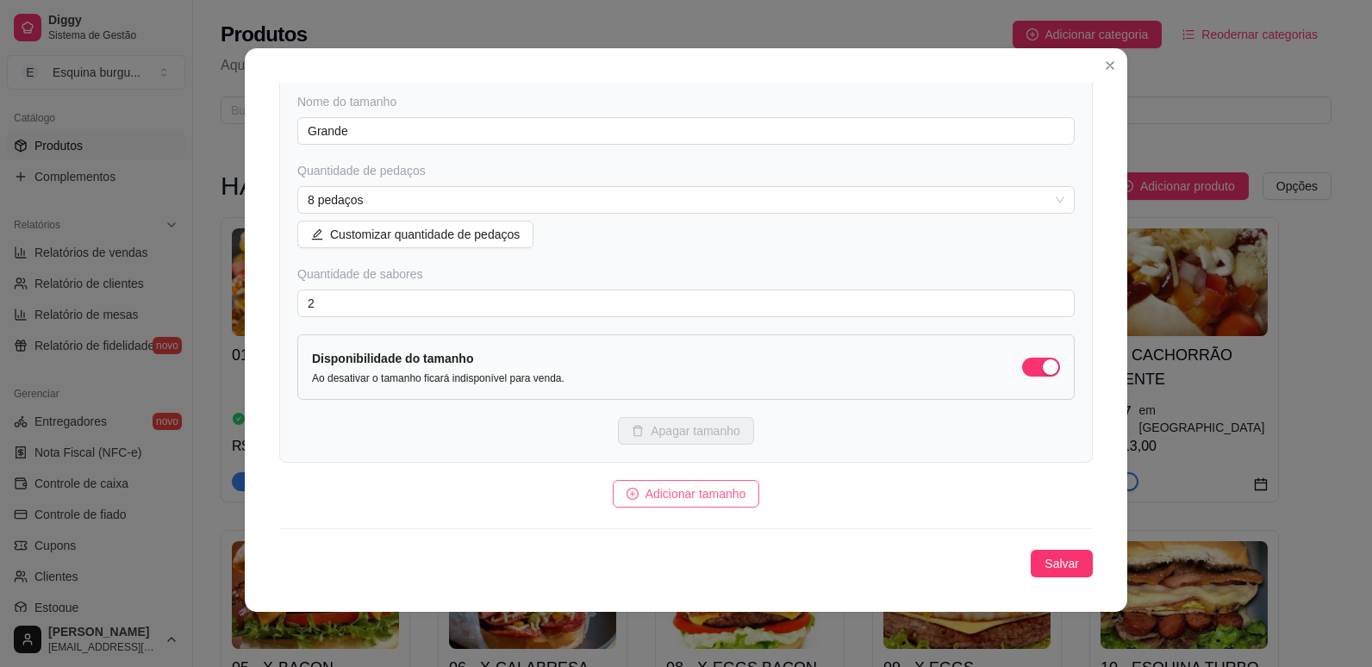
click at [657, 497] on span "Adicionar tamanho" at bounding box center [695, 493] width 101 height 19
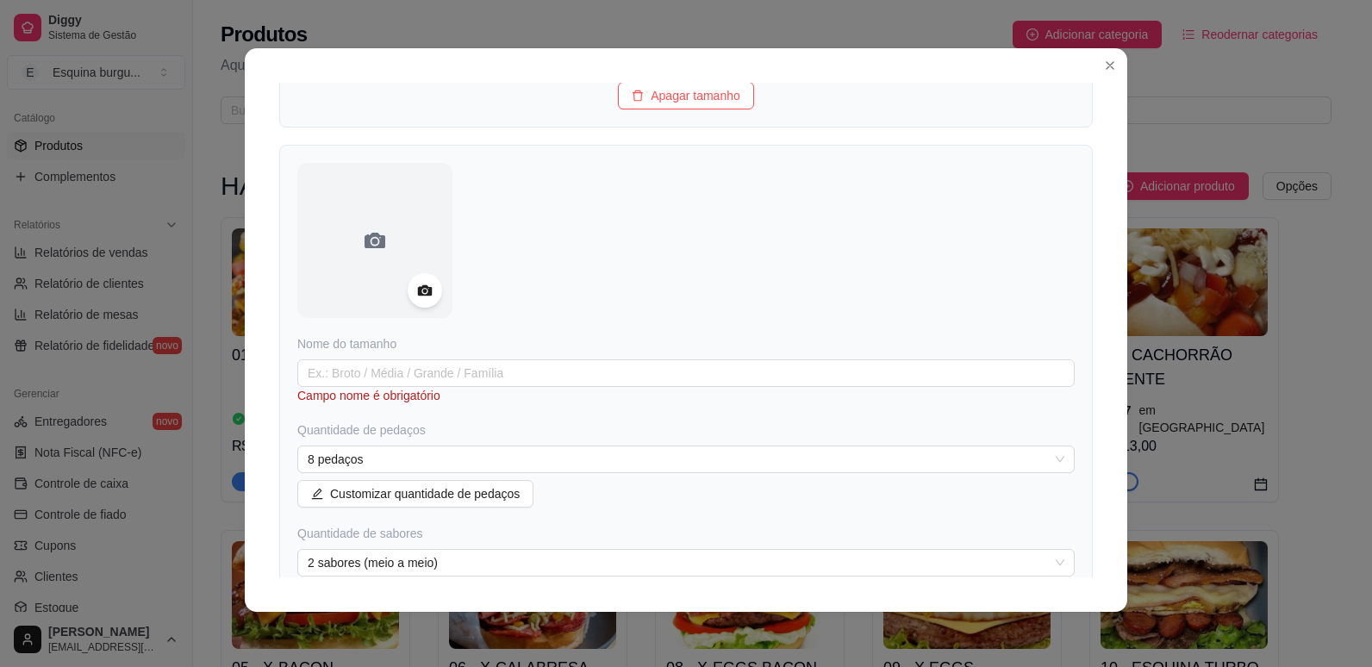
scroll to position [634, 0]
click at [429, 374] on input "text" at bounding box center [685, 372] width 777 height 28
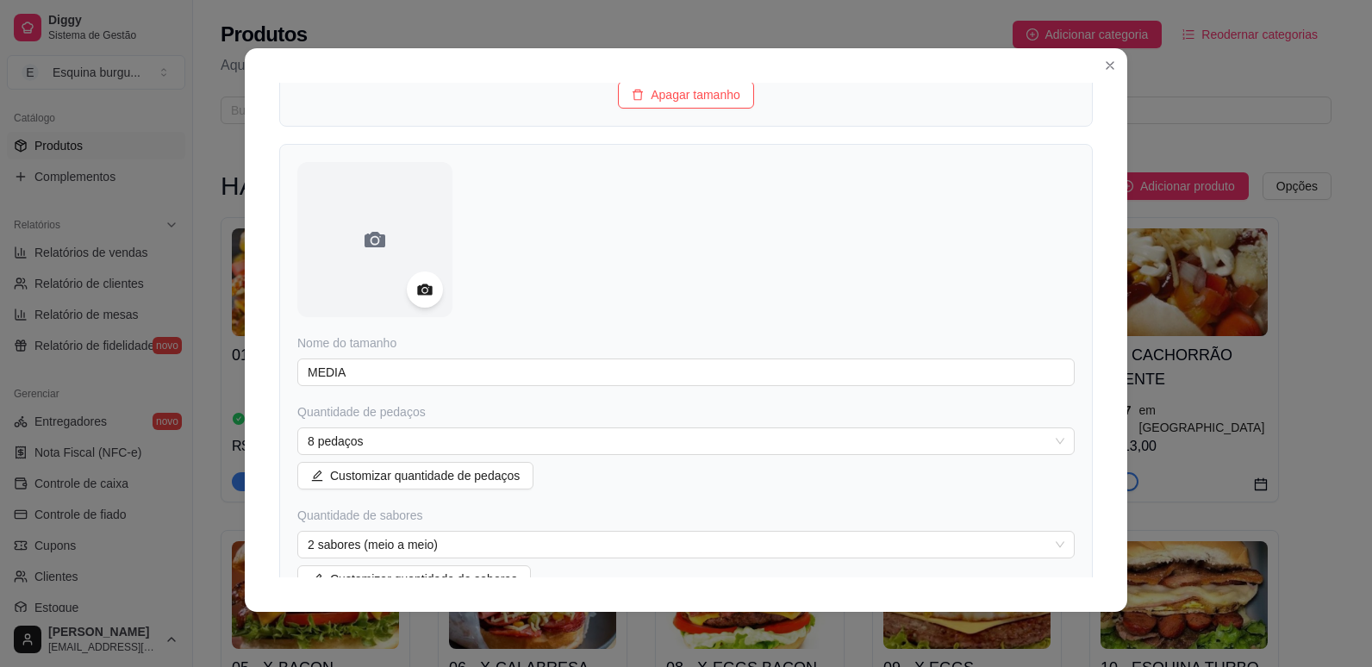
click at [420, 282] on icon at bounding box center [424, 290] width 20 height 20
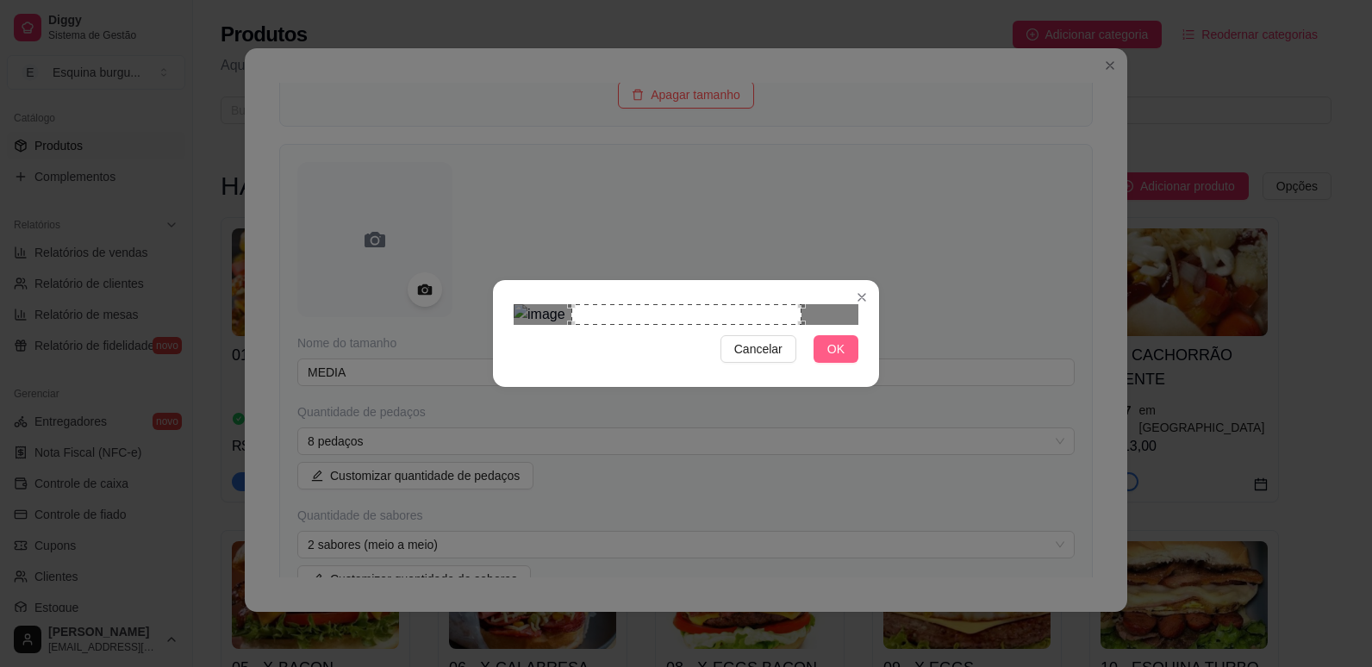
click at [819, 363] on button "OK" at bounding box center [835, 349] width 45 height 28
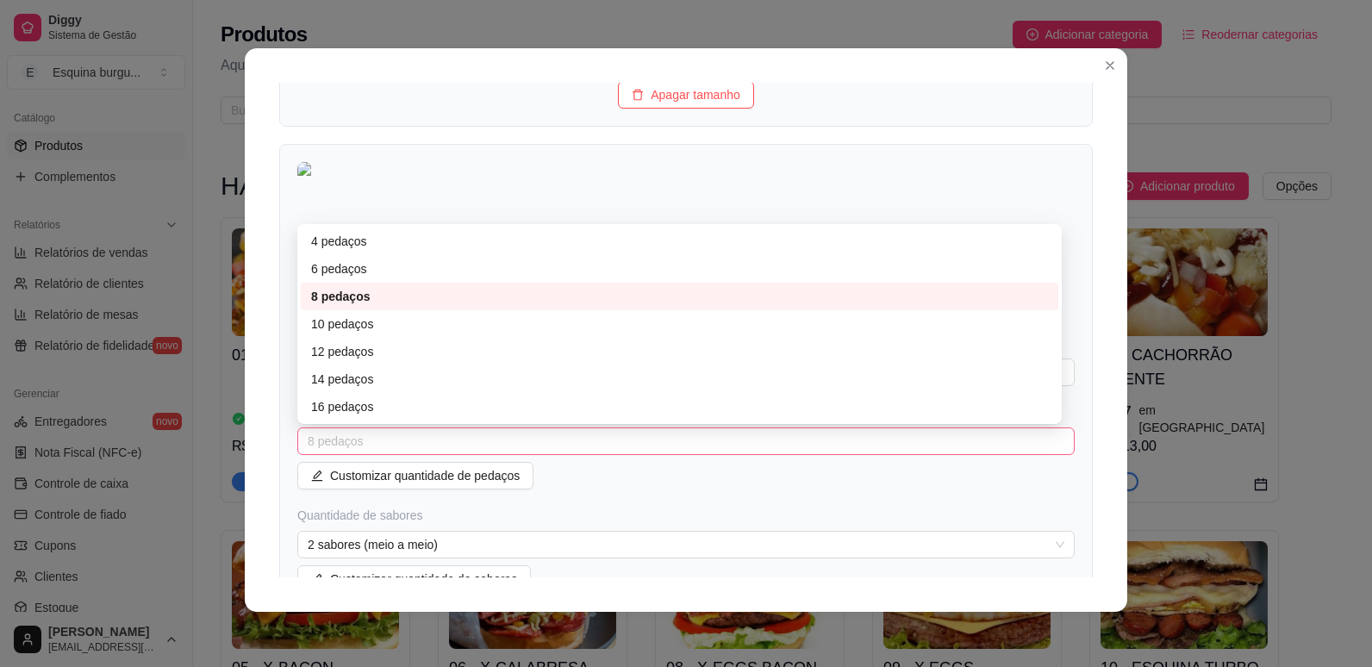
click at [473, 433] on span "8 pedaços" at bounding box center [686, 441] width 756 height 26
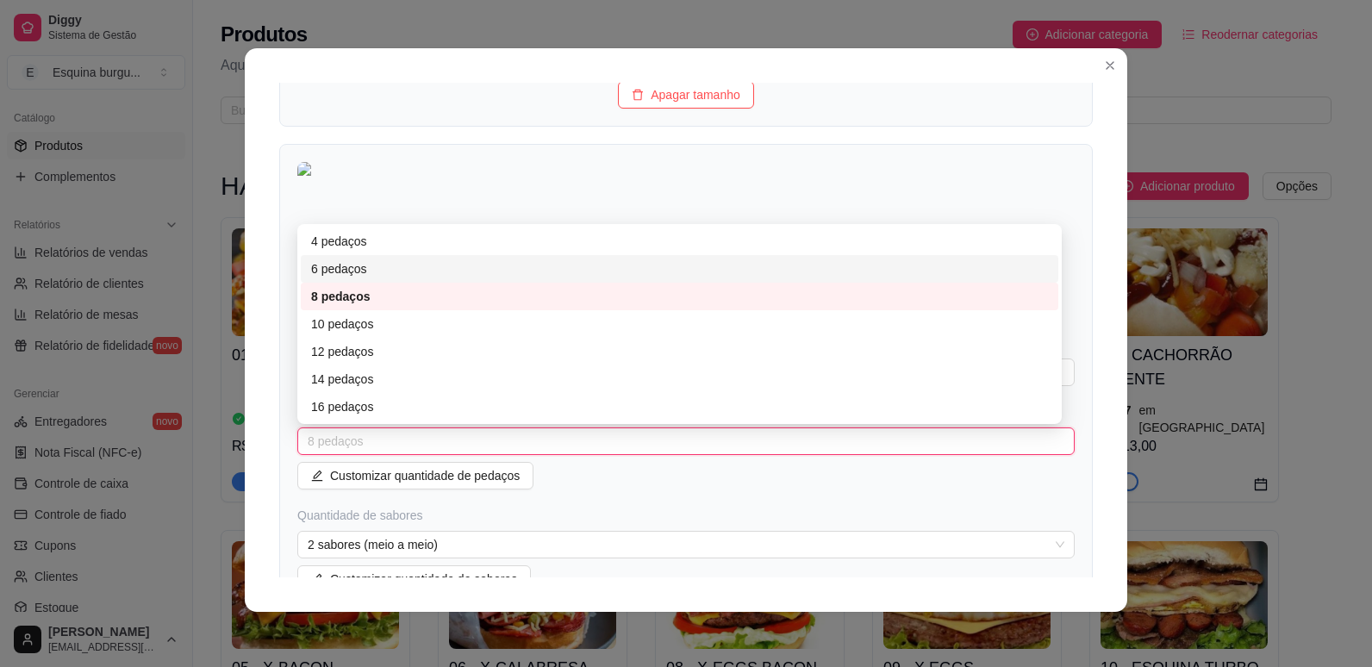
click at [349, 271] on div "6 pedaços" at bounding box center [679, 268] width 737 height 19
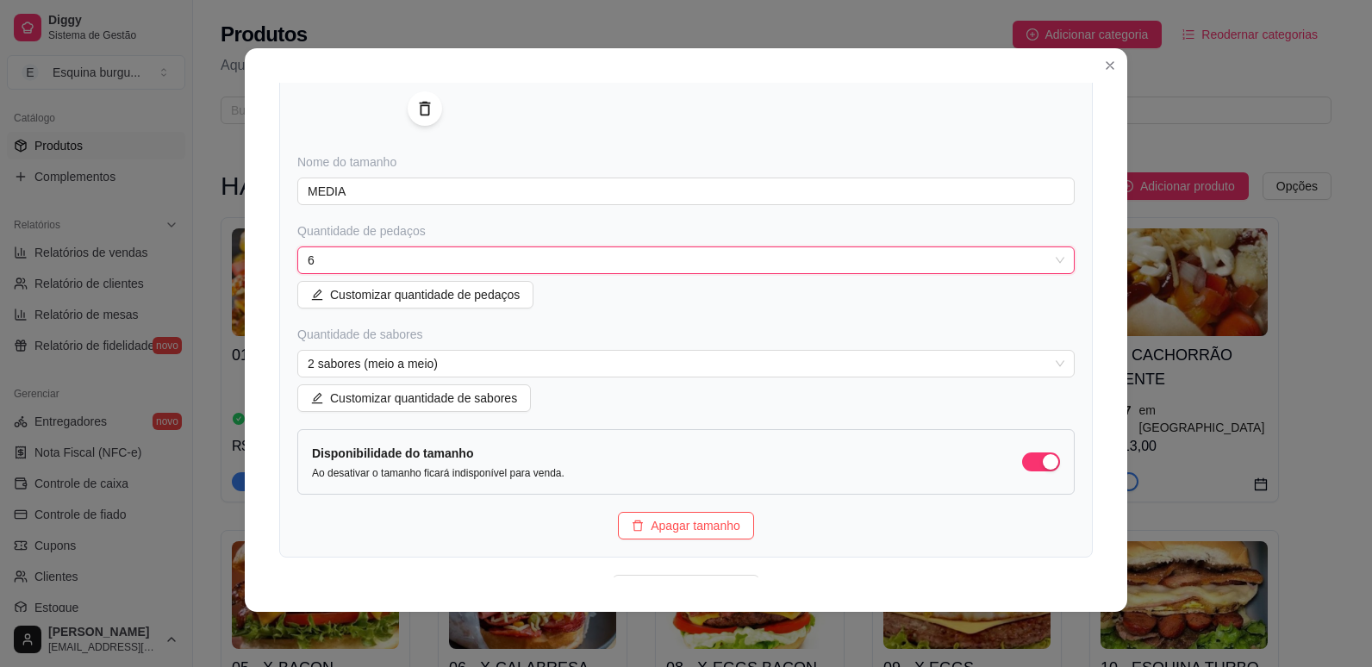
scroll to position [910, 0]
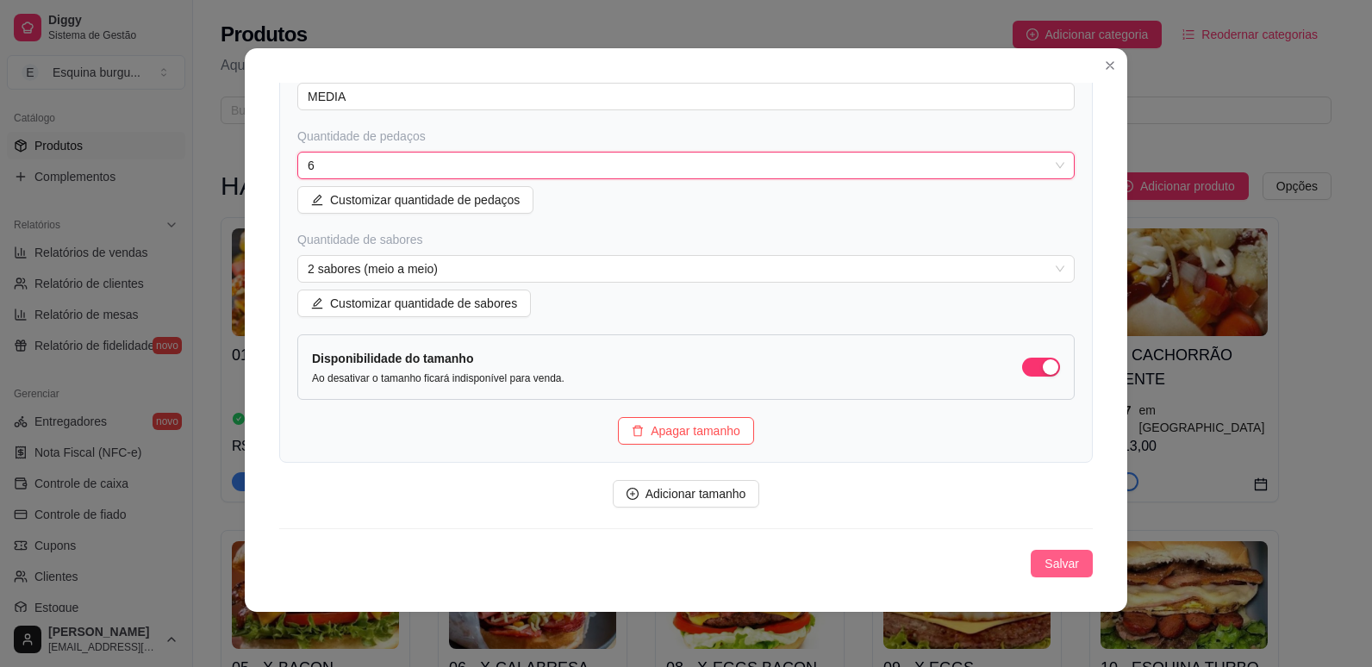
click at [1044, 559] on span "Salvar" at bounding box center [1061, 563] width 34 height 19
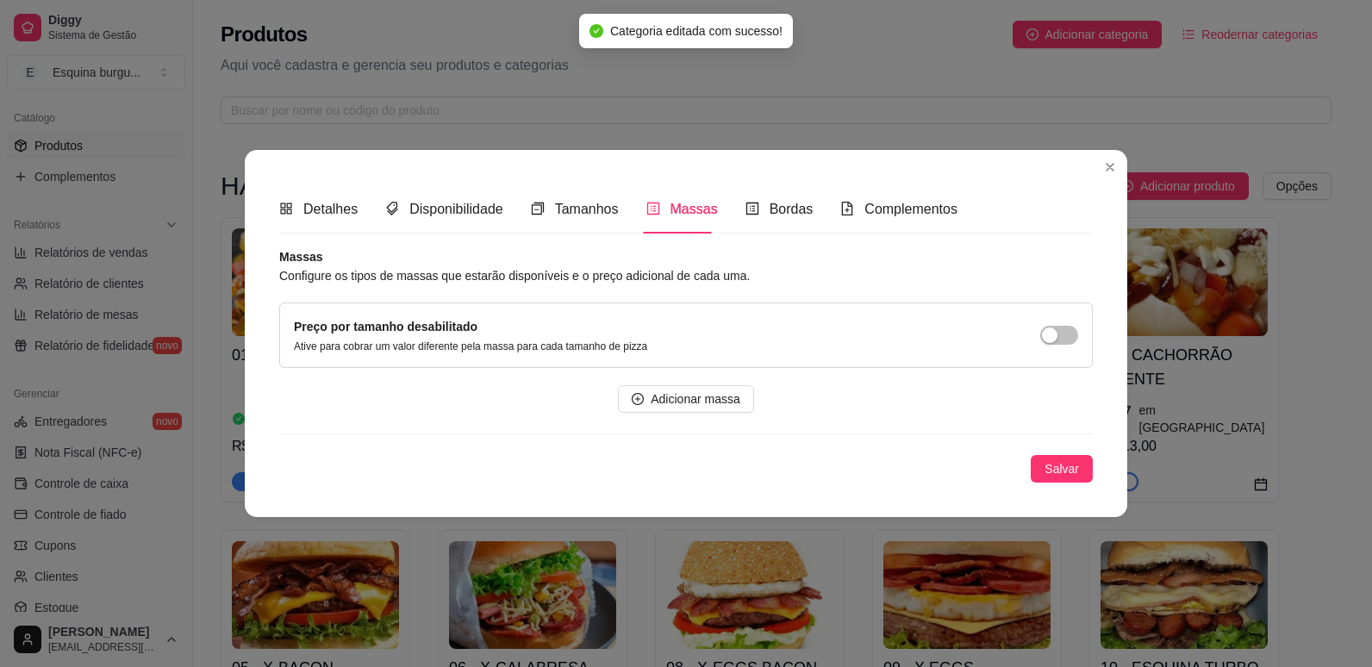
scroll to position [0, 0]
click at [533, 346] on p "Ative para cobrar um valor diferente pela massa para cada tamanho de pizza" at bounding box center [470, 346] width 353 height 14
click at [1060, 332] on button "button" at bounding box center [1059, 335] width 38 height 19
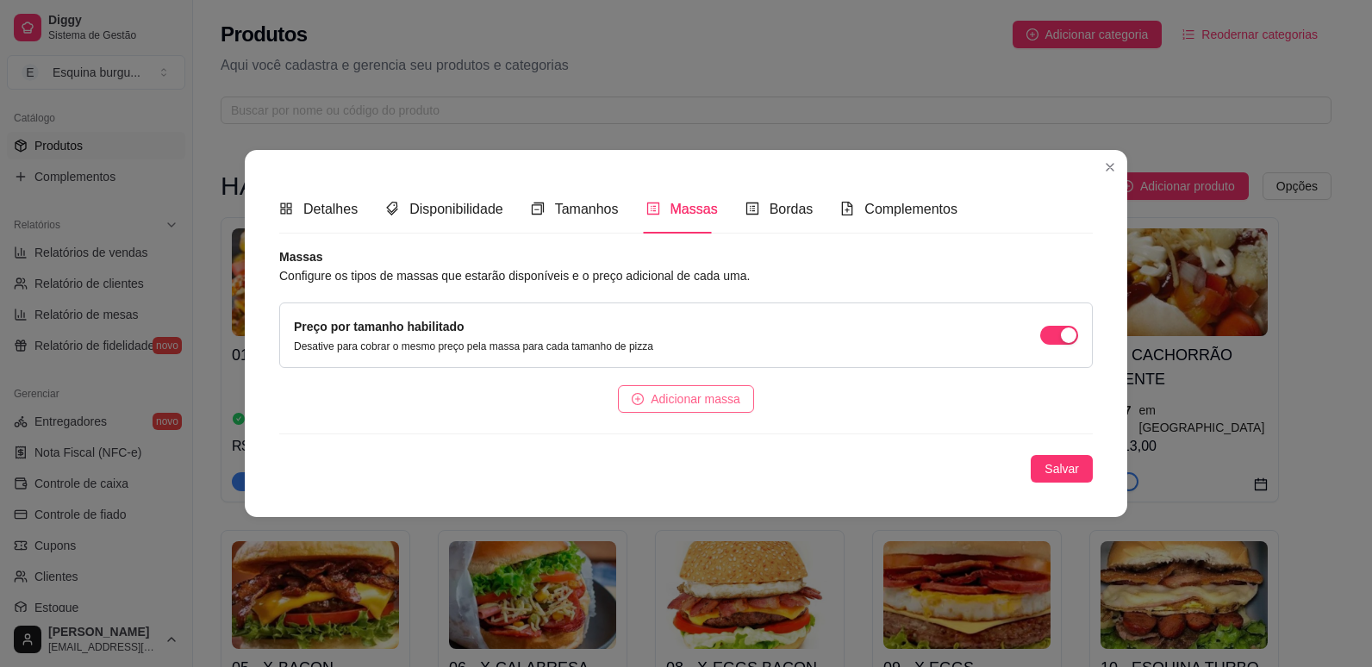
click at [657, 408] on span "Adicionar massa" at bounding box center [696, 398] width 90 height 19
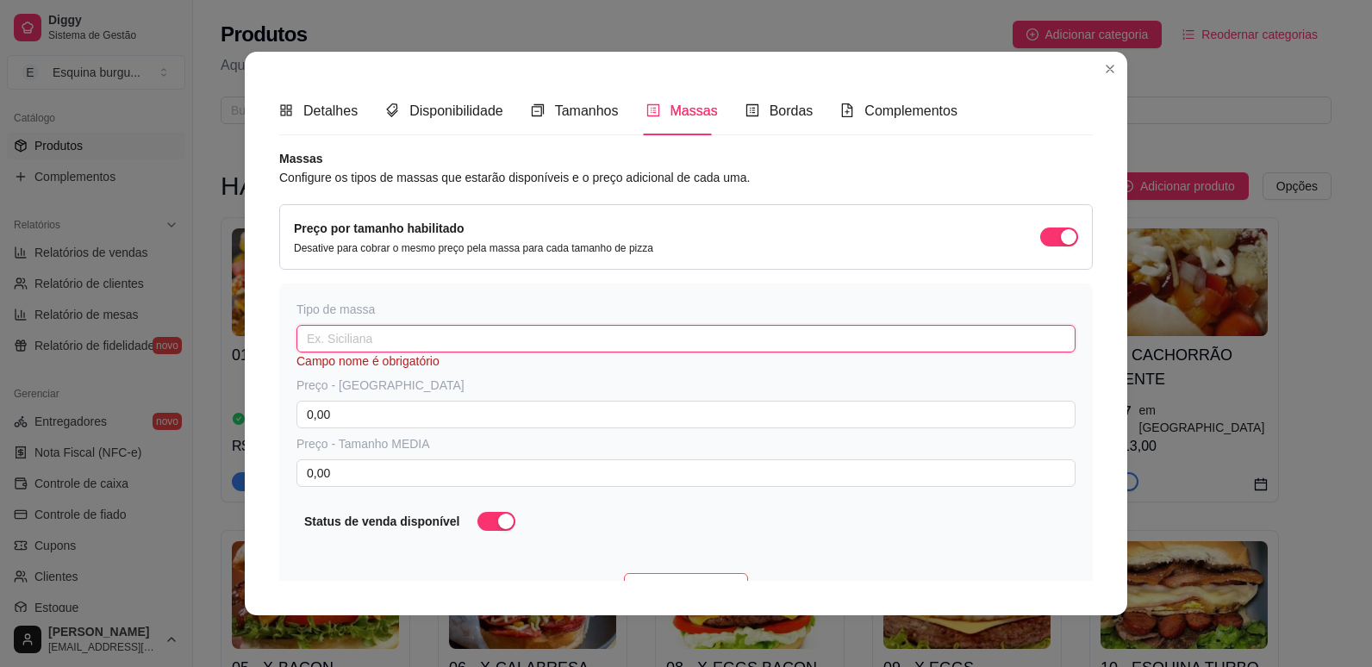
click at [398, 339] on input "text" at bounding box center [685, 339] width 779 height 28
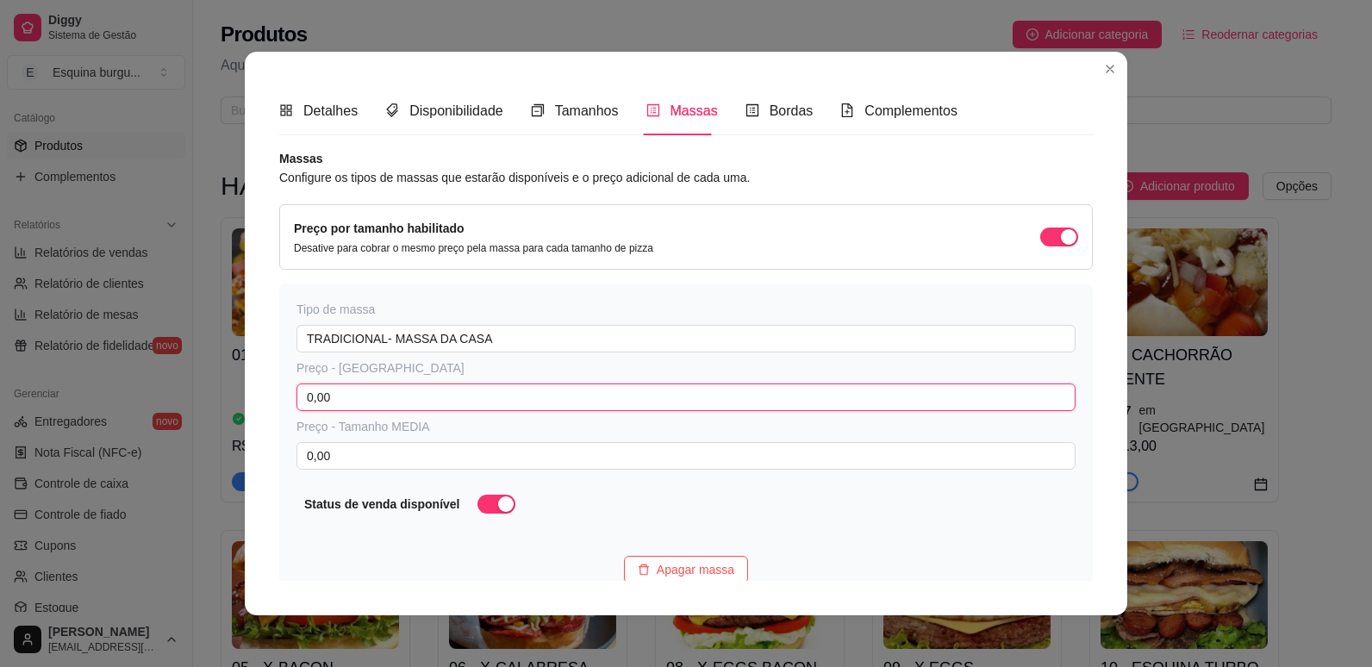
click at [410, 400] on input "0,00" at bounding box center [685, 397] width 779 height 28
click at [556, 109] on span "Tamanhos" at bounding box center [587, 110] width 64 height 15
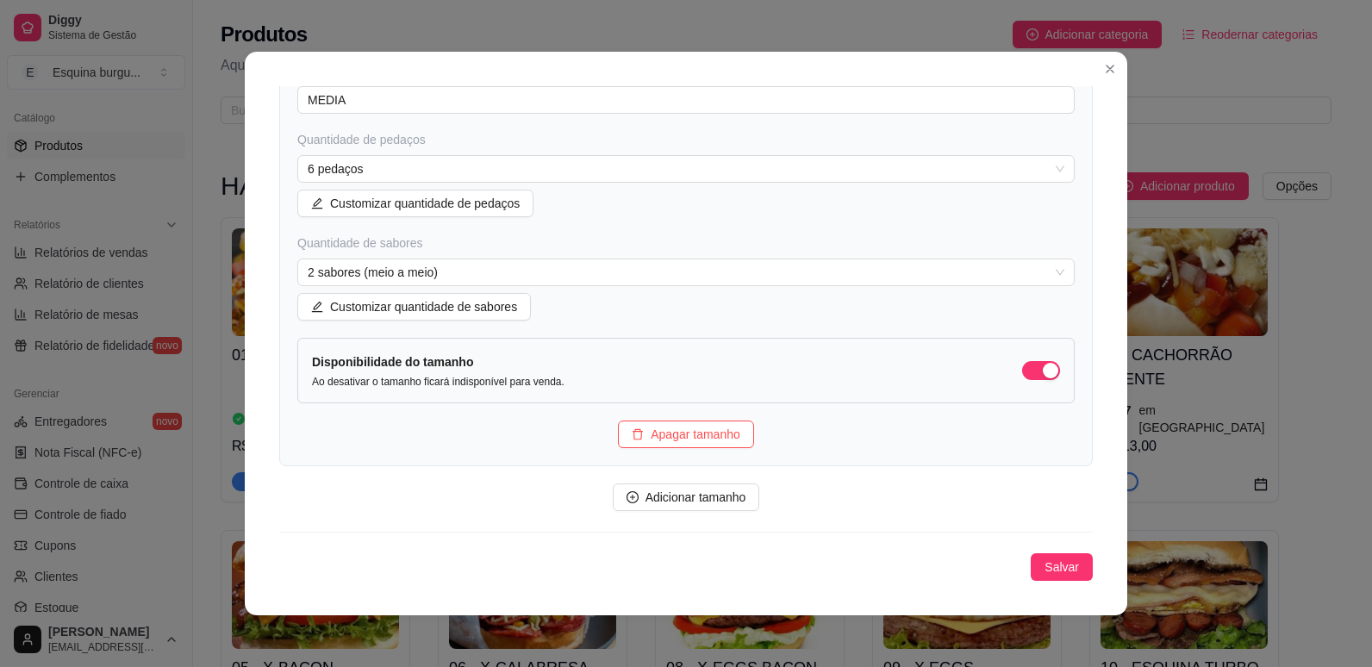
scroll to position [3, 0]
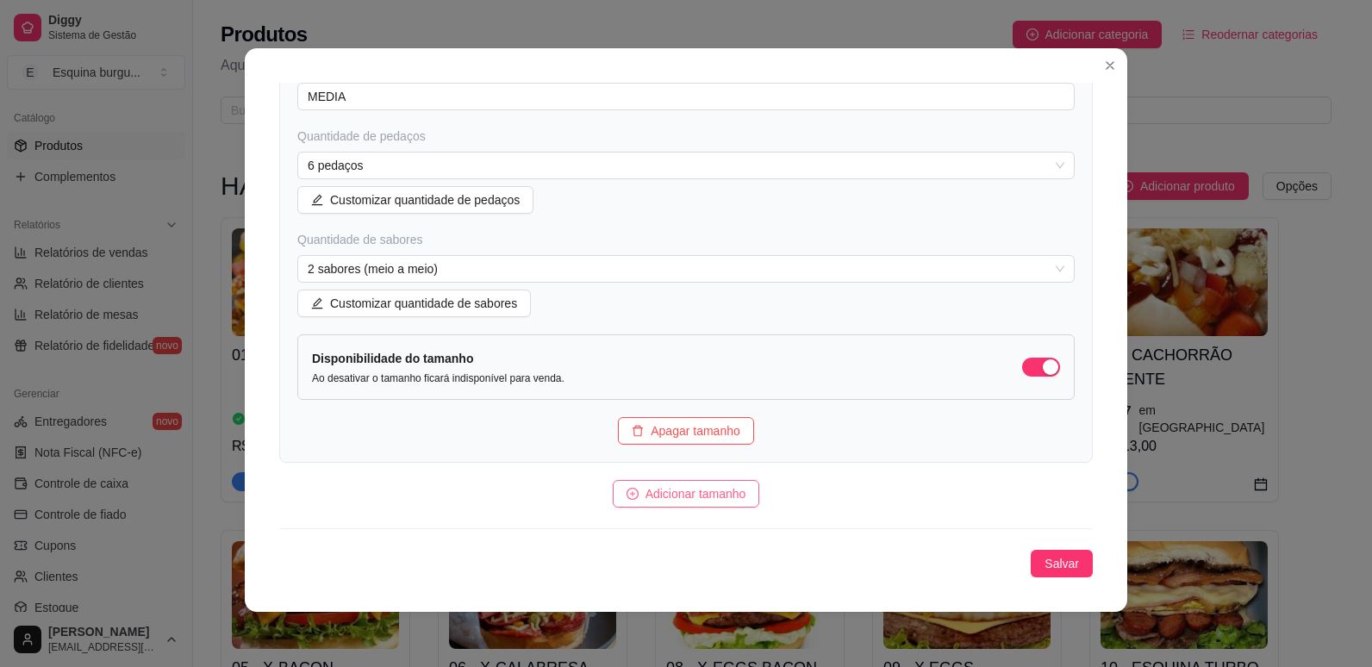
click at [629, 488] on button "Adicionar tamanho" at bounding box center [686, 494] width 147 height 28
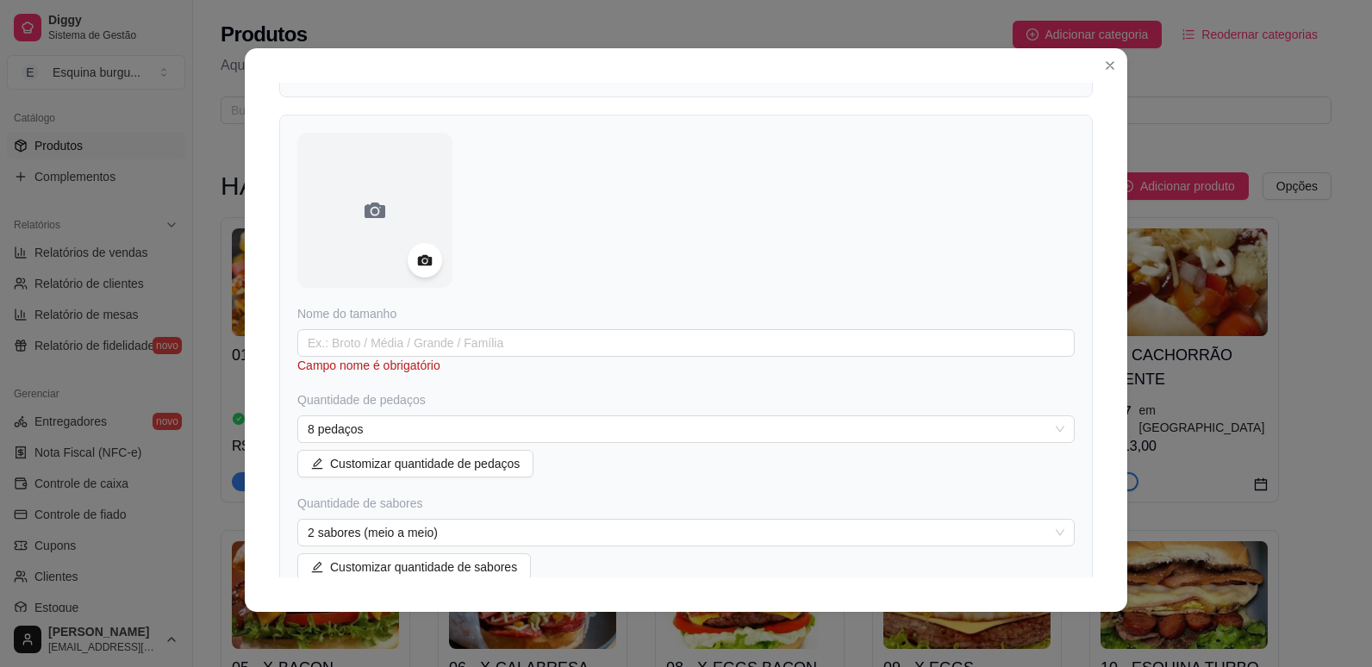
scroll to position [1314, 0]
click at [383, 340] on input "text" at bounding box center [685, 339] width 777 height 28
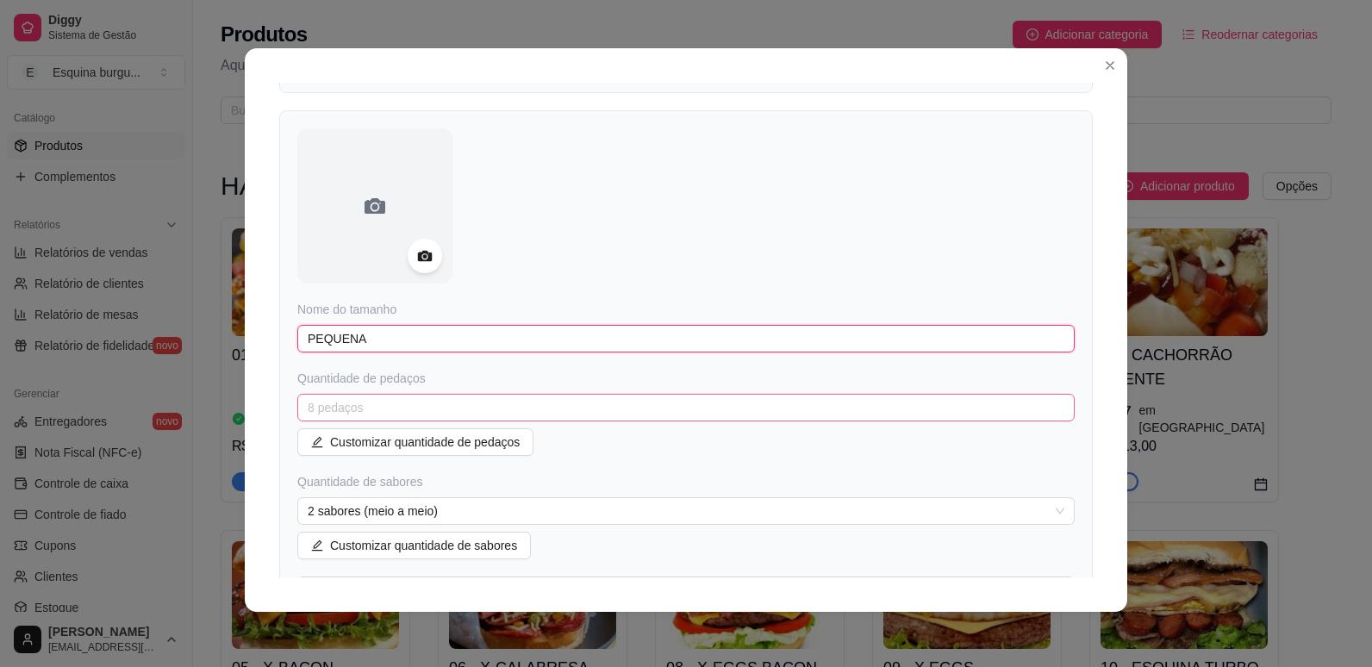
click at [414, 408] on span "8 pedaços" at bounding box center [686, 408] width 756 height 26
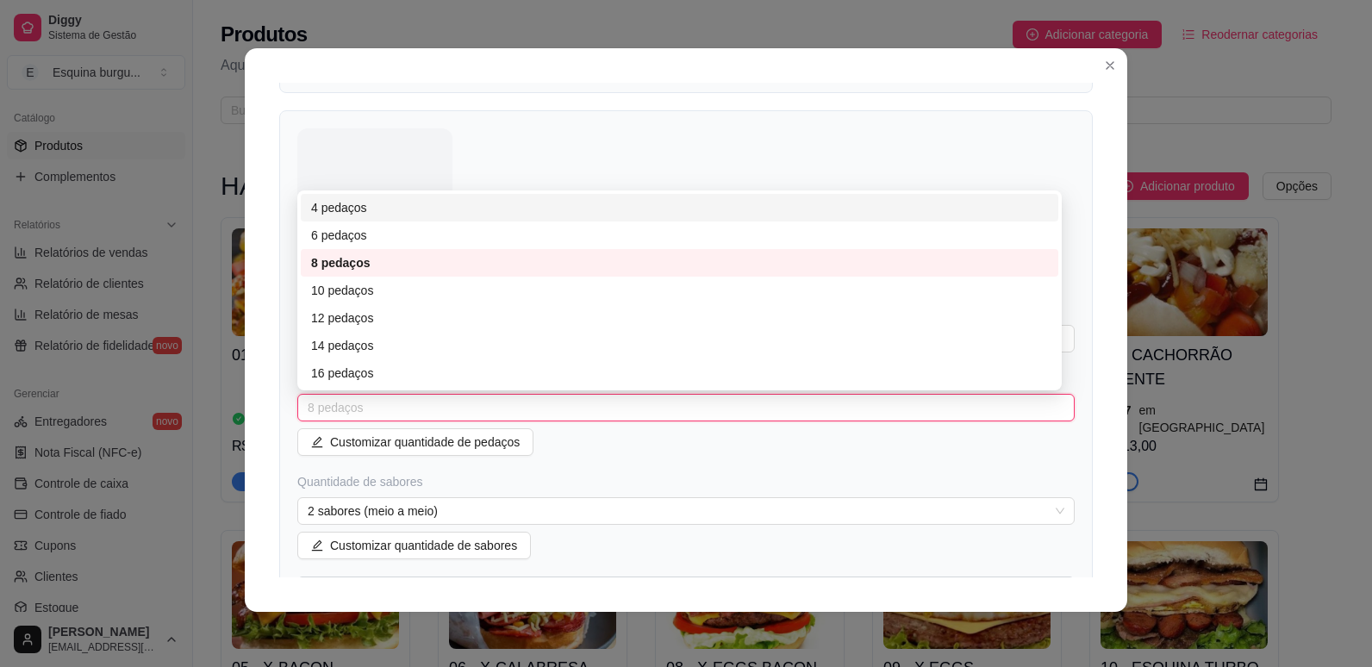
click at [343, 215] on div "4 pedaços" at bounding box center [679, 207] width 737 height 19
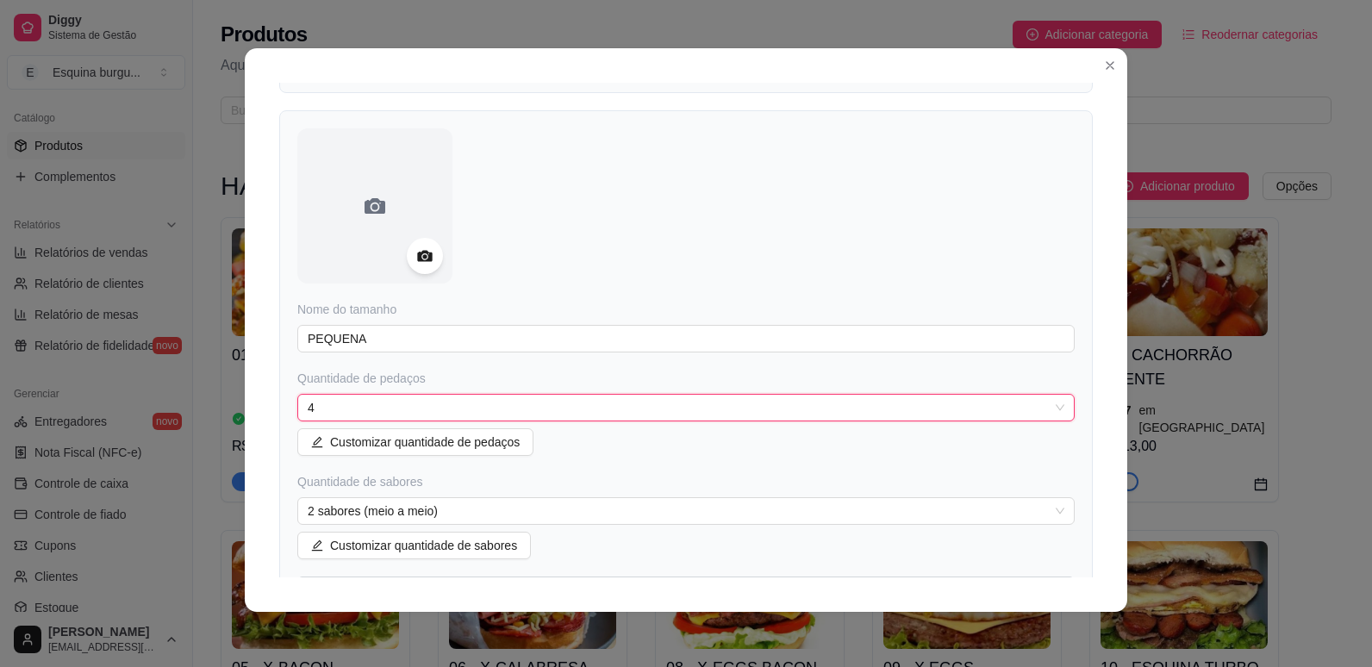
click at [407, 259] on div at bounding box center [425, 256] width 36 height 36
click at [417, 259] on icon at bounding box center [424, 256] width 15 height 11
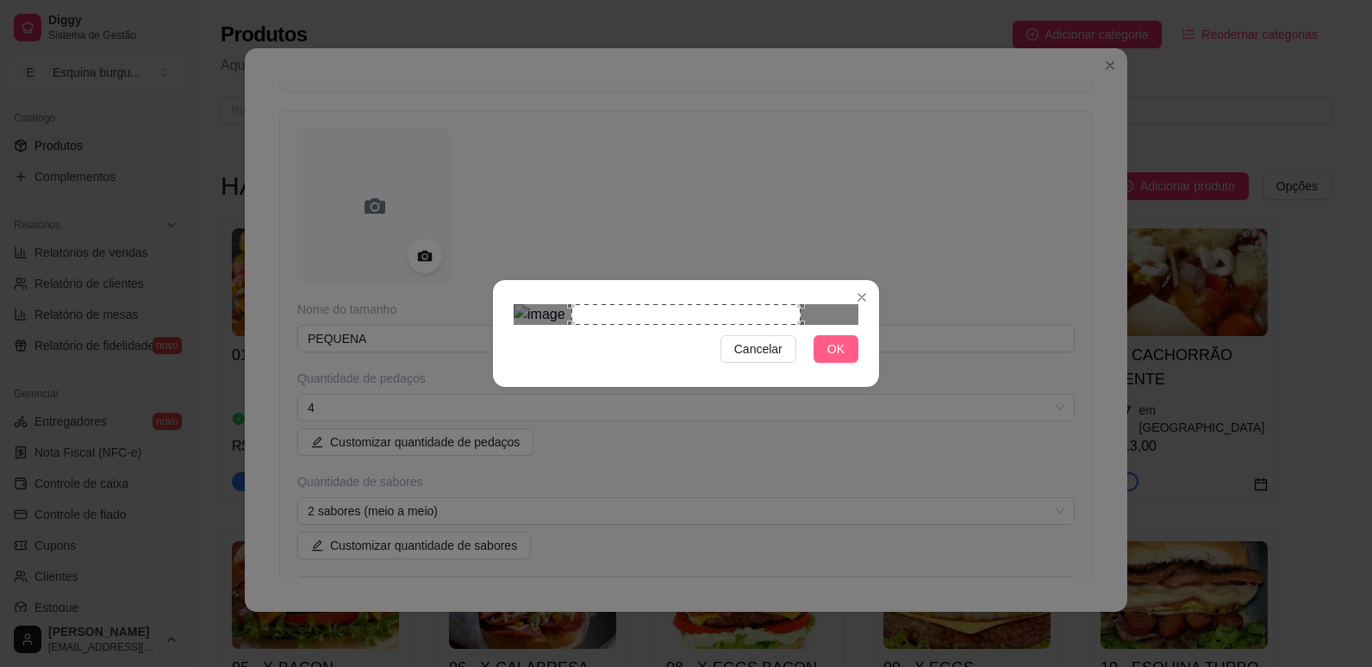
click at [824, 363] on button "OK" at bounding box center [835, 349] width 45 height 28
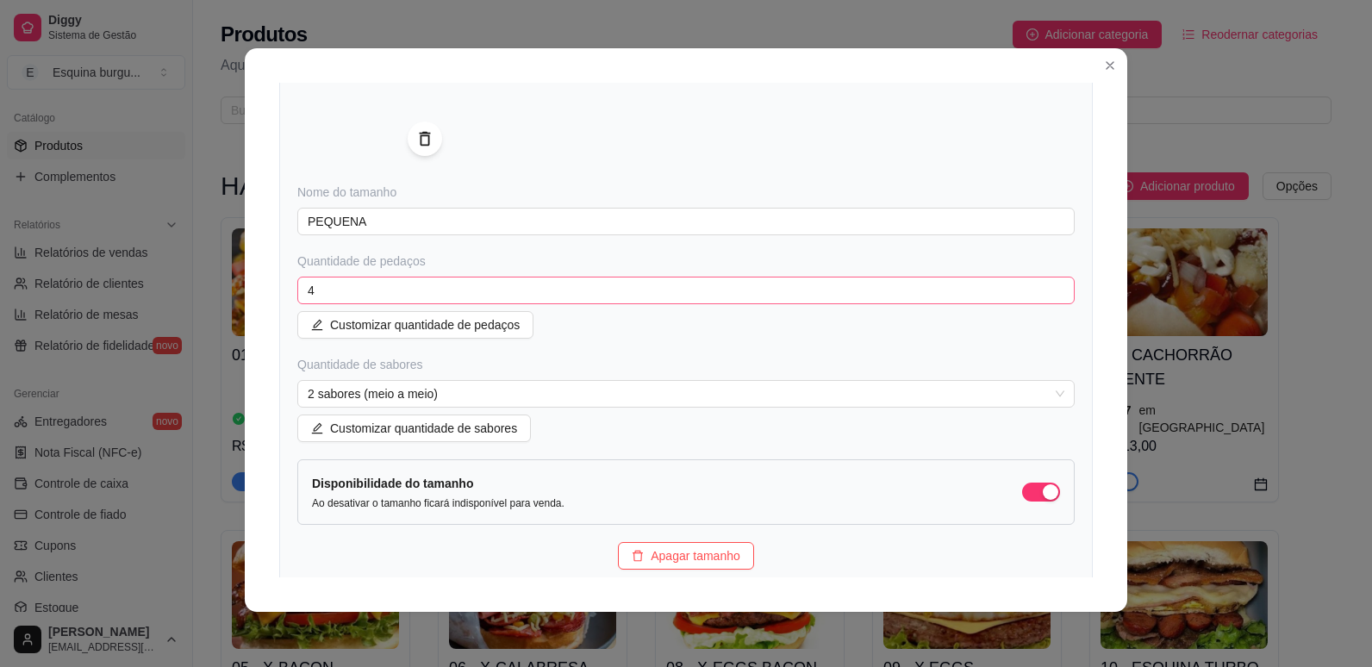
scroll to position [1555, 0]
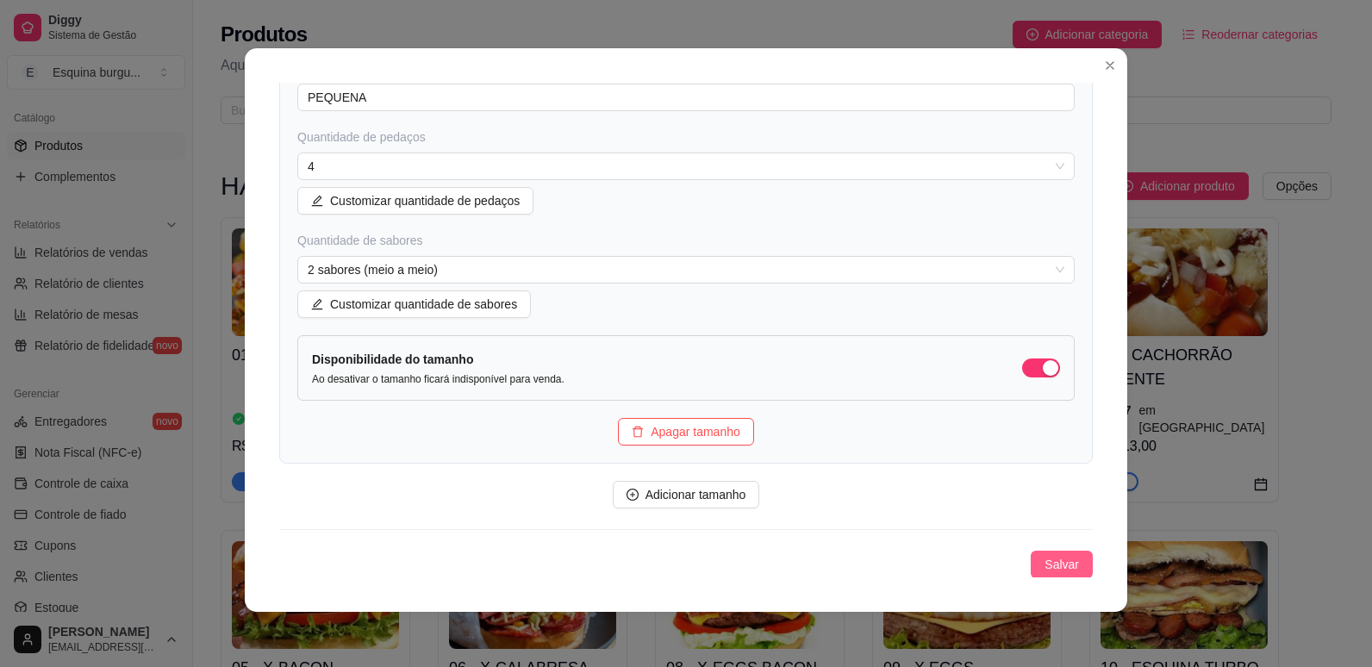
click at [1044, 561] on span "Salvar" at bounding box center [1061, 564] width 34 height 19
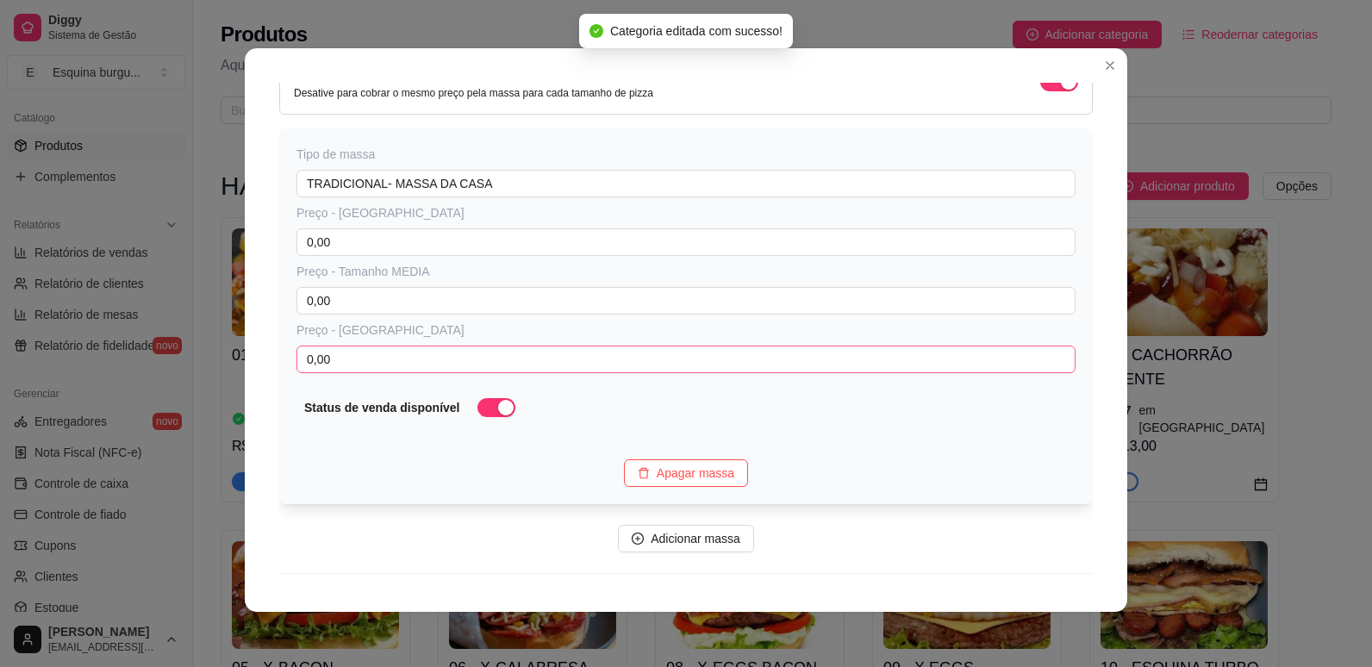
scroll to position [149, 0]
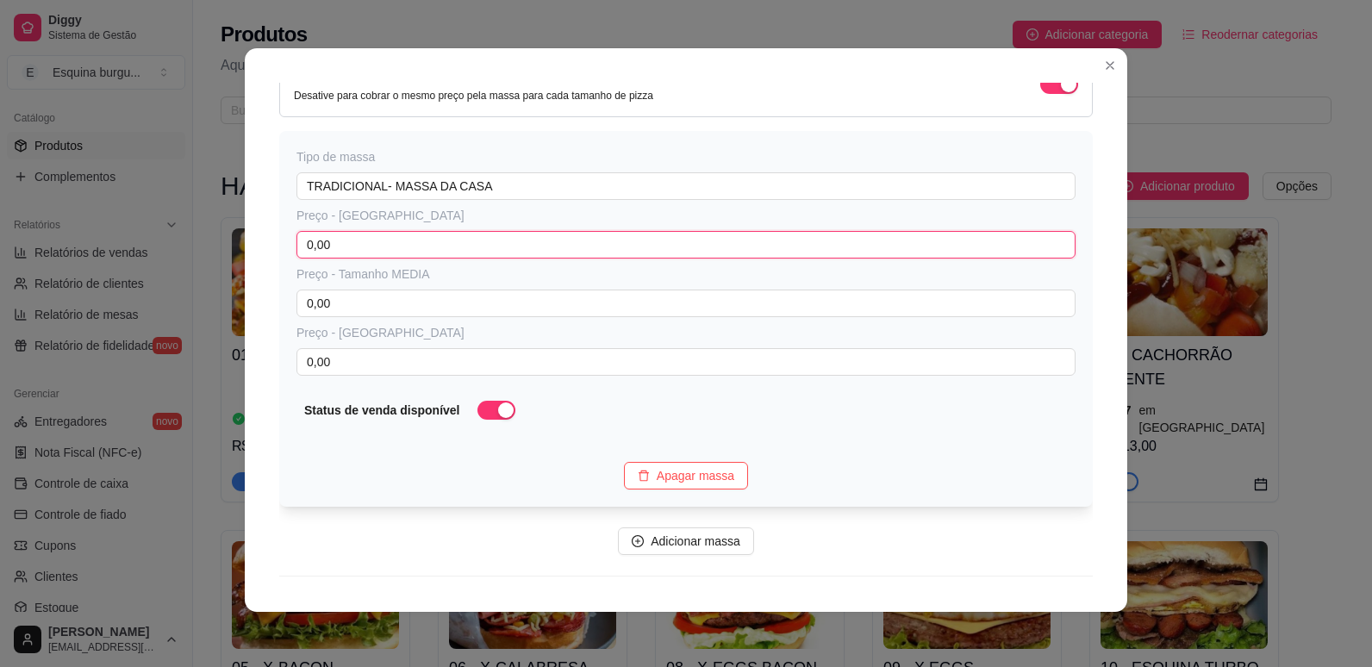
click at [365, 248] on input "0,00" at bounding box center [685, 245] width 779 height 28
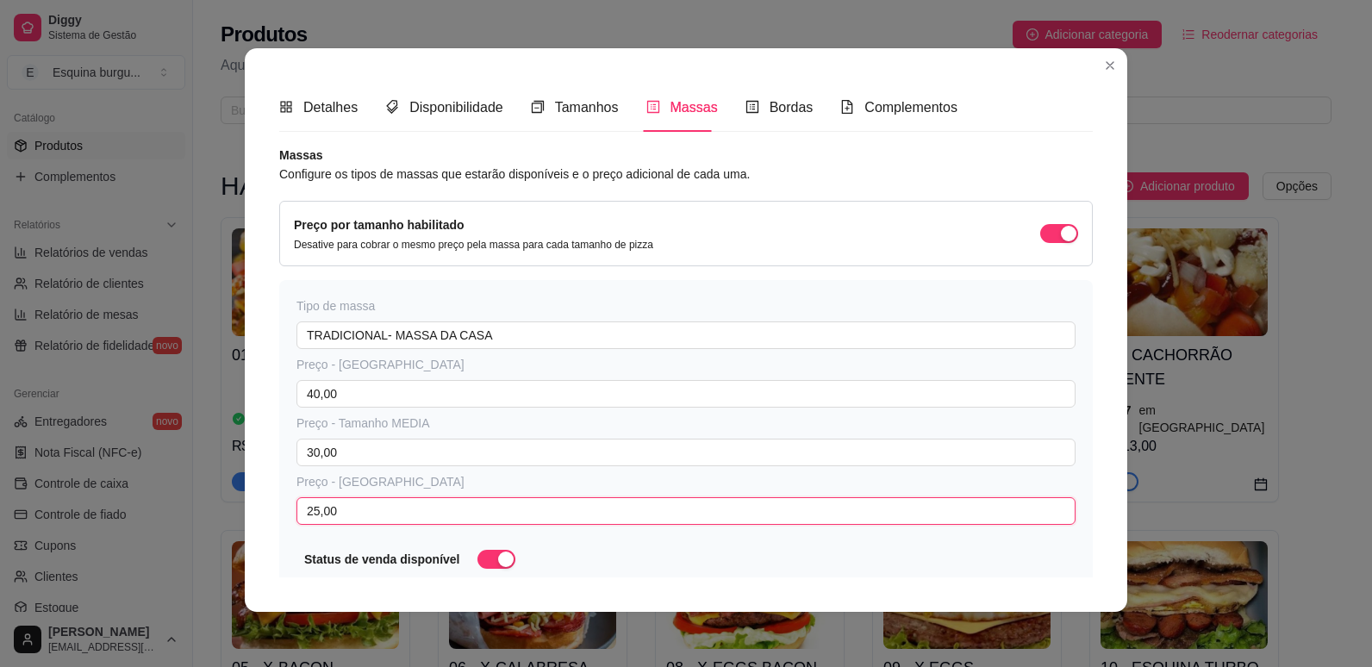
scroll to position [0, 0]
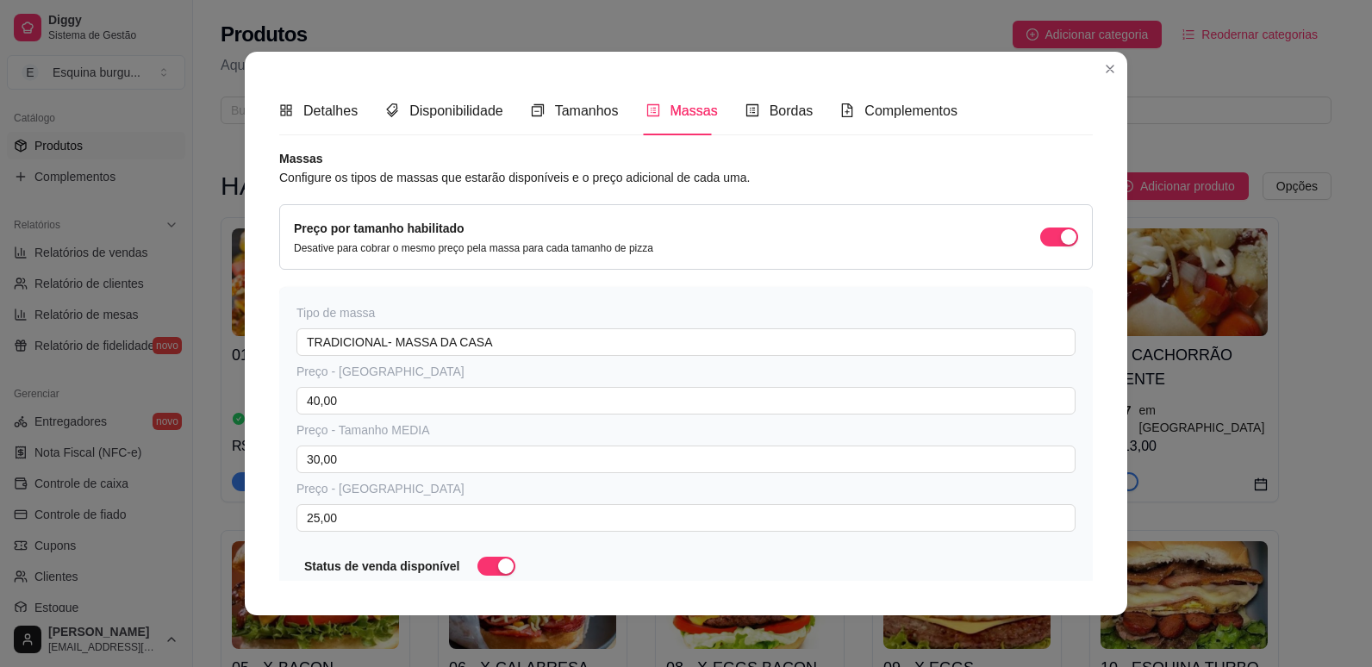
click at [772, 240] on div "Preço por tamanho habilitado Desative para cobrar o mesmo preço pela massa para…" at bounding box center [686, 237] width 784 height 36
click at [1024, 228] on div "Preço por tamanho habilitado Desative para cobrar o mesmo preço pela massa para…" at bounding box center [686, 237] width 784 height 36
click at [1061, 234] on div "button" at bounding box center [1069, 237] width 16 height 16
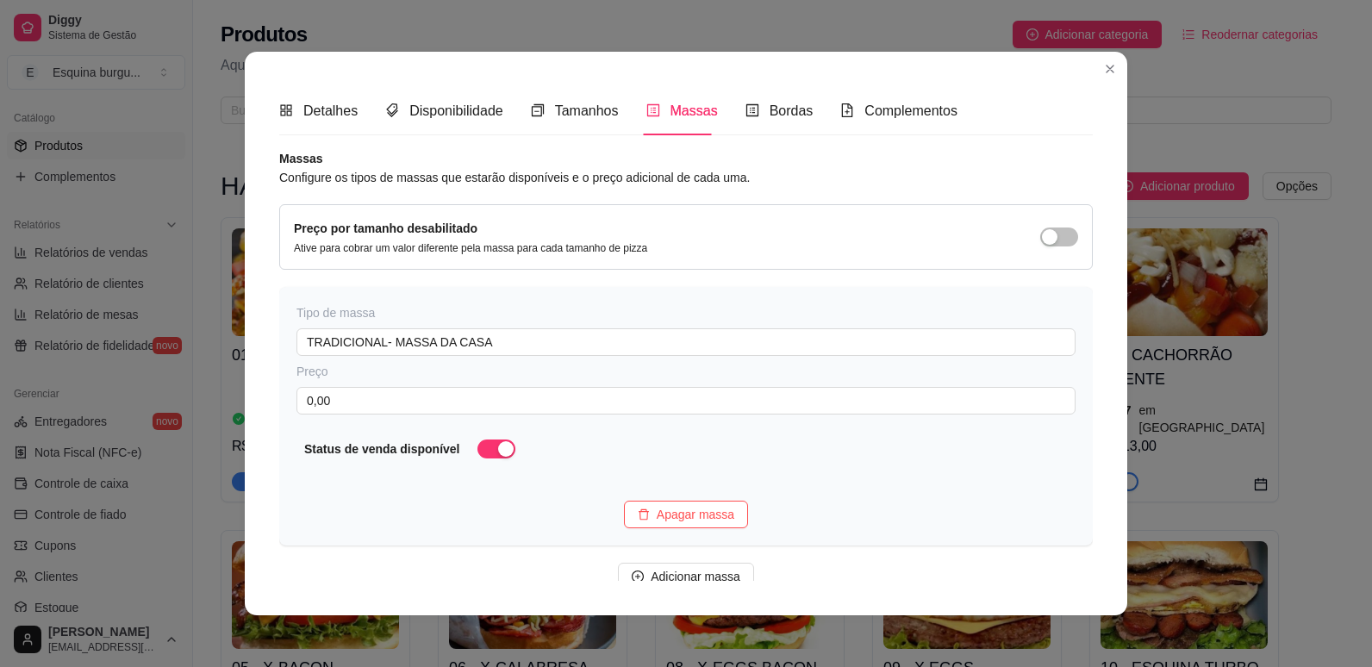
click at [1028, 226] on div "Preço por tamanho desabilitado Ative para cobrar um valor diferente pela massa …" at bounding box center [686, 237] width 784 height 36
click at [1040, 239] on button "button" at bounding box center [1059, 236] width 38 height 19
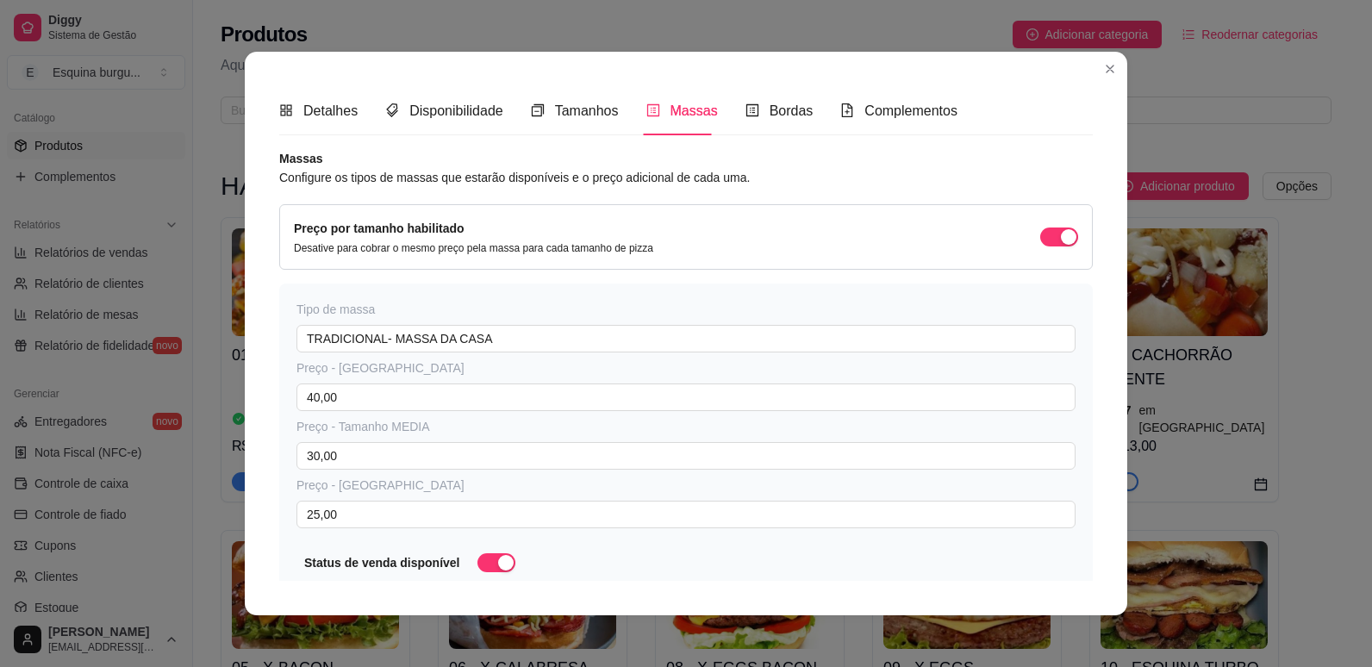
scroll to position [196, 0]
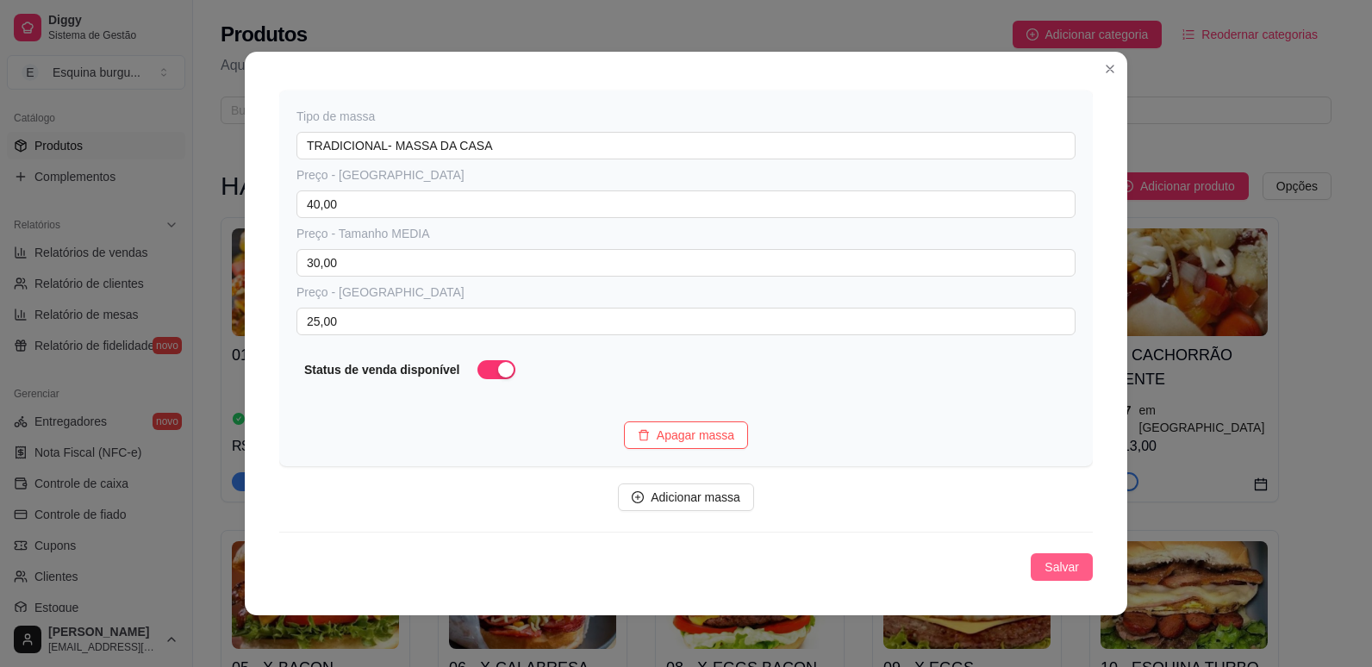
click at [1032, 553] on button "Salvar" at bounding box center [1061, 567] width 62 height 28
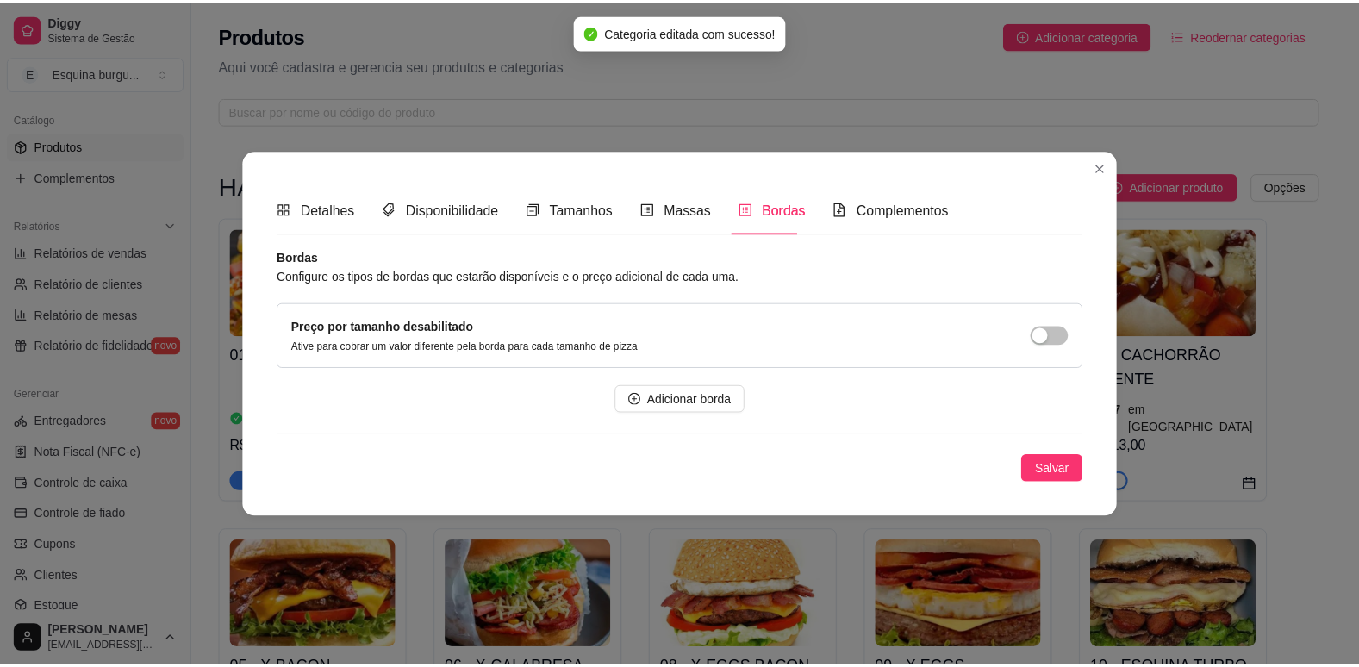
scroll to position [0, 0]
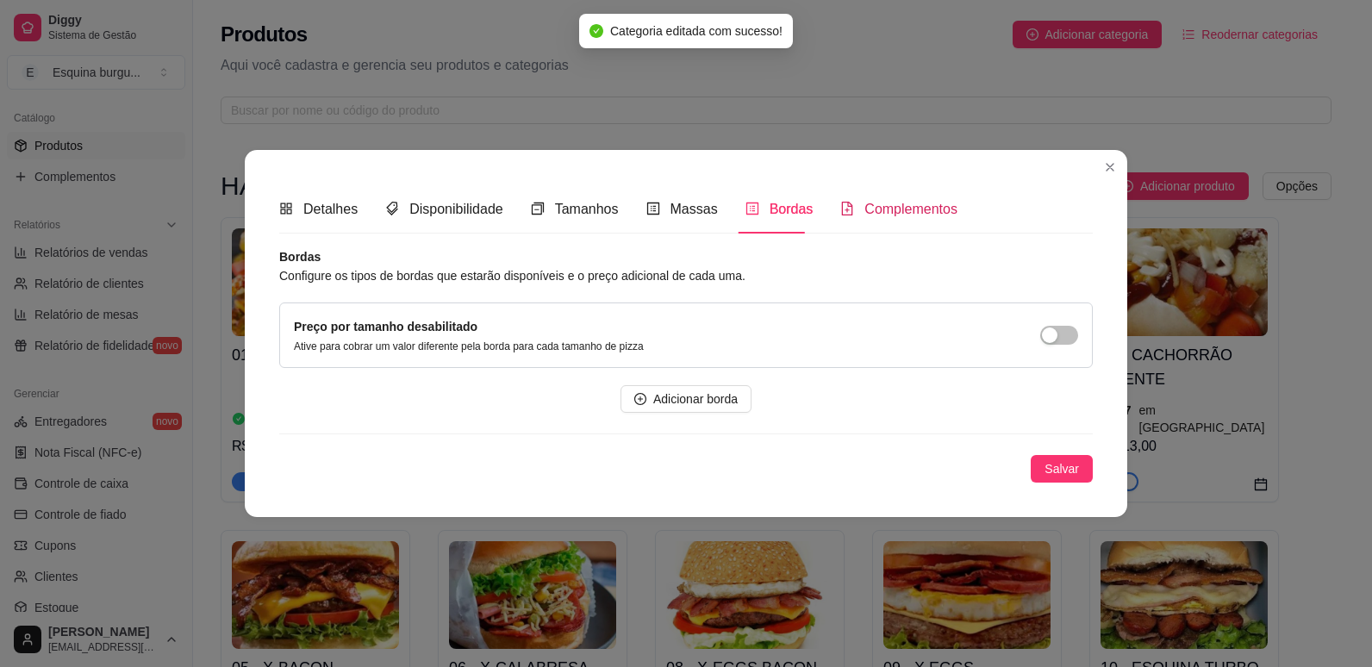
click at [902, 198] on div "Complementos" at bounding box center [898, 209] width 117 height 22
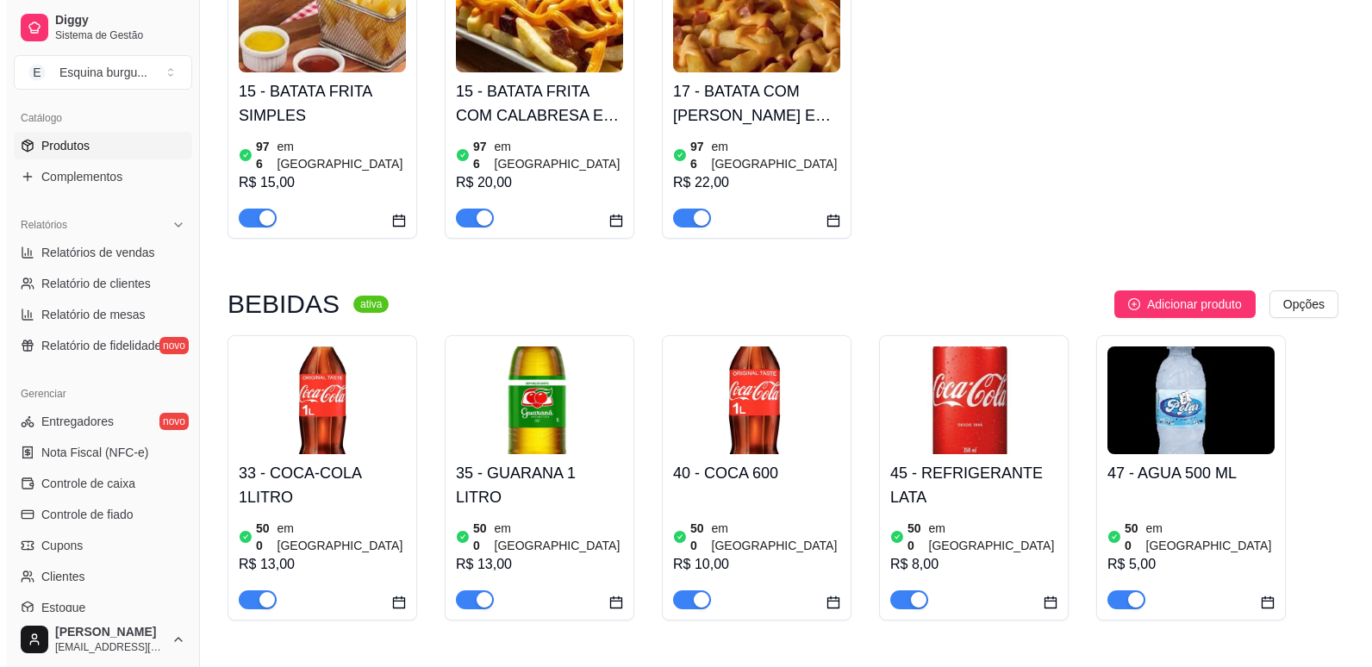
scroll to position [1598, 0]
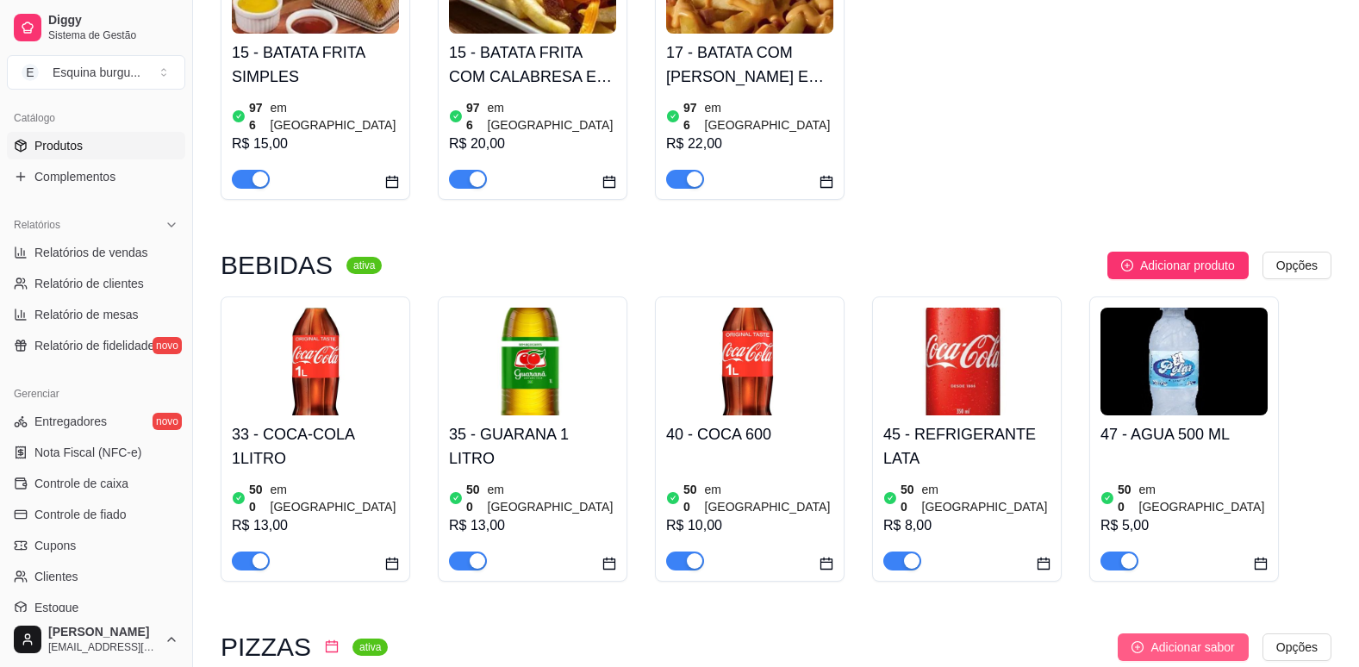
click at [1160, 633] on button "Adicionar sabor" at bounding box center [1182, 647] width 130 height 28
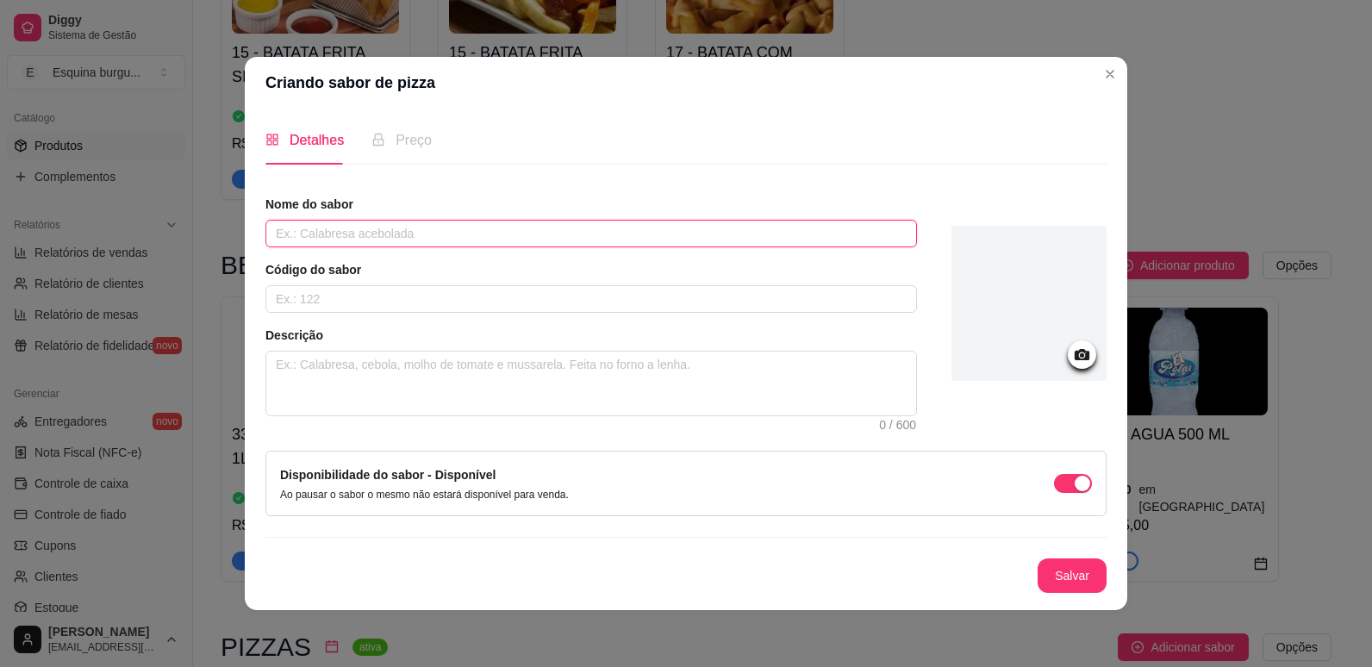
click at [389, 232] on input "text" at bounding box center [590, 234] width 651 height 28
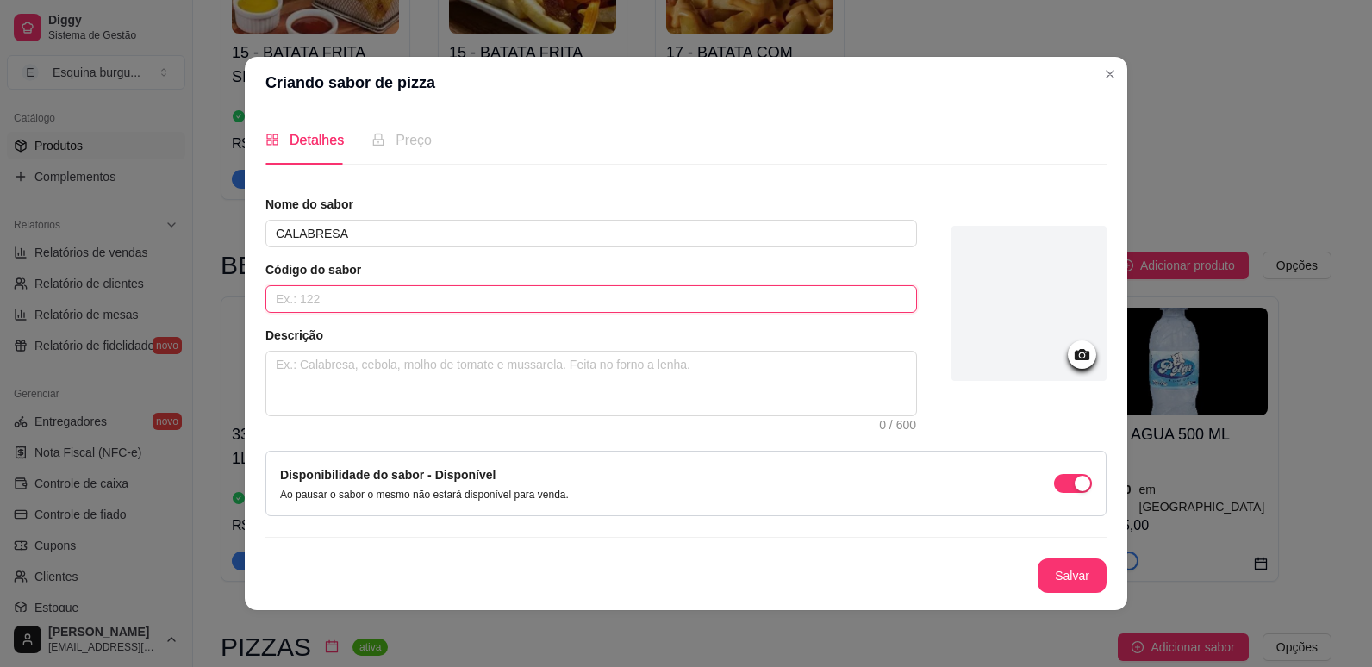
click at [352, 300] on input "text" at bounding box center [590, 299] width 651 height 28
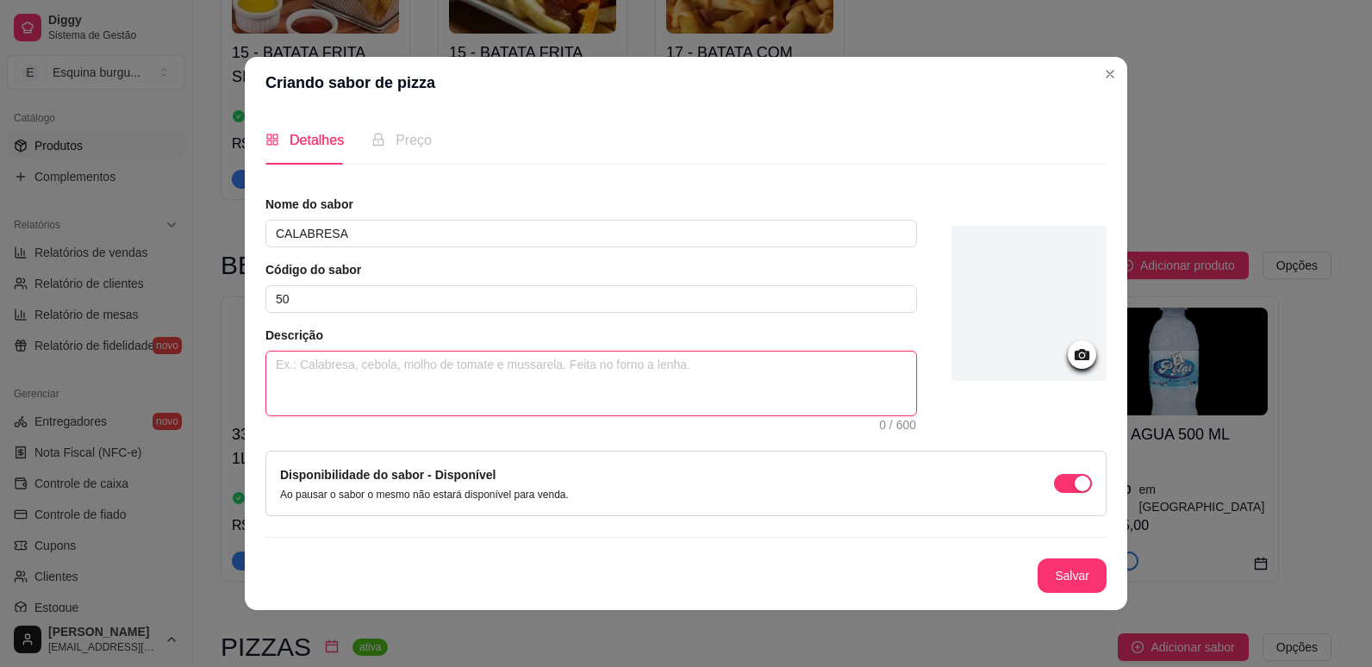
click at [386, 386] on textarea at bounding box center [591, 384] width 650 height 64
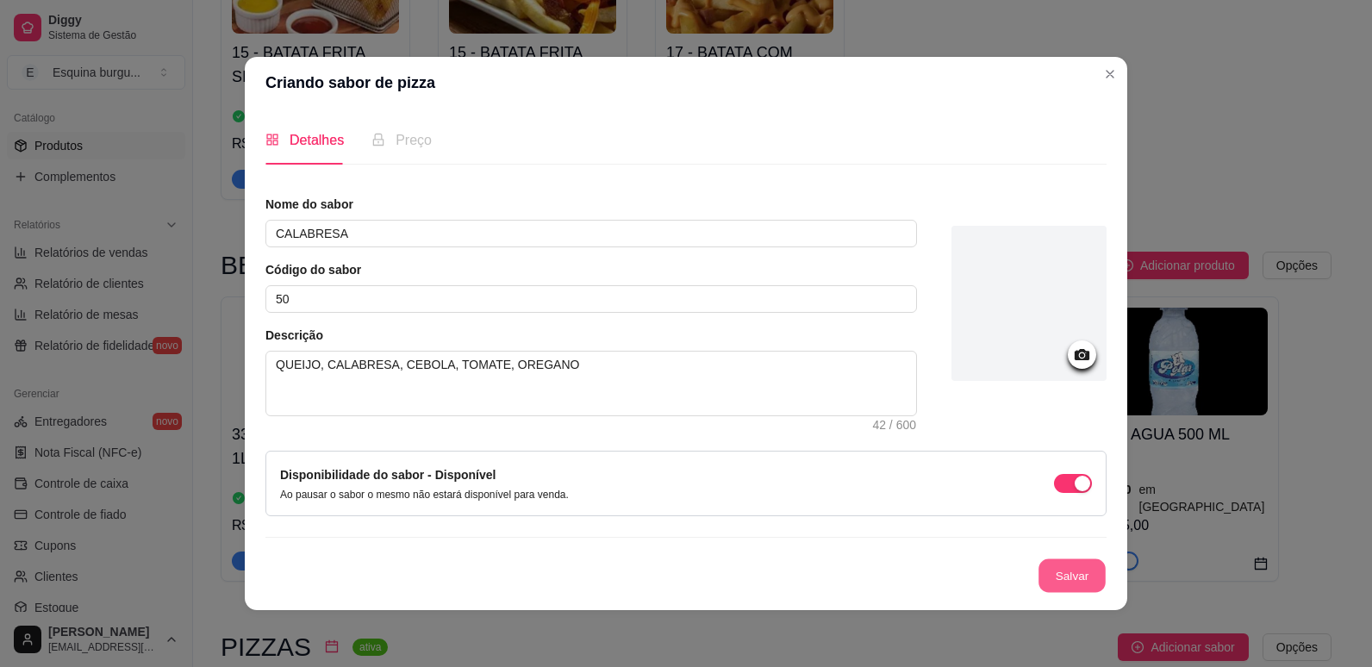
click at [1068, 582] on button "Salvar" at bounding box center [1071, 576] width 67 height 34
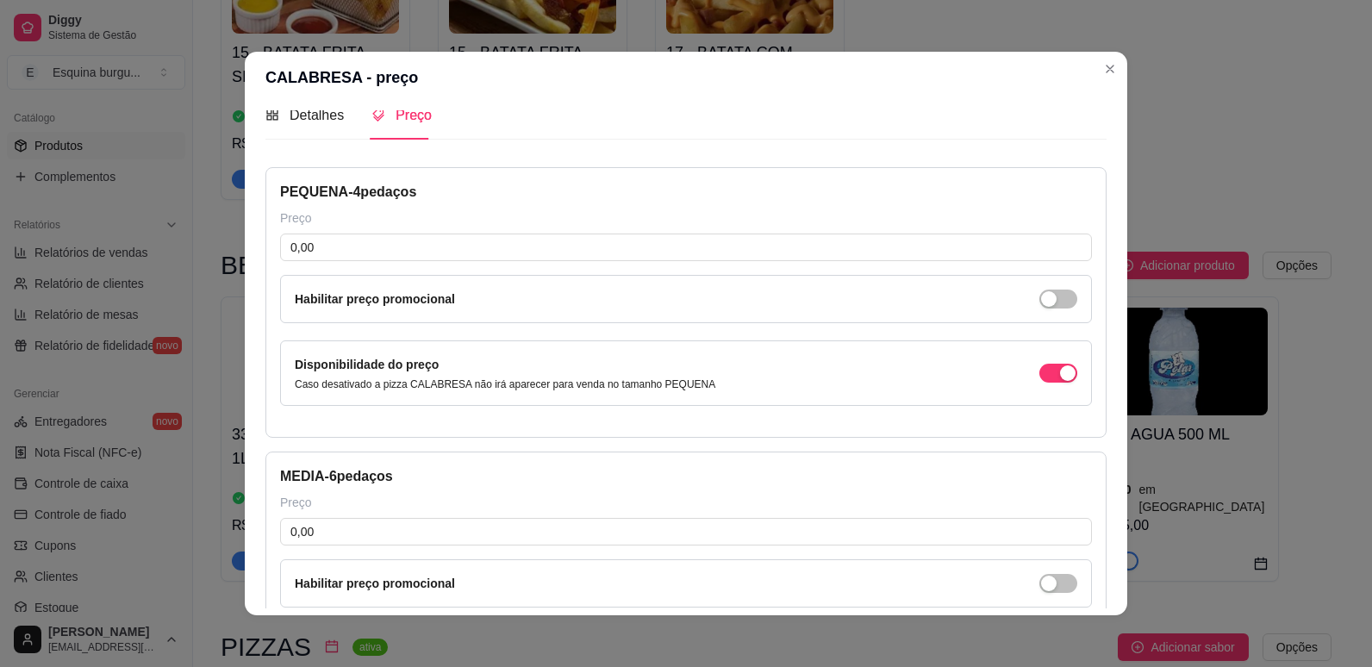
scroll to position [17, 0]
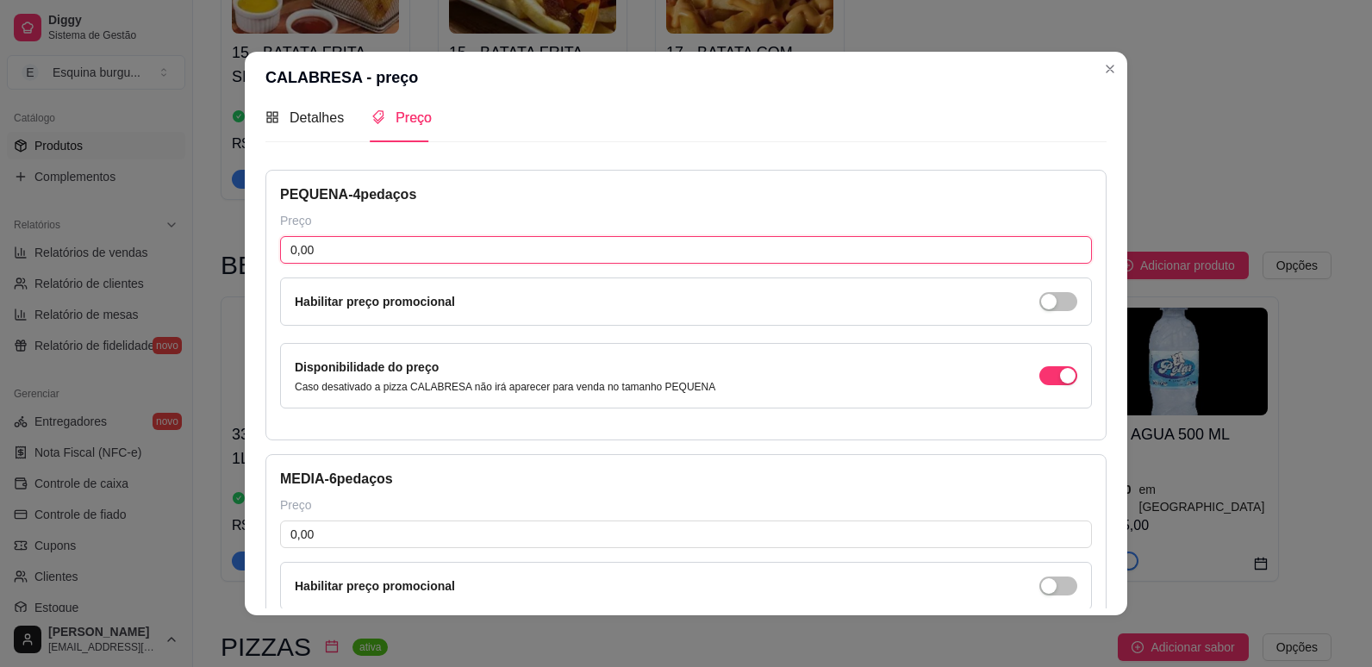
click at [336, 257] on input "0,00" at bounding box center [686, 250] width 812 height 28
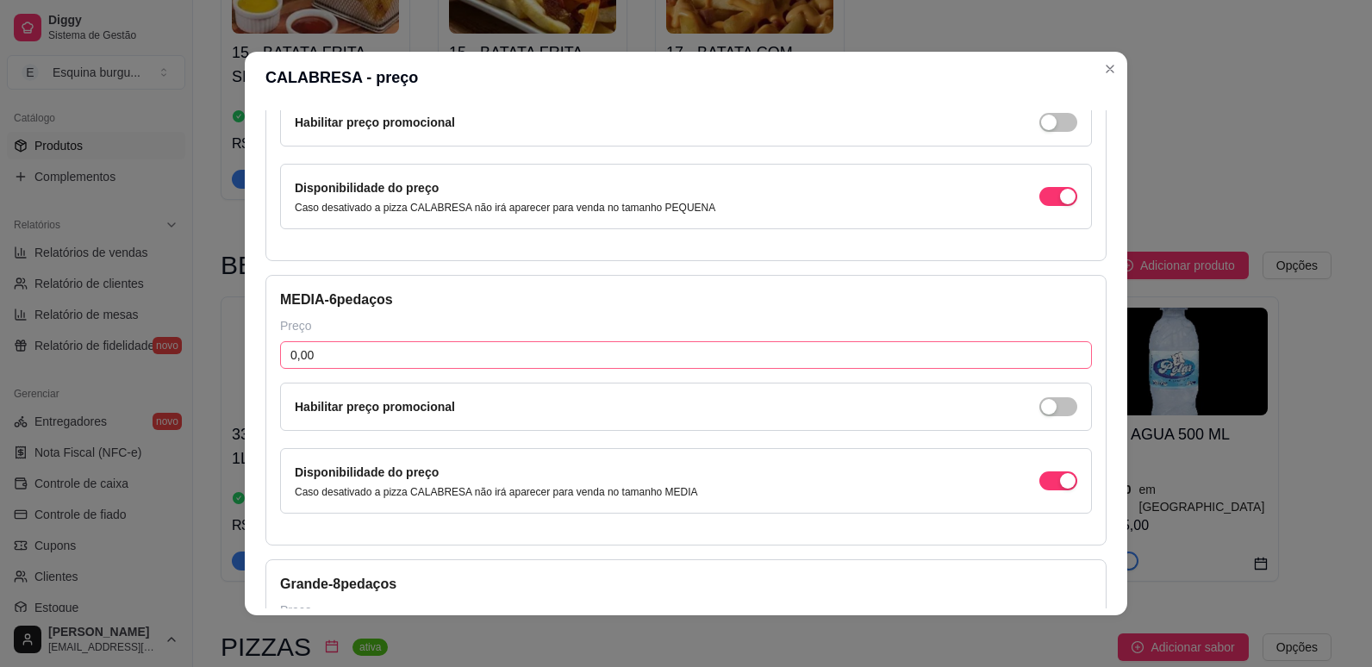
scroll to position [197, 0]
click at [359, 362] on input "0,00" at bounding box center [686, 354] width 812 height 28
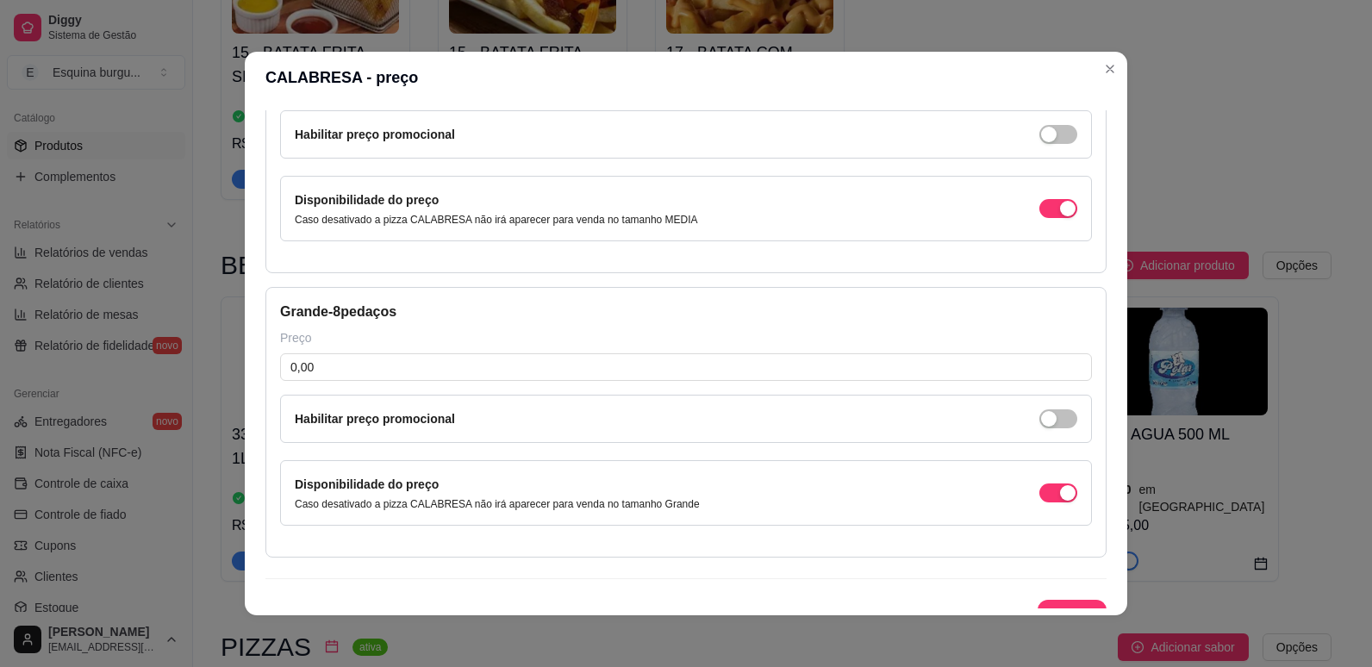
scroll to position [472, 0]
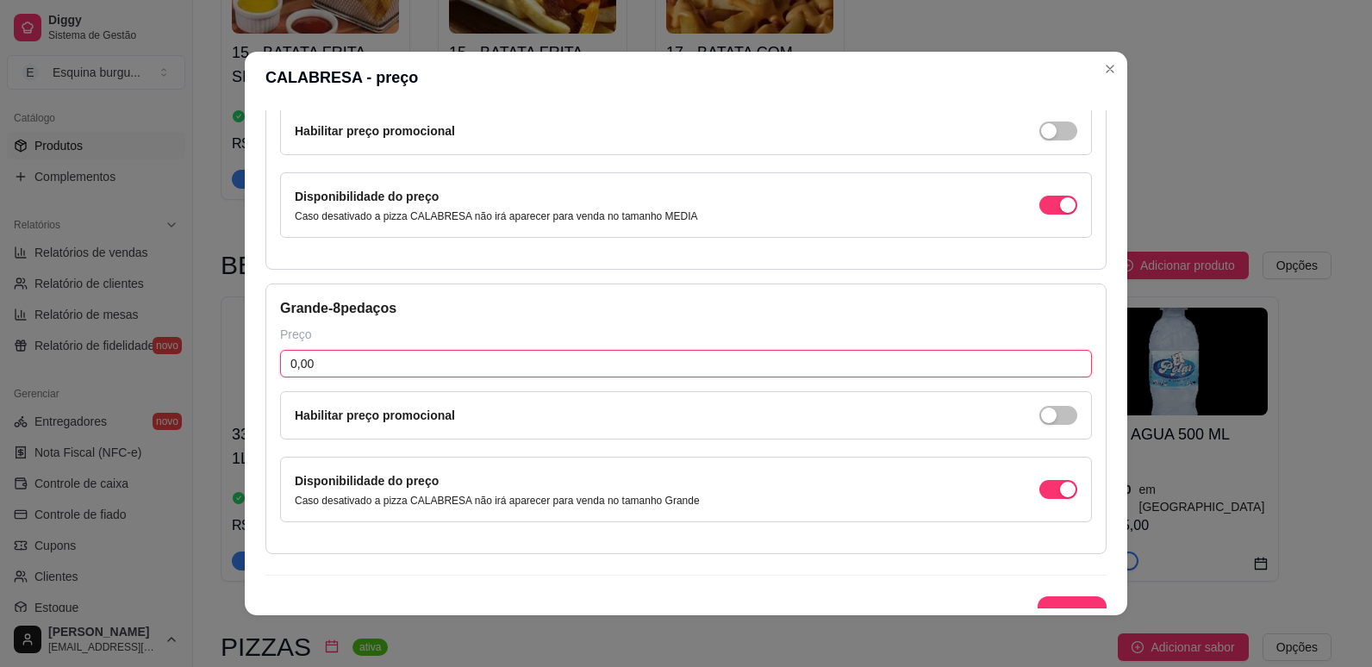
click at [433, 364] on input "0,00" at bounding box center [686, 364] width 812 height 28
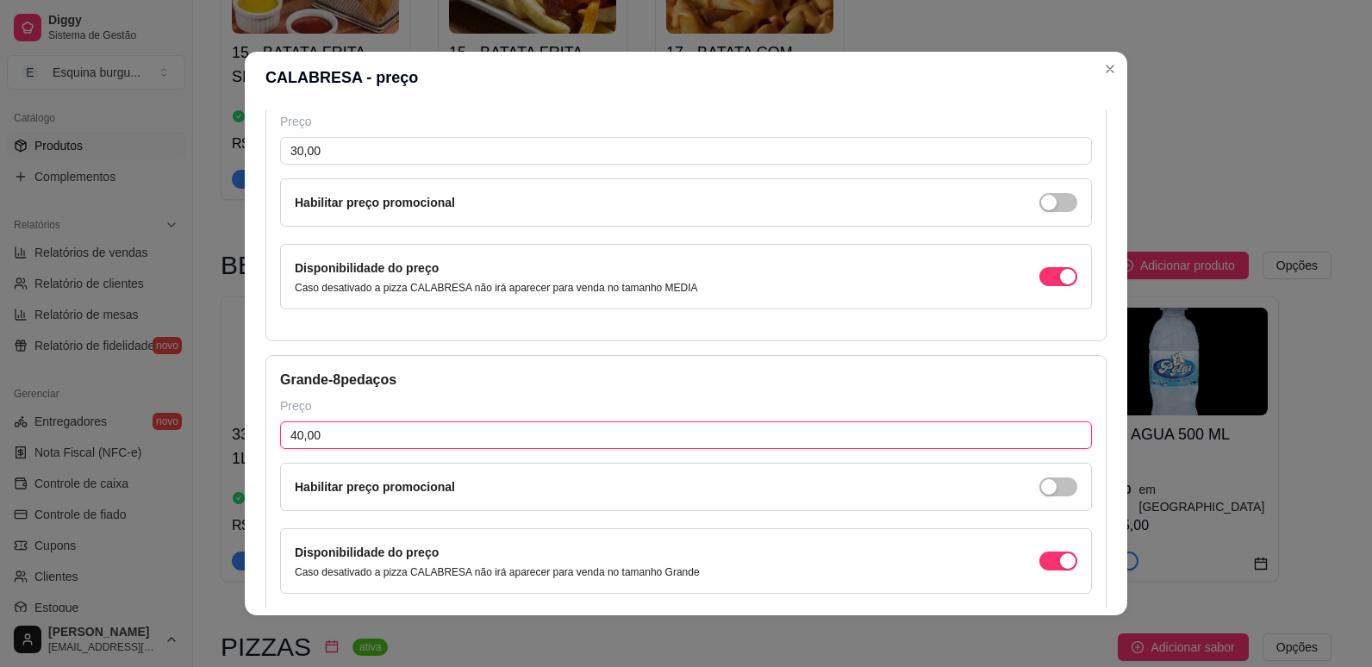
scroll to position [495, 0]
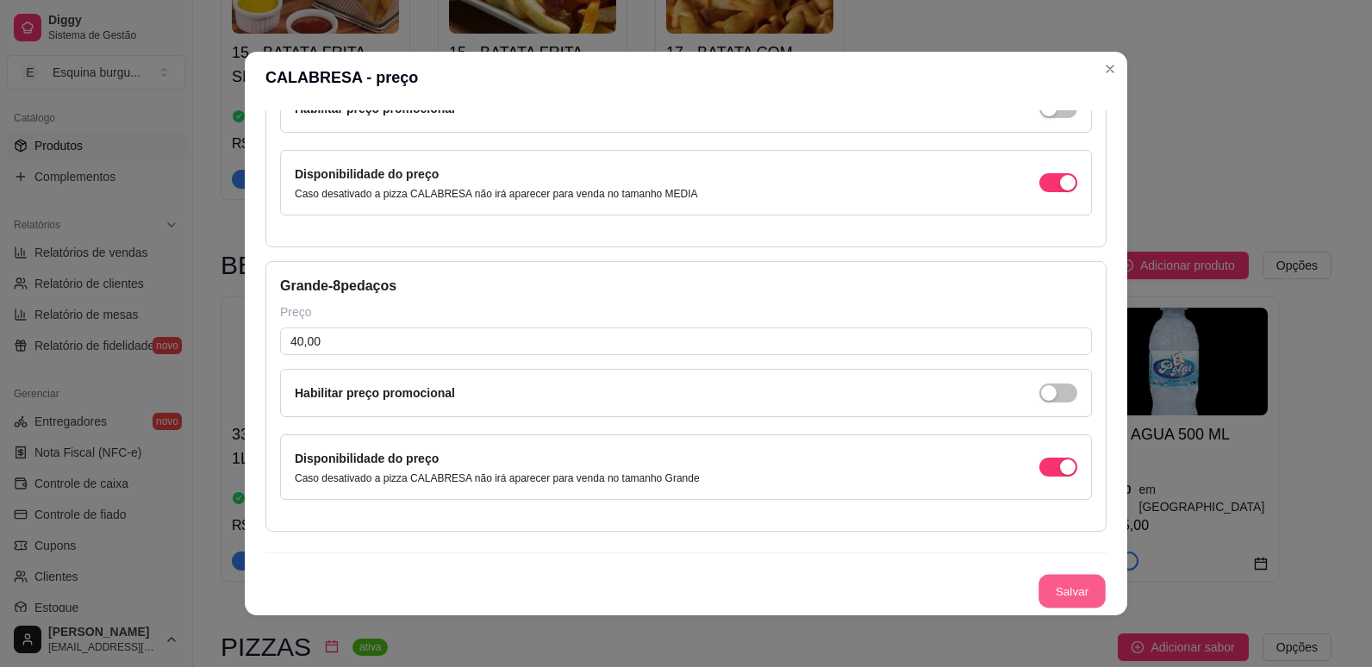
click at [1044, 579] on button "Salvar" at bounding box center [1071, 592] width 67 height 34
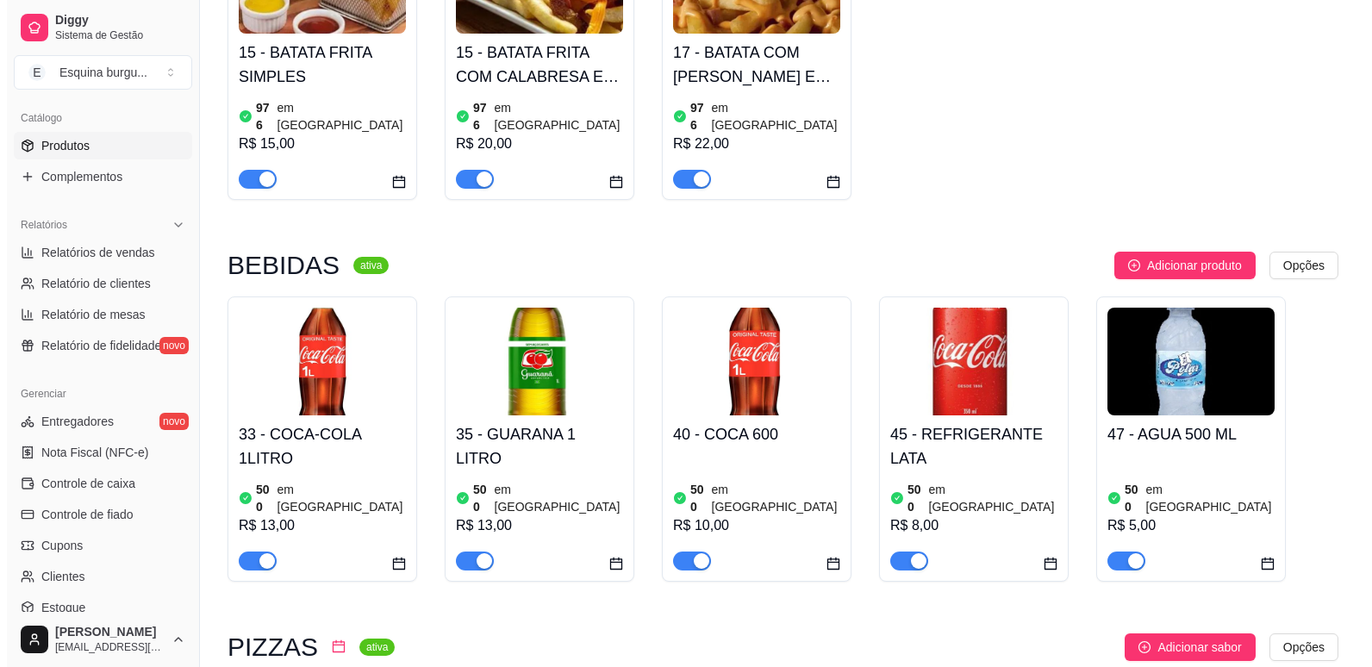
scroll to position [1822, 0]
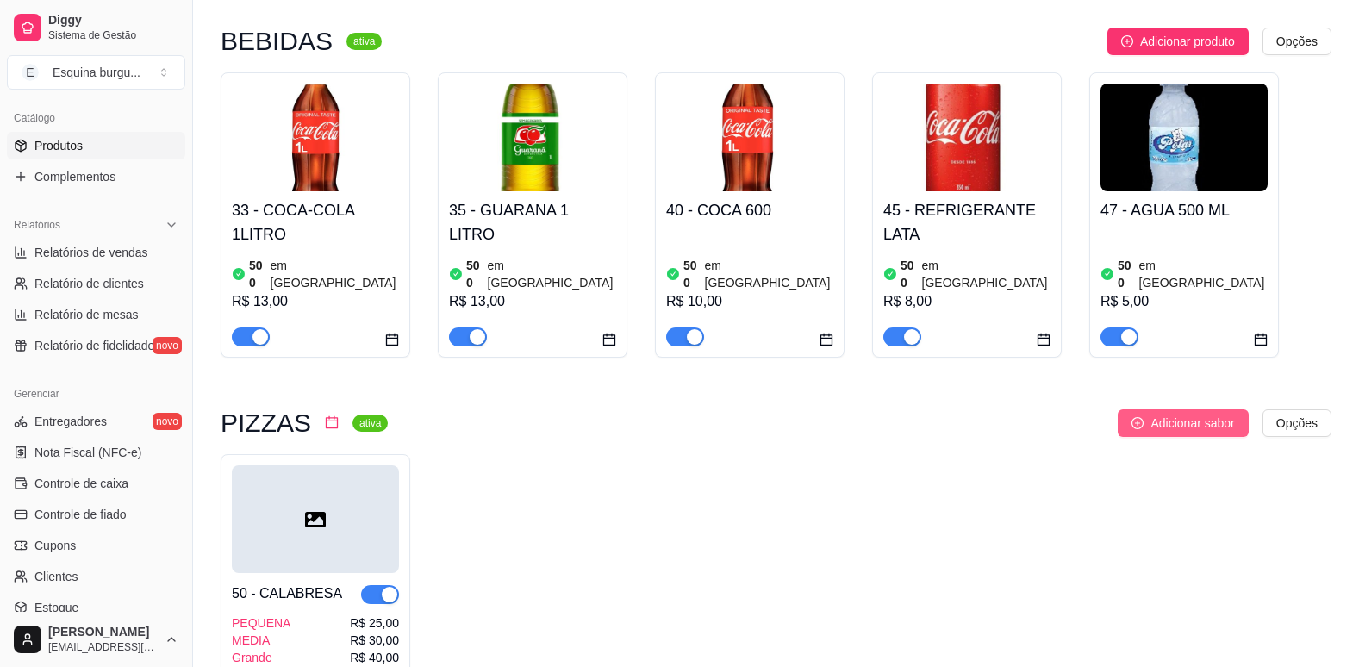
click at [1166, 414] on span "Adicionar sabor" at bounding box center [1192, 423] width 84 height 19
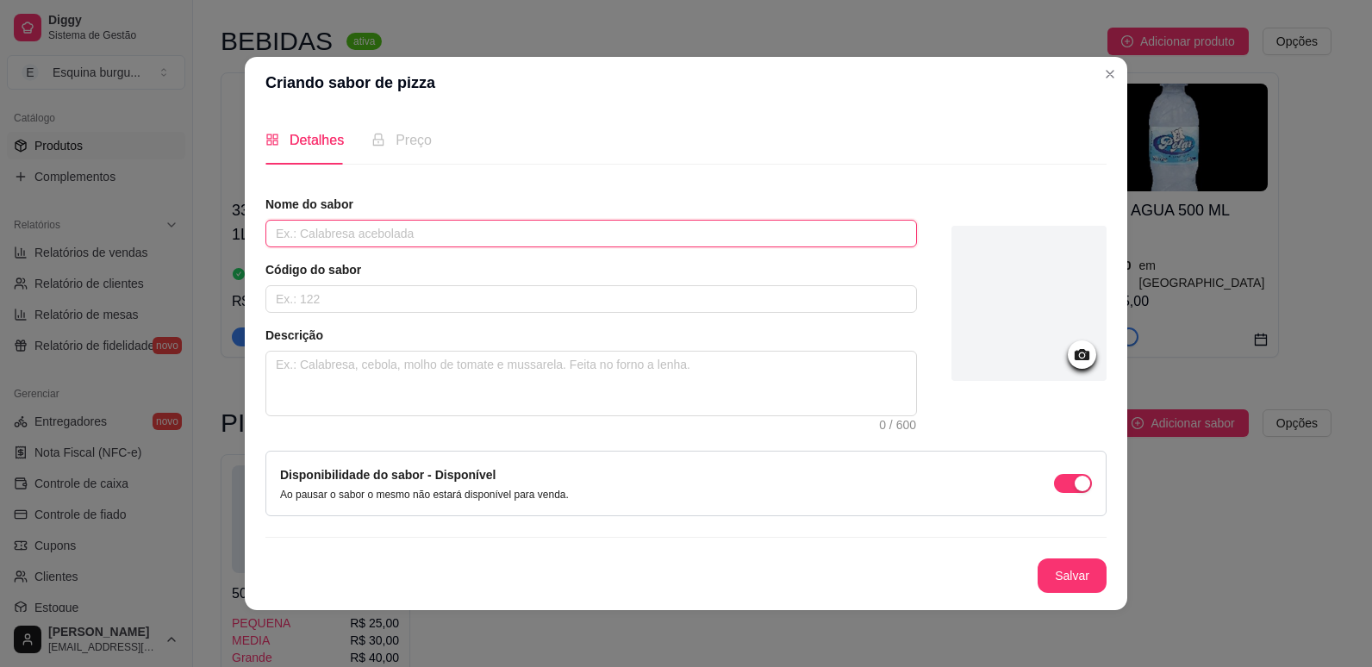
click at [458, 238] on input "text" at bounding box center [590, 234] width 651 height 28
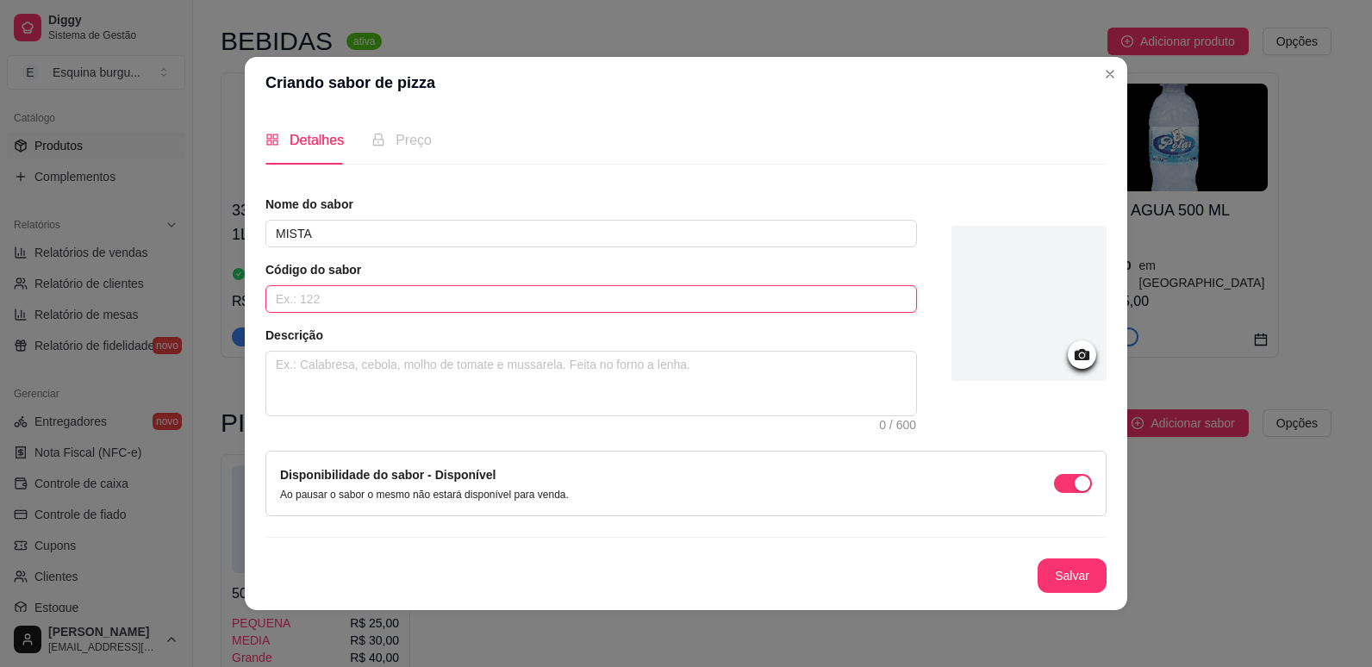
click at [386, 302] on input "text" at bounding box center [590, 299] width 651 height 28
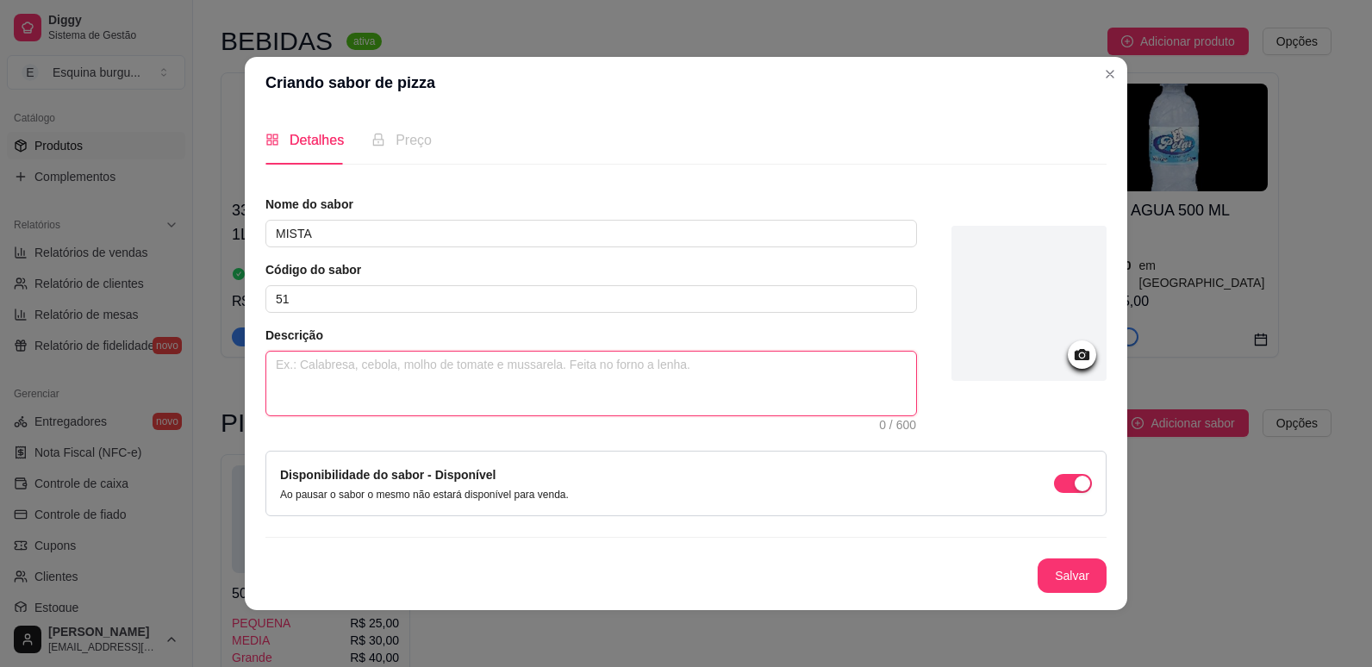
click at [377, 370] on textarea at bounding box center [591, 384] width 650 height 64
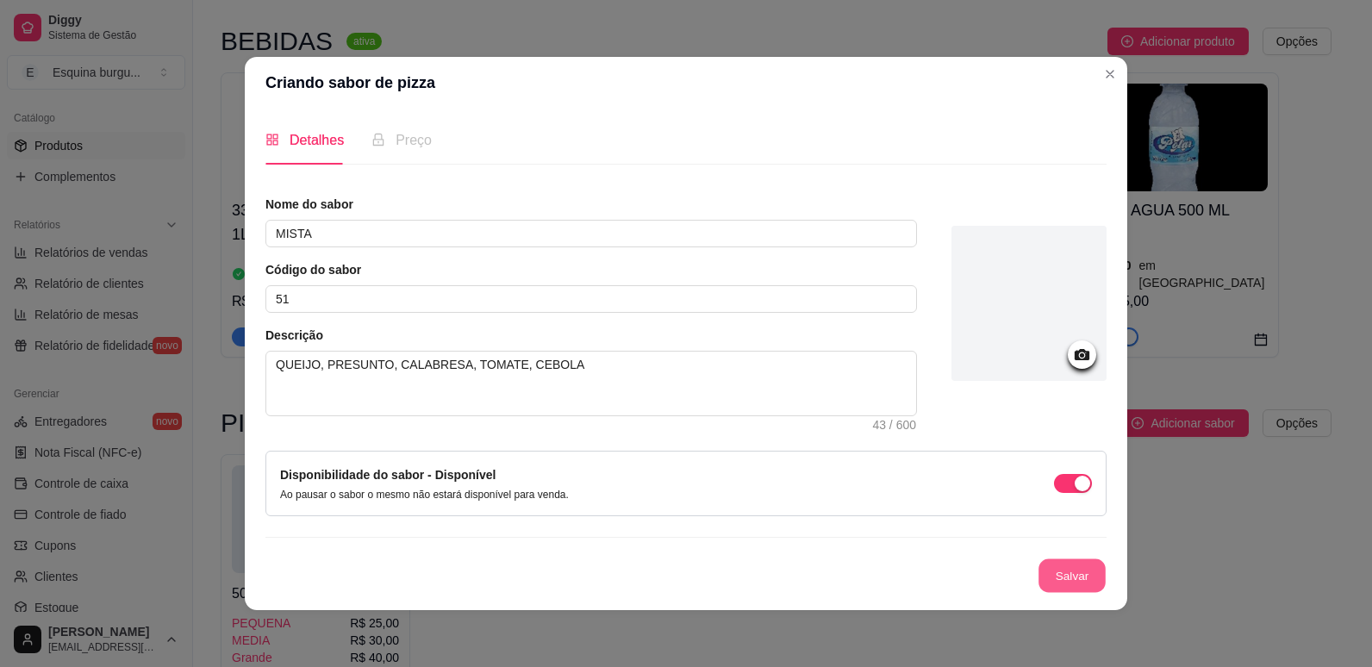
click at [1061, 576] on button "Salvar" at bounding box center [1071, 576] width 67 height 34
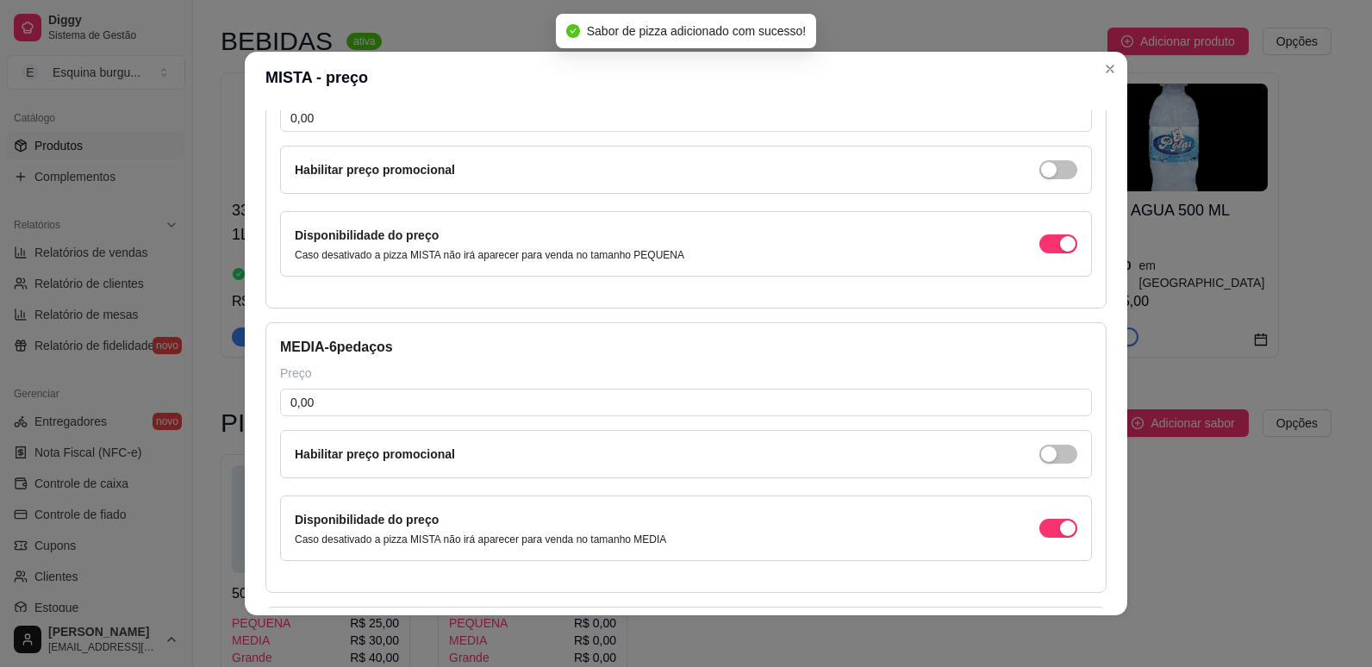
scroll to position [175, 0]
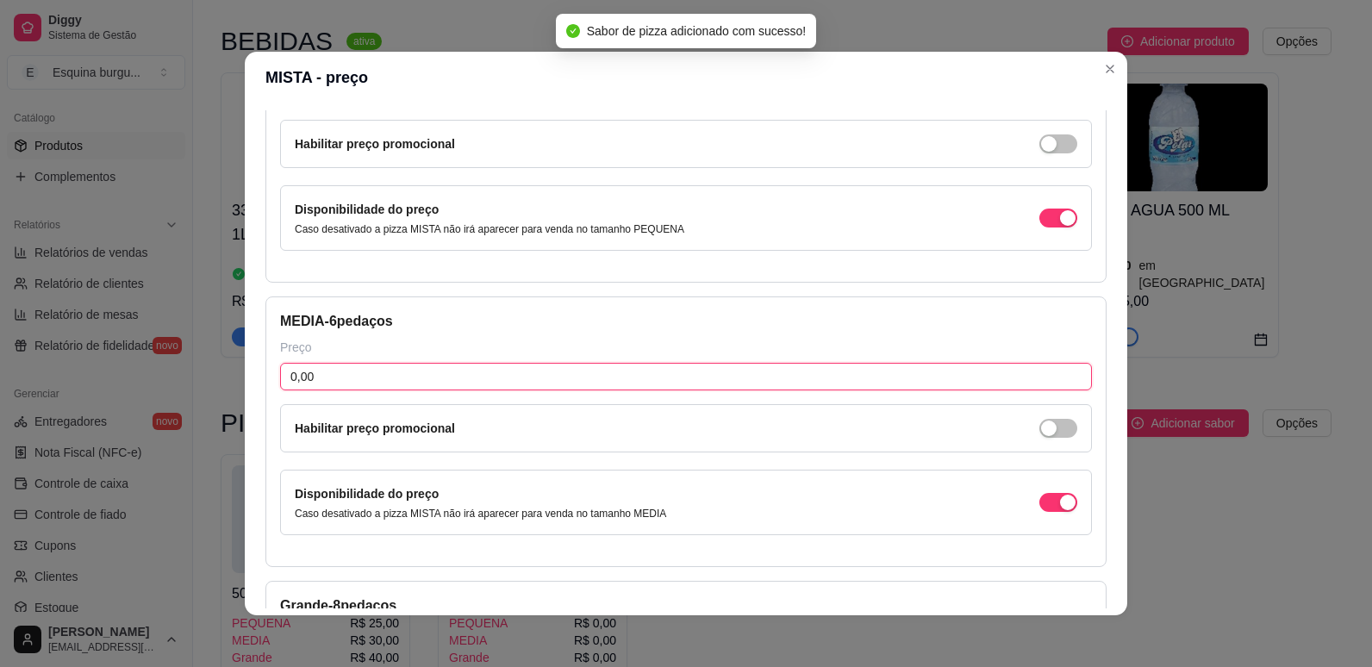
click at [315, 383] on input "0,00" at bounding box center [686, 377] width 812 height 28
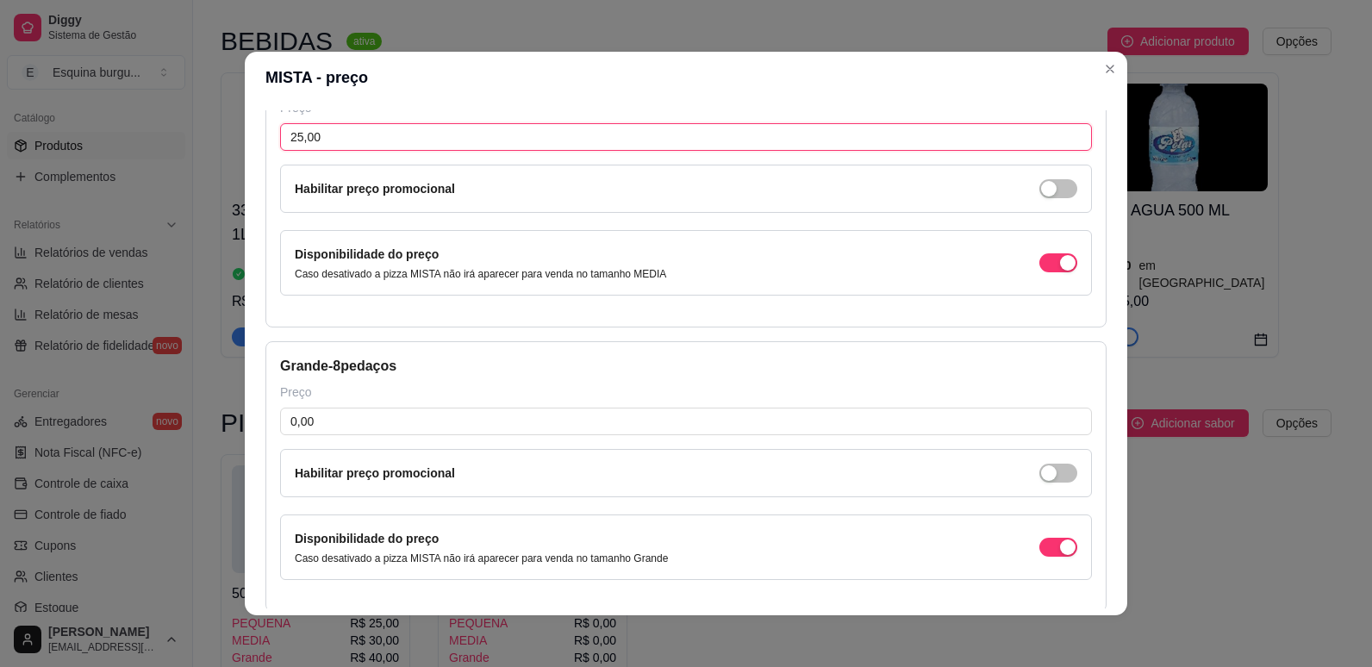
scroll to position [422, 0]
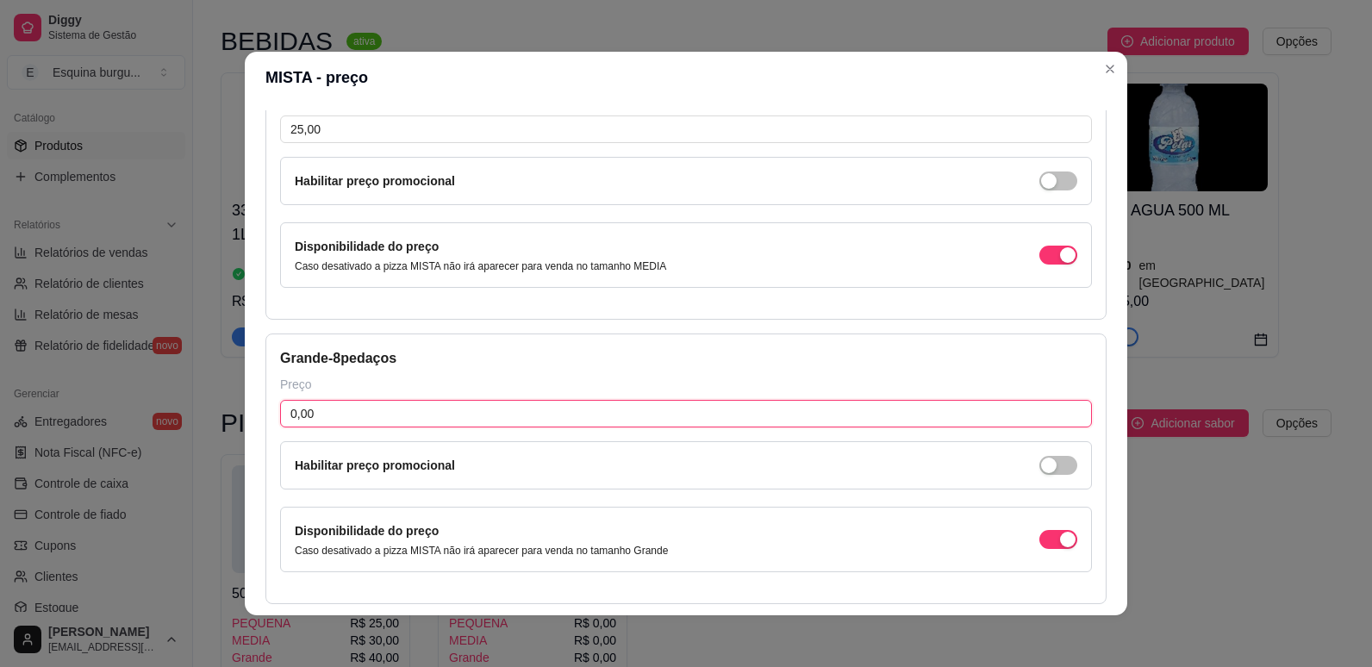
click at [353, 417] on input "0,00" at bounding box center [686, 414] width 812 height 28
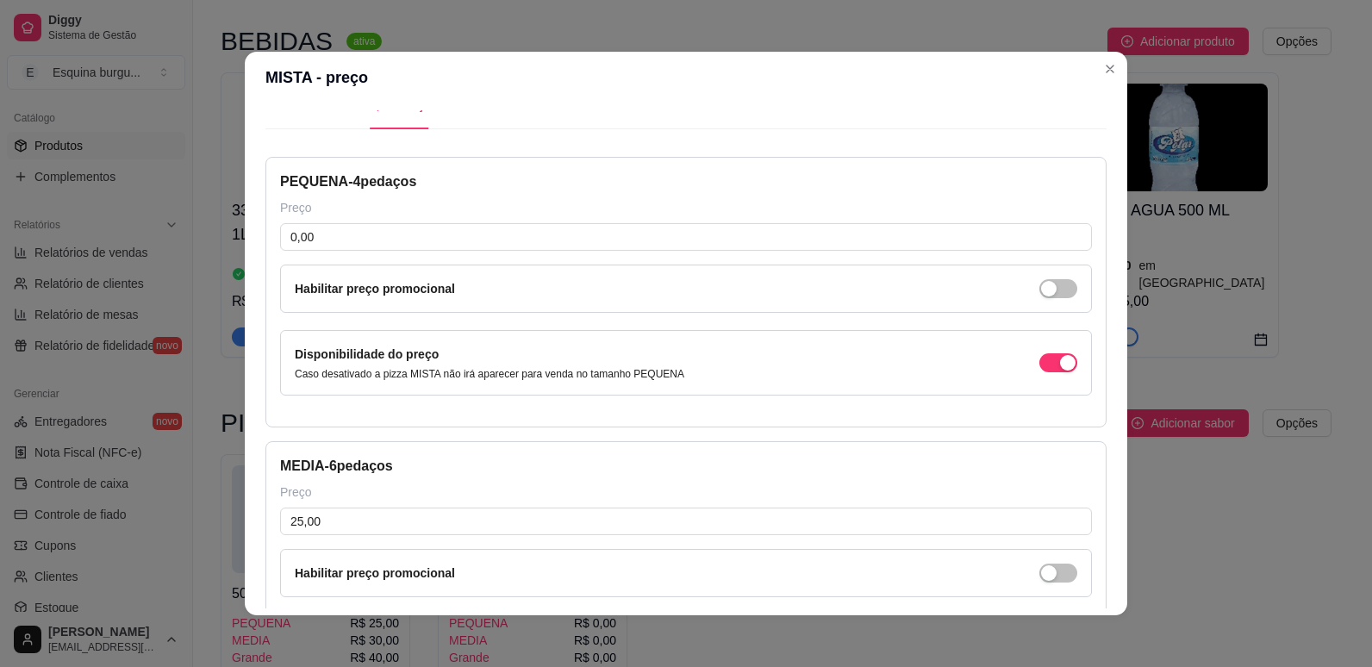
scroll to position [24, 0]
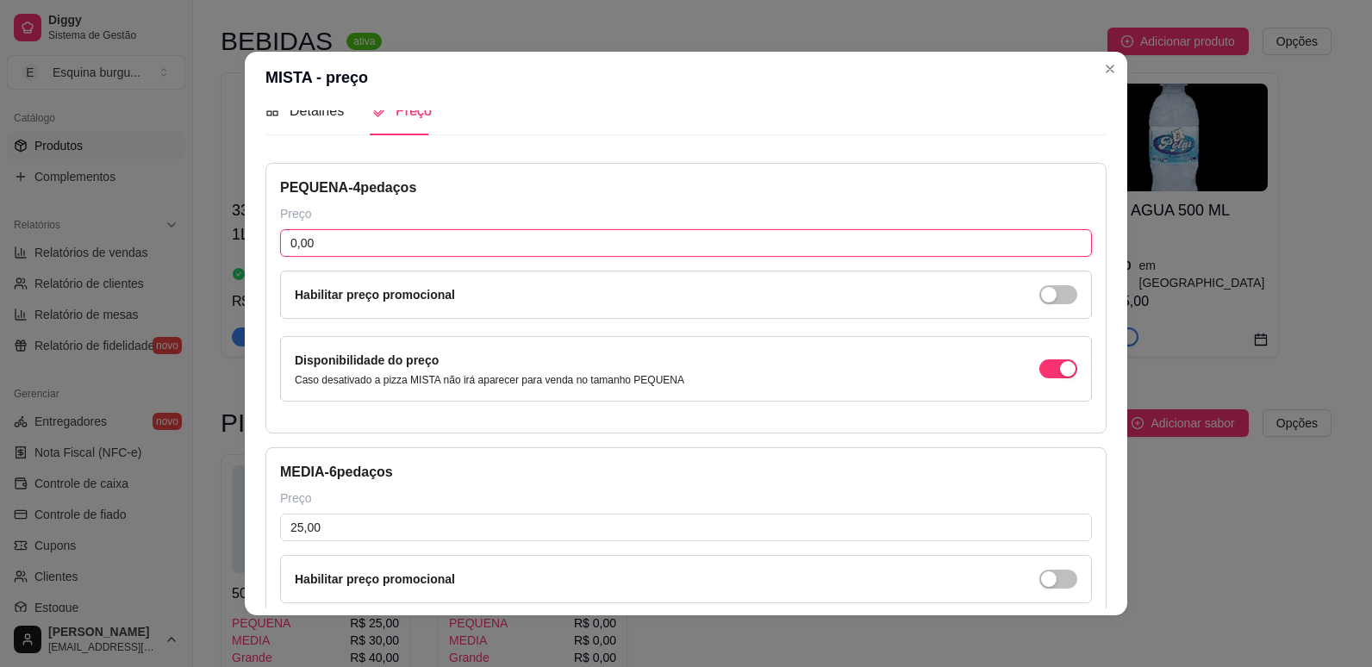
click at [357, 245] on input "0,00" at bounding box center [686, 243] width 812 height 28
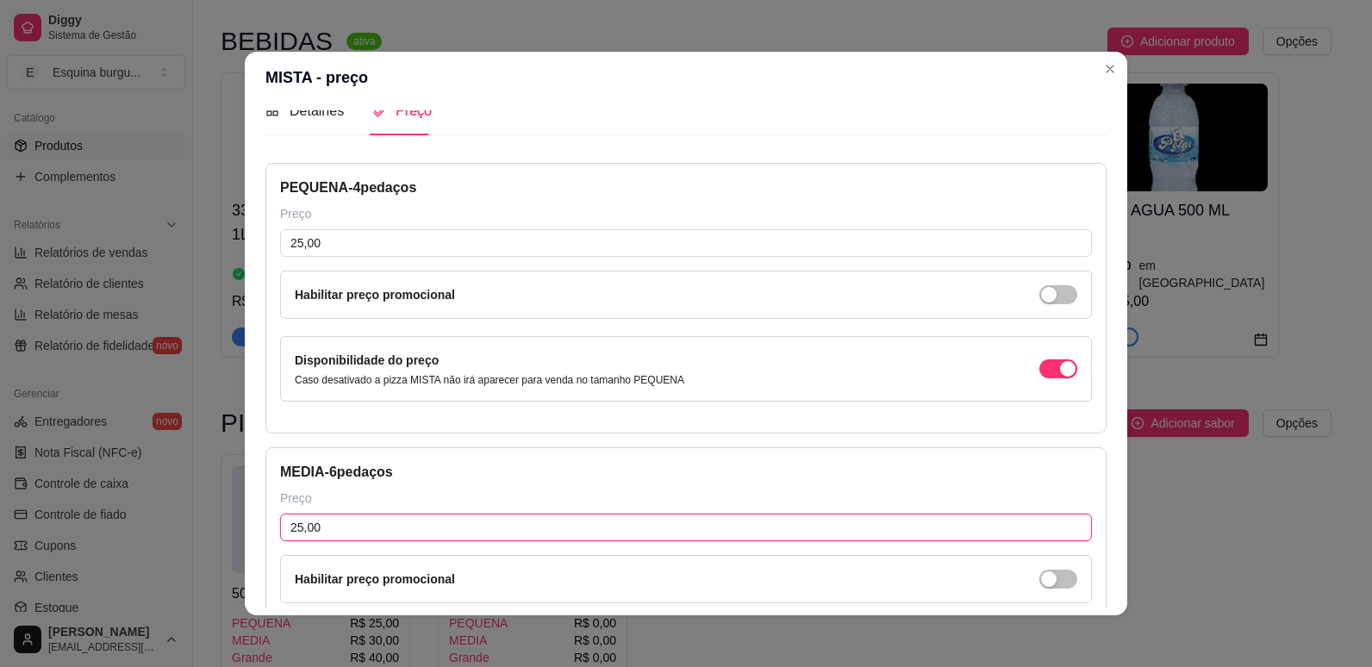
click at [334, 527] on input "25,00" at bounding box center [686, 528] width 812 height 28
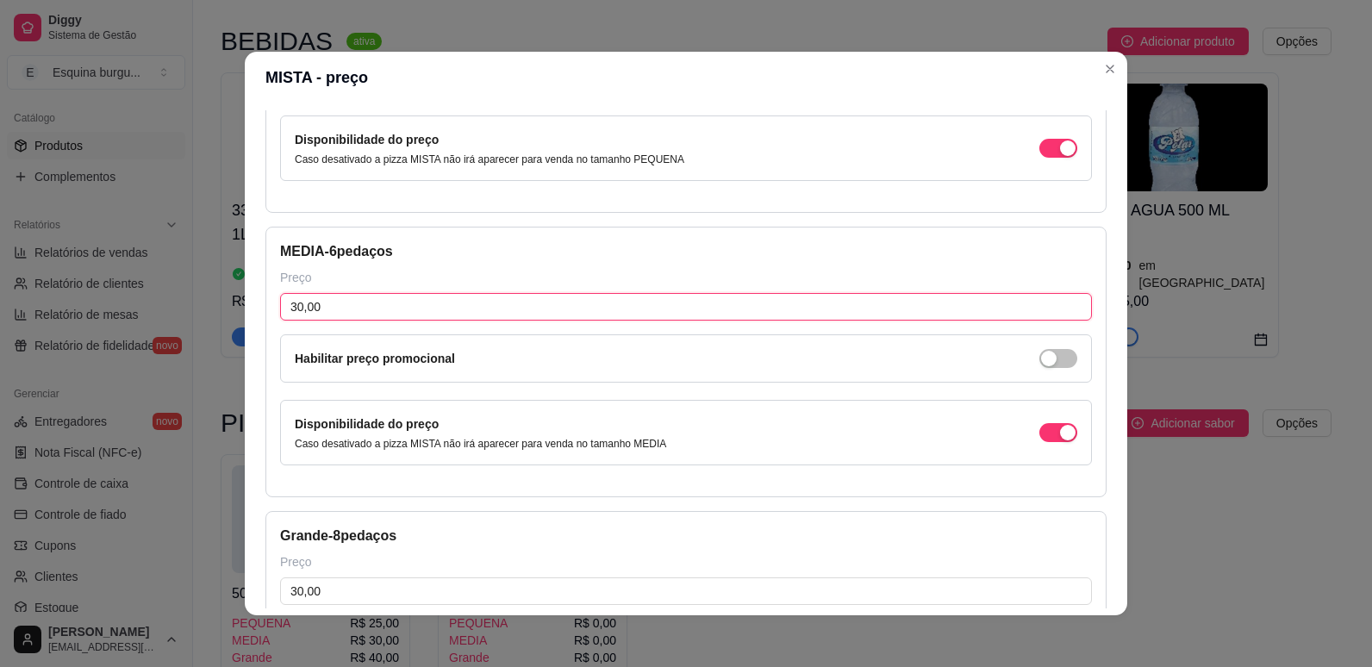
scroll to position [255, 0]
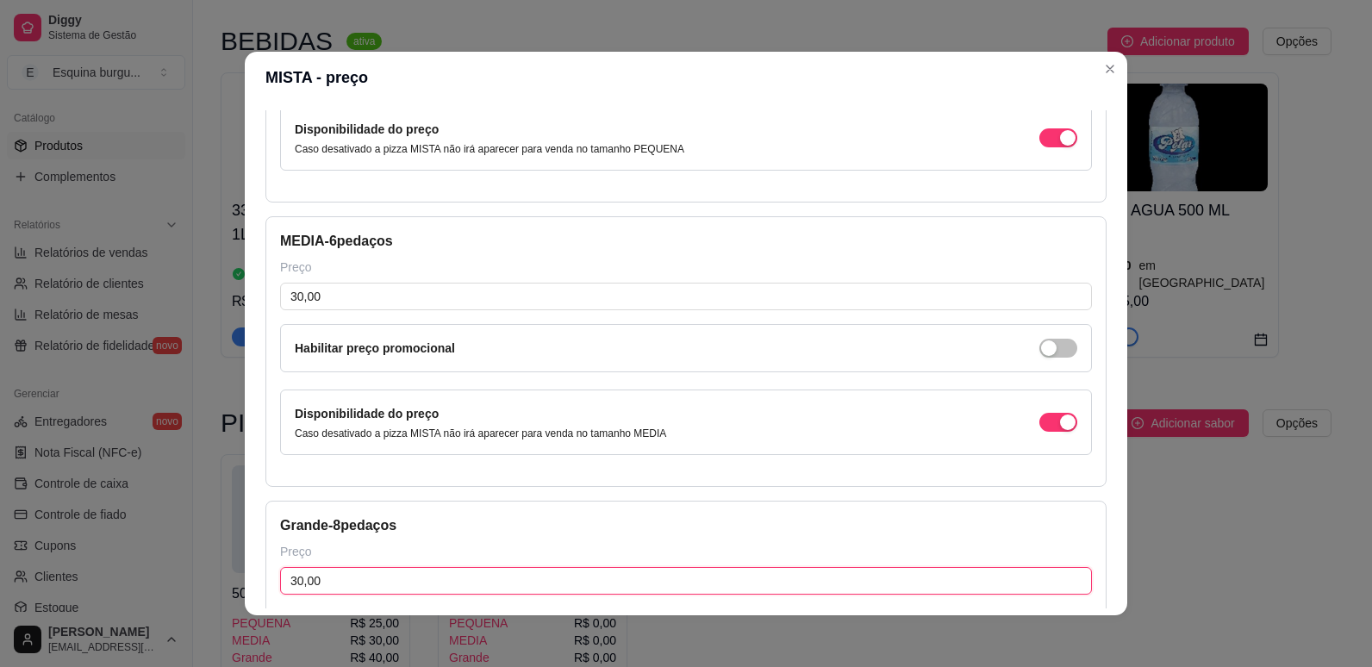
click at [347, 573] on input "30,00" at bounding box center [686, 581] width 812 height 28
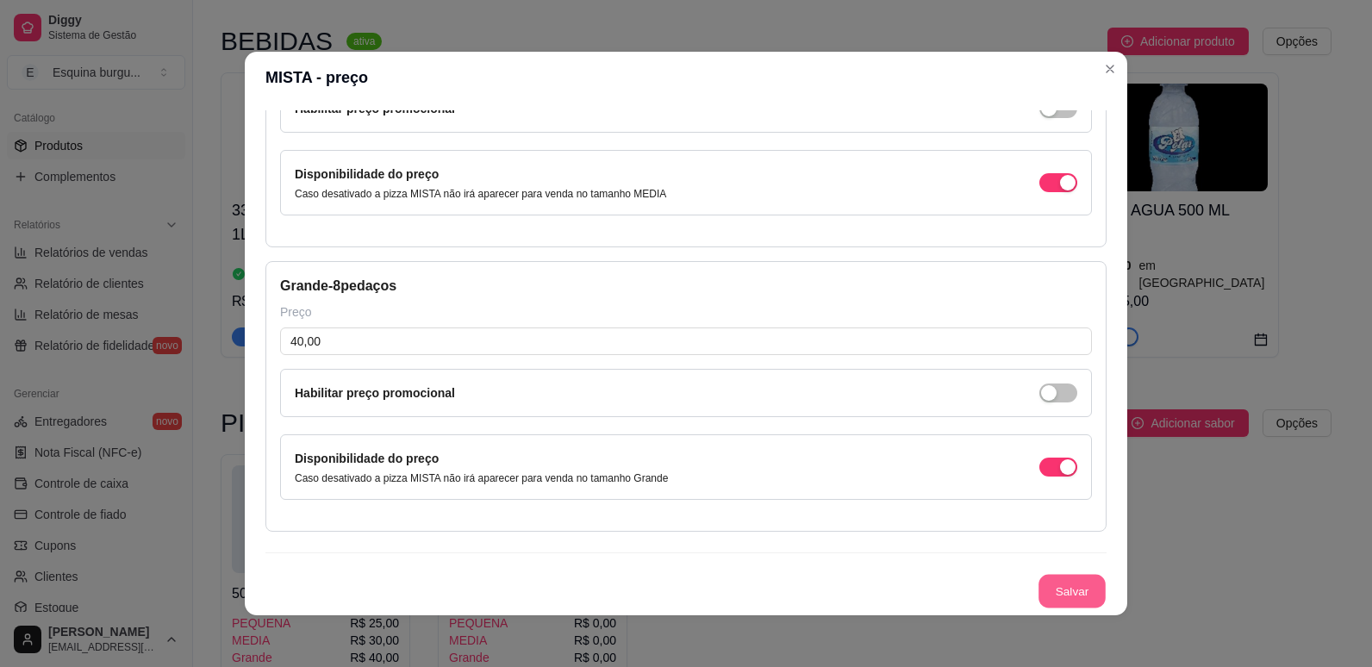
click at [1038, 579] on button "Salvar" at bounding box center [1071, 592] width 67 height 34
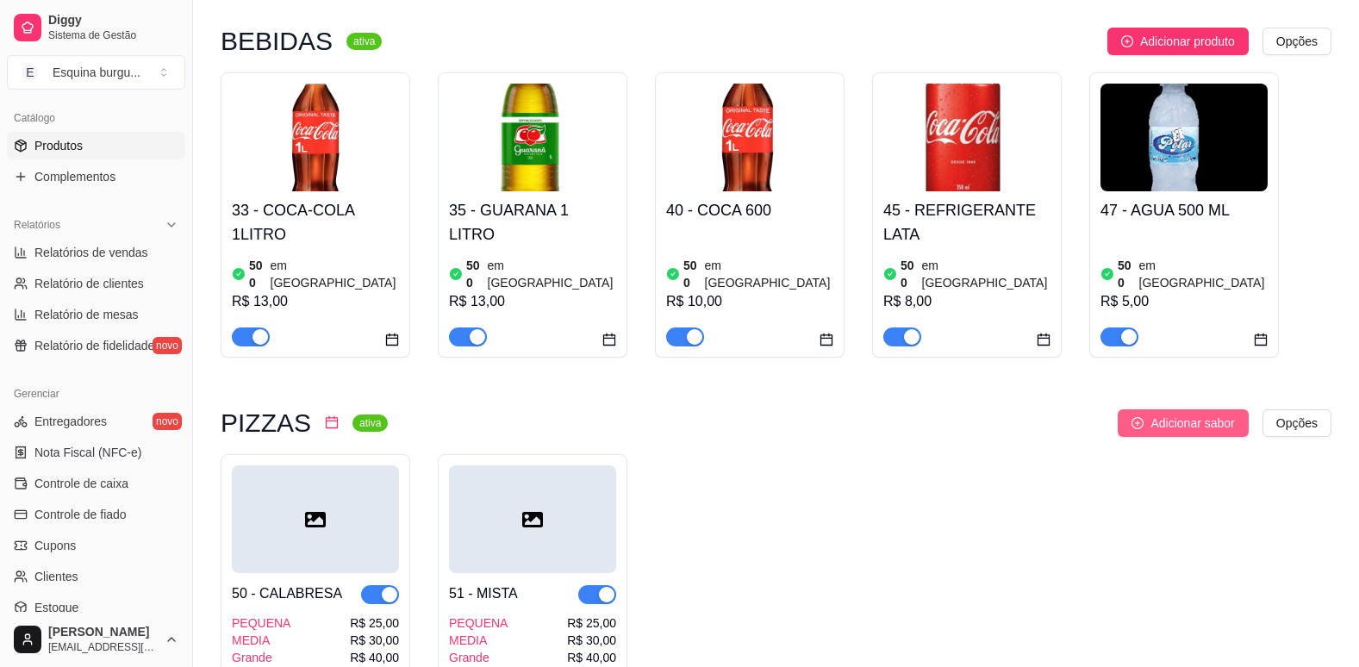
click at [1193, 409] on button "Adicionar sabor" at bounding box center [1182, 423] width 130 height 28
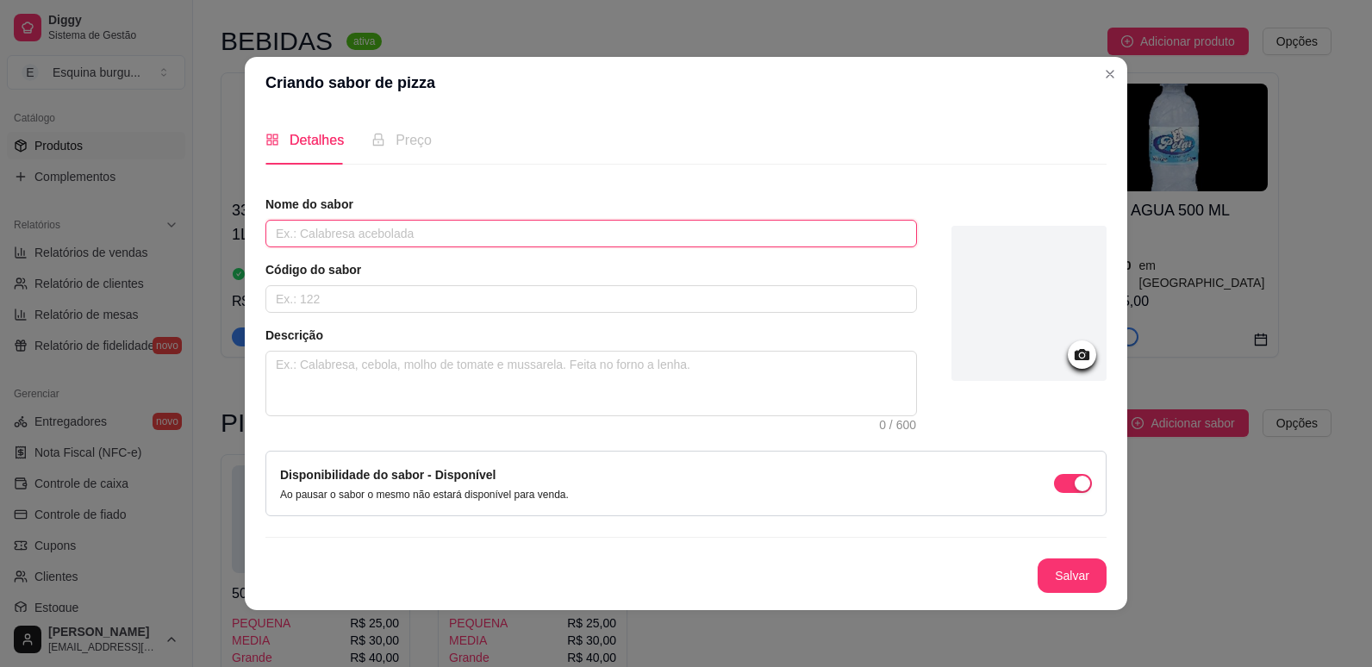
click at [343, 223] on input "text" at bounding box center [590, 234] width 651 height 28
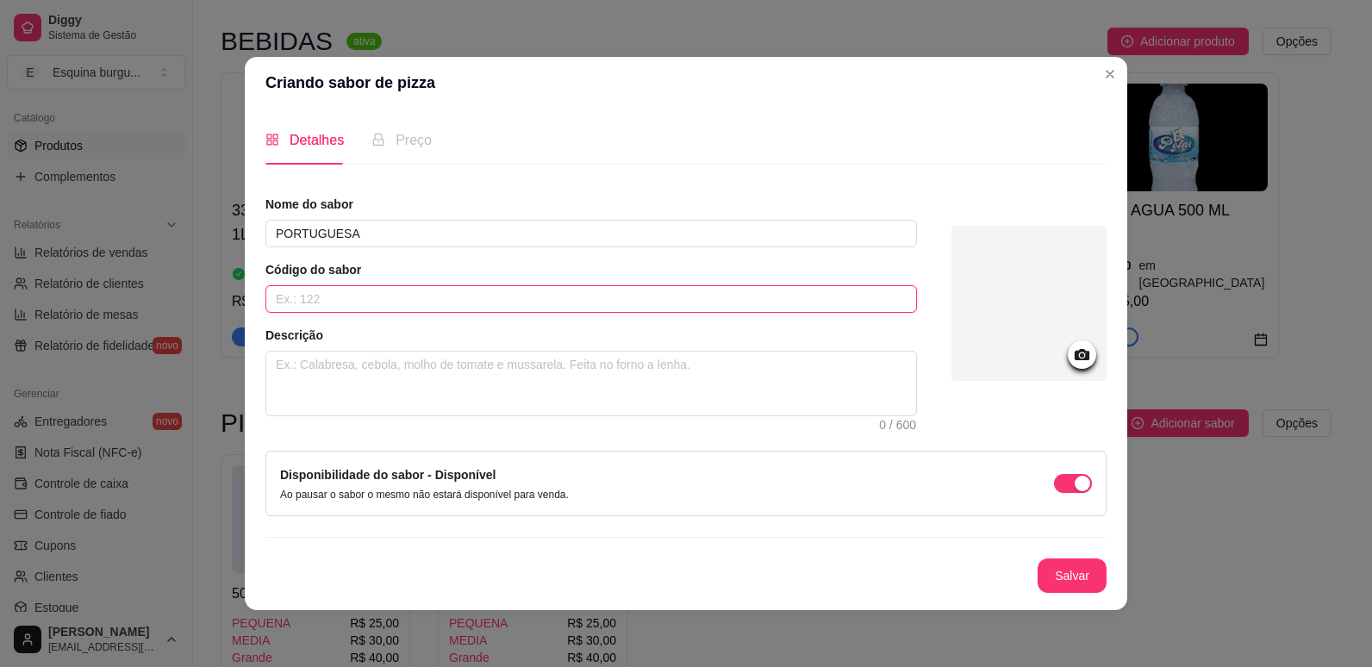
click at [349, 293] on input "text" at bounding box center [590, 299] width 651 height 28
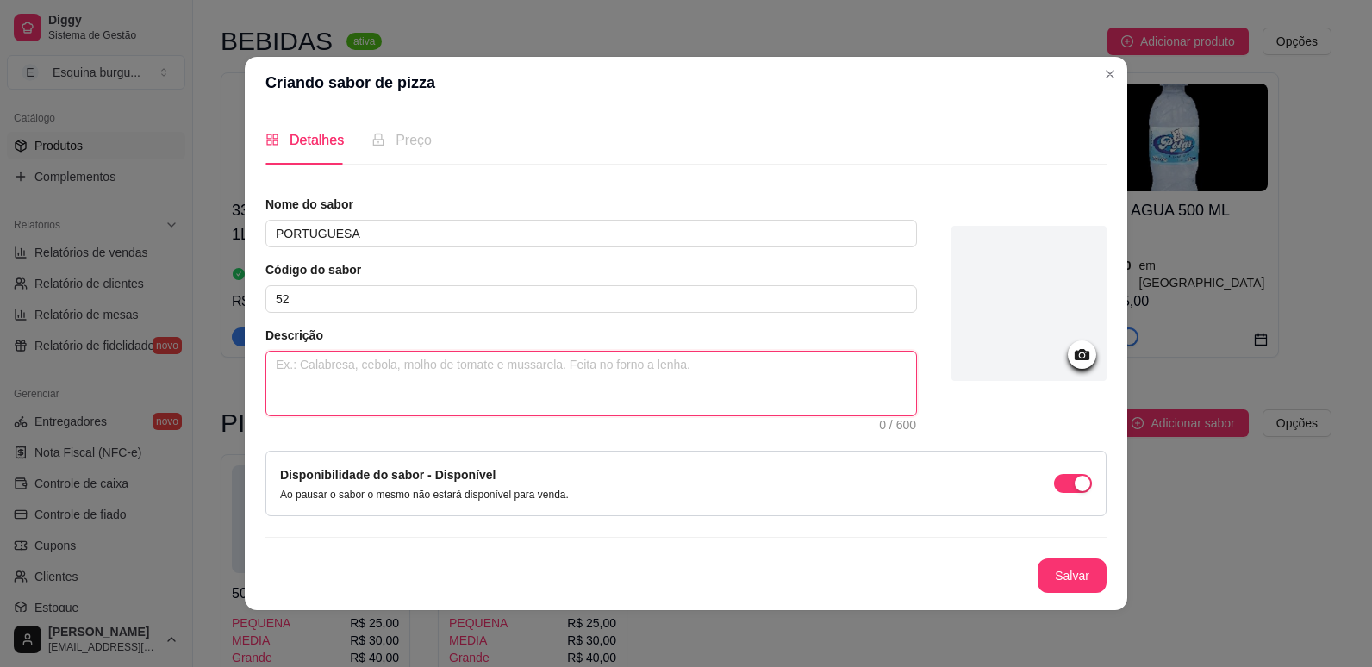
click at [346, 364] on textarea at bounding box center [591, 384] width 650 height 64
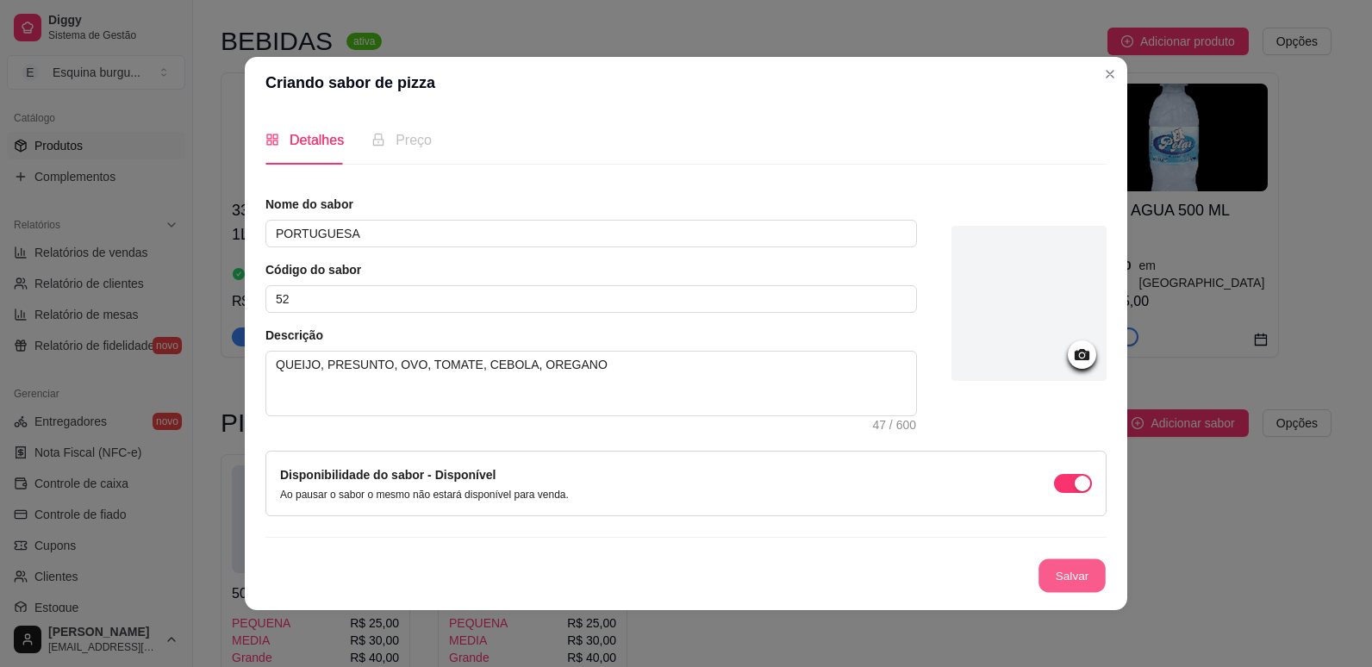
click at [1077, 576] on button "Salvar" at bounding box center [1071, 576] width 67 height 34
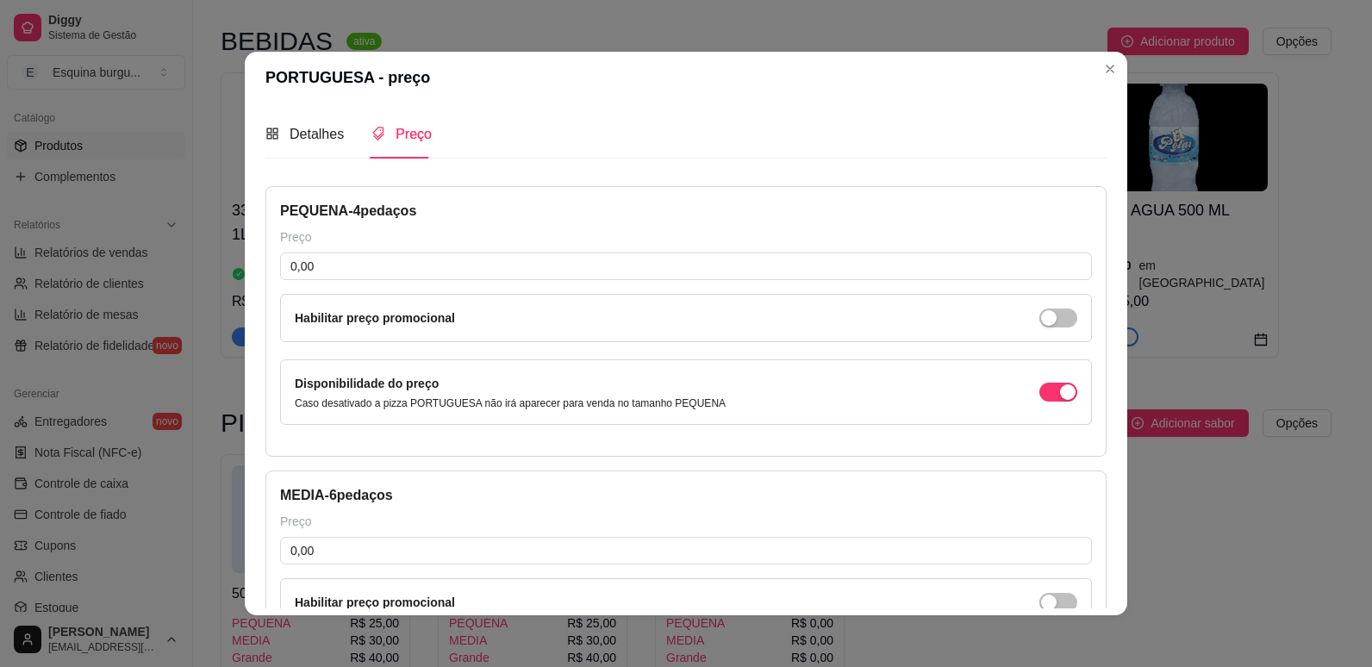
scroll to position [0, 0]
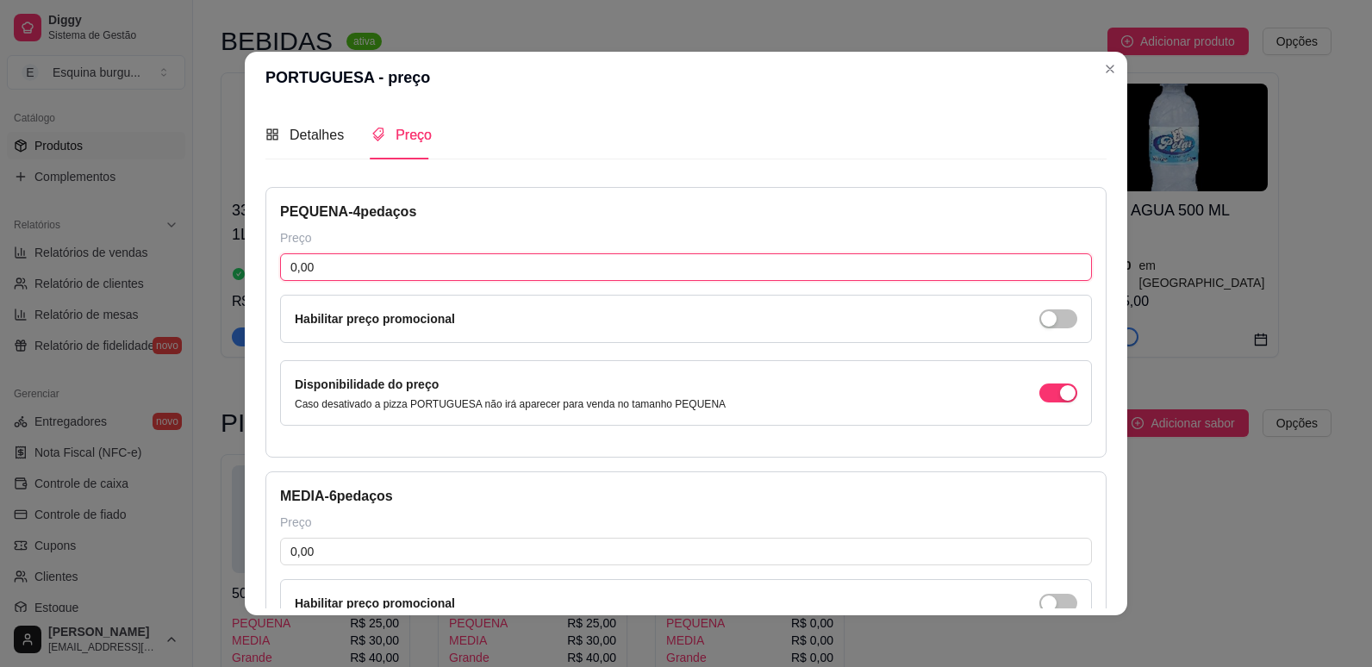
click at [352, 268] on input "0,00" at bounding box center [686, 267] width 812 height 28
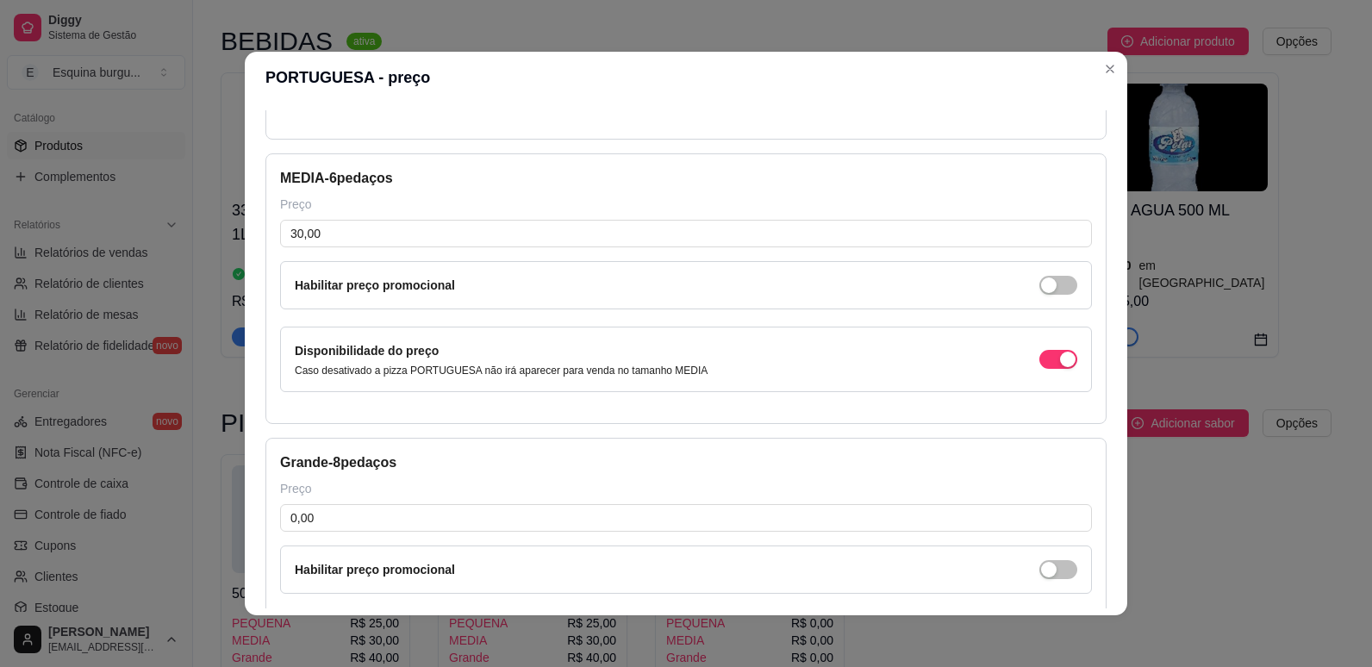
scroll to position [495, 0]
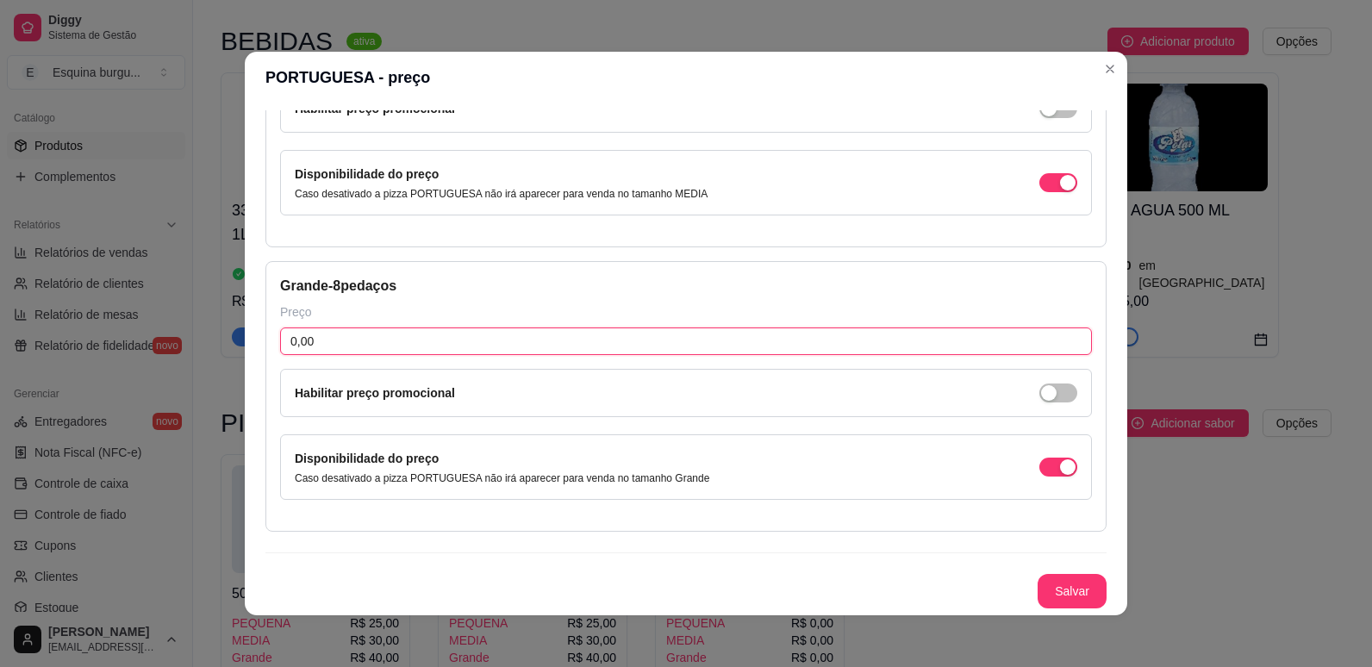
click at [370, 339] on input "0,00" at bounding box center [686, 341] width 812 height 28
click at [1039, 581] on button "Salvar" at bounding box center [1071, 592] width 67 height 34
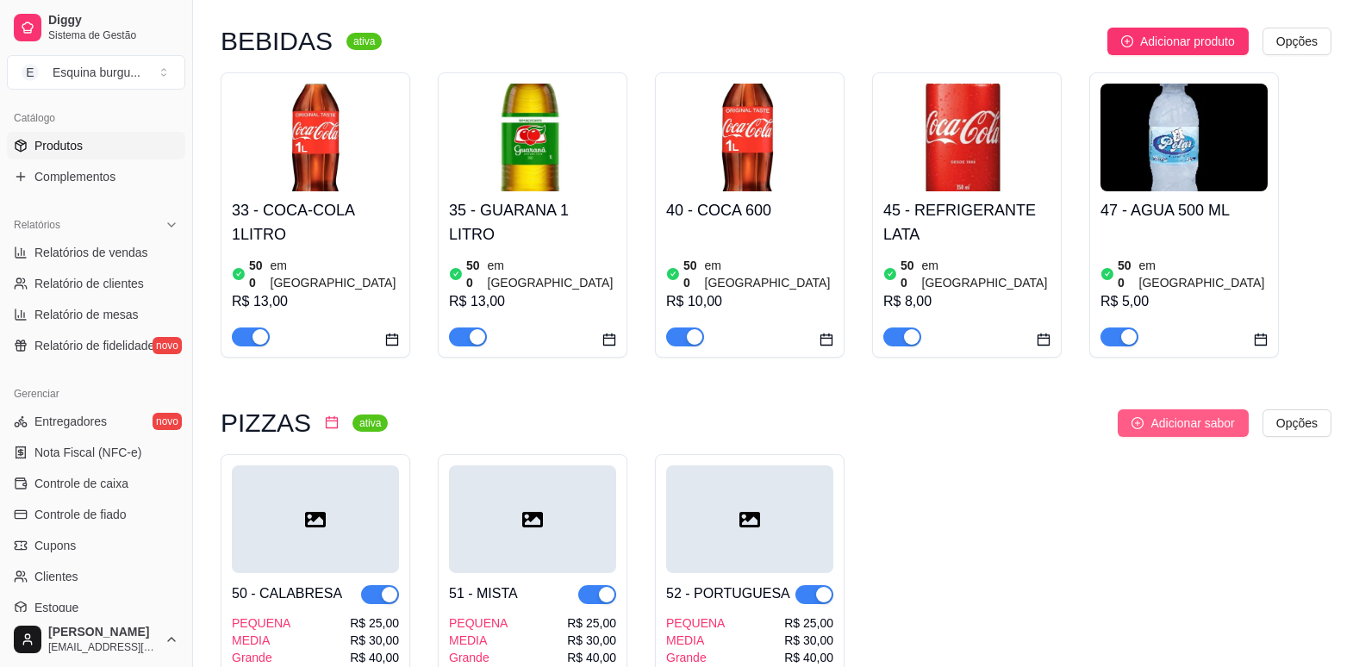
click at [1165, 414] on span "Adicionar sabor" at bounding box center [1192, 423] width 84 height 19
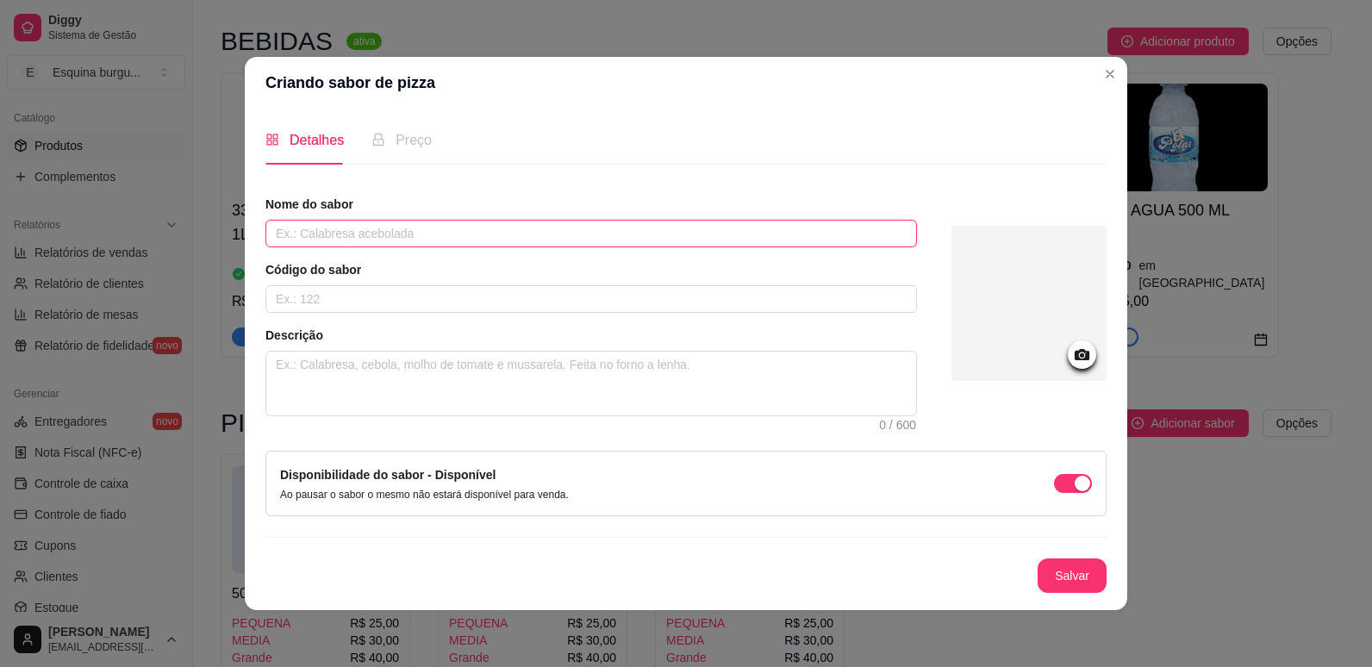
click at [459, 231] on input "text" at bounding box center [590, 234] width 651 height 28
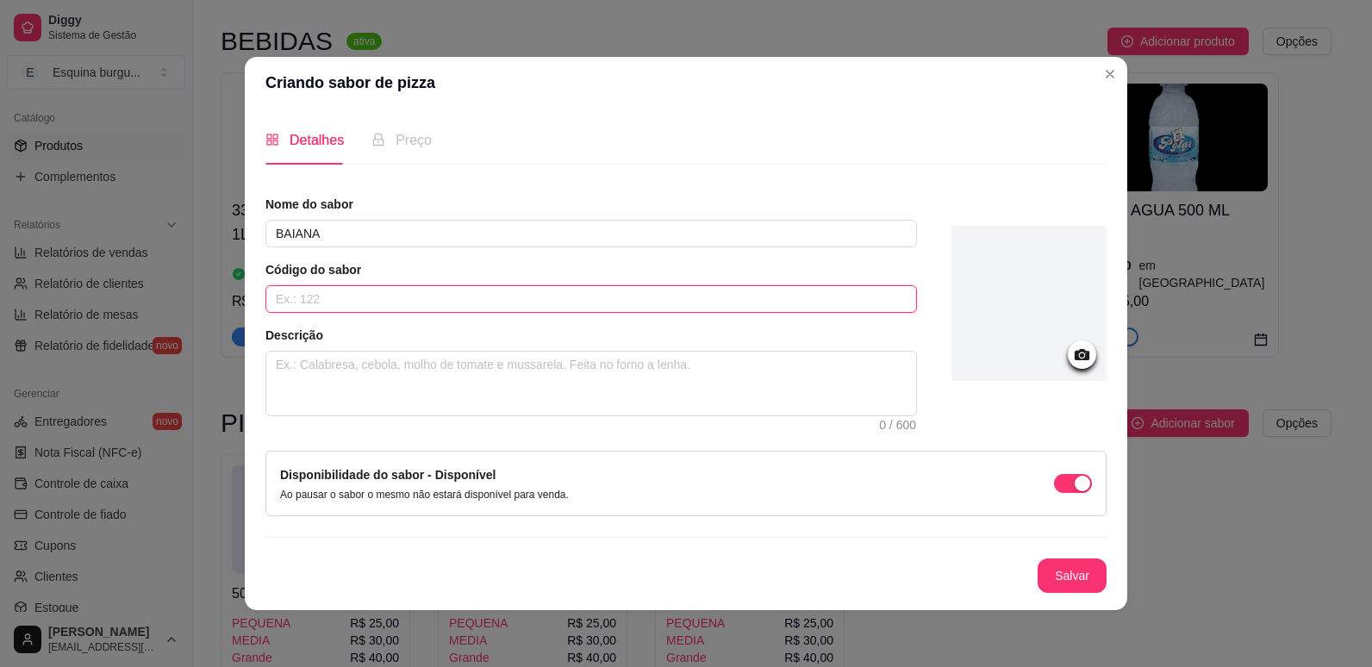
click at [397, 302] on input "text" at bounding box center [590, 299] width 651 height 28
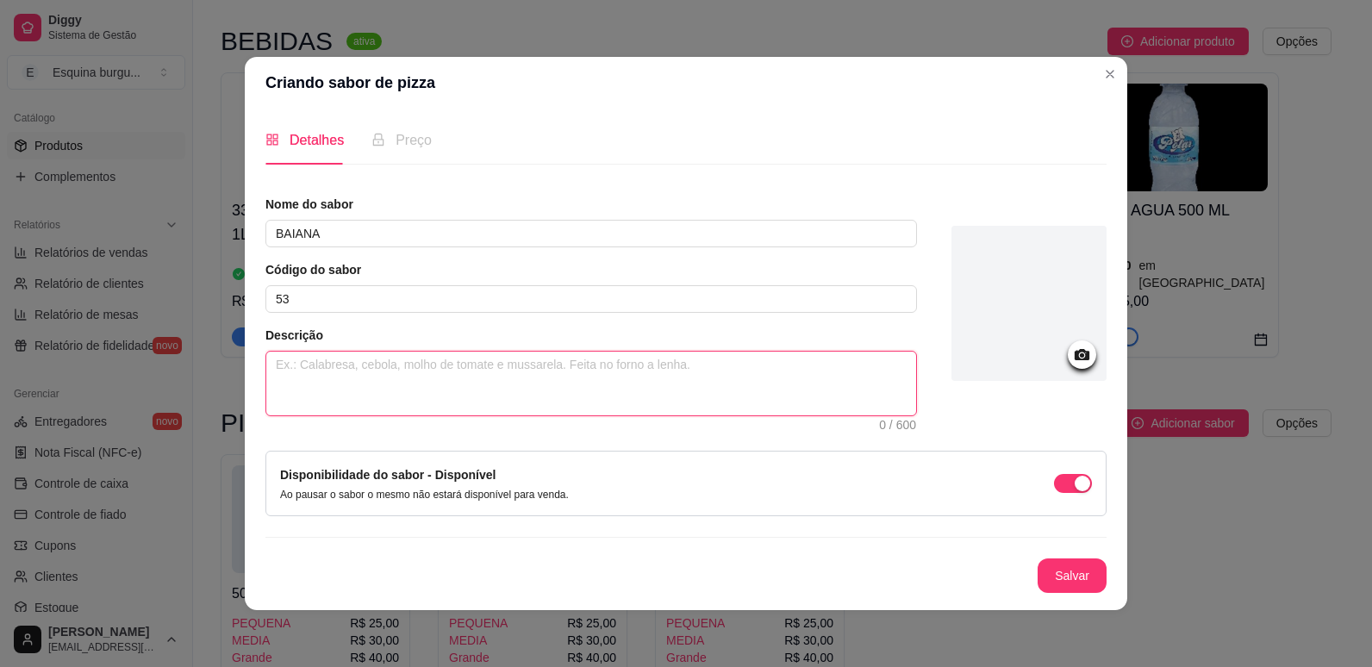
click at [372, 367] on textarea at bounding box center [591, 384] width 650 height 64
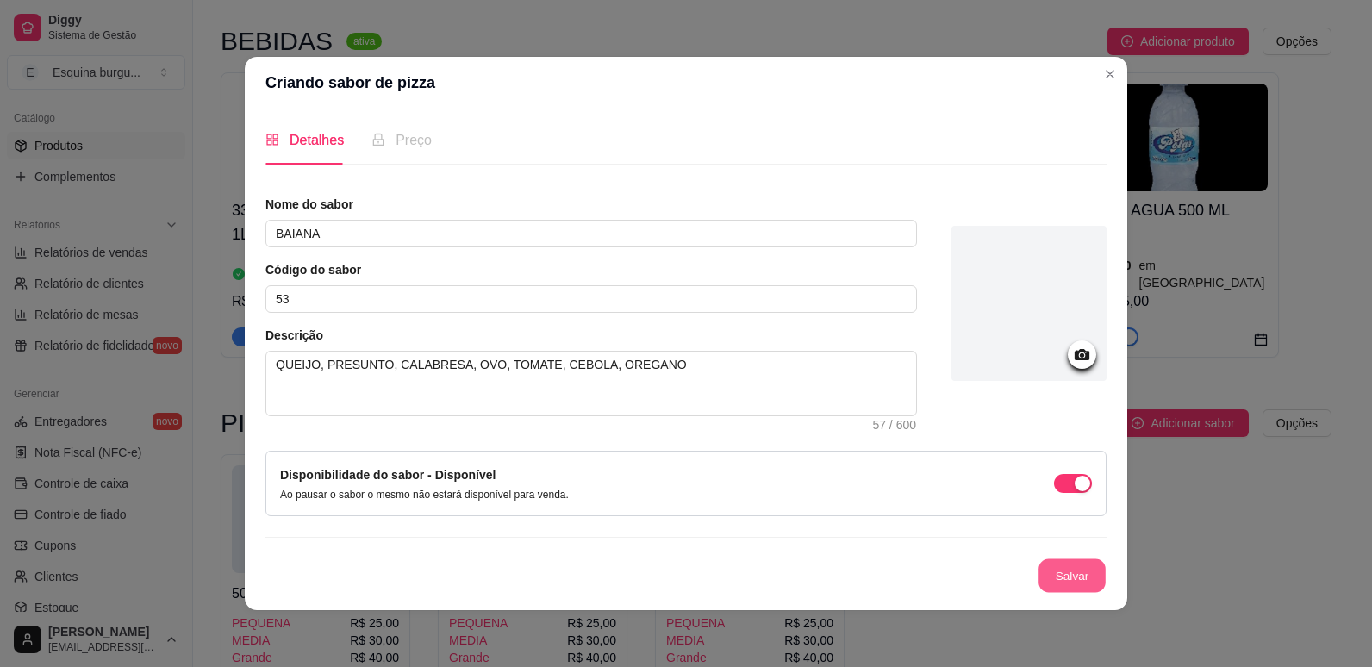
click at [1061, 569] on button "Salvar" at bounding box center [1071, 576] width 67 height 34
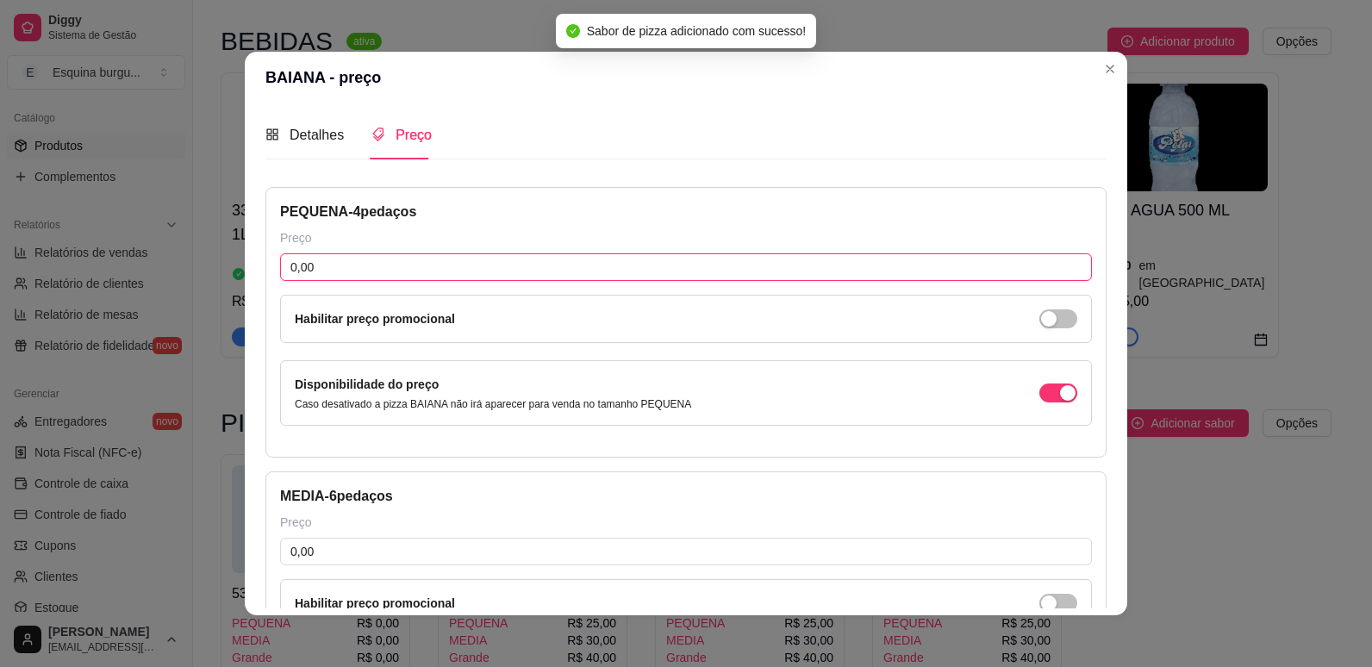
click at [333, 275] on input "0,00" at bounding box center [686, 267] width 812 height 28
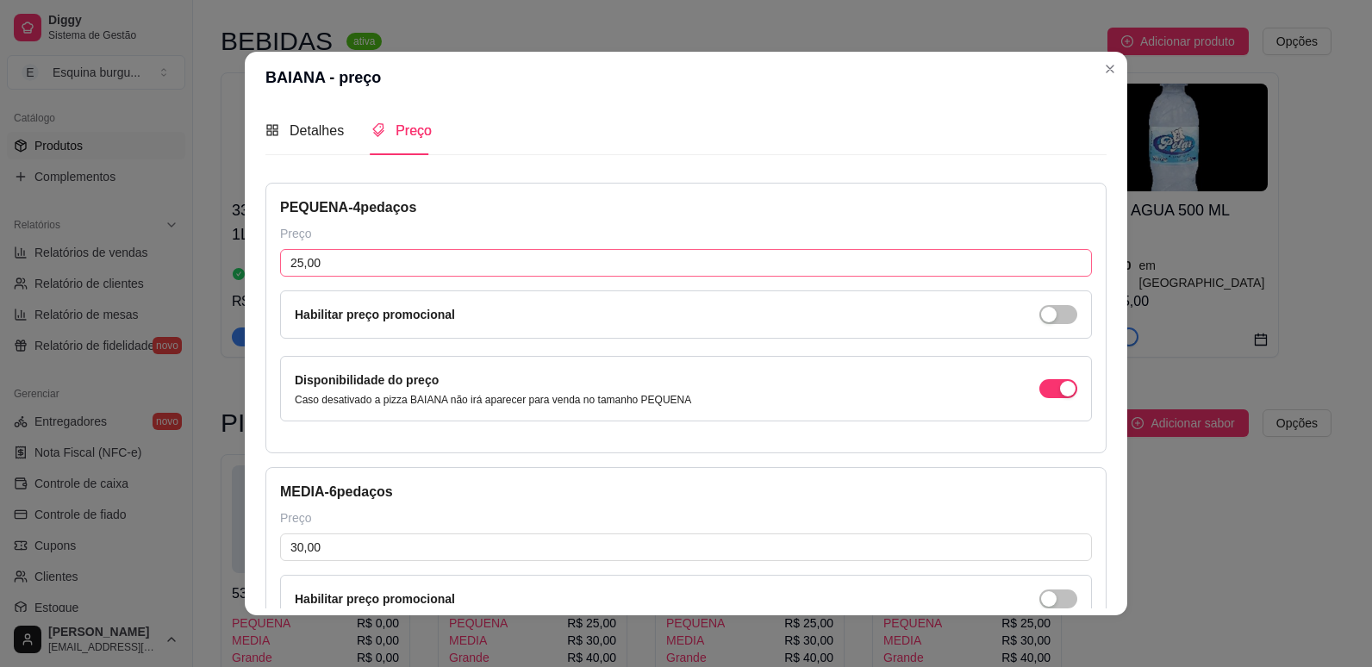
scroll to position [318, 0]
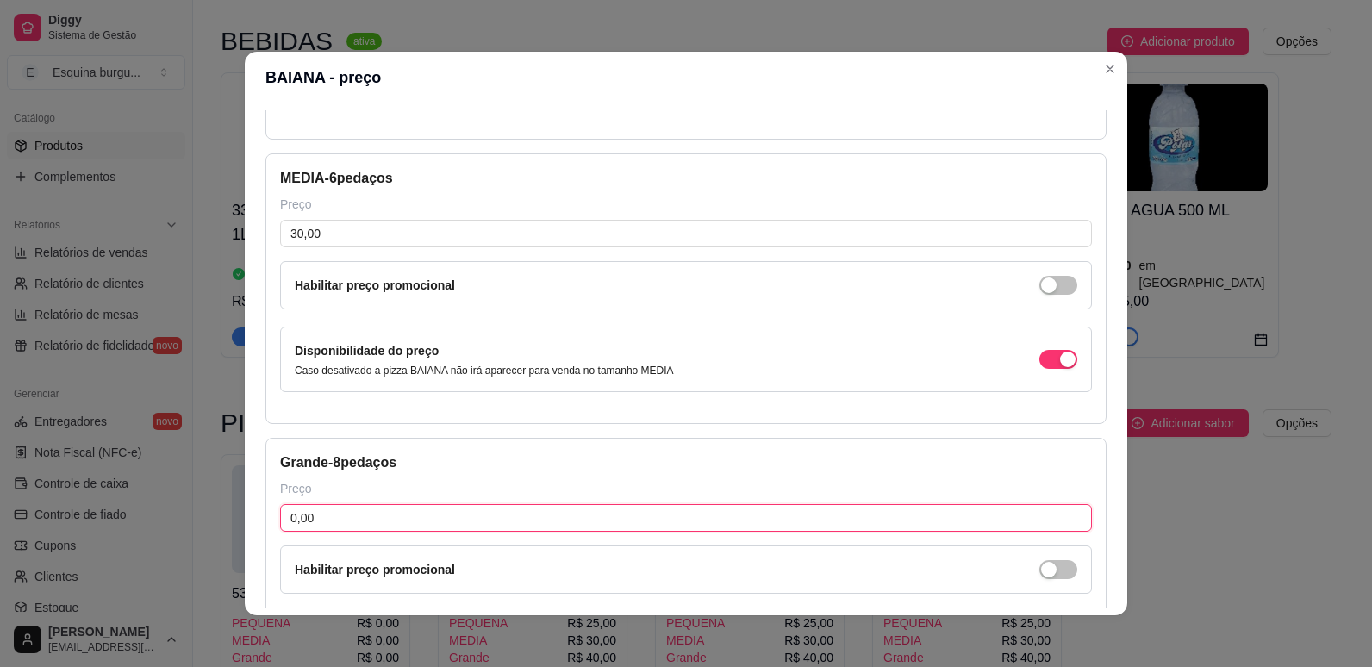
click at [382, 510] on input "0,00" at bounding box center [686, 518] width 812 height 28
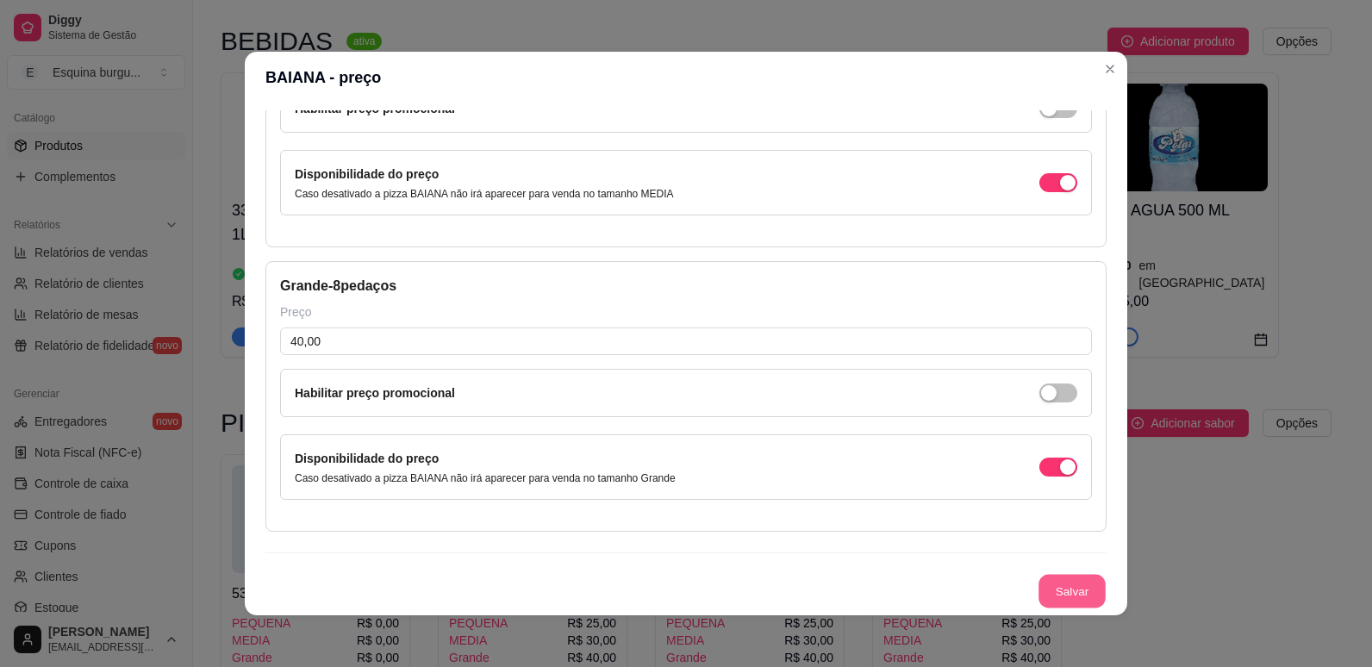
click at [1051, 584] on button "Salvar" at bounding box center [1071, 592] width 67 height 34
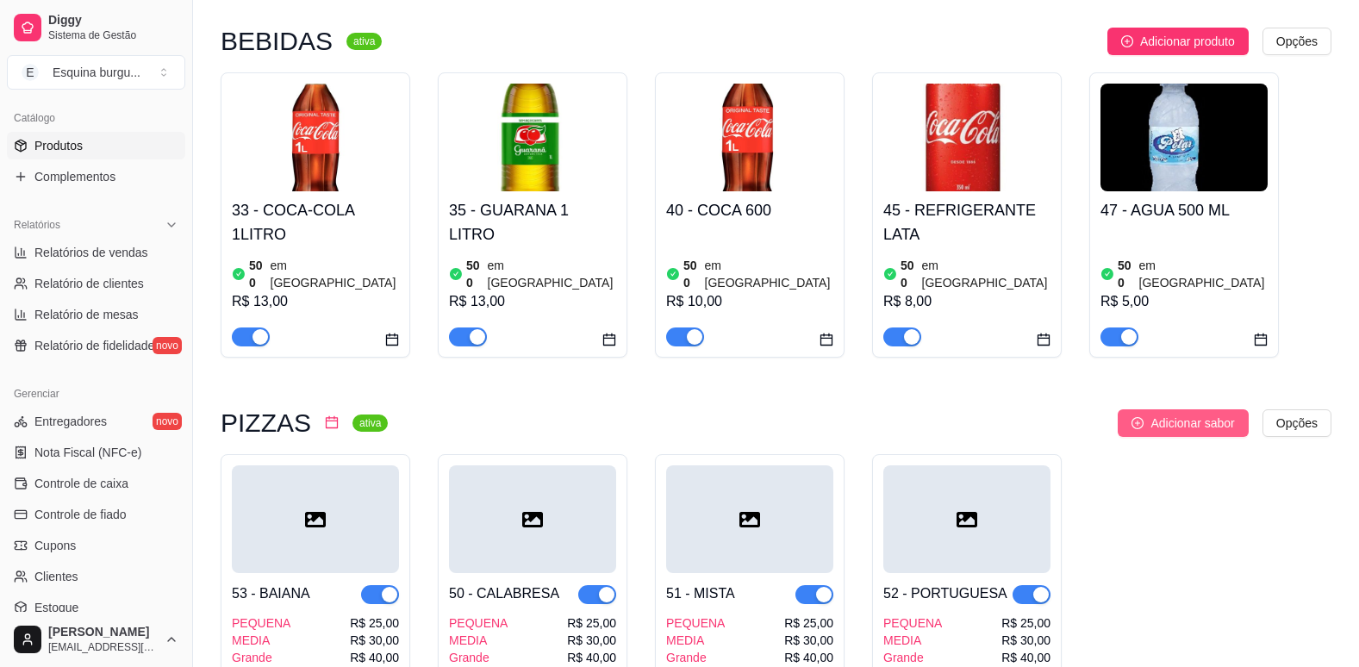
click at [1185, 414] on span "Adicionar sabor" at bounding box center [1192, 423] width 84 height 19
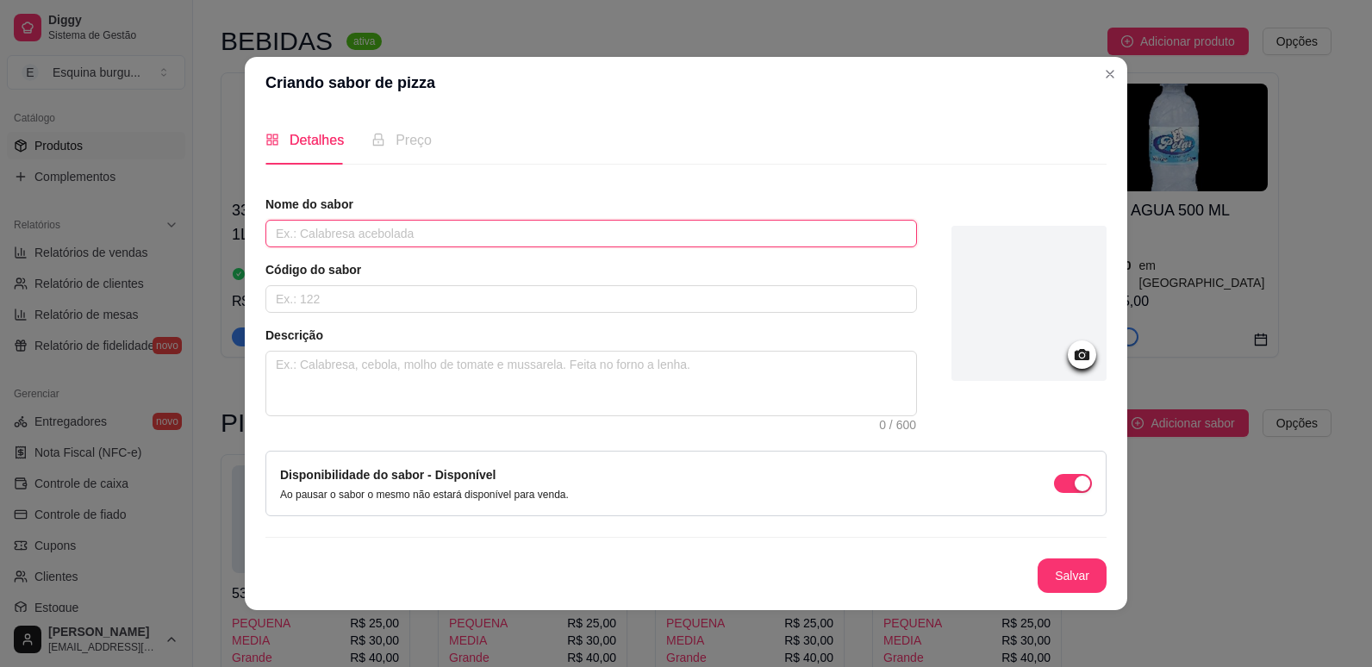
click at [495, 239] on input "text" at bounding box center [590, 234] width 651 height 28
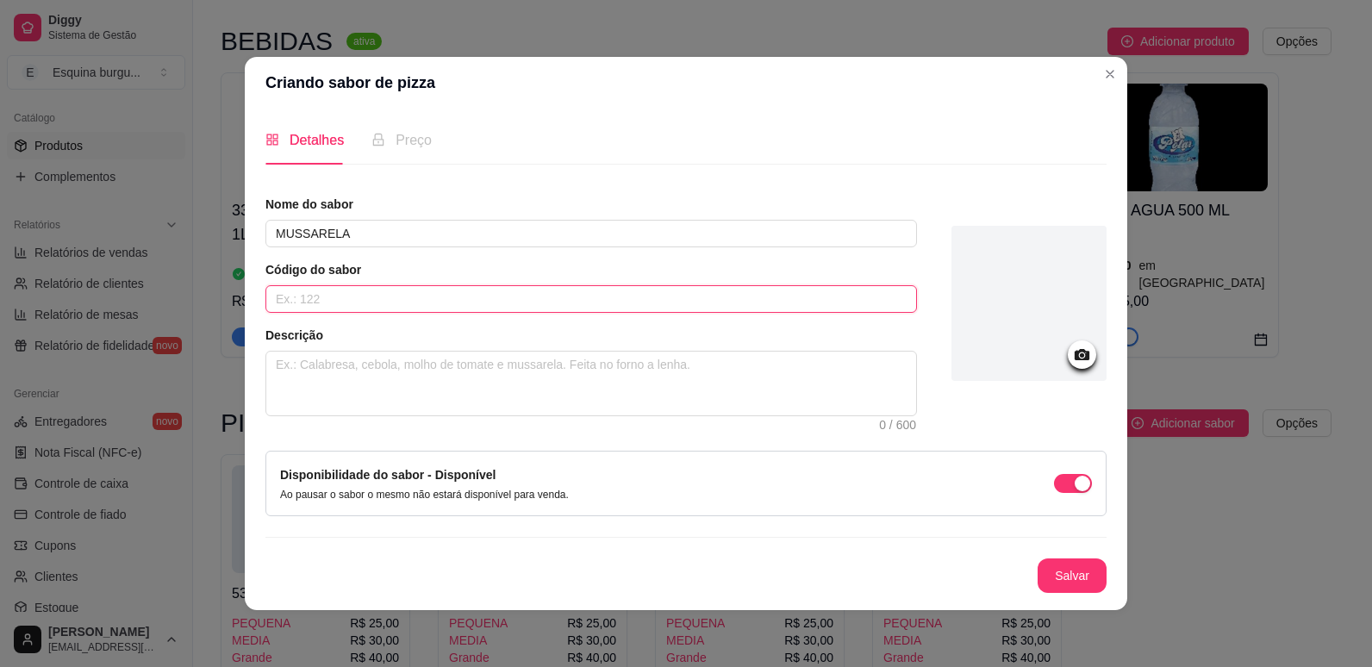
click at [438, 308] on input "text" at bounding box center [590, 299] width 651 height 28
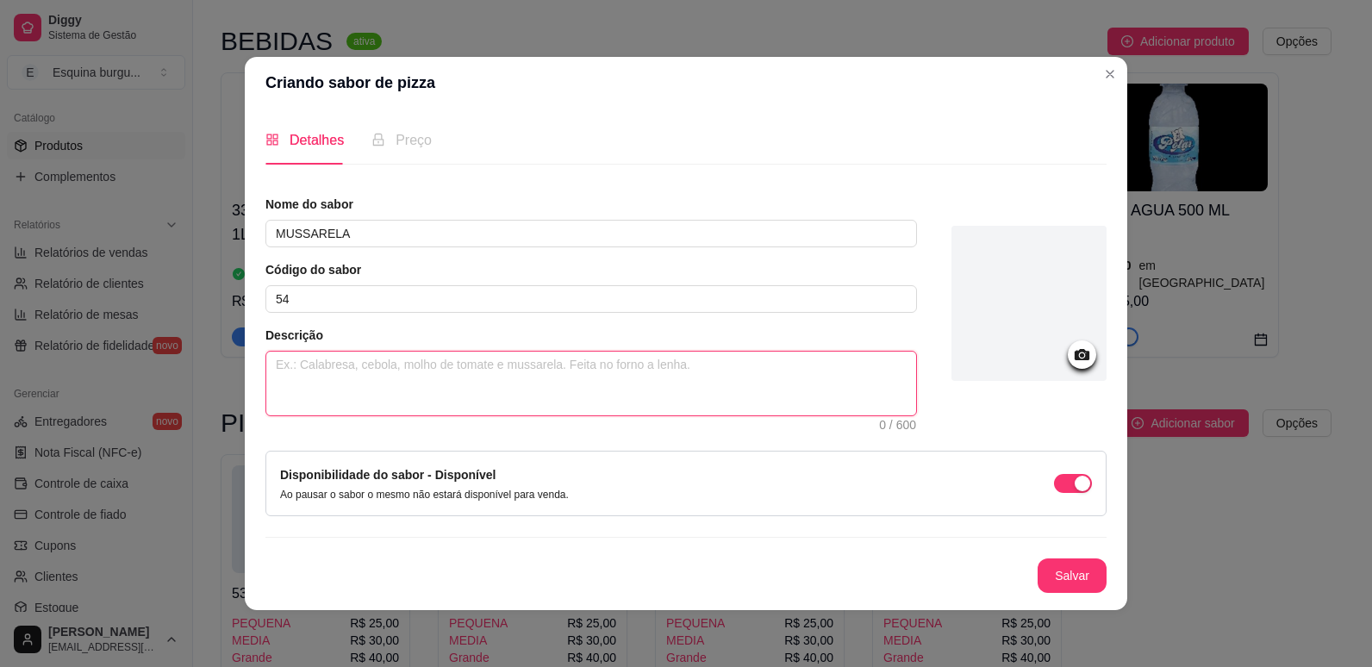
click at [426, 362] on textarea at bounding box center [591, 384] width 650 height 64
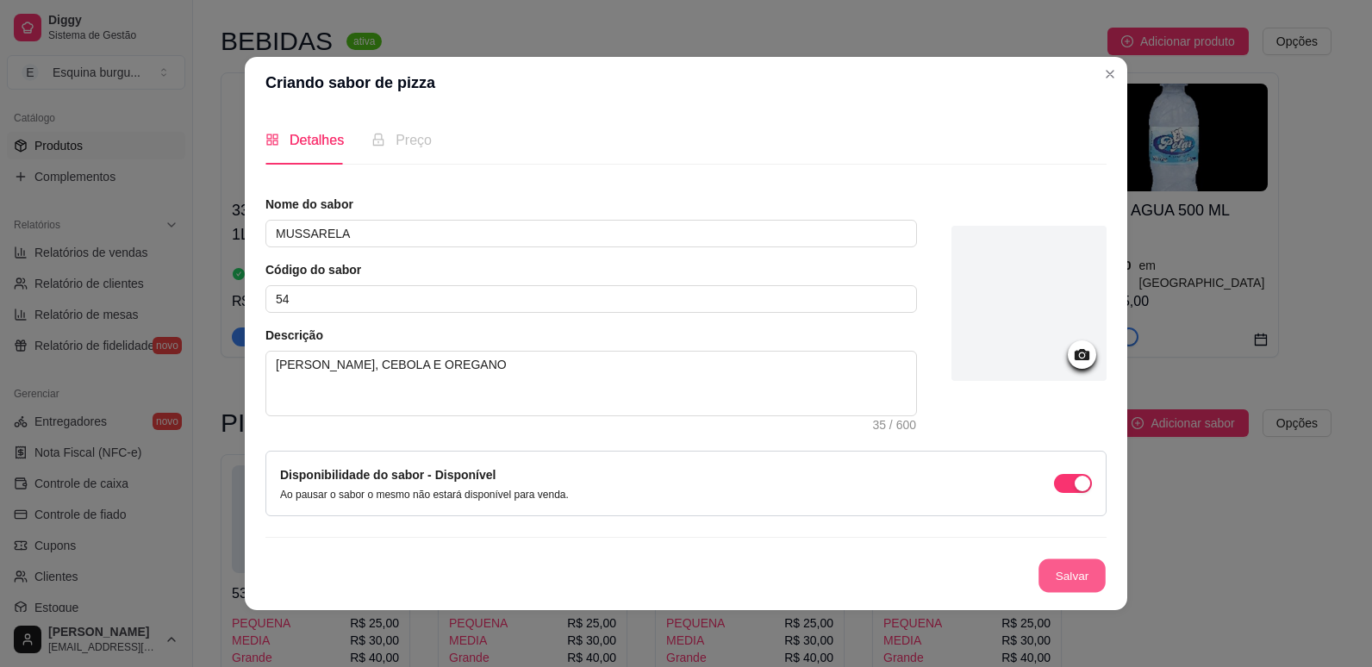
click at [1061, 573] on button "Salvar" at bounding box center [1071, 576] width 67 height 34
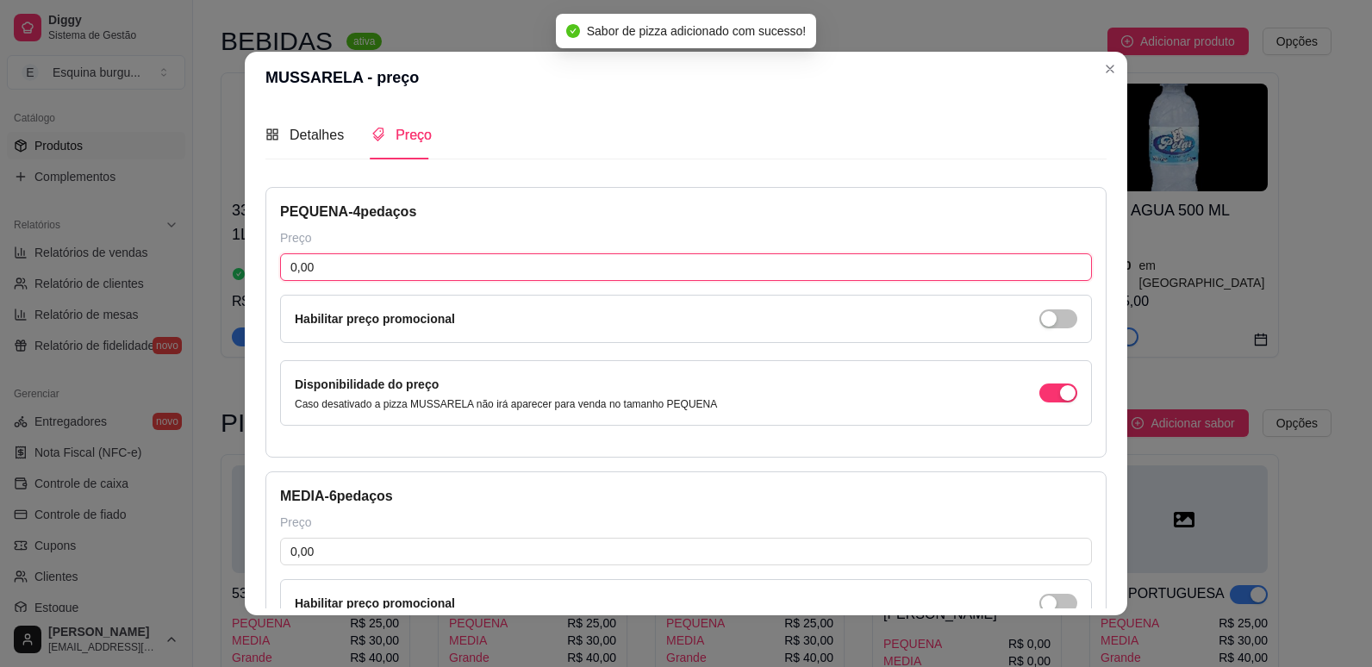
click at [364, 265] on input "0,00" at bounding box center [686, 267] width 812 height 28
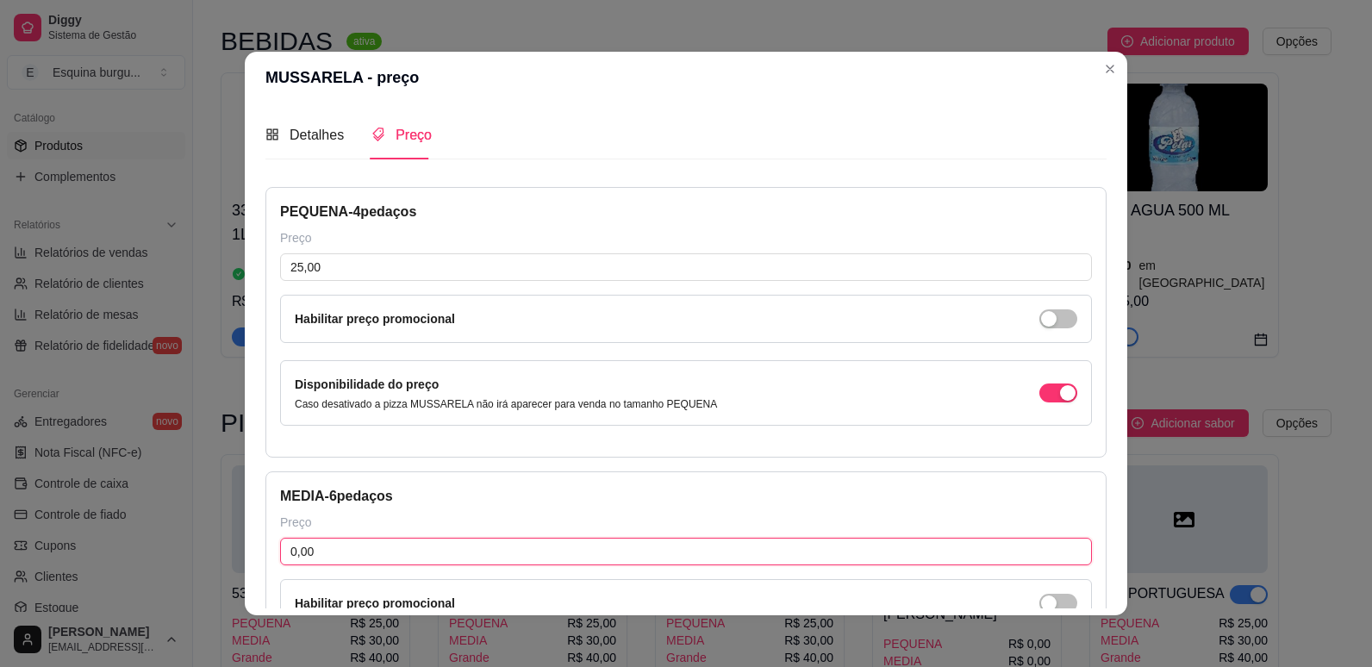
click at [334, 543] on input "0,00" at bounding box center [686, 552] width 812 height 28
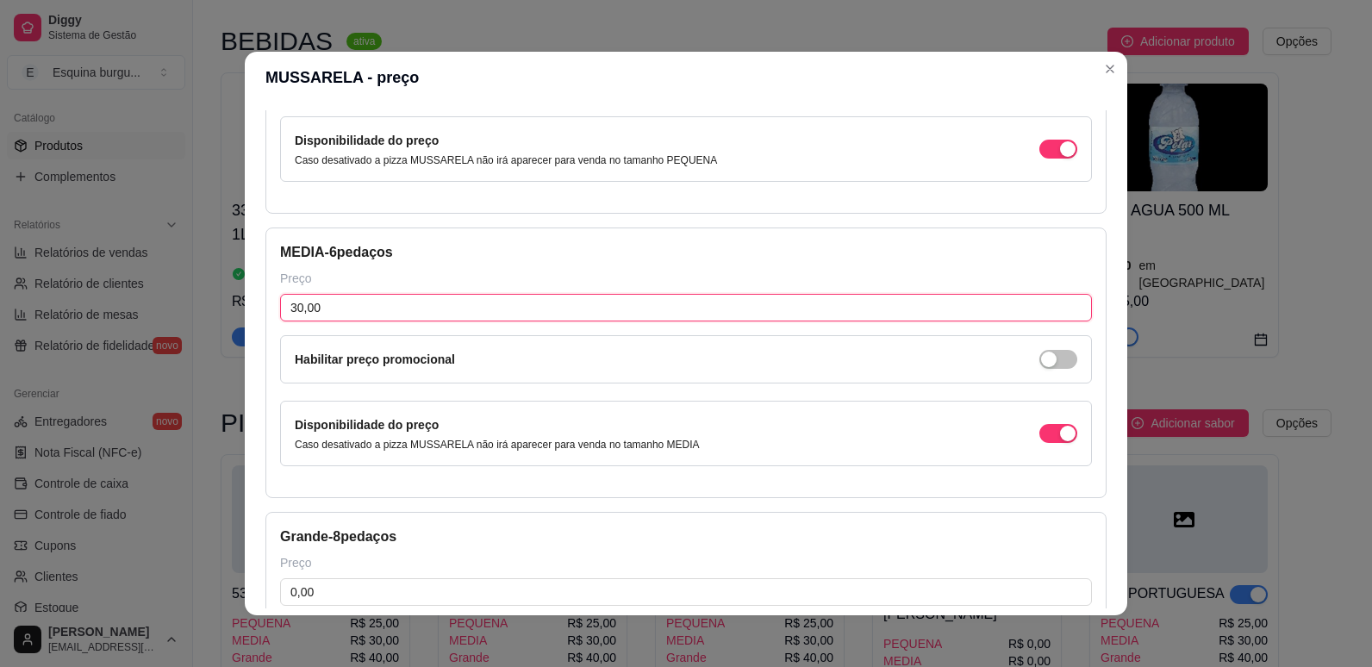
scroll to position [252, 0]
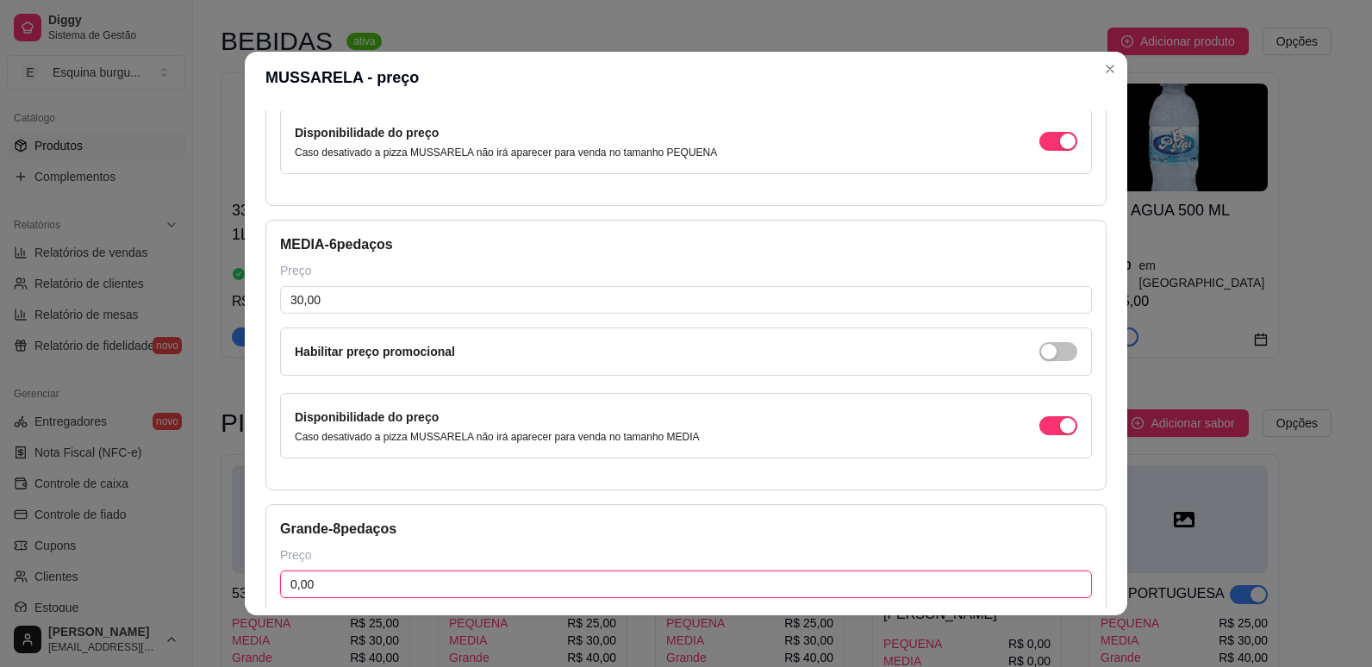
click at [312, 580] on input "0,00" at bounding box center [686, 584] width 812 height 28
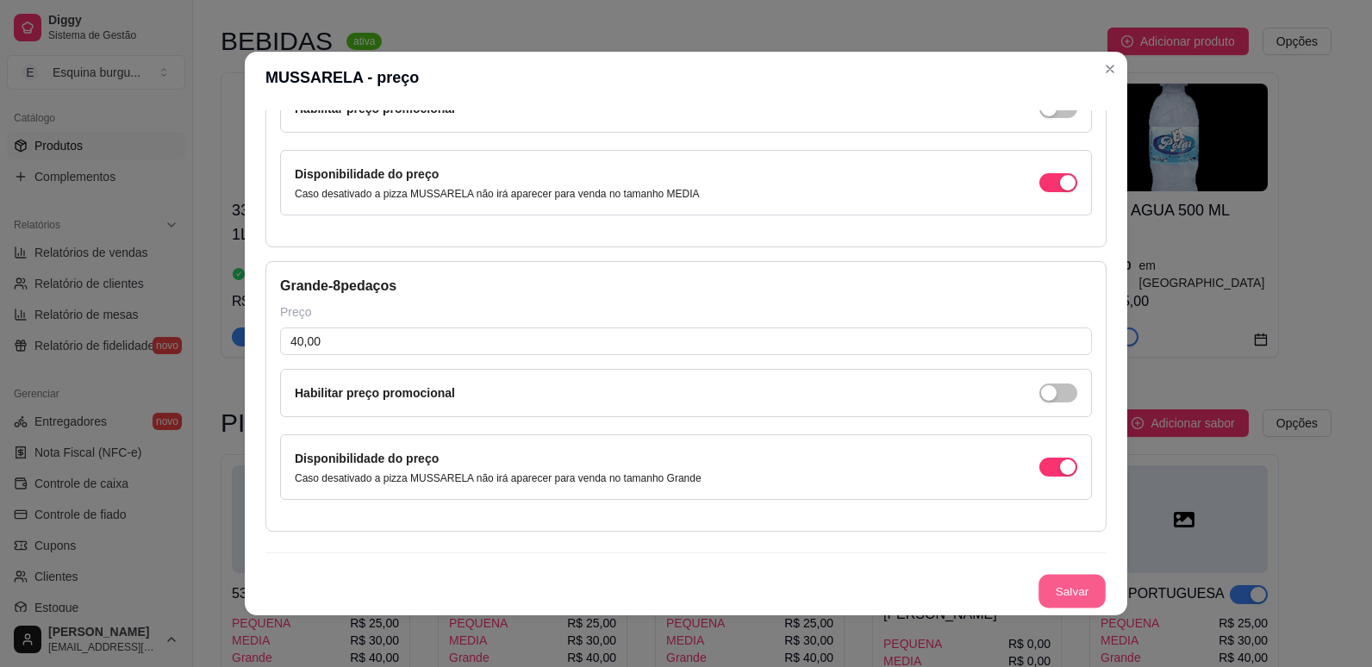
click at [1066, 582] on button "Salvar" at bounding box center [1071, 592] width 67 height 34
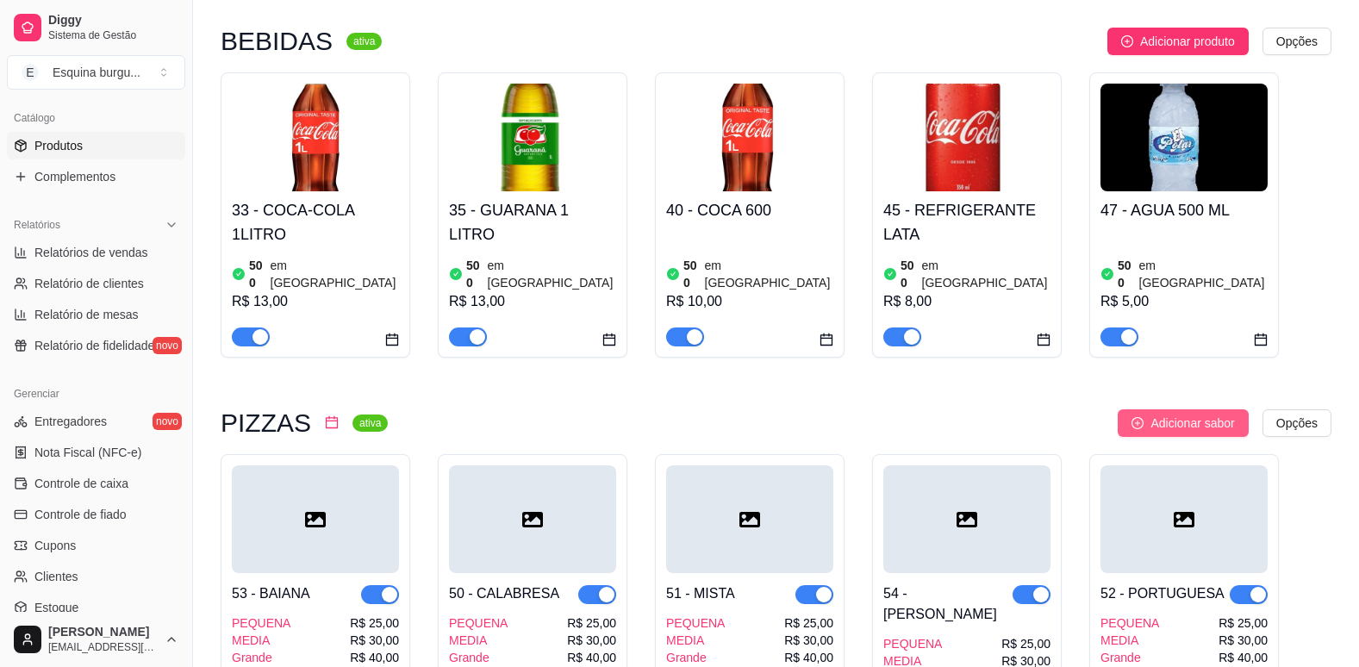
click at [1123, 409] on button "Adicionar sabor" at bounding box center [1182, 423] width 130 height 28
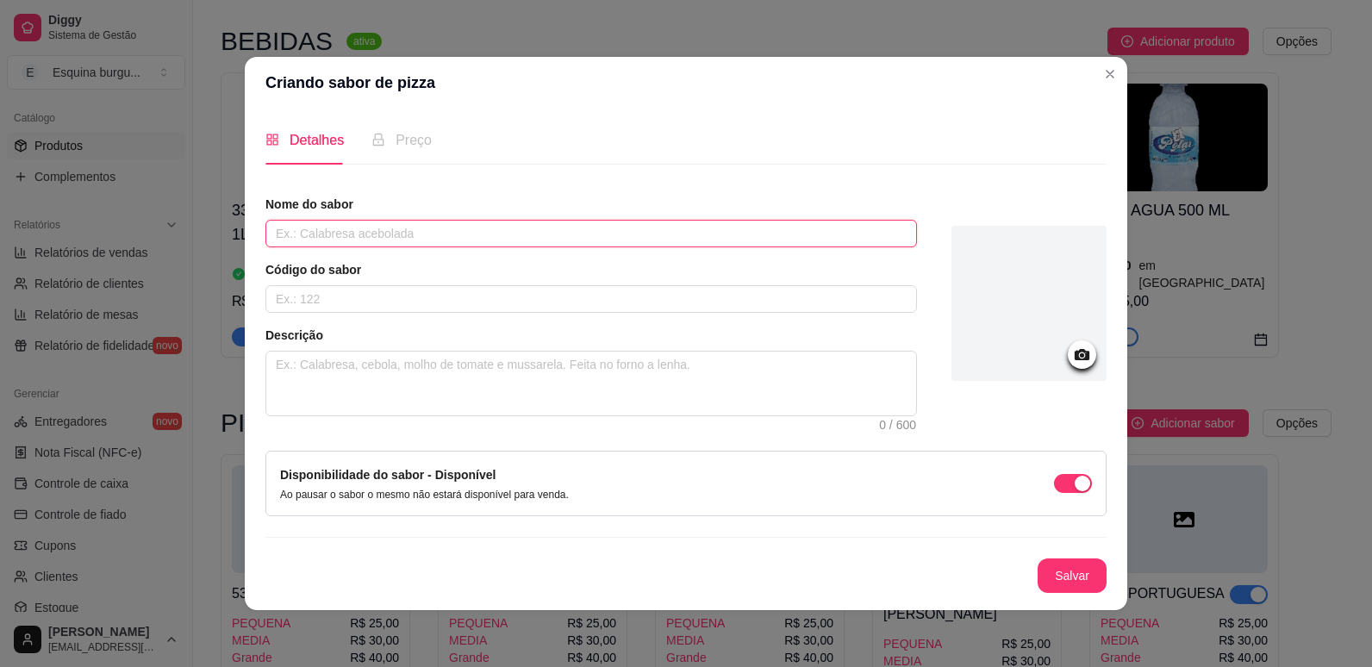
click at [322, 236] on input "text" at bounding box center [590, 234] width 651 height 28
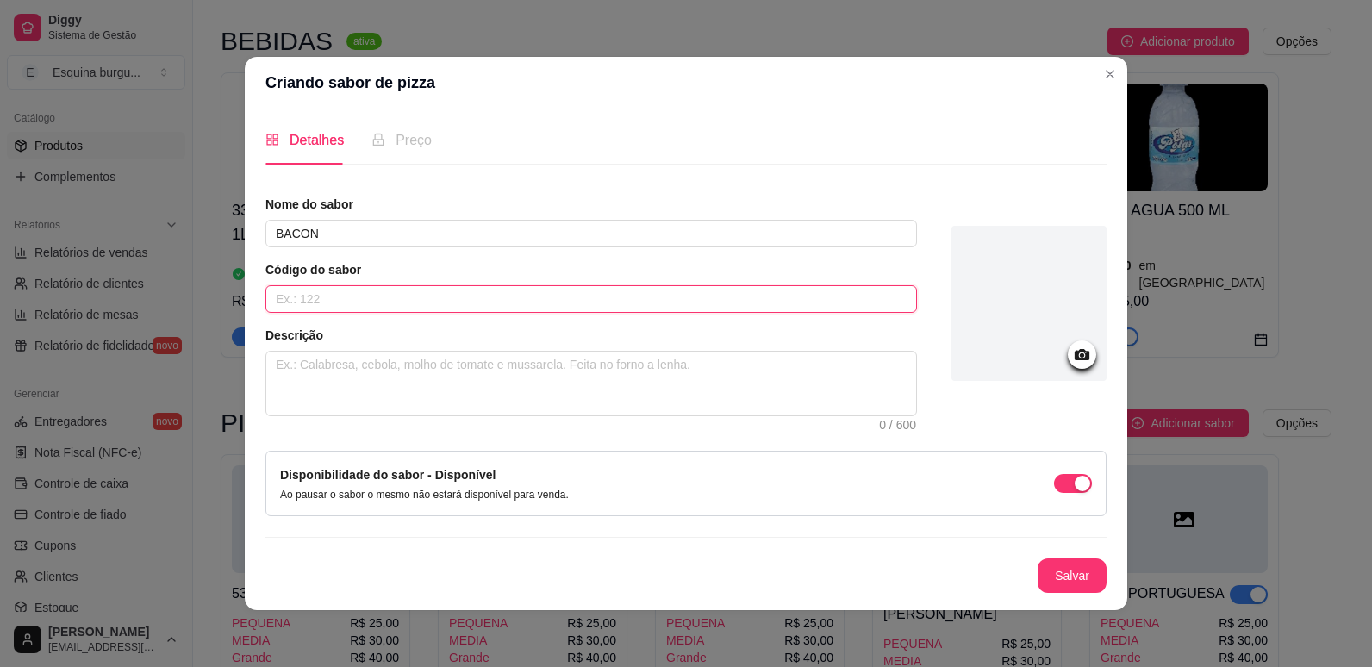
click at [427, 298] on input "text" at bounding box center [590, 299] width 651 height 28
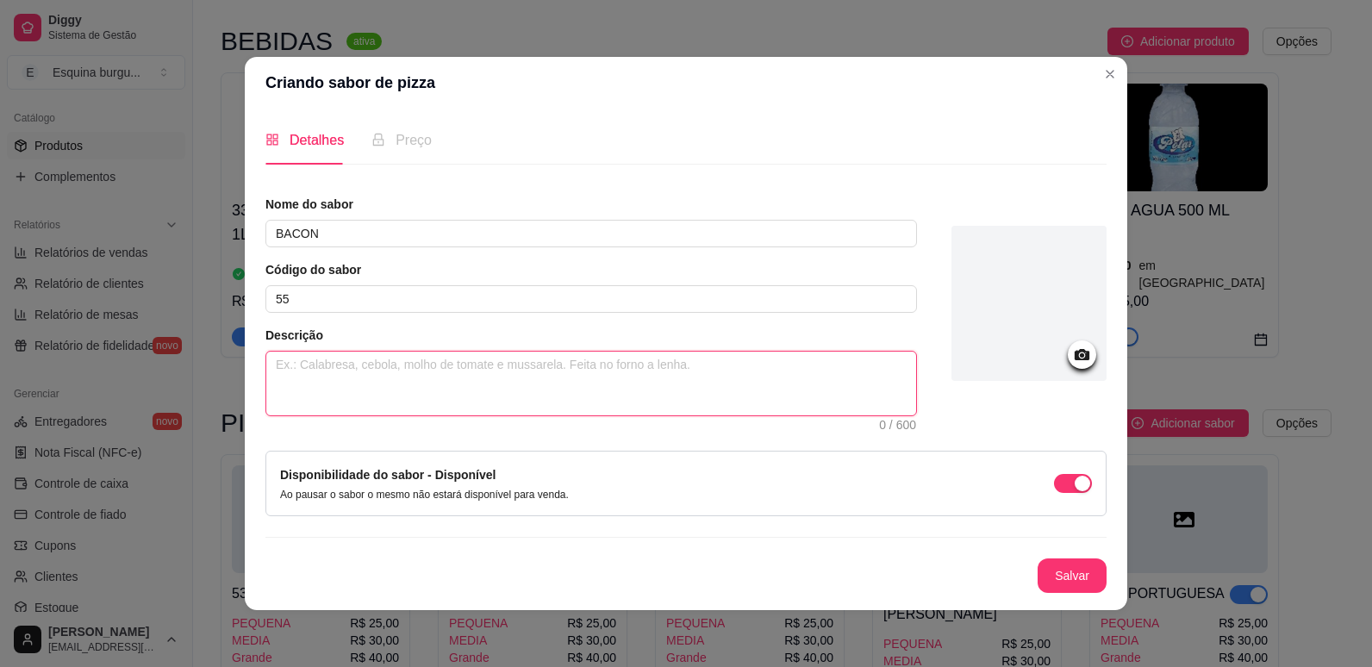
click at [359, 391] on textarea at bounding box center [591, 384] width 650 height 64
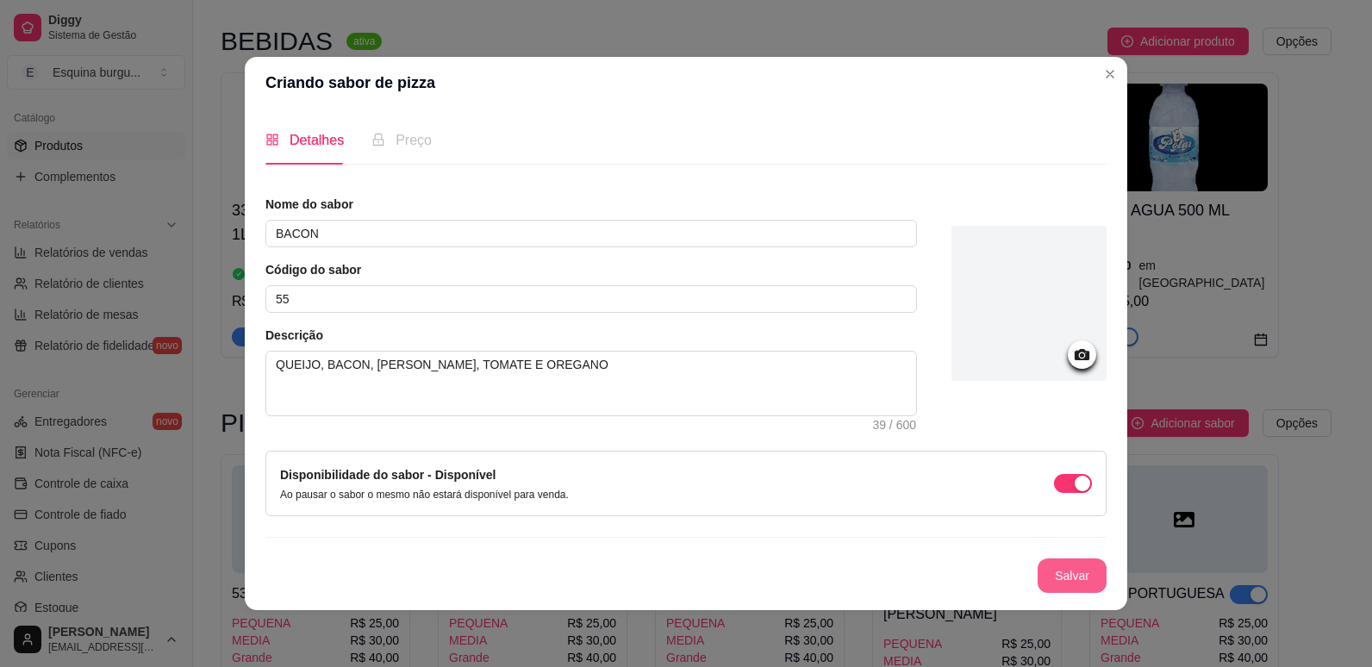
click at [1068, 586] on button "Salvar" at bounding box center [1071, 575] width 69 height 34
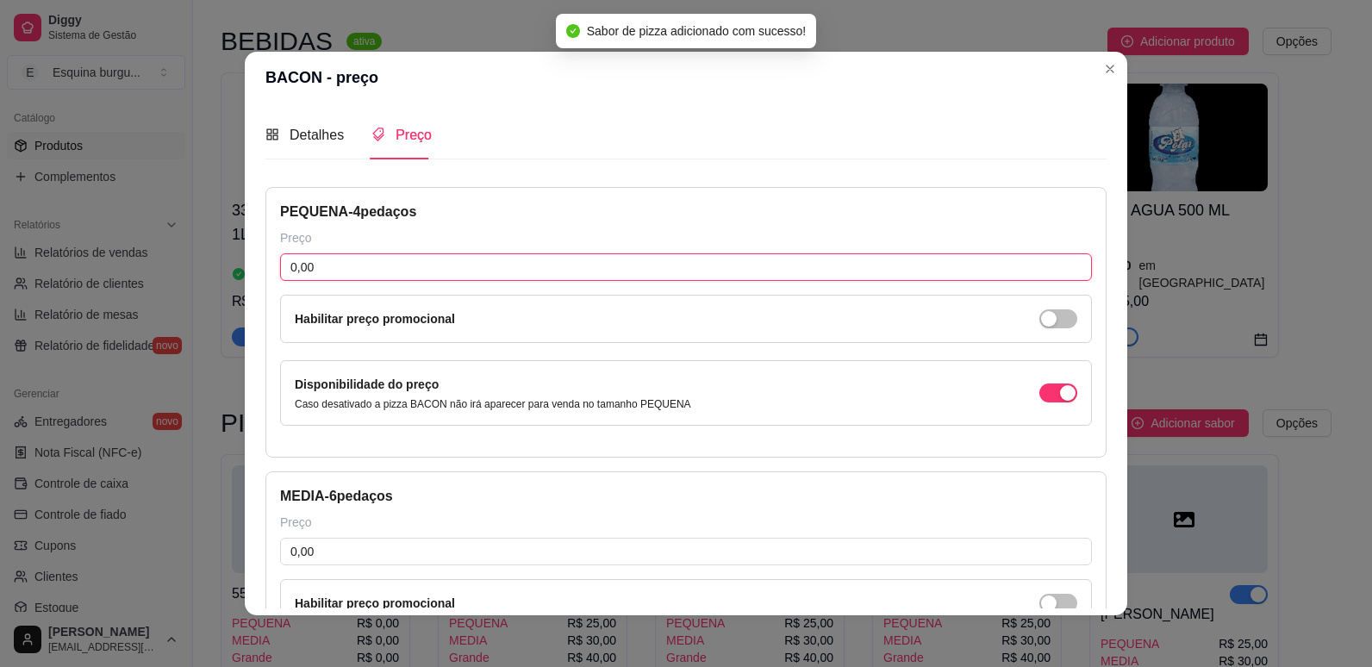
click at [335, 268] on input "0,00" at bounding box center [686, 267] width 812 height 28
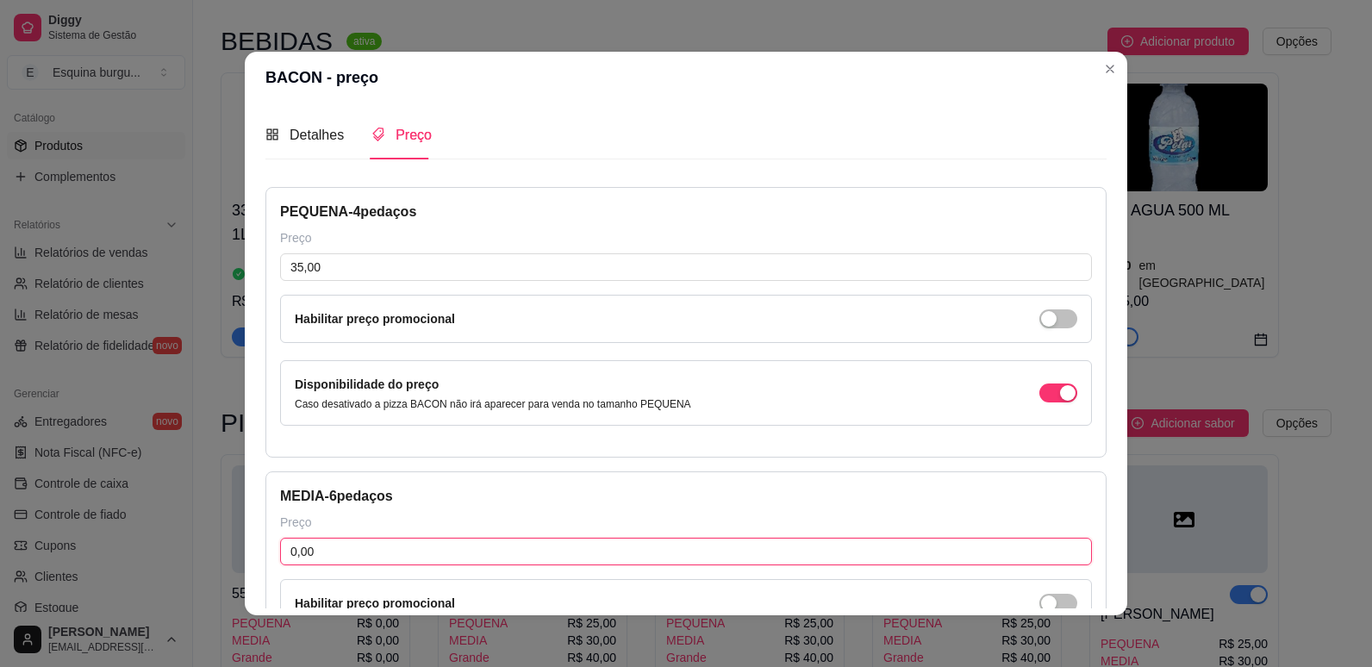
click at [371, 545] on input "0,00" at bounding box center [686, 552] width 812 height 28
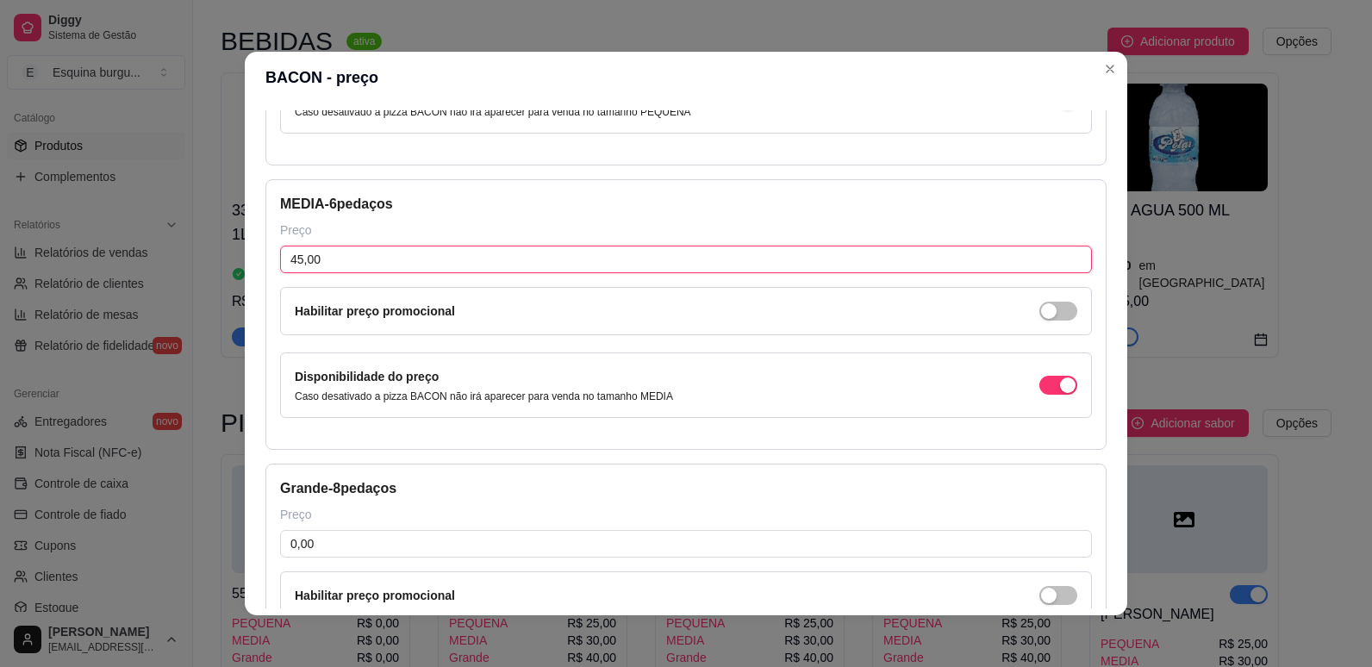
scroll to position [316, 0]
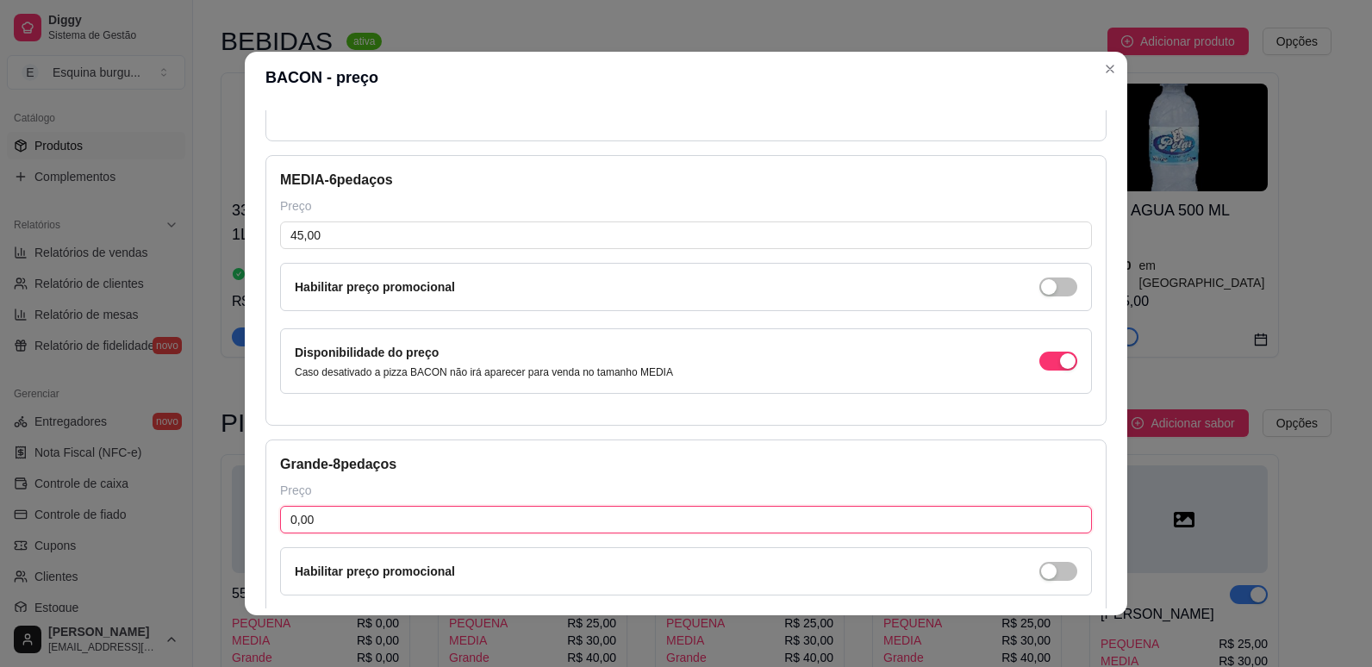
click at [349, 514] on input "0,00" at bounding box center [686, 520] width 812 height 28
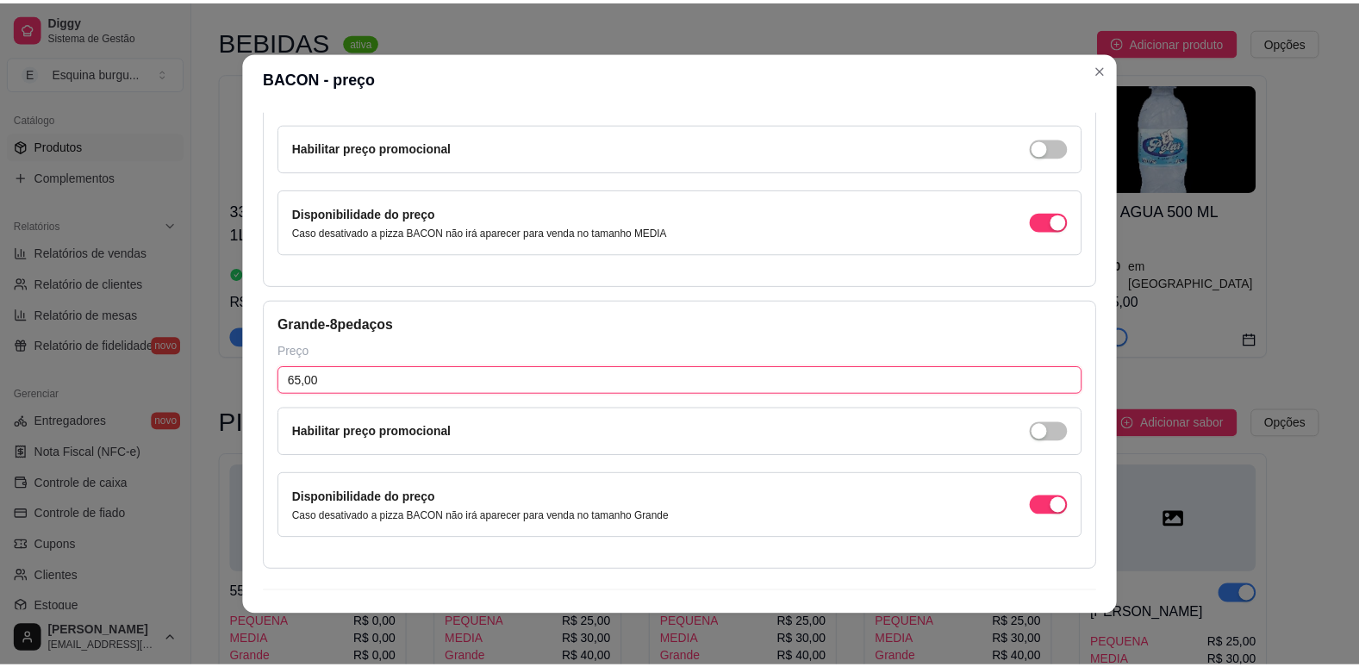
scroll to position [495, 0]
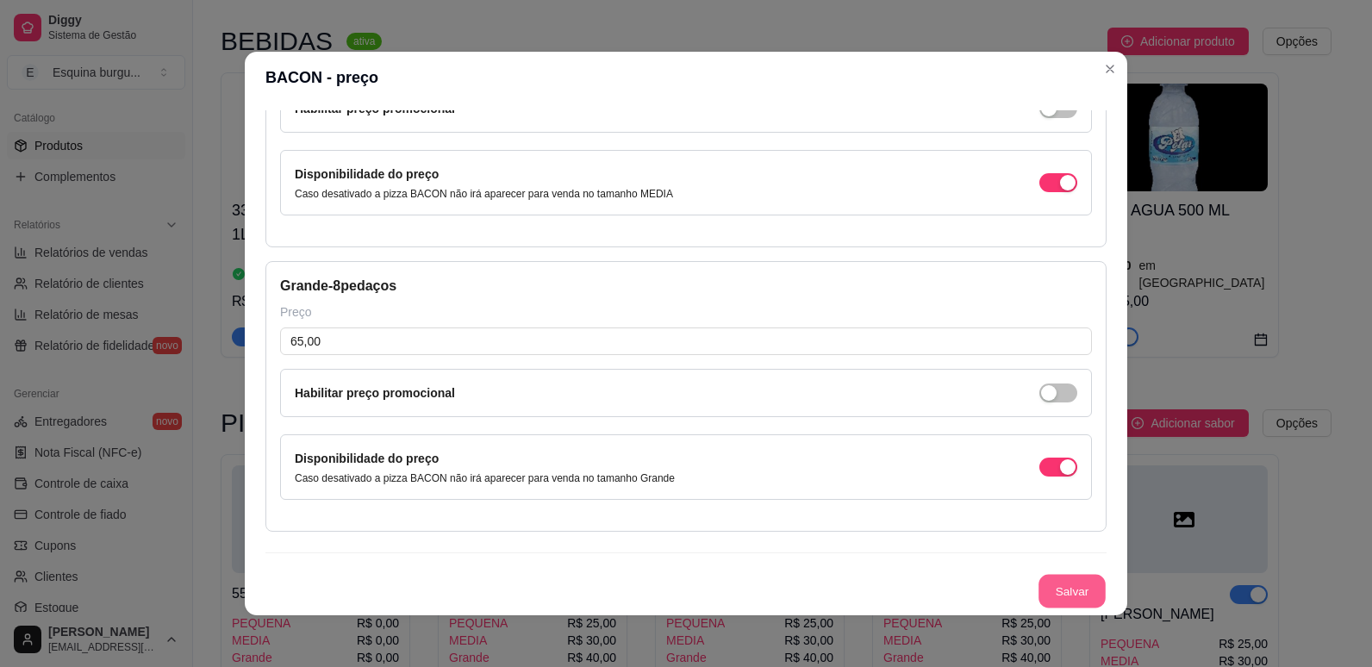
click at [1038, 595] on button "Salvar" at bounding box center [1071, 592] width 67 height 34
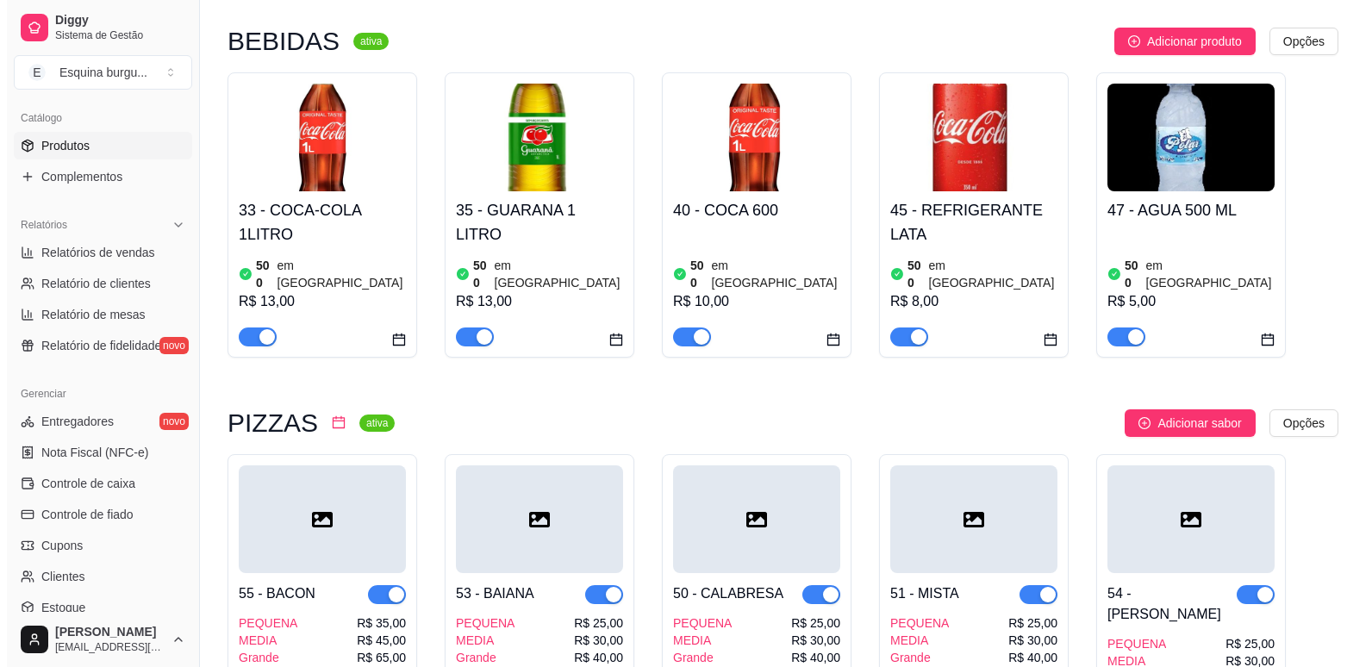
scroll to position [2074, 0]
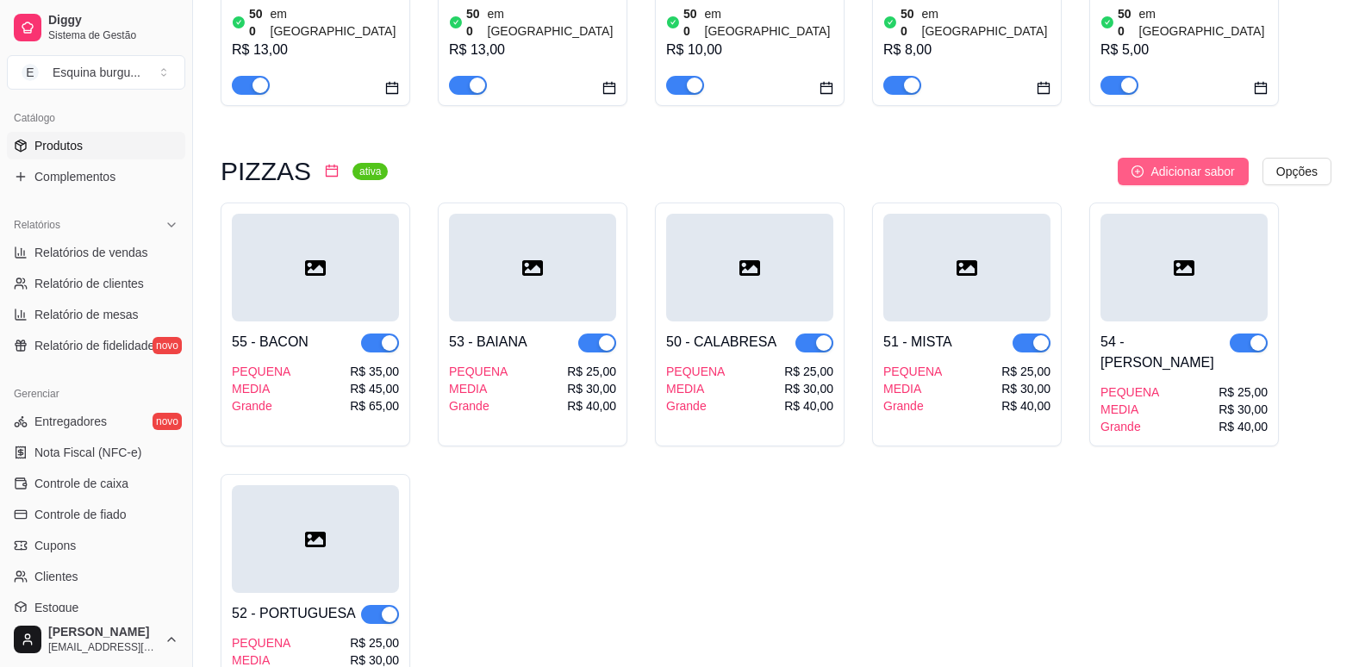
click at [1173, 162] on span "Adicionar sabor" at bounding box center [1192, 171] width 84 height 19
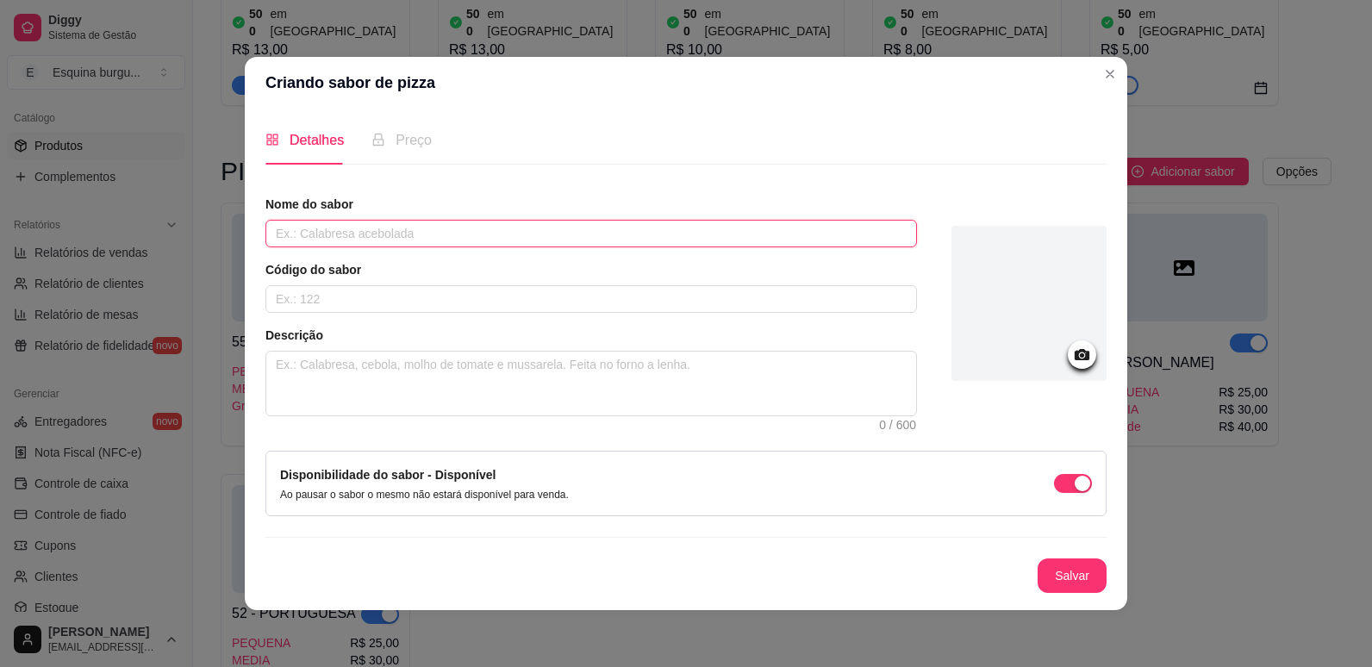
click at [344, 238] on input "text" at bounding box center [590, 234] width 651 height 28
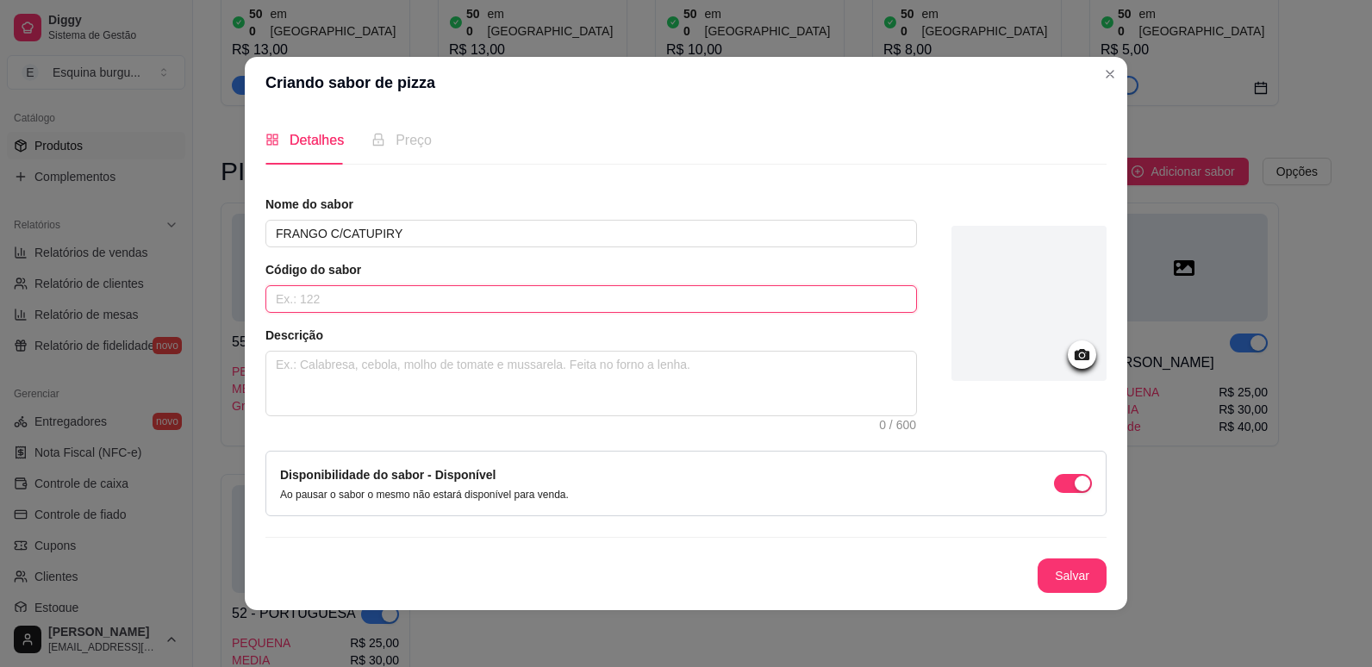
click at [370, 300] on input "text" at bounding box center [590, 299] width 651 height 28
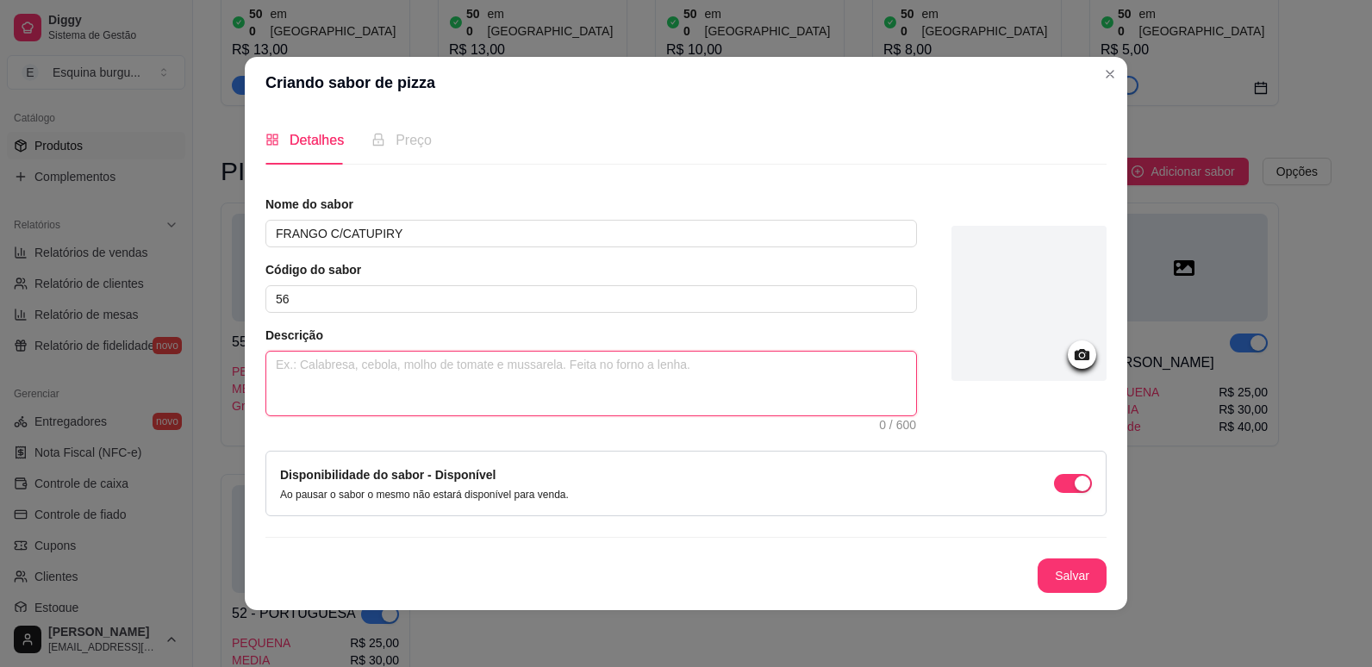
click at [332, 371] on textarea at bounding box center [591, 384] width 650 height 64
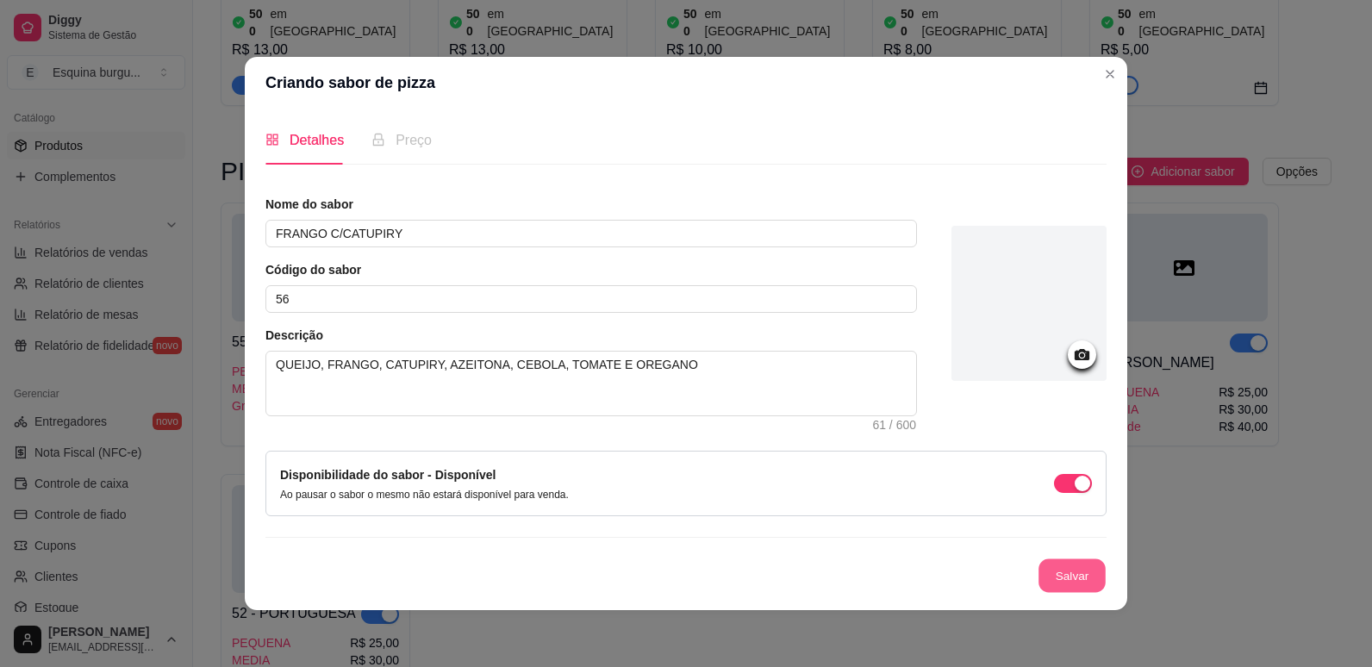
click at [1079, 571] on button "Salvar" at bounding box center [1071, 576] width 67 height 34
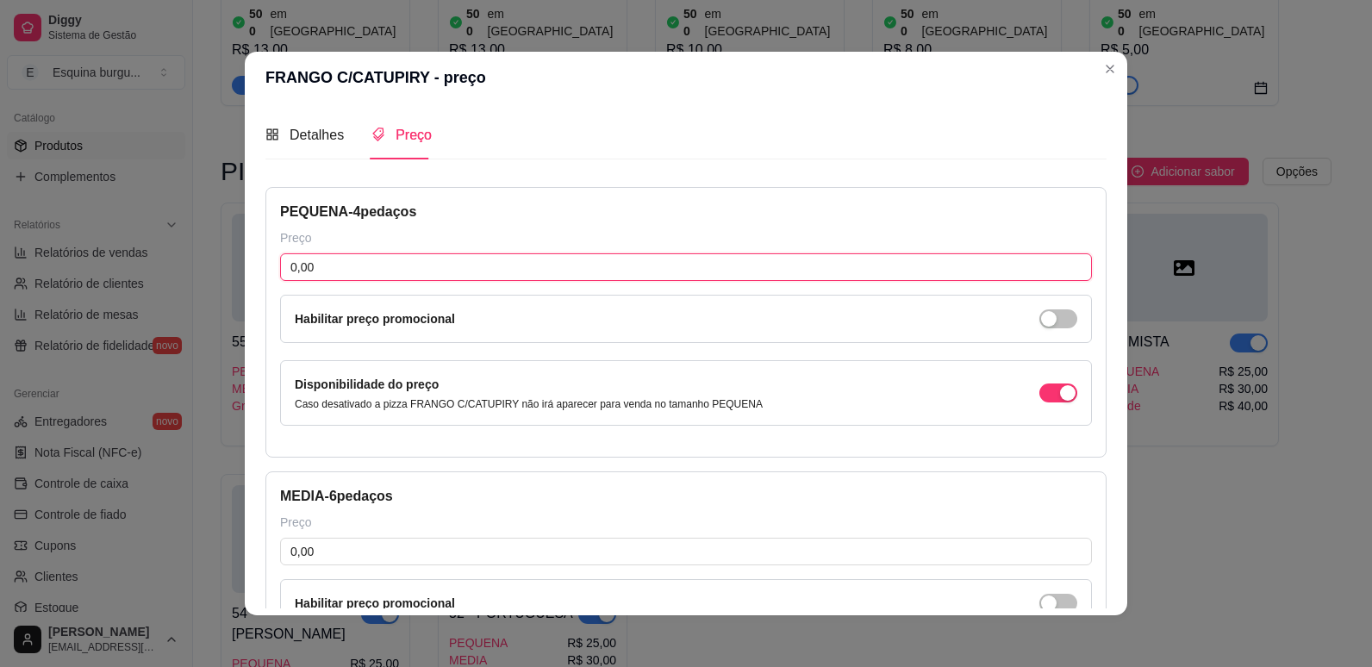
click at [459, 264] on input "0,00" at bounding box center [686, 267] width 812 height 28
click at [445, 263] on input "25,00" at bounding box center [686, 267] width 812 height 28
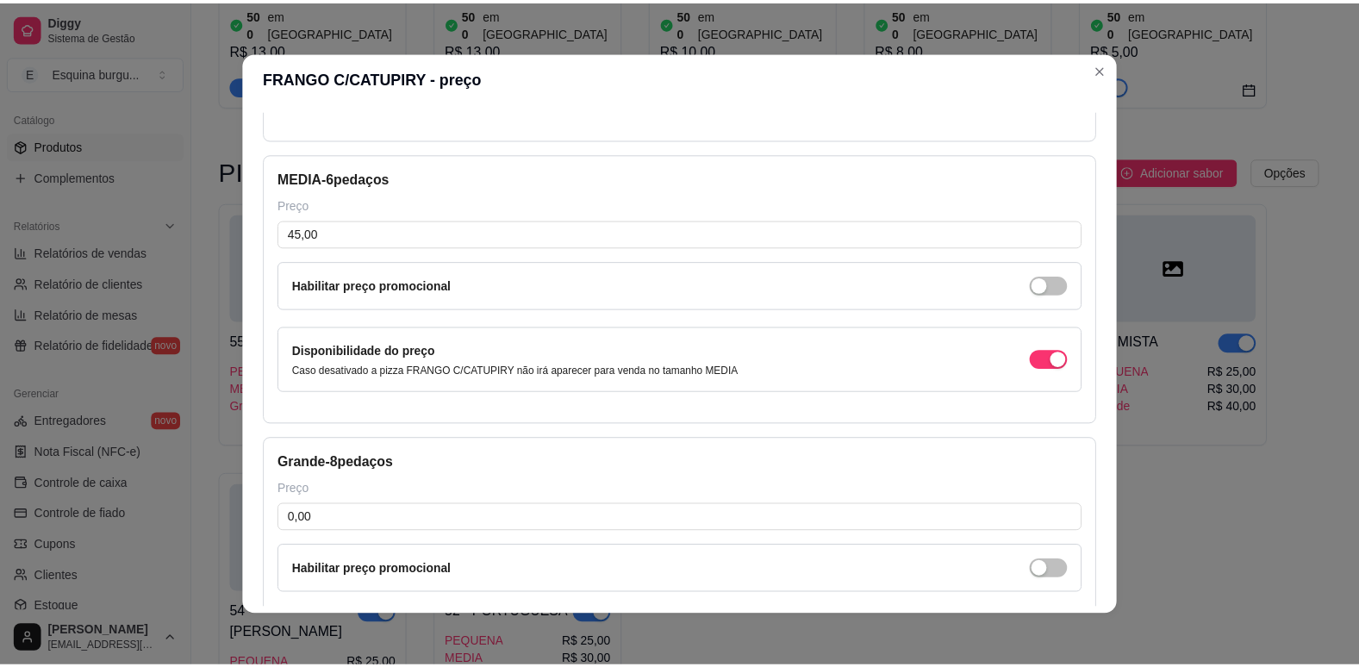
scroll to position [495, 0]
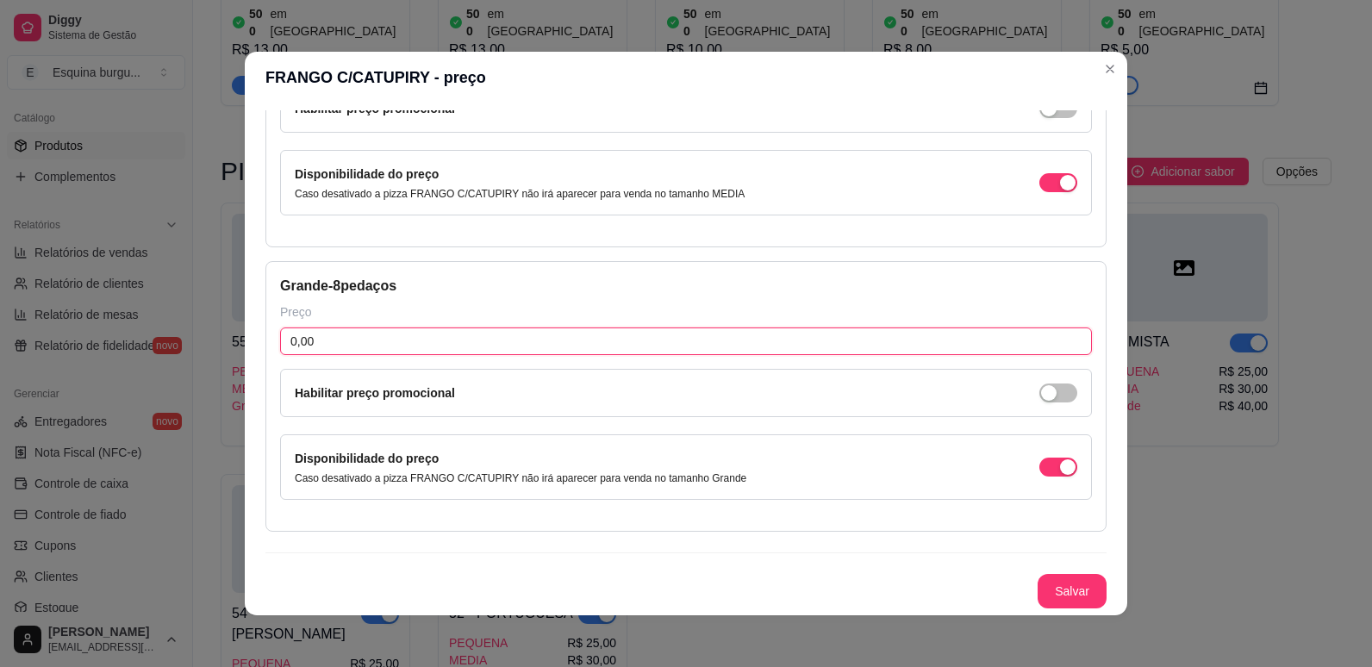
click at [423, 341] on input "0,00" at bounding box center [686, 341] width 812 height 28
click at [1053, 593] on button "Salvar" at bounding box center [1071, 592] width 67 height 34
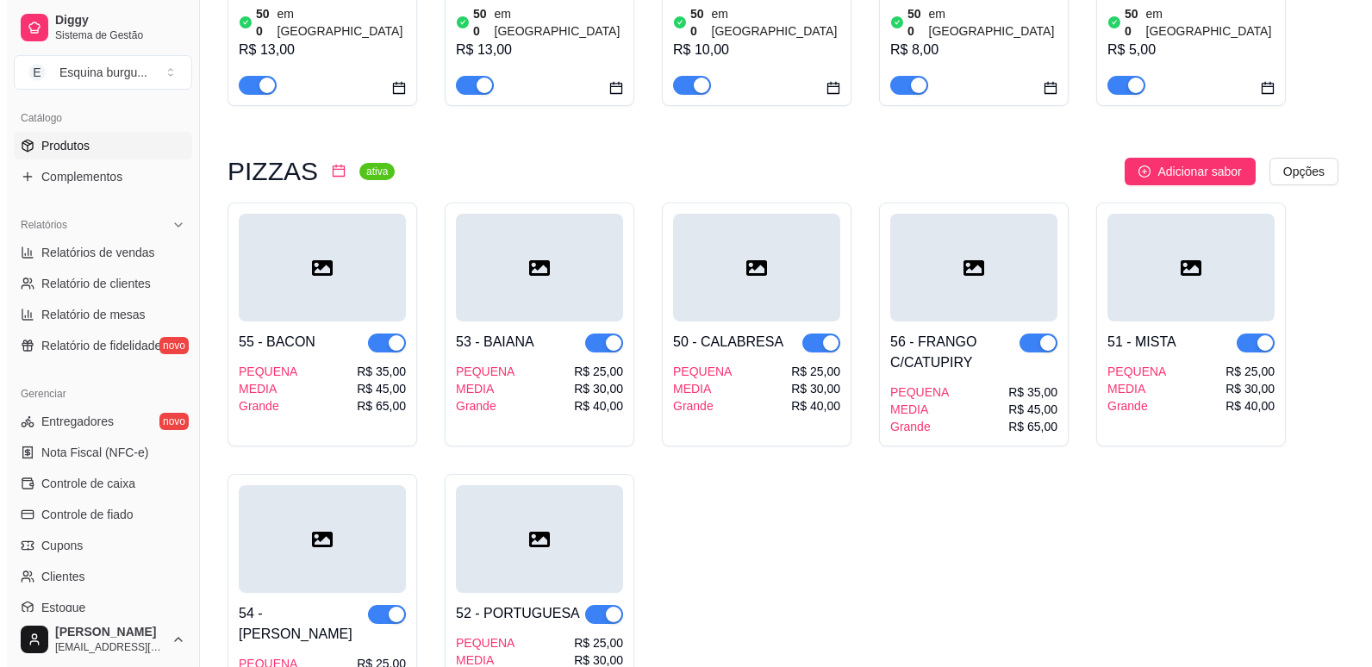
scroll to position [2094, 0]
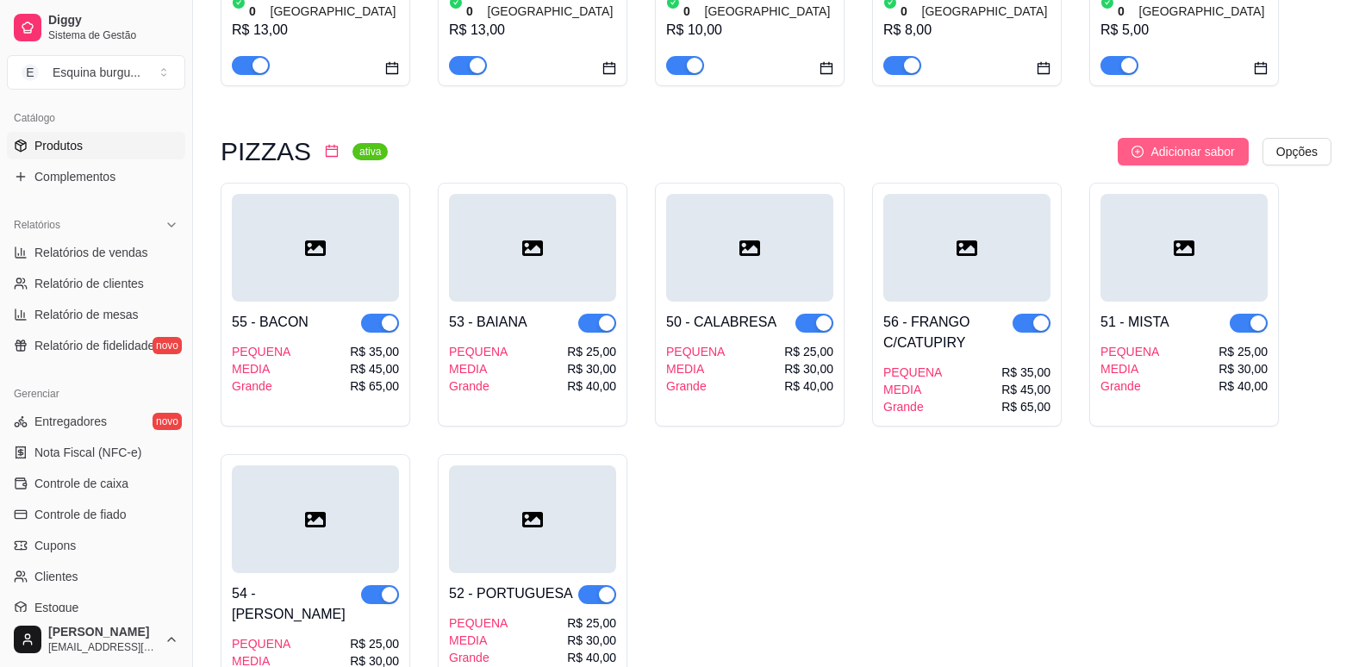
click at [1183, 142] on span "Adicionar sabor" at bounding box center [1192, 151] width 84 height 19
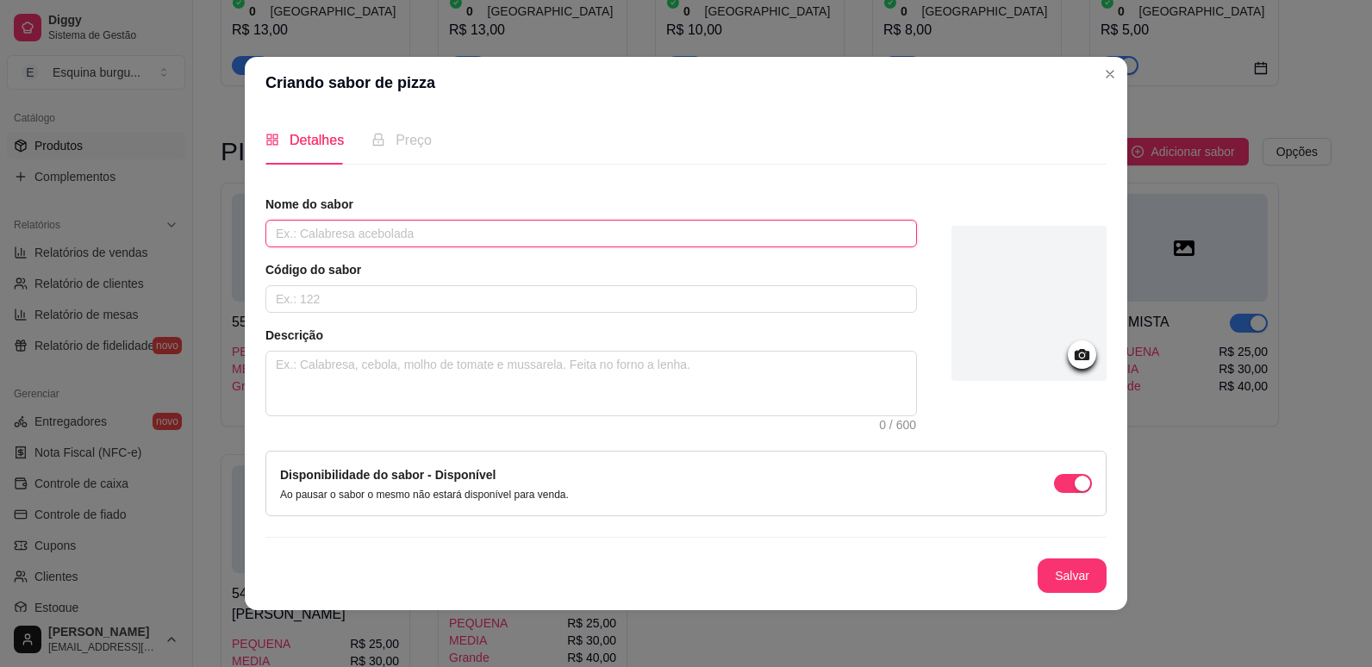
click at [354, 231] on input "text" at bounding box center [590, 234] width 651 height 28
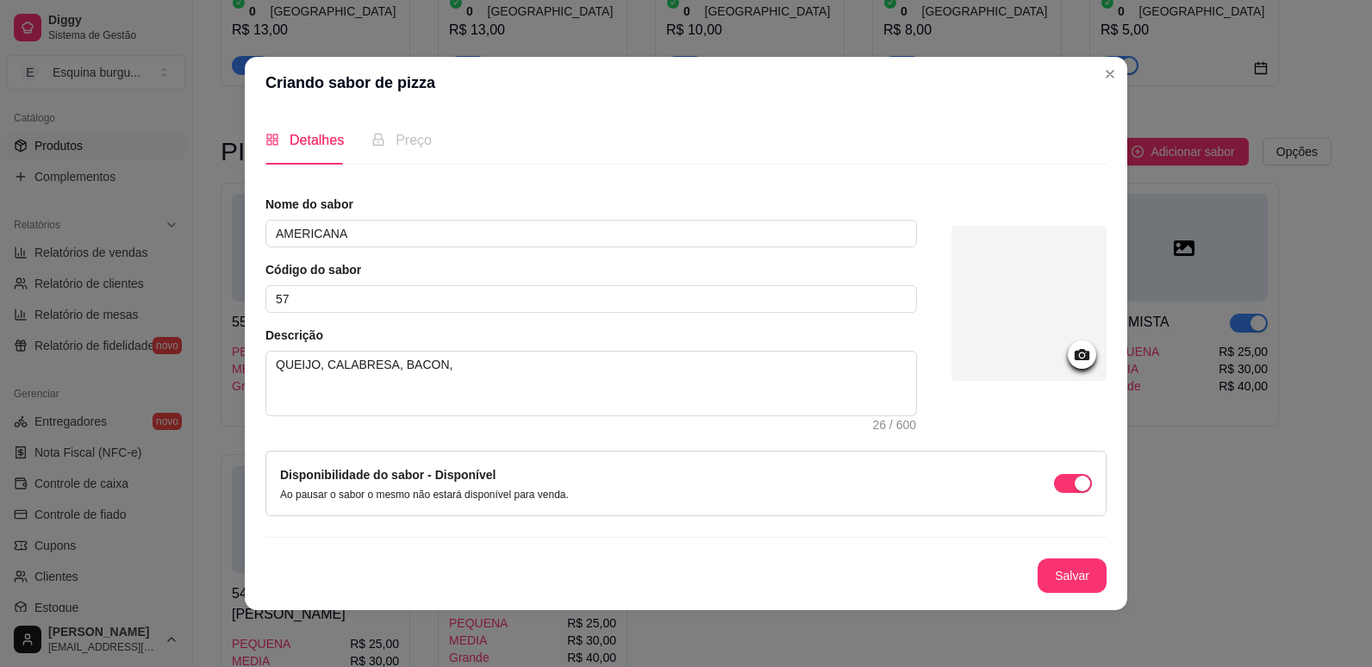
click at [479, 348] on div "Descrição QUEIJO, CALABRESA, BACON, 26 / 600" at bounding box center [590, 372] width 651 height 90
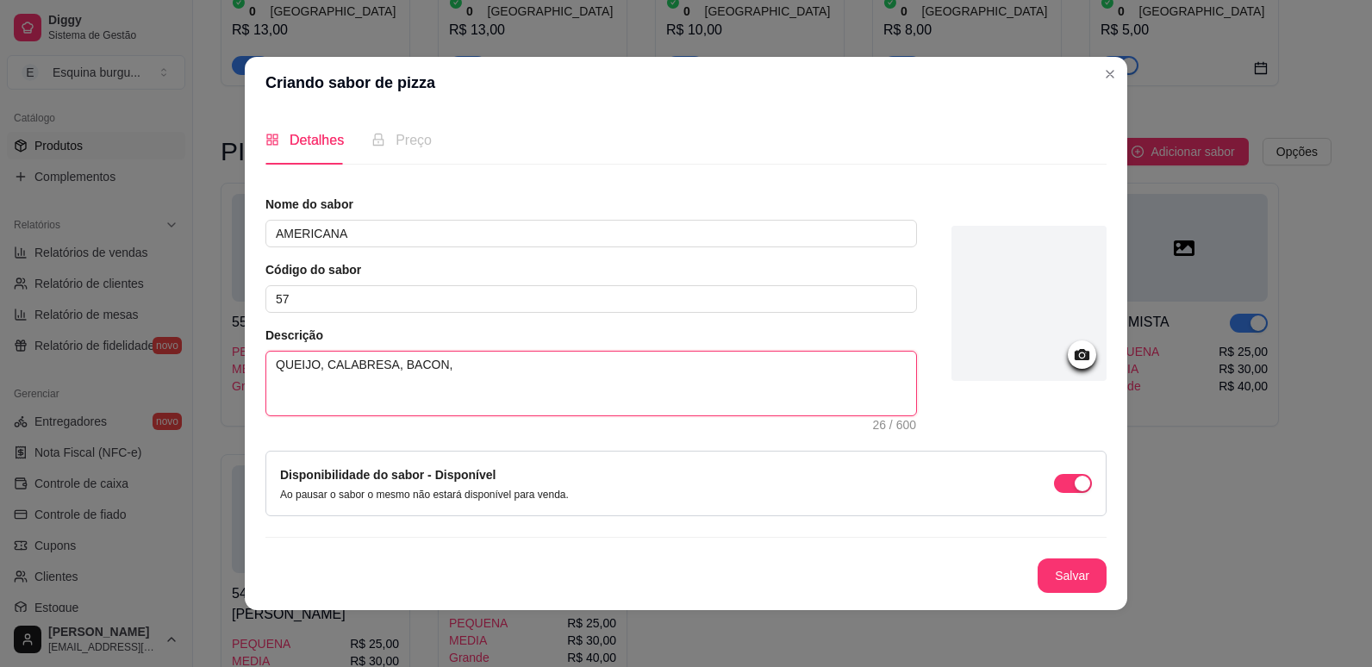
click at [474, 377] on textarea "QUEIJO, CALABRESA, BACON," at bounding box center [591, 384] width 650 height 64
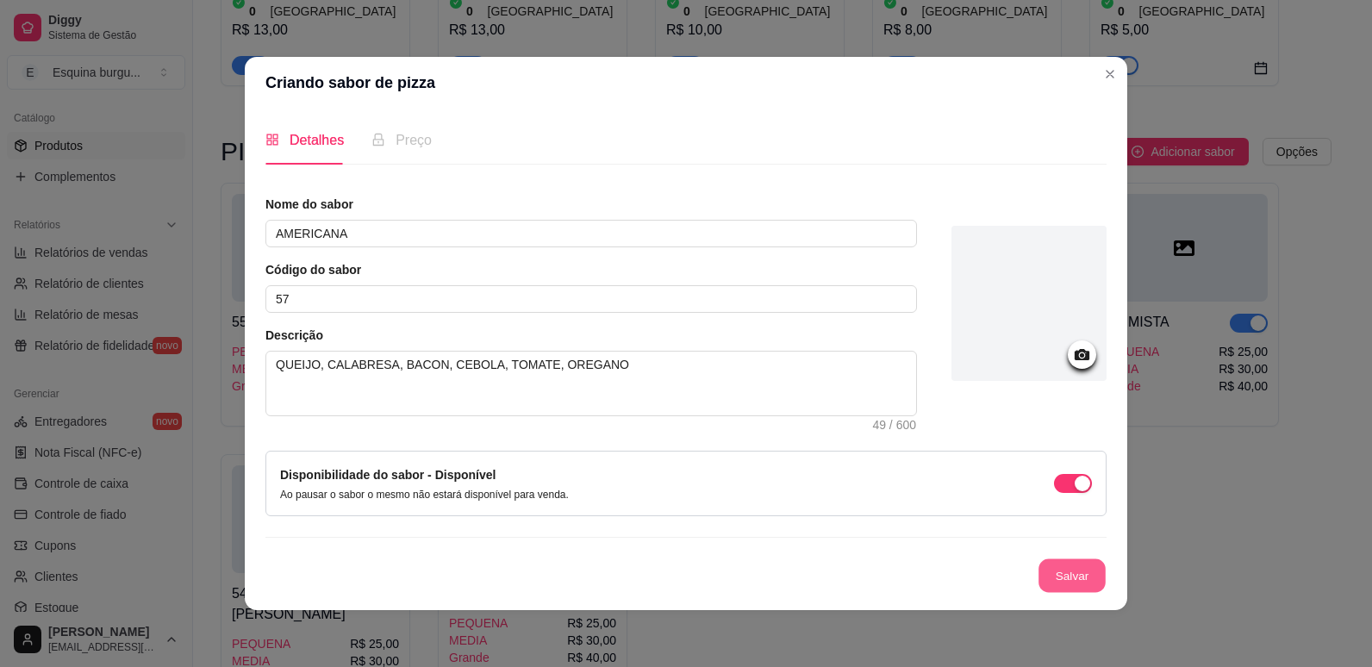
click at [1042, 570] on button "Salvar" at bounding box center [1071, 576] width 67 height 34
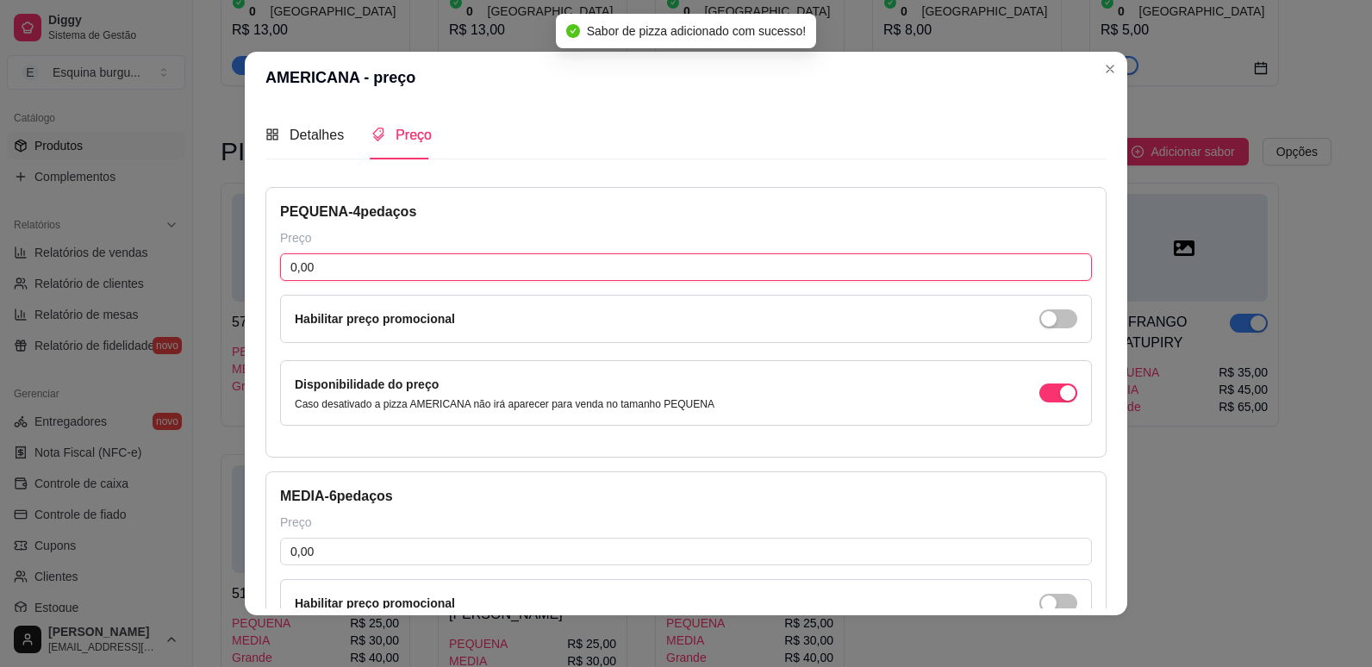
click at [438, 268] on input "0,00" at bounding box center [686, 267] width 812 height 28
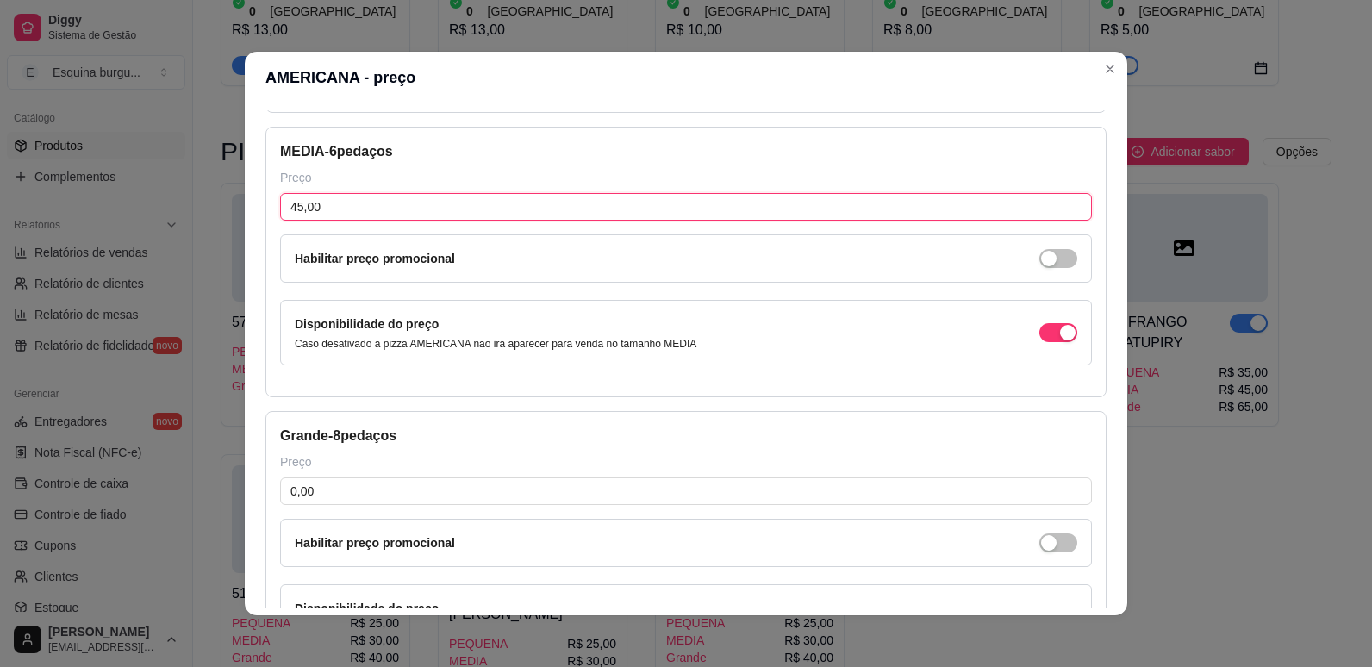
scroll to position [346, 0]
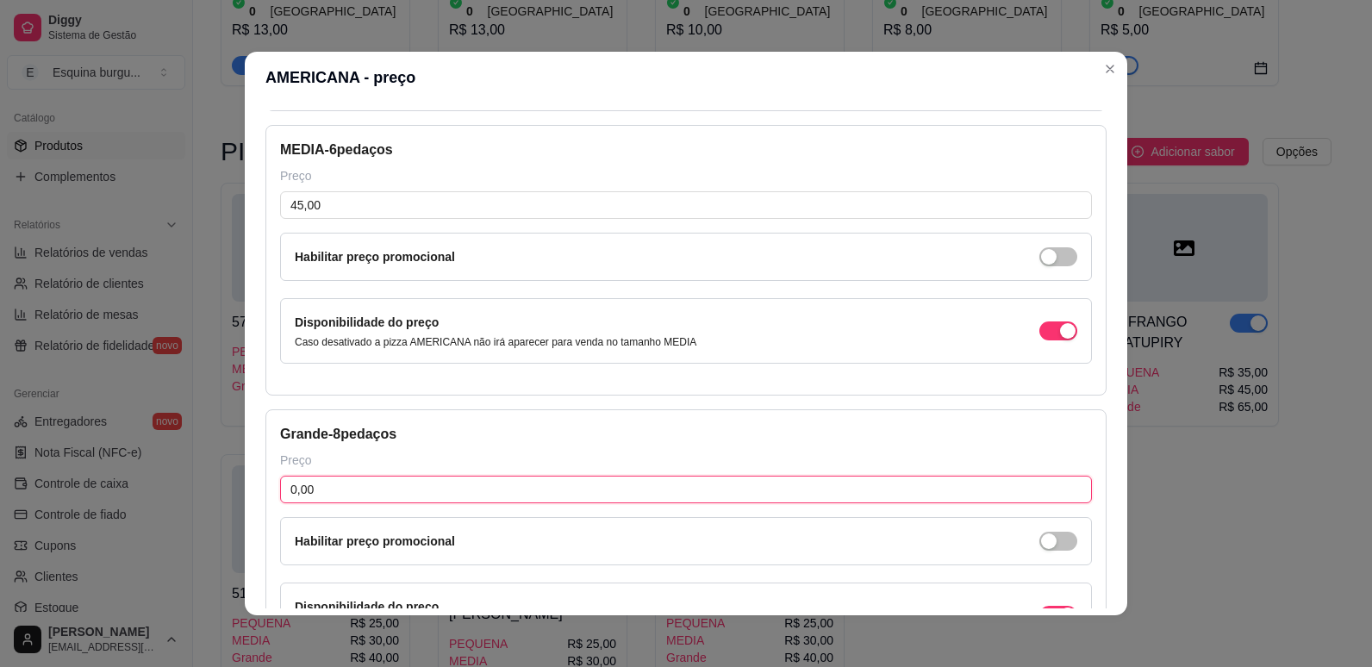
click at [412, 491] on input "0,00" at bounding box center [686, 490] width 812 height 28
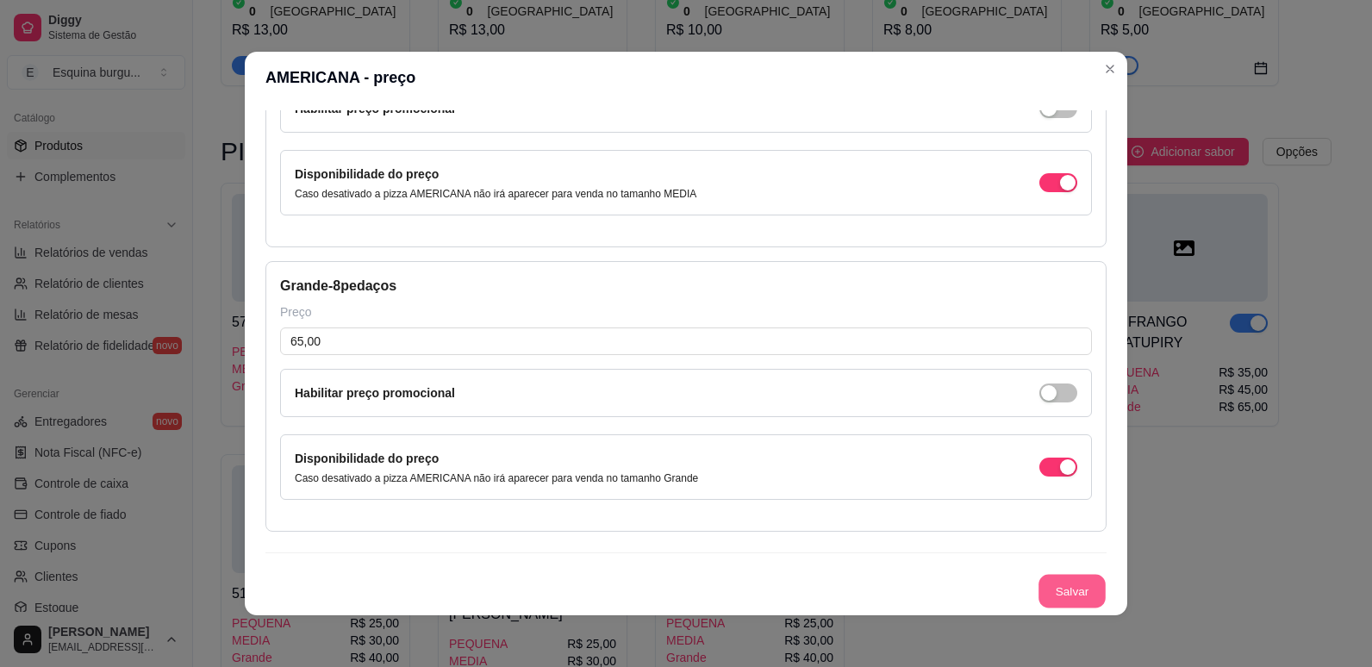
click at [1046, 592] on button "Salvar" at bounding box center [1071, 592] width 67 height 34
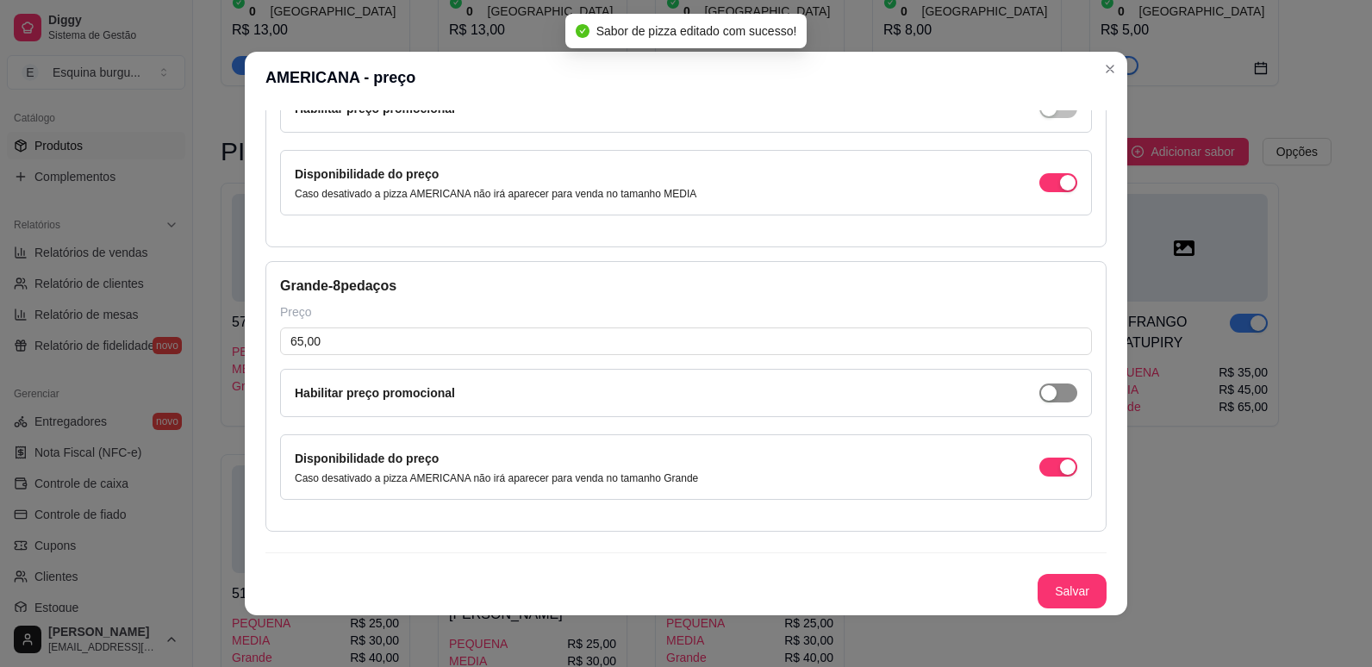
click at [1055, 395] on span "button" at bounding box center [1058, 392] width 38 height 19
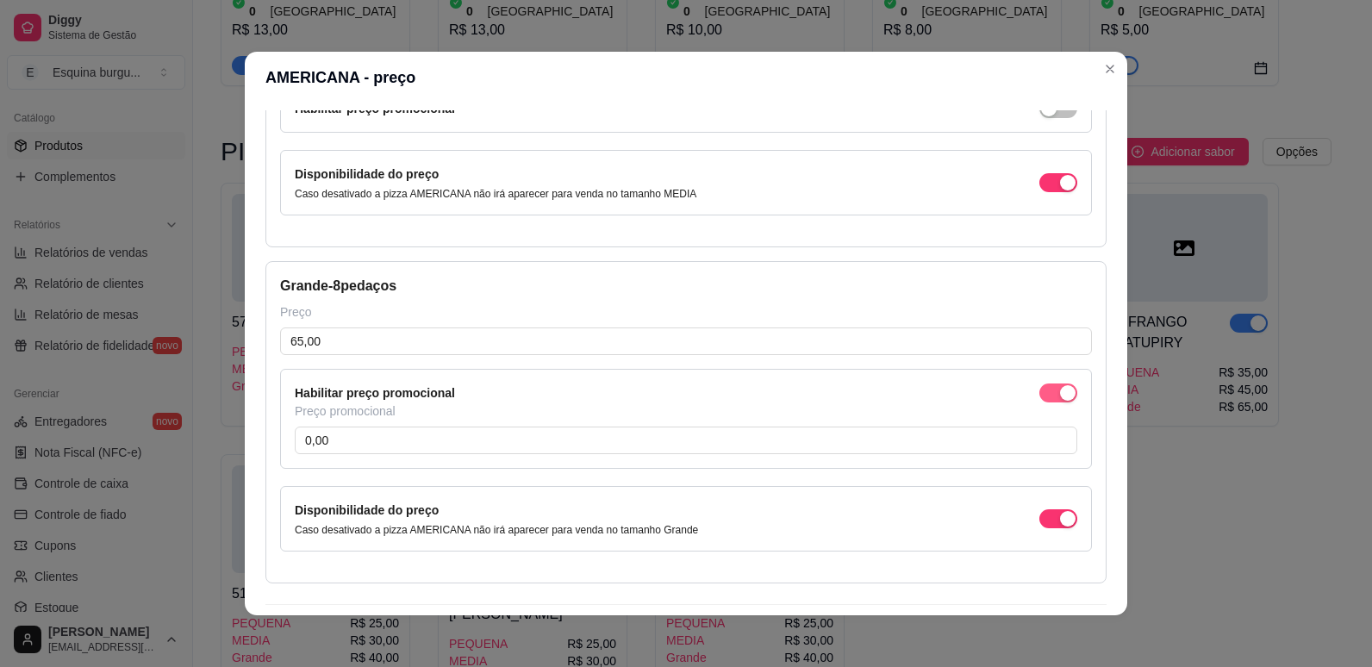
click at [1060, 389] on div "button" at bounding box center [1068, 393] width 16 height 16
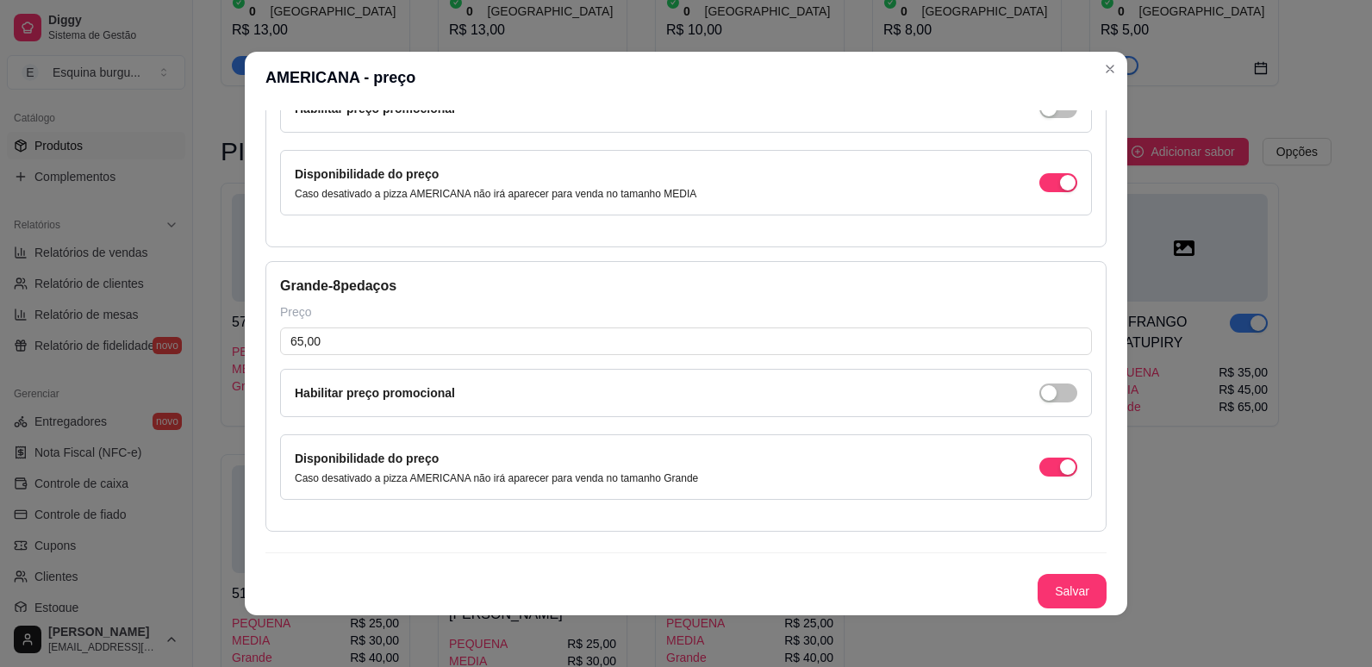
scroll to position [3, 0]
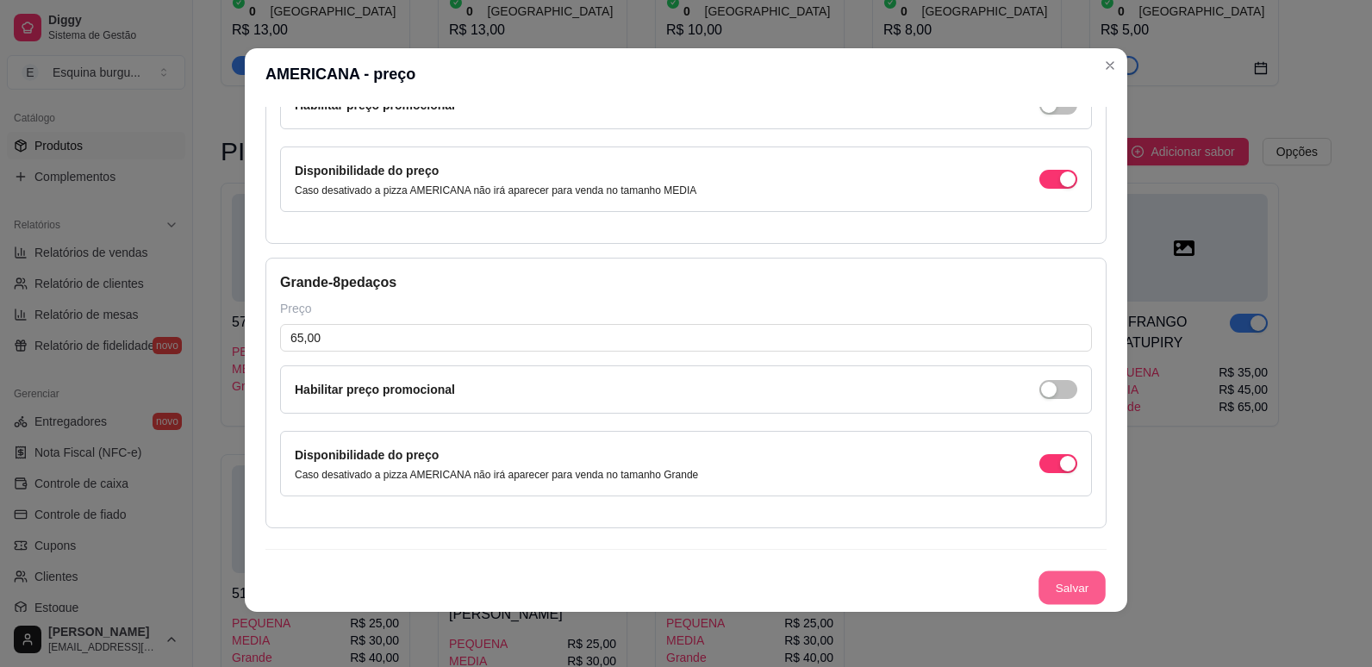
click at [1038, 589] on button "Salvar" at bounding box center [1071, 588] width 67 height 34
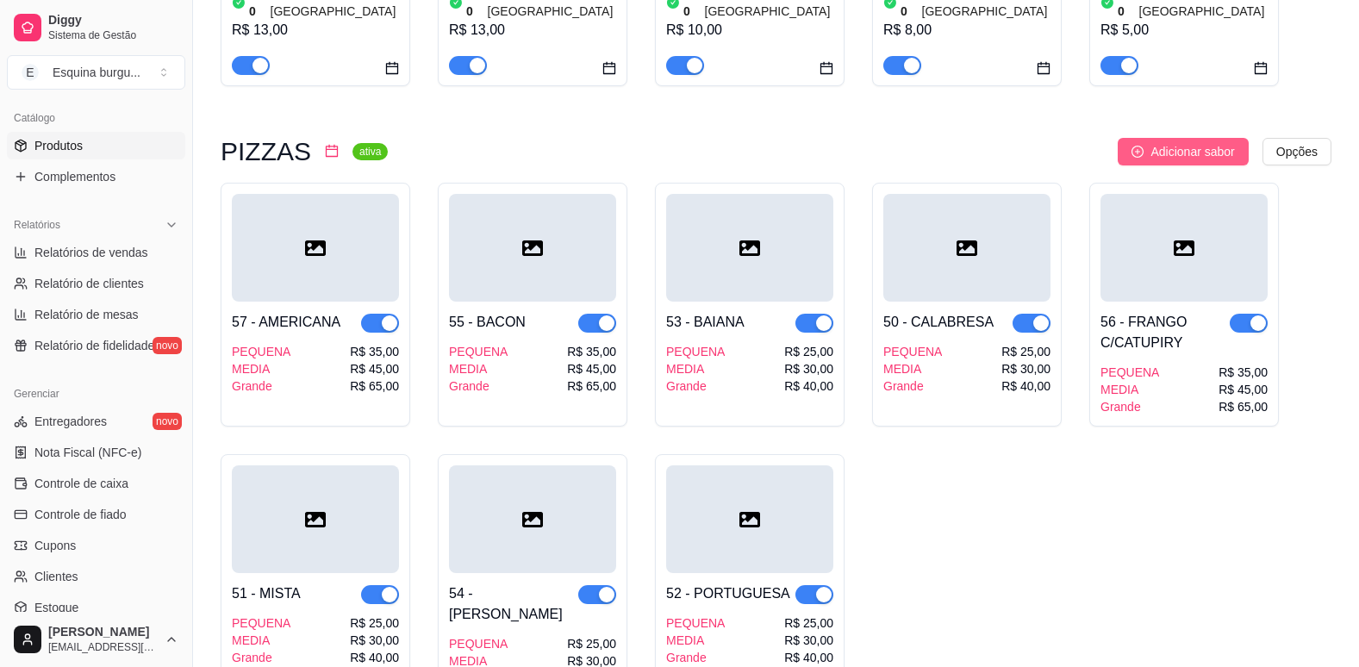
click at [1214, 138] on button "Adicionar sabor" at bounding box center [1182, 152] width 130 height 28
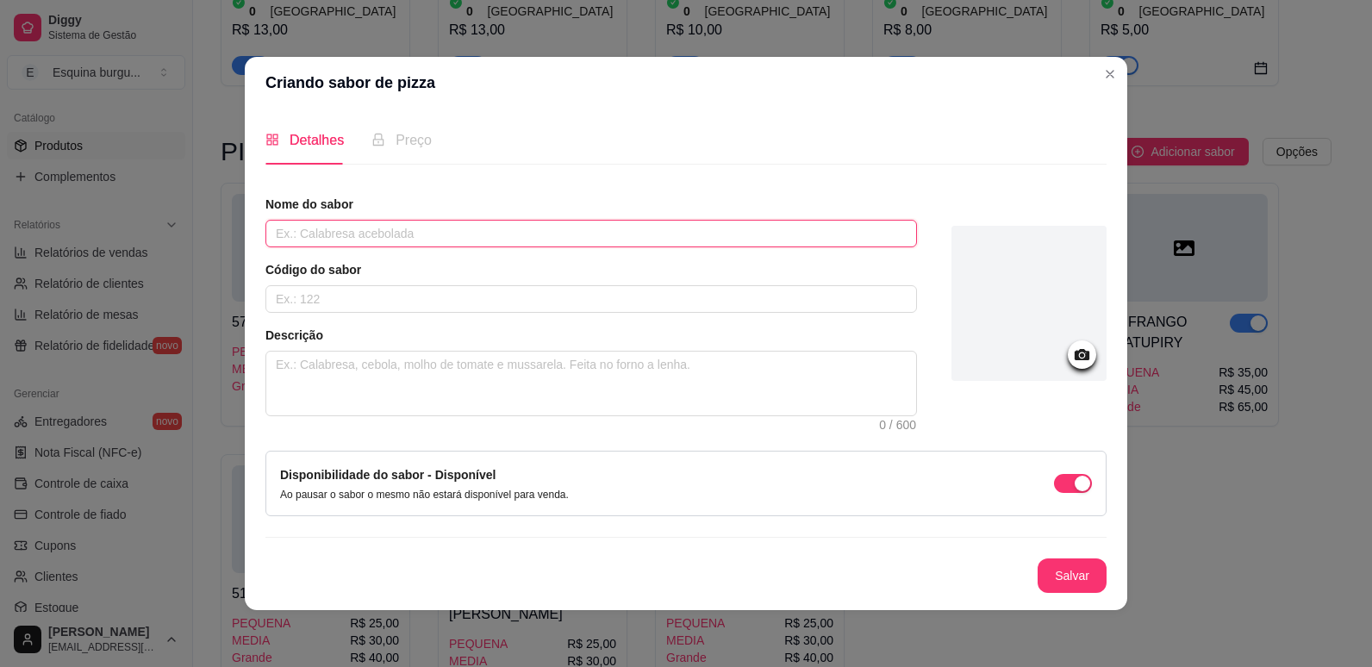
click at [417, 233] on input "text" at bounding box center [590, 234] width 651 height 28
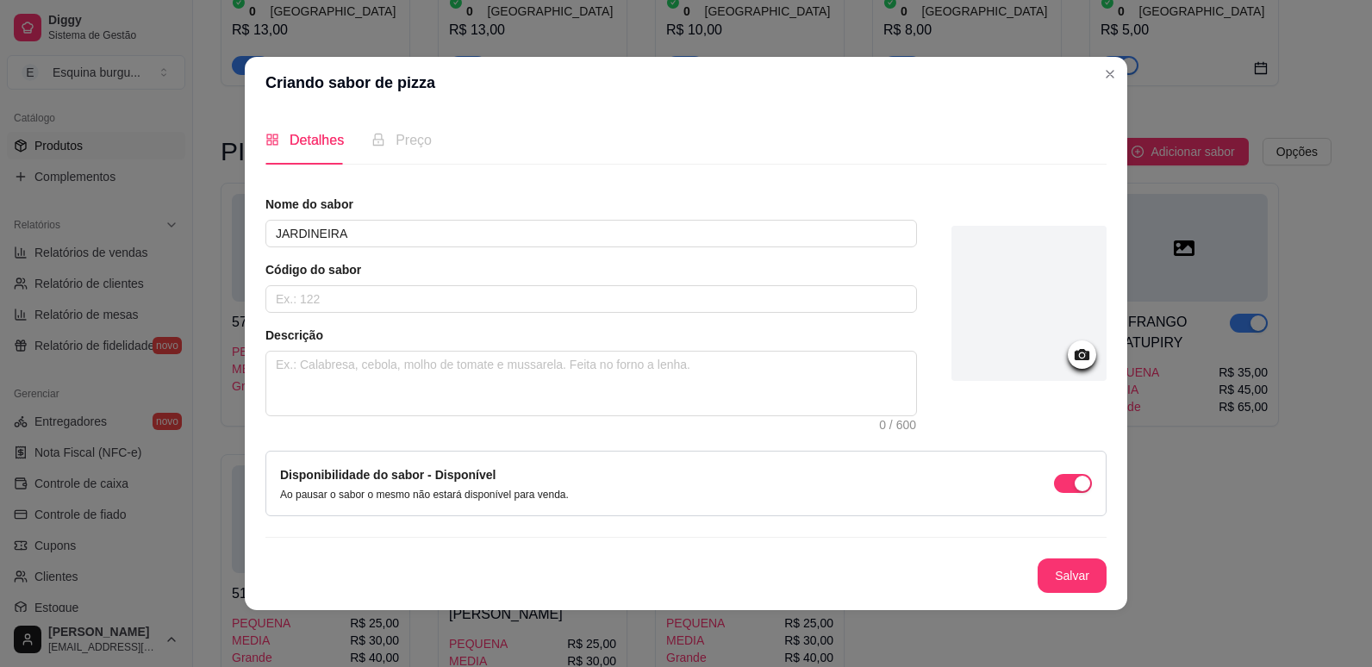
click at [376, 284] on div "Código do sabor" at bounding box center [590, 287] width 651 height 52
click at [366, 297] on input "text" at bounding box center [590, 299] width 651 height 28
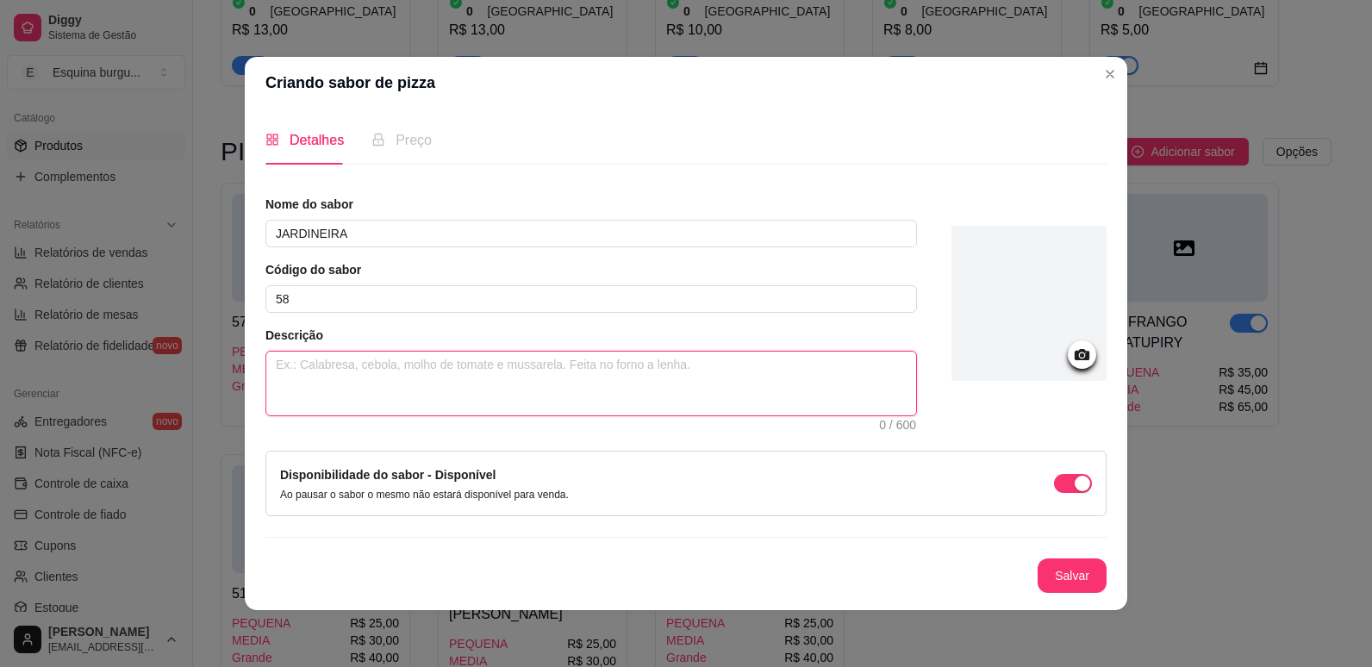
click at [316, 370] on textarea at bounding box center [591, 384] width 650 height 64
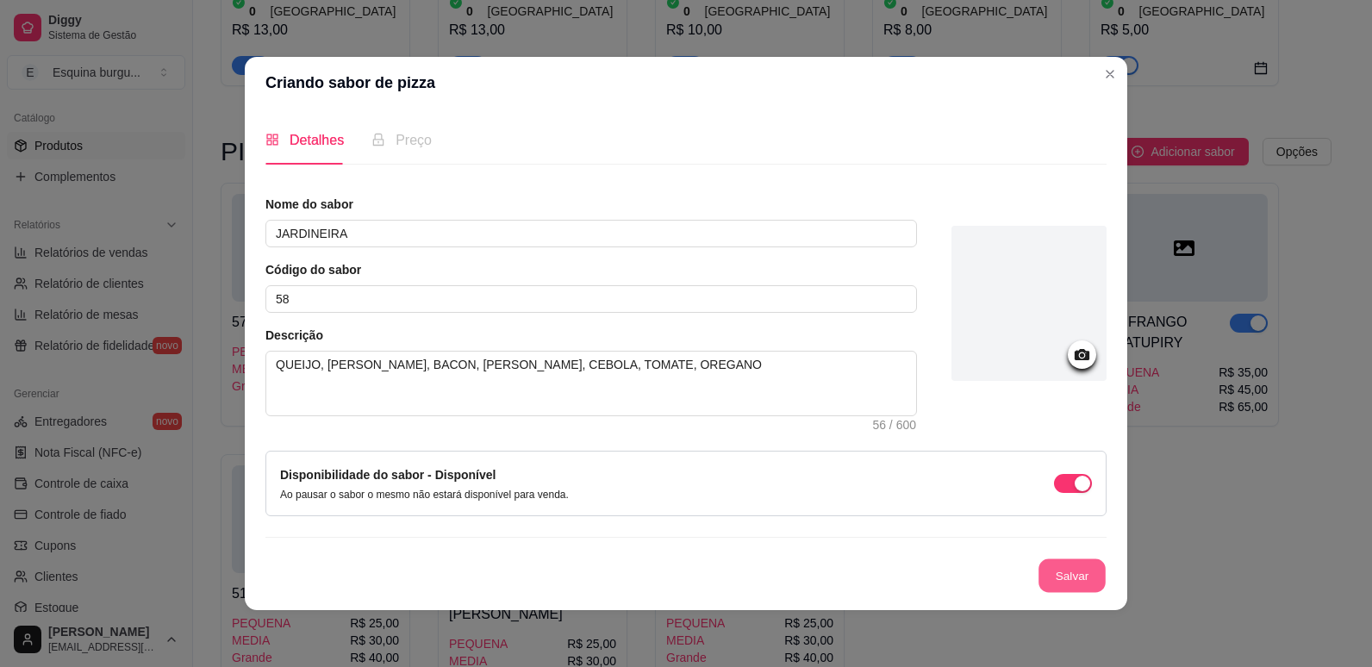
click at [1059, 563] on button "Salvar" at bounding box center [1071, 576] width 67 height 34
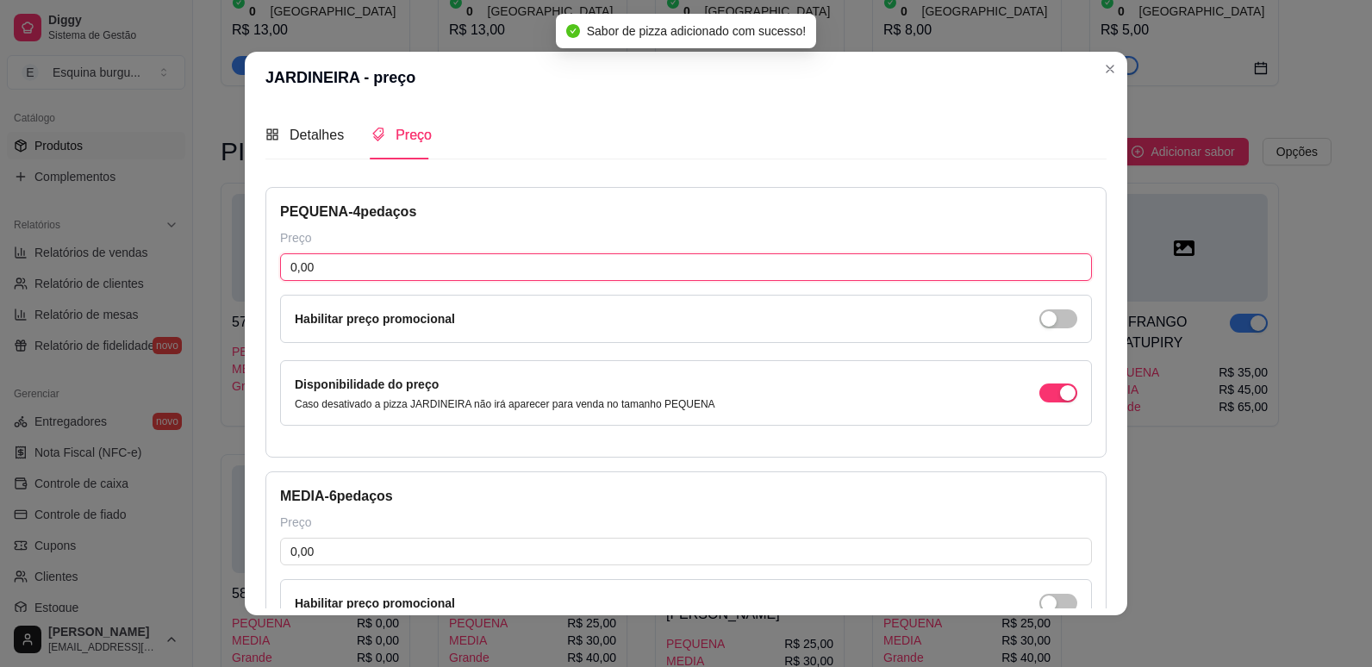
click at [490, 271] on input "0,00" at bounding box center [686, 267] width 812 height 28
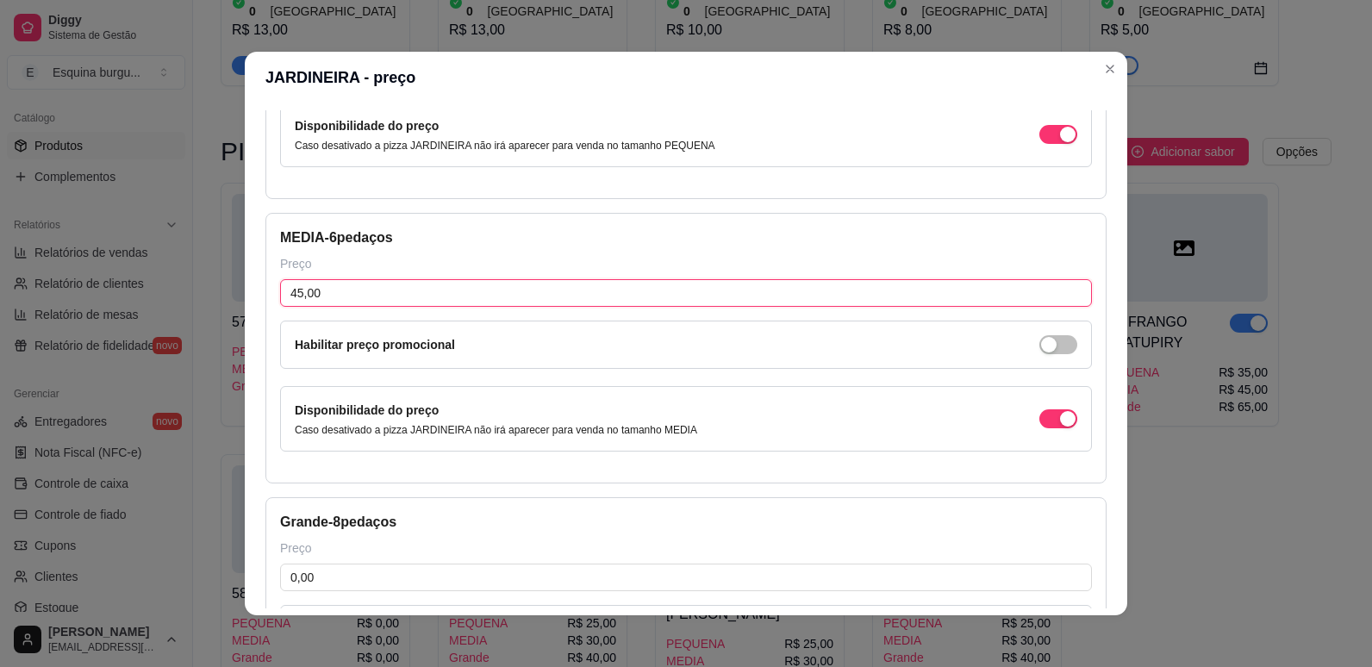
scroll to position [271, 0]
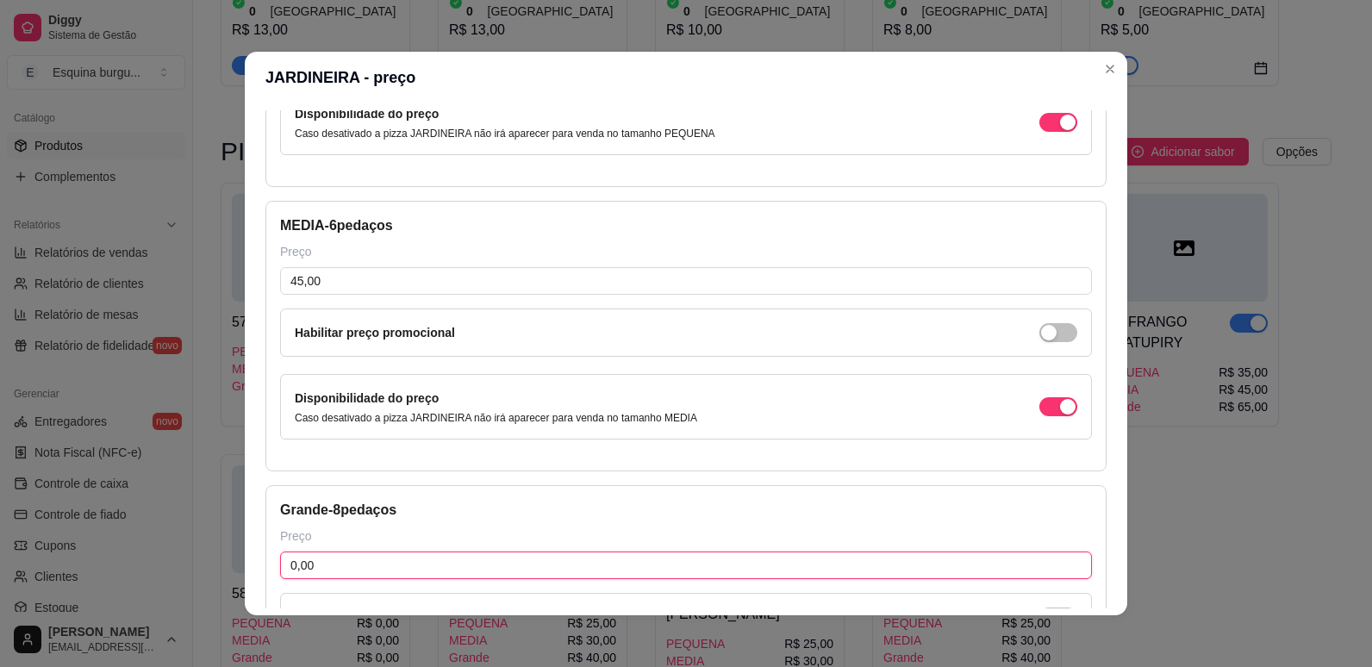
click at [433, 563] on input "0,00" at bounding box center [686, 565] width 812 height 28
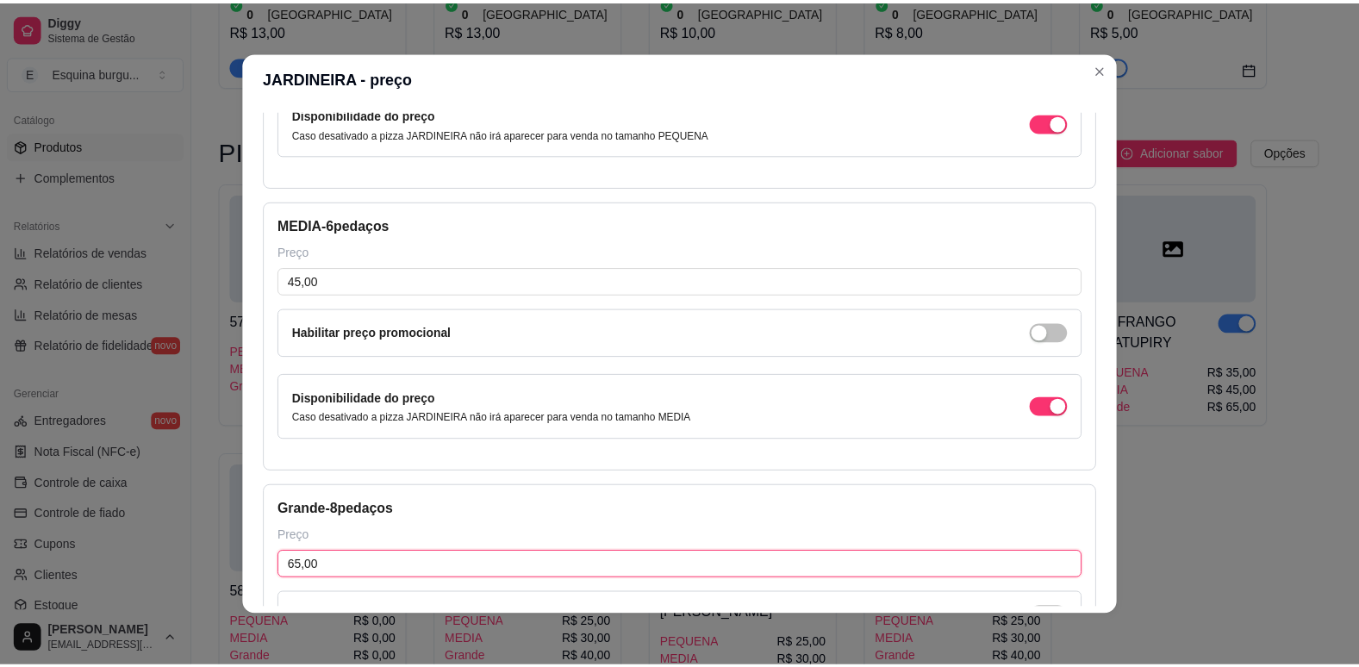
scroll to position [495, 0]
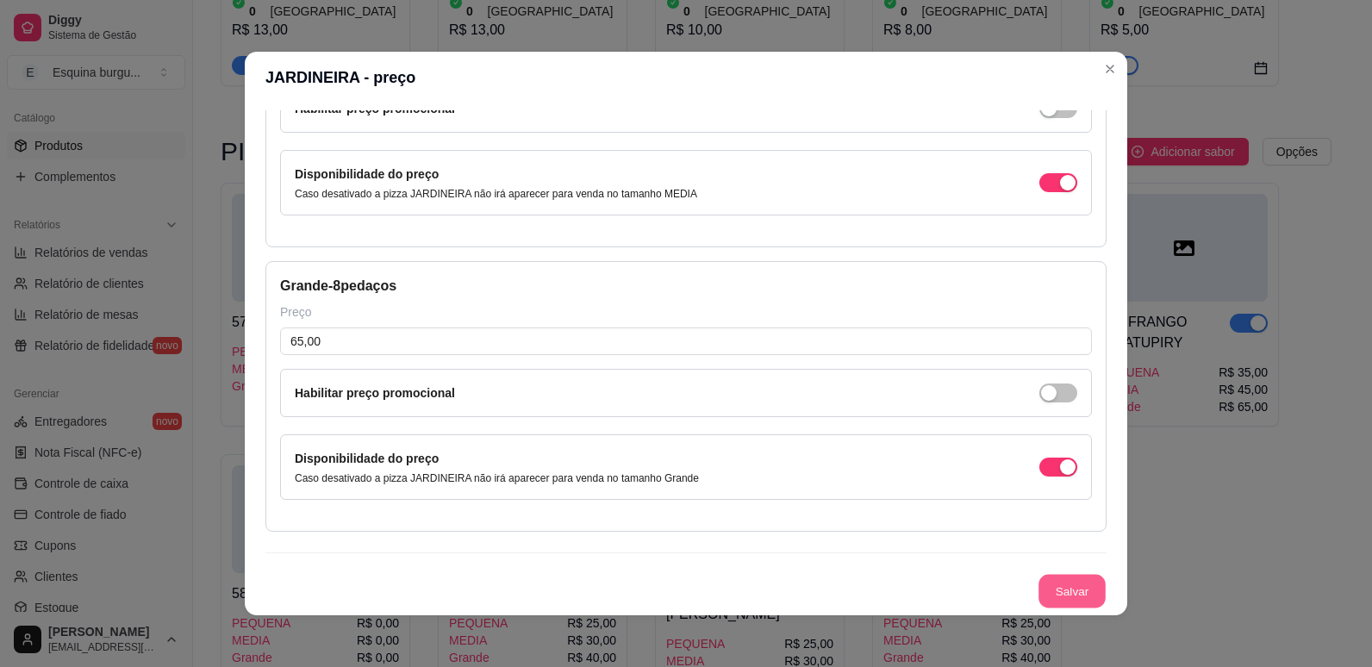
click at [1066, 595] on button "Salvar" at bounding box center [1071, 592] width 67 height 34
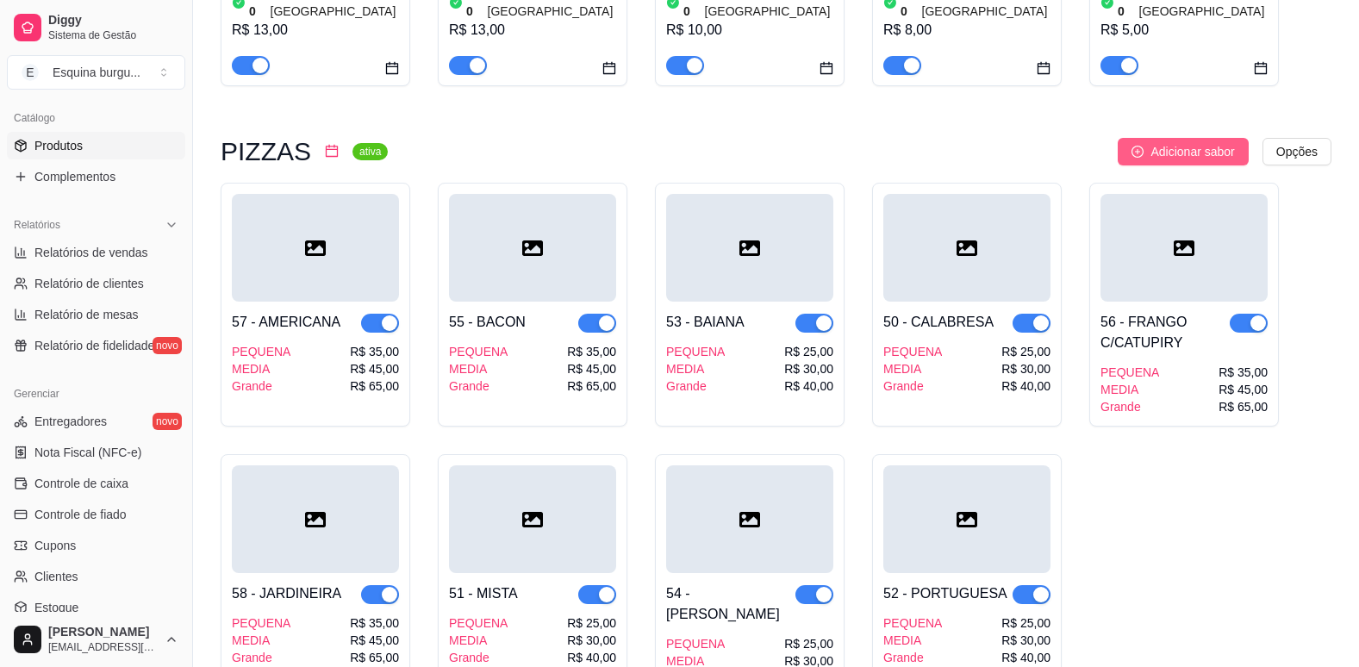
click at [1185, 142] on span "Adicionar sabor" at bounding box center [1192, 151] width 84 height 19
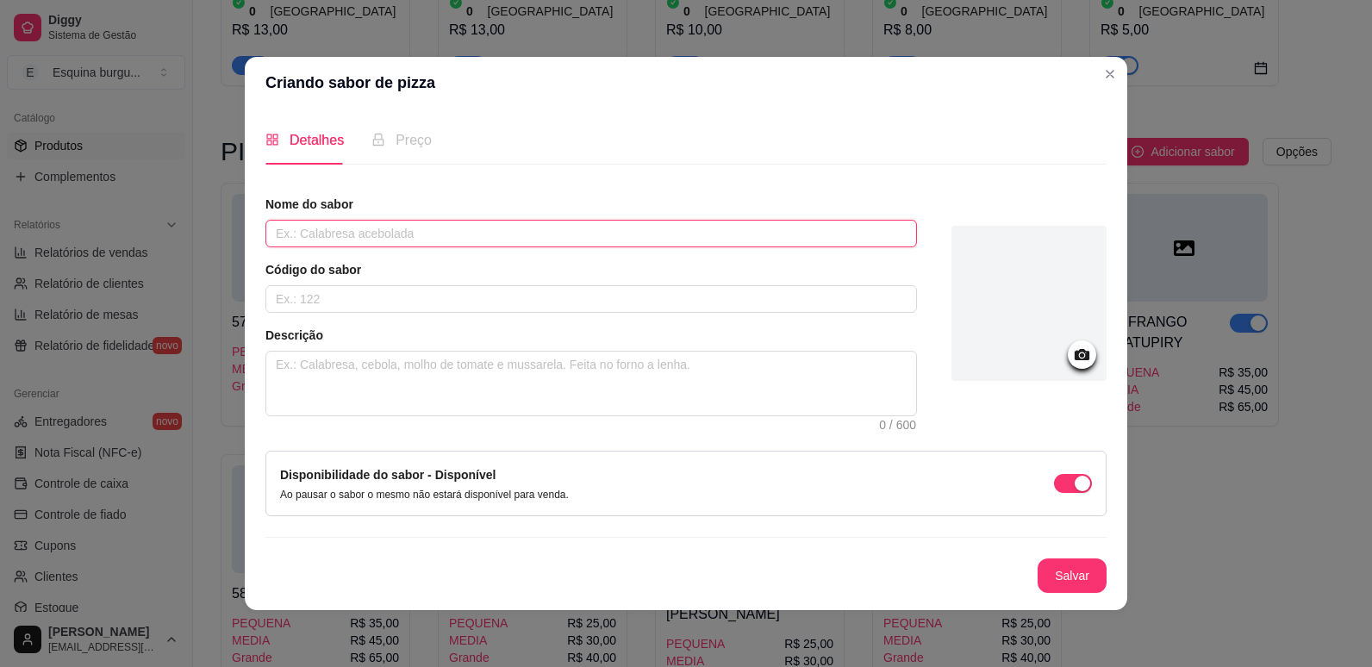
click at [471, 226] on input "text" at bounding box center [590, 234] width 651 height 28
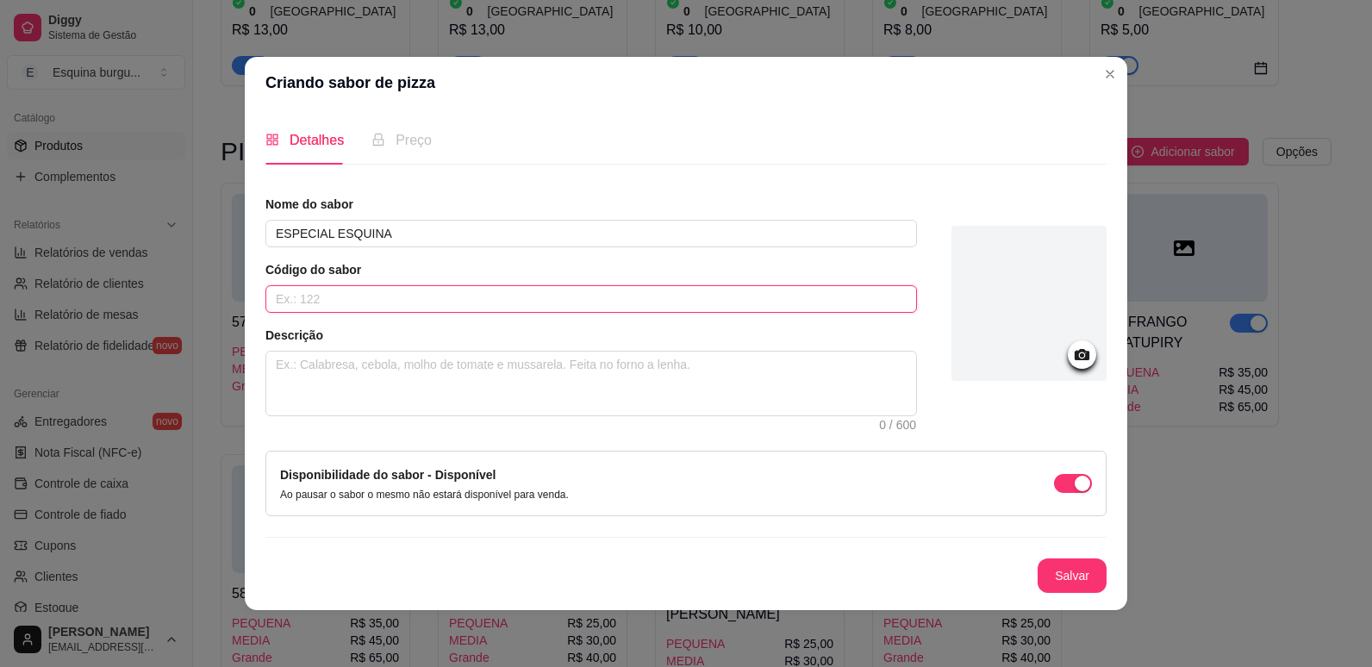
click at [333, 309] on input "text" at bounding box center [590, 299] width 651 height 28
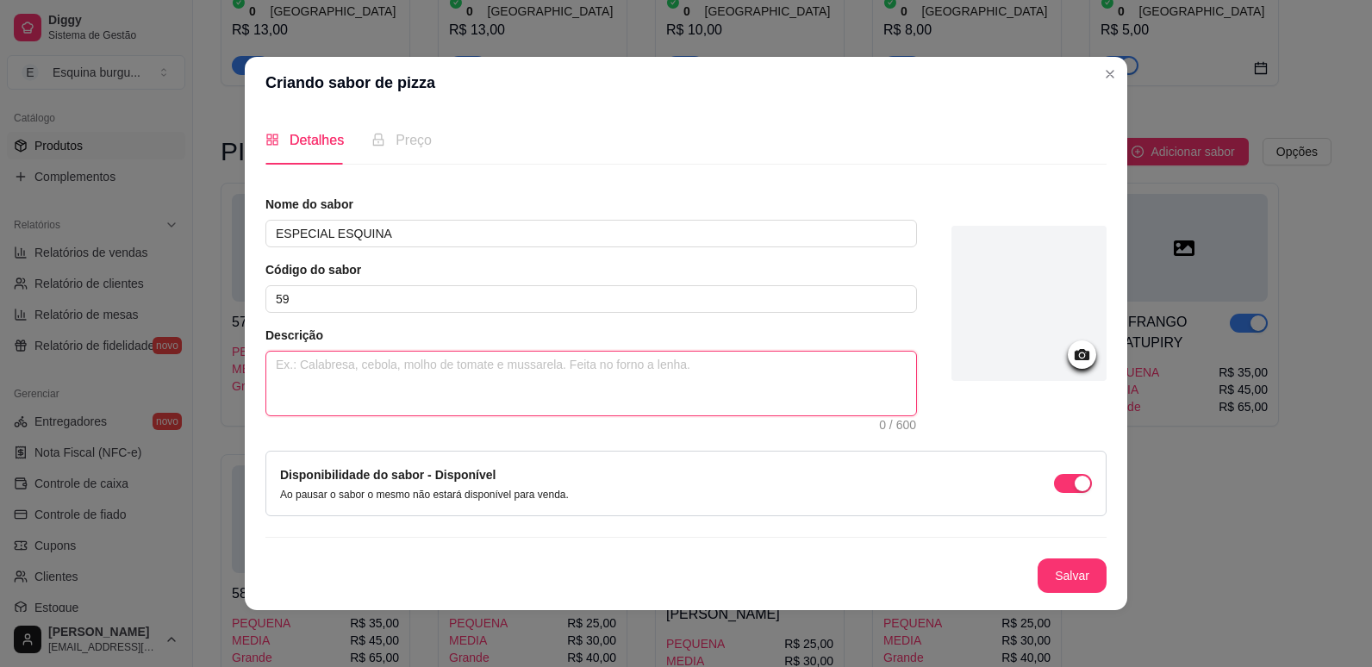
click at [380, 370] on textarea at bounding box center [591, 384] width 650 height 64
click at [519, 369] on textarea "QUEIJO, PRESUNTO, FRANGO, [PERSON_NAME], OVO, CHEDDA," at bounding box center [591, 384] width 650 height 64
click at [612, 364] on textarea "QUEIJO, PRESUNTO, FRANGO, [PERSON_NAME], OVO, QUEIJO CHEDDA," at bounding box center [591, 384] width 650 height 64
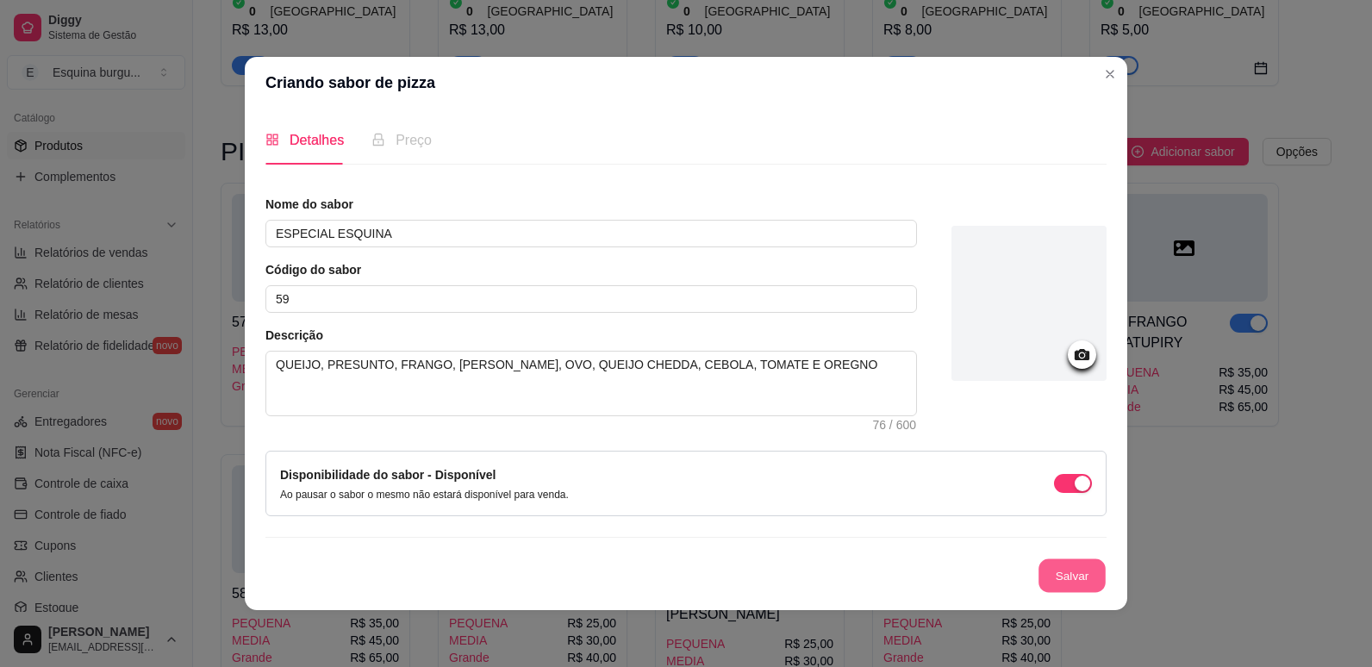
click at [1055, 576] on button "Salvar" at bounding box center [1071, 576] width 67 height 34
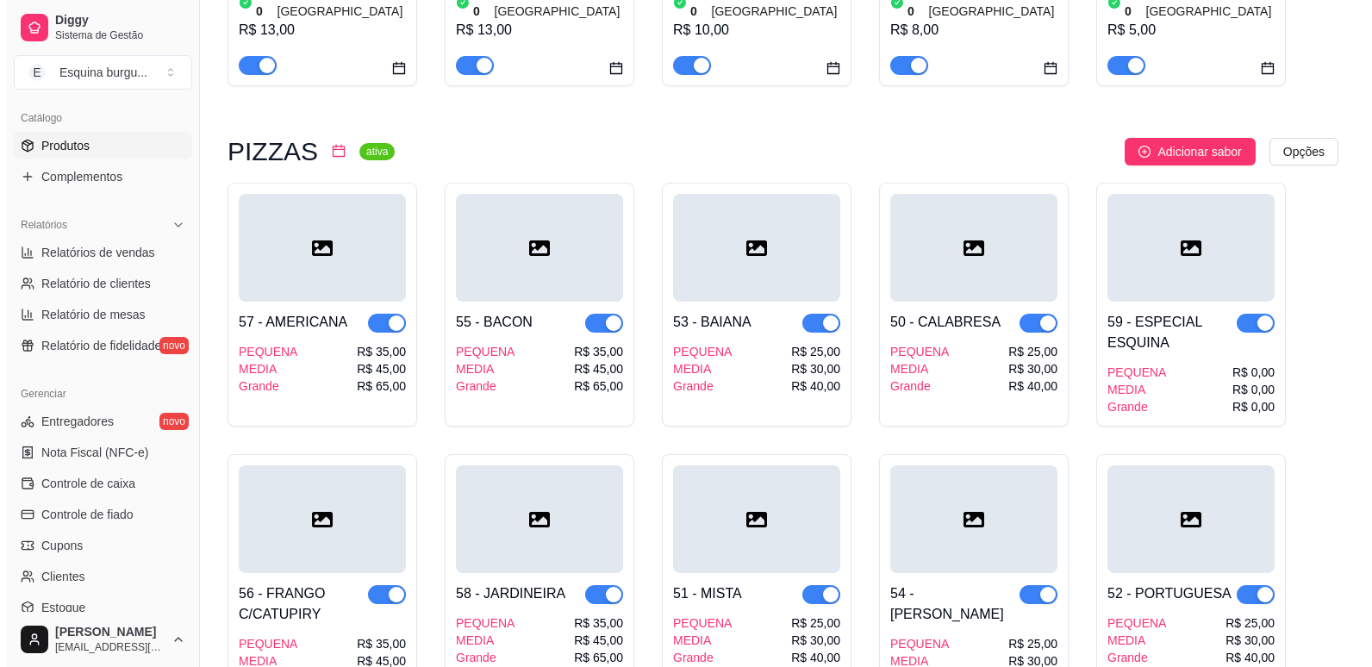
scroll to position [2114, 0]
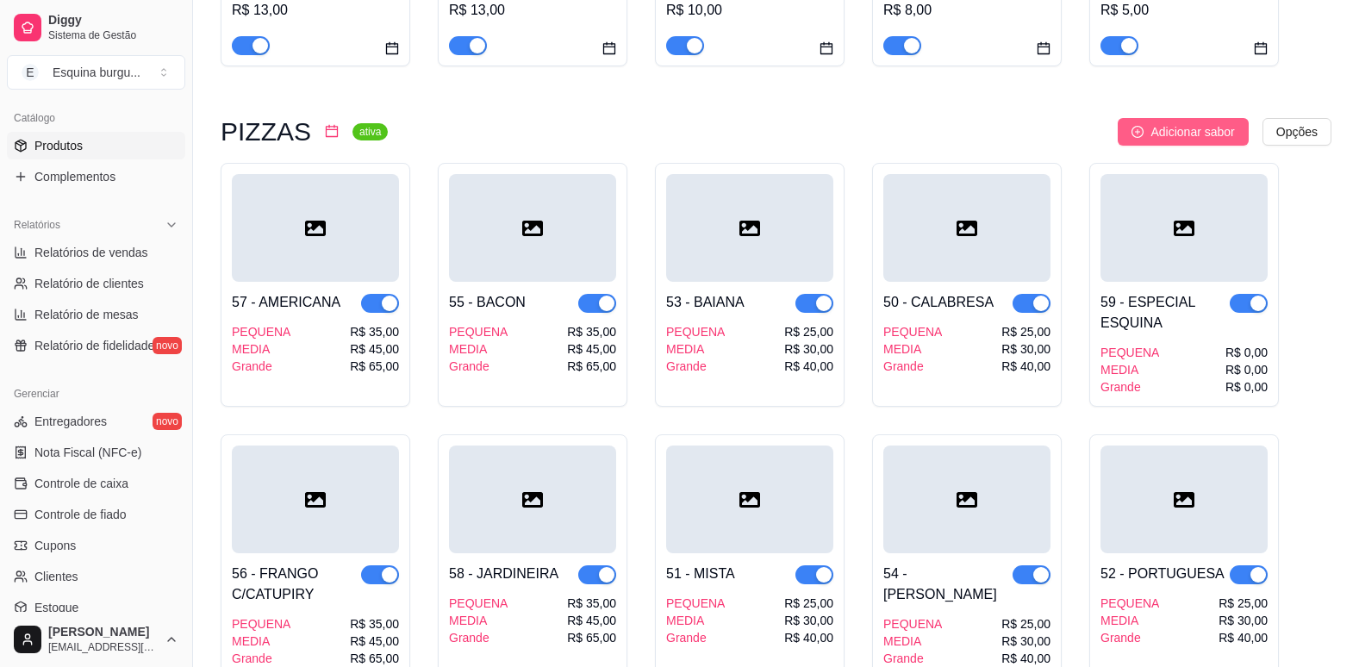
click at [1163, 122] on span "Adicionar sabor" at bounding box center [1192, 131] width 84 height 19
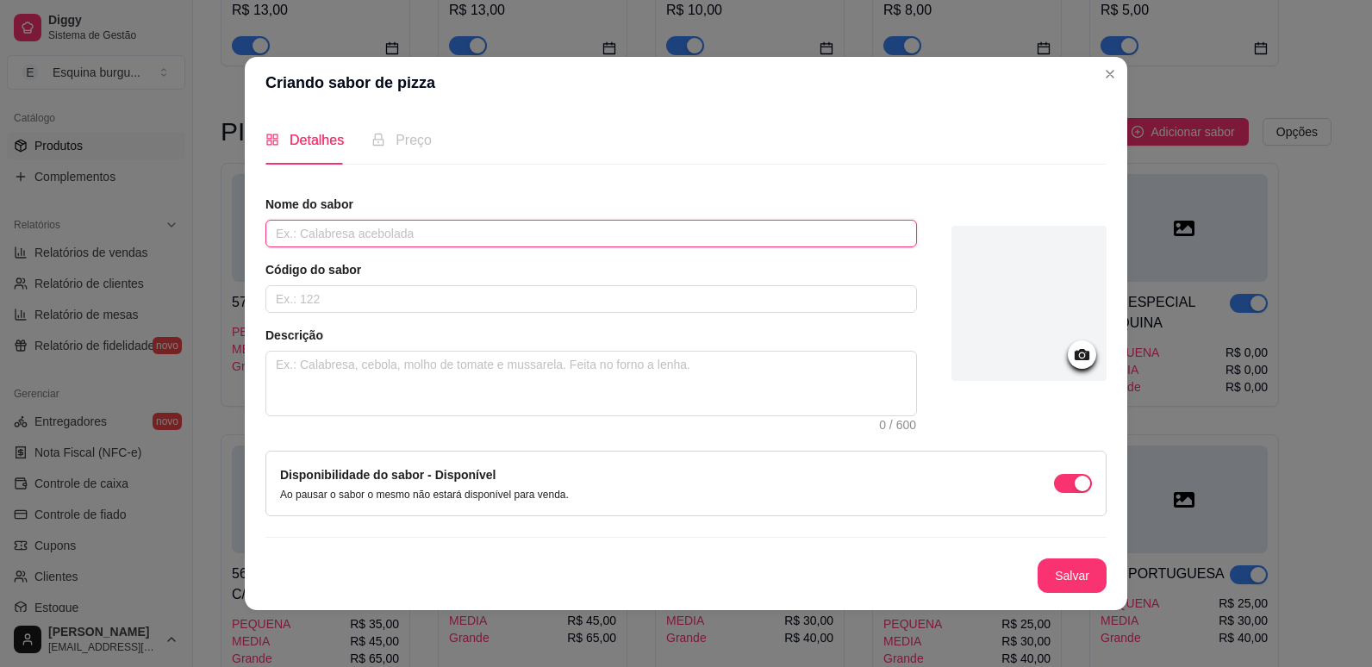
click at [520, 237] on input "text" at bounding box center [590, 234] width 651 height 28
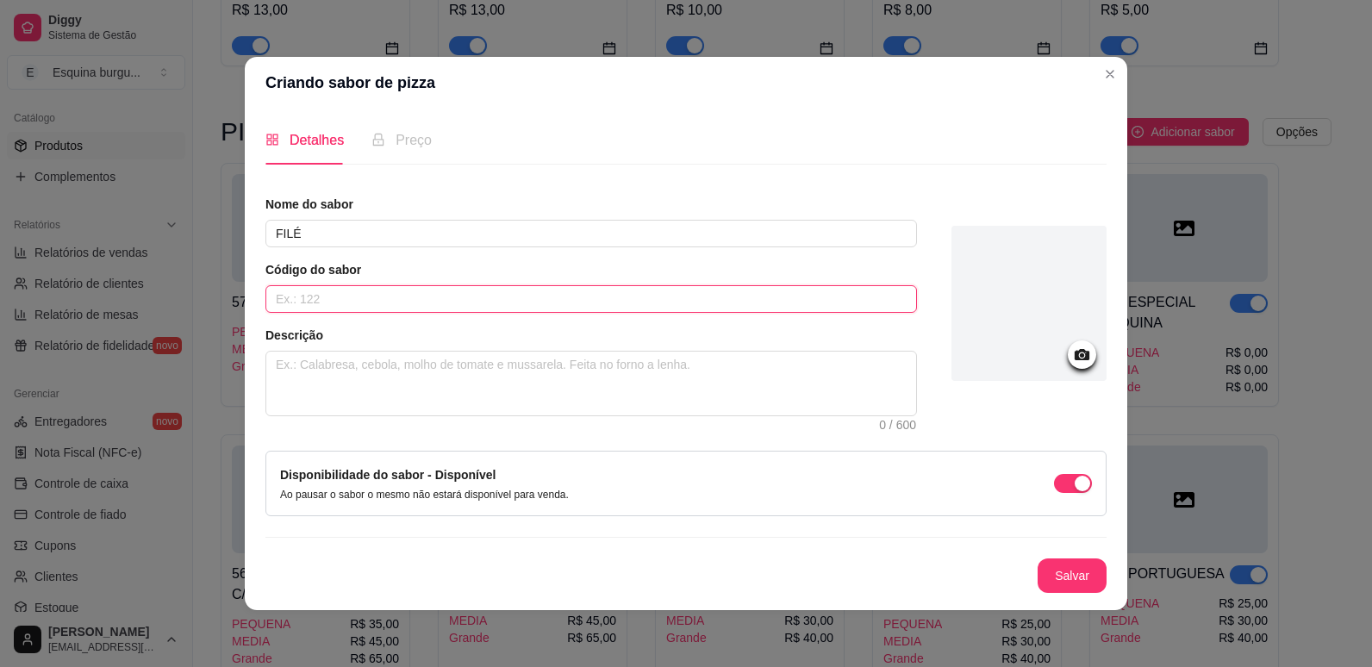
click at [374, 310] on input "text" at bounding box center [590, 299] width 651 height 28
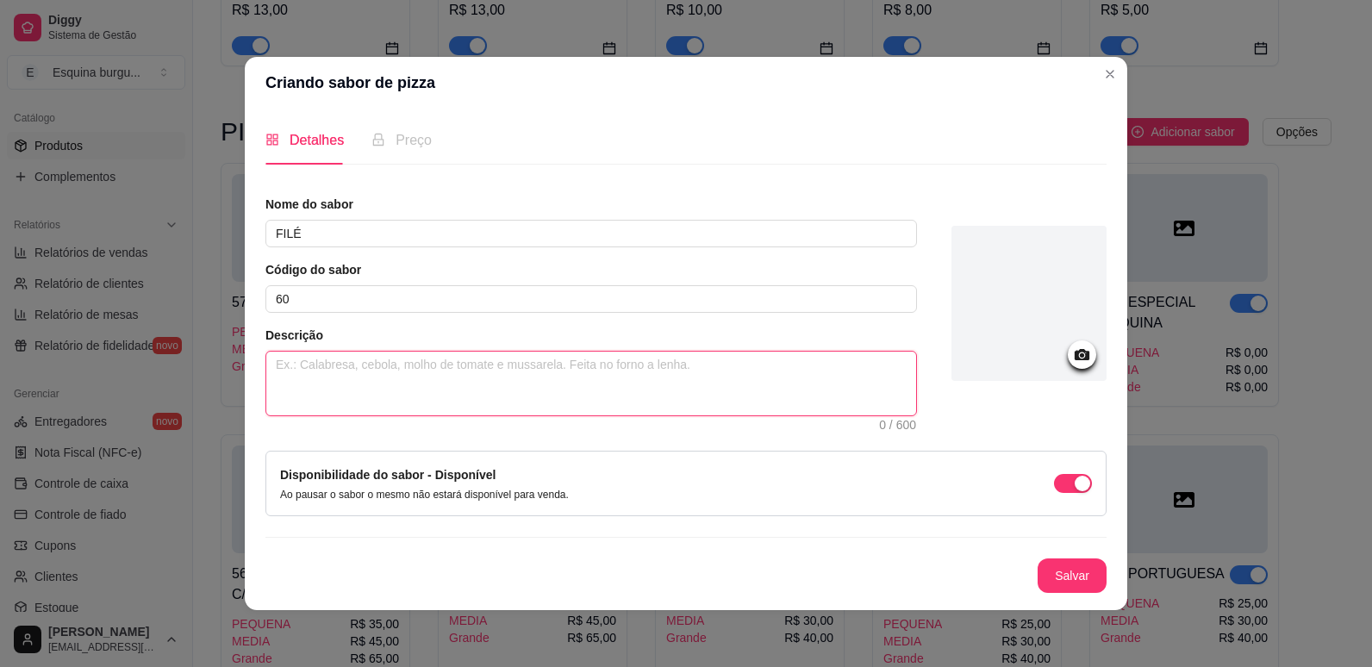
click at [335, 366] on textarea at bounding box center [591, 384] width 650 height 64
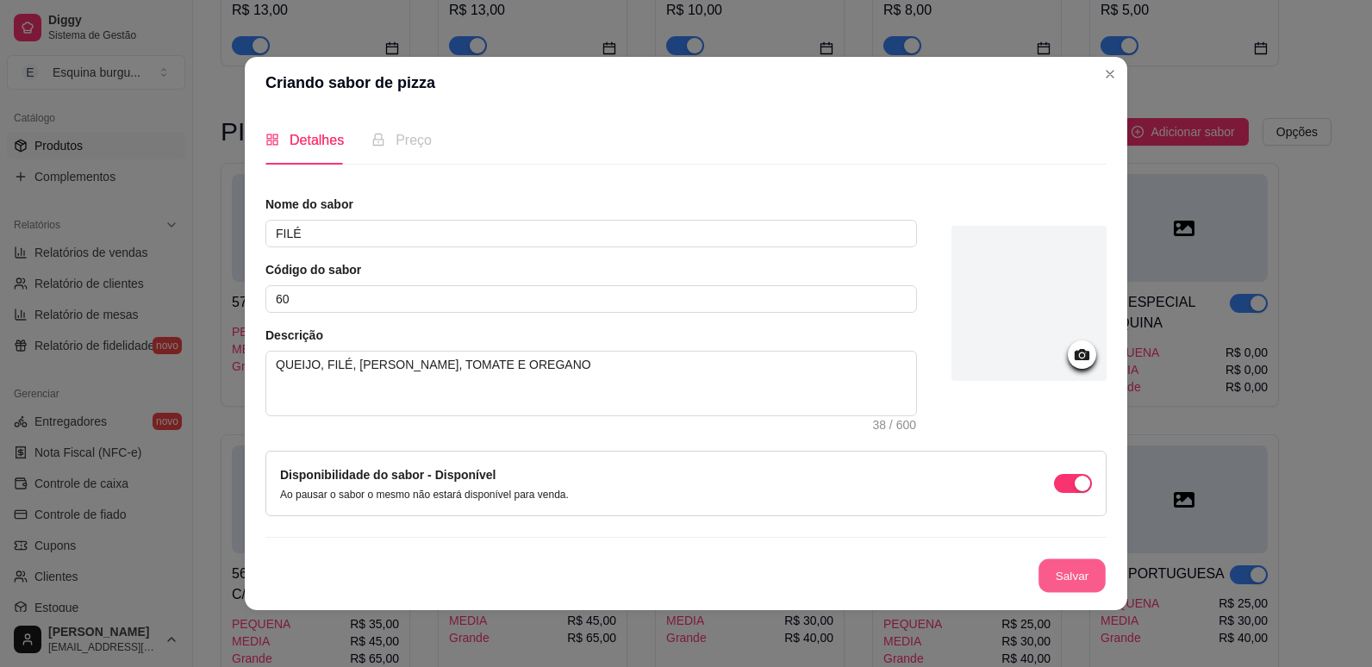
click at [1086, 584] on button "Salvar" at bounding box center [1071, 576] width 67 height 34
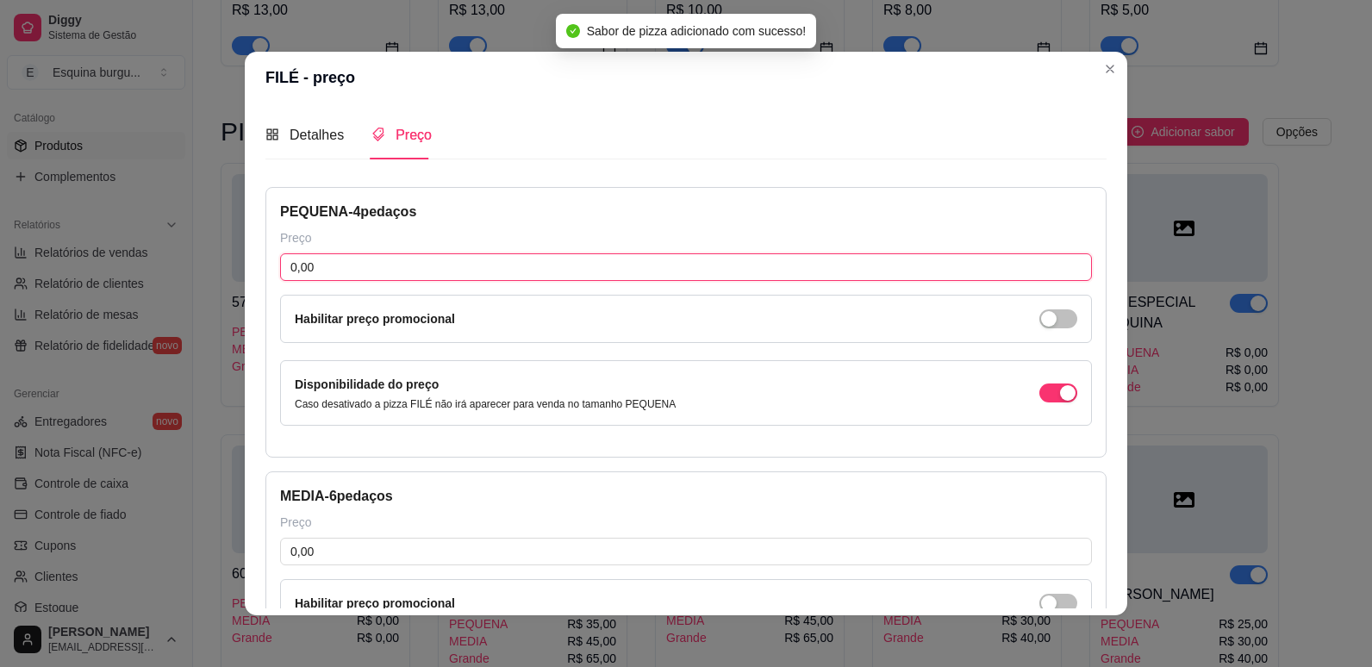
click at [372, 266] on input "0,00" at bounding box center [686, 267] width 812 height 28
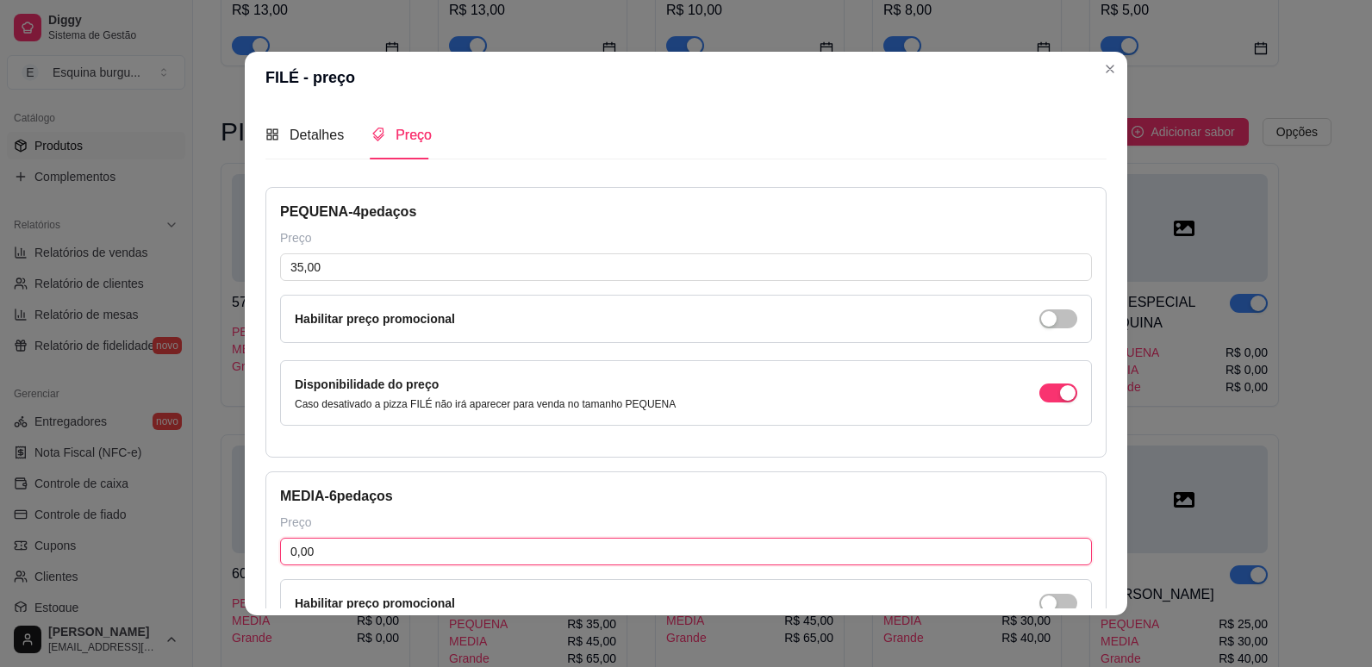
click at [310, 549] on input "0,00" at bounding box center [686, 552] width 812 height 28
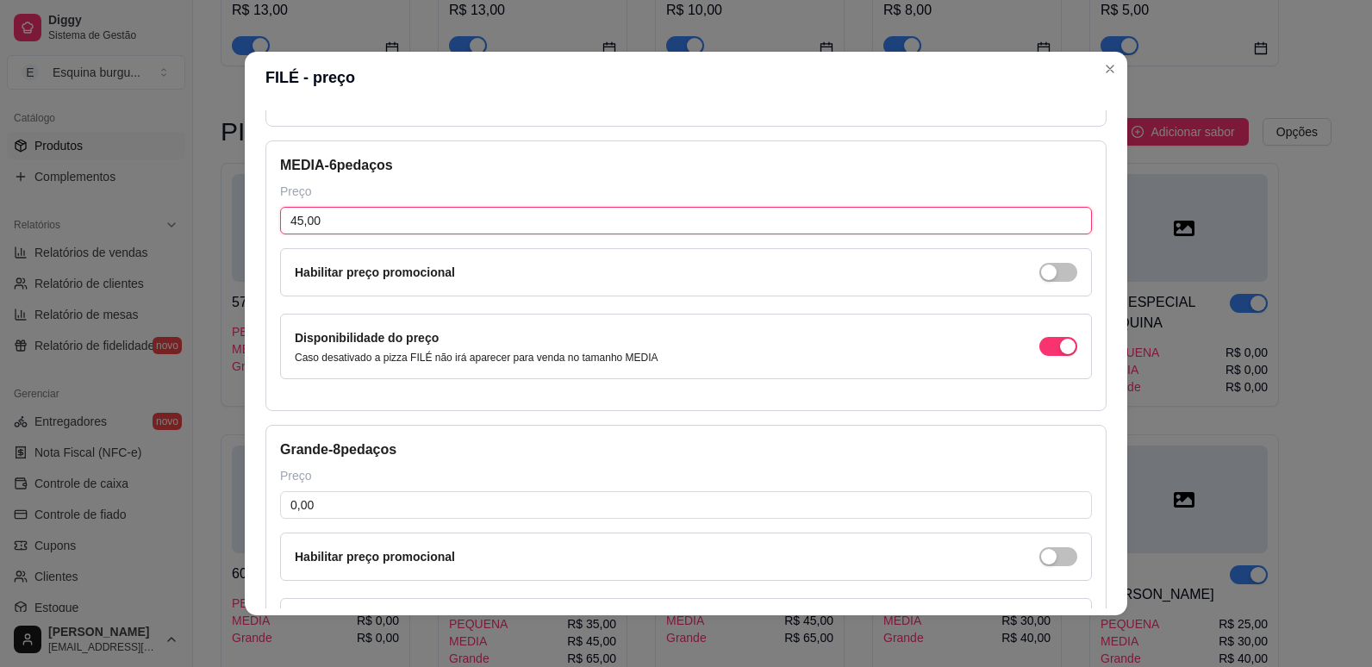
scroll to position [333, 0]
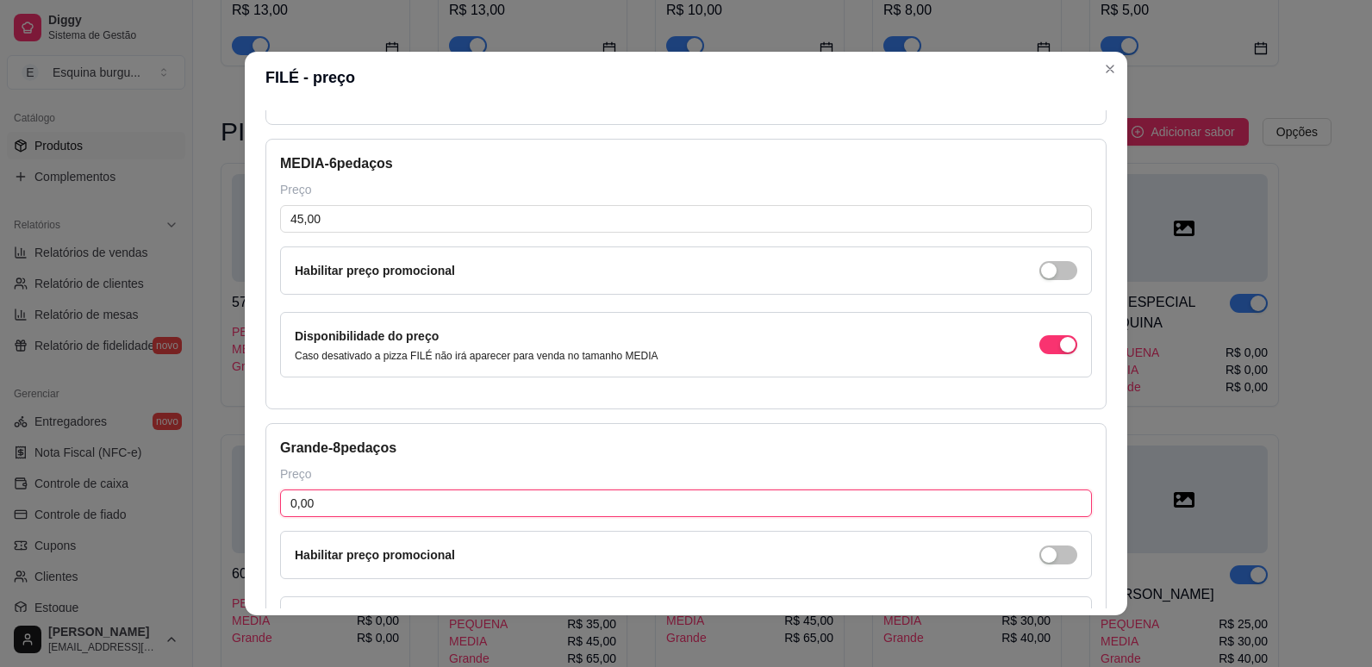
click at [312, 502] on input "0,00" at bounding box center [686, 503] width 812 height 28
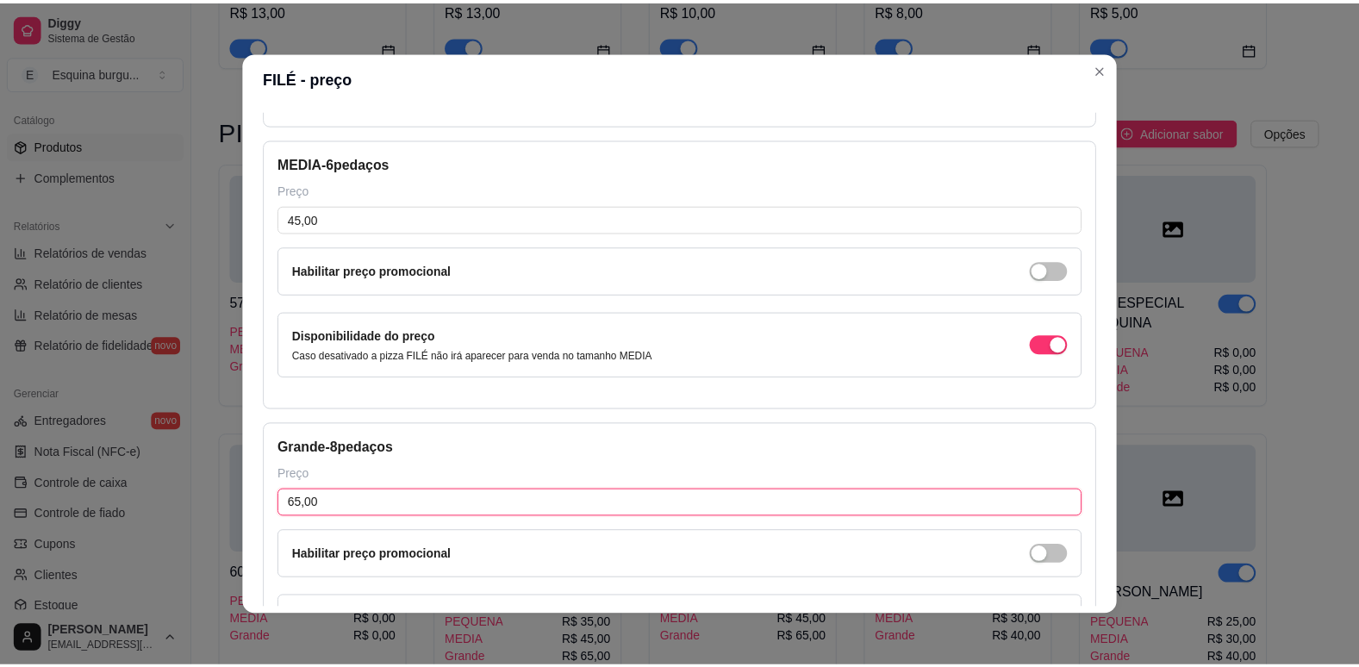
scroll to position [495, 0]
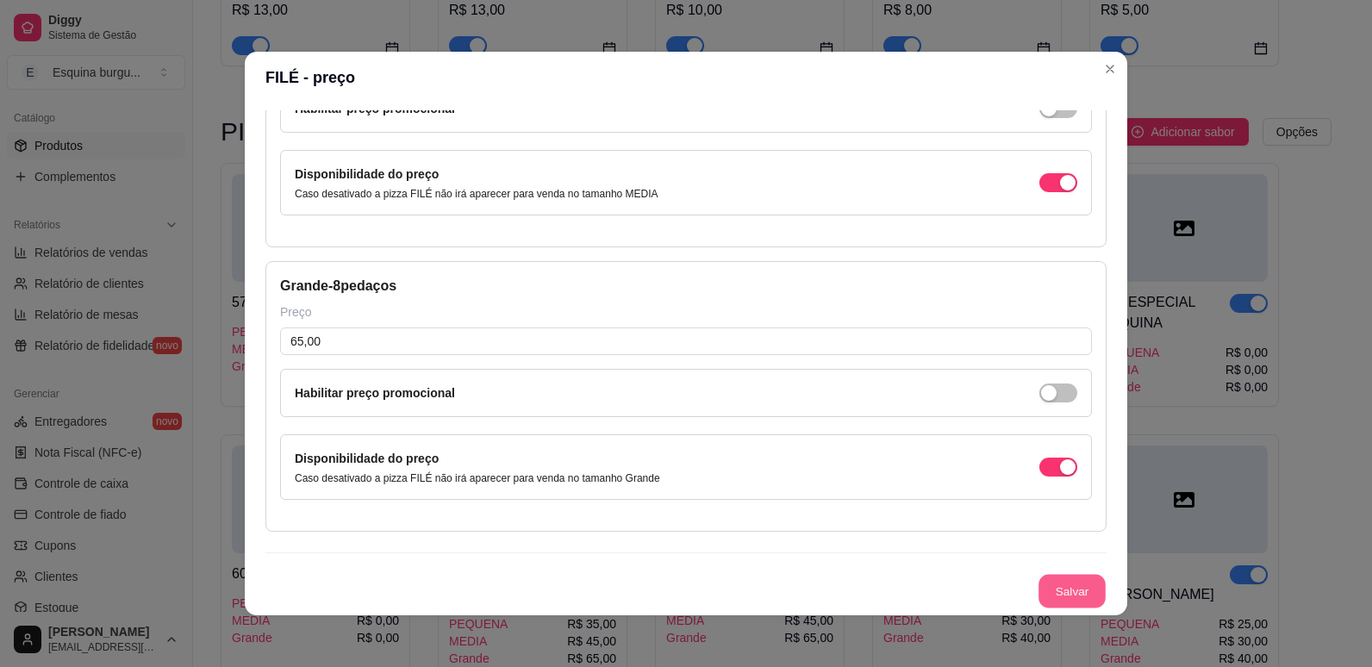
click at [1042, 595] on button "Salvar" at bounding box center [1071, 592] width 67 height 34
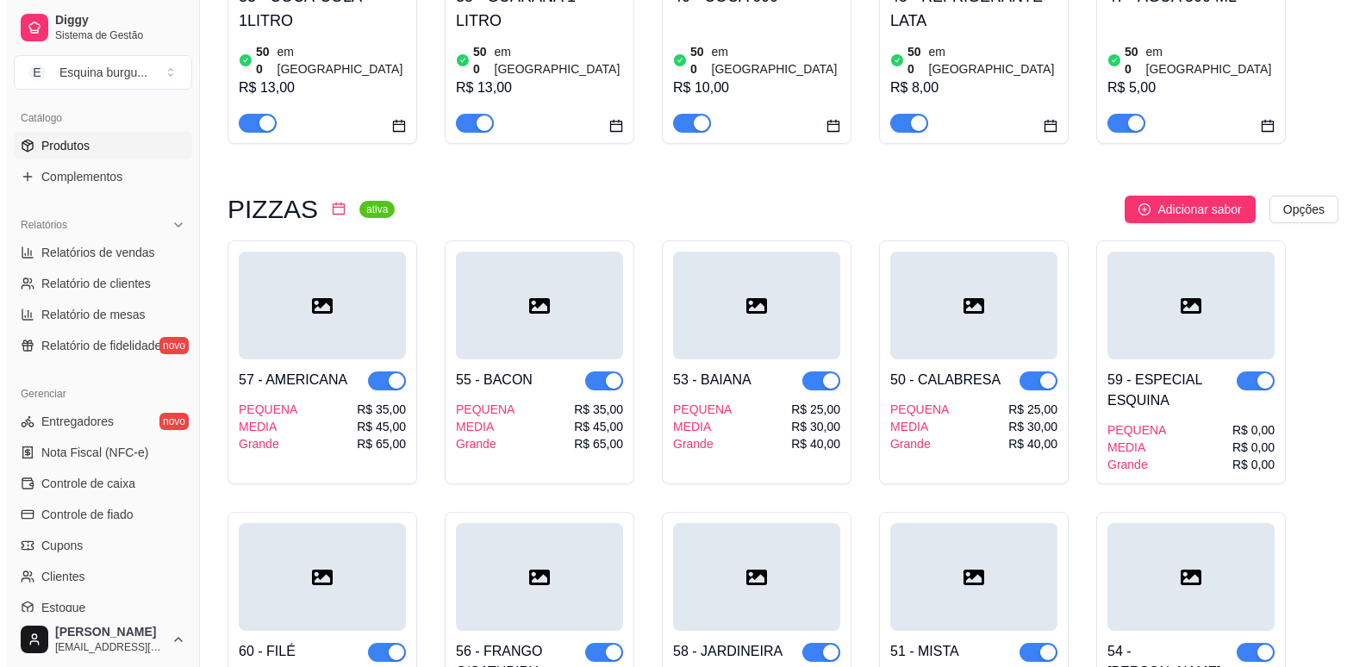
scroll to position [2043, 0]
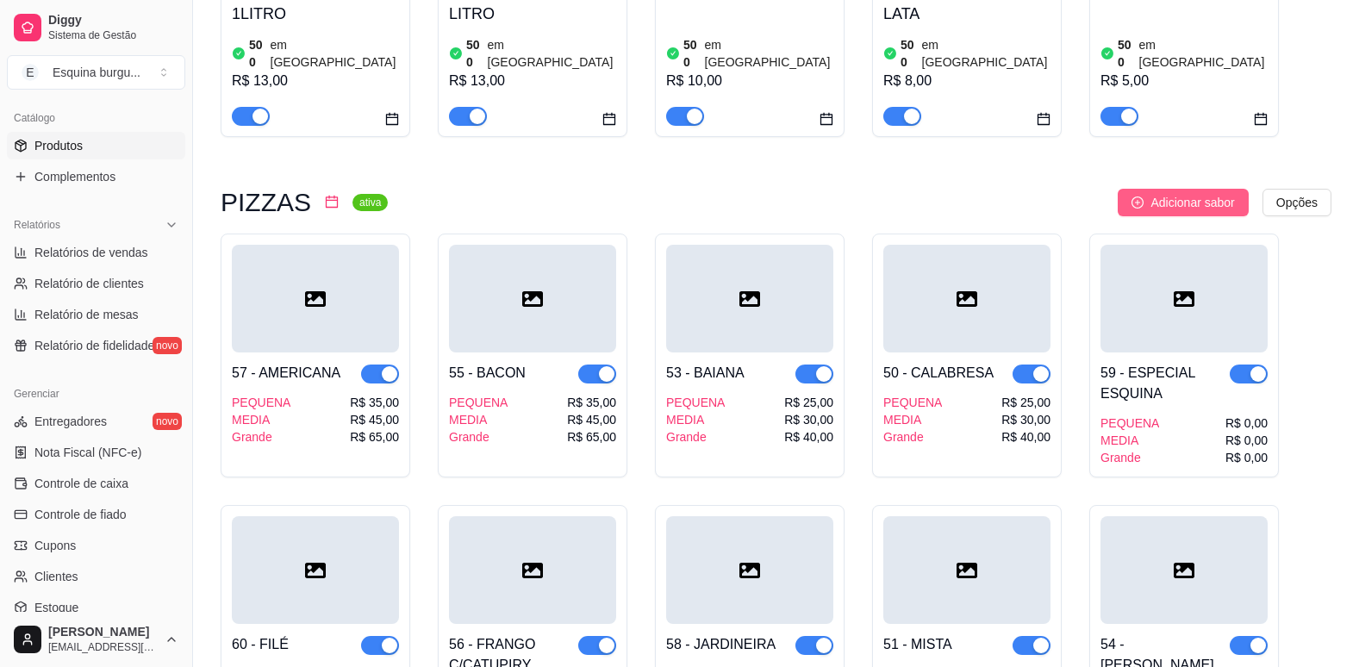
click at [1192, 193] on span "Adicionar sabor" at bounding box center [1192, 202] width 84 height 19
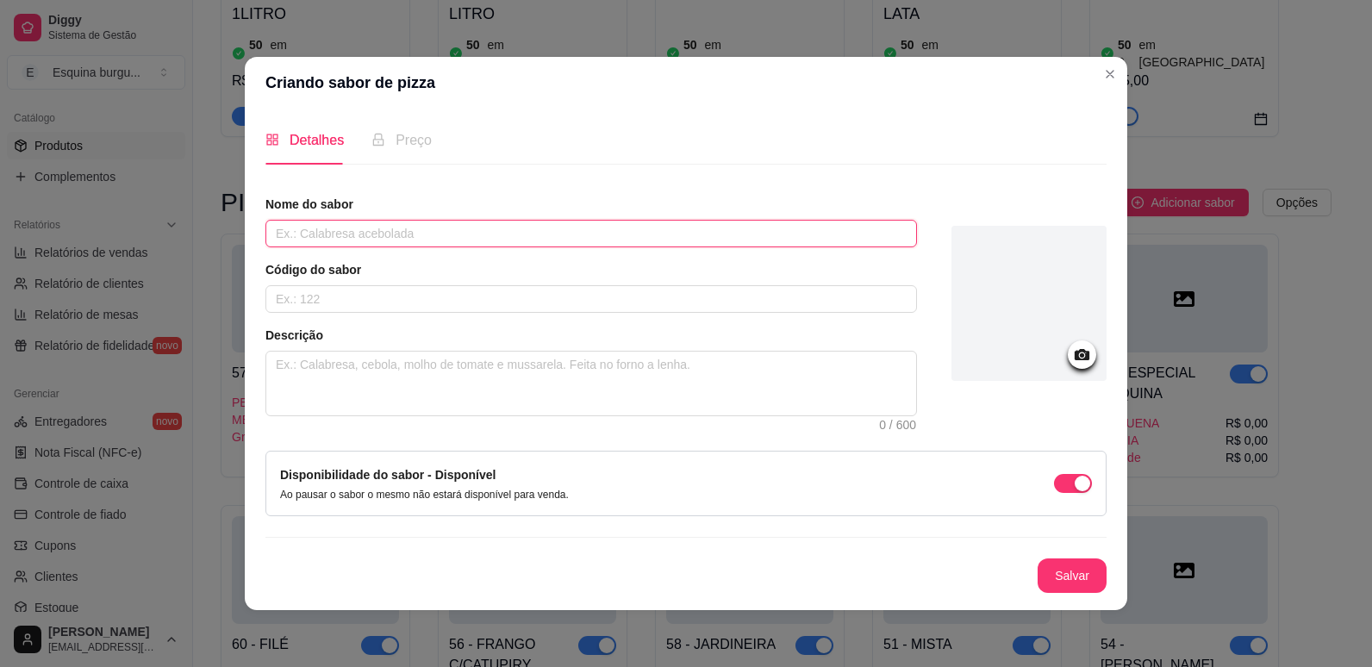
click at [302, 227] on input "text" at bounding box center [590, 234] width 651 height 28
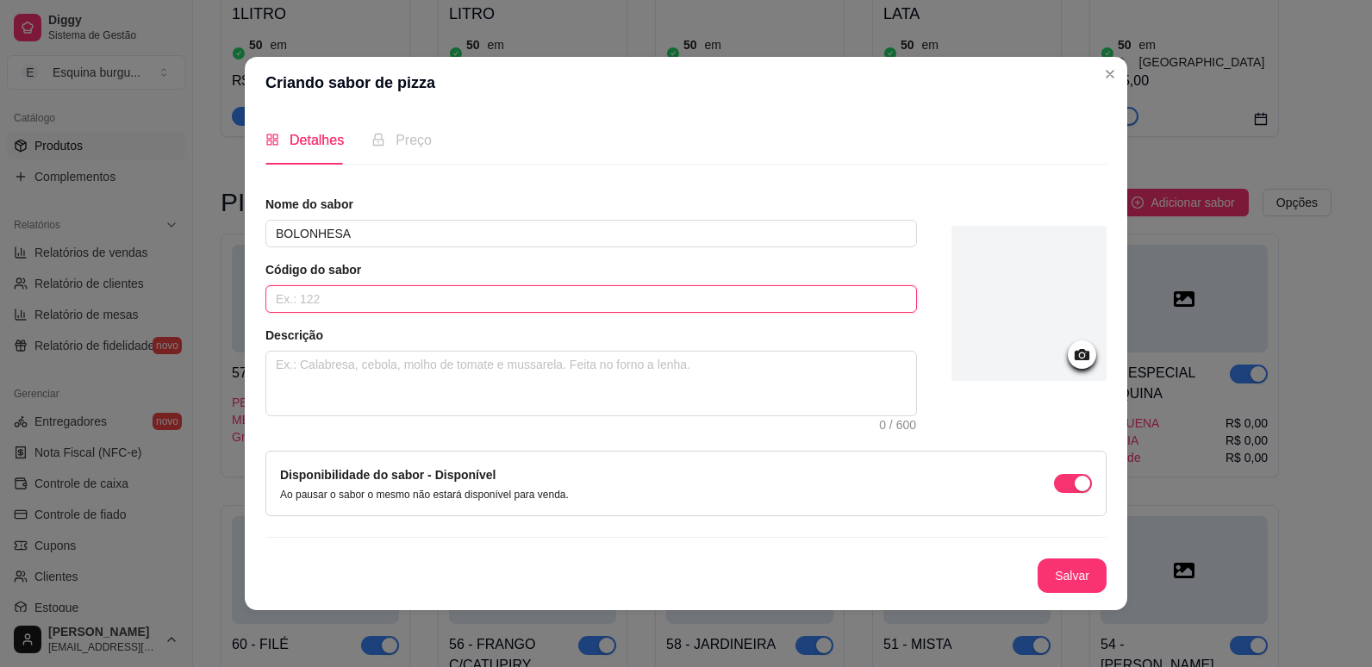
click at [353, 287] on input "text" at bounding box center [590, 299] width 651 height 28
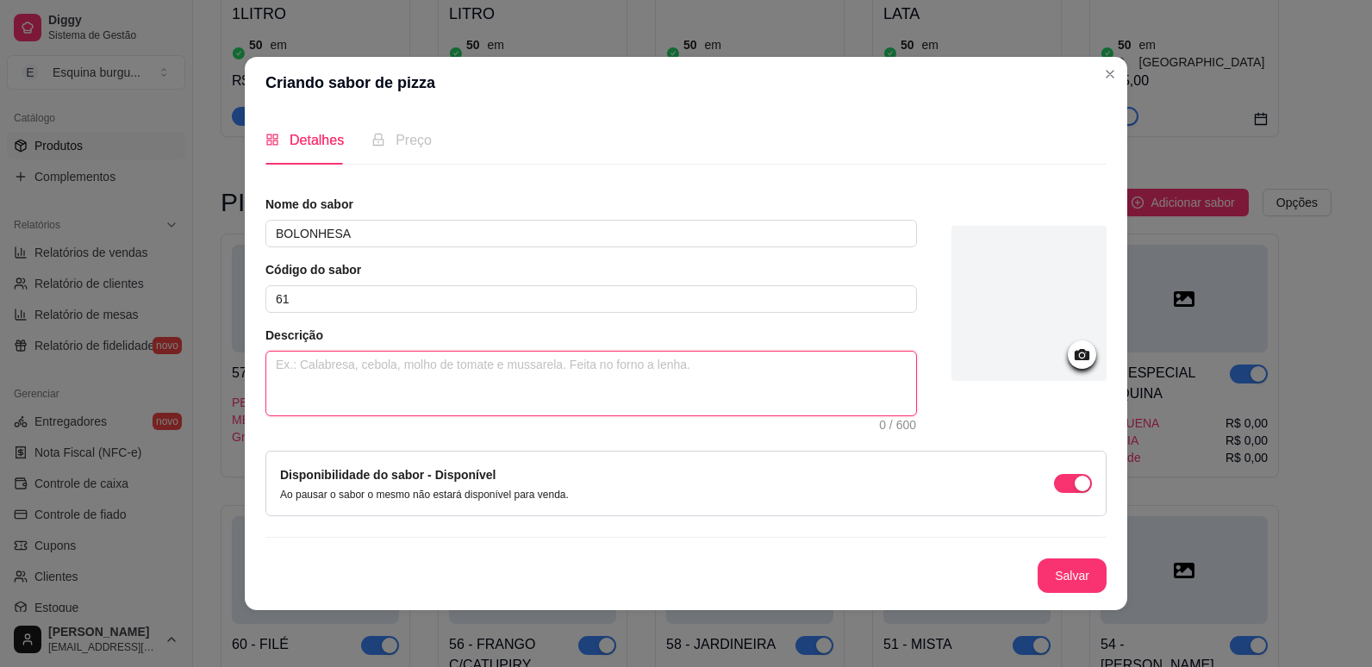
click at [358, 355] on textarea at bounding box center [591, 384] width 650 height 64
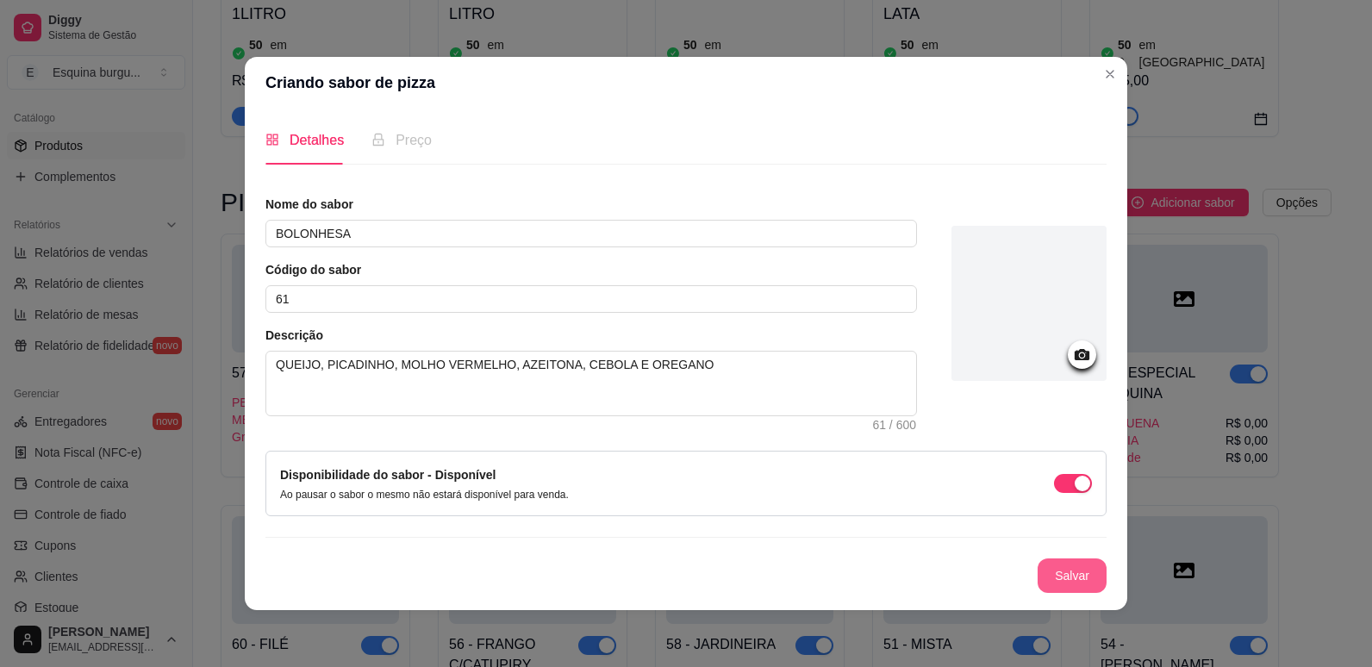
click at [1061, 592] on button "Salvar" at bounding box center [1071, 575] width 69 height 34
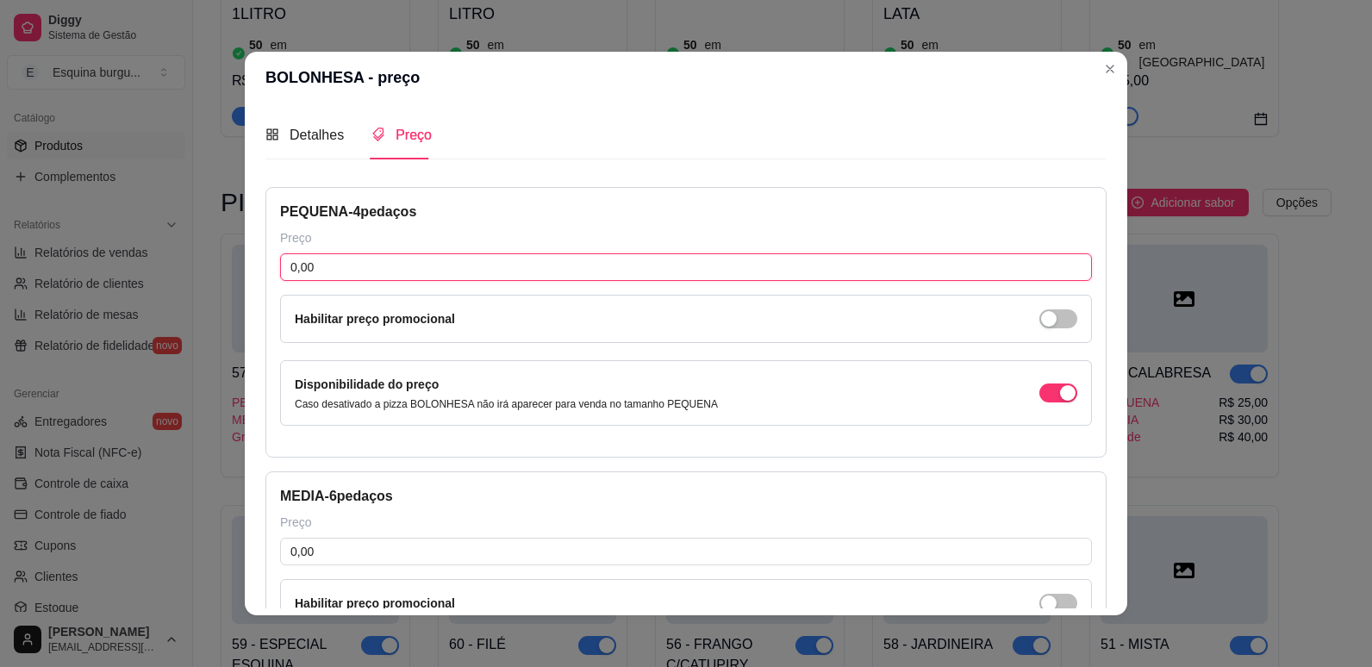
click at [450, 274] on input "0,00" at bounding box center [686, 267] width 812 height 28
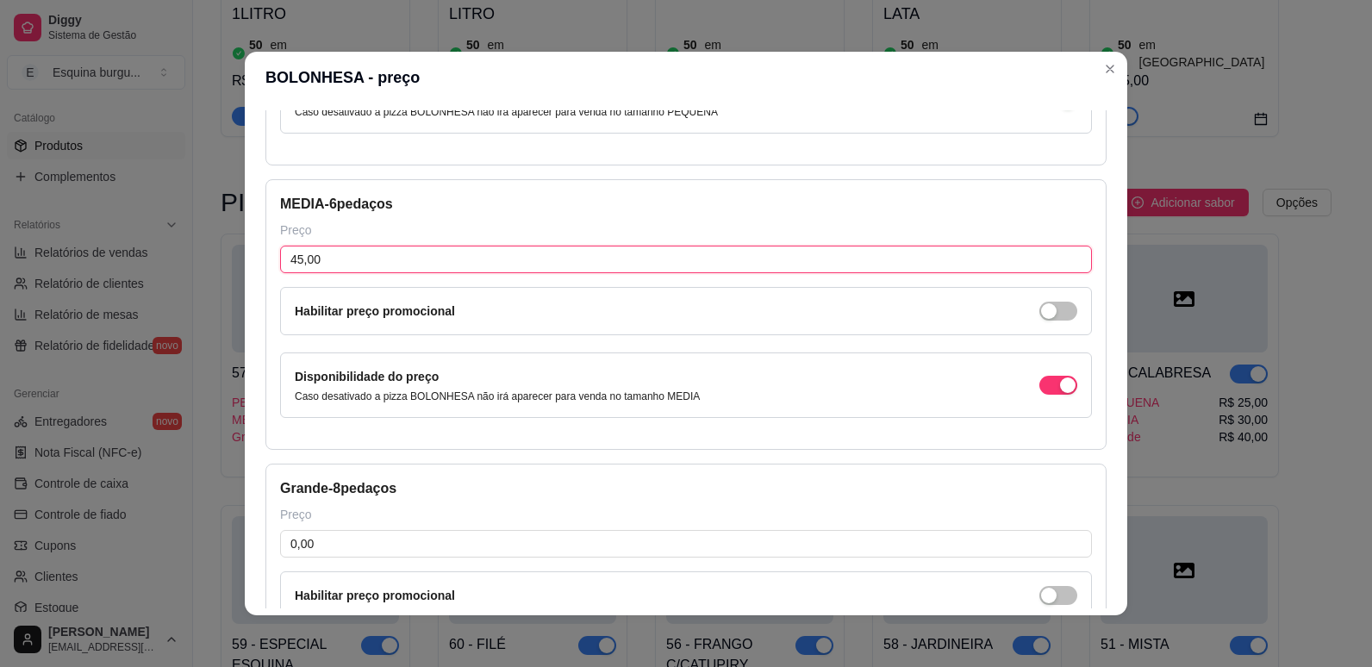
scroll to position [297, 0]
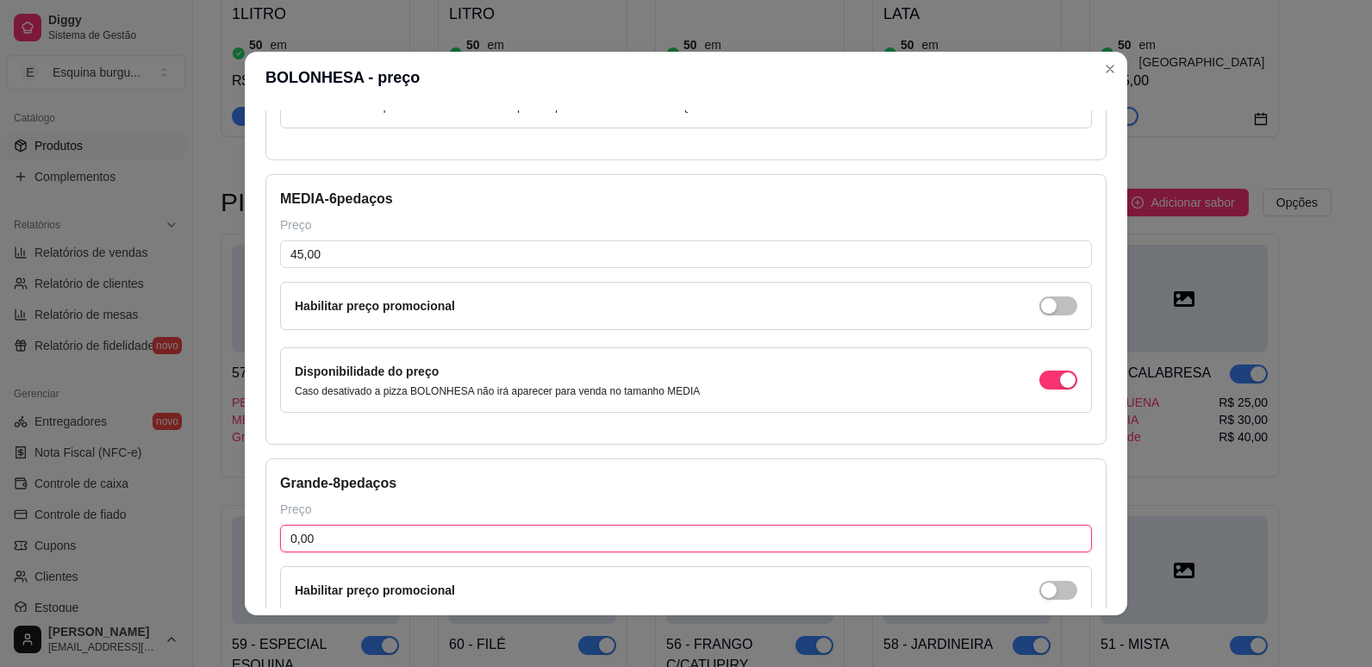
click at [373, 528] on input "0,00" at bounding box center [686, 539] width 812 height 28
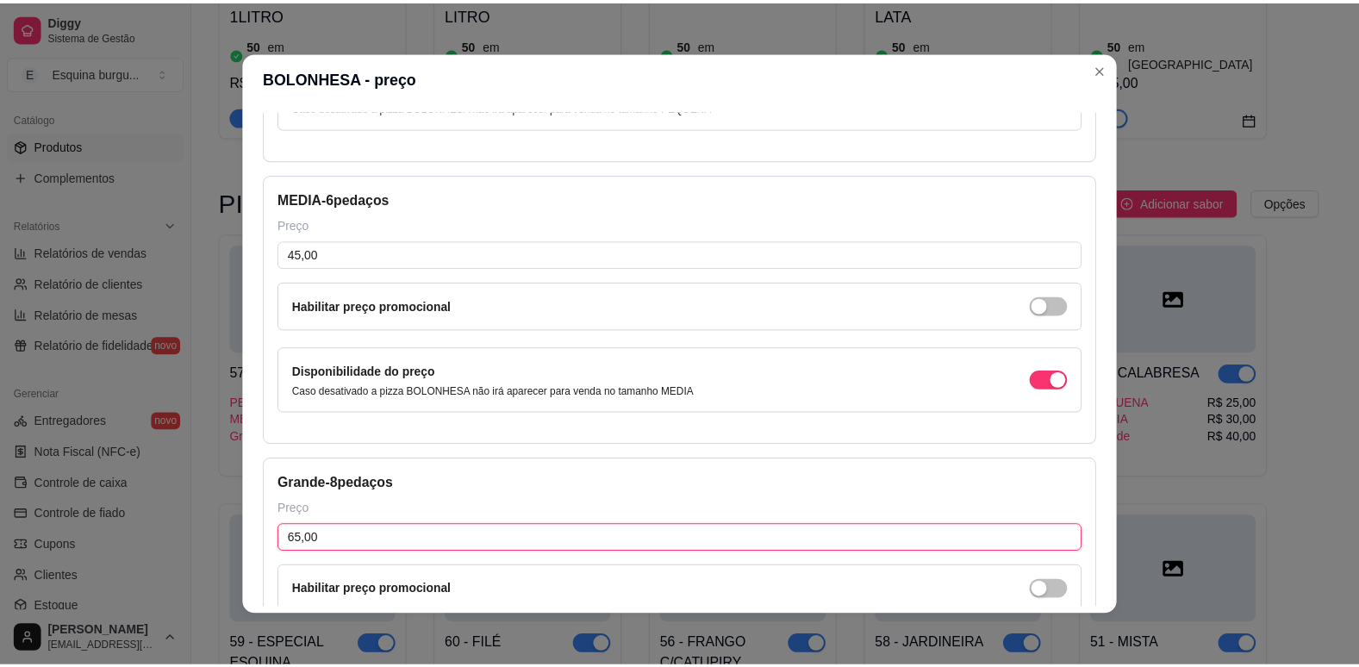
scroll to position [495, 0]
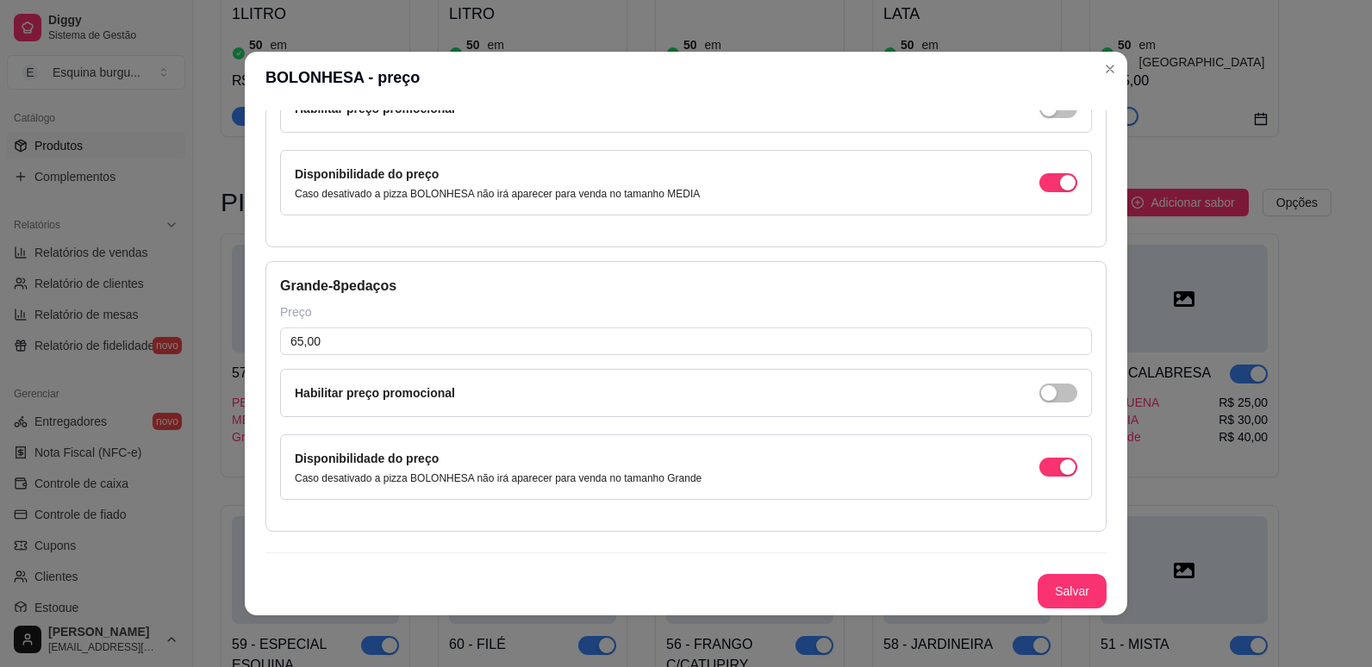
click at [1056, 609] on div "Detalhes Preço Nome do sabor BOLONHESA Código do sabor 61 Descrição QUEIJO, PIC…" at bounding box center [686, 359] width 882 height 512
click at [1056, 595] on button "Salvar" at bounding box center [1071, 592] width 67 height 34
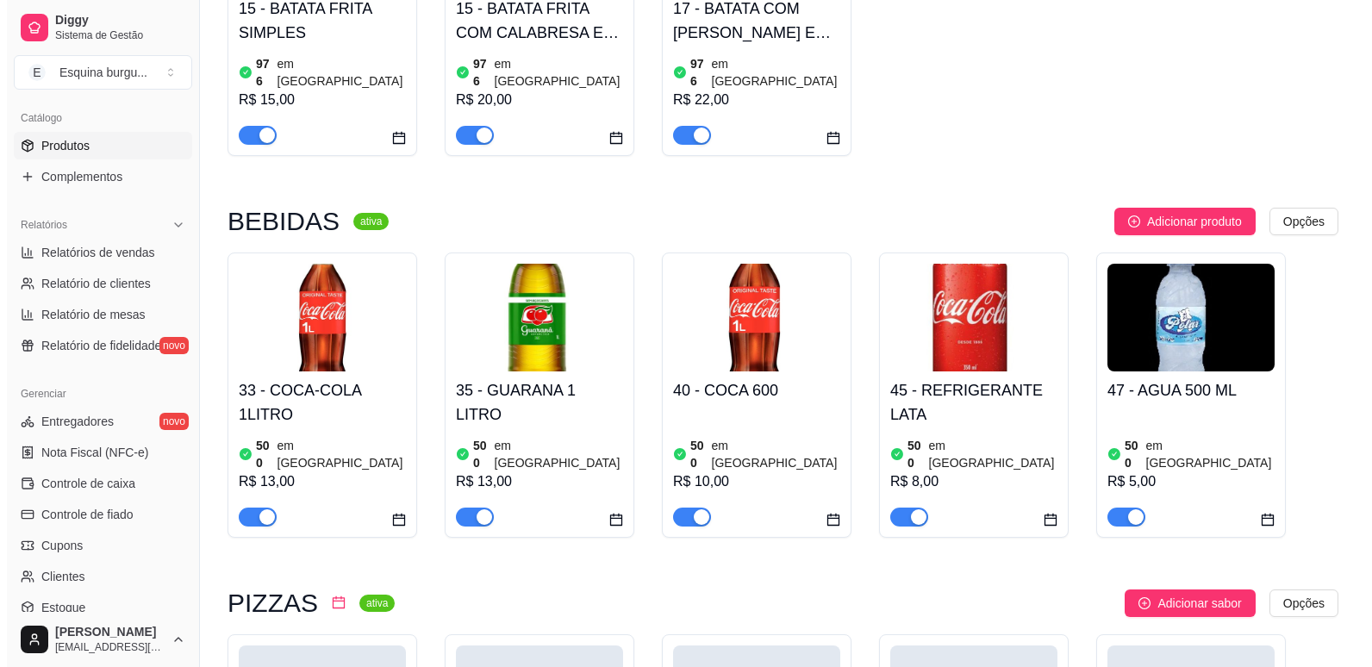
scroll to position [1601, 0]
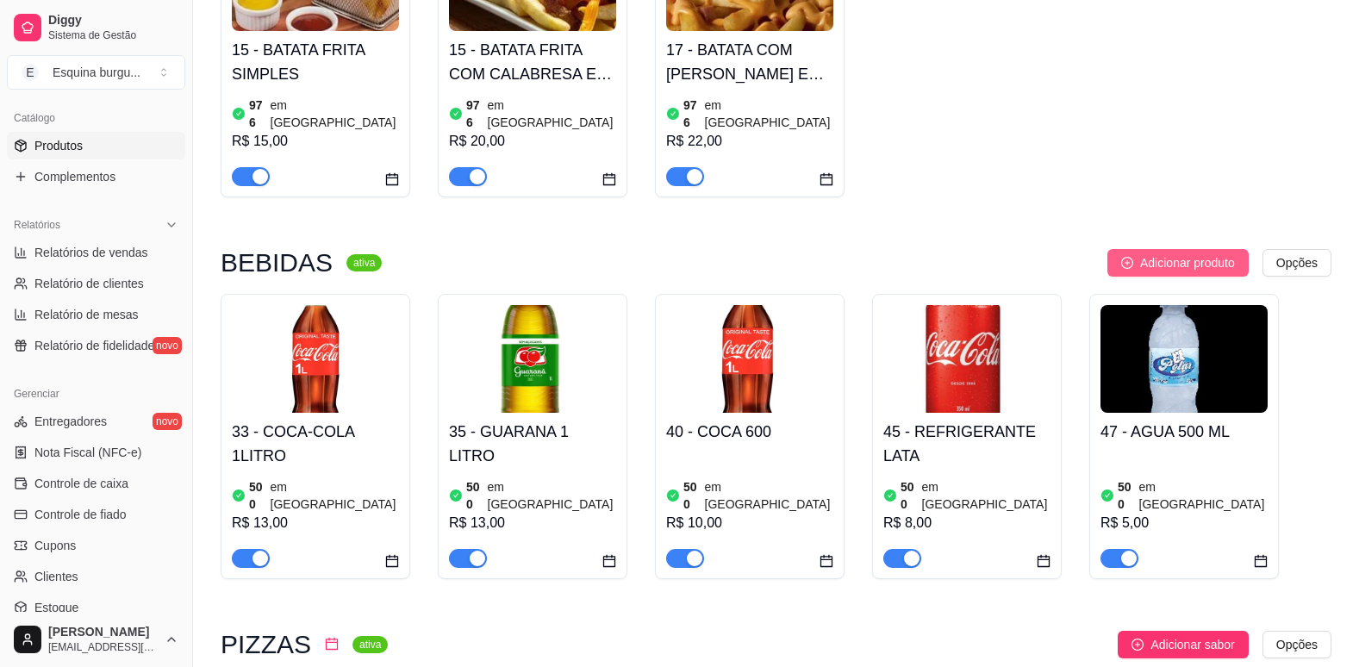
click at [1155, 253] on span "Adicionar produto" at bounding box center [1187, 262] width 95 height 19
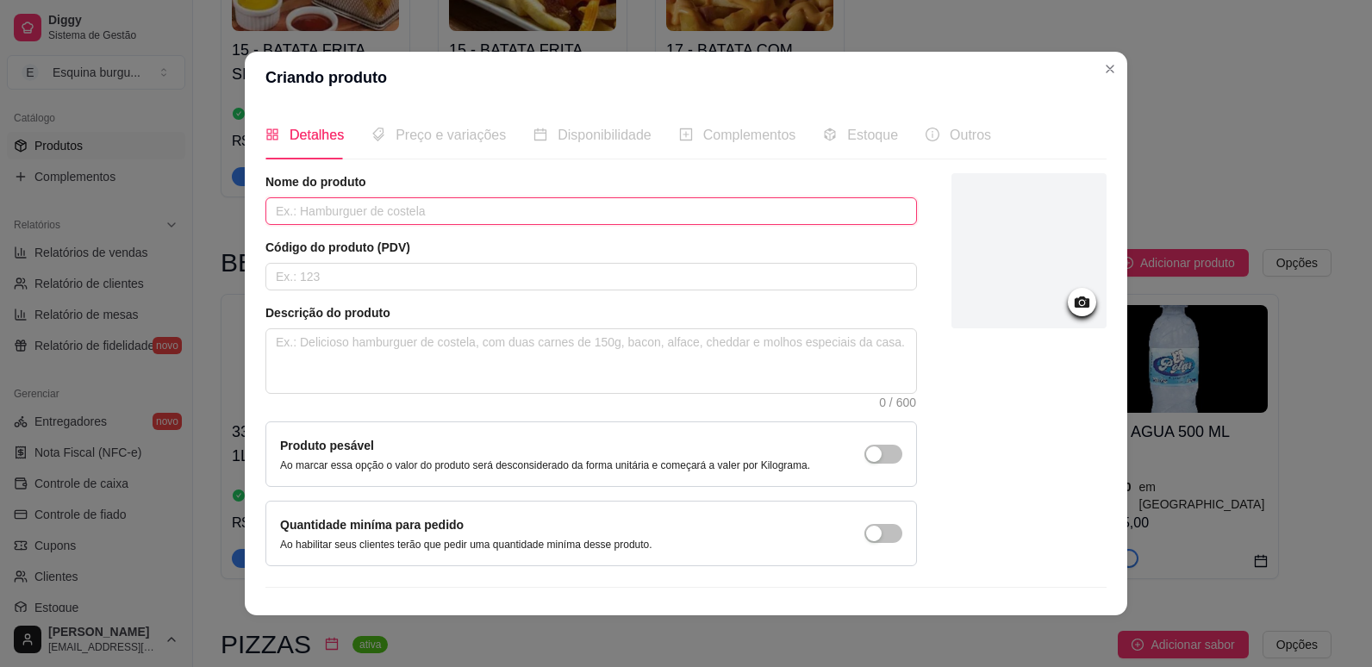
click at [395, 198] on input "text" at bounding box center [590, 211] width 651 height 28
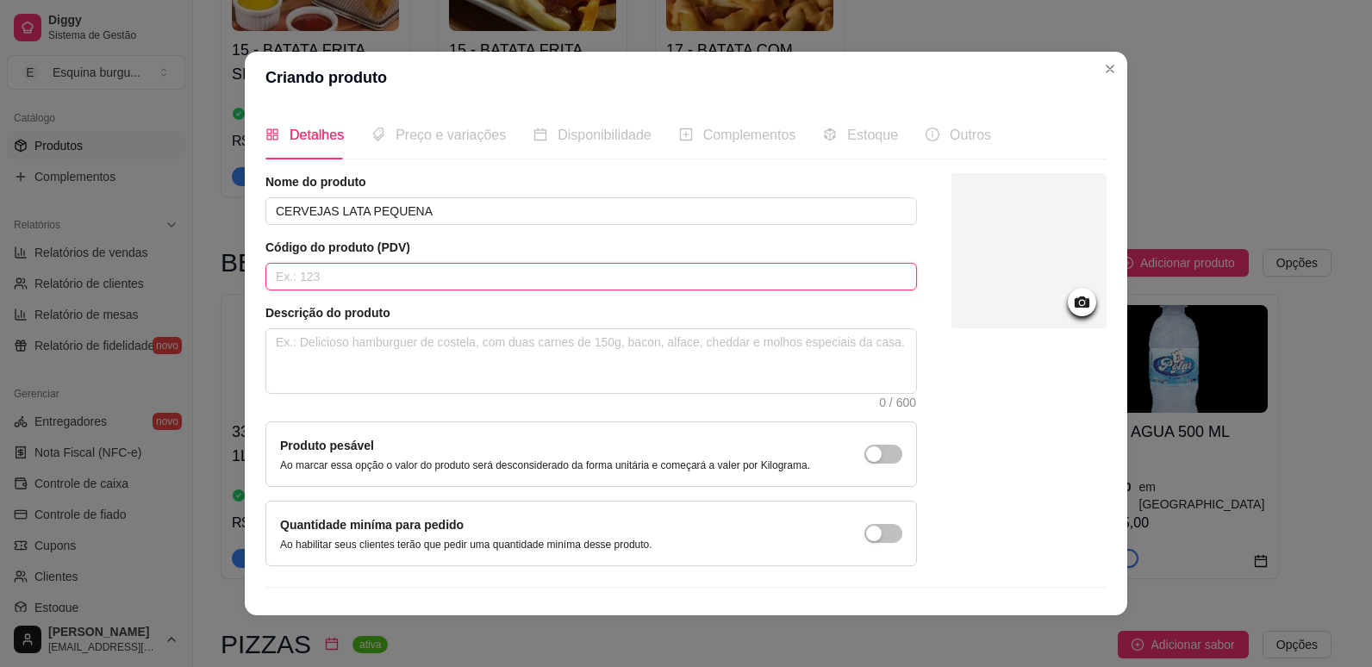
click at [369, 282] on input "text" at bounding box center [590, 277] width 651 height 28
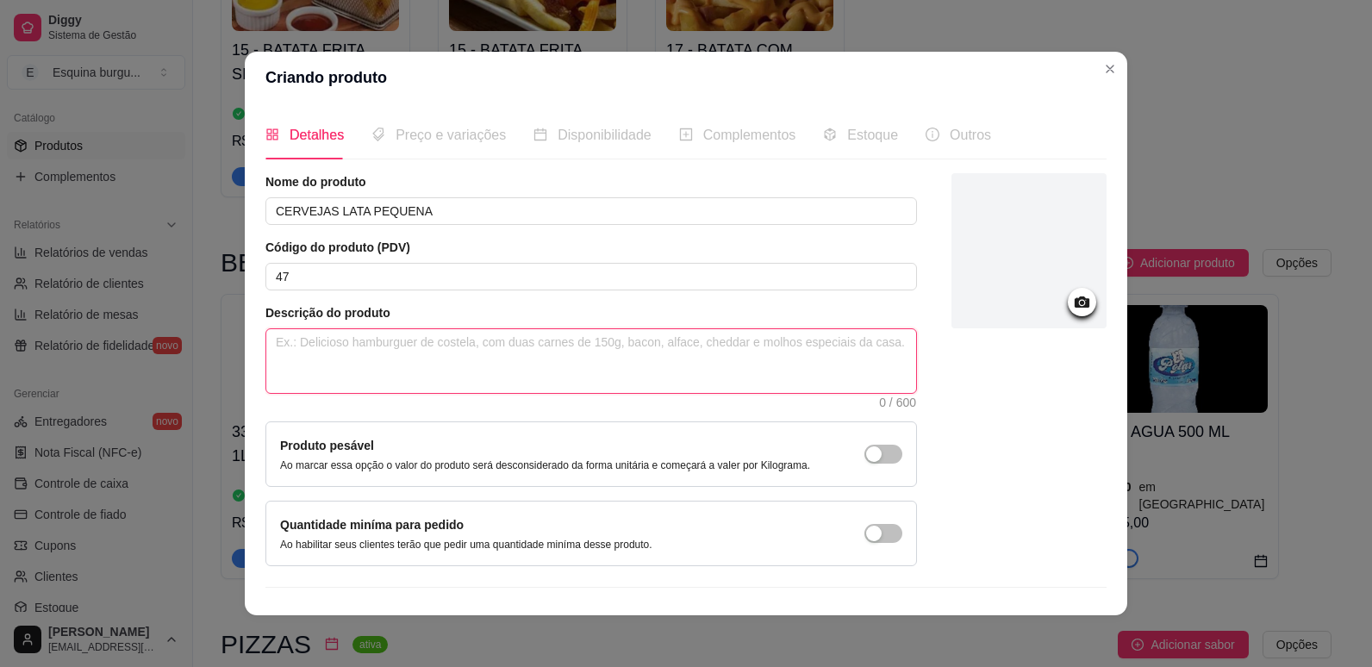
click at [362, 349] on textarea at bounding box center [591, 361] width 650 height 64
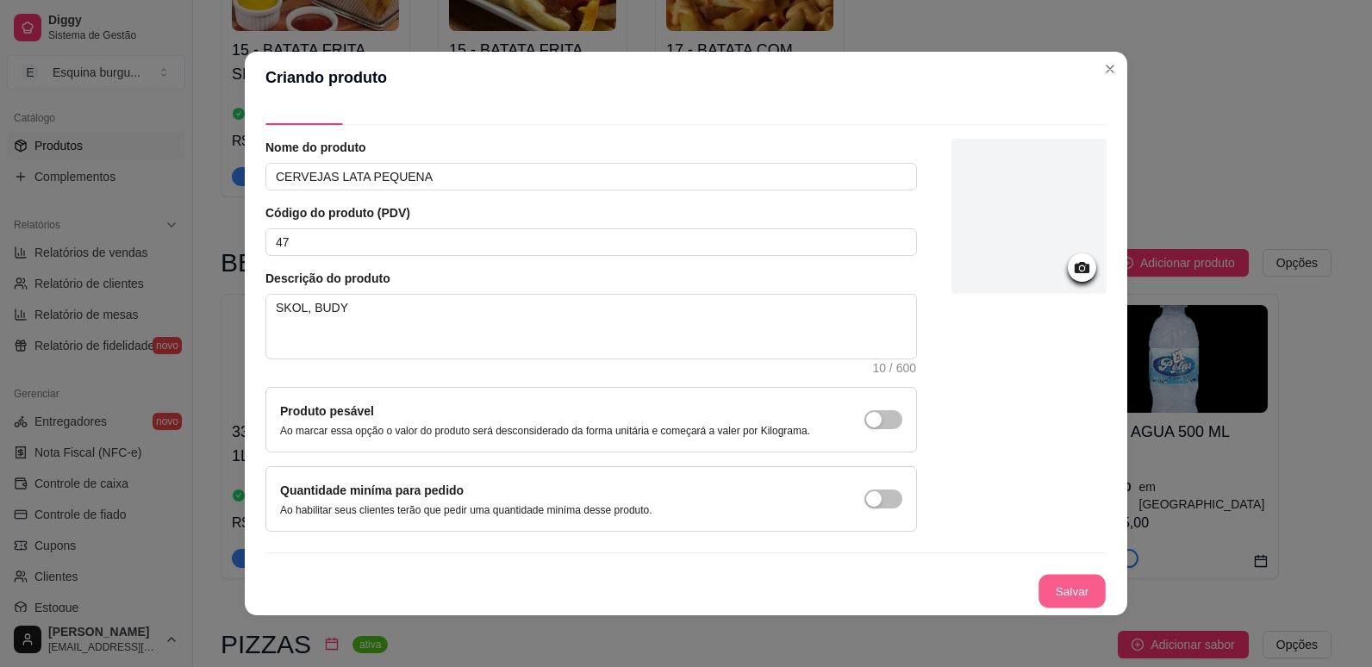
click at [1038, 593] on button "Salvar" at bounding box center [1071, 592] width 67 height 34
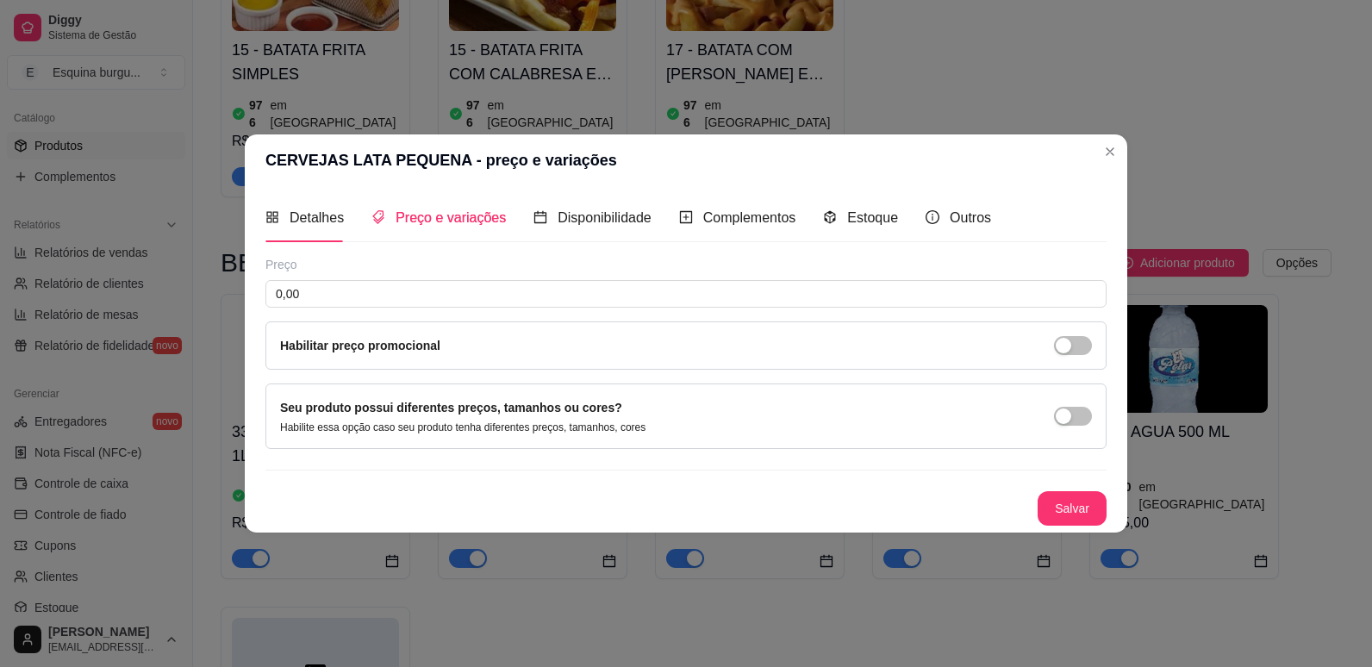
scroll to position [0, 0]
click at [579, 225] on span "Disponibilidade" at bounding box center [604, 217] width 94 height 15
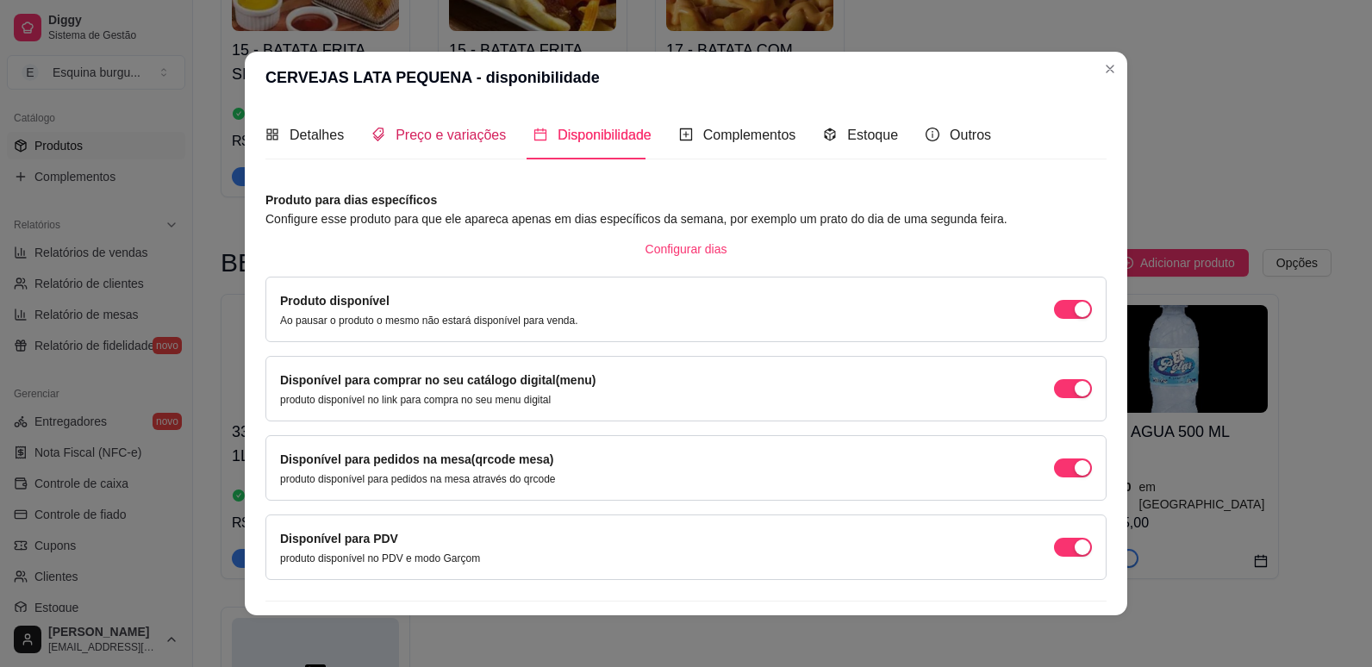
click at [425, 138] on span "Preço e variações" at bounding box center [450, 135] width 110 height 15
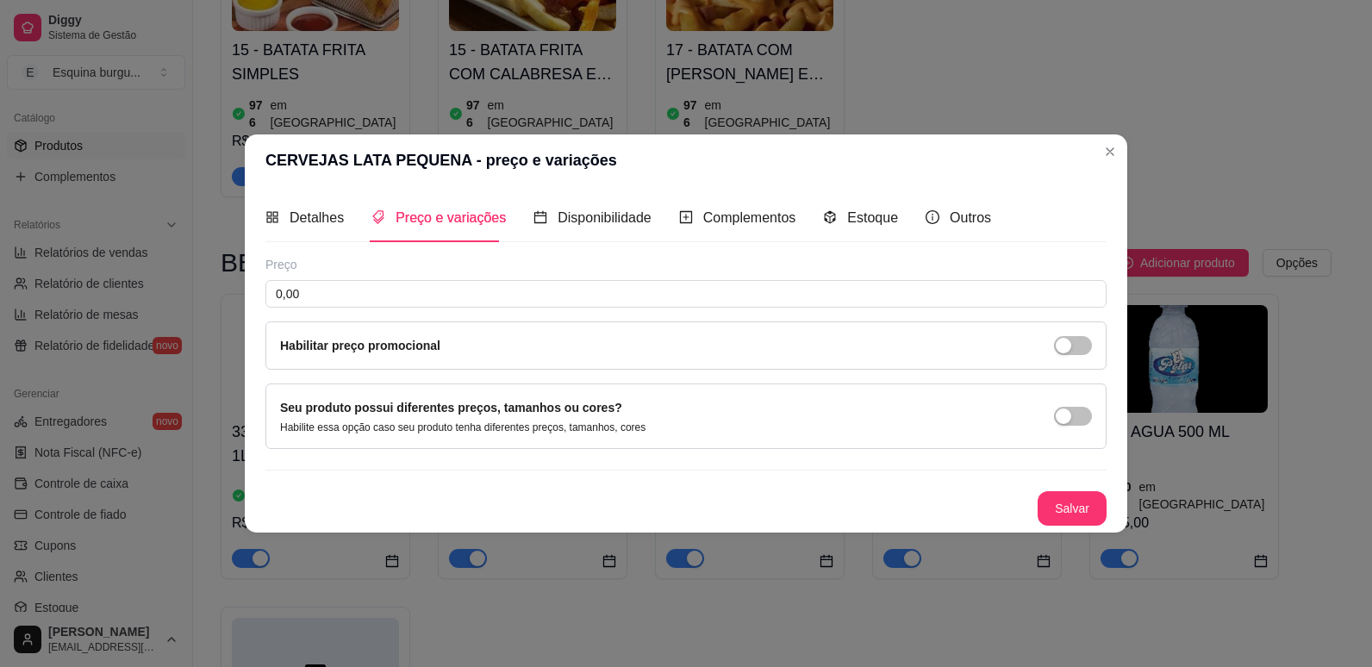
click at [358, 279] on div "Preço 0,00 Habilitar preço promocional" at bounding box center [685, 313] width 841 height 114
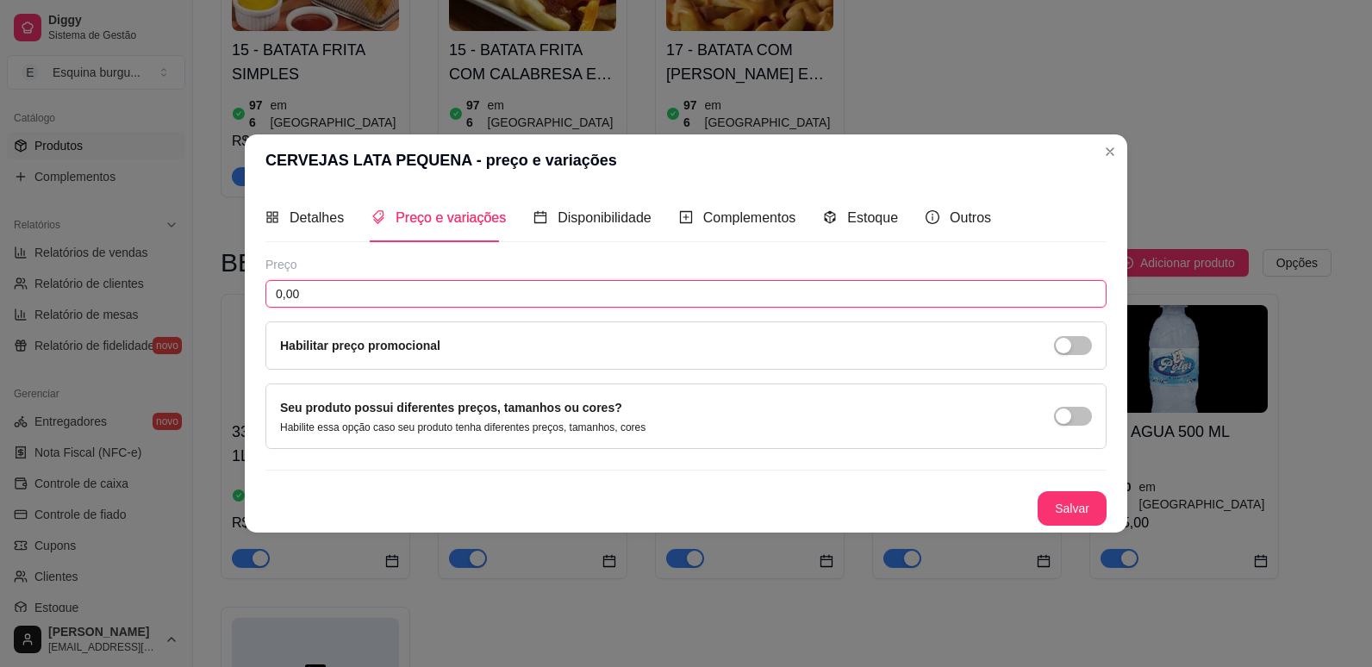
click at [358, 292] on input "0,00" at bounding box center [685, 294] width 841 height 28
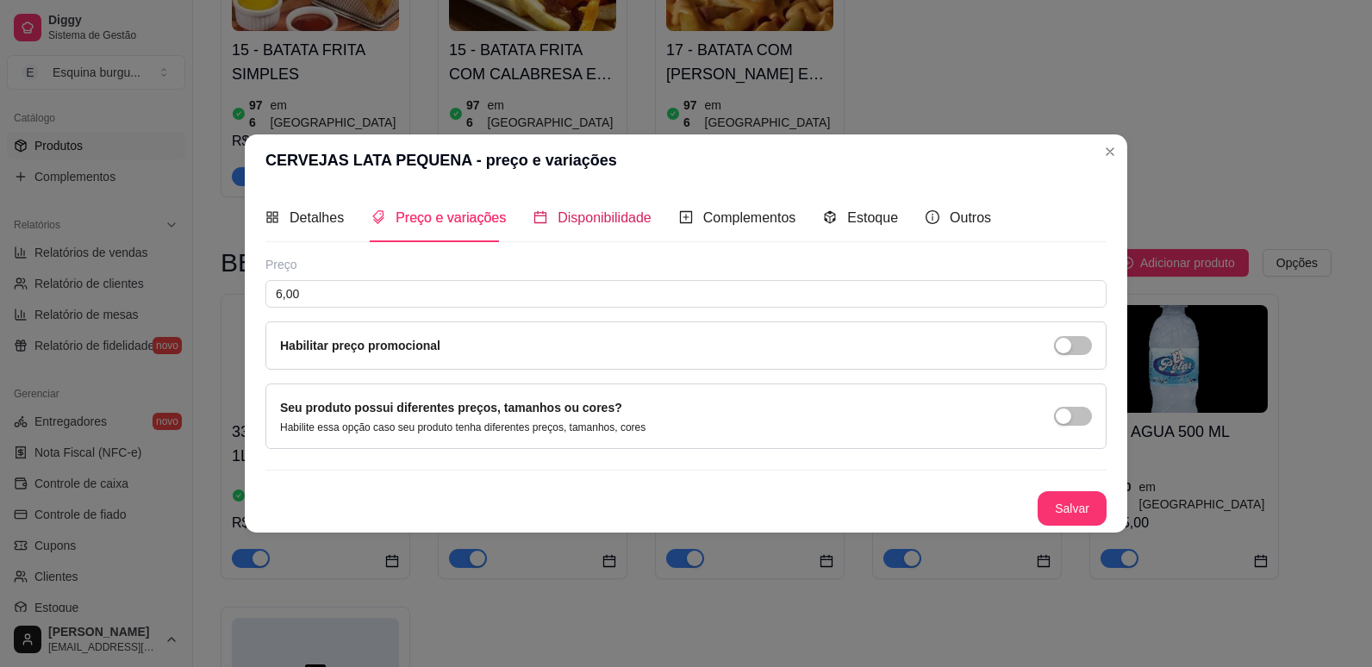
click at [607, 224] on span "Disponibilidade" at bounding box center [604, 217] width 94 height 15
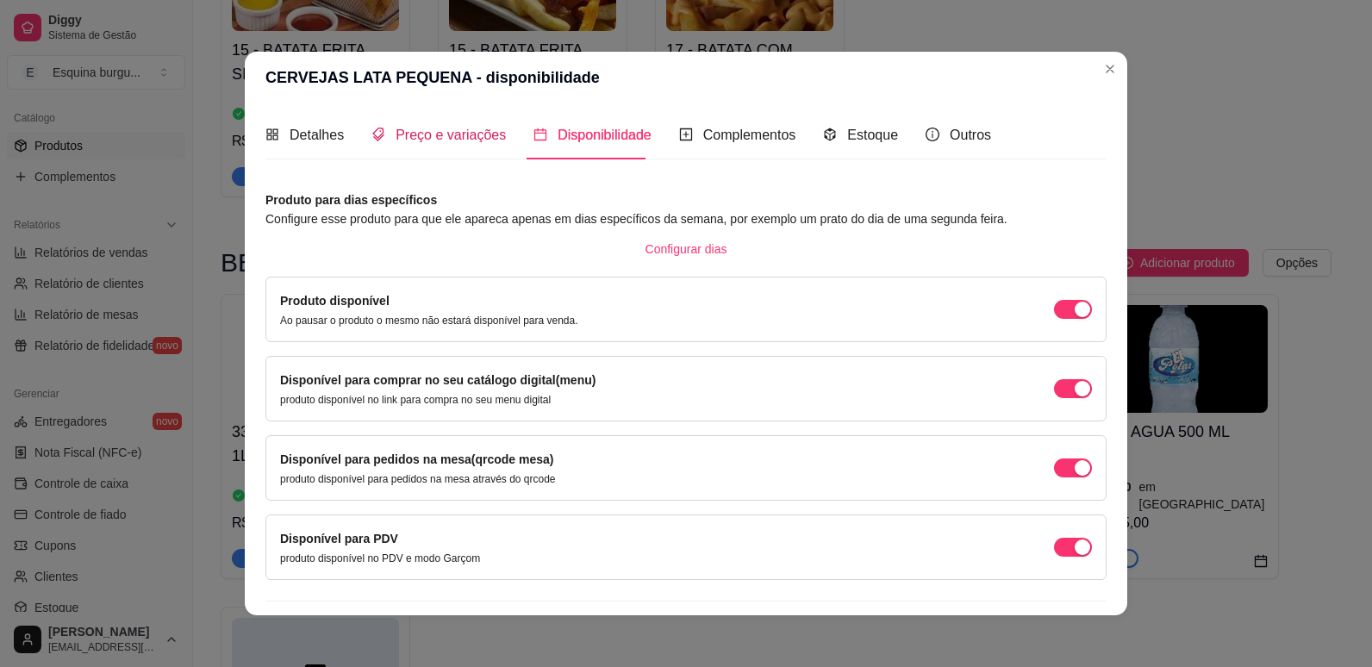
click at [453, 140] on span "Preço e variações" at bounding box center [450, 135] width 110 height 15
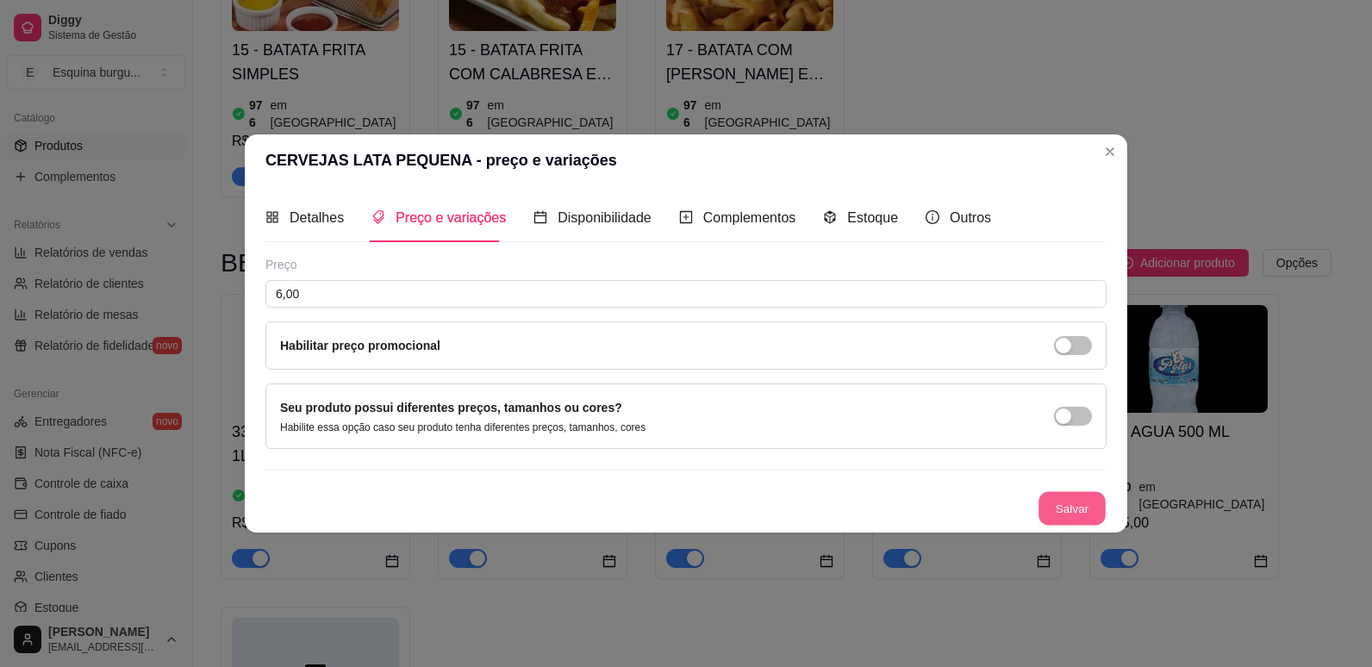
click at [1074, 515] on button "Salvar" at bounding box center [1071, 509] width 67 height 34
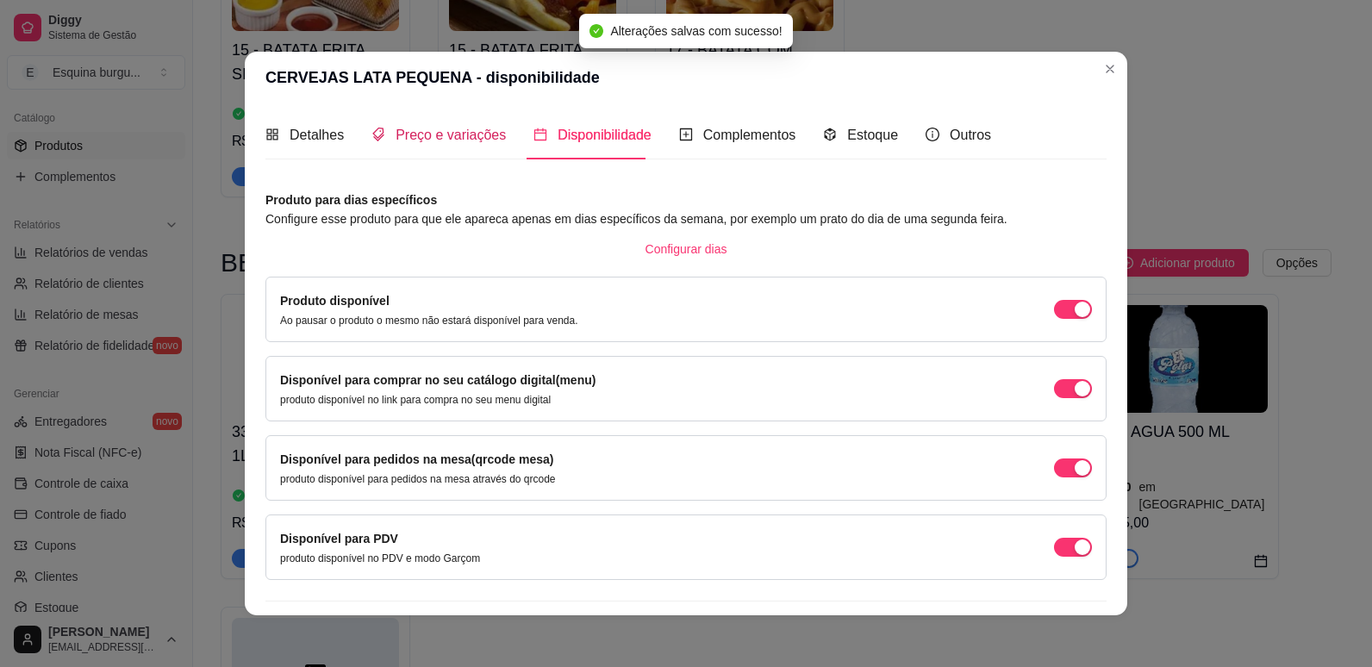
click at [436, 139] on span "Preço e variações" at bounding box center [450, 135] width 110 height 15
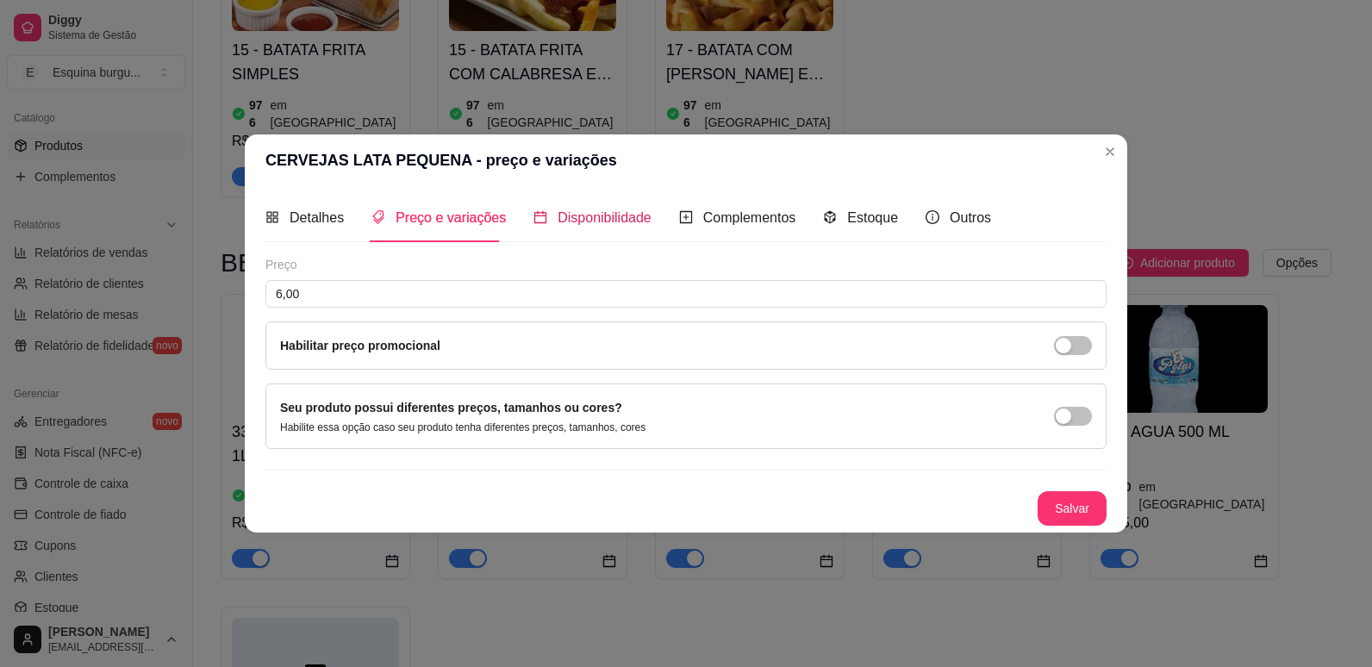
click at [588, 216] on span "Disponibilidade" at bounding box center [604, 217] width 94 height 15
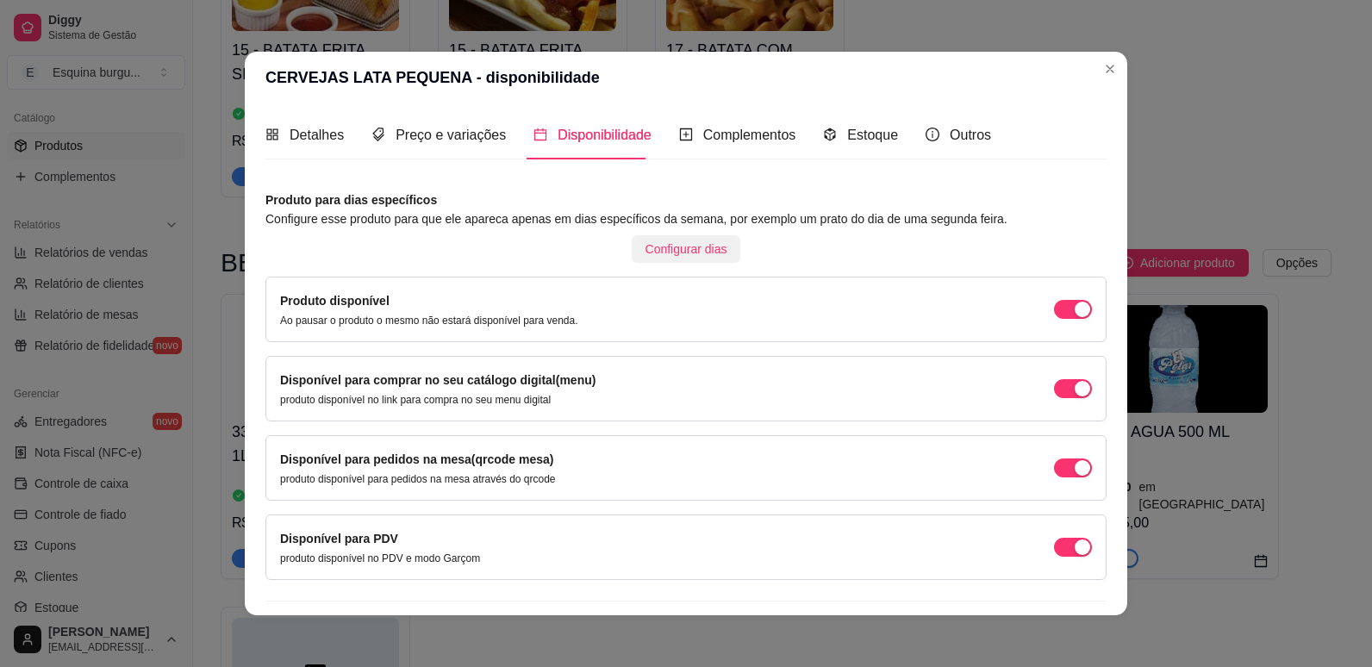
click at [688, 252] on span "Configurar dias" at bounding box center [686, 249] width 82 height 19
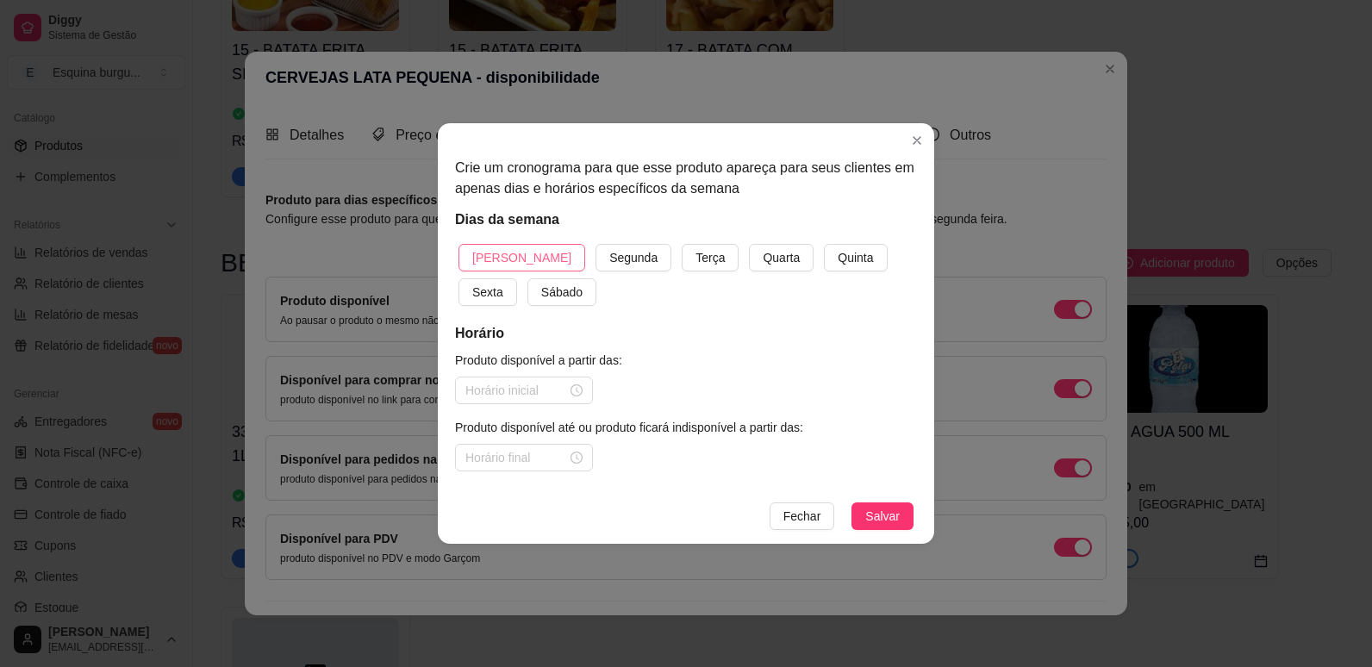
click at [489, 258] on span "[PERSON_NAME]" at bounding box center [521, 257] width 99 height 19
click at [595, 244] on button "Segunda" at bounding box center [633, 258] width 76 height 28
click at [682, 244] on button "Terça" at bounding box center [710, 258] width 57 height 28
click at [749, 244] on button "Quarta" at bounding box center [781, 258] width 65 height 28
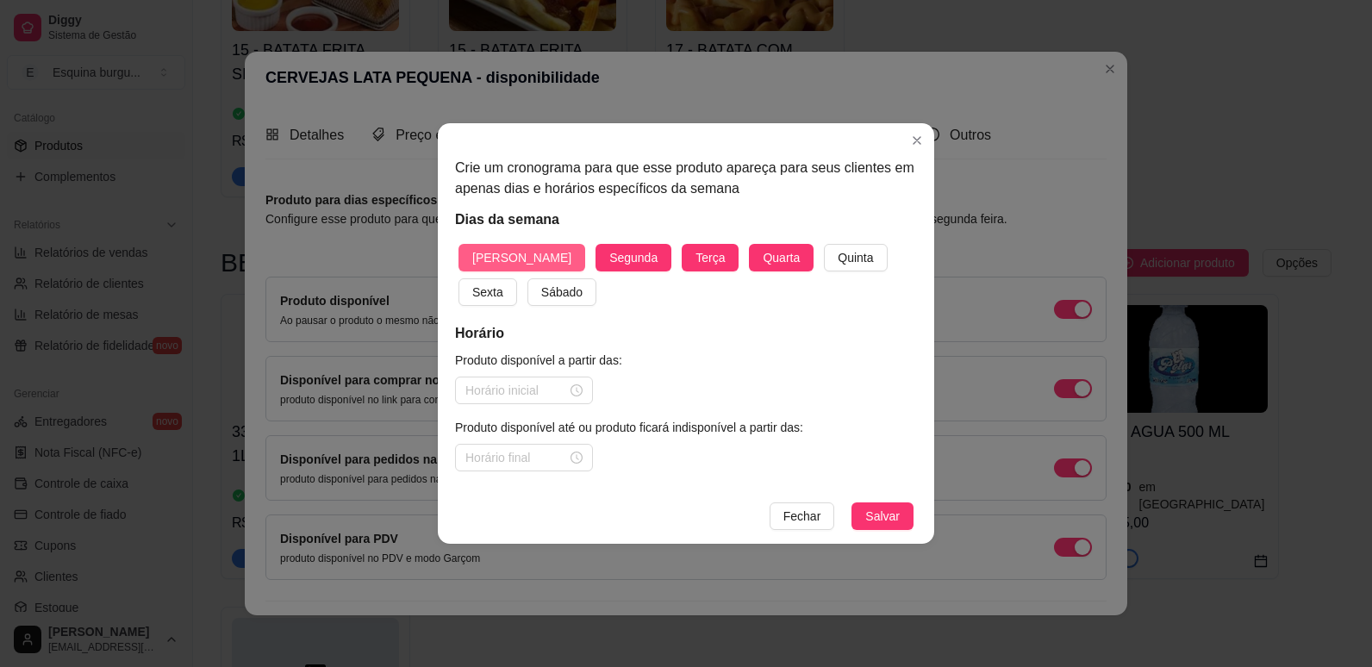
click at [824, 244] on button "Quinta" at bounding box center [855, 258] width 63 height 28
click at [527, 278] on button "Sábado" at bounding box center [561, 292] width 69 height 28
click at [503, 283] on span "Sexta" at bounding box center [487, 292] width 31 height 19
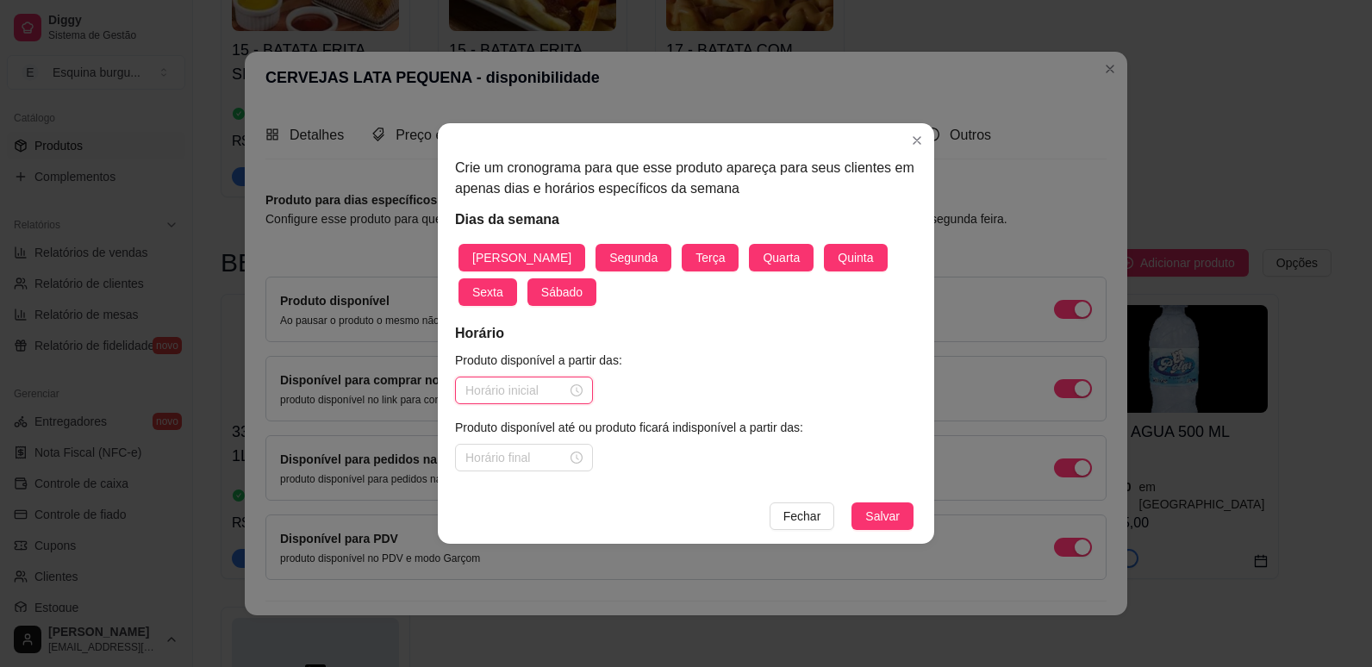
click at [514, 382] on input at bounding box center [516, 390] width 102 height 19
click at [521, 459] on input at bounding box center [516, 457] width 102 height 19
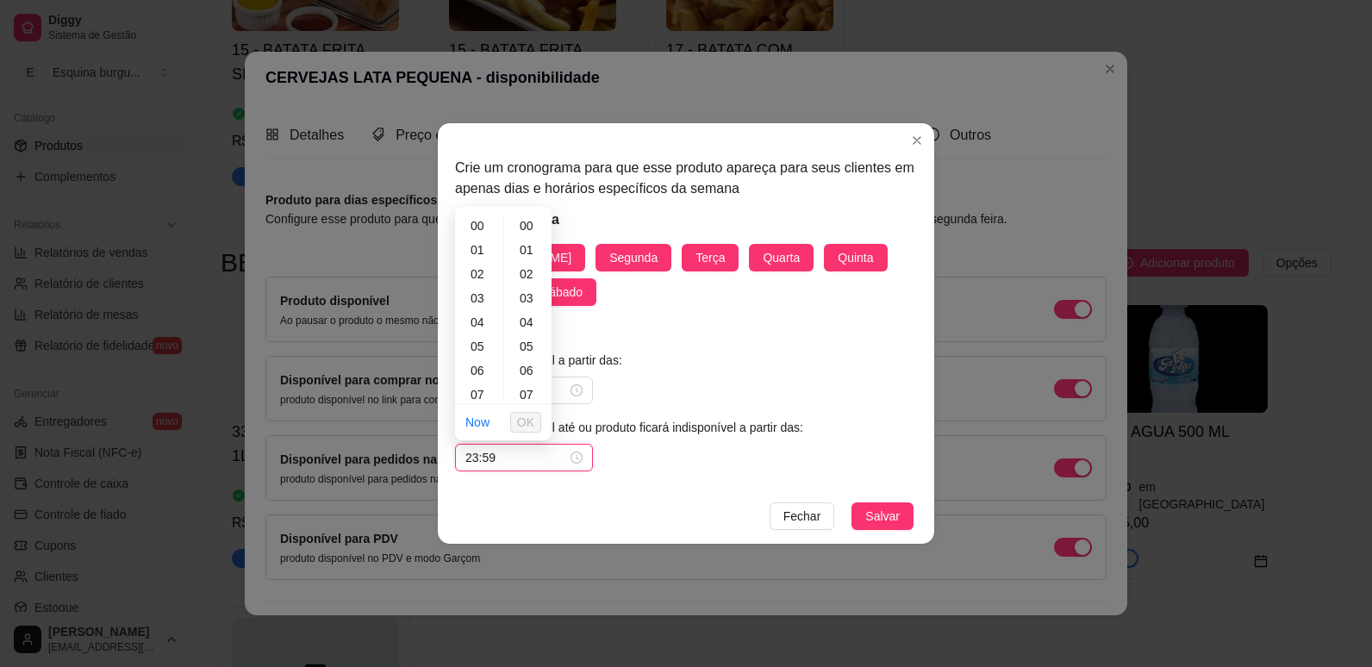
scroll to position [1261, 0]
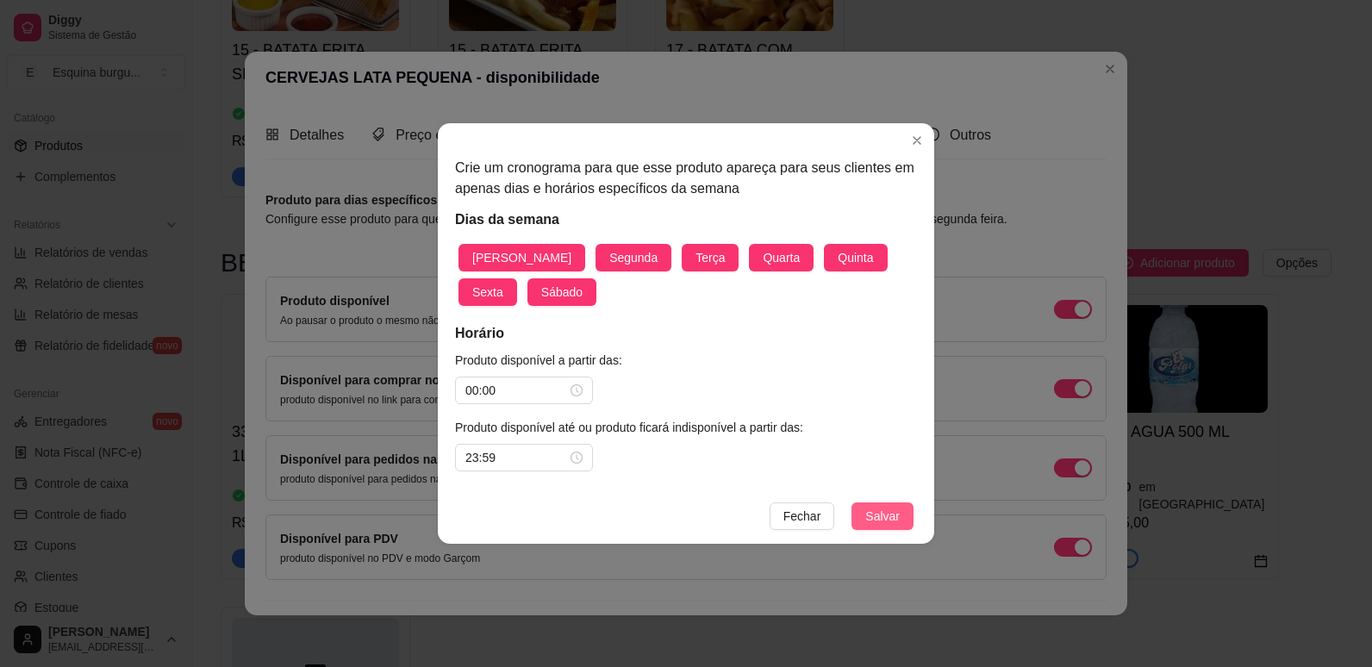
click at [884, 515] on span "Salvar" at bounding box center [882, 516] width 34 height 19
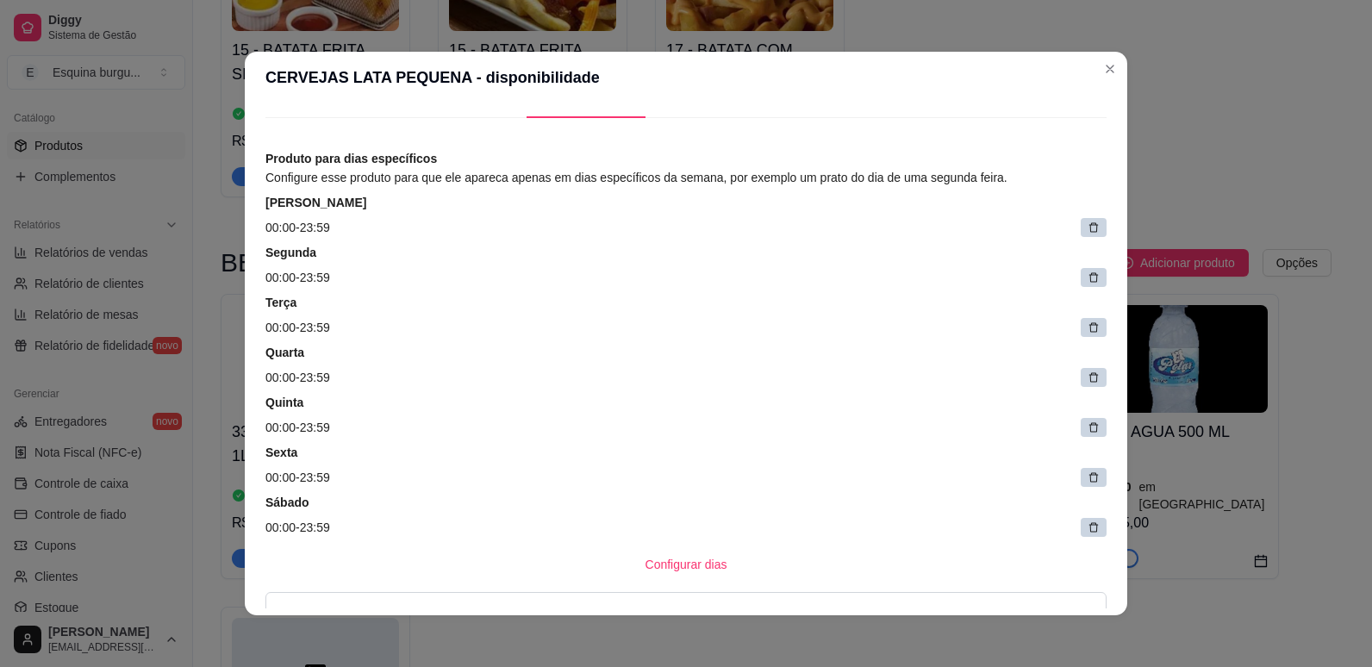
scroll to position [398, 0]
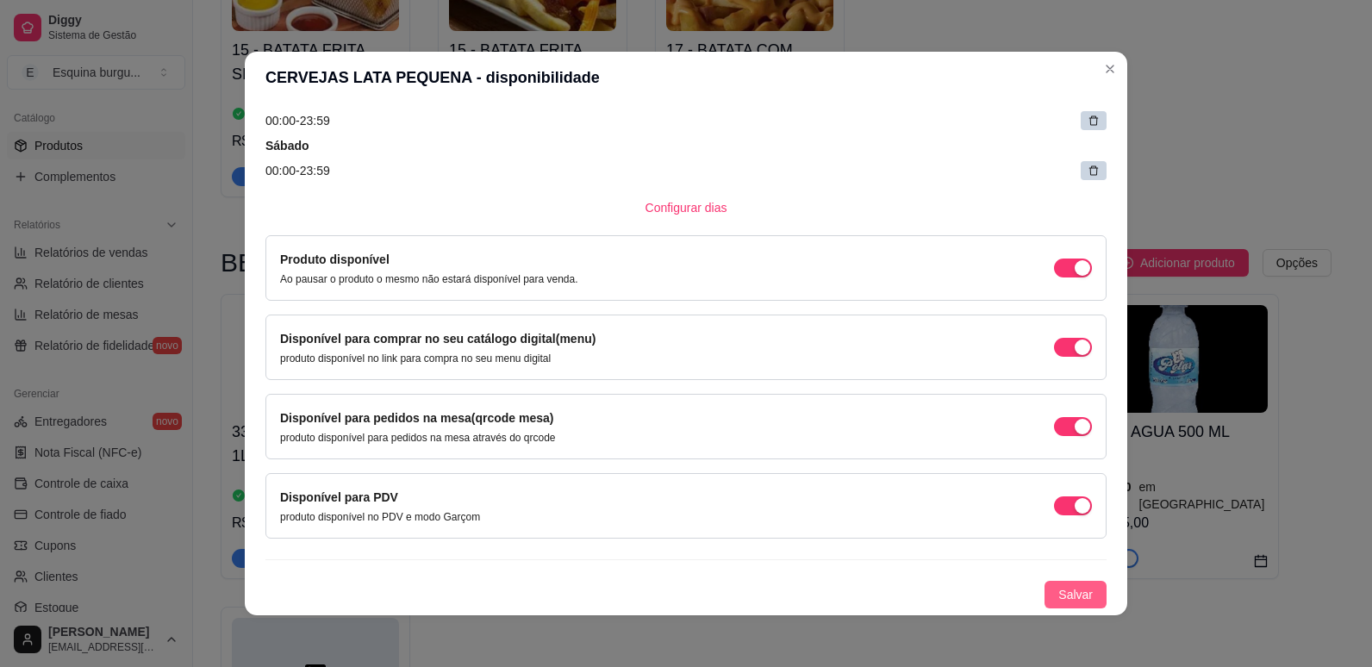
click at [1058, 590] on span "Salvar" at bounding box center [1075, 594] width 34 height 19
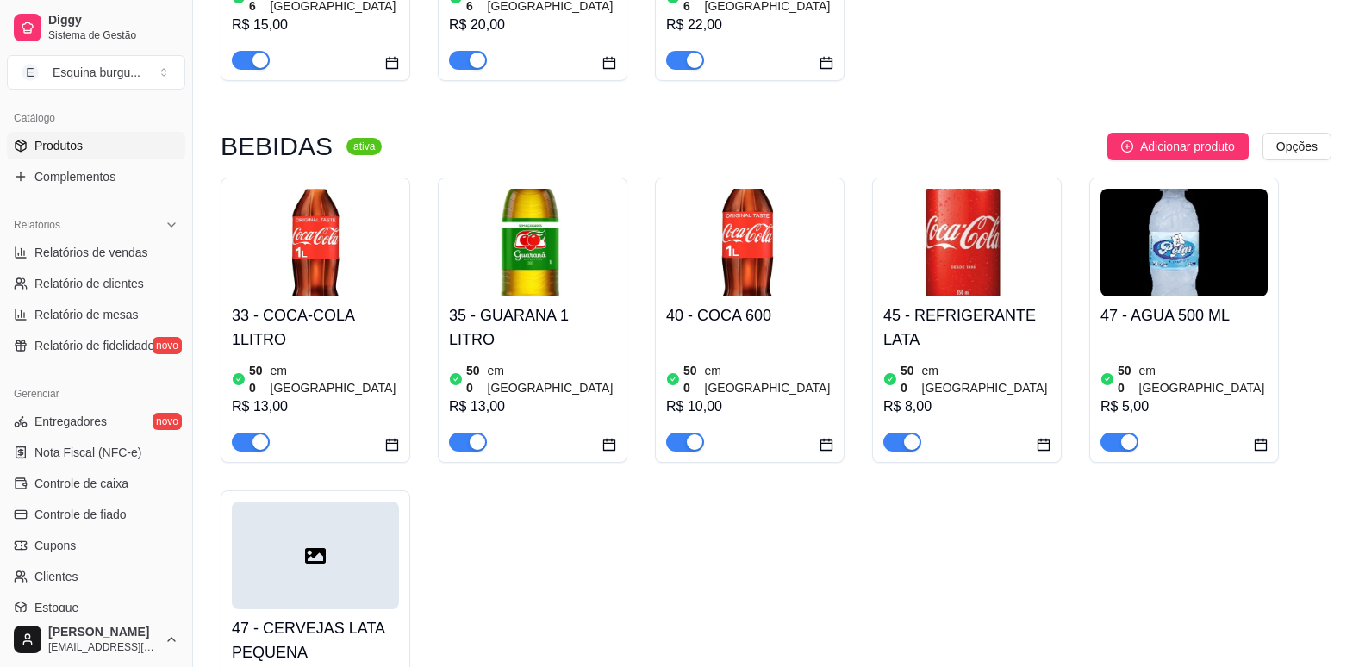
scroll to position [1726, 0]
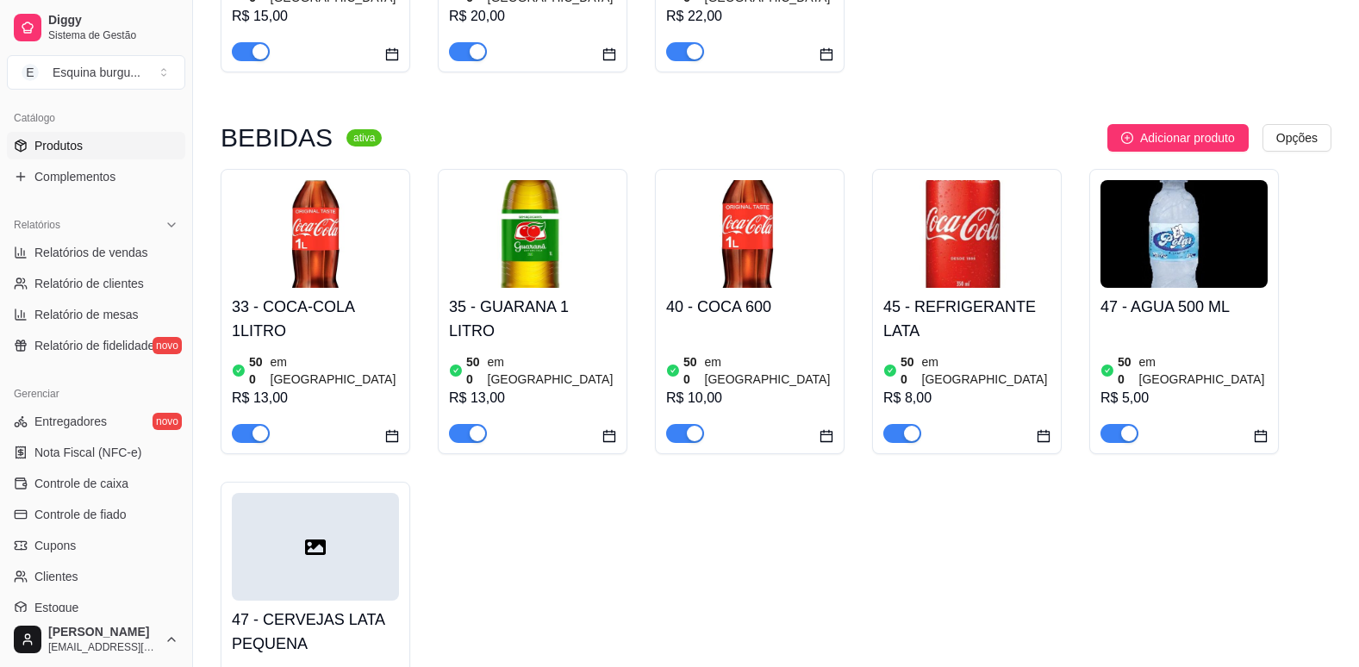
click at [294, 607] on h4 "47 - CERVEJAS LATA PEQUENA" at bounding box center [315, 631] width 167 height 48
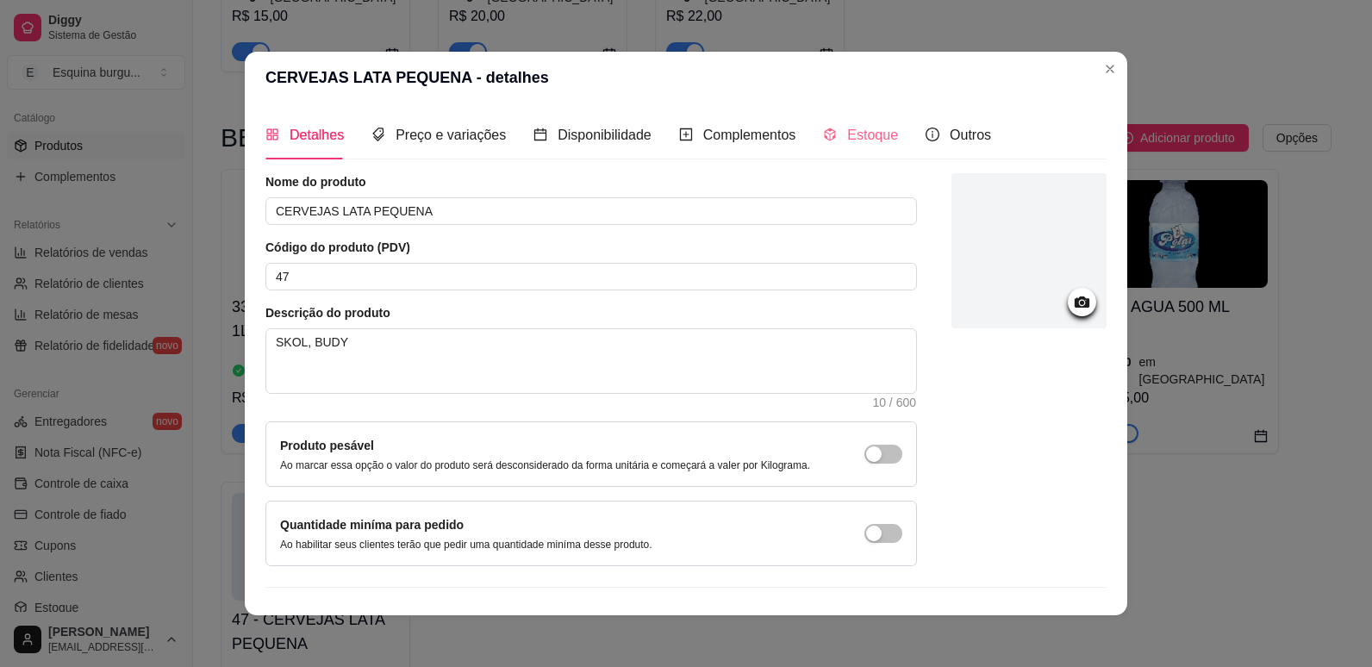
click at [834, 121] on div "Estoque" at bounding box center [860, 134] width 75 height 49
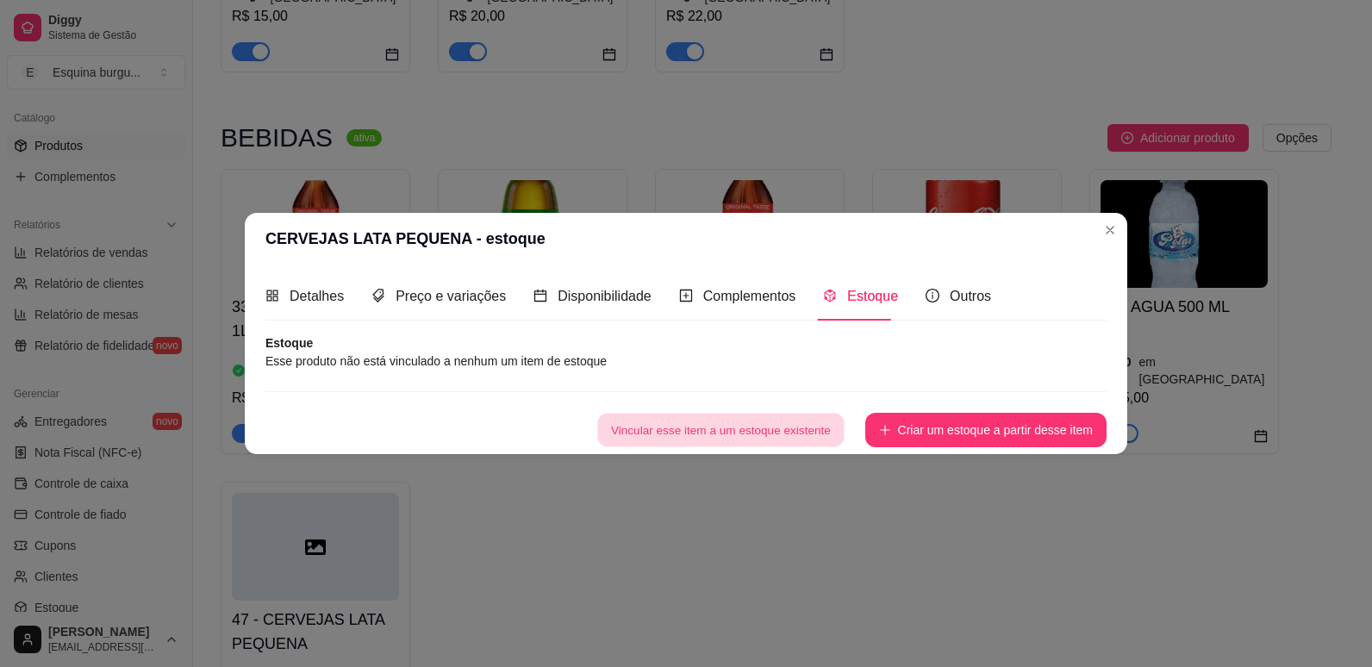
click at [778, 421] on button "Vincular esse item a um estoque existente" at bounding box center [720, 431] width 246 height 34
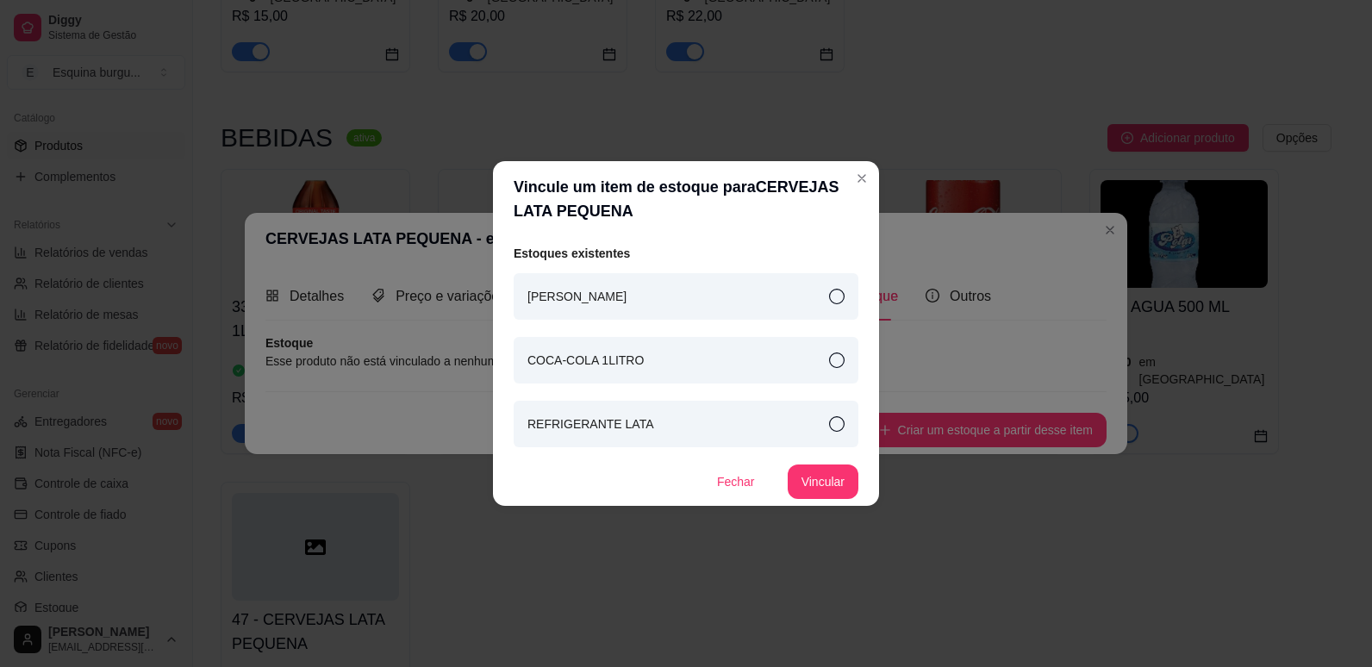
click at [836, 365] on icon at bounding box center [837, 360] width 16 height 16
click at [831, 476] on button "Vincular" at bounding box center [823, 481] width 71 height 34
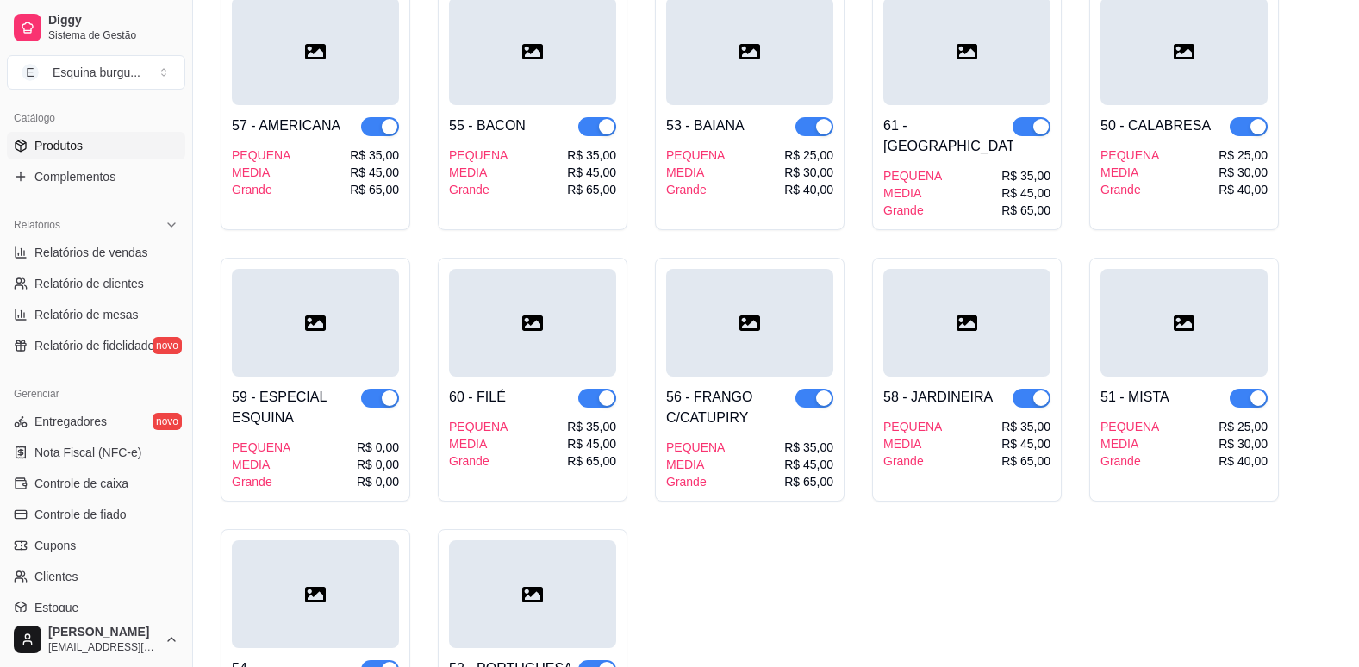
scroll to position [2642, 0]
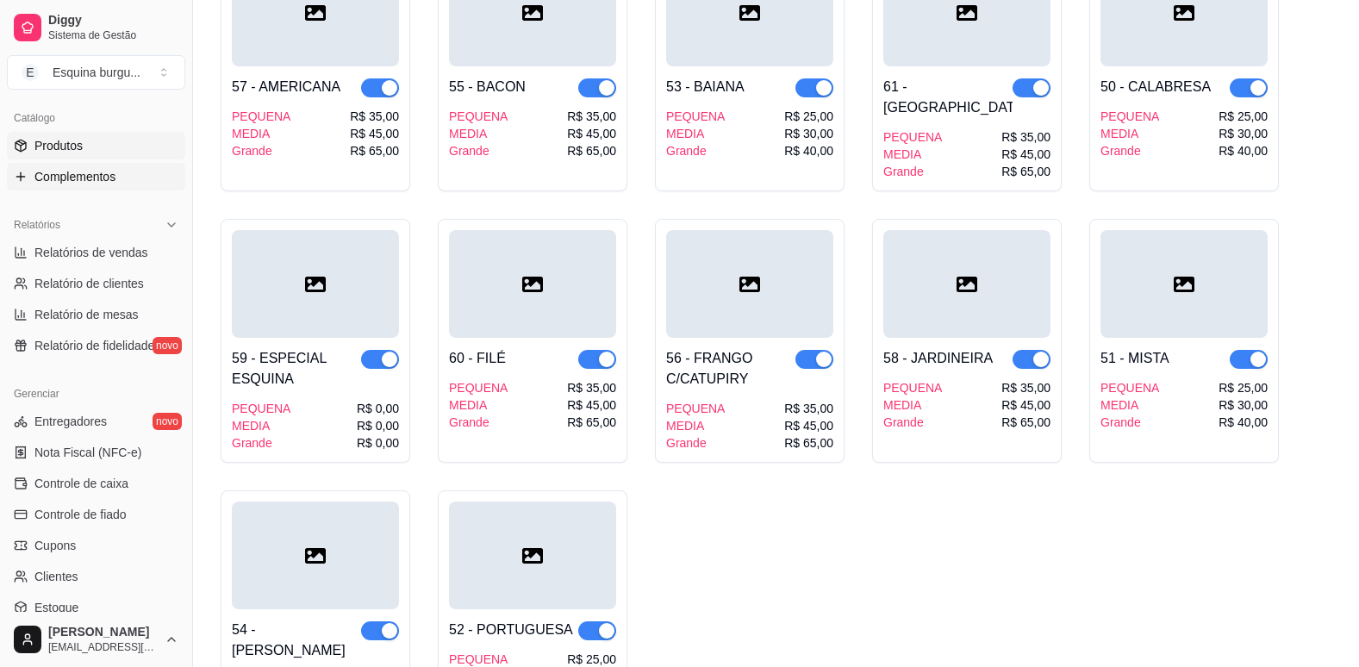
click at [108, 184] on span "Complementos" at bounding box center [74, 176] width 81 height 17
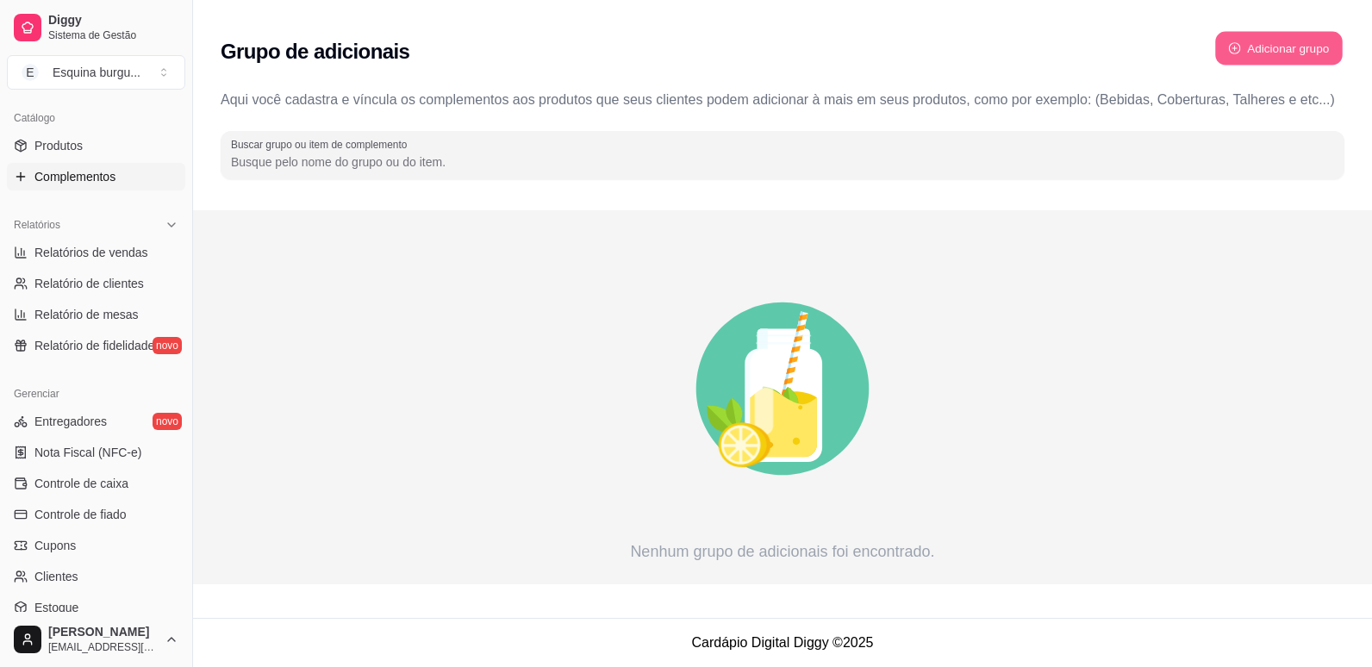
click at [1282, 48] on button "Adicionar grupo" at bounding box center [1279, 49] width 128 height 34
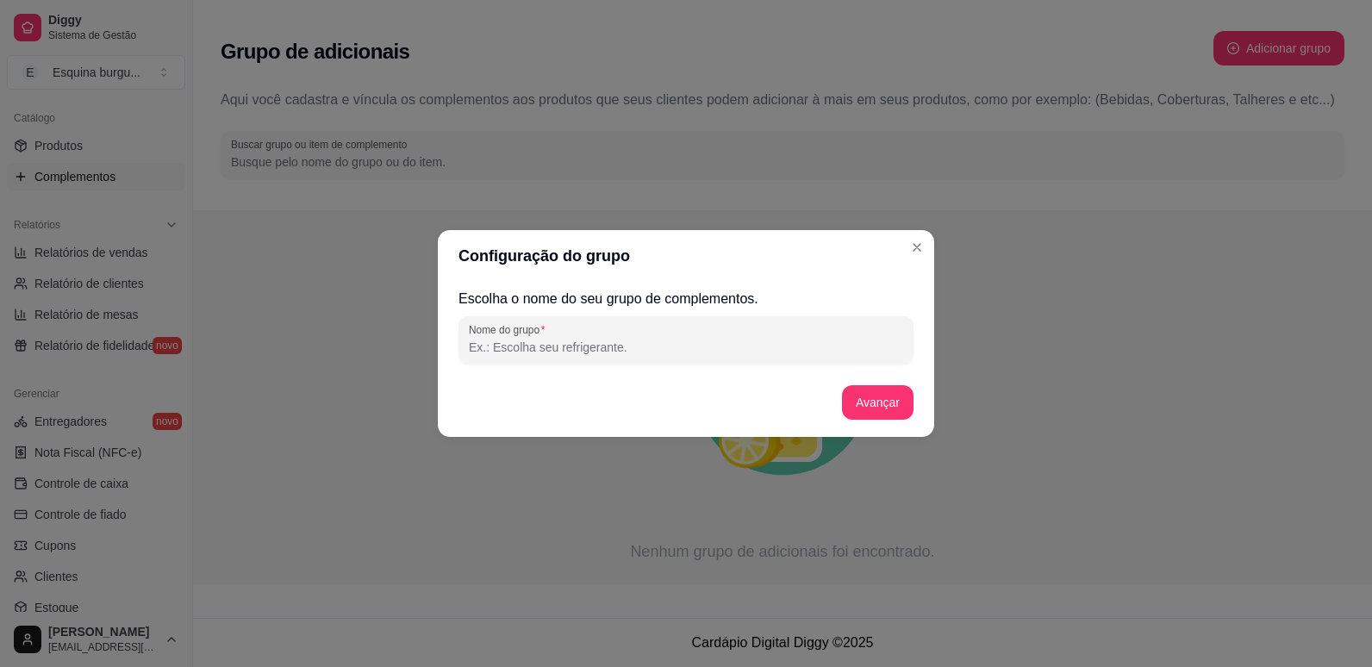
click at [653, 349] on input "Nome do grupo" at bounding box center [686, 347] width 434 height 17
click at [655, 352] on input "Nome do grupo" at bounding box center [686, 347] width 434 height 17
click at [590, 352] on input "Nome do grupo" at bounding box center [686, 347] width 434 height 17
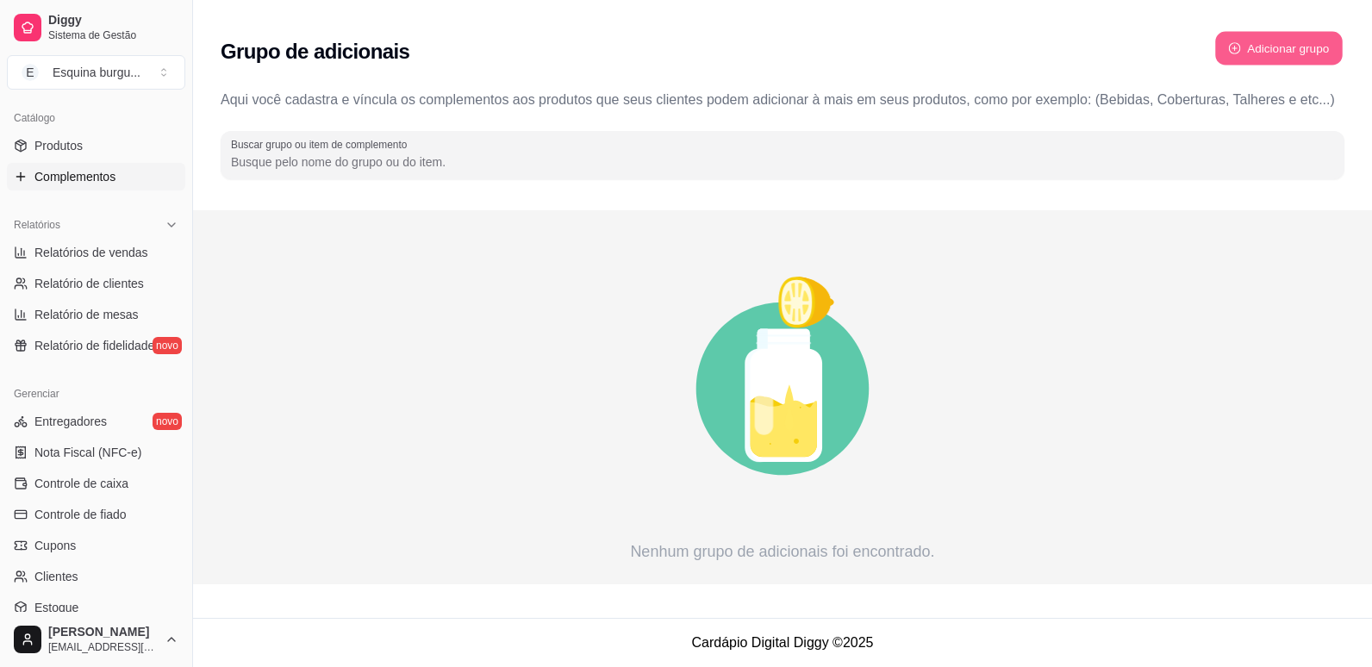
click at [1252, 47] on button "Adicionar grupo" at bounding box center [1279, 49] width 128 height 34
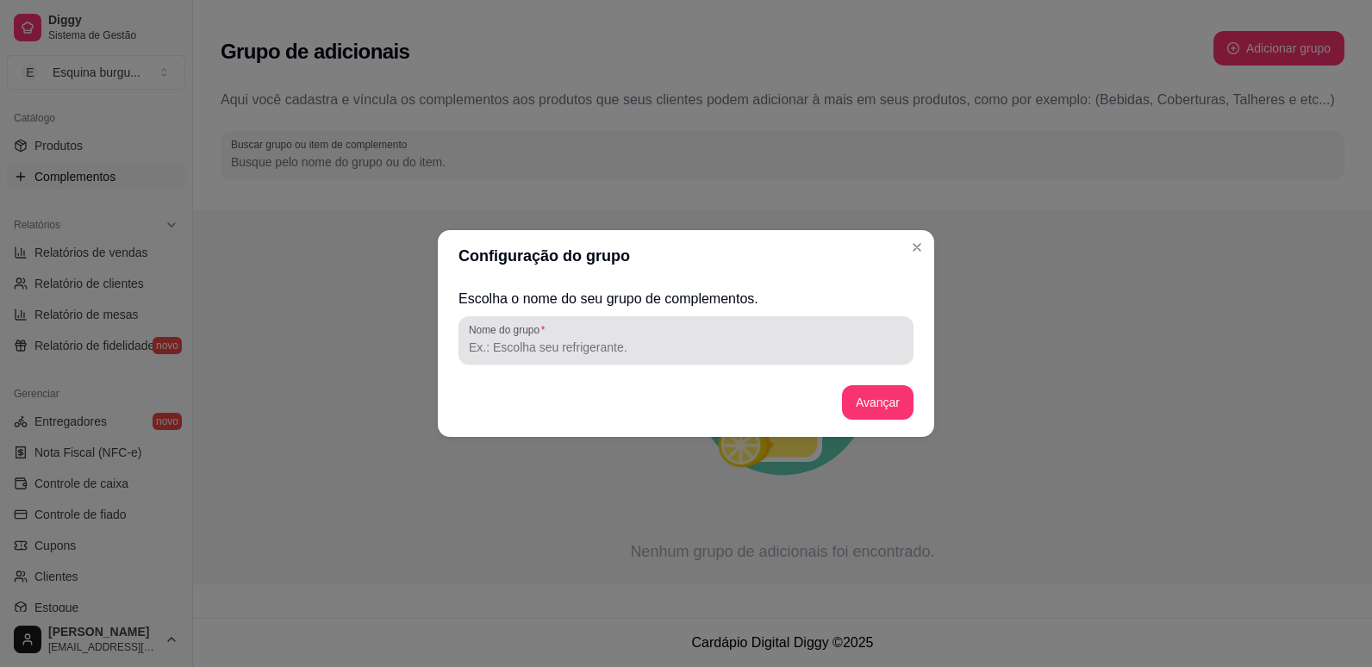
click at [546, 350] on input "Nome do grupo" at bounding box center [686, 347] width 434 height 17
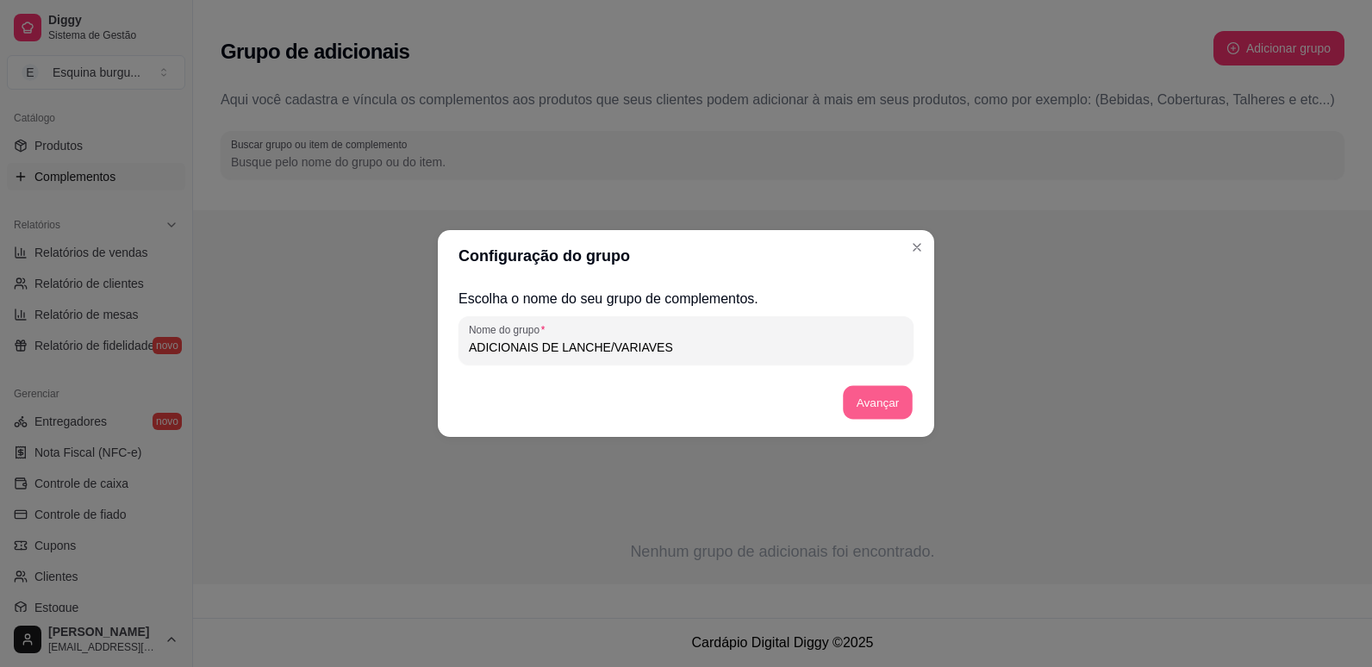
click at [868, 399] on button "Avançar" at bounding box center [878, 403] width 70 height 34
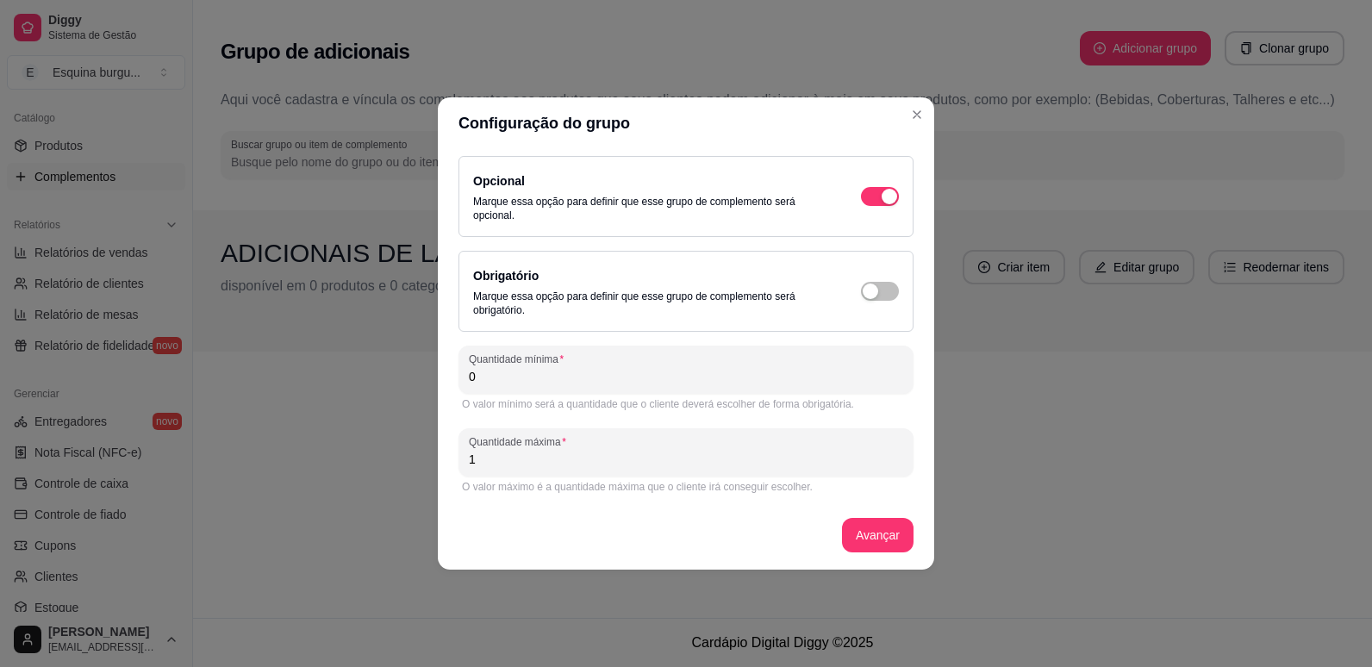
click at [569, 373] on input "0" at bounding box center [686, 376] width 434 height 17
click at [521, 464] on input "1" at bounding box center [686, 459] width 434 height 17
click at [878, 545] on button "Avançar" at bounding box center [878, 536] width 70 height 34
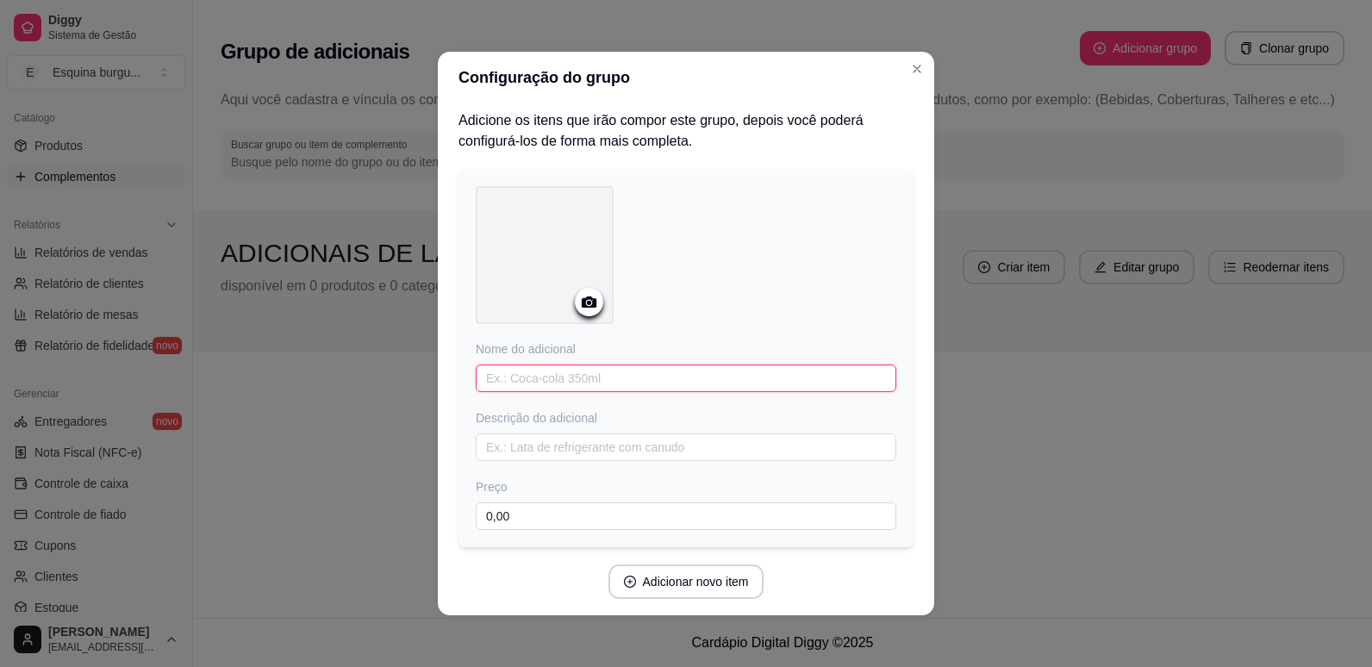
click at [568, 382] on input "text" at bounding box center [686, 378] width 420 height 28
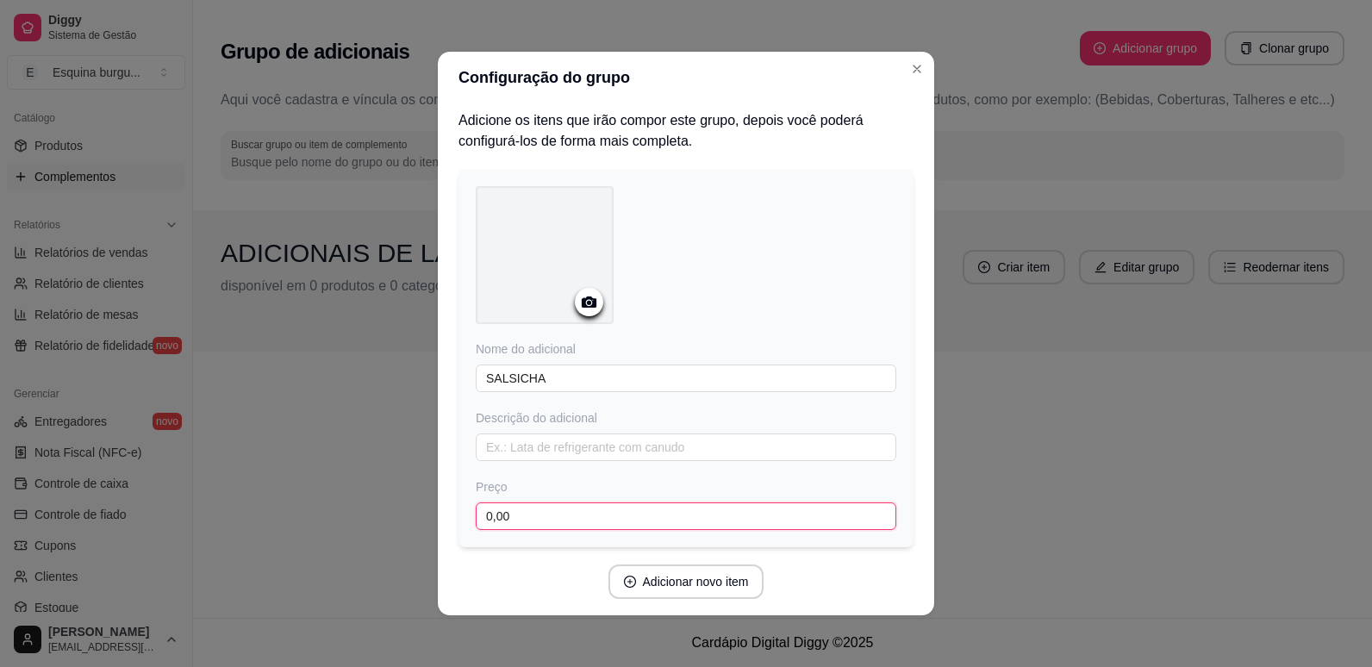
click at [561, 523] on input "0,00" at bounding box center [686, 516] width 420 height 28
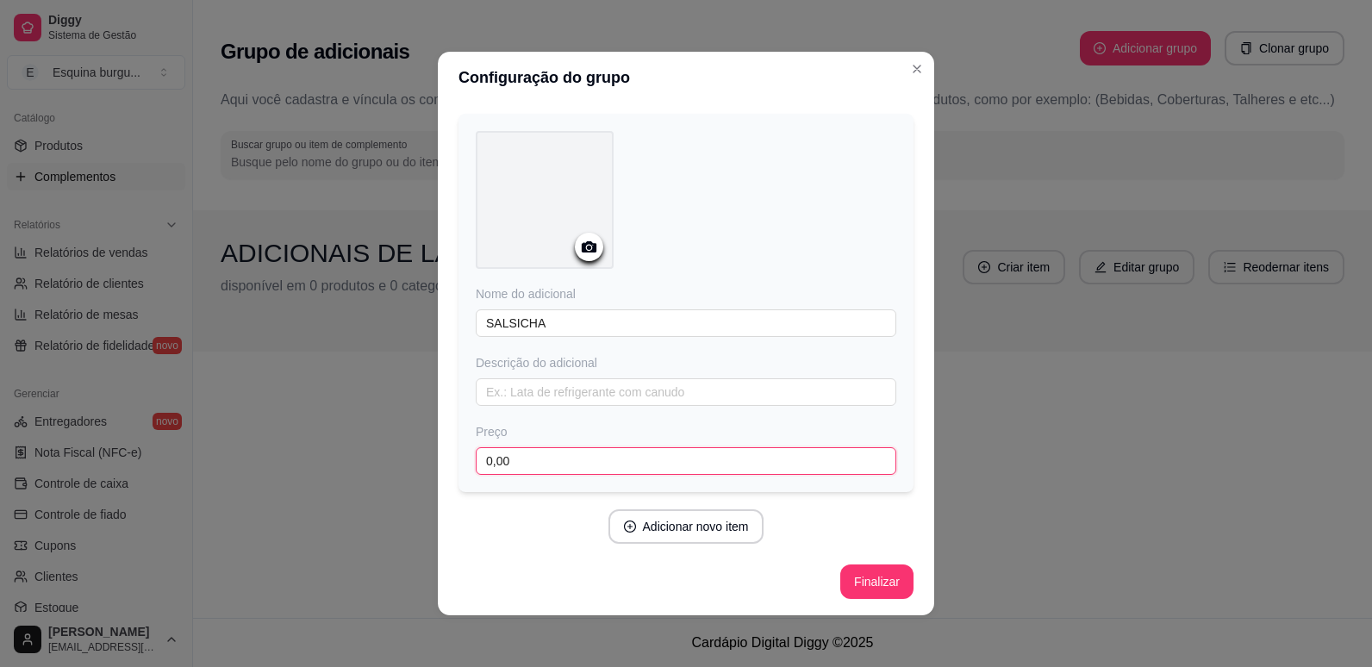
scroll to position [3, 0]
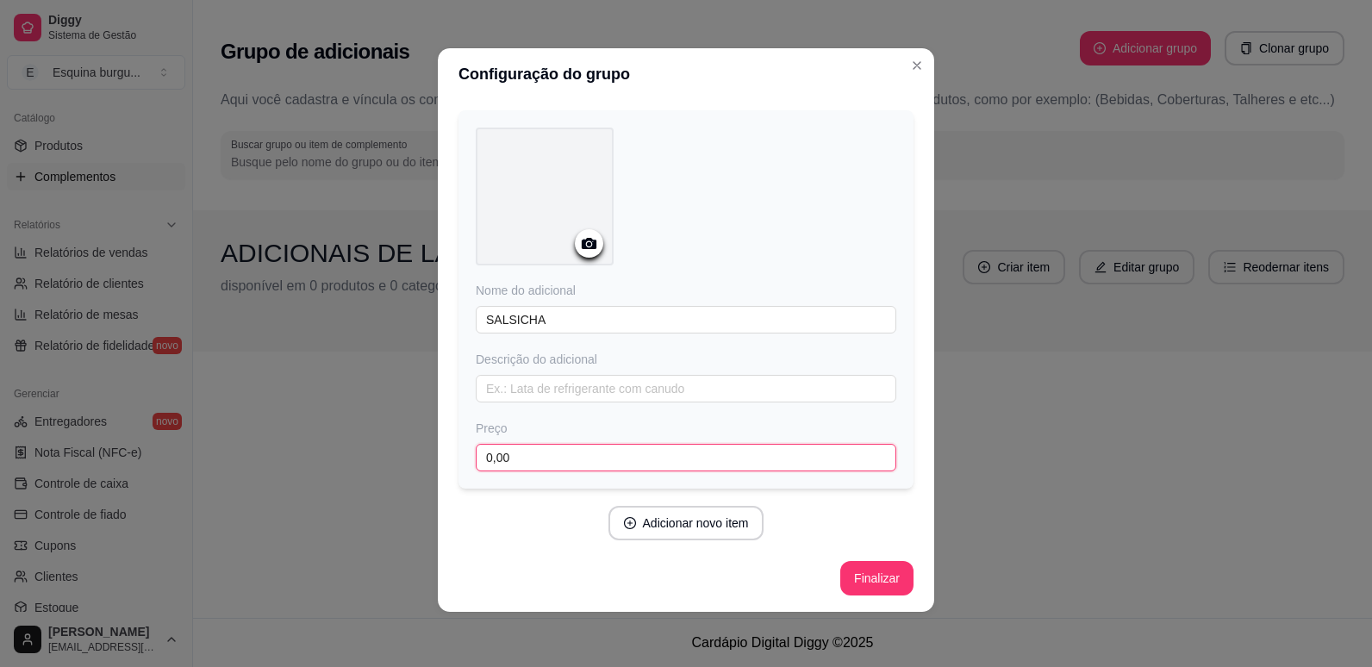
click at [525, 456] on input "0,00" at bounding box center [686, 458] width 420 height 28
click at [690, 516] on button "Adicionar novo item" at bounding box center [686, 524] width 152 height 34
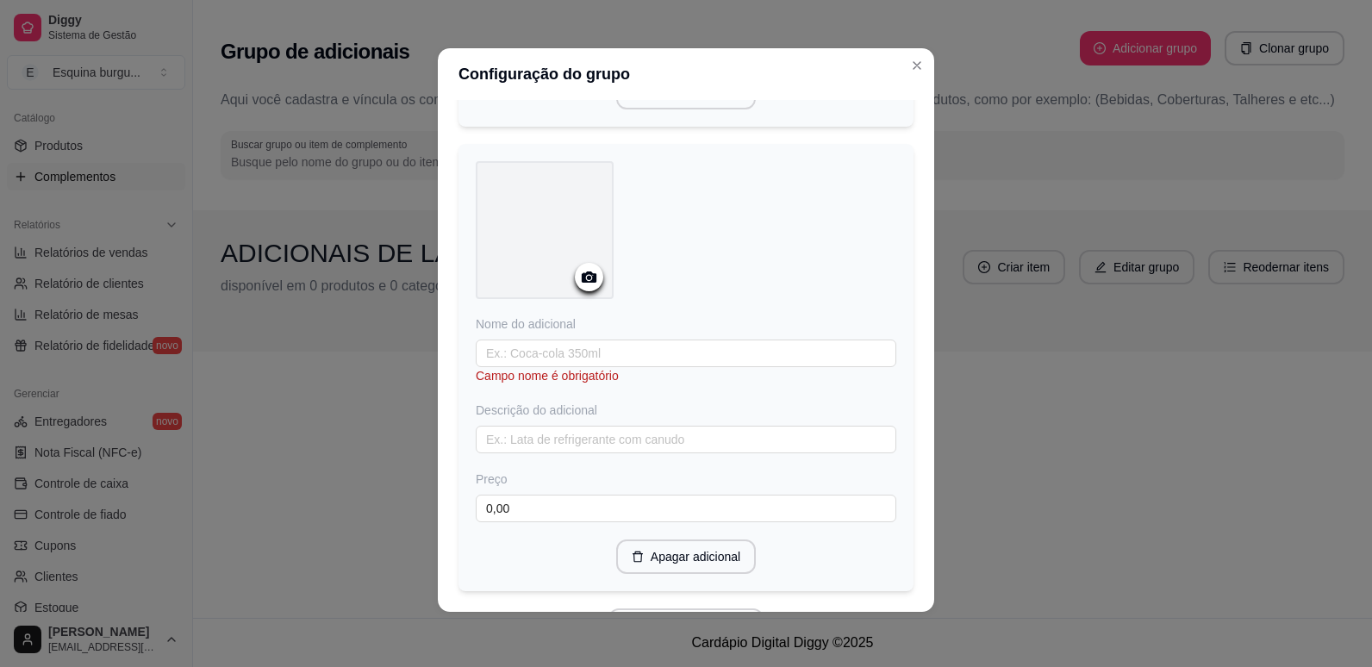
scroll to position [570, 0]
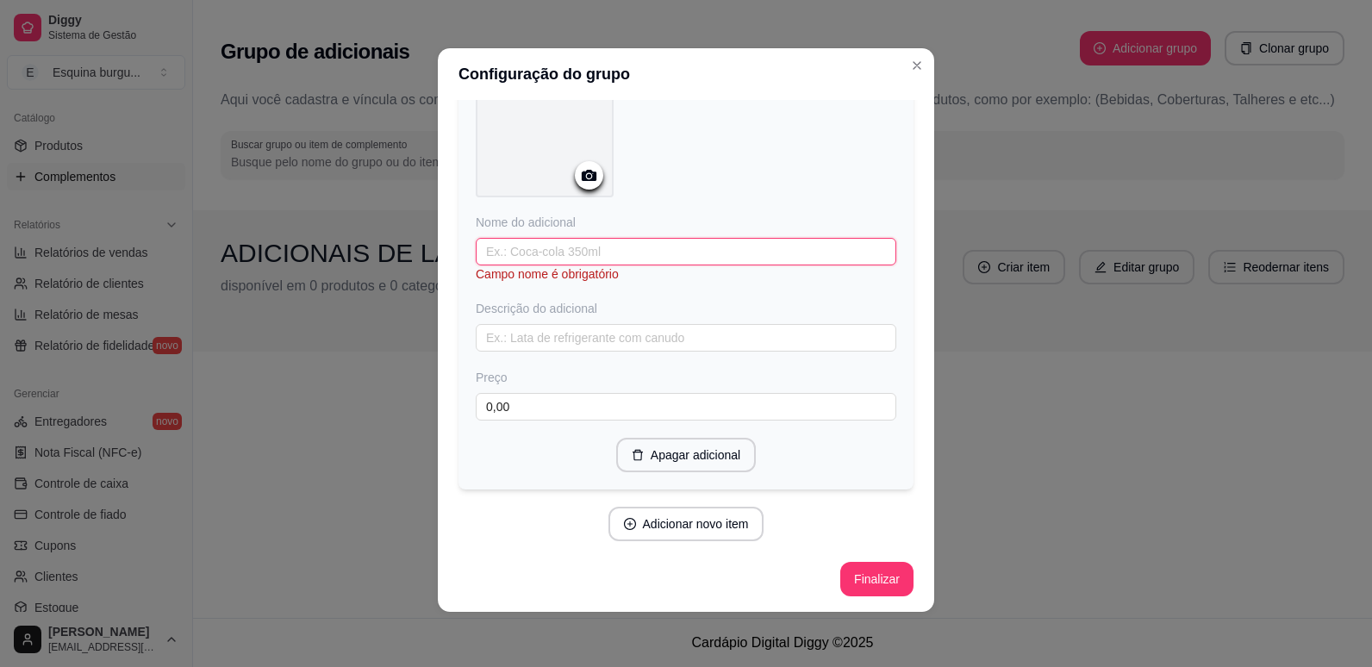
click at [572, 260] on input "text" at bounding box center [686, 252] width 420 height 28
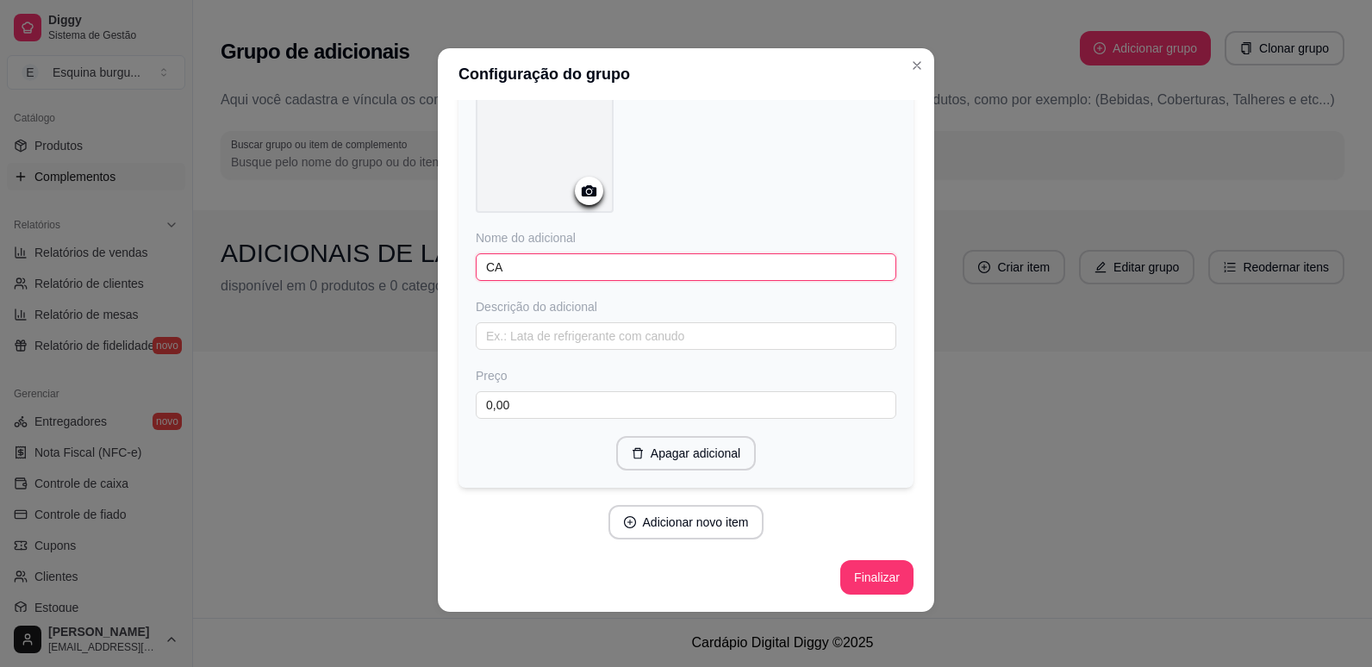
scroll to position [553, 0]
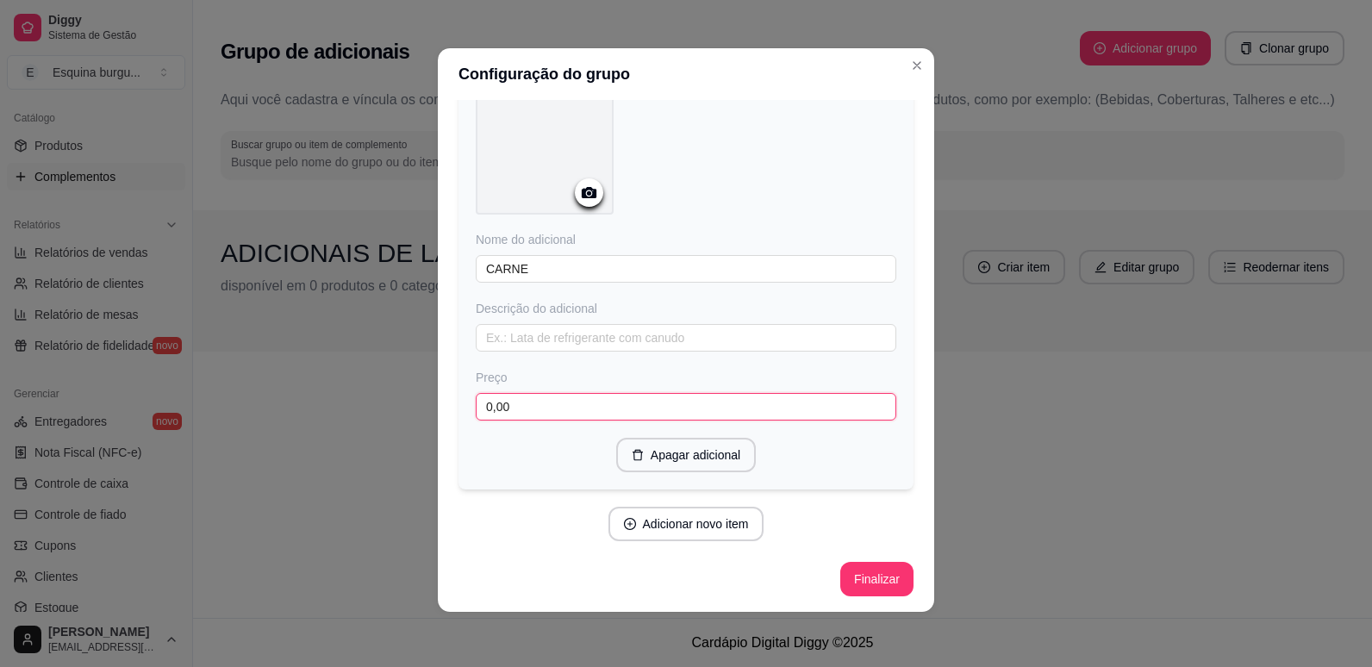
click at [518, 406] on input "0,00" at bounding box center [686, 407] width 420 height 28
click at [703, 522] on button "Adicionar novo item" at bounding box center [686, 524] width 152 height 34
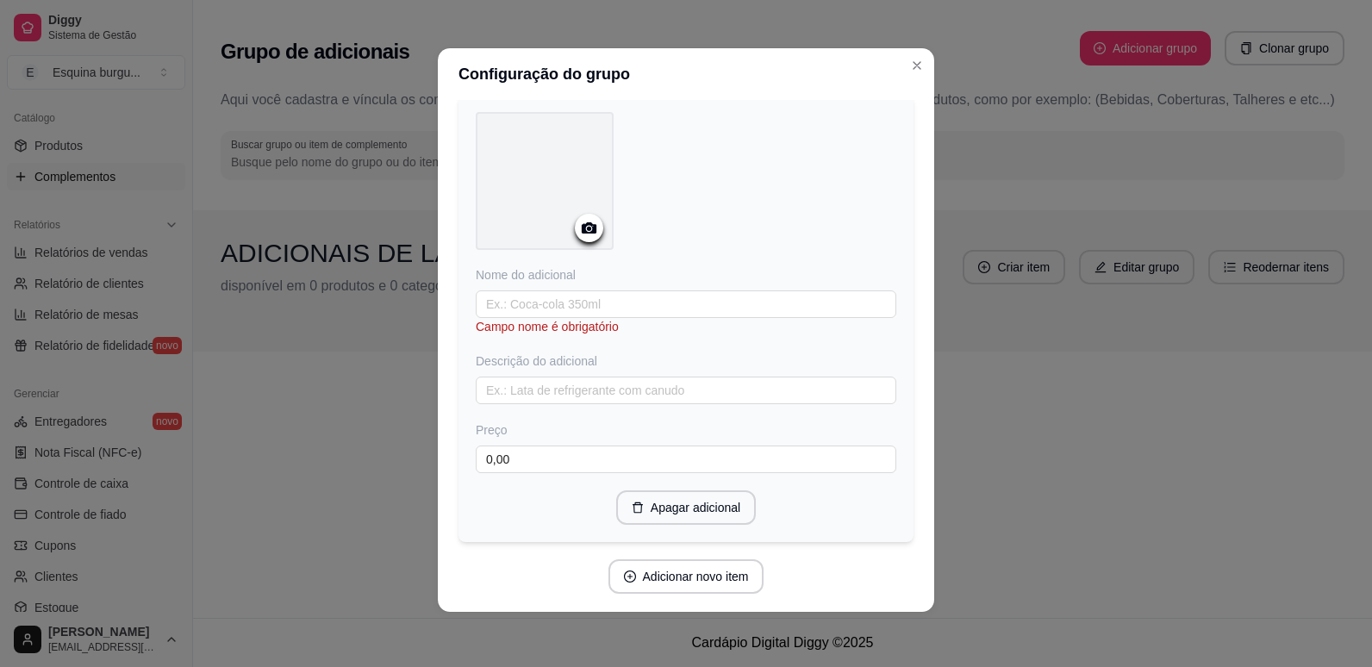
scroll to position [966, 0]
click at [572, 302] on input "text" at bounding box center [686, 303] width 420 height 28
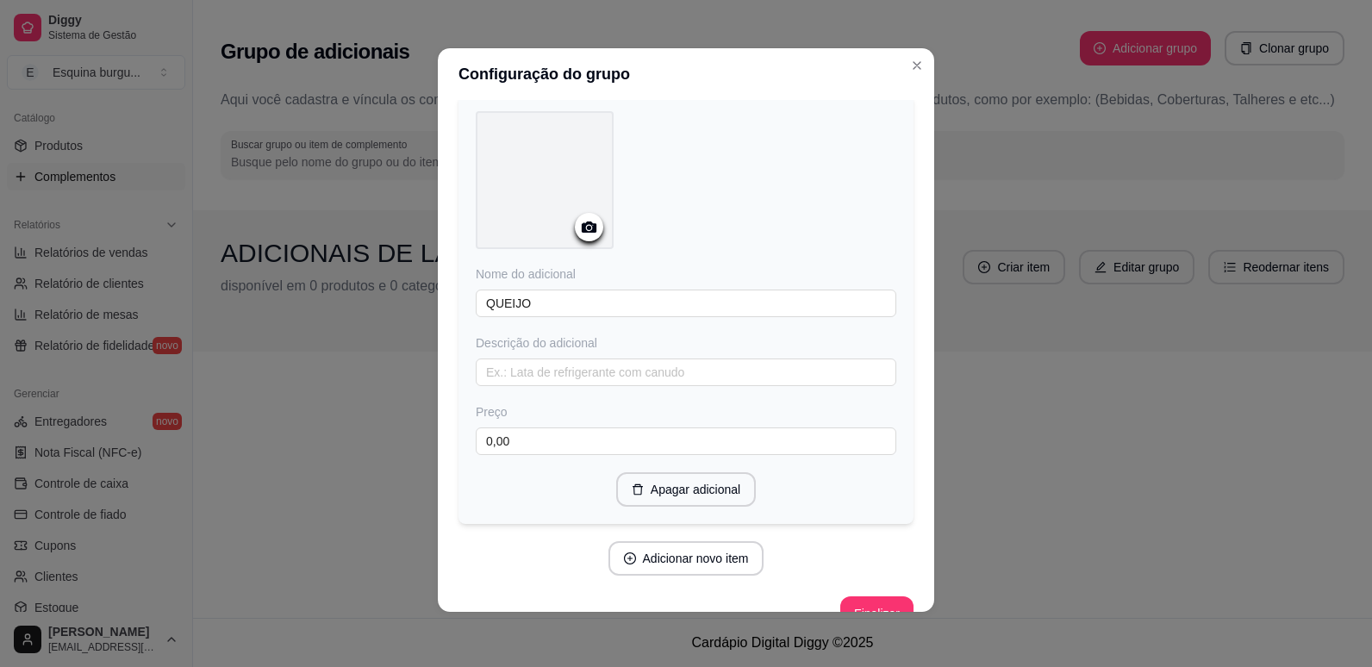
click at [577, 492] on div "Apagar adicional" at bounding box center [686, 489] width 420 height 34
click at [556, 476] on div "Apagar adicional" at bounding box center [686, 489] width 420 height 34
click at [903, 52] on button "Close" at bounding box center [917, 66] width 28 height 28
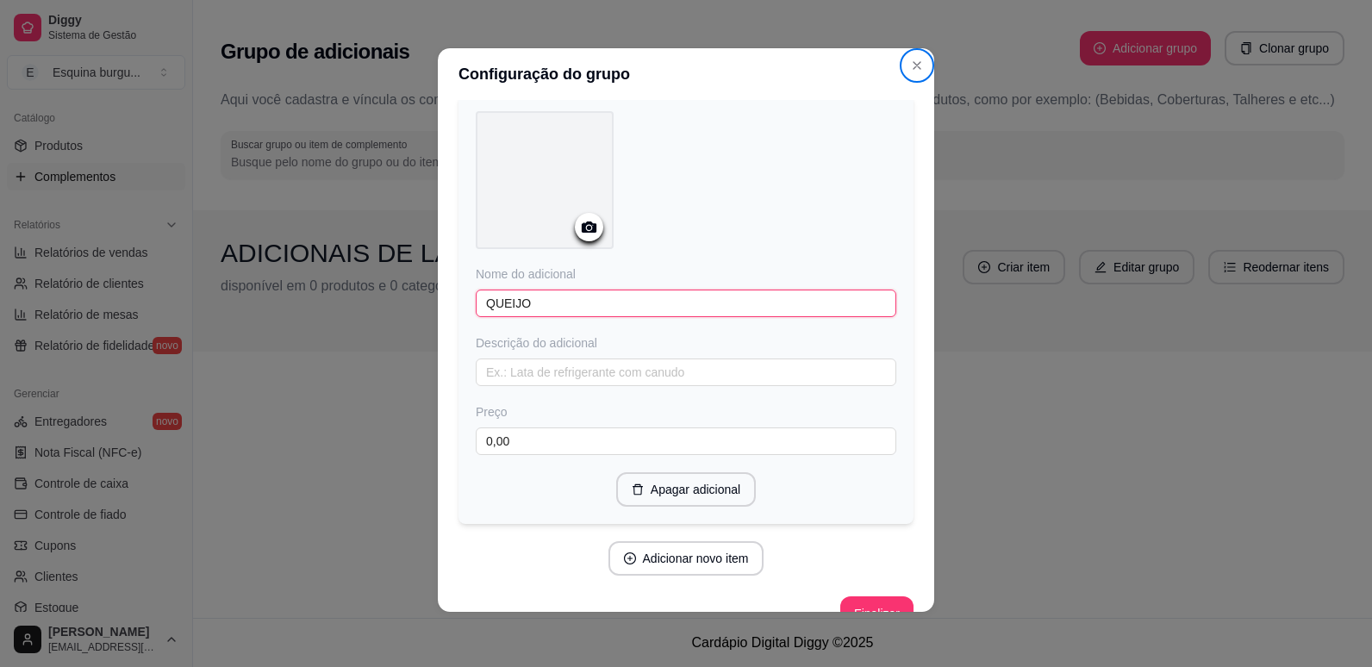
click at [557, 307] on input "QUEIJO" at bounding box center [686, 303] width 420 height 28
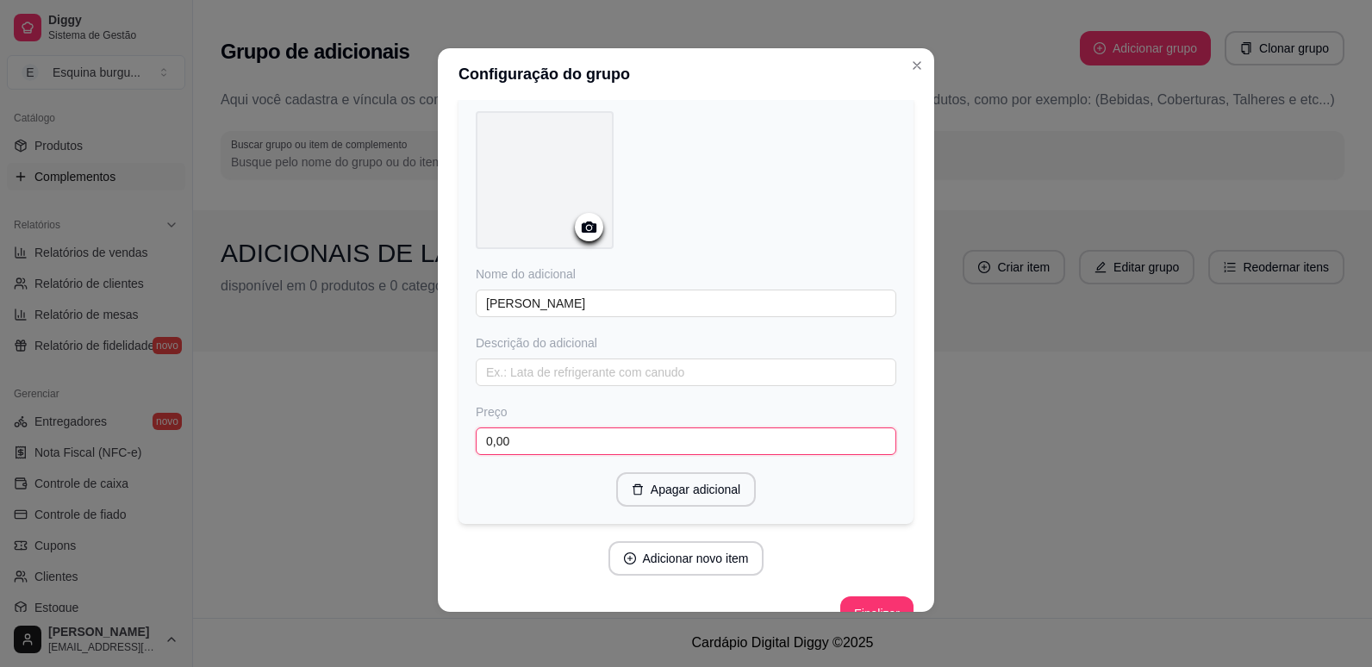
click at [550, 433] on input "0,00" at bounding box center [686, 441] width 420 height 28
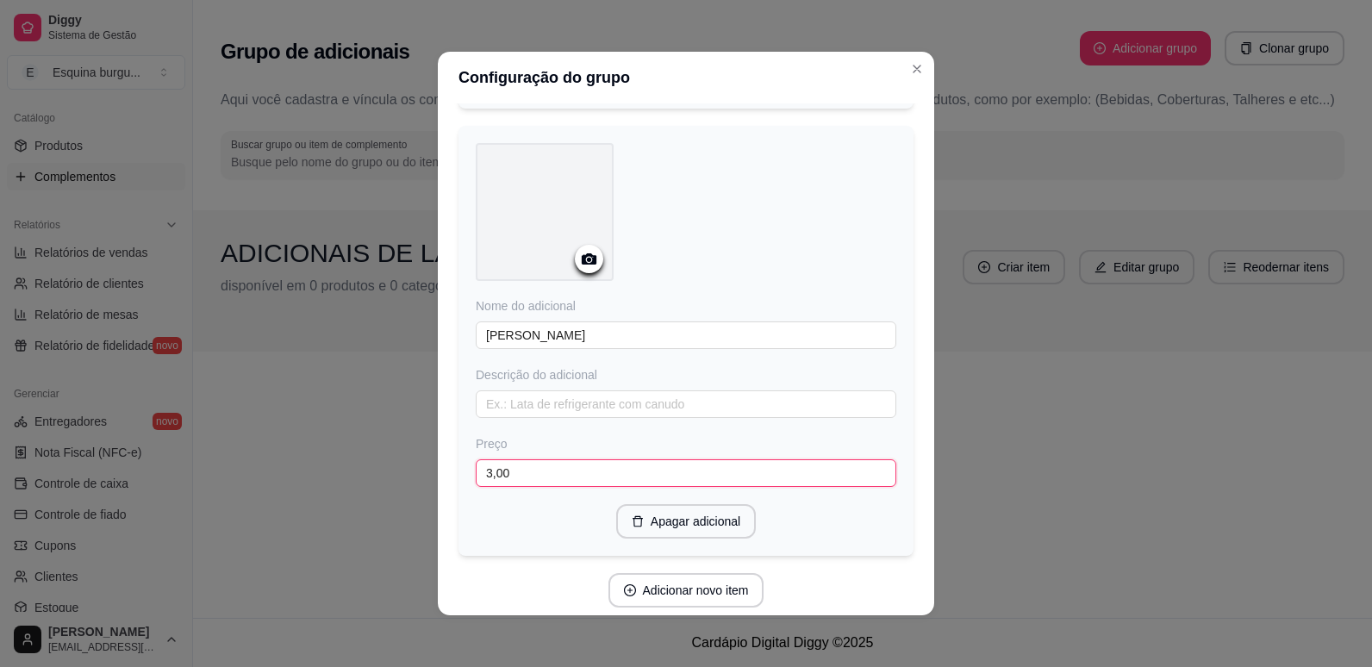
scroll to position [999, 0]
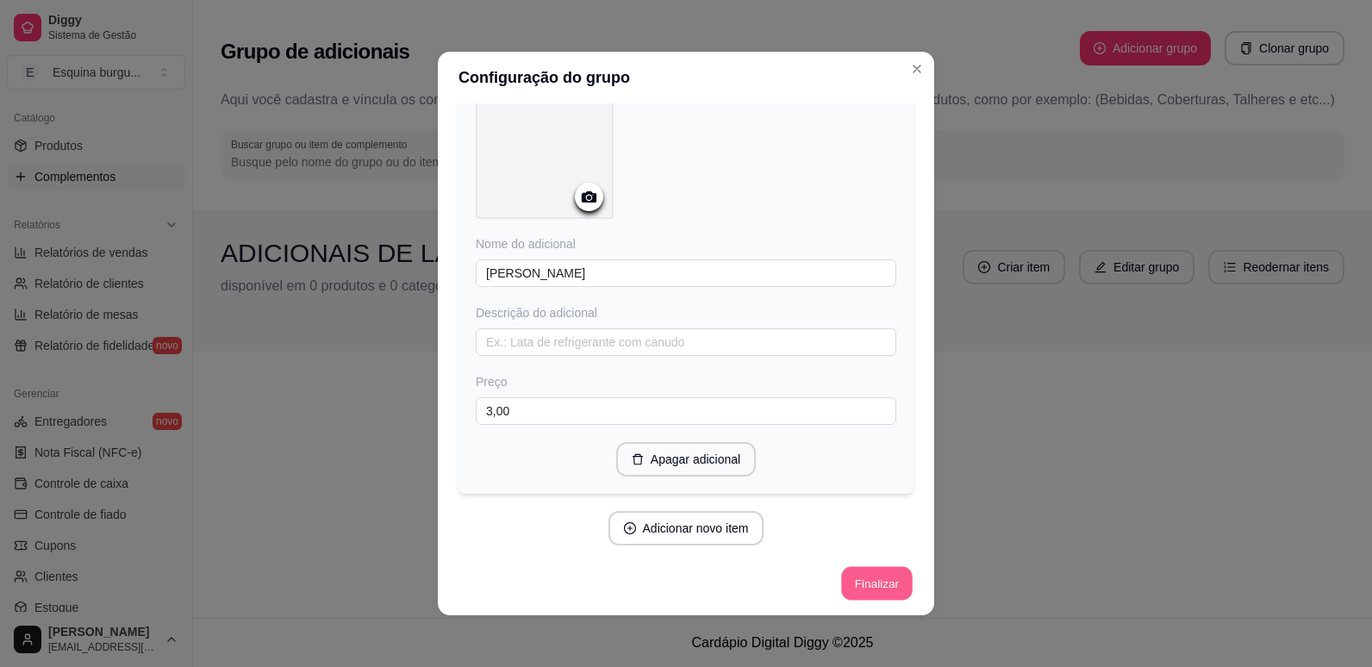
click at [843, 588] on button "Finalizar" at bounding box center [876, 584] width 71 height 34
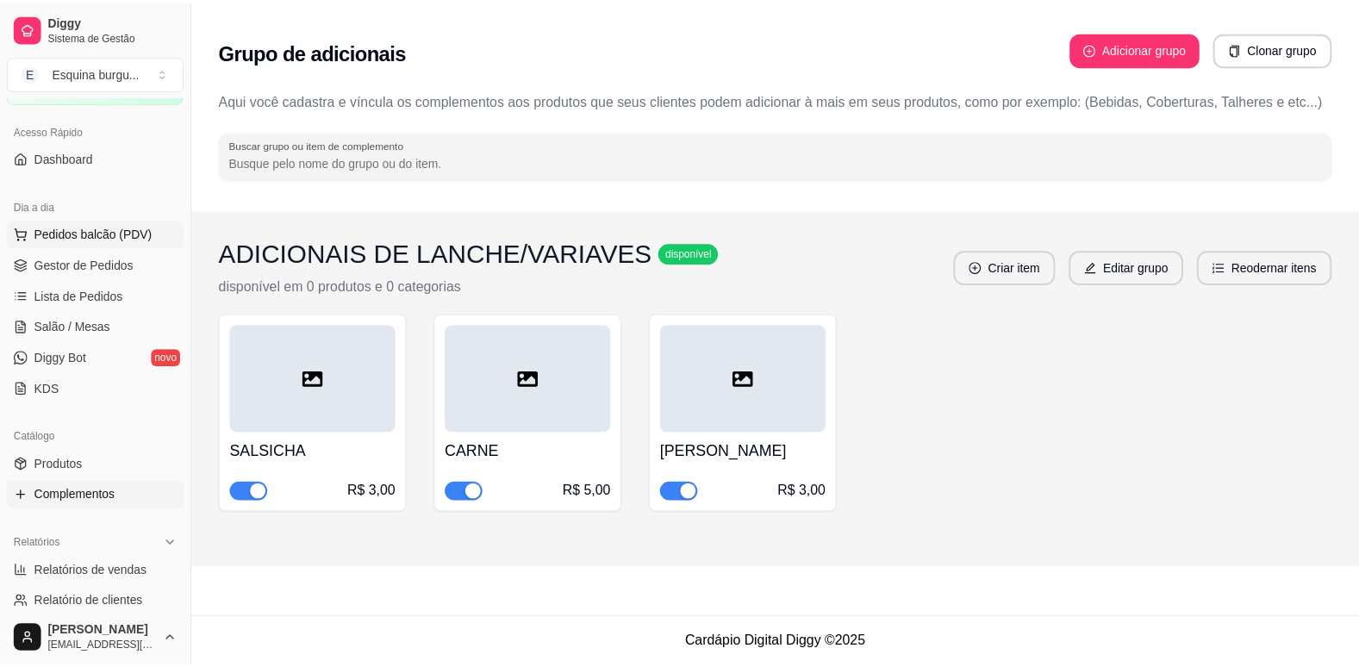
scroll to position [573, 0]
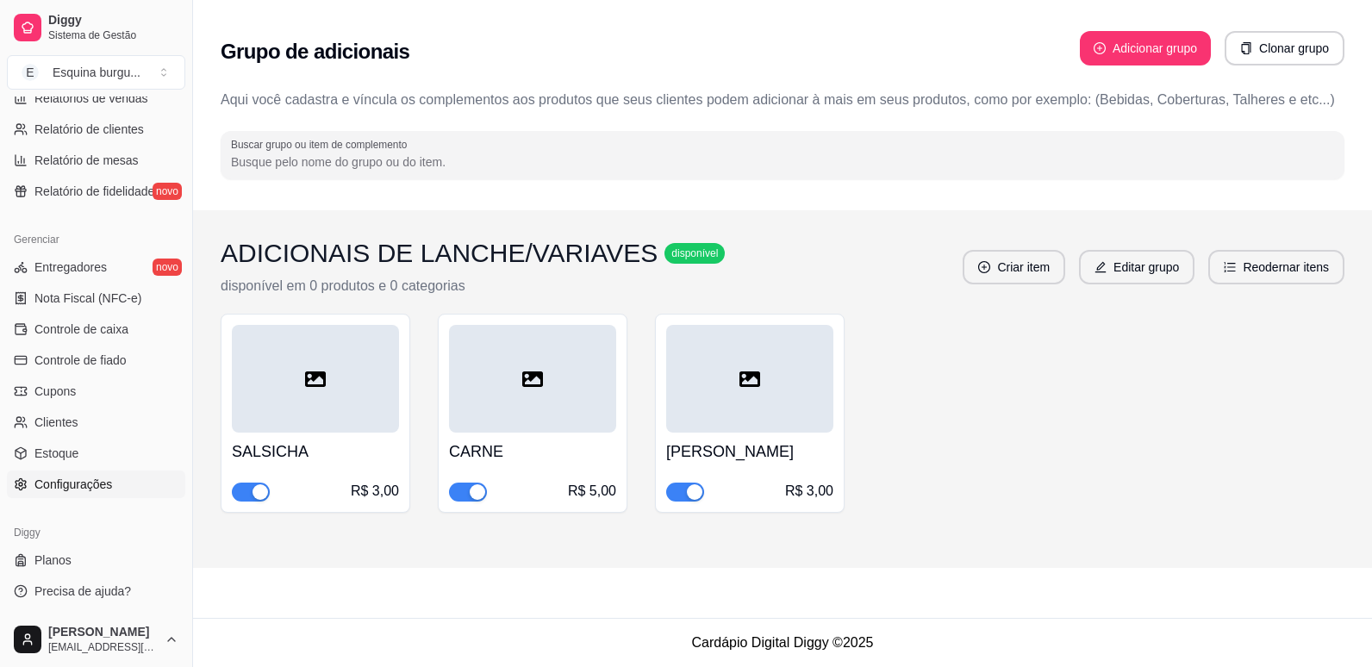
click at [69, 480] on span "Configurações" at bounding box center [73, 484] width 78 height 17
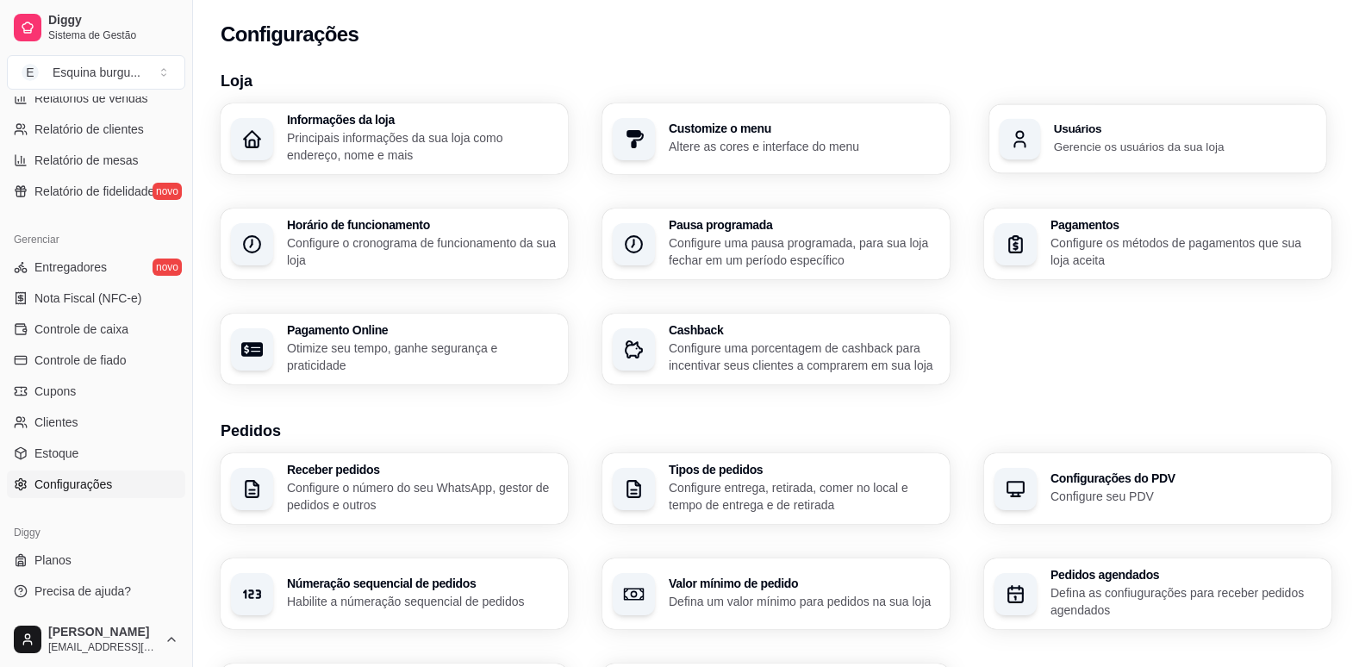
click at [1073, 160] on div "Usuários Gerencie os usuários da sua loja" at bounding box center [1157, 138] width 337 height 69
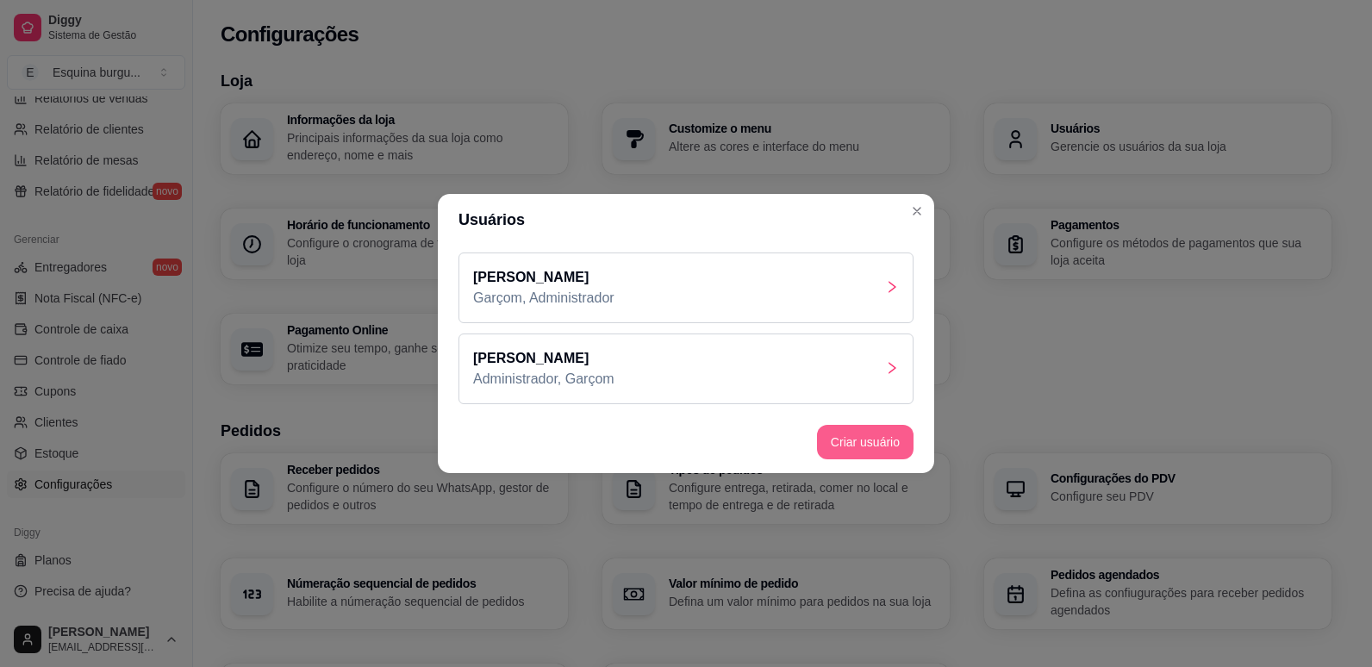
click at [856, 434] on button "Criar usuário" at bounding box center [865, 442] width 96 height 34
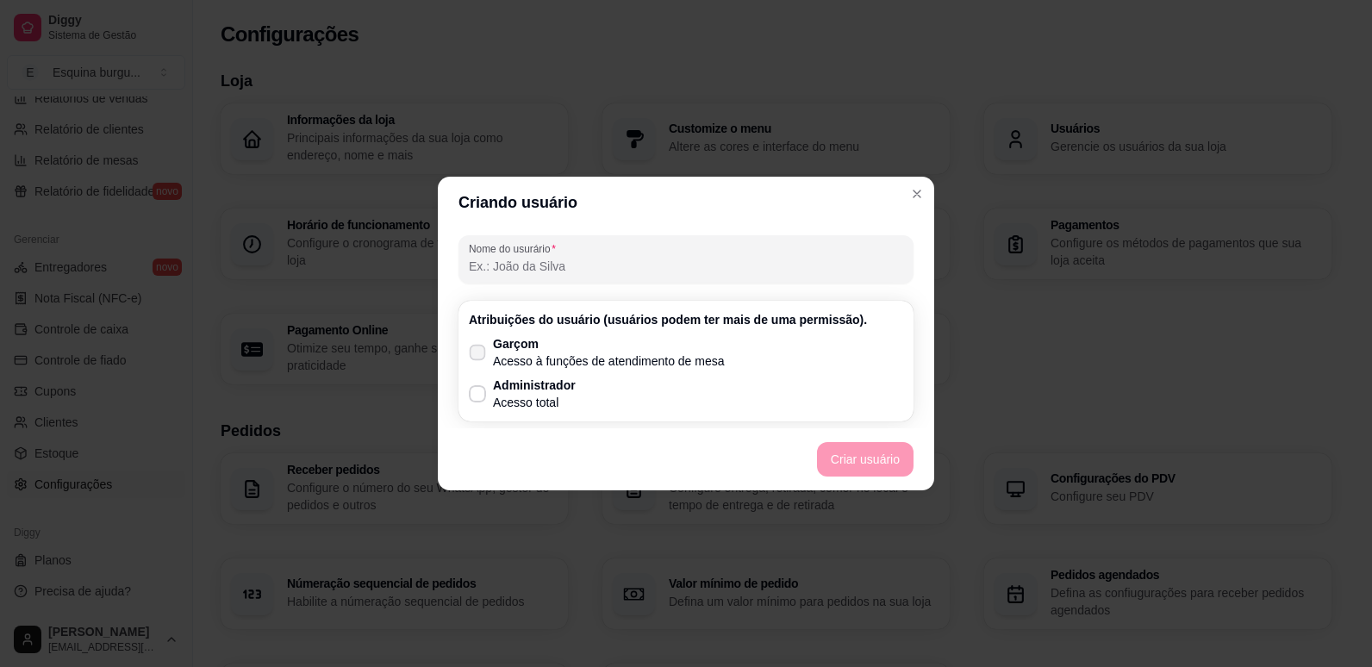
click at [472, 352] on icon at bounding box center [476, 351] width 13 height 9
click at [472, 356] on input "Garçom Acesso à funções de atendimento de mesa" at bounding box center [473, 361] width 11 height 11
click at [572, 265] on input "Nome do usurário" at bounding box center [686, 266] width 434 height 17
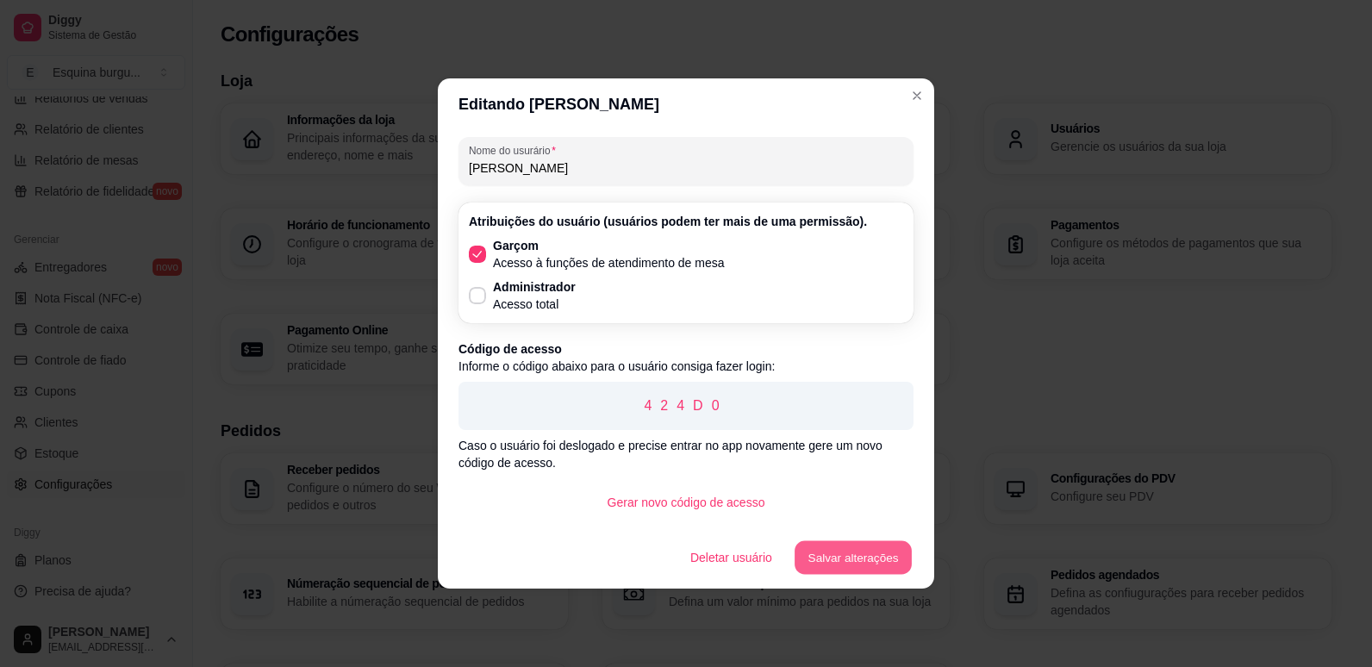
click at [892, 565] on button "Salvar alterações" at bounding box center [852, 558] width 117 height 34
